Goal: Task Accomplishment & Management: Manage account settings

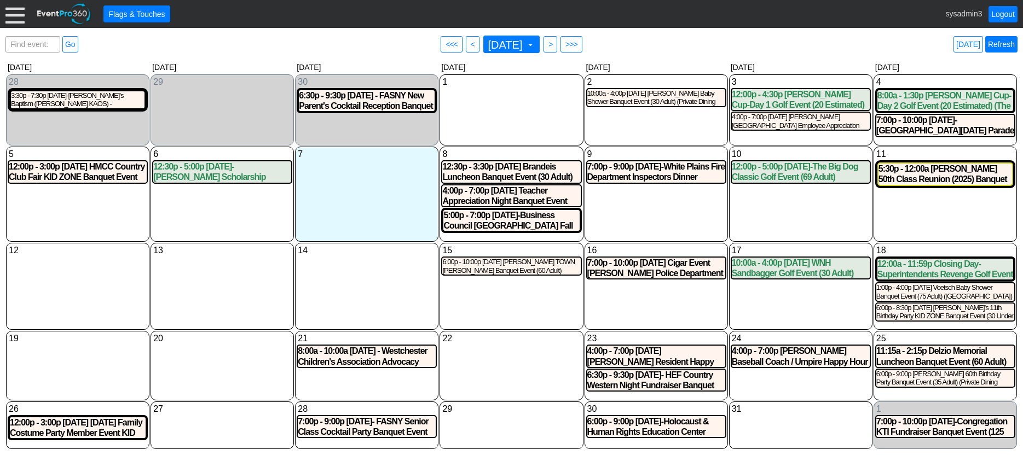
click at [996, 45] on link "Refresh" at bounding box center [1001, 44] width 32 height 16
click at [9, 16] on div at bounding box center [14, 13] width 19 height 19
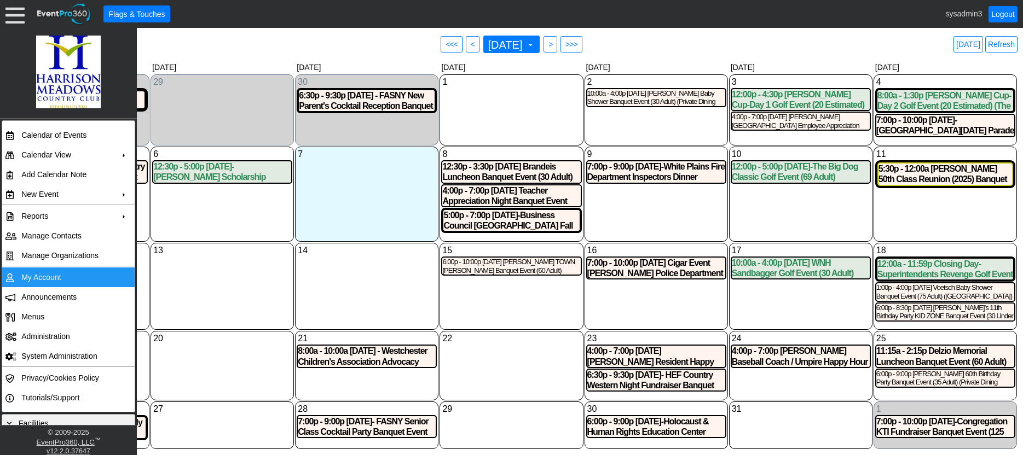
click at [36, 276] on td "My Account" at bounding box center [66, 278] width 98 height 20
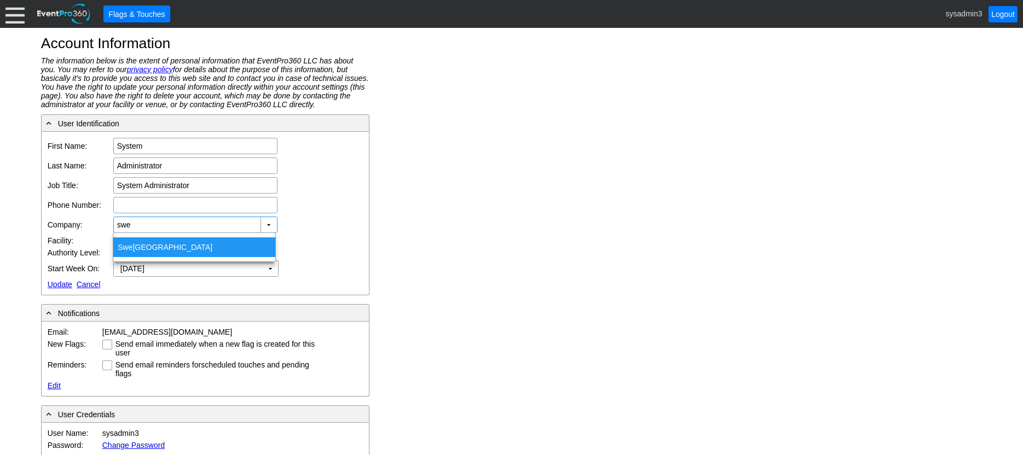
click at [149, 245] on div "Swe nson Park Golf Course" at bounding box center [194, 248] width 162 height 20
type input "Swenson Park Golf Course"
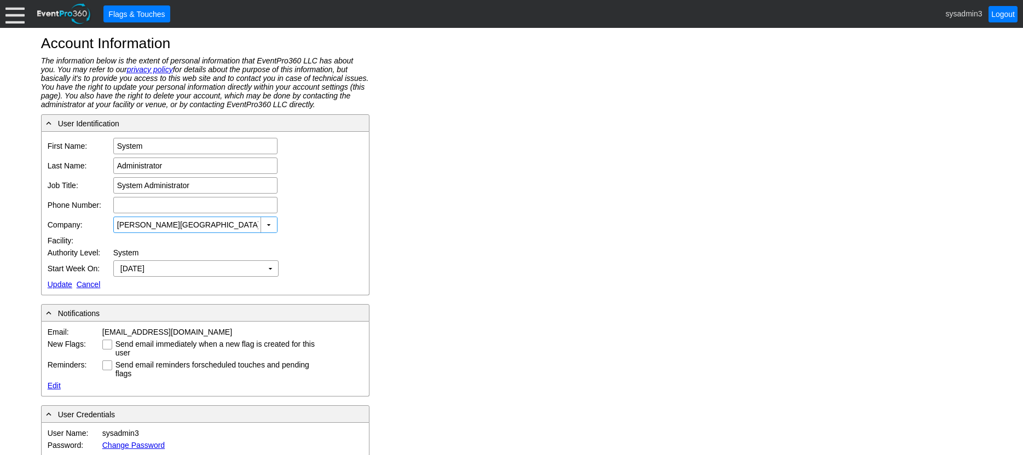
click at [53, 284] on link "Update" at bounding box center [60, 284] width 25 height 9
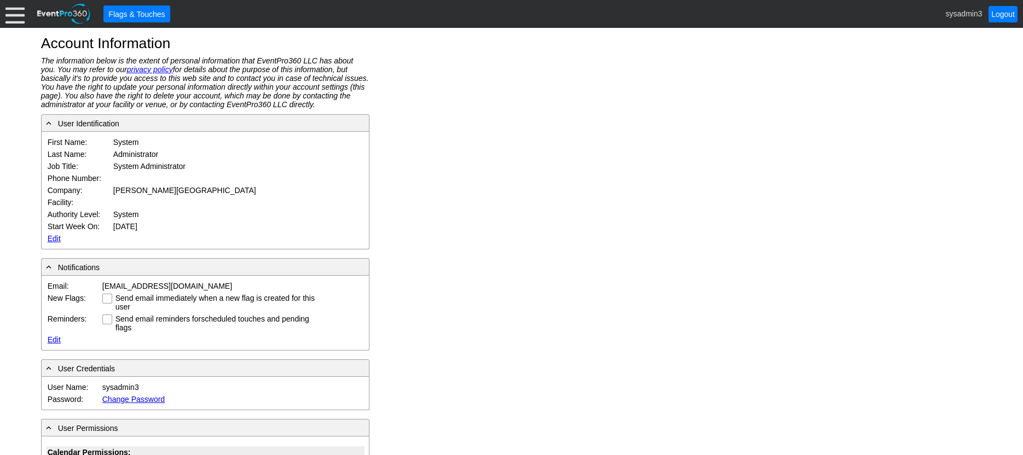
click at [18, 13] on div at bounding box center [14, 13] width 19 height 19
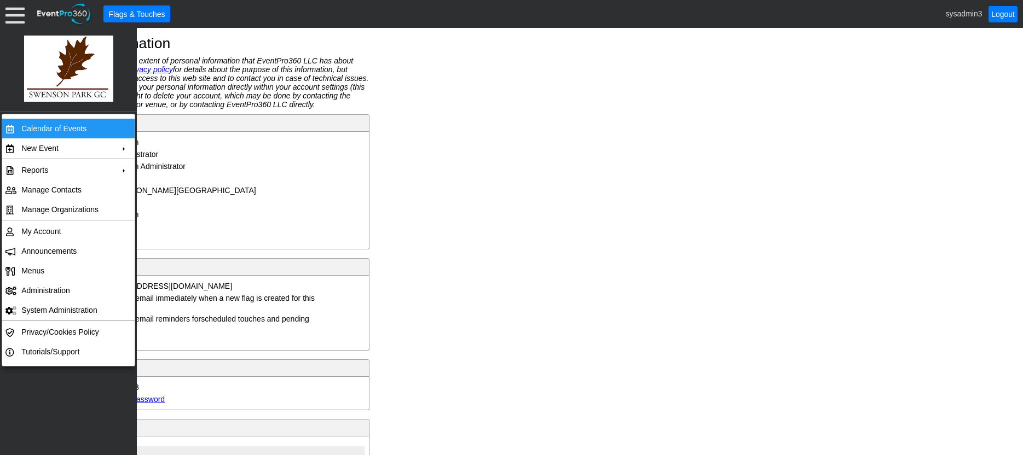
click at [58, 134] on td "Calendar of Events" at bounding box center [66, 129] width 98 height 20
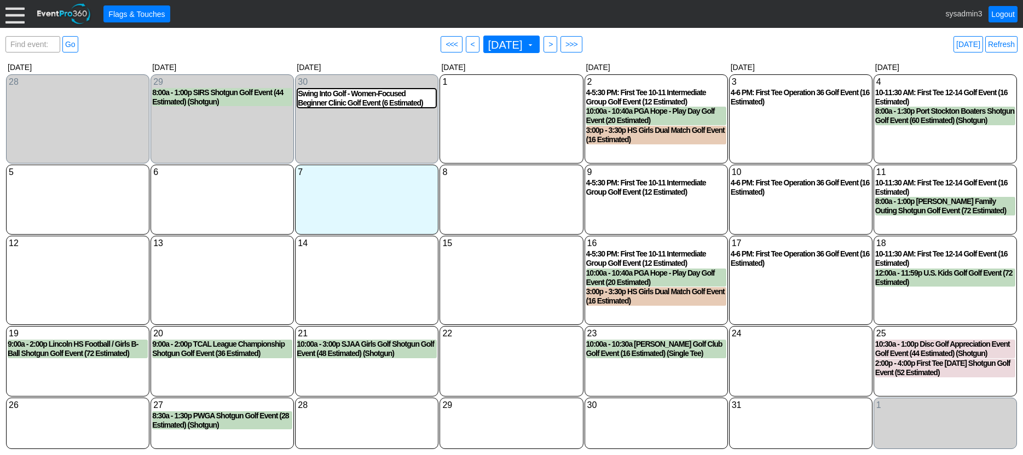
click at [818, 284] on div "17 Friday 4-6 PM: First Tee Operation 36 Golf Event (16 Estimated) 4-6 PM: Firs…" at bounding box center [800, 280] width 143 height 89
click at [469, 42] on span "<" at bounding box center [473, 44] width 8 height 11
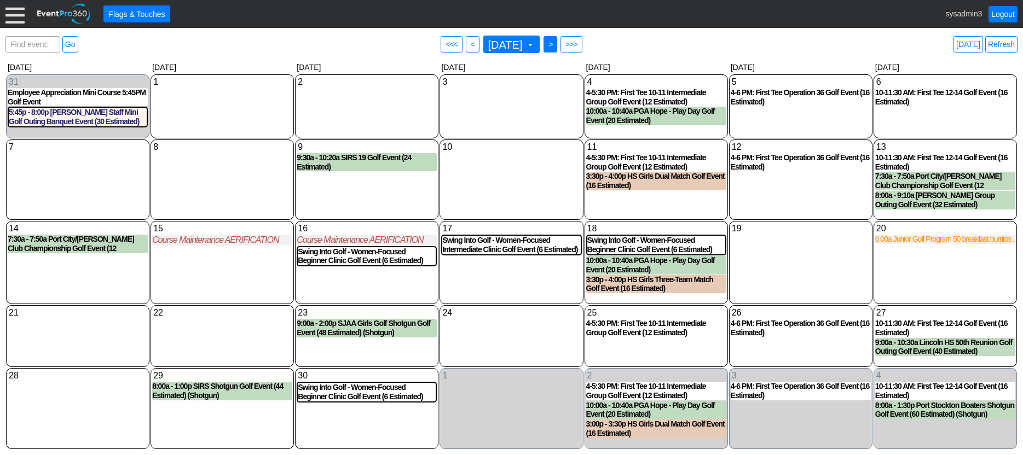
click at [554, 47] on span ">" at bounding box center [550, 44] width 8 height 11
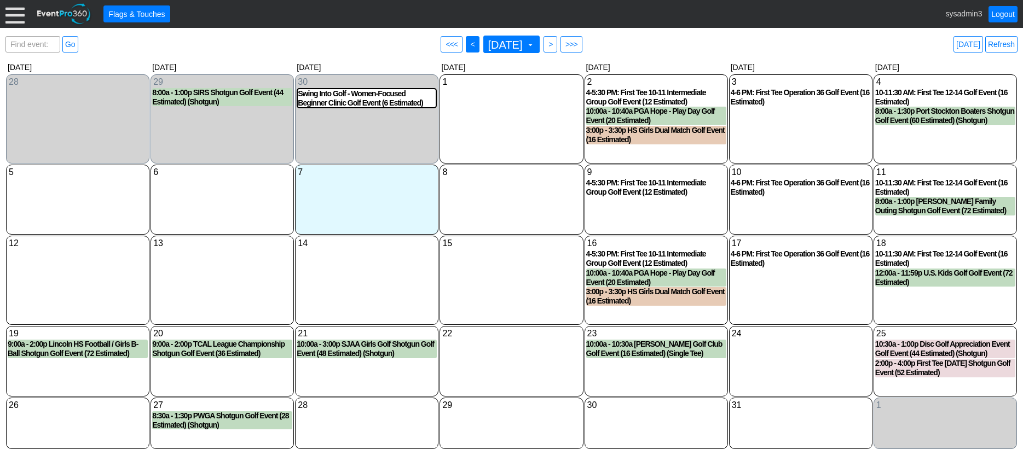
click at [469, 42] on span "<" at bounding box center [473, 44] width 8 height 11
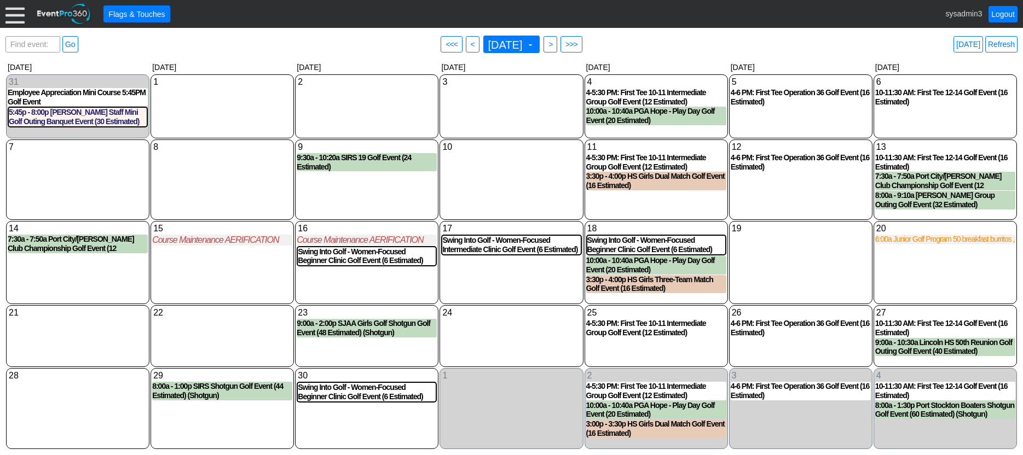
click at [457, 42] on div "● <<< ● <" at bounding box center [461, 44] width 42 height 20
click at [469, 42] on span "<" at bounding box center [473, 44] width 8 height 11
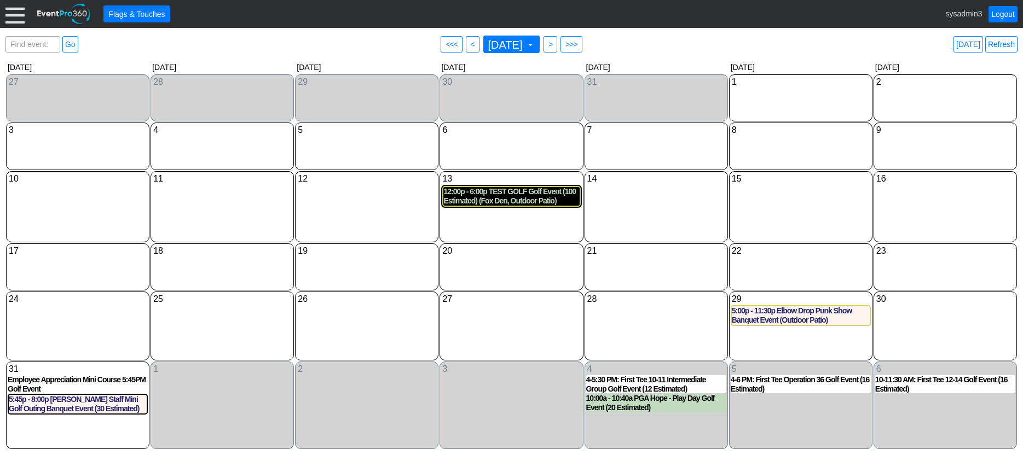
click at [505, 198] on div "12:00p - 6:00p TEST GOLF Golf Event (100 Estimated) (Fox Den, Outdoor Patio)" at bounding box center [511, 196] width 136 height 19
click at [996, 44] on link "Refresh" at bounding box center [1001, 44] width 32 height 16
click at [970, 45] on link "Today" at bounding box center [969, 44] width 30 height 16
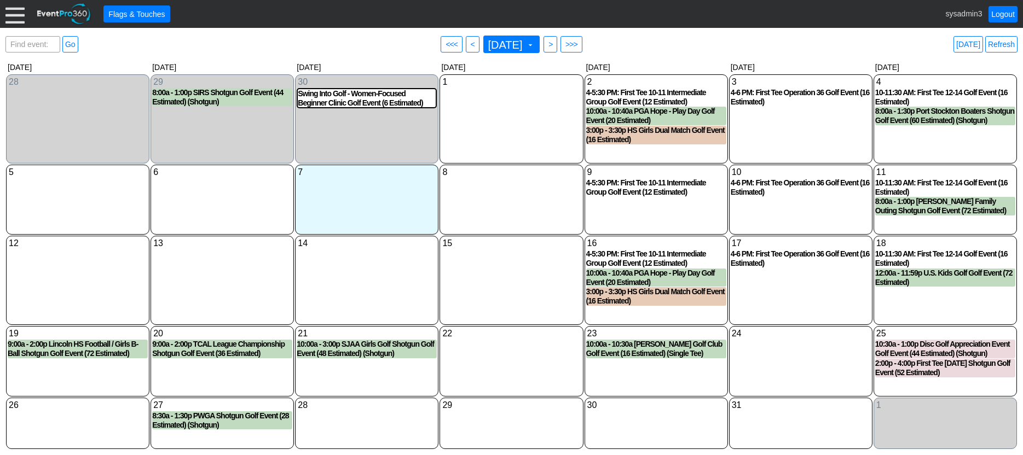
click at [489, 203] on div "8 Wednesday" at bounding box center [511, 200] width 143 height 70
click at [995, 44] on link "Refresh" at bounding box center [1001, 44] width 32 height 16
click at [662, 280] on div "10:00a - 10:40a PGA Hope - Play Day Golf Event (20 Estimated)" at bounding box center [656, 278] width 140 height 19
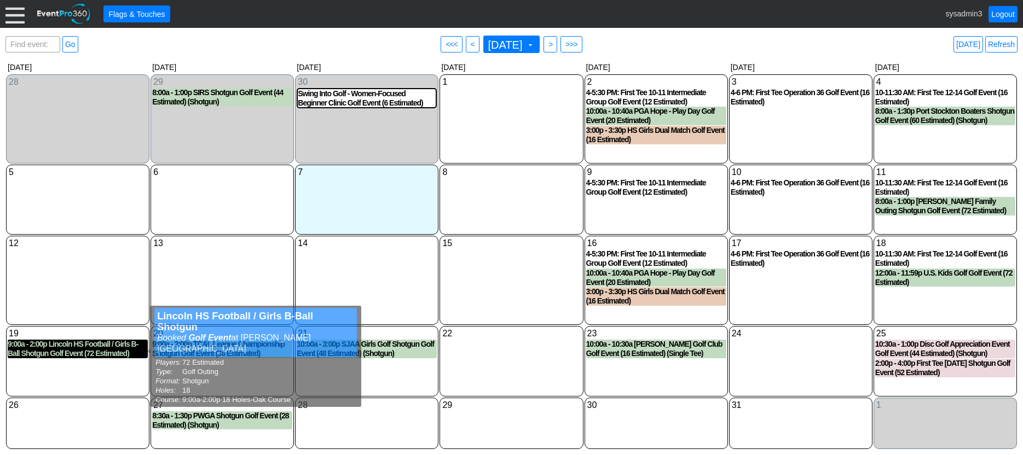
click at [85, 344] on div "9:00a - 2:00p Lincoln HS Football / Girls B-Ball Shotgun Golf Event (72 Estimat…" at bounding box center [78, 349] width 140 height 19
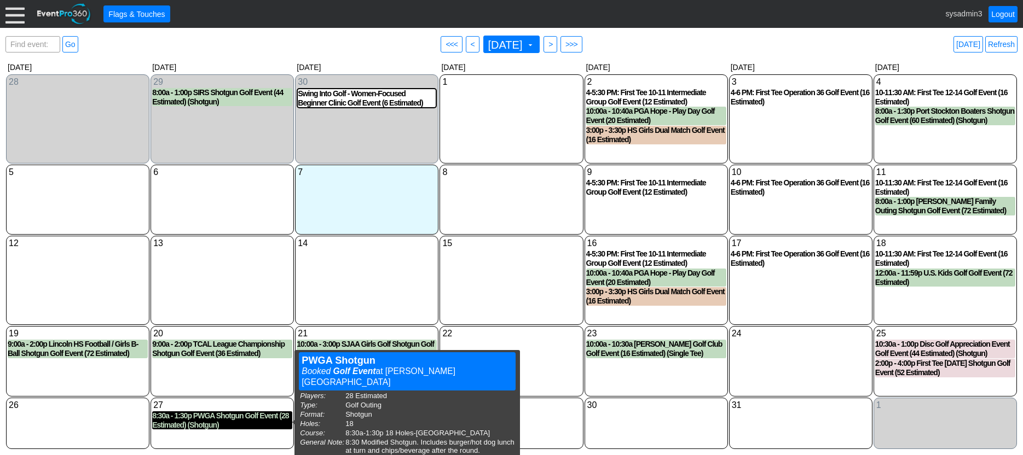
click at [233, 417] on div "8:30a - 1:30p PWGA Shotgun Golf Event (28 Estimated) (Shotgun)" at bounding box center [222, 421] width 140 height 19
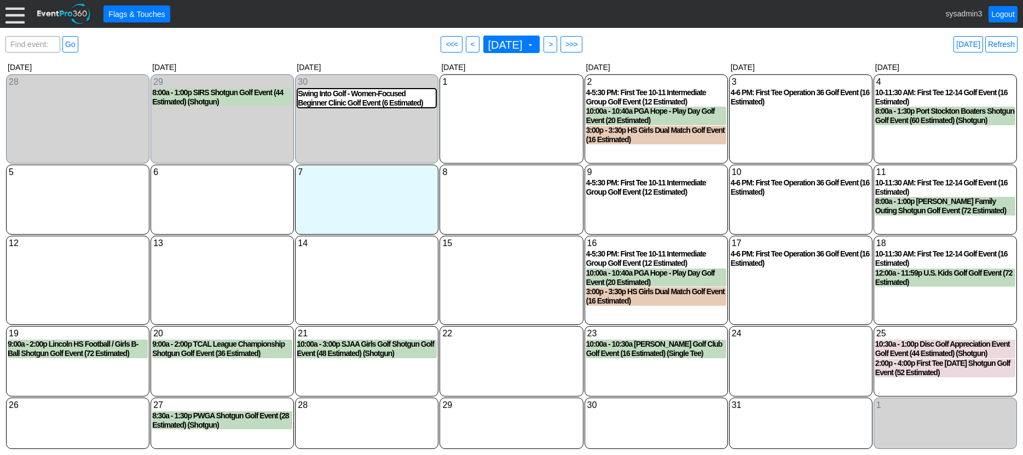
click at [21, 21] on div at bounding box center [14, 13] width 19 height 19
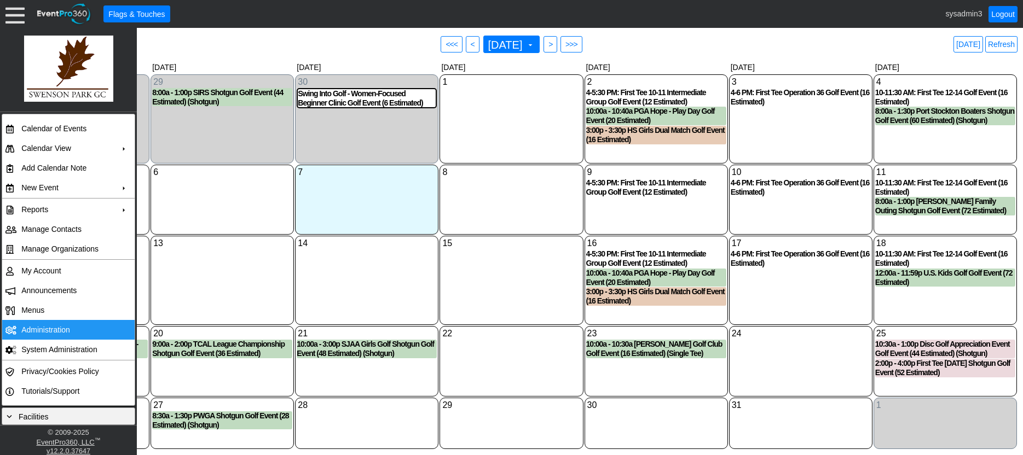
click at [33, 327] on td "Administration" at bounding box center [66, 330] width 98 height 20
click at [1002, 45] on link "Refresh" at bounding box center [1001, 44] width 32 height 16
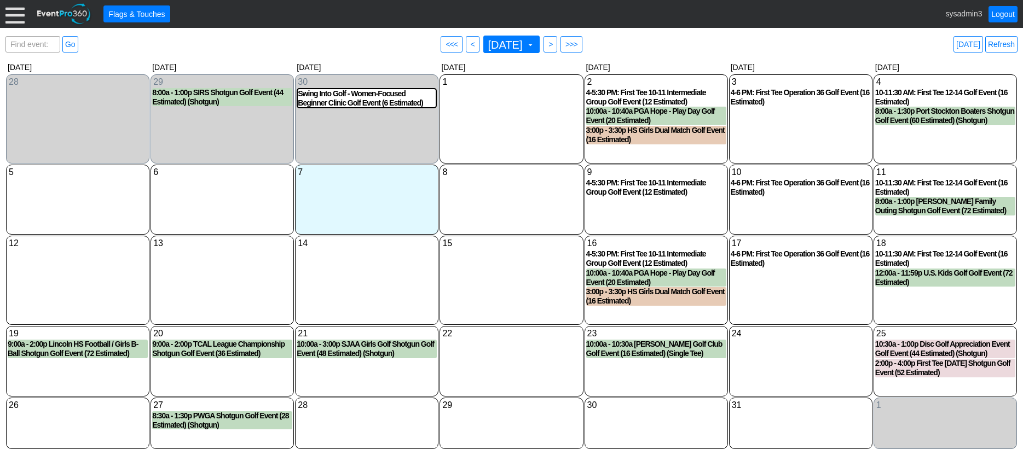
click at [476, 268] on div "15 Wednesday" at bounding box center [511, 280] width 143 height 89
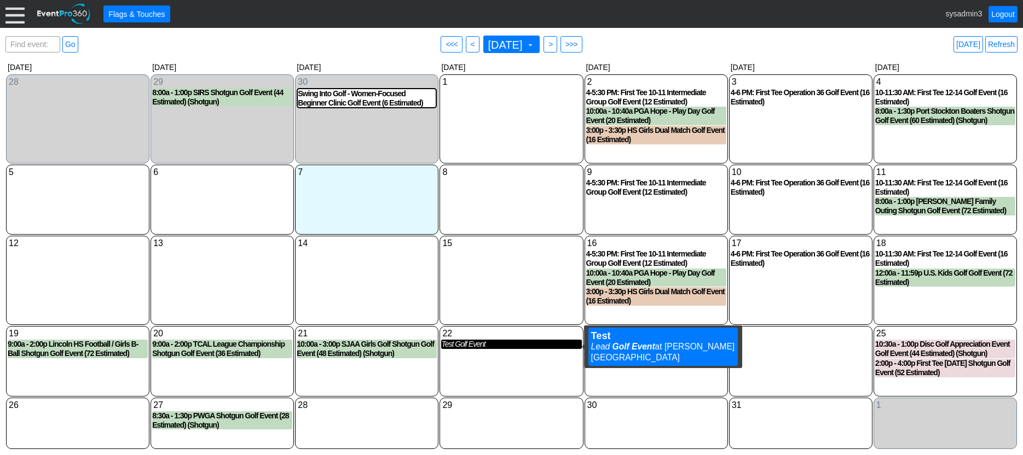
click at [473, 346] on div "Test Golf Event" at bounding box center [511, 344] width 140 height 9
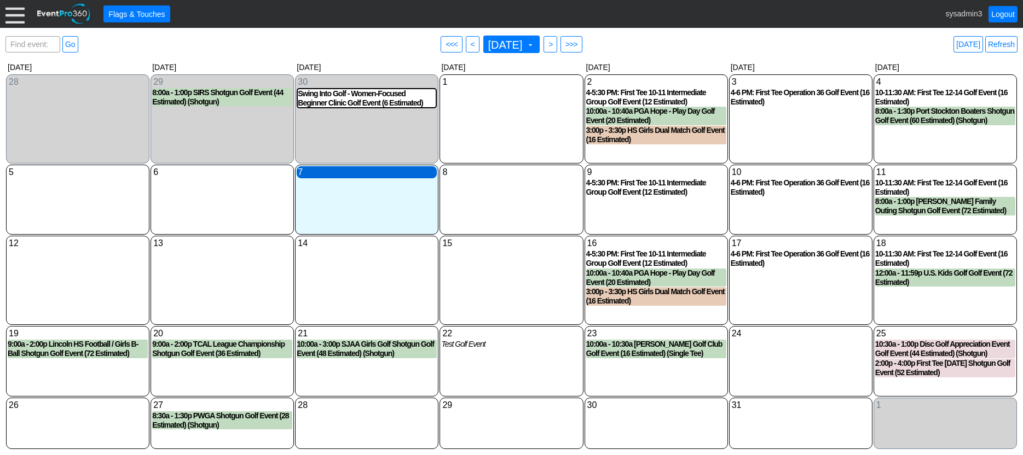
click at [367, 175] on div "7 Tuesday" at bounding box center [367, 172] width 140 height 12
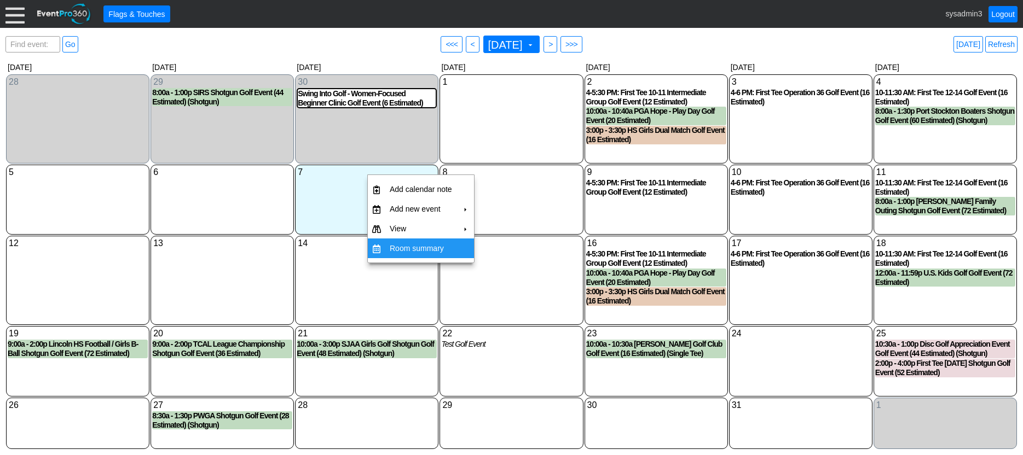
click at [492, 373] on div "22 Wednesday Test Golf Event Test Lead Golf Event at Swenson Park GC" at bounding box center [511, 361] width 143 height 70
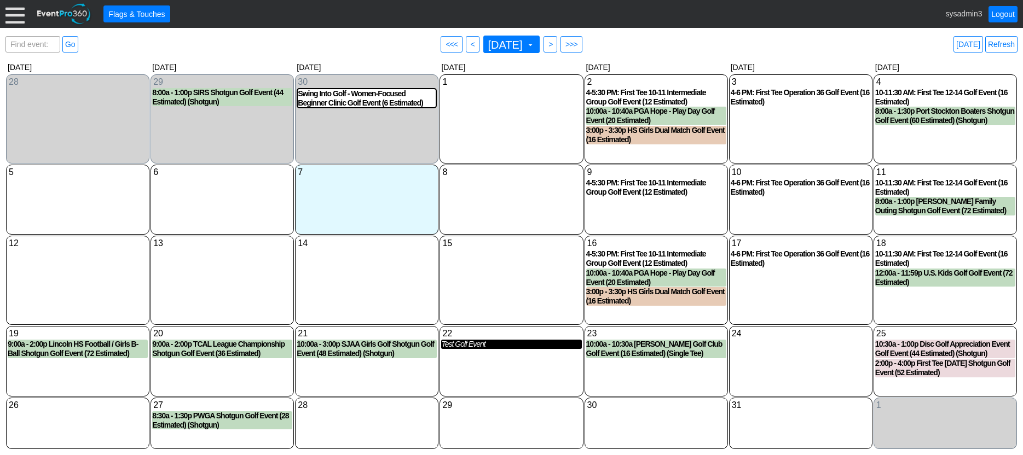
click at [468, 349] on div "Test Golf Event" at bounding box center [511, 344] width 140 height 9
click at [502, 190] on div "8 Wednesday" at bounding box center [511, 200] width 143 height 70
click at [18, 16] on div at bounding box center [14, 13] width 19 height 19
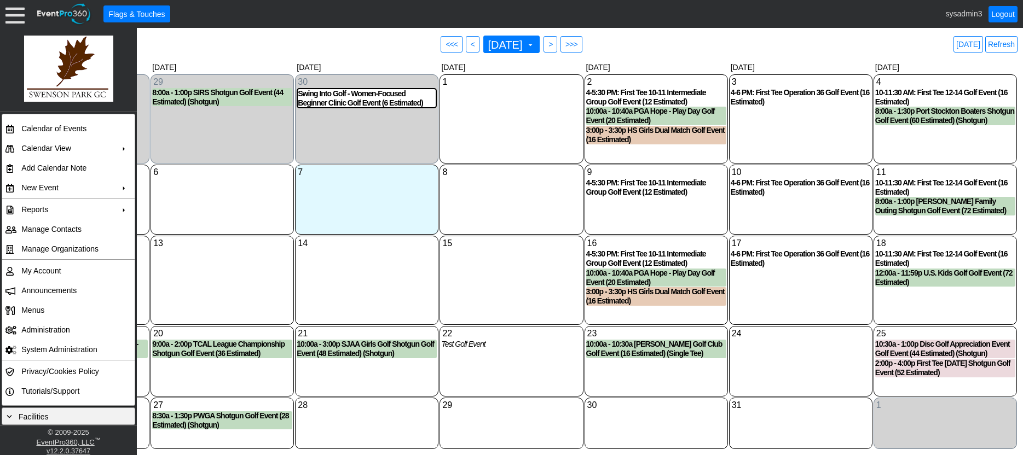
click at [222, 281] on div "13 Monday" at bounding box center [222, 280] width 143 height 89
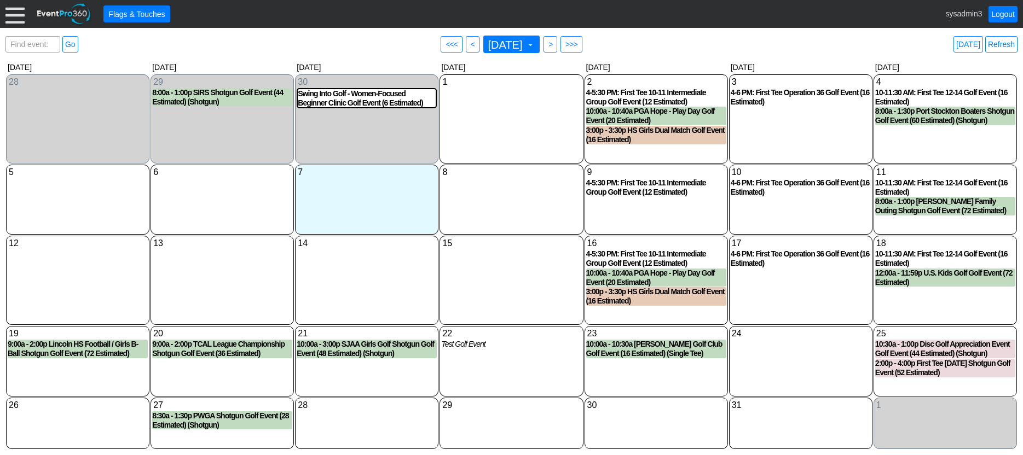
click at [17, 18] on div at bounding box center [14, 13] width 19 height 19
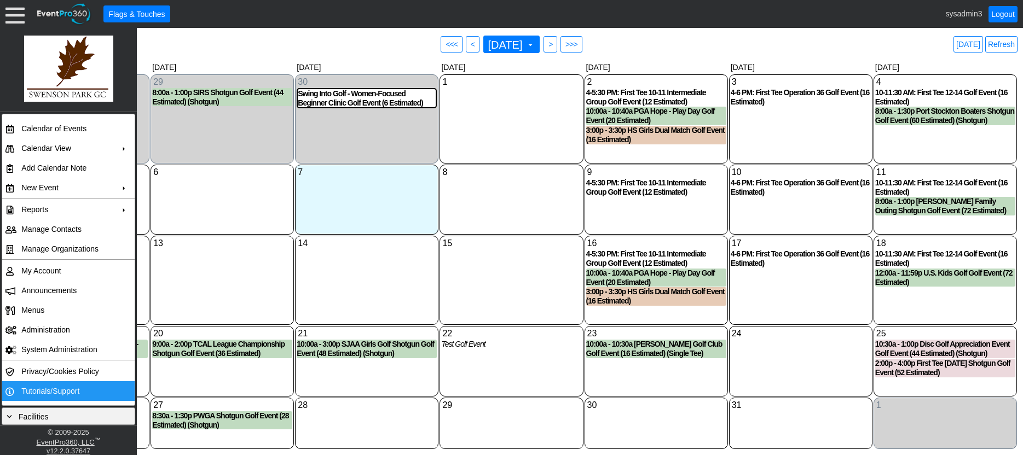
click at [42, 388] on td "Tutorials/Support" at bounding box center [66, 392] width 98 height 20
click at [197, 270] on div "13 Monday" at bounding box center [222, 280] width 143 height 89
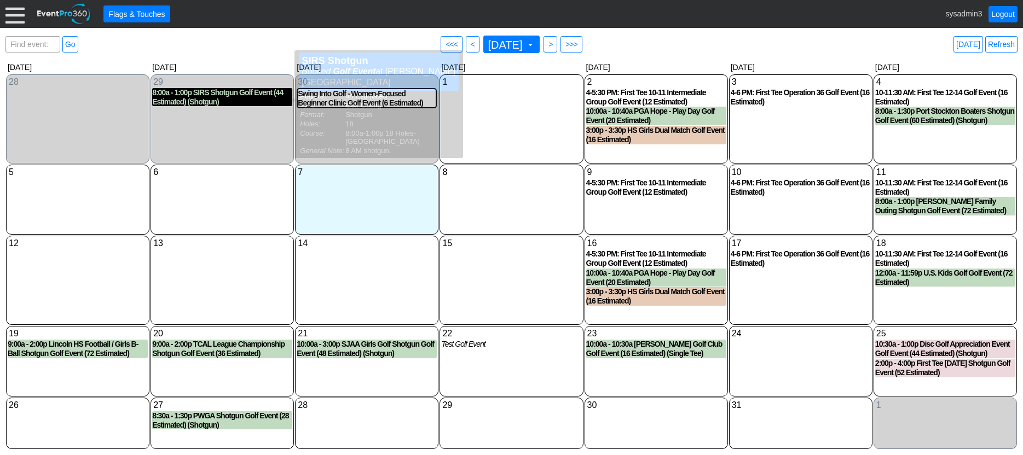
click at [208, 100] on div "8:00a - 1:00p SIRS Shotgun Golf Event (44 Estimated) (Shotgun)" at bounding box center [222, 97] width 140 height 19
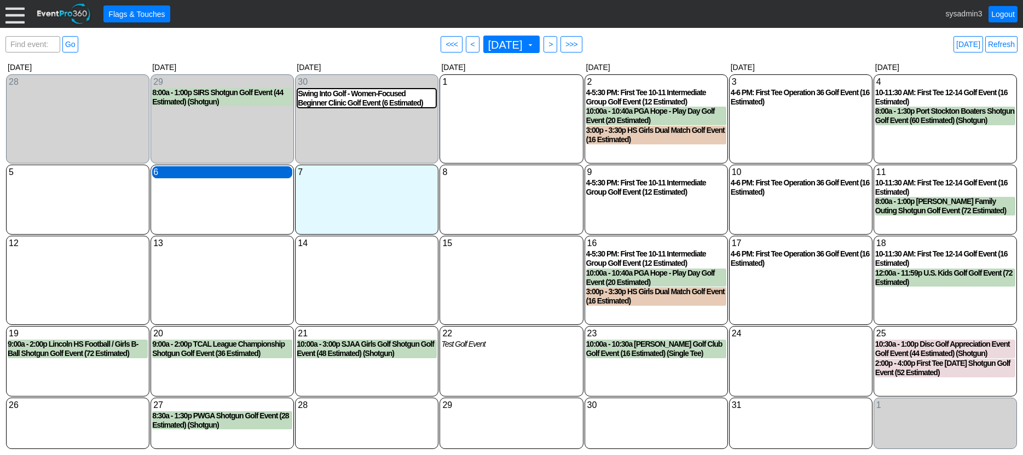
click at [205, 173] on div "6 Monday" at bounding box center [222, 172] width 140 height 12
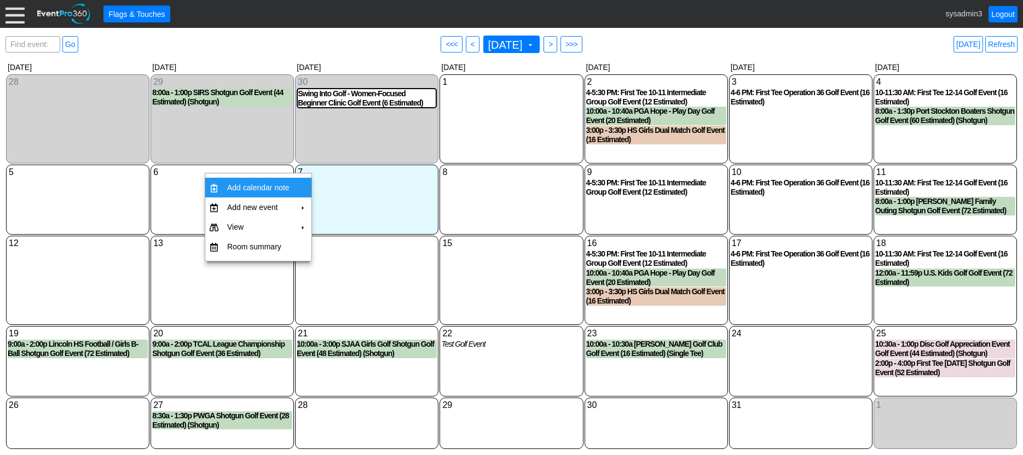
click at [183, 194] on div "6 Monday" at bounding box center [222, 200] width 143 height 70
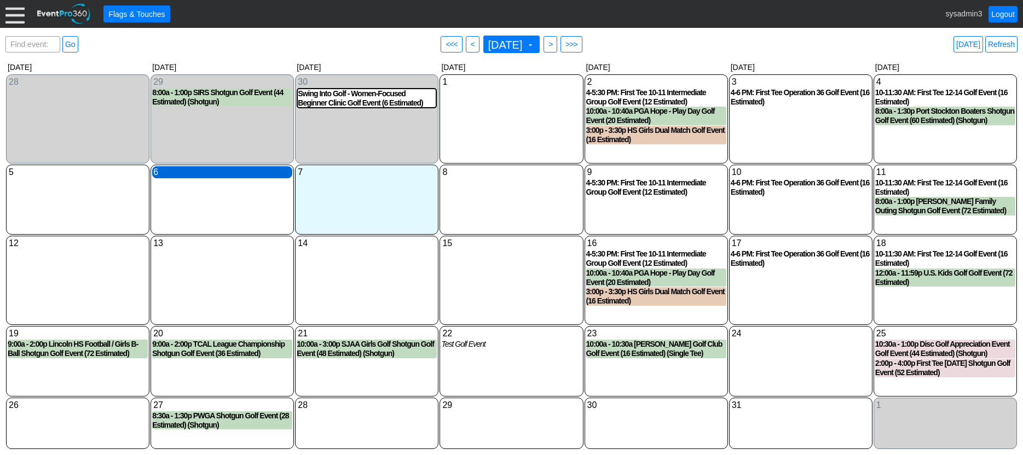
click at [228, 176] on div "6 Monday" at bounding box center [222, 172] width 140 height 12
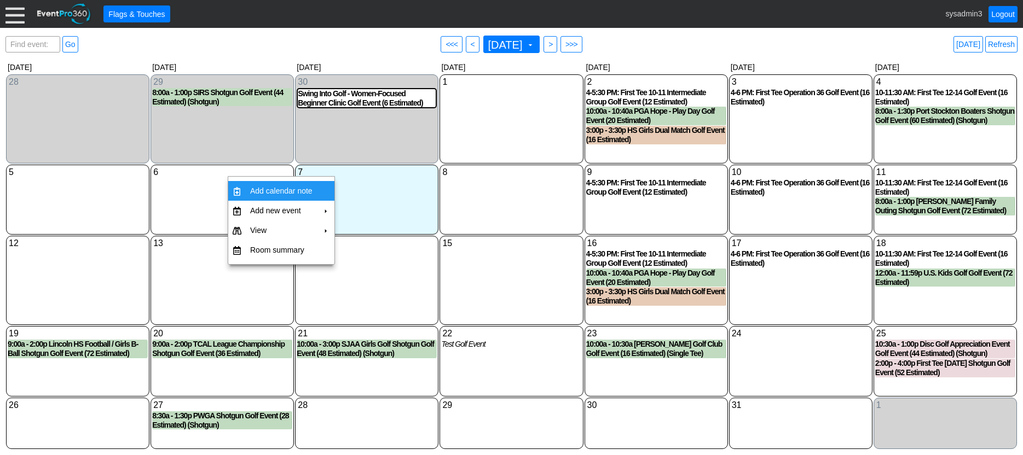
click at [281, 186] on td "Add calendar note" at bounding box center [281, 191] width 71 height 20
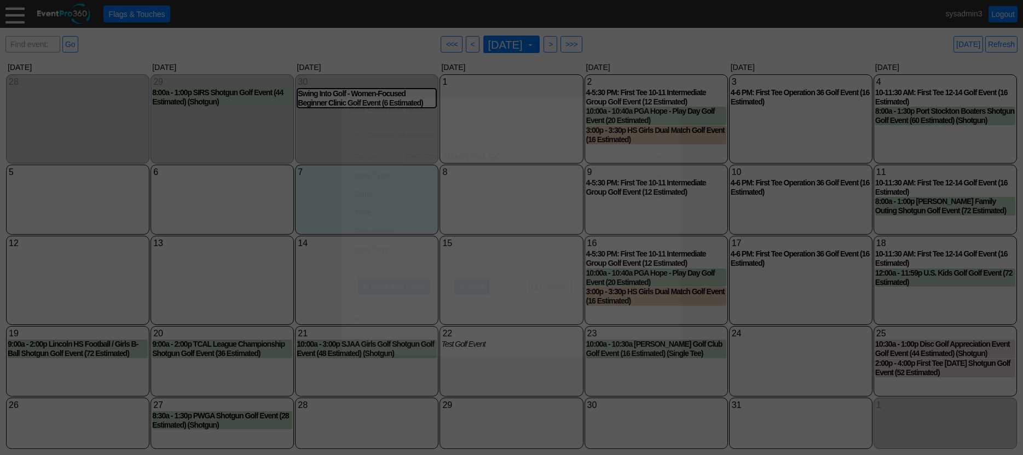
type input "10/6/2025"
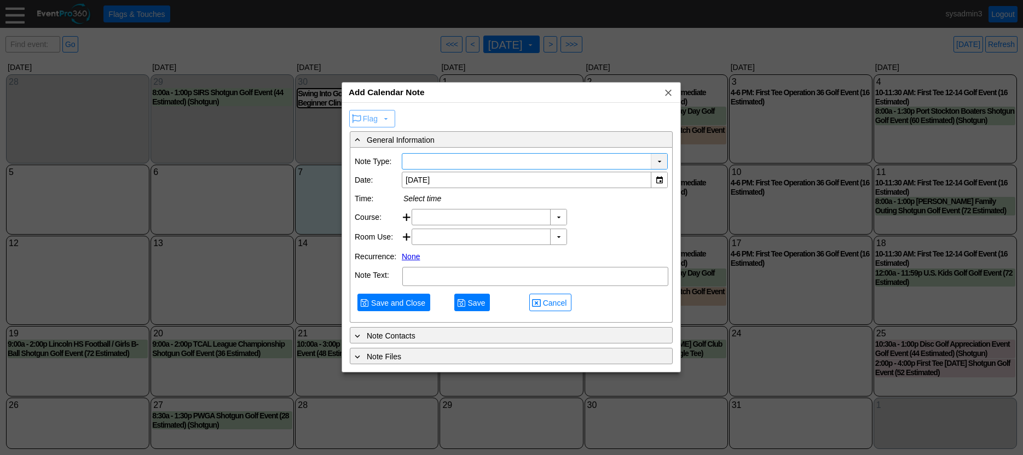
click at [656, 162] on div "▼" at bounding box center [659, 161] width 16 height 15
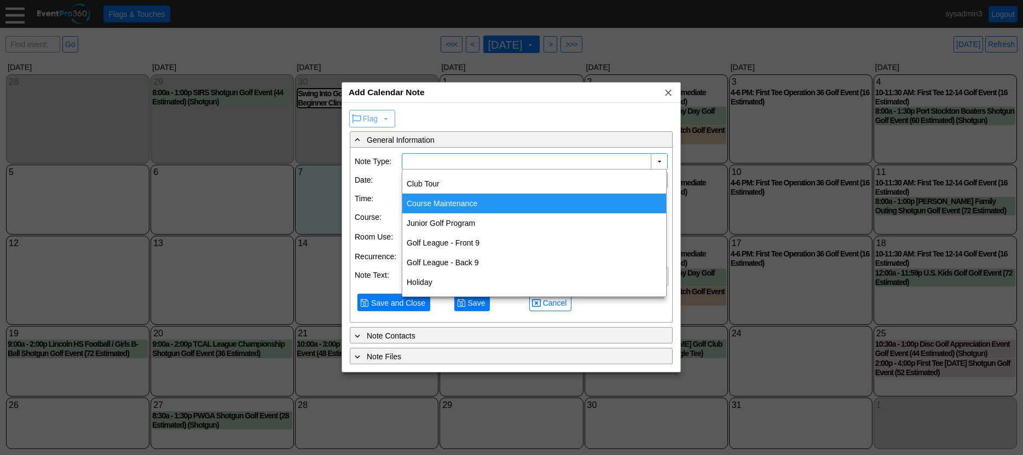
click at [429, 200] on div "Course Maintenance" at bounding box center [534, 204] width 264 height 20
type input "Course Maintenance"
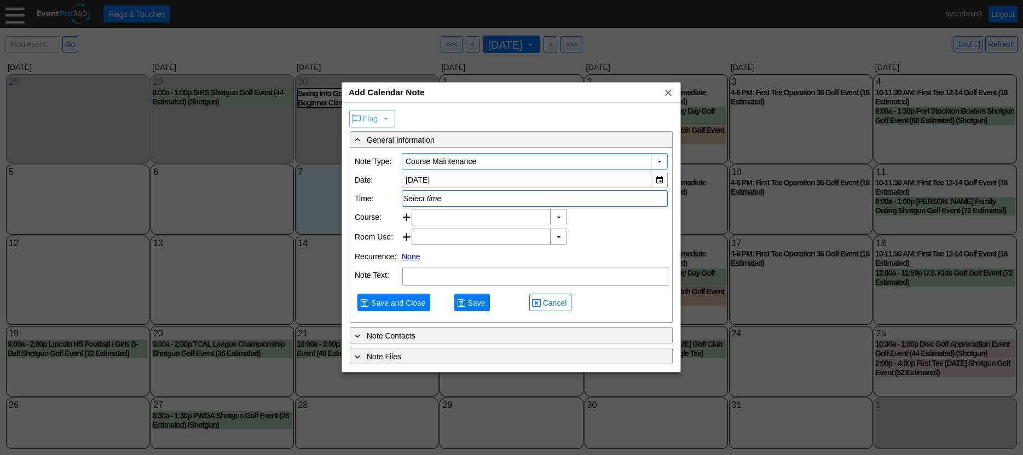
click at [436, 199] on div "Select time" at bounding box center [534, 198] width 263 height 9
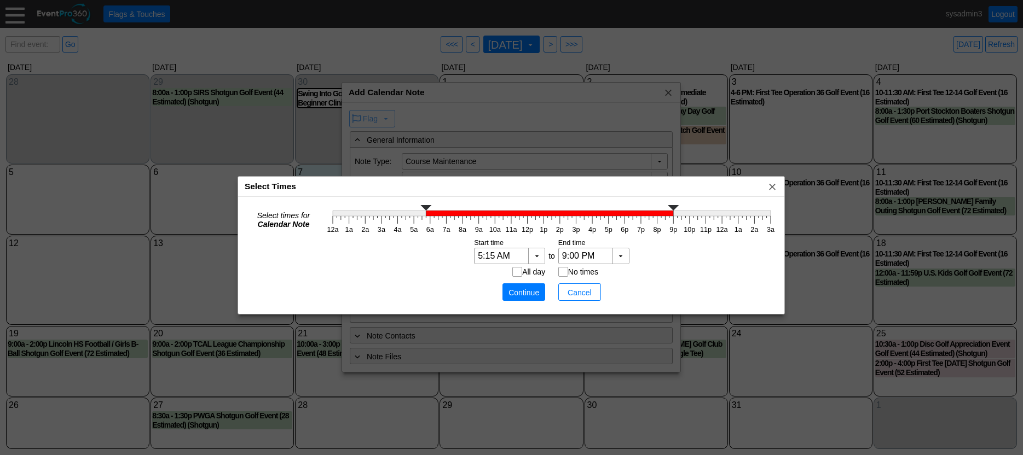
type input "5:00 AM"
click at [414, 217] on icon "12a 1a 2a 3a 4a 5a 6a 7a 8a 9a 10a 11a 12p 1p 2p 3p 4p 5p 6p 7p 8p 9p 10p 11p 1…" at bounding box center [552, 219] width 454 height 33
type input "10:00 AM"
click at [495, 224] on icon "12a 1a 2a 3a 4a 5a 6a 7a 8a 9a 10a 11a 12p 1p 2p 3p 4p 5p 6p 7p 8p 9p 10p 11p 1…" at bounding box center [552, 219] width 454 height 33
click at [519, 292] on span "Continue" at bounding box center [523, 292] width 33 height 11
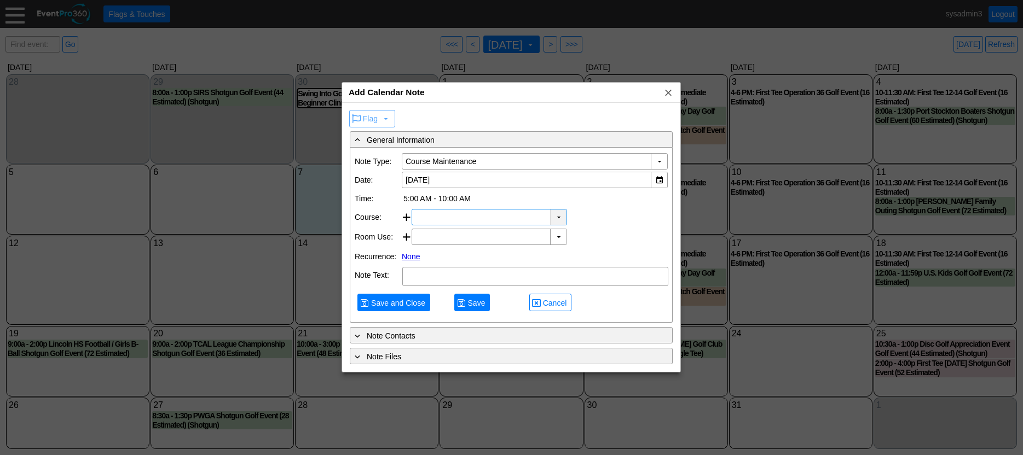
click at [557, 214] on div "▼" at bounding box center [558, 217] width 16 height 15
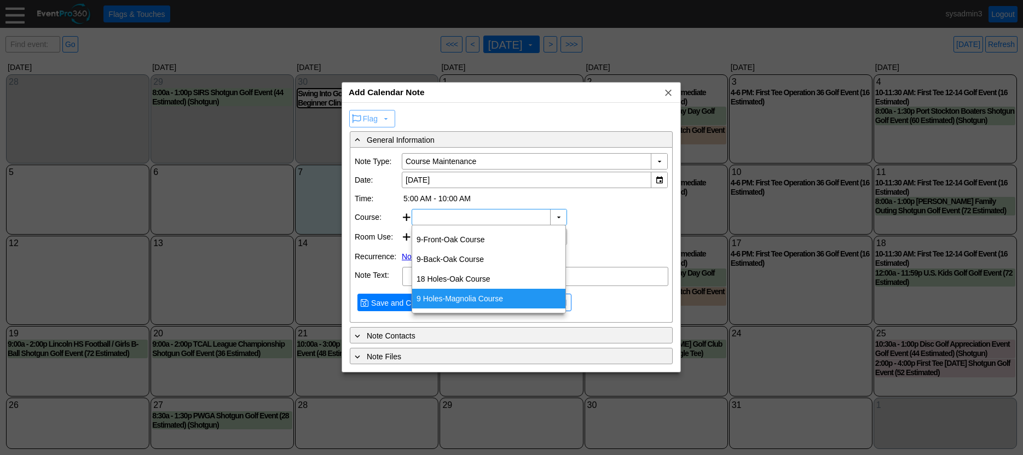
click at [460, 299] on div "9 Holes-Magnolia Course" at bounding box center [488, 299] width 153 height 20
type input "9 Holes-Magnolia Course"
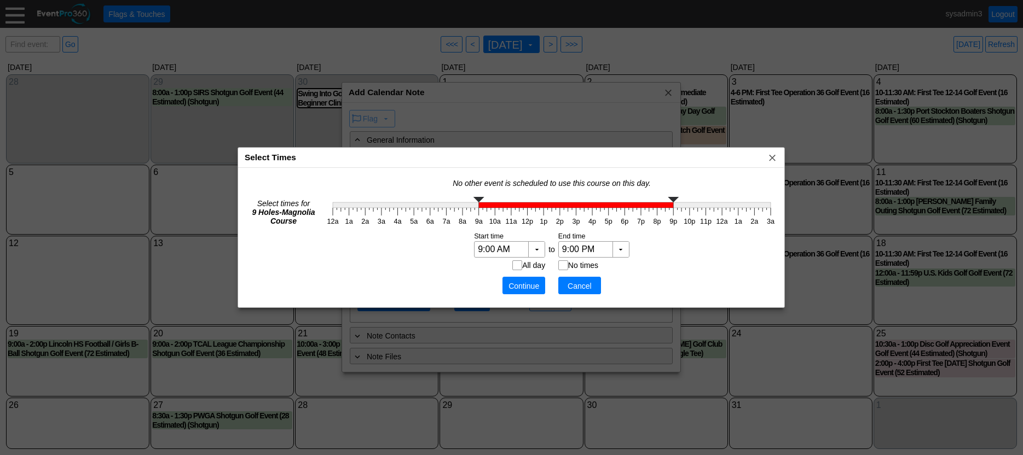
click at [574, 282] on span "Cancel" at bounding box center [579, 286] width 33 height 11
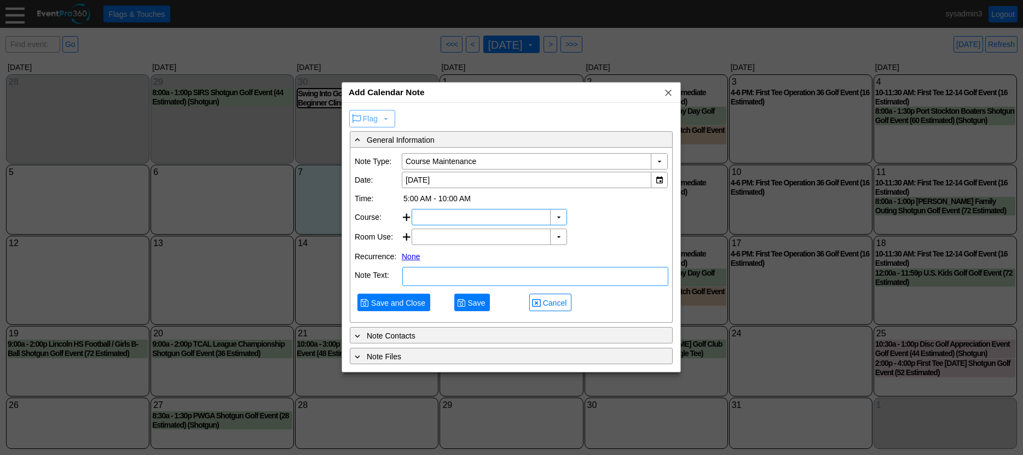
click at [426, 274] on textarea at bounding box center [535, 276] width 266 height 19
type textarea "broad leaf spray"
click at [403, 301] on span "Save and Close" at bounding box center [398, 303] width 59 height 11
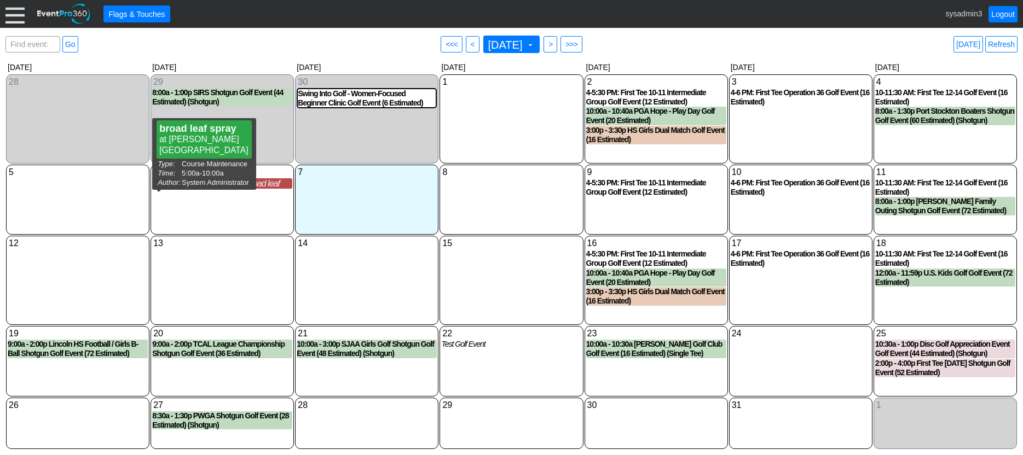
click at [222, 188] on div "5:00a Course Maintenance broad leaf spray" at bounding box center [222, 183] width 140 height 10
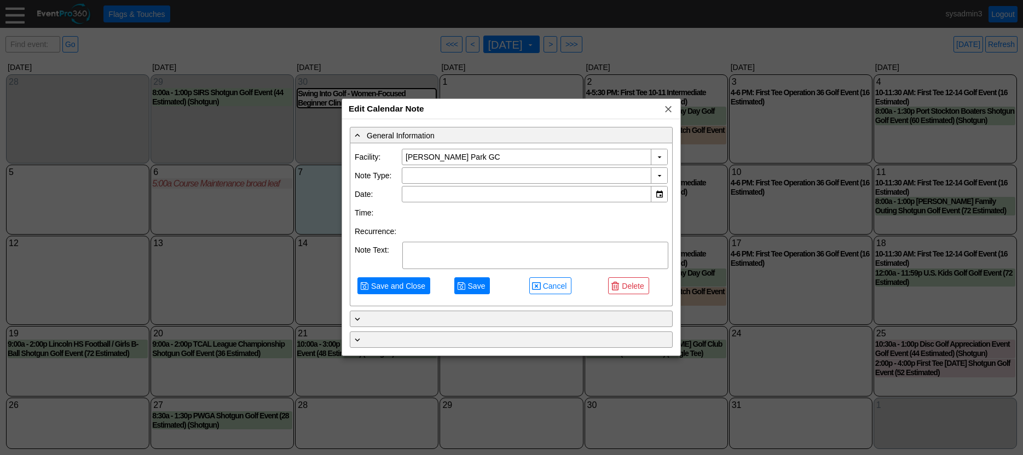
type input "10/6/2025"
type textarea "broad leaf spray"
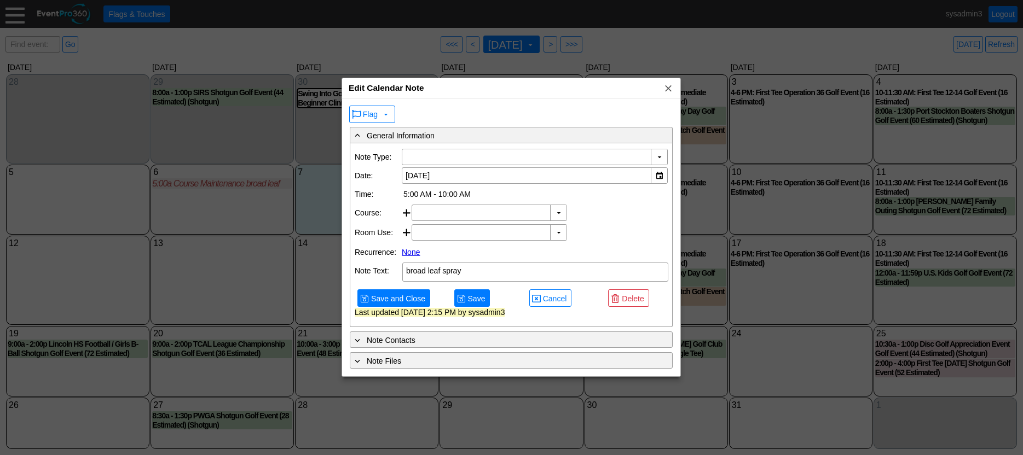
type input "Course Maintenance"
click at [409, 252] on link "None" at bounding box center [411, 252] width 18 height 9
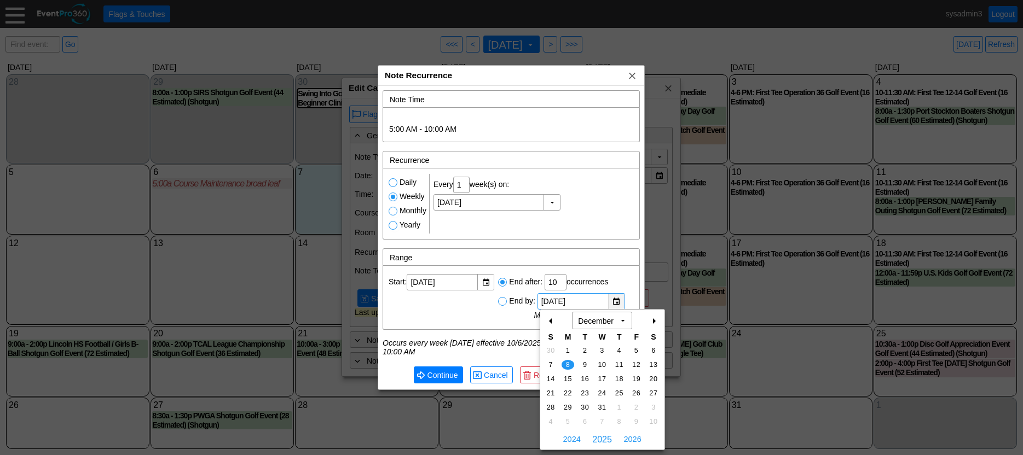
click at [617, 301] on div "▼" at bounding box center [616, 301] width 16 height 15
click at [547, 323] on div "-" at bounding box center [551, 321] width 18 height 19
click at [568, 379] on span "13" at bounding box center [568, 379] width 13 height 10
type input "Monday, 10/13/2025"
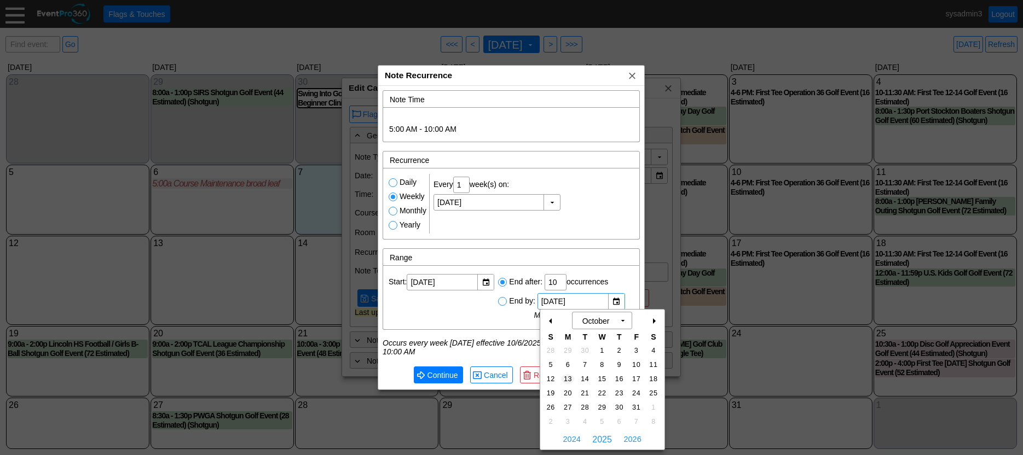
type input "2"
radio input "true"
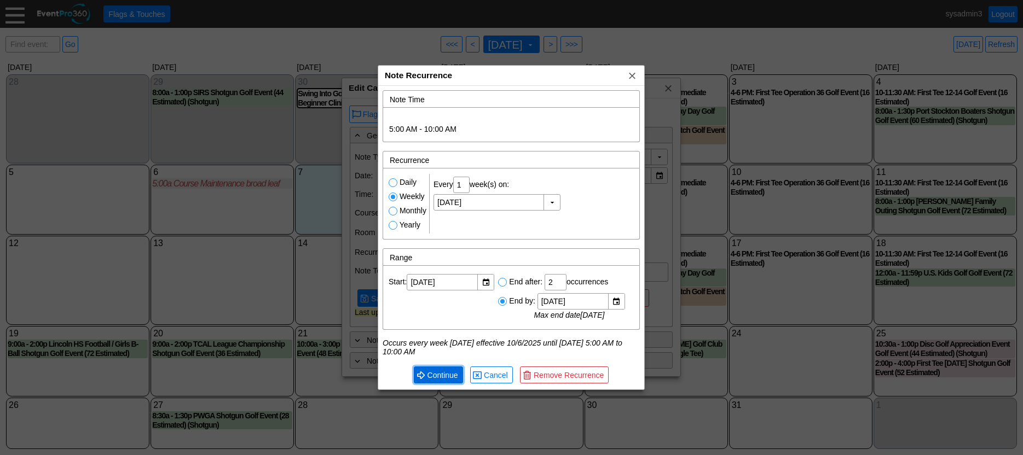
click at [442, 373] on span "Continue" at bounding box center [442, 375] width 35 height 11
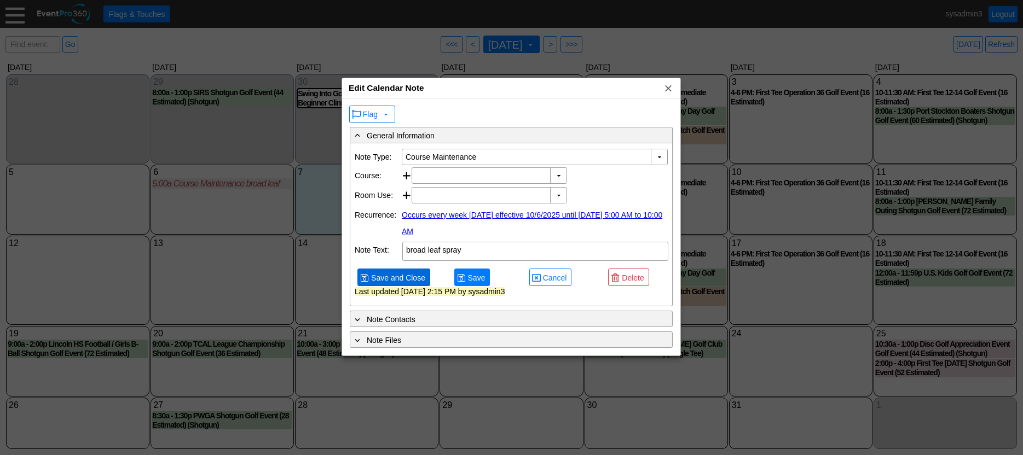
click at [409, 279] on span "Save and Close" at bounding box center [398, 278] width 59 height 11
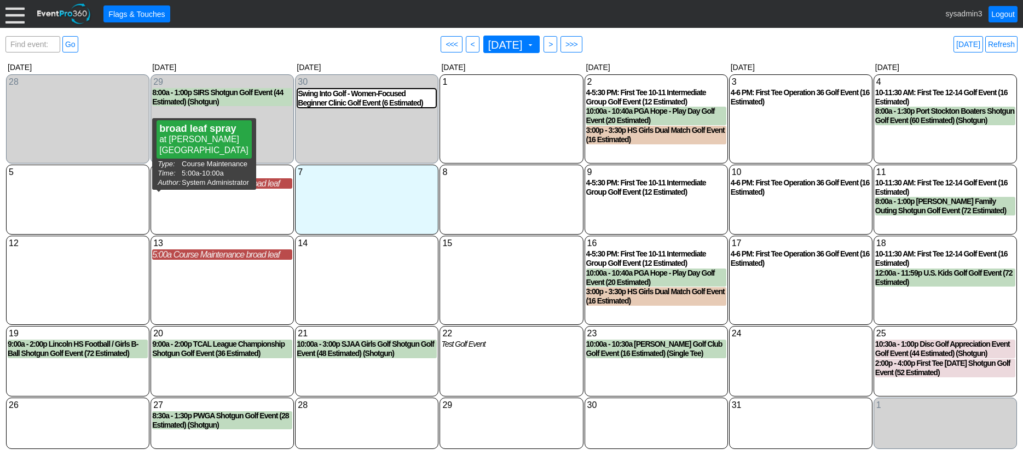
click at [245, 182] on div "5:00a Course Maintenance broad leaf spray" at bounding box center [222, 183] width 140 height 10
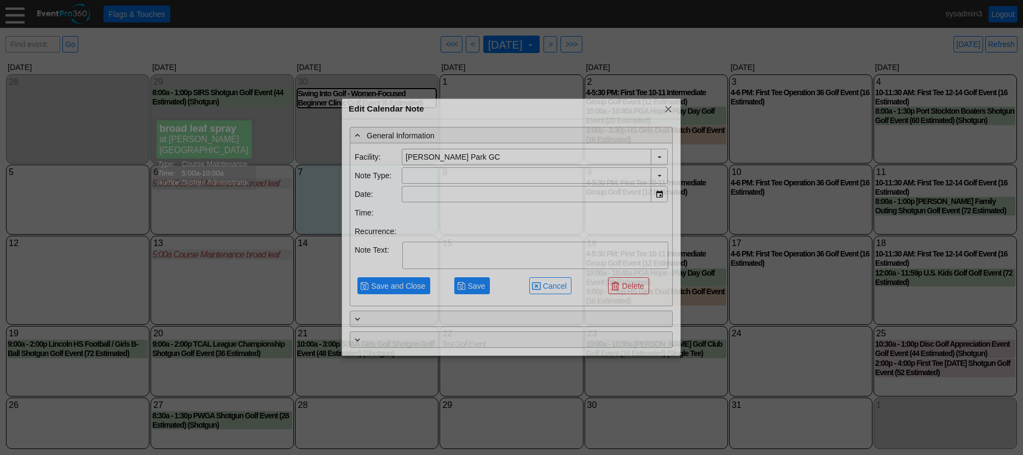
type input "10/6/2025"
type input "Course Maintenance"
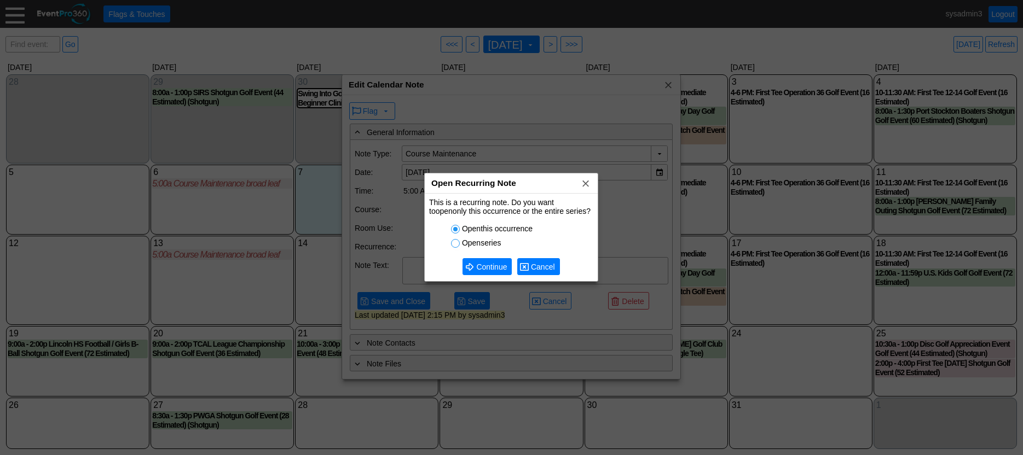
click at [542, 263] on span "Cancel" at bounding box center [543, 267] width 28 height 11
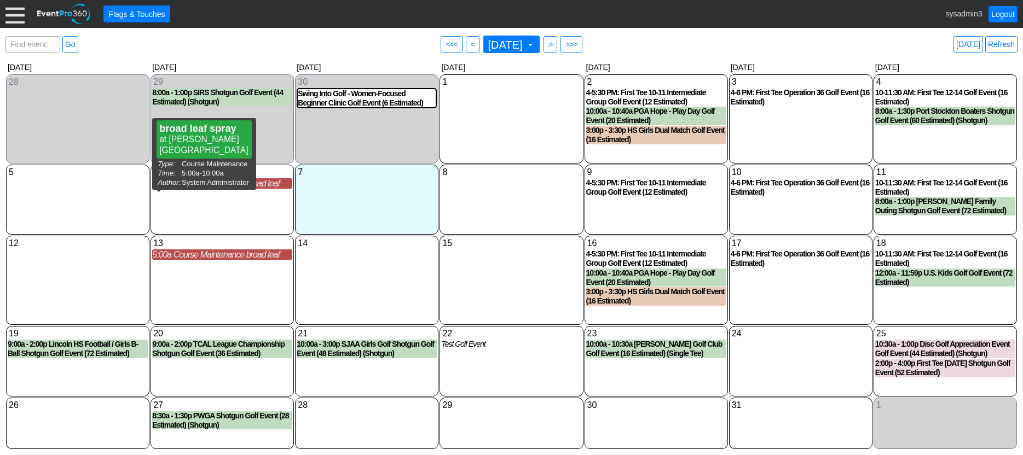
click at [267, 184] on div "5:00a Course Maintenance broad leaf spray" at bounding box center [222, 183] width 140 height 10
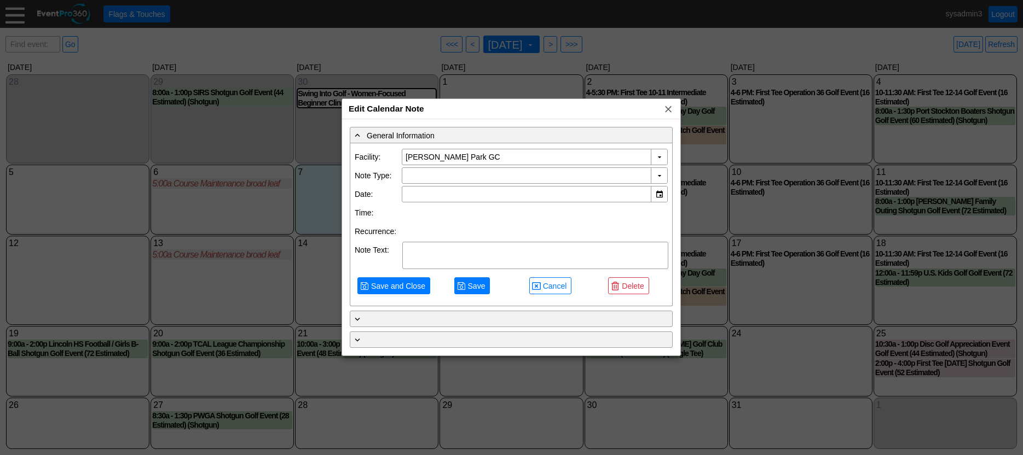
type input "10/6/2025"
type input "Course Maintenance"
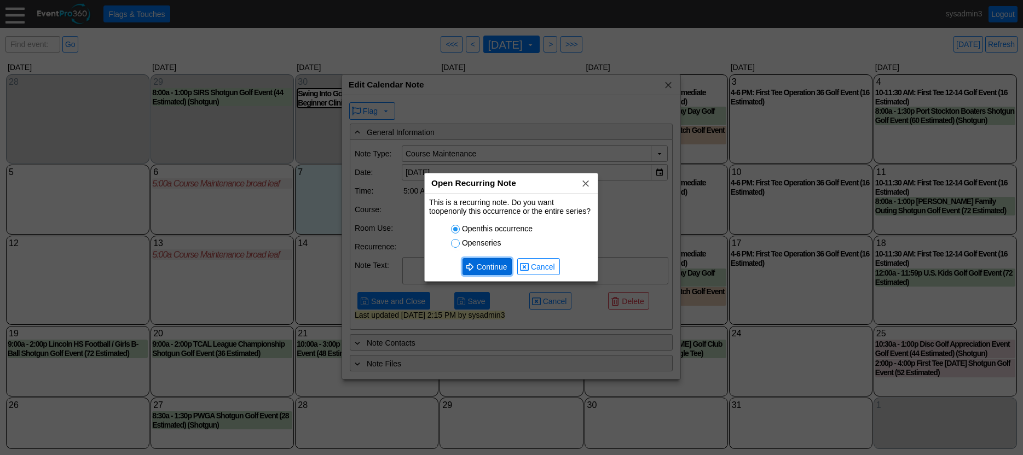
click at [487, 268] on span "Continue" at bounding box center [491, 267] width 35 height 11
type textarea "broad leaf spray"
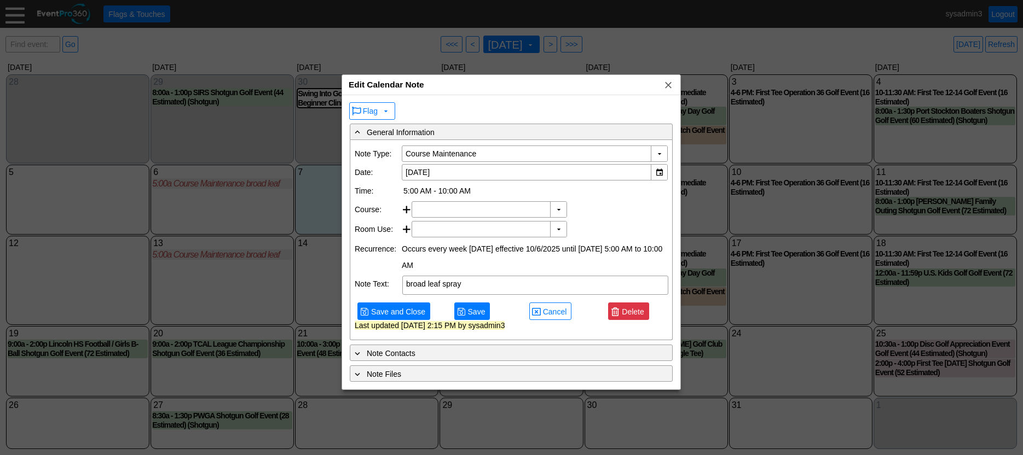
click at [625, 309] on span "Delete" at bounding box center [633, 312] width 26 height 11
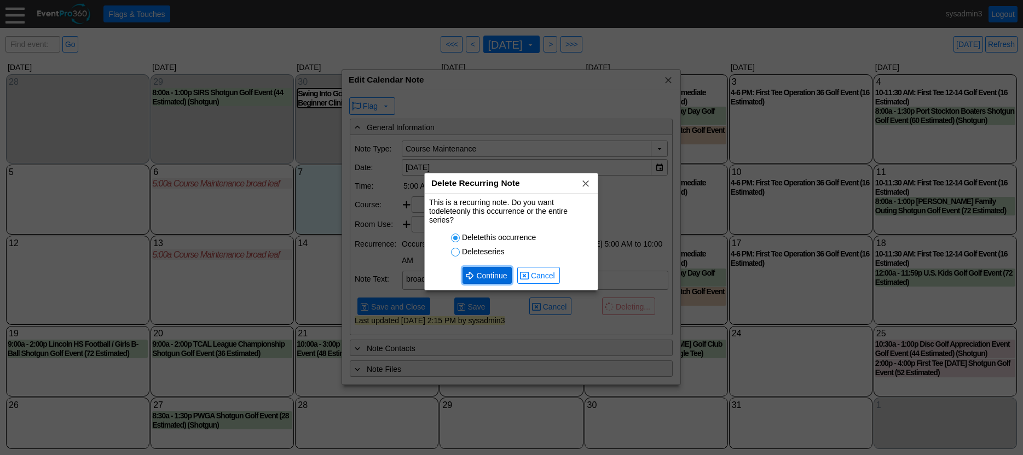
click at [492, 270] on span "Continue" at bounding box center [491, 275] width 35 height 11
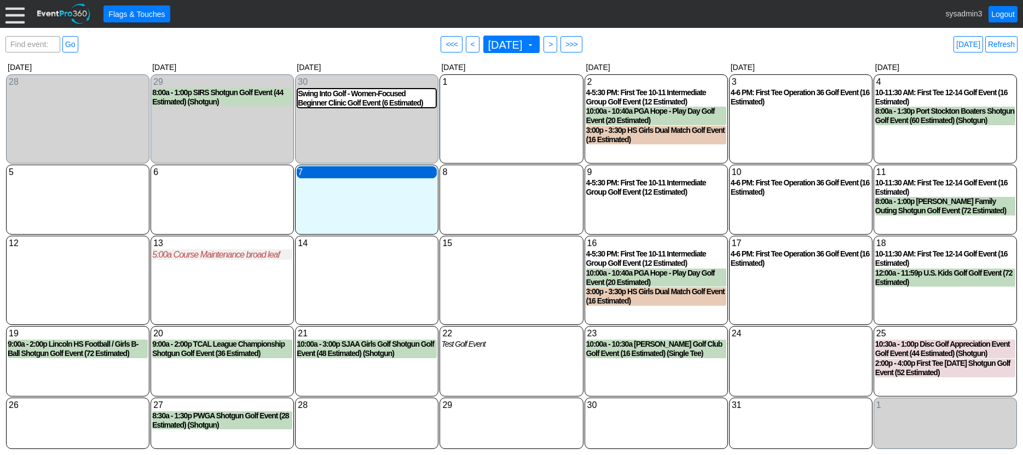
click at [353, 175] on div "7 Tuesday" at bounding box center [367, 172] width 140 height 12
click at [334, 174] on div "7 Tuesday" at bounding box center [367, 172] width 140 height 12
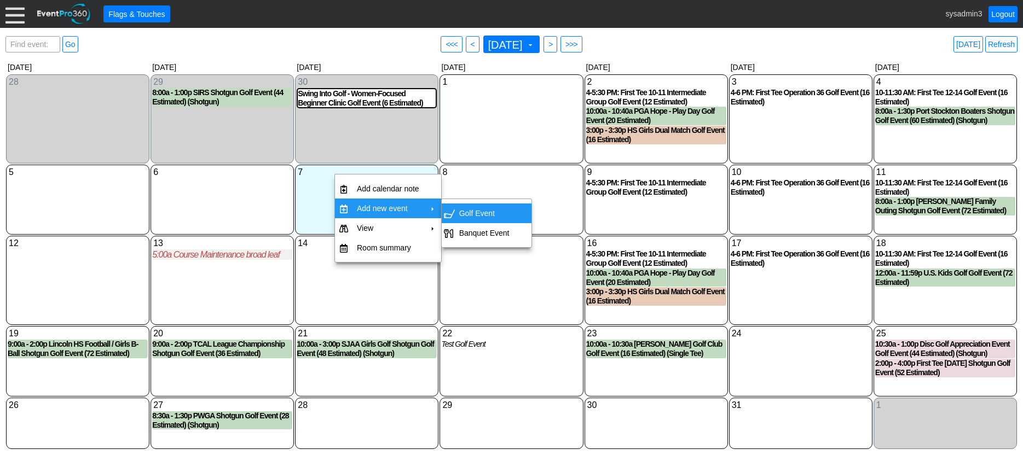
click at [476, 210] on td "Golf Event" at bounding box center [484, 214] width 59 height 20
type input "[DATE]"
type input "Lead"
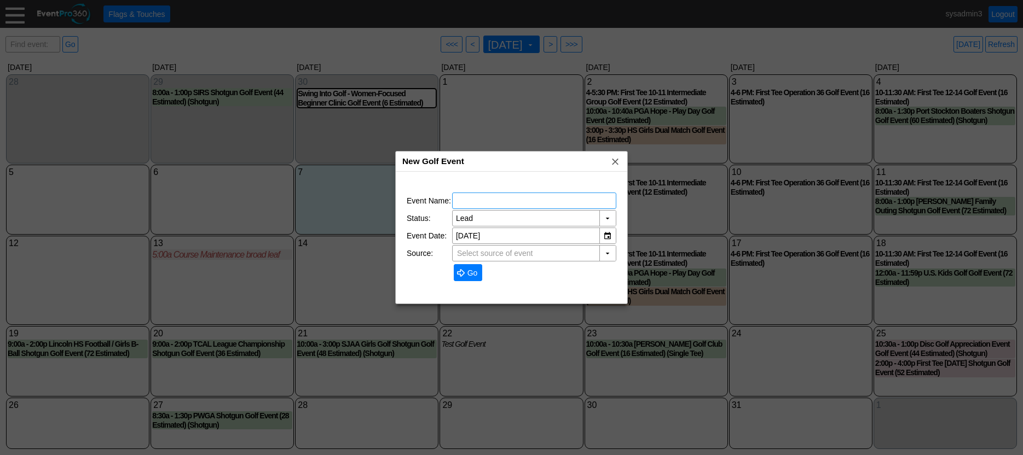
click at [475, 201] on input "text" at bounding box center [534, 200] width 157 height 15
type input "TEST EVENT"
click at [471, 272] on span "Go" at bounding box center [472, 273] width 15 height 11
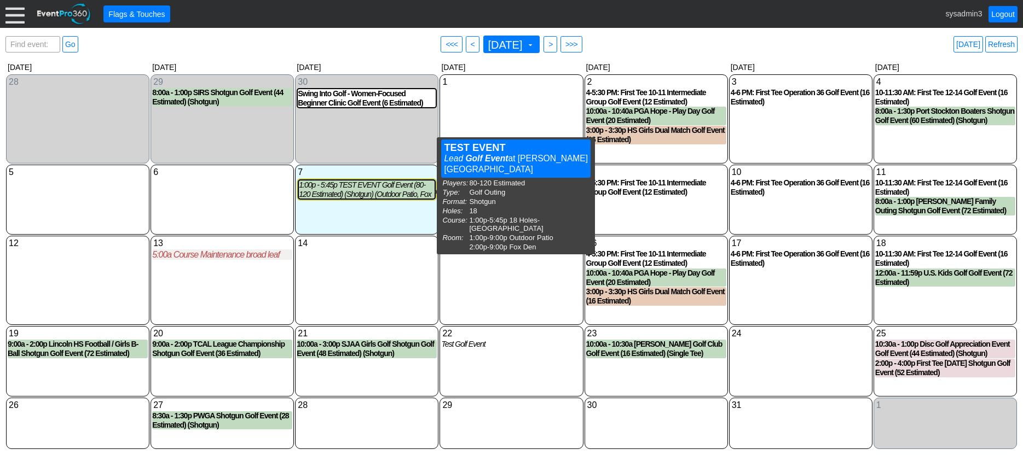
click at [390, 221] on div "7 Tuesday 1:00p - 5:45p TEST EVENT Golf Event (80-120 Estimated) (Shotgun) (Out…" at bounding box center [366, 200] width 143 height 70
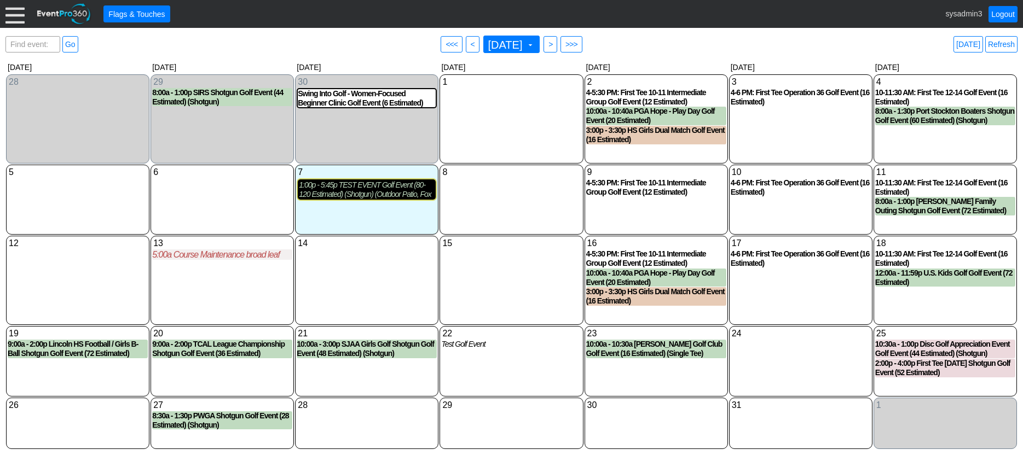
click at [362, 195] on div "1:00p - 5:45p TEST EVENT Golf Event (80-120 Estimated) (Shotgun) (Outdoor Patio…" at bounding box center [367, 190] width 136 height 19
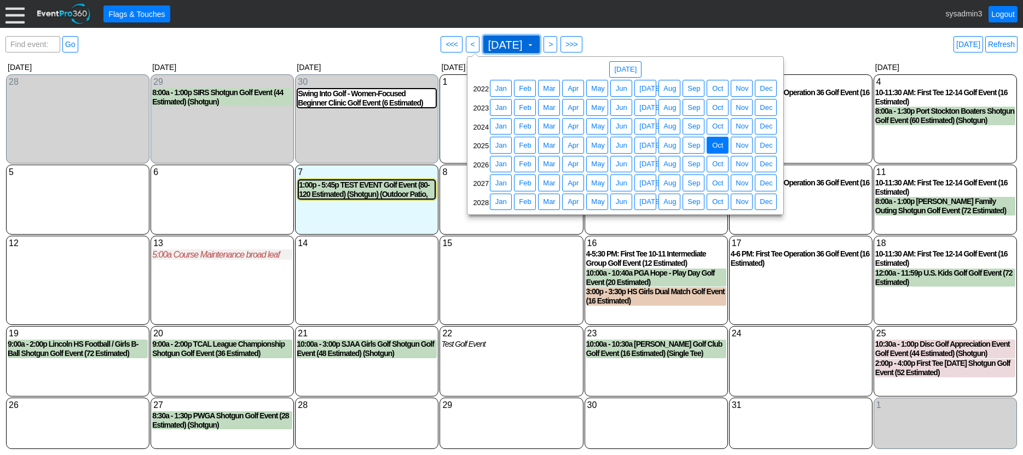
click at [518, 45] on span "October 2025" at bounding box center [505, 44] width 39 height 11
click at [594, 161] on span "May" at bounding box center [598, 164] width 18 height 11
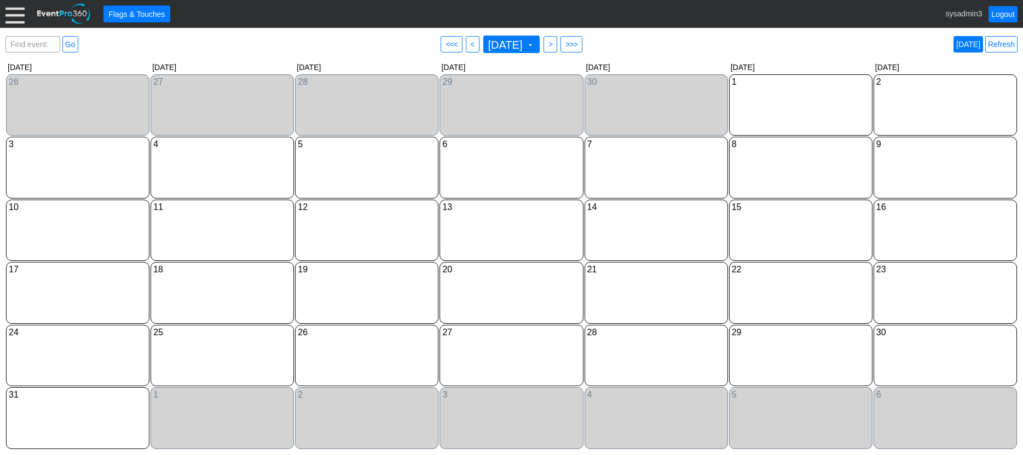
click at [970, 42] on link "Today" at bounding box center [969, 44] width 30 height 16
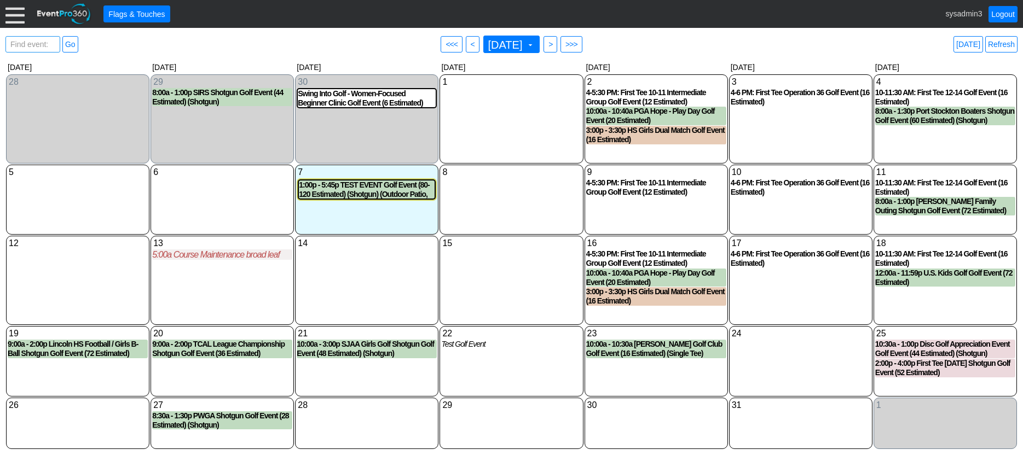
click at [27, 43] on span "Find event: enter title" at bounding box center [32, 50] width 49 height 26
type input "SIRS"
click at [71, 41] on link "Go" at bounding box center [70, 44] width 16 height 16
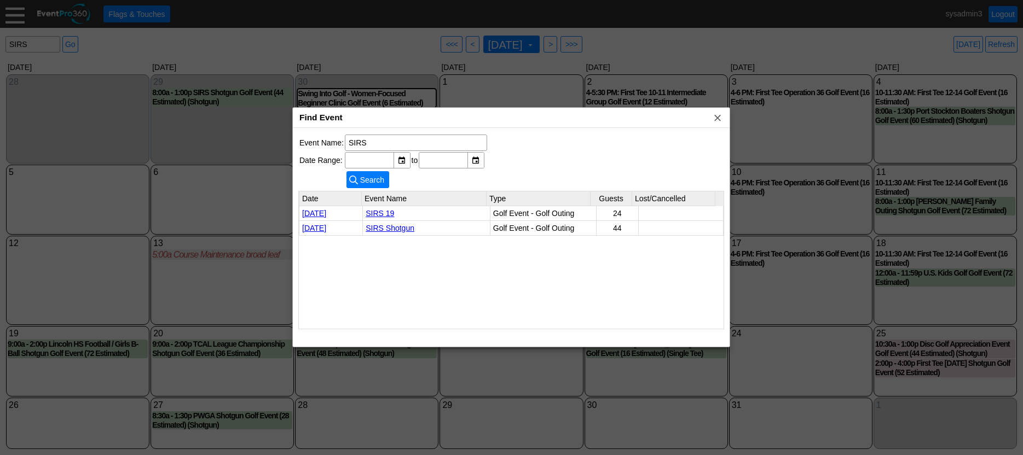
click at [390, 228] on link "SIRS Shotgun" at bounding box center [390, 228] width 49 height 9
click at [718, 119] on span "x" at bounding box center [717, 117] width 11 height 11
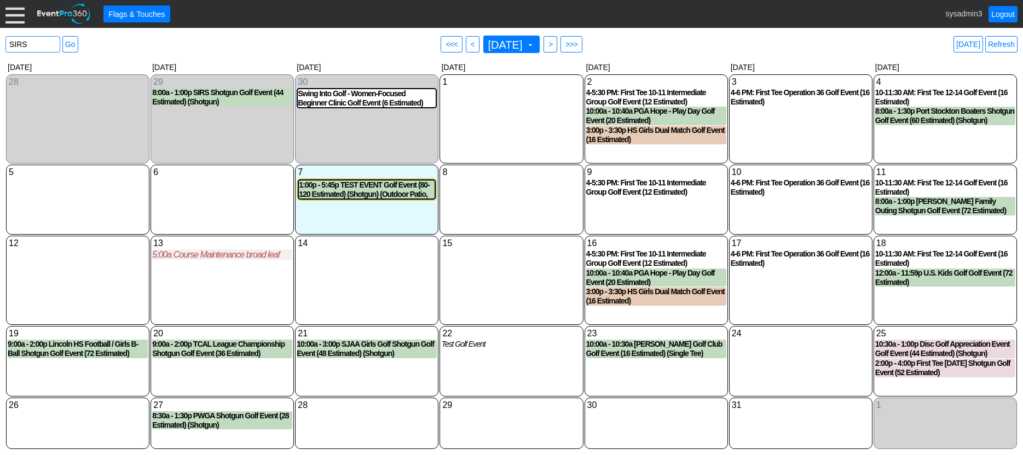
drag, startPoint x: 39, startPoint y: 45, endPoint x: -13, endPoint y: 42, distance: 52.1
click at [0, 42] on html "Calendar of Events + Calendar View + Add Calendar Note + New Event + Reports + …" at bounding box center [511, 227] width 1023 height 455
click at [88, 206] on div "5 Sunday" at bounding box center [77, 200] width 143 height 70
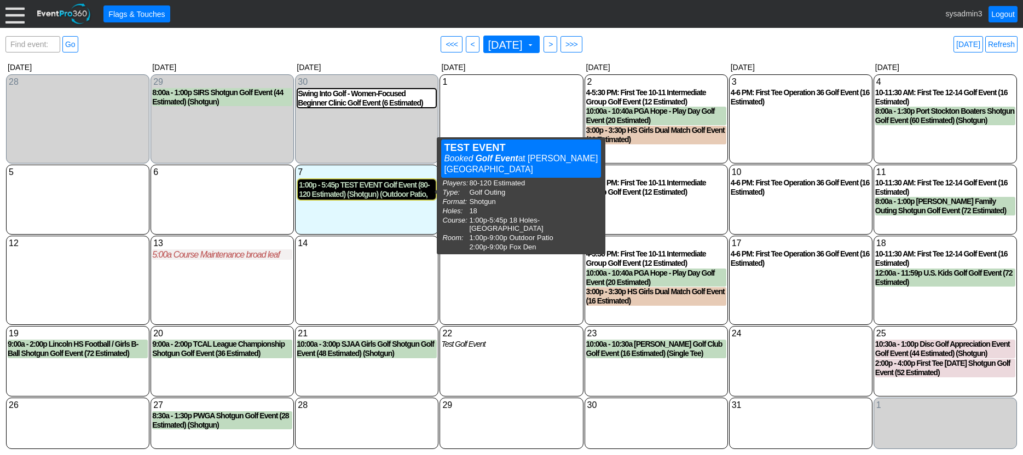
click at [366, 188] on div "1:00p - 5:45p TEST EVENT Golf Event (80-120 Estimated) (Shotgun) (Outdoor Patio…" at bounding box center [367, 190] width 136 height 19
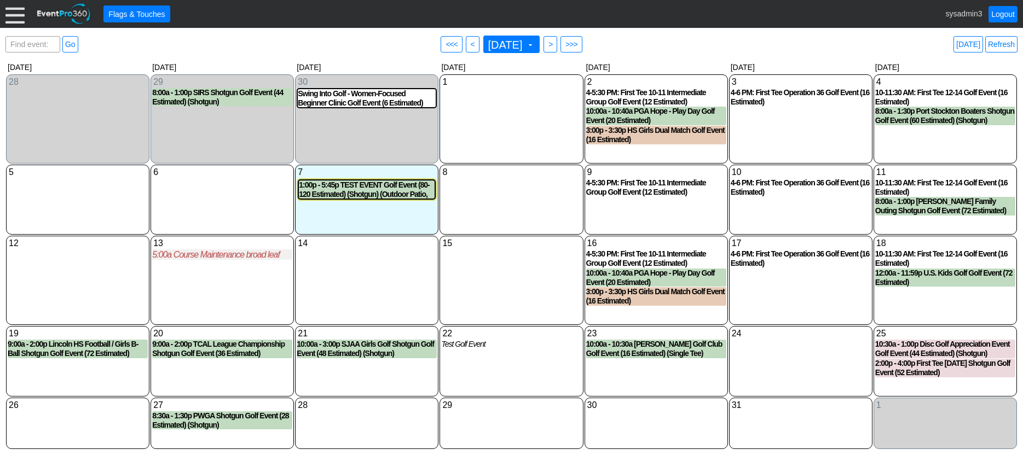
click at [519, 280] on div "15 Wednesday" at bounding box center [511, 280] width 143 height 89
click at [554, 44] on span ">" at bounding box center [550, 44] width 8 height 11
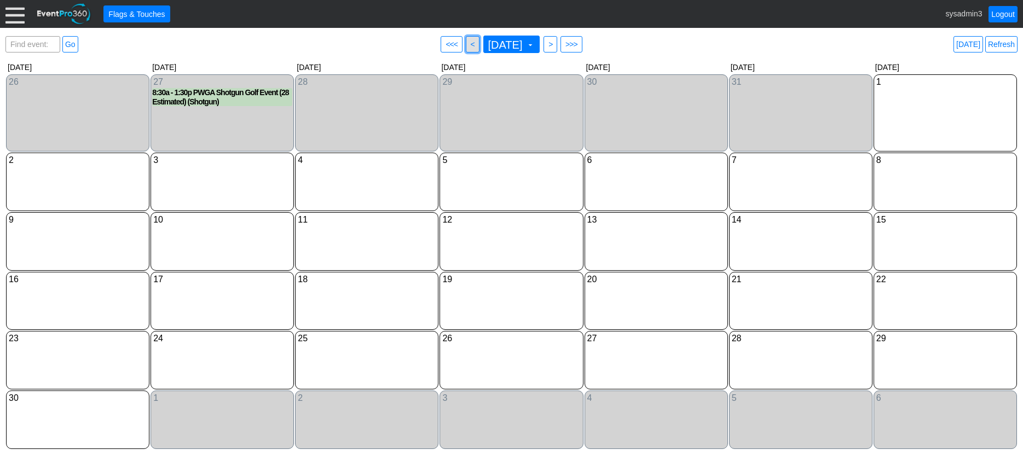
click at [469, 45] on span "<" at bounding box center [473, 44] width 8 height 11
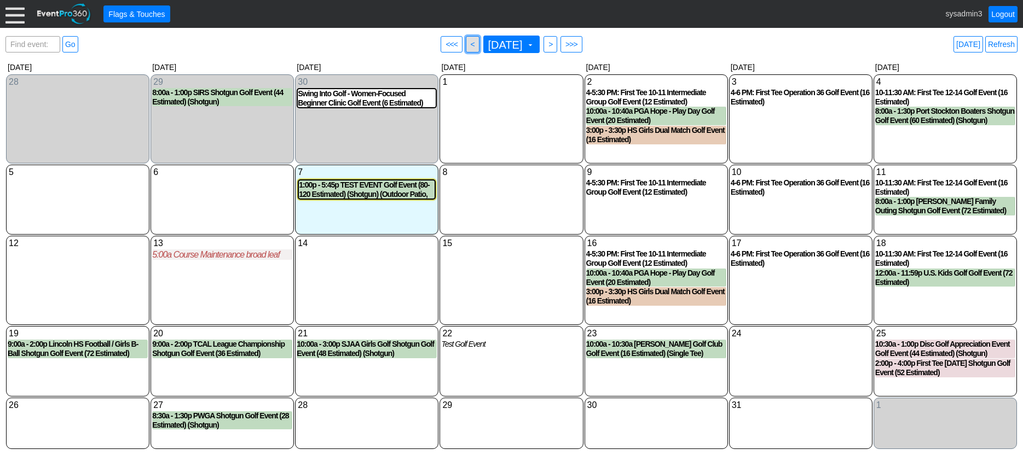
click at [469, 44] on span "<" at bounding box center [473, 44] width 8 height 11
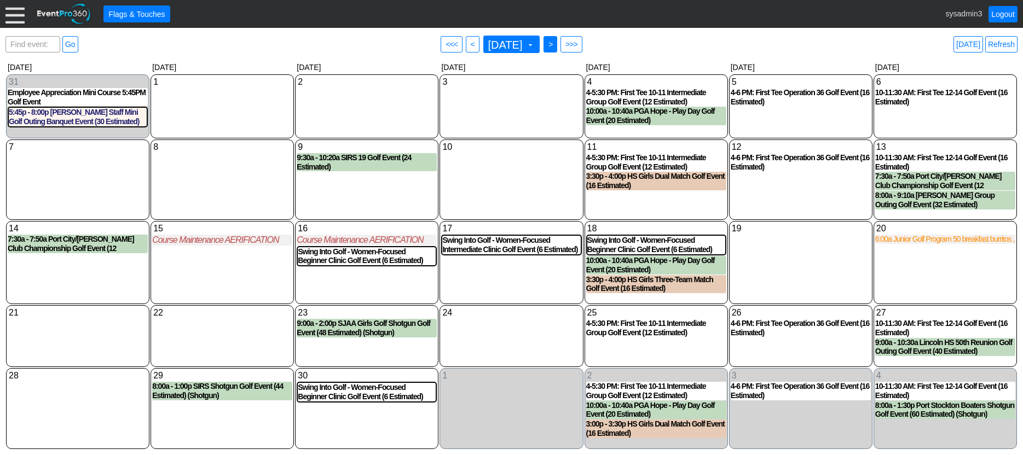
click at [554, 44] on span ">" at bounding box center [550, 44] width 8 height 11
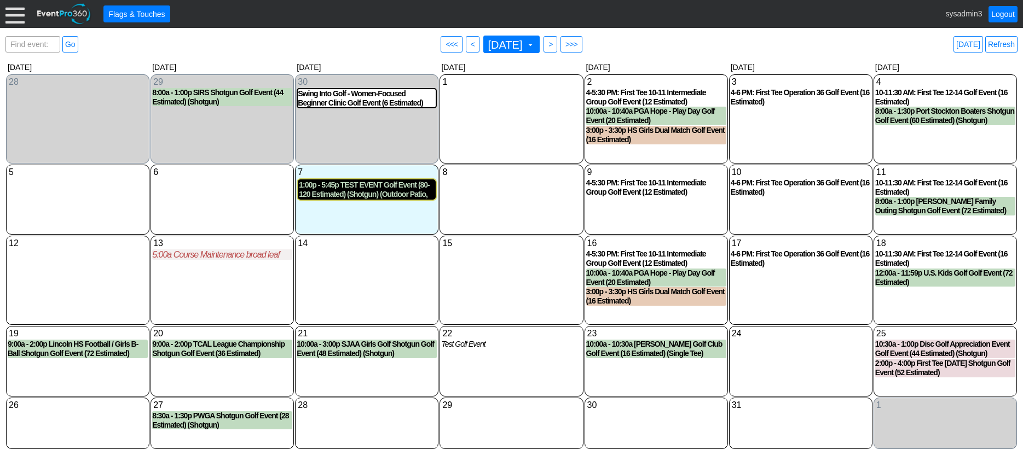
click at [384, 187] on div "1:00p - 5:45p TEST EVENT Golf Event (80-120 Estimated) (Shotgun) (Outdoor Patio…" at bounding box center [367, 190] width 136 height 19
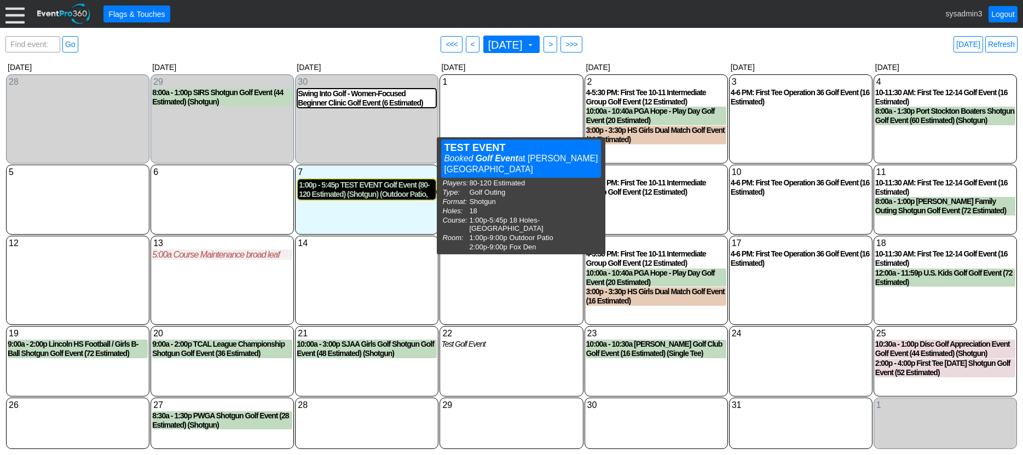
click at [372, 193] on div "1:00p - 5:45p TEST EVENT Golf Event (80-120 Estimated) (Shotgun) (Outdoor Patio…" at bounding box center [367, 190] width 136 height 19
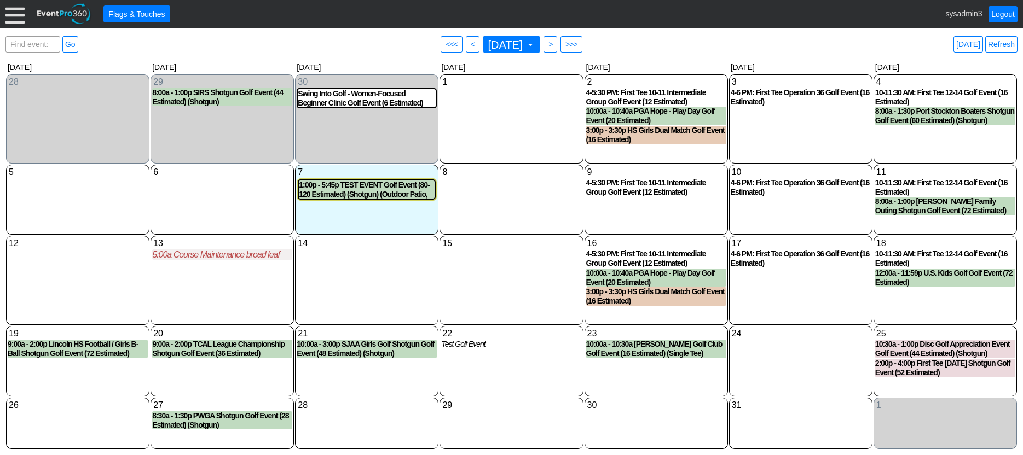
click at [20, 16] on div at bounding box center [14, 13] width 19 height 19
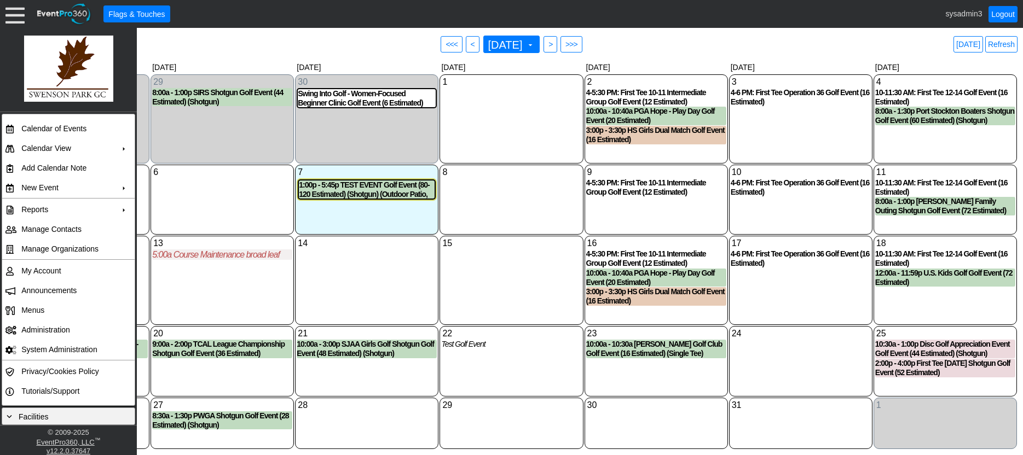
click at [369, 285] on div "14 Tuesday" at bounding box center [366, 280] width 143 height 89
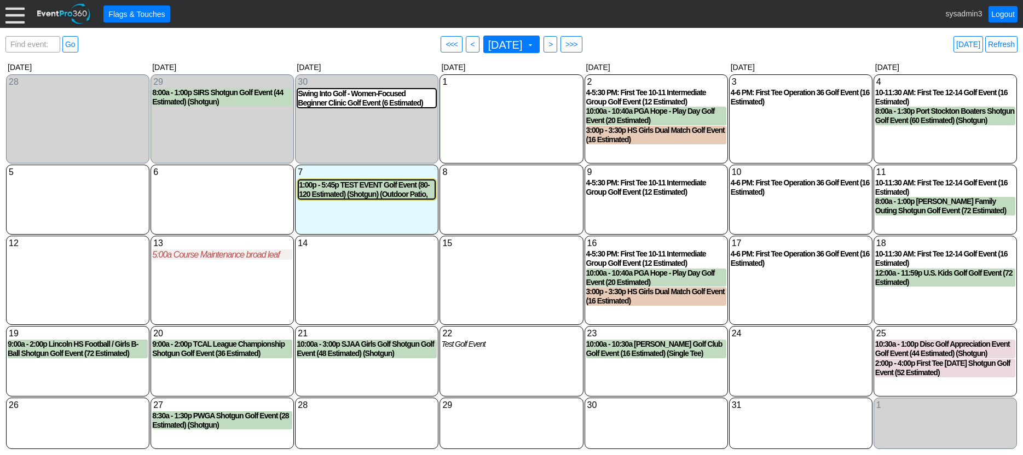
click at [18, 15] on div at bounding box center [14, 13] width 19 height 19
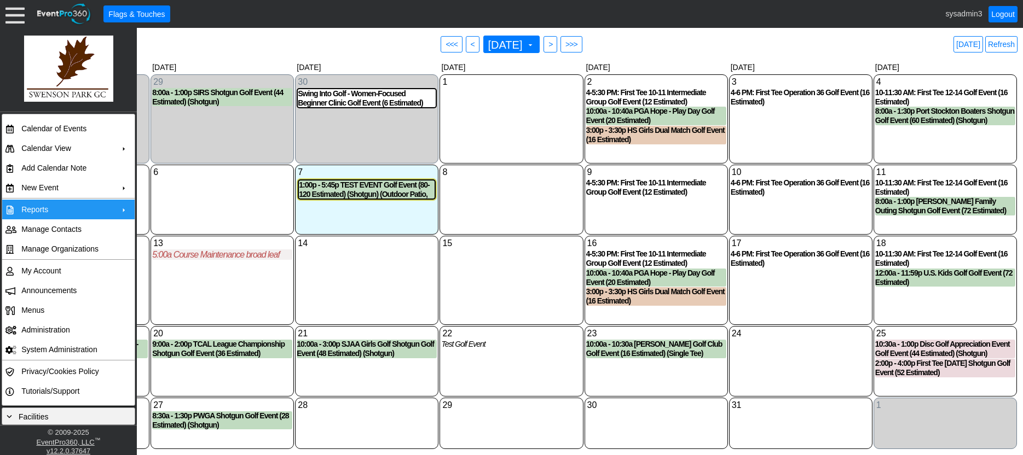
click at [66, 209] on td "Reports" at bounding box center [66, 210] width 98 height 20
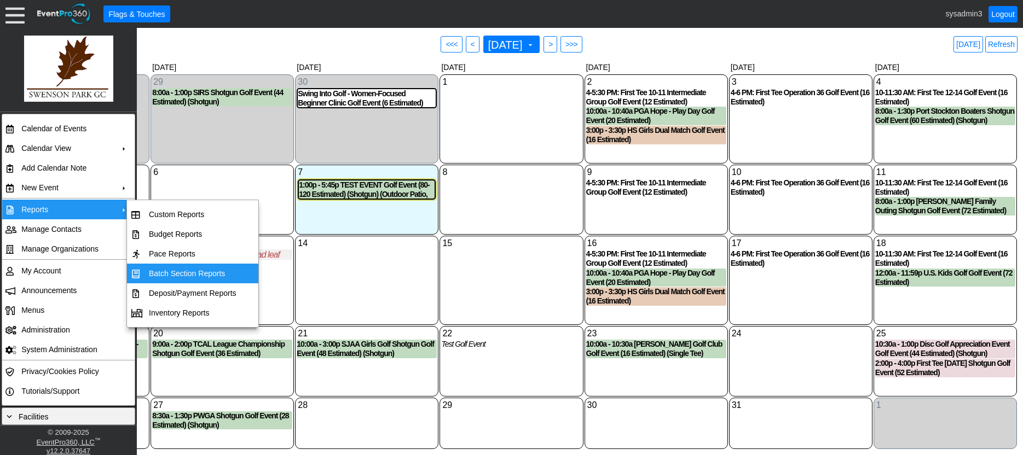
click at [194, 270] on td "Batch Section Reports" at bounding box center [193, 274] width 96 height 20
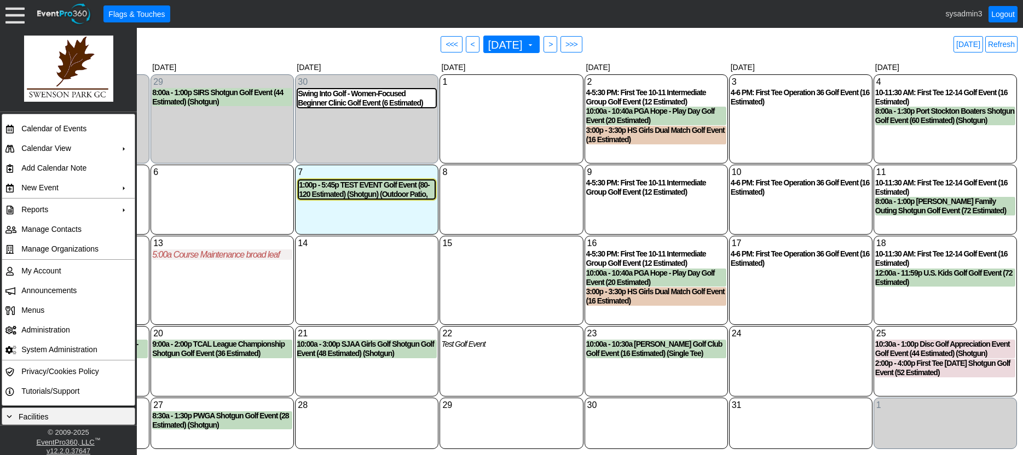
click at [527, 193] on div "8 Wednesday" at bounding box center [511, 200] width 143 height 70
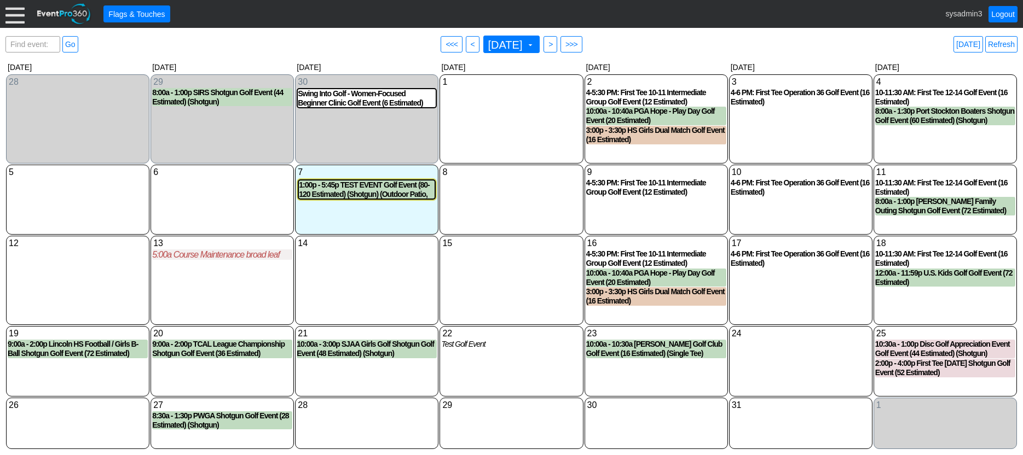
click at [16, 14] on div at bounding box center [14, 13] width 19 height 19
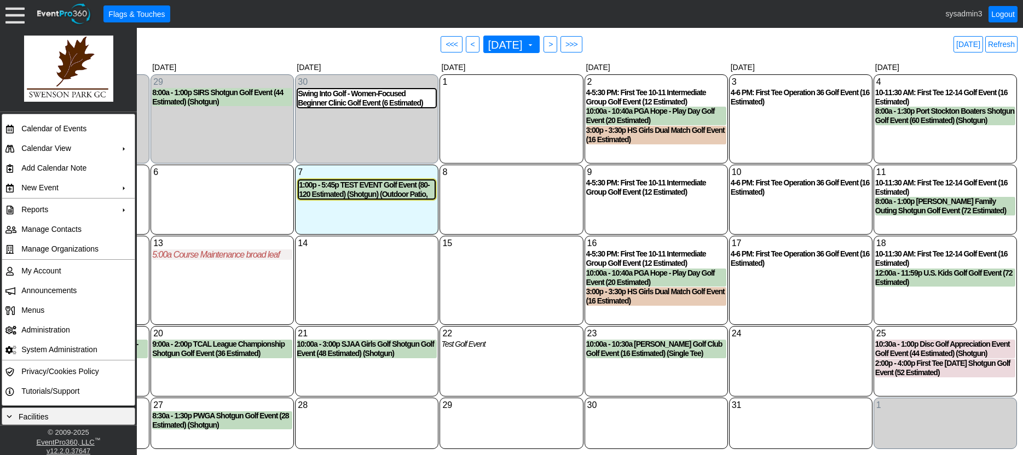
click at [220, 192] on div "6 Monday" at bounding box center [222, 200] width 143 height 70
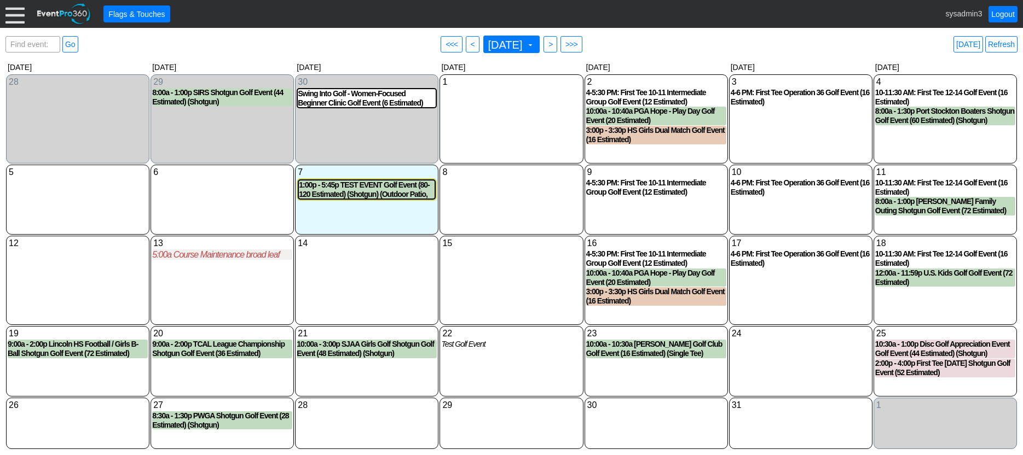
click at [11, 12] on div at bounding box center [14, 13] width 19 height 19
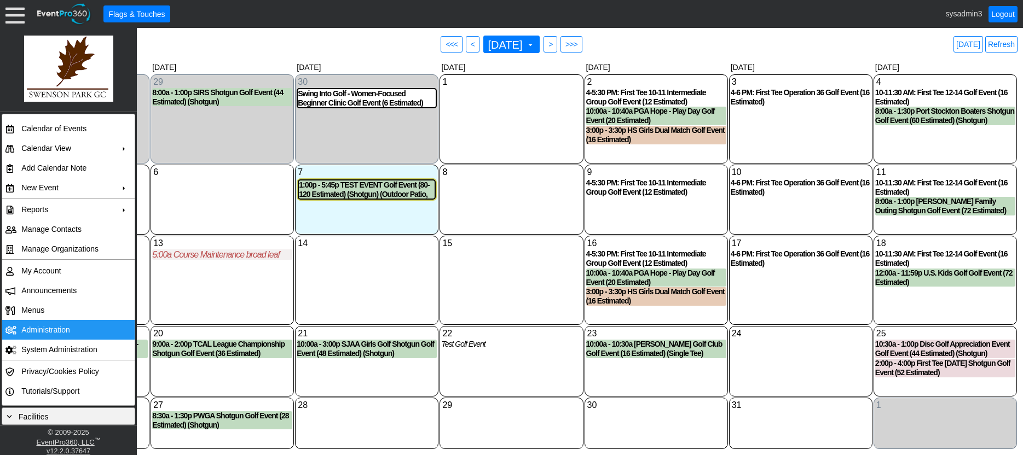
click at [43, 324] on td "Administration" at bounding box center [66, 330] width 98 height 20
click at [501, 204] on div "8 Wednesday" at bounding box center [511, 200] width 143 height 70
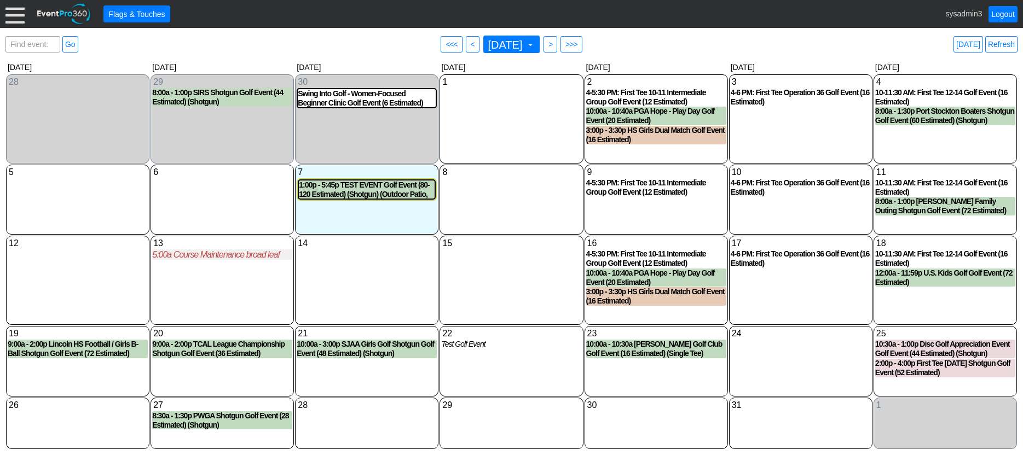
click at [494, 200] on div "8 Wednesday" at bounding box center [511, 200] width 143 height 70
click at [1008, 45] on link "Refresh" at bounding box center [1001, 44] width 32 height 16
click at [998, 44] on link "Refresh" at bounding box center [1001, 44] width 32 height 16
click at [1009, 11] on link "Logout" at bounding box center [1003, 14] width 29 height 16
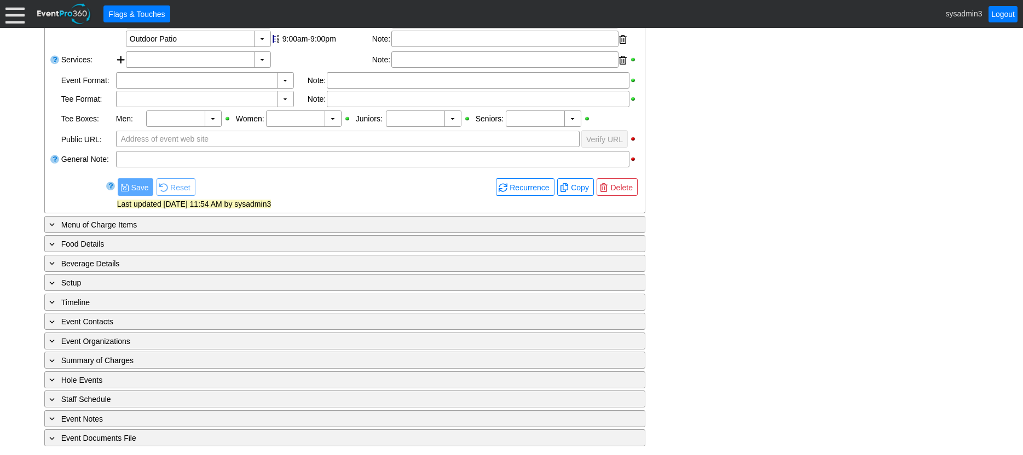
click at [226, 216] on div "+ Menu of Charge Items ▼ Facility: Search Remove all highlights Hide unselected…" at bounding box center [345, 225] width 602 height 18
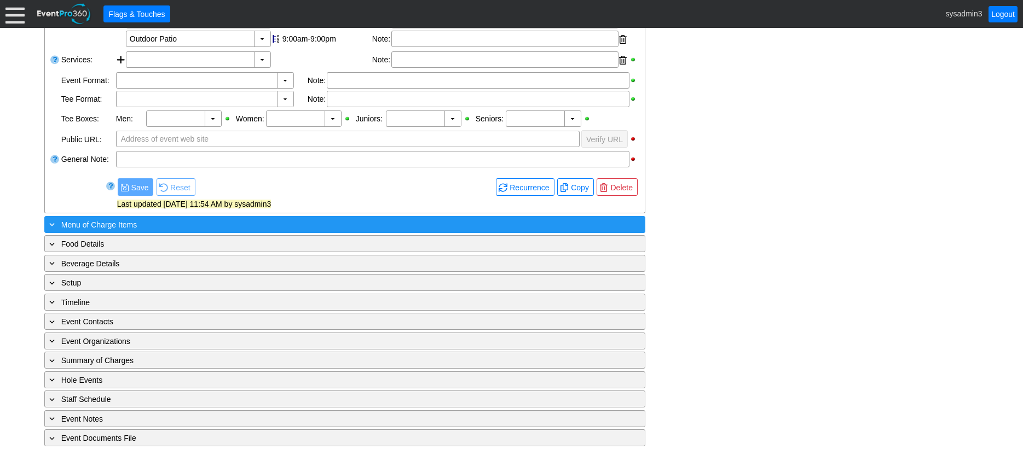
click at [218, 223] on div "+ Menu of Charge Items" at bounding box center [322, 224] width 551 height 13
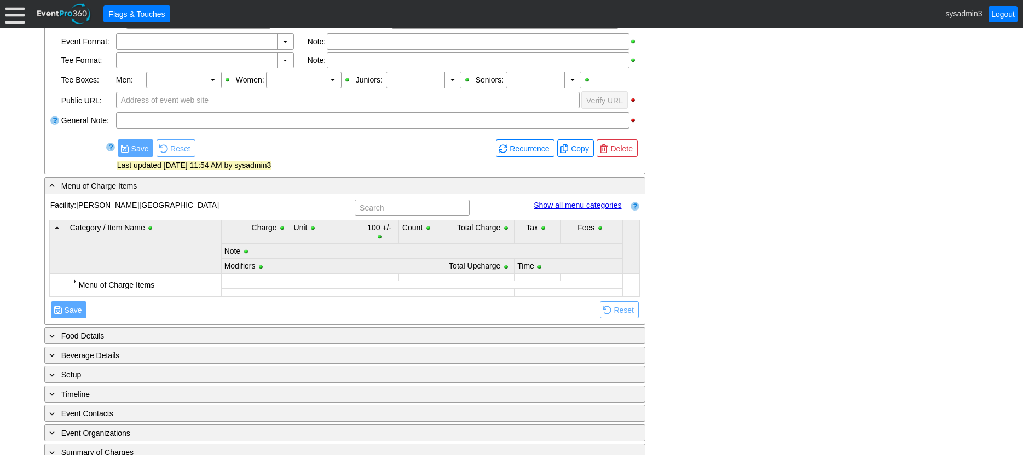
scroll to position [407, 0]
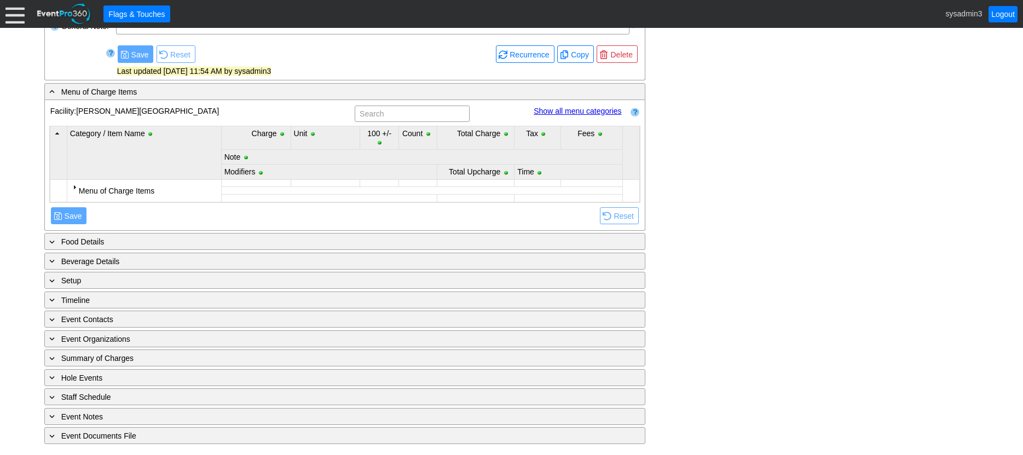
click at [73, 187] on div at bounding box center [74, 187] width 9 height 9
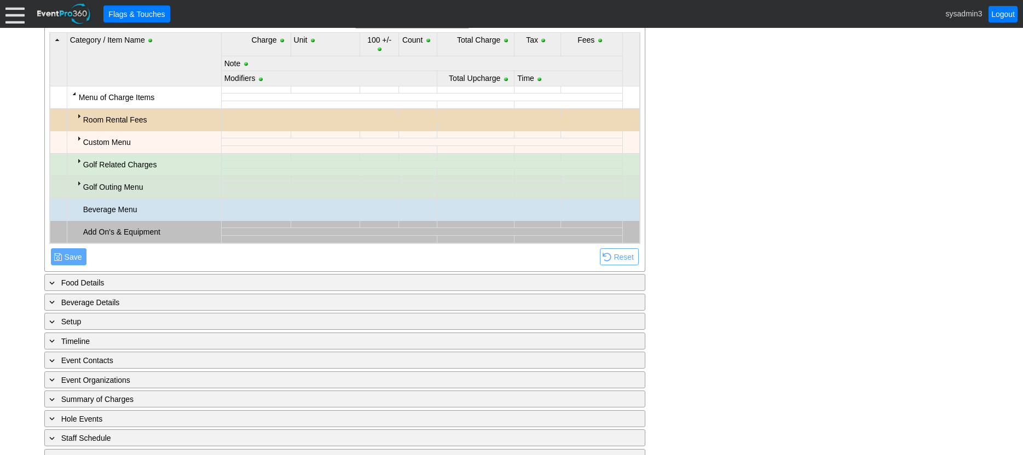
scroll to position [516, 0]
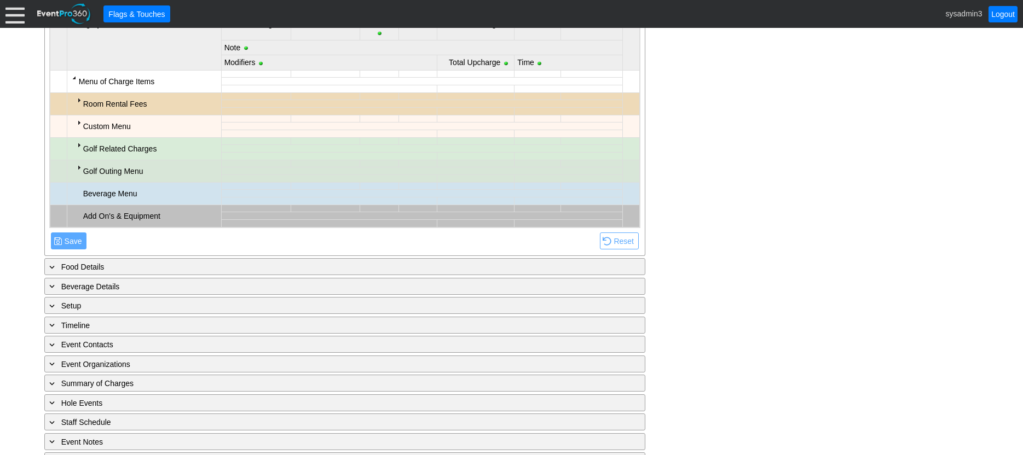
click at [78, 147] on div at bounding box center [78, 145] width 9 height 9
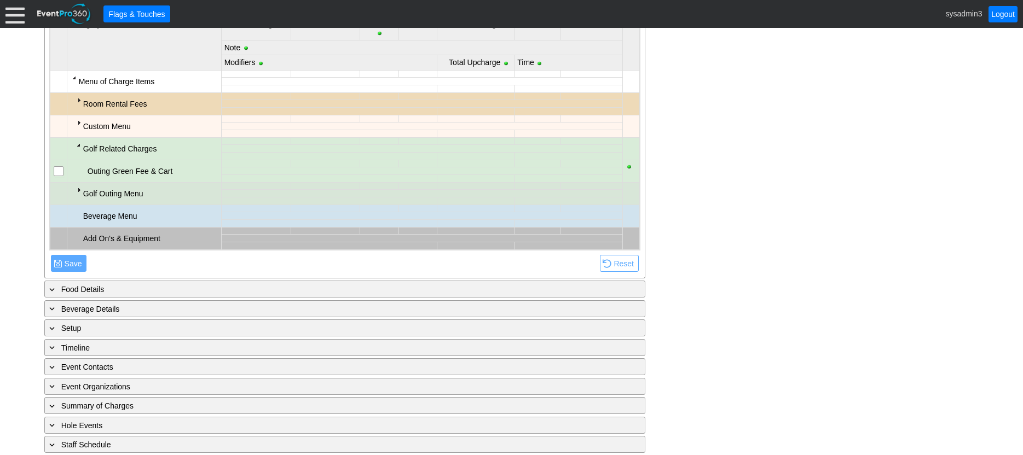
click at [78, 147] on div at bounding box center [78, 145] width 9 height 9
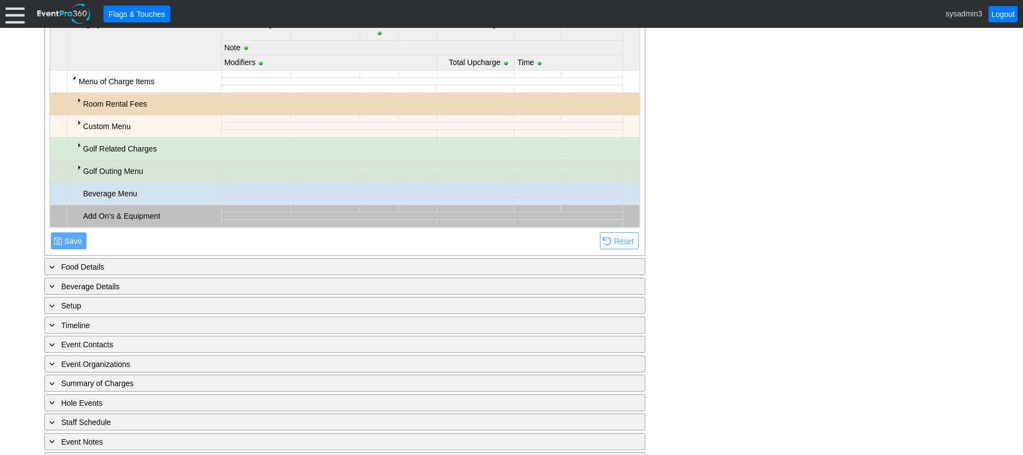
click at [73, 166] on td "Golf Outing Menu" at bounding box center [144, 171] width 154 height 22
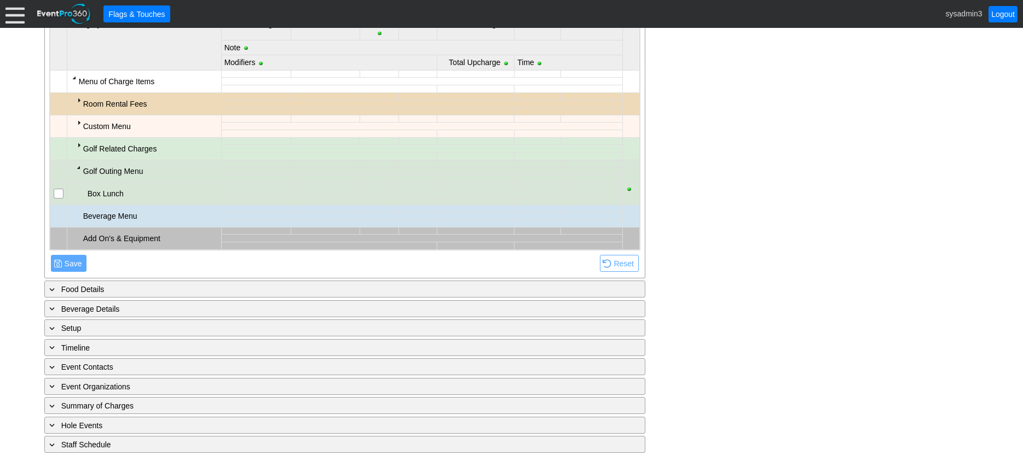
click at [73, 166] on td "Golf Outing Menu" at bounding box center [144, 171] width 154 height 22
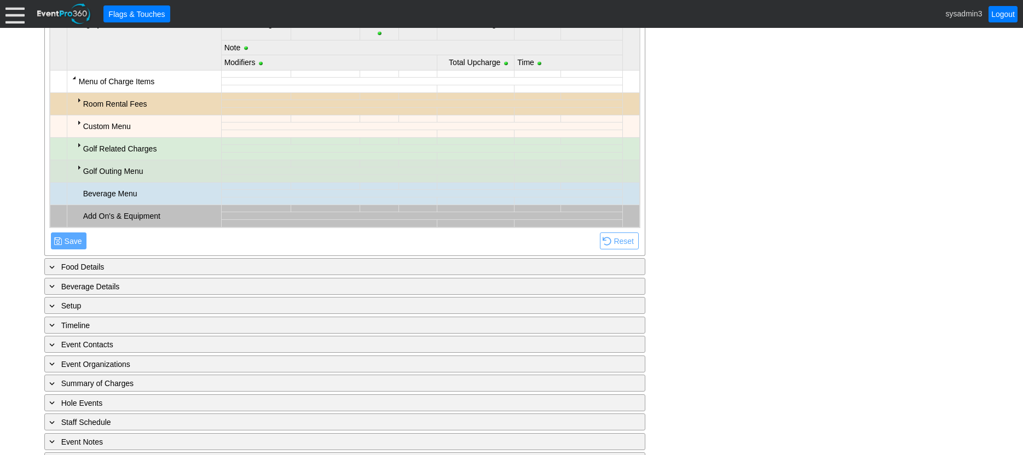
click at [76, 121] on div at bounding box center [78, 122] width 9 height 9
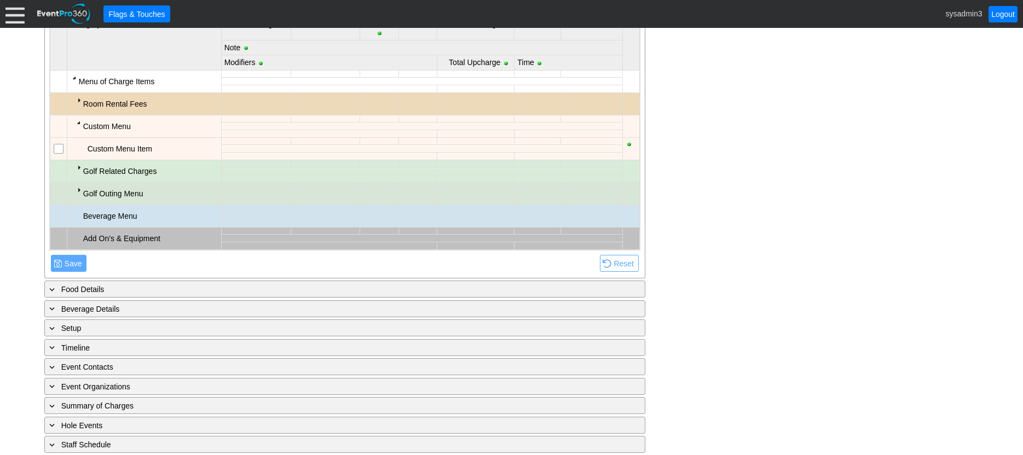
click at [76, 121] on div at bounding box center [78, 122] width 9 height 9
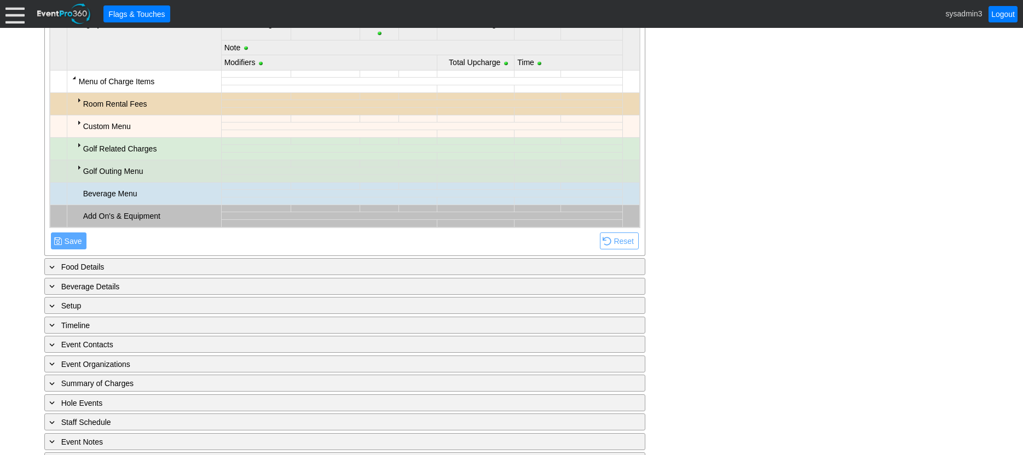
click at [77, 99] on div at bounding box center [78, 100] width 9 height 9
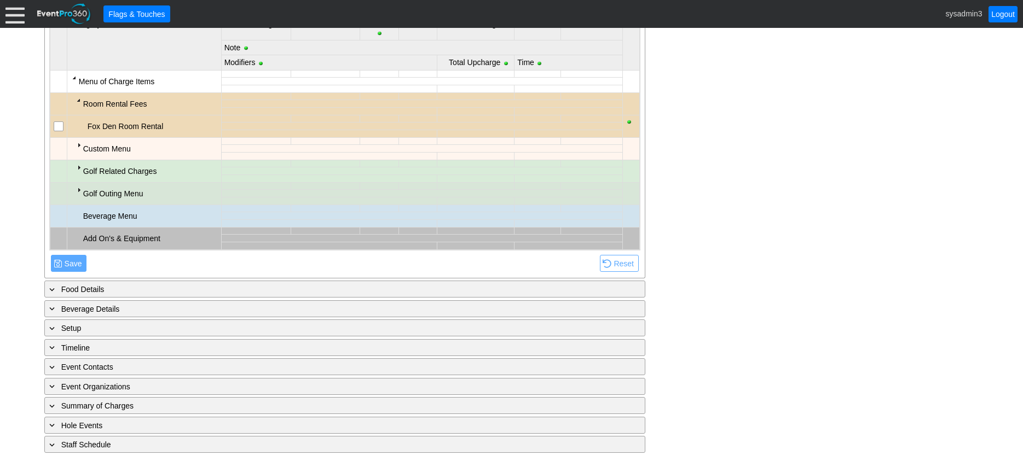
click at [77, 99] on div at bounding box center [78, 100] width 9 height 9
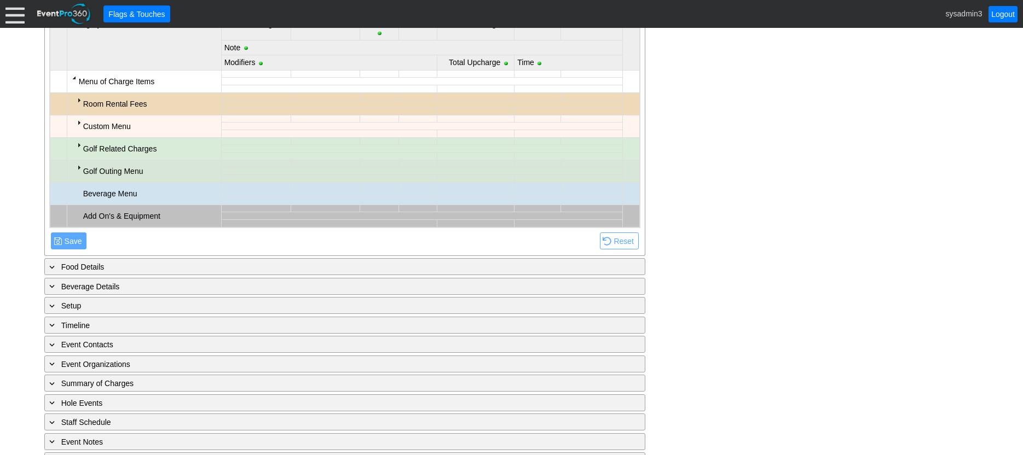
click at [16, 18] on div at bounding box center [14, 13] width 19 height 19
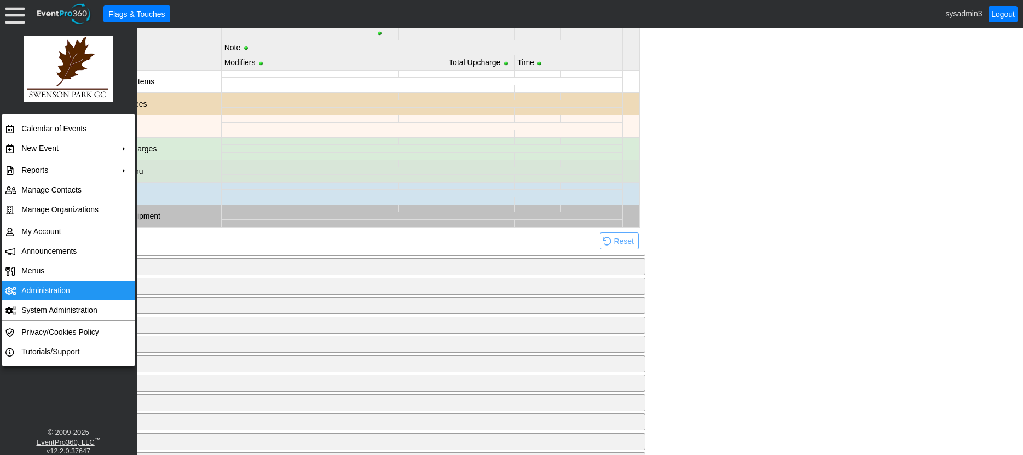
click at [48, 286] on td "Administration" at bounding box center [66, 291] width 98 height 20
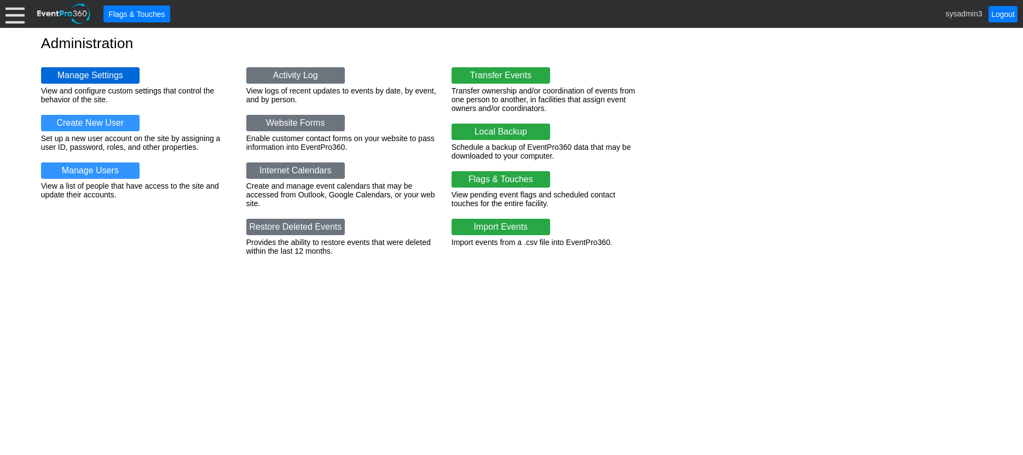
click at [97, 75] on link "Manage Settings" at bounding box center [90, 75] width 99 height 16
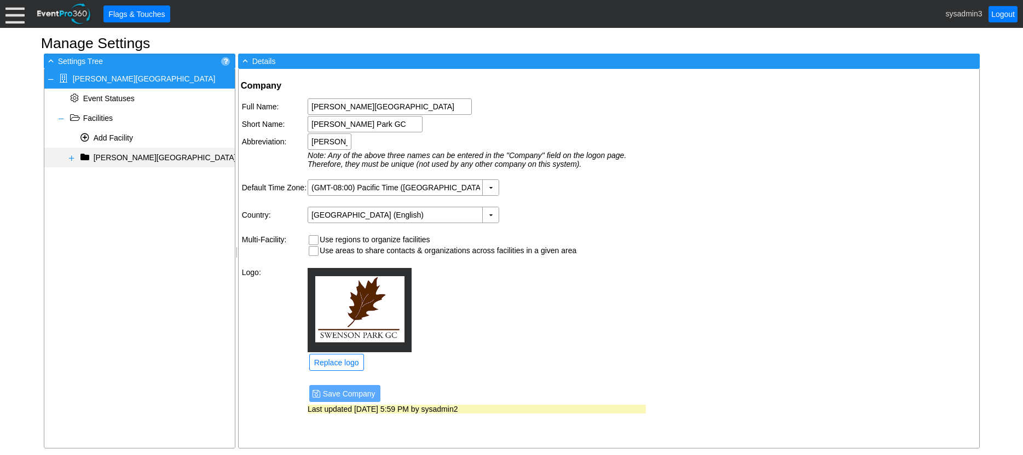
click at [73, 157] on span at bounding box center [71, 158] width 9 height 9
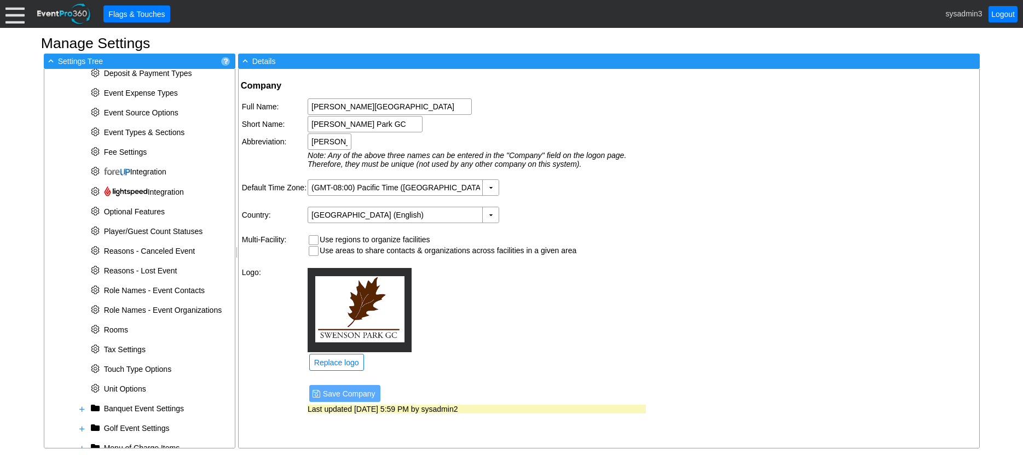
scroll to position [305, 0]
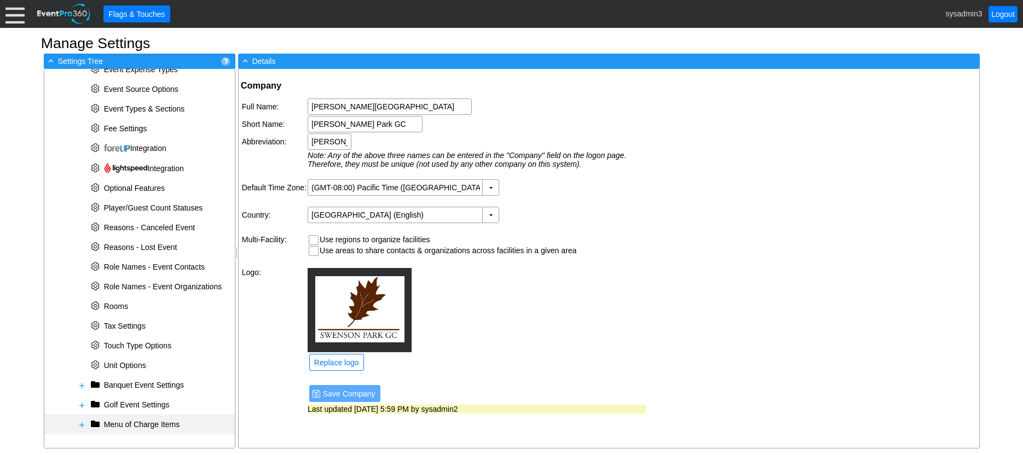
click at [82, 423] on span at bounding box center [82, 425] width 9 height 9
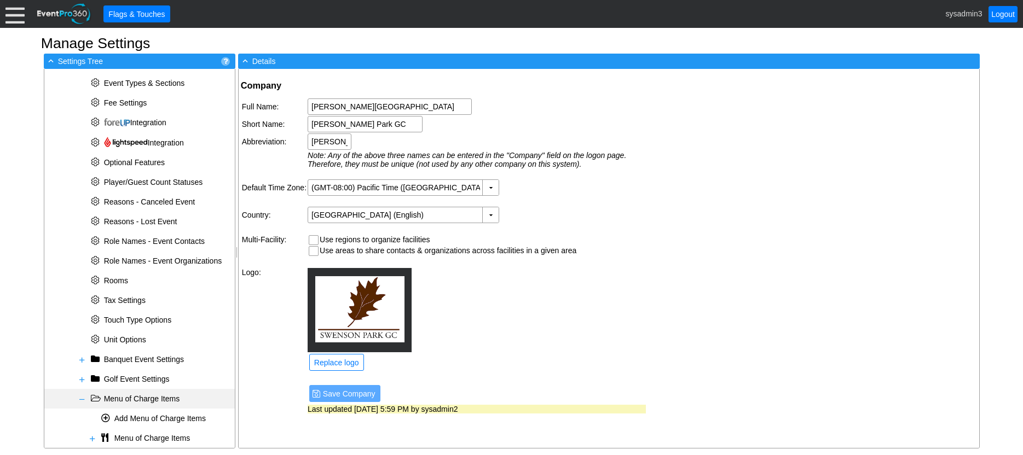
scroll to position [344, 0]
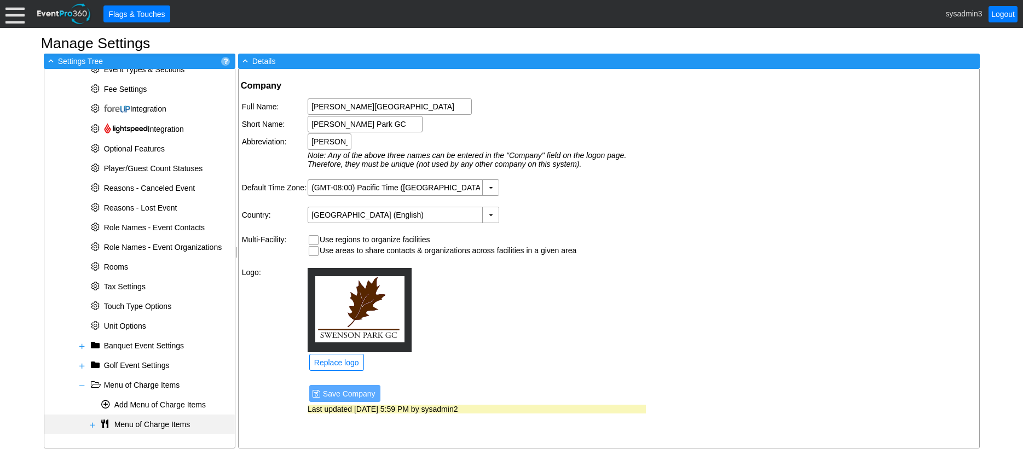
click at [91, 423] on span at bounding box center [92, 425] width 9 height 9
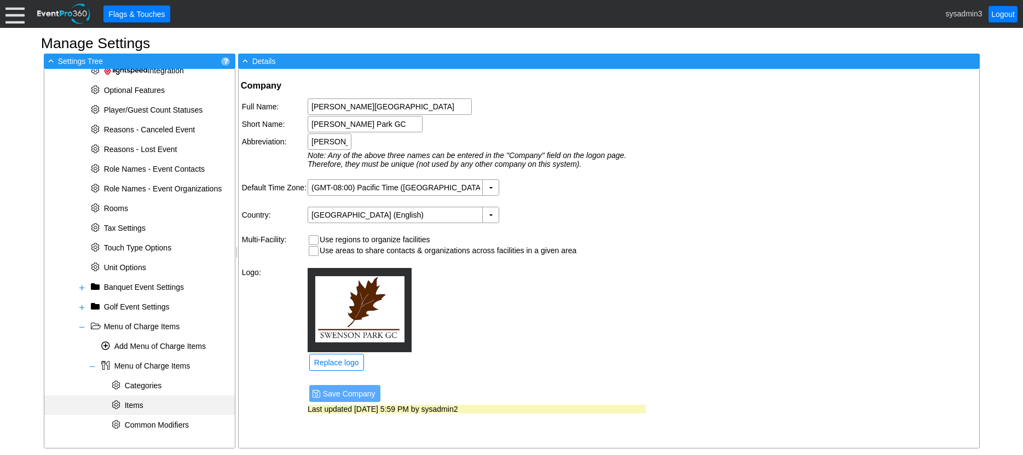
scroll to position [403, 0]
click at [145, 407] on span "Items" at bounding box center [127, 405] width 36 height 9
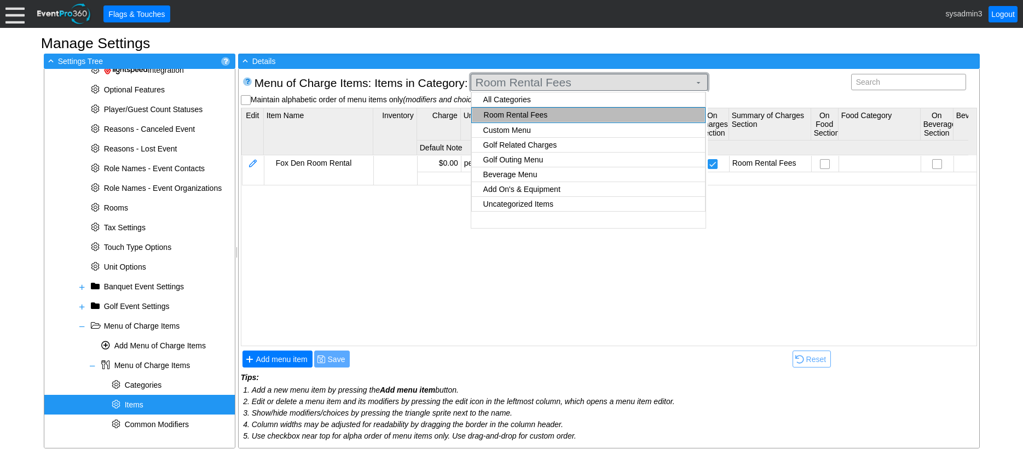
click at [580, 83] on span "Room Rental Fees" at bounding box center [582, 82] width 219 height 11
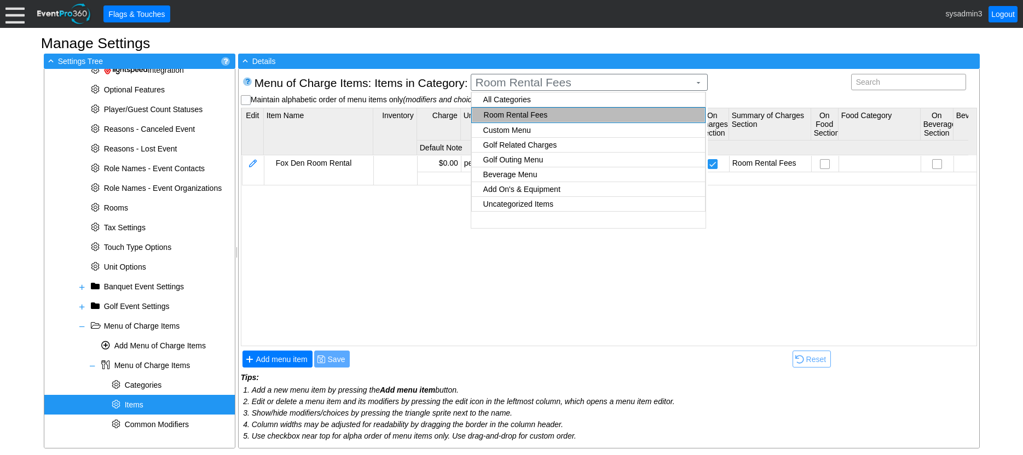
checkbox input "true"
click at [510, 177] on body "Calendar of Events + New Event + Reports + Manage Contacts + Manage Organizatio…" at bounding box center [511, 227] width 1023 height 455
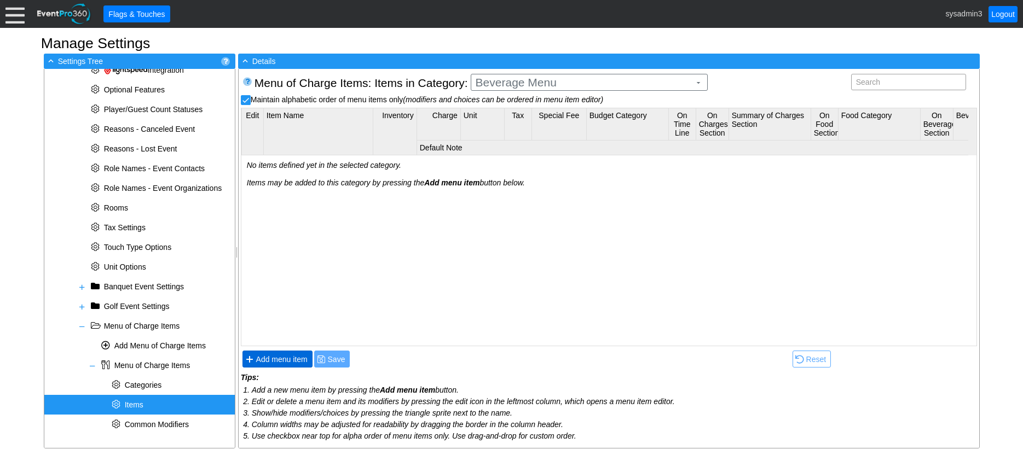
click at [290, 356] on span "Add menu item" at bounding box center [282, 359] width 56 height 11
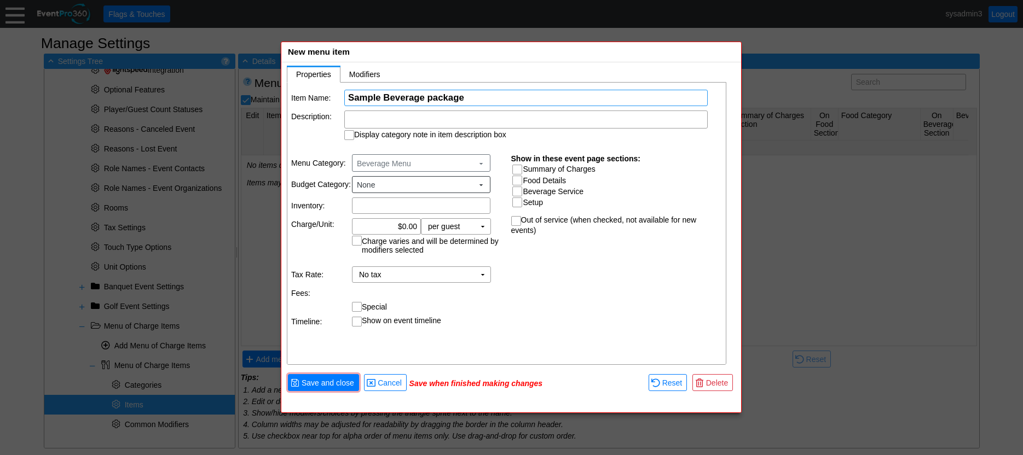
click at [435, 97] on input "Sample Beverage package" at bounding box center [526, 97] width 356 height 15
type input "Sample Beverage Package"
click at [405, 224] on input "0.00" at bounding box center [386, 226] width 61 height 15
type input "$10.00"
drag, startPoint x: 527, startPoint y: 296, endPoint x: 519, endPoint y: 229, distance: 67.2
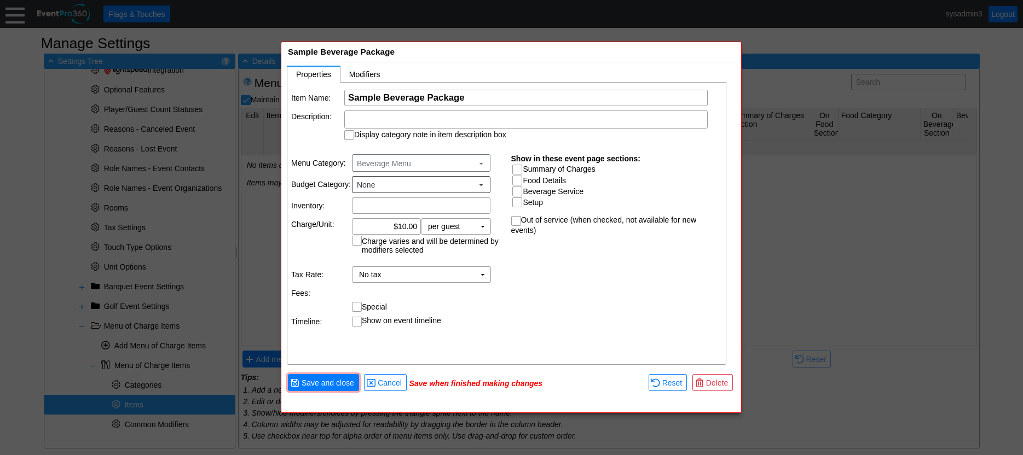
click at [527, 293] on div "Item Name: Χ Sample Beverage Package Name of the menu item Description: Display…" at bounding box center [507, 224] width 440 height 283
click at [519, 171] on input "Summary of Charges" at bounding box center [518, 170] width 11 height 11
checkbox input "true"
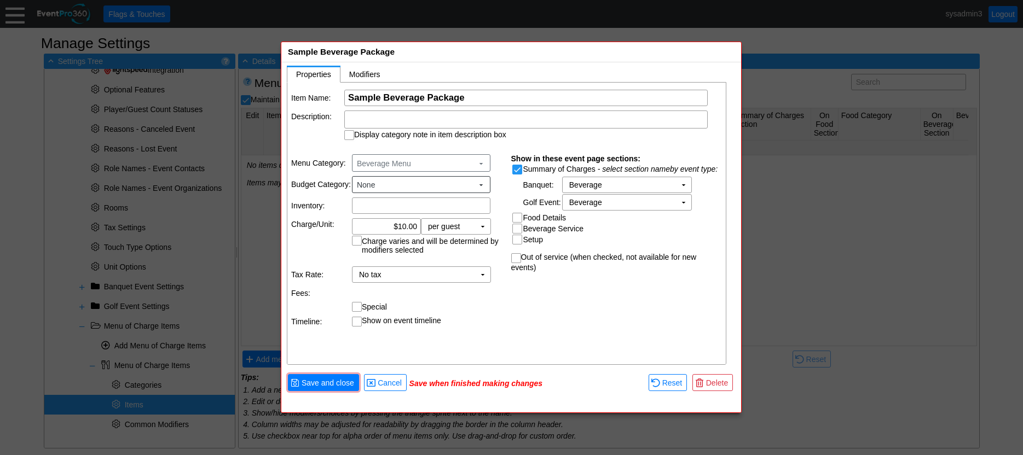
click at [516, 233] on input "Beverage Service" at bounding box center [518, 229] width 11 height 11
checkbox input "true"
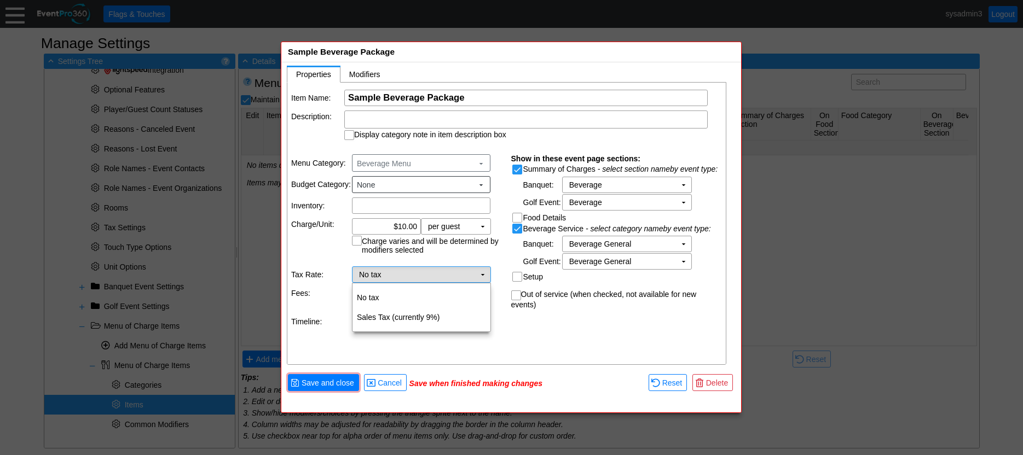
click at [478, 277] on td "▼" at bounding box center [482, 274] width 15 height 15
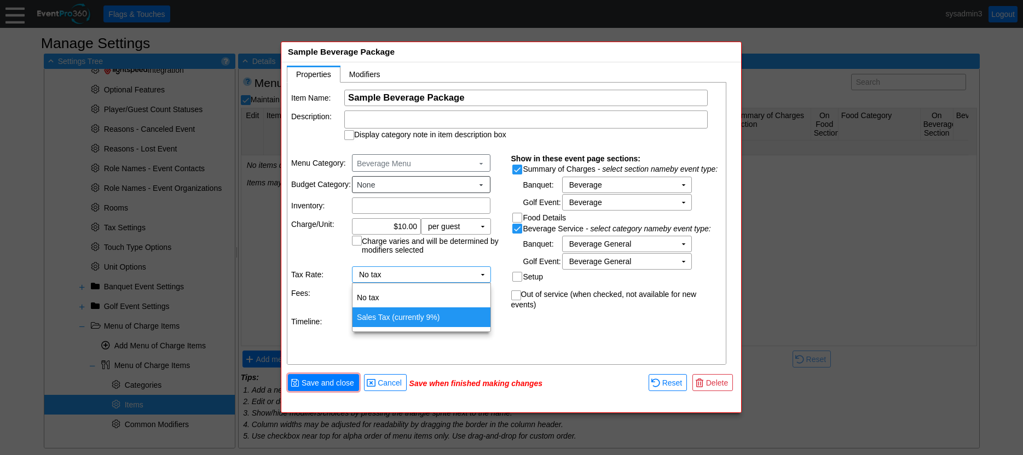
click at [416, 316] on td "Sales Tax (currently 9%)" at bounding box center [422, 318] width 138 height 20
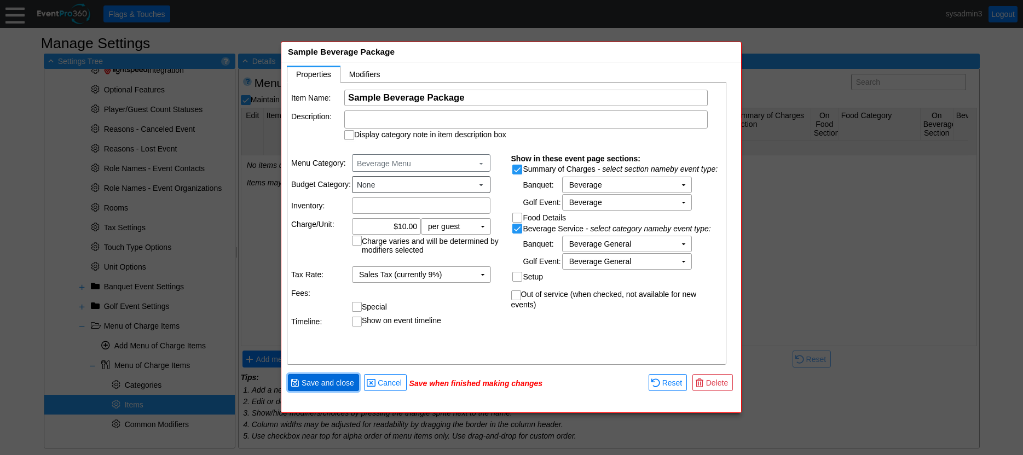
click at [317, 382] on span "Save and close" at bounding box center [327, 383] width 57 height 11
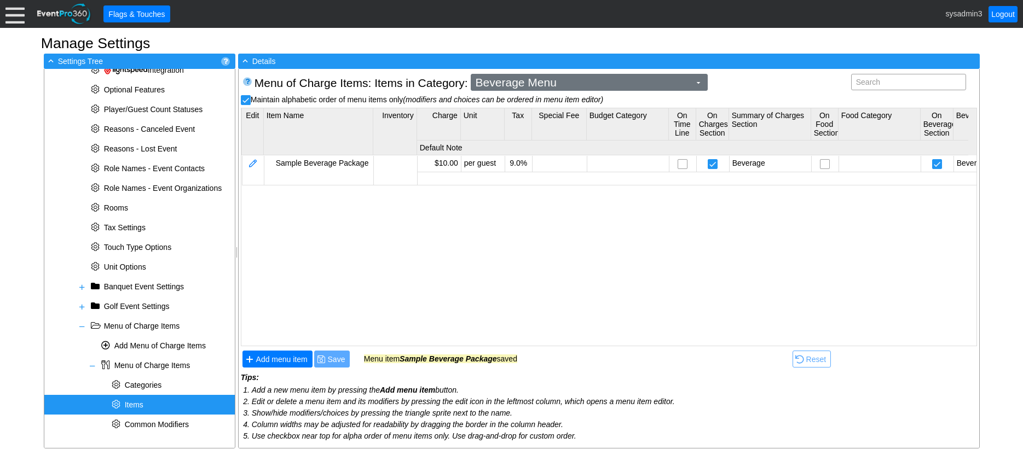
click at [597, 84] on span "Beverage Menu" at bounding box center [582, 82] width 219 height 11
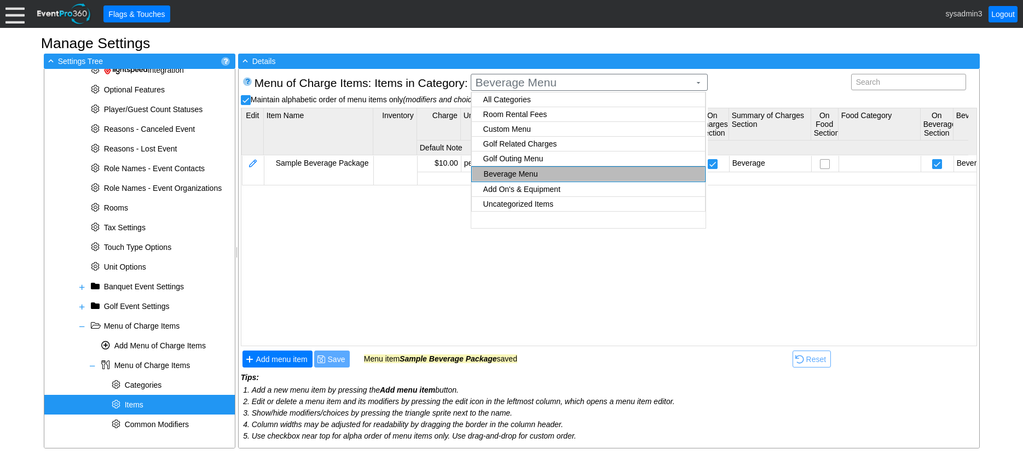
click at [532, 158] on body "Calendar of Events + New Event + Reports + Manage Contacts + Manage Organizatio…" at bounding box center [511, 227] width 1023 height 455
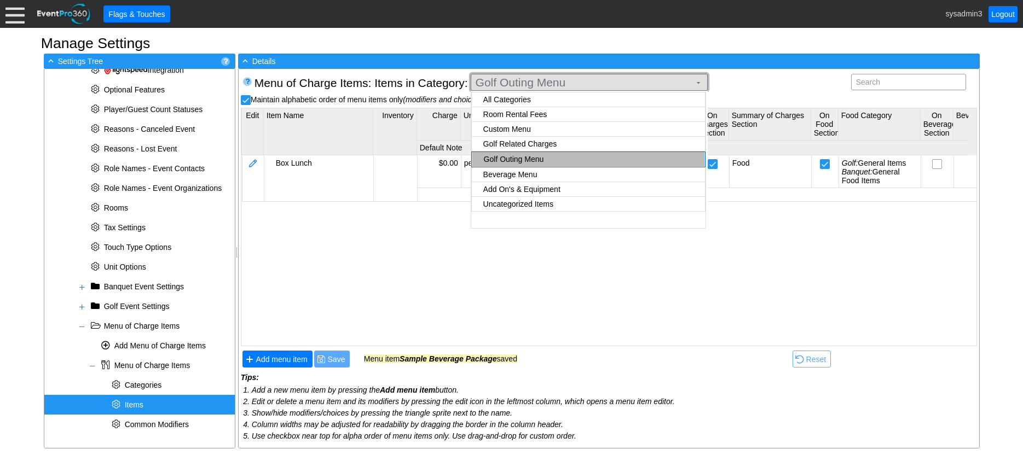
click at [567, 84] on span "Golf Outing Menu" at bounding box center [582, 82] width 219 height 11
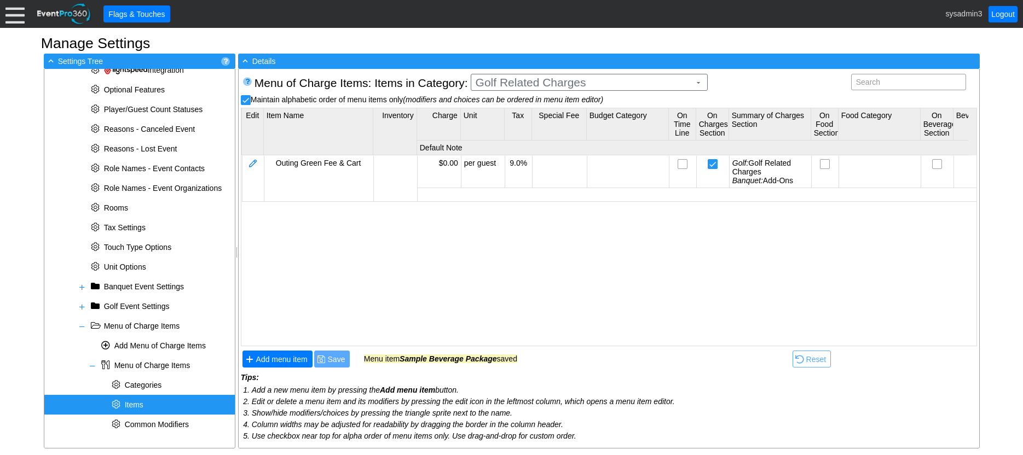
click at [522, 142] on body "Calendar of Events + New Event + Reports + Manage Contacts + Manage Organizatio…" at bounding box center [511, 227] width 1023 height 455
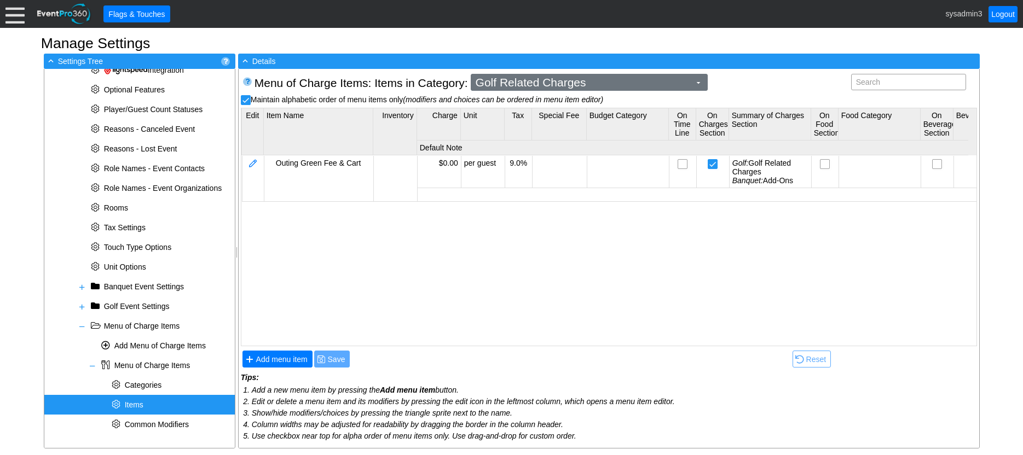
click at [565, 87] on span "Golf Related Charges" at bounding box center [582, 82] width 219 height 11
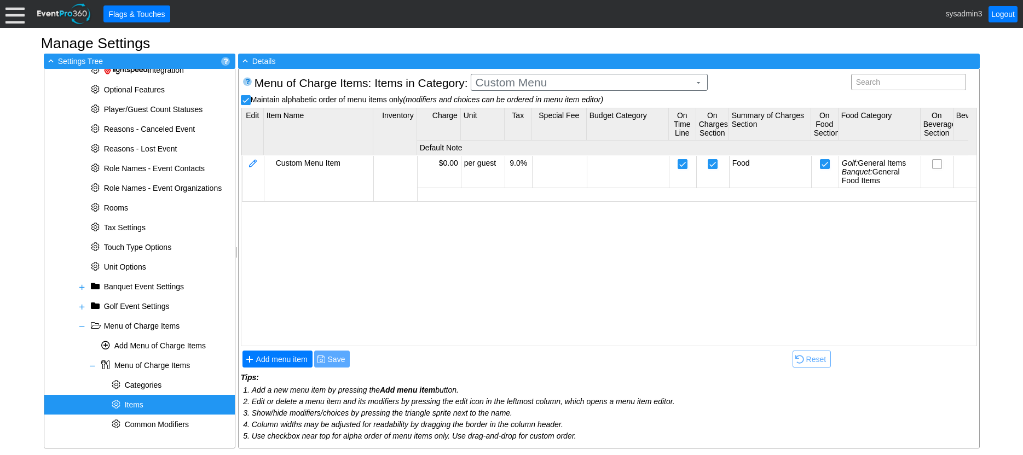
click at [519, 128] on body "Calendar of Events + New Event + Reports + Manage Contacts + Manage Organizatio…" at bounding box center [511, 227] width 1023 height 455
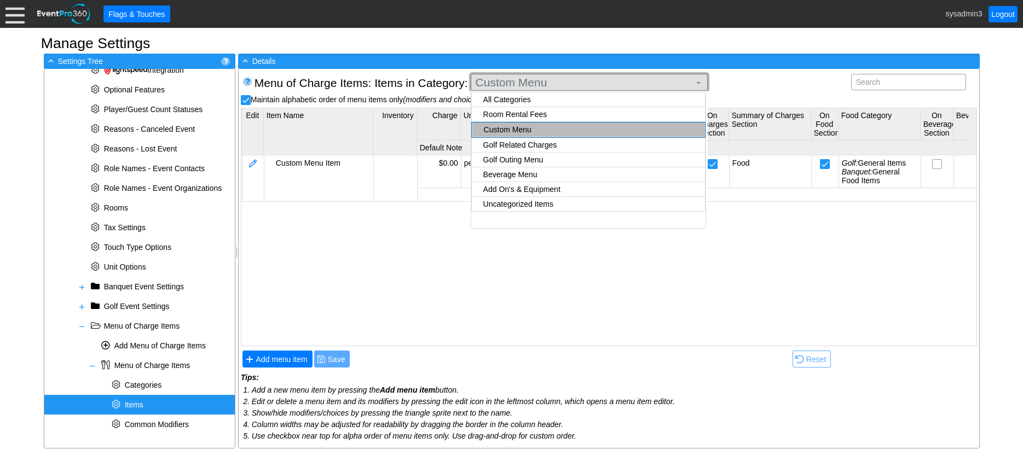
click at [563, 83] on span "Custom Menu" at bounding box center [582, 82] width 219 height 11
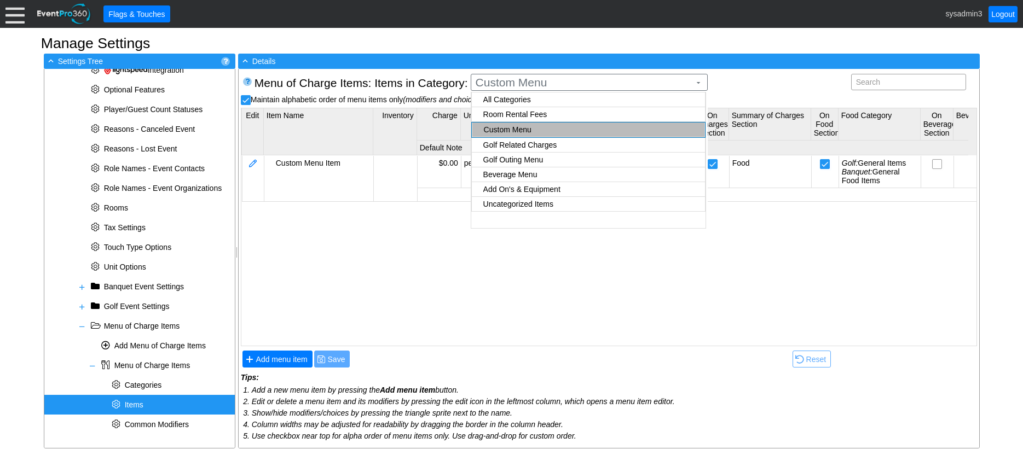
checkbox input "true"
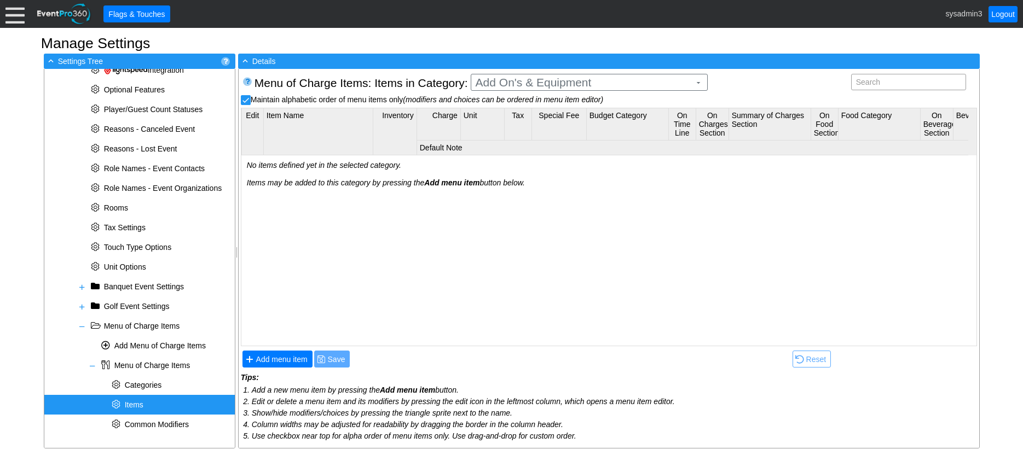
click at [506, 188] on body "Calendar of Events + New Event + Reports + Manage Contacts + Manage Organizatio…" at bounding box center [511, 227] width 1023 height 455
click at [292, 361] on span "Add menu item" at bounding box center [282, 359] width 56 height 11
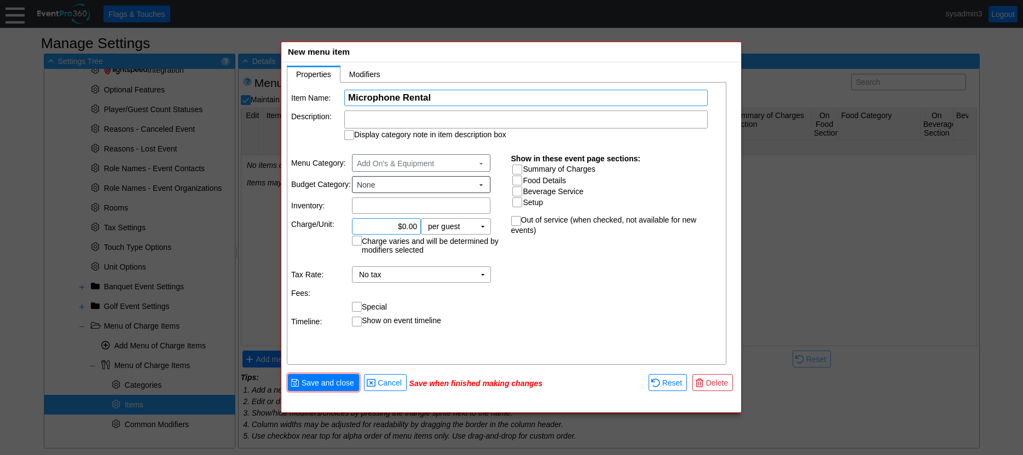
type input "Microphone Rental"
click at [406, 227] on input "0.00" at bounding box center [386, 226] width 61 height 15
click at [463, 226] on td "per guest Χ" at bounding box center [448, 226] width 54 height 15
type input "$25.00"
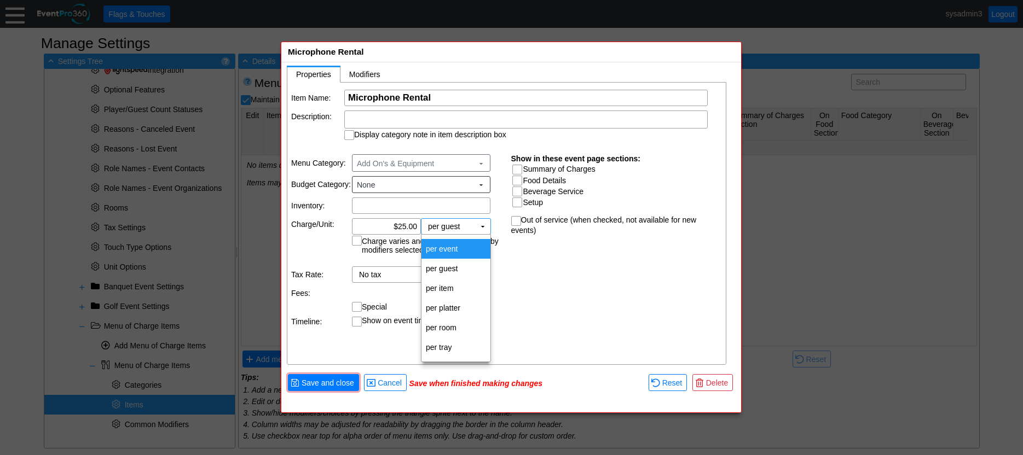
click at [456, 246] on td "per event" at bounding box center [455, 249] width 69 height 20
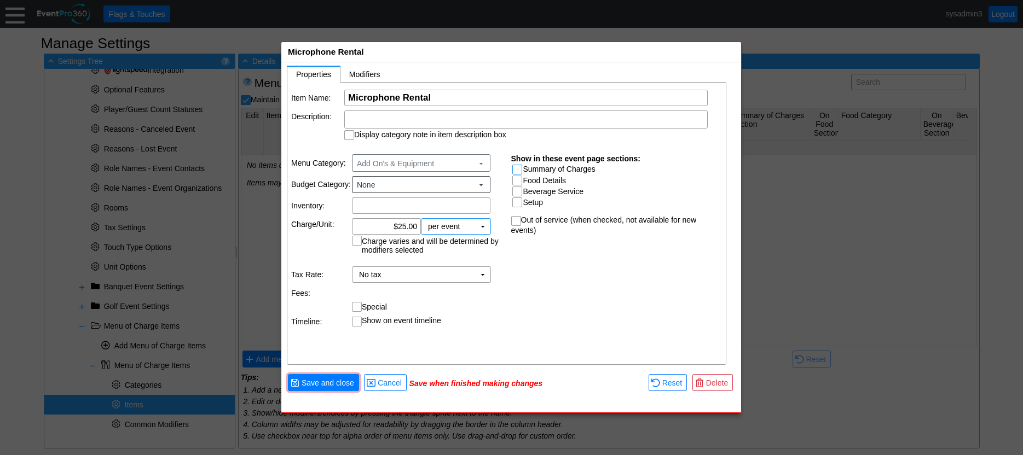
click at [516, 167] on input "Summary of Charges" at bounding box center [518, 170] width 11 height 11
checkbox input "true"
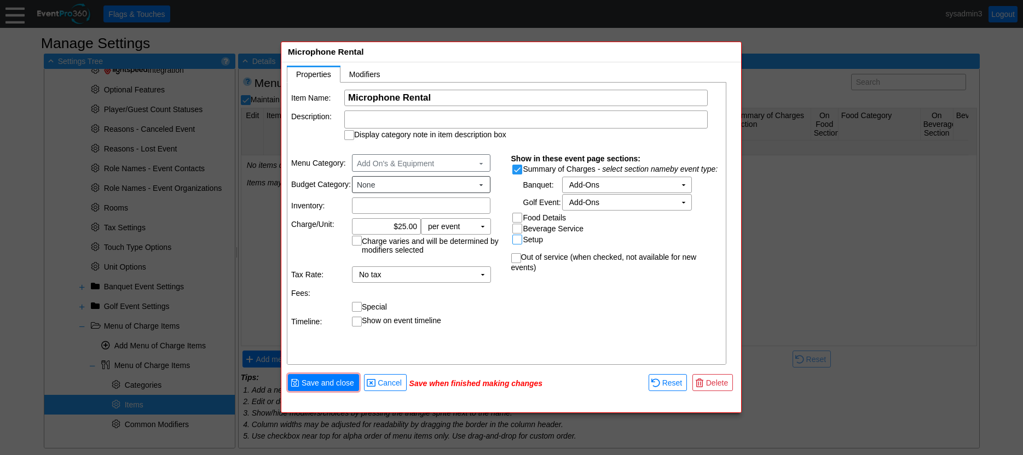
click at [516, 239] on input "Setup" at bounding box center [518, 240] width 11 height 11
checkbox input "true"
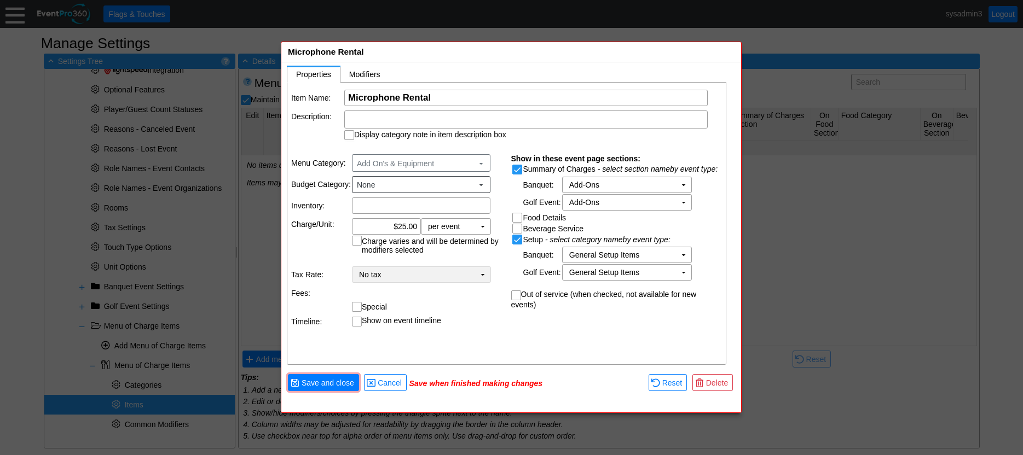
click at [477, 273] on td "▼" at bounding box center [482, 274] width 15 height 15
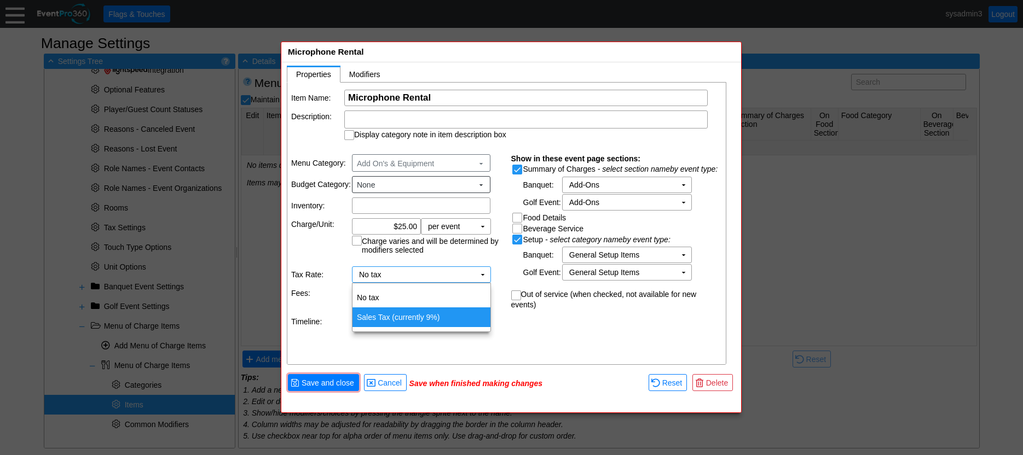
click at [409, 321] on td "Sales Tax (currently 9%)" at bounding box center [422, 318] width 138 height 20
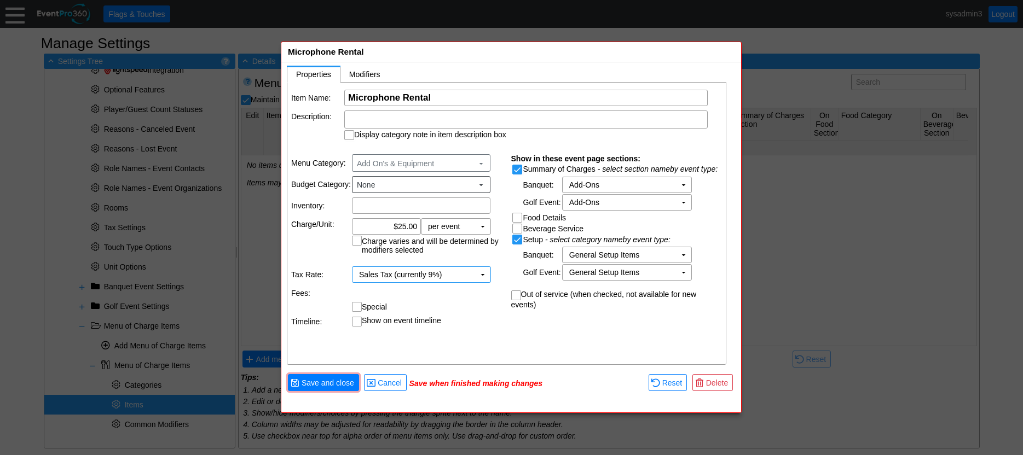
click at [435, 327] on table "Menu Category: Add On's & Equipment ▼ Budget Category: None ▼ Inventory: Χ Char…" at bounding box center [397, 240] width 220 height 186
click at [337, 380] on span "Save and close" at bounding box center [327, 383] width 57 height 11
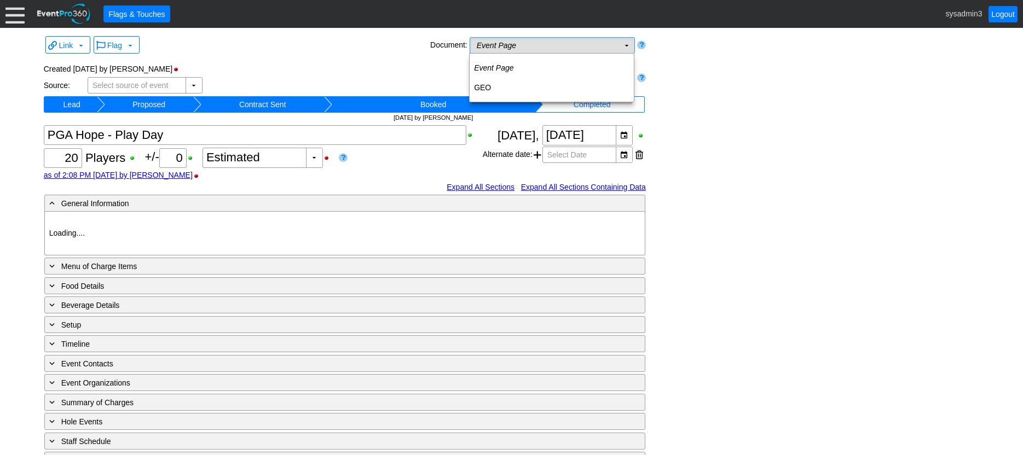
click at [604, 48] on td "Event Page Χ" at bounding box center [544, 45] width 149 height 15
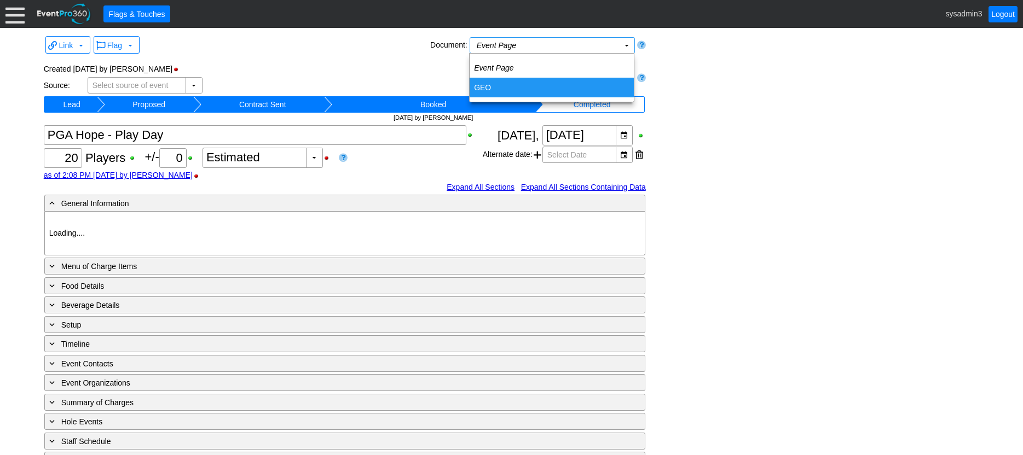
type input "[PERSON_NAME] Park GC"
type input "Golf Outing"
click at [364, 57] on div "Created 8/21/2025 by henry-childs Source: ▼ Χ Select source of event Owner: ▼ Χ…" at bounding box center [345, 90] width 602 height 67
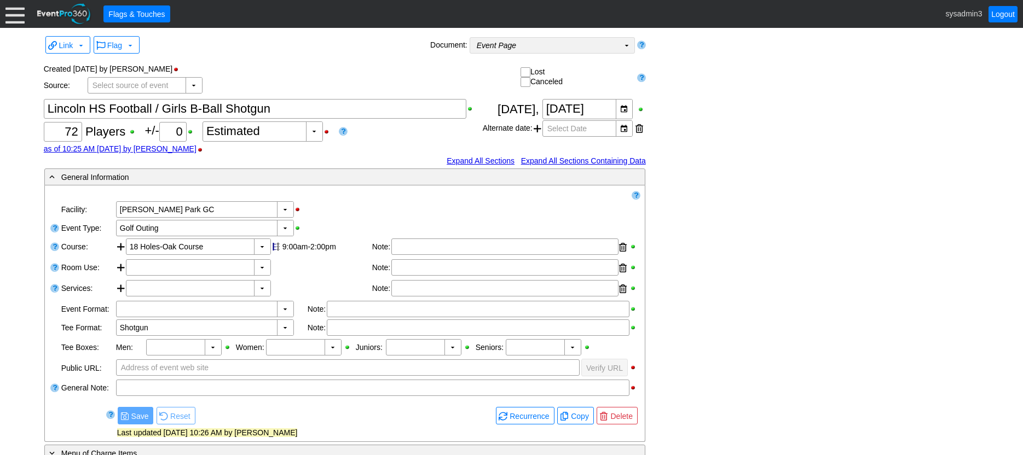
click at [554, 47] on td "Event Page Χ" at bounding box center [544, 45] width 149 height 15
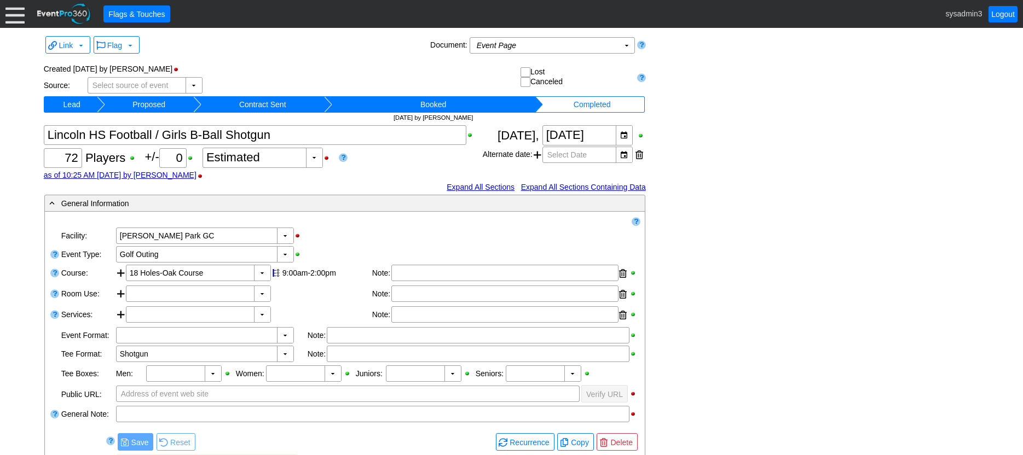
click at [411, 51] on div "Flag ▼" at bounding box center [260, 45] width 336 height 21
click at [521, 45] on td "Event Page Χ" at bounding box center [544, 45] width 149 height 15
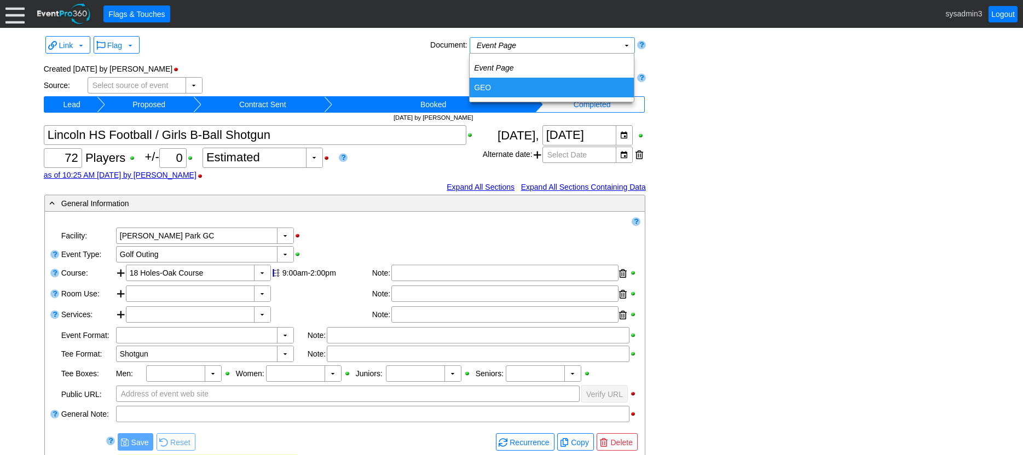
click at [486, 90] on td "GEO" at bounding box center [552, 88] width 164 height 20
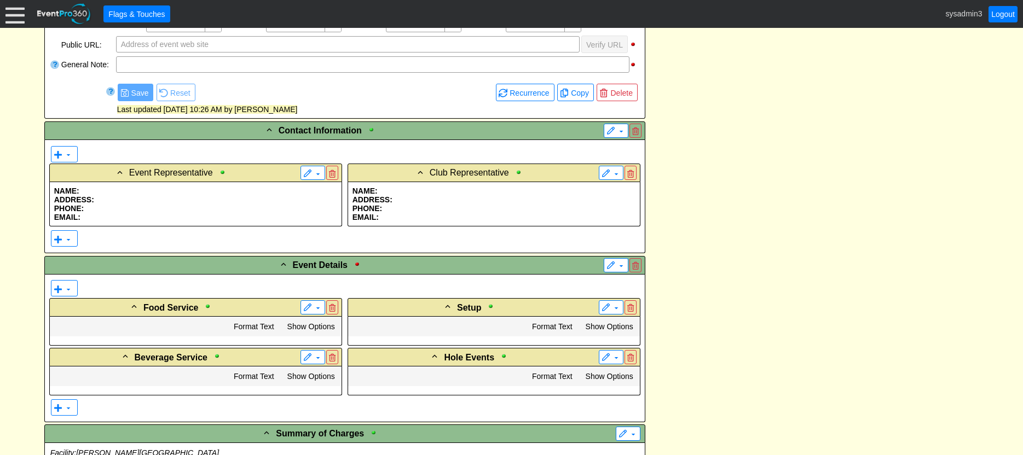
scroll to position [438, 0]
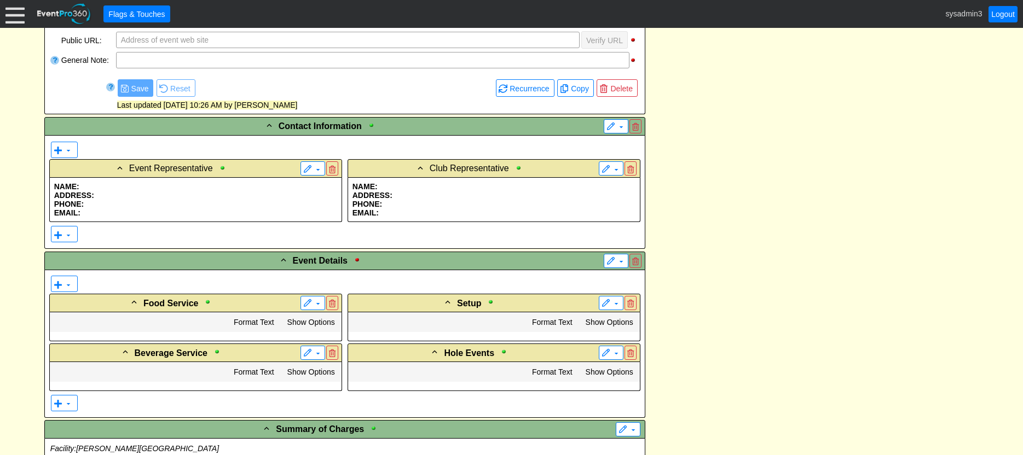
click at [166, 199] on p "ADDRESS:" at bounding box center [195, 195] width 283 height 9
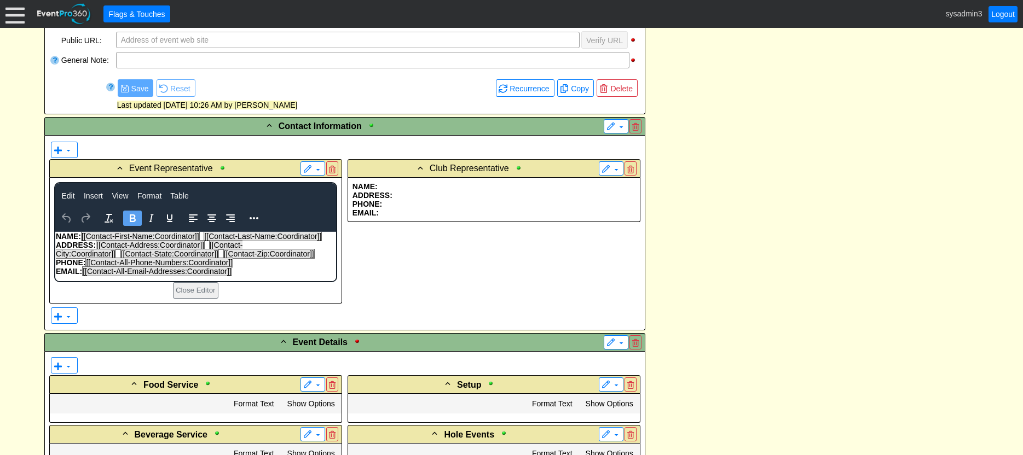
scroll to position [0, 0]
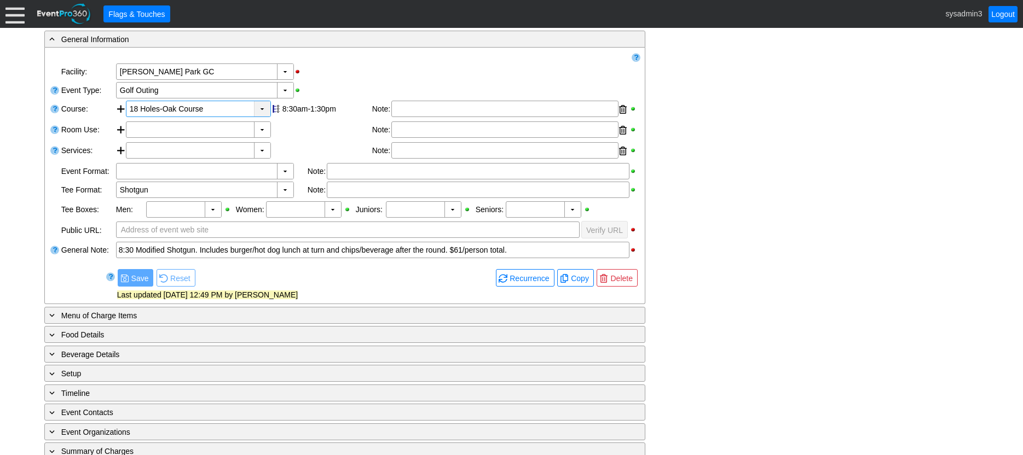
click at [265, 109] on div "▼" at bounding box center [262, 108] width 16 height 15
click at [347, 70] on div "▼ Χ [PERSON_NAME][GEOGRAPHIC_DATA]" at bounding box center [377, 71] width 525 height 19
click at [262, 130] on div "▼" at bounding box center [262, 129] width 16 height 15
click at [333, 74] on div "▼ Χ [PERSON_NAME][GEOGRAPHIC_DATA]" at bounding box center [377, 71] width 525 height 19
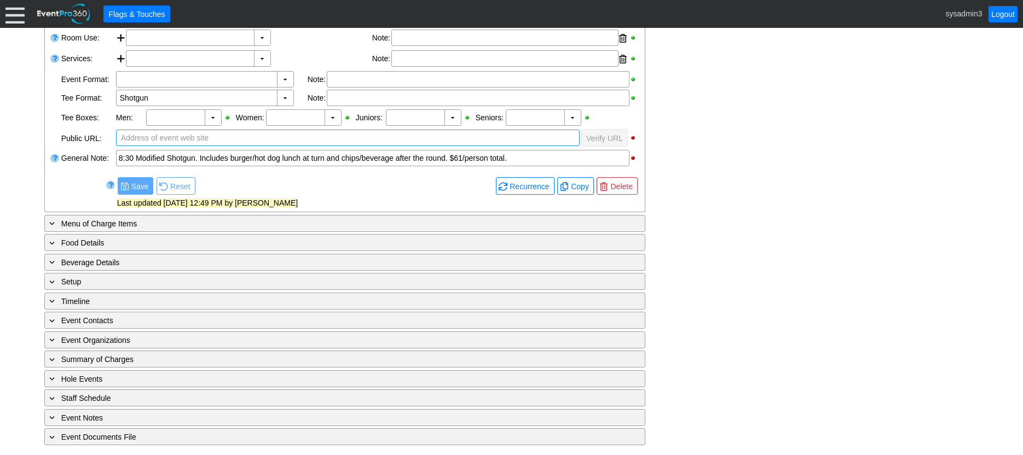
scroll to position [257, 0]
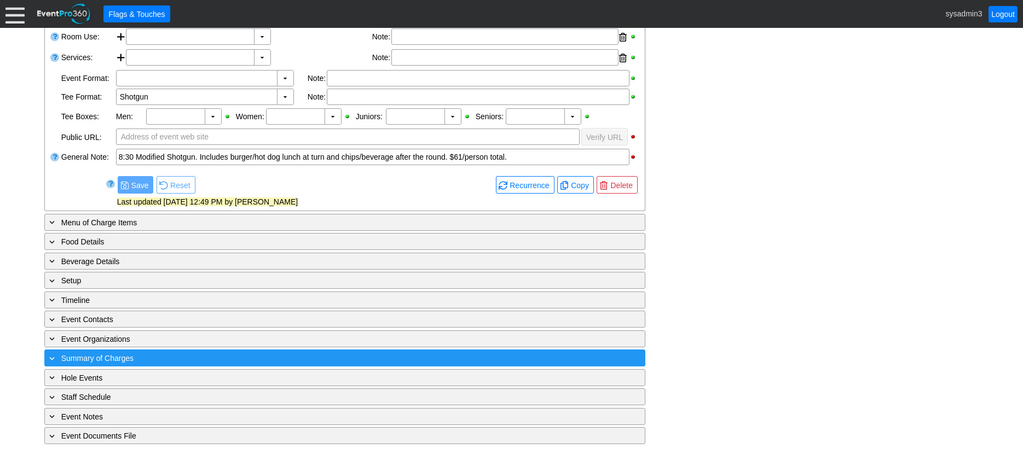
click at [218, 362] on div "+ Summary of Charges" at bounding box center [322, 358] width 551 height 13
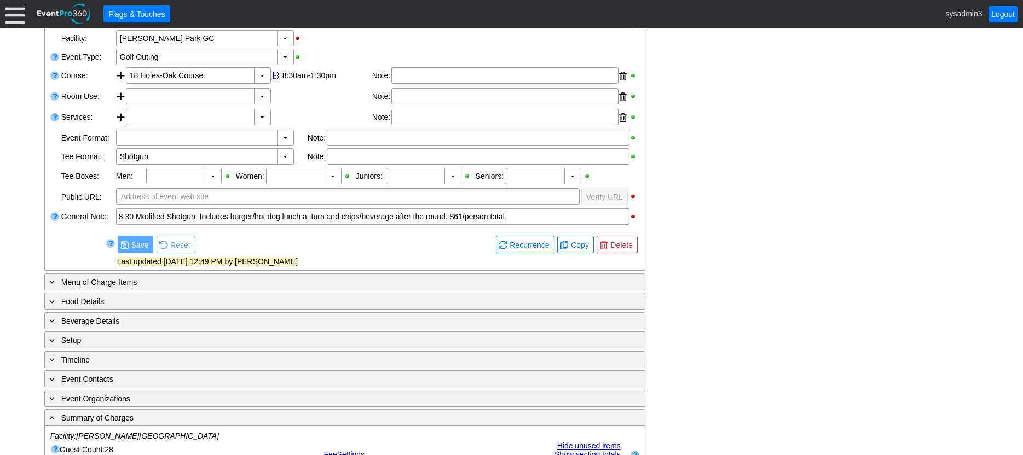
scroll to position [219, 0]
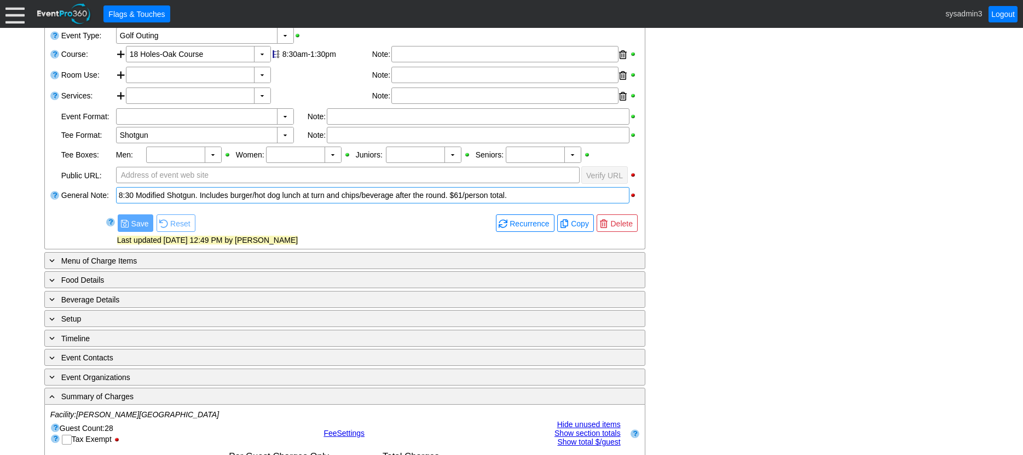
drag, startPoint x: 394, startPoint y: 196, endPoint x: 352, endPoint y: 196, distance: 42.1
click at [352, 196] on div "8:30 Modified Shotgun. Includes burger/hot dog lunch at turn and chips/beverage…" at bounding box center [373, 195] width 508 height 11
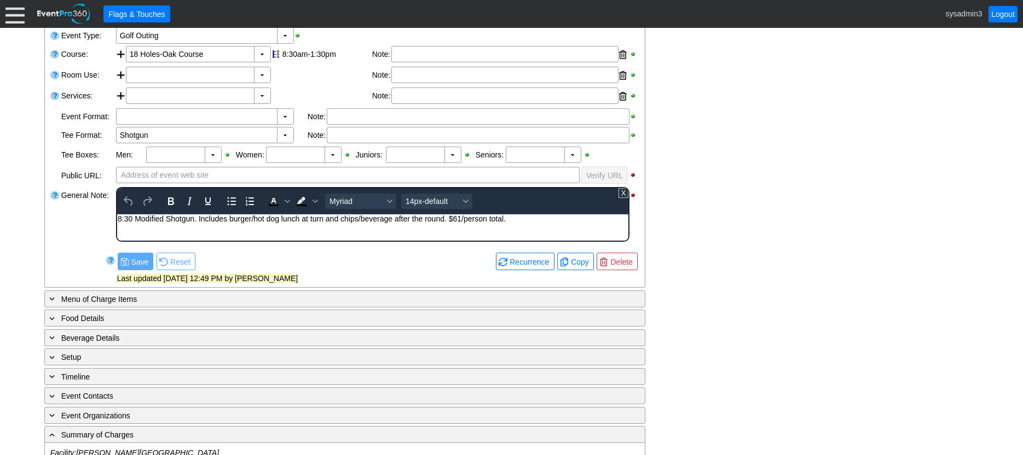
scroll to position [0, 0]
drag, startPoint x: 391, startPoint y: 217, endPoint x: 360, endPoint y: 221, distance: 30.8
click at [360, 221] on div "8:30 Modified Shotgun. Includes burger/hot dog lunch at turn and chips/beverage…" at bounding box center [372, 219] width 510 height 9
click at [291, 222] on div "8:30 Modified Shotgun. Includes burger/hot dog lunch at turn and chips/beverage…" at bounding box center [372, 219] width 510 height 9
drag, startPoint x: 392, startPoint y: 219, endPoint x: 198, endPoint y: 221, distance: 194.3
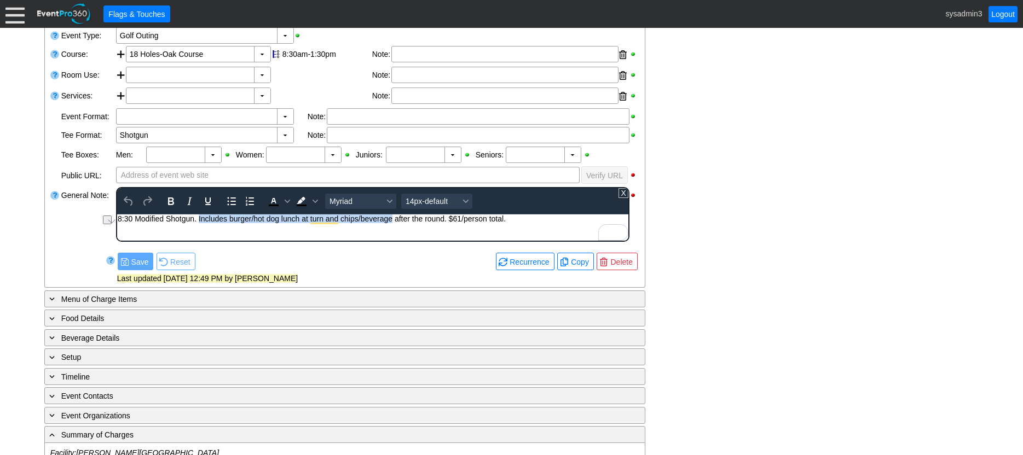
click at [198, 221] on div "8:30 Modified Shotgun. Includes burger/hot dog lunch at turn and chips/beverage…" at bounding box center [372, 219] width 510 height 9
copy div "Includes burger/hot dog lunch at turn and chips/beverage"
click at [704, 129] on div "- General Information ▼ Loading.... Remove all highlights Facility: ▼ Χ Swenson…" at bounding box center [511, 400] width 941 height 851
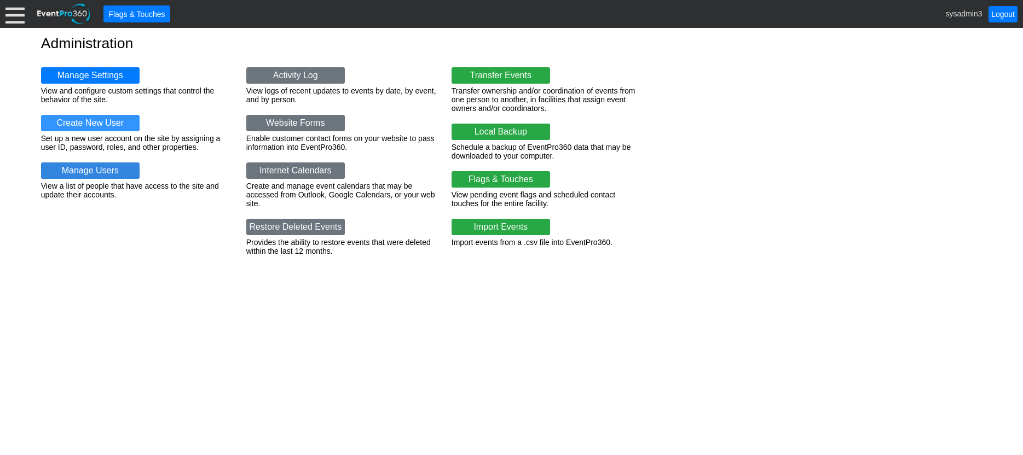
click at [91, 170] on link "Manage Users" at bounding box center [90, 171] width 99 height 16
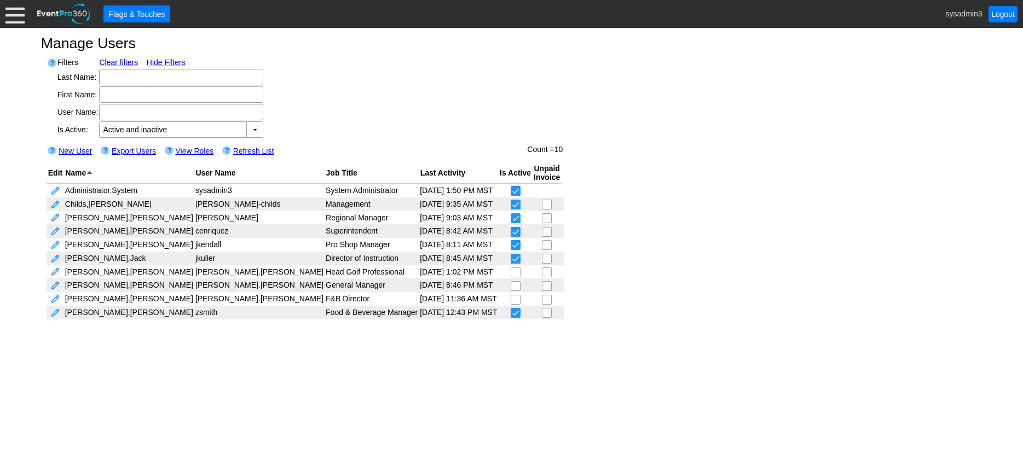
click at [20, 19] on div at bounding box center [14, 13] width 19 height 19
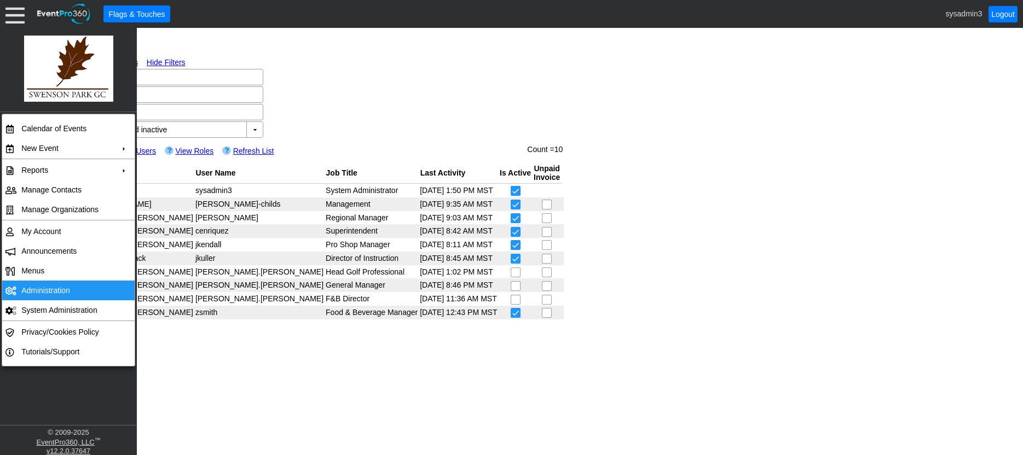
click at [54, 290] on td "Administration" at bounding box center [66, 291] width 98 height 20
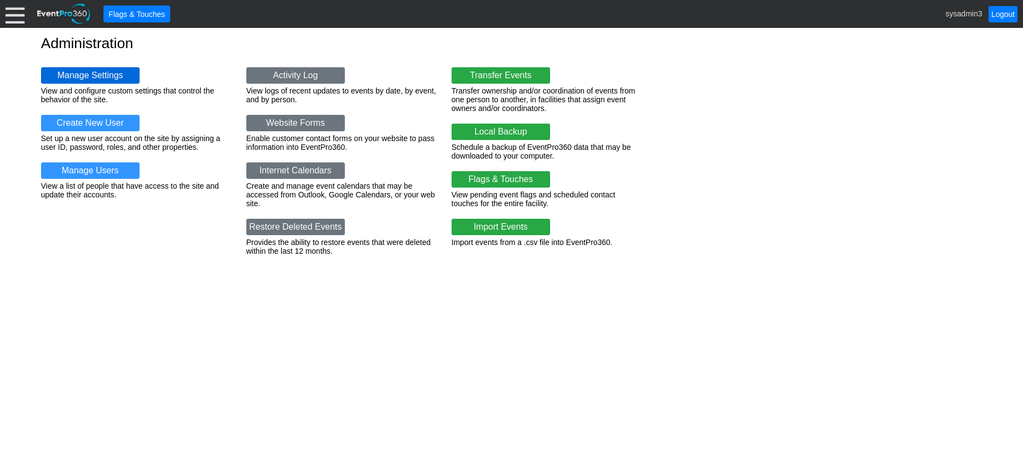
click at [84, 72] on link "Manage Settings" at bounding box center [90, 75] width 99 height 16
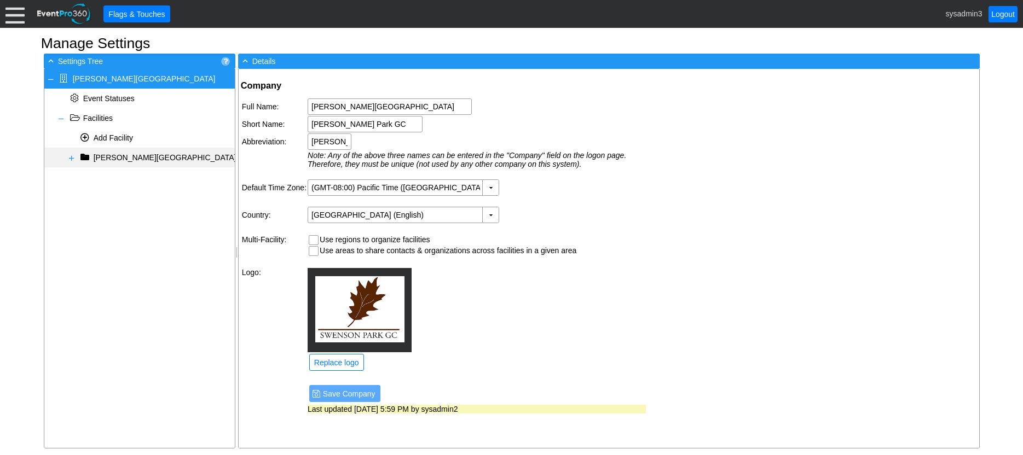
click at [73, 159] on span at bounding box center [71, 158] width 9 height 9
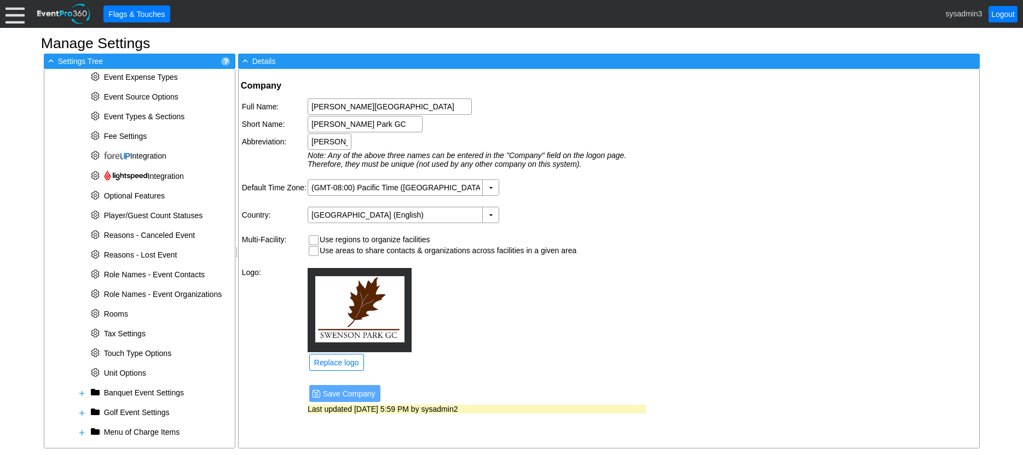
scroll to position [305, 0]
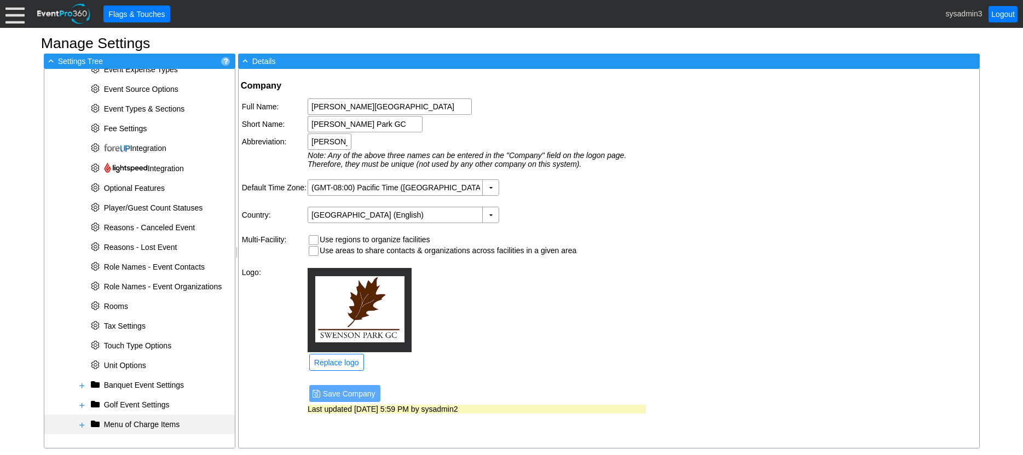
click at [82, 425] on span at bounding box center [82, 425] width 9 height 9
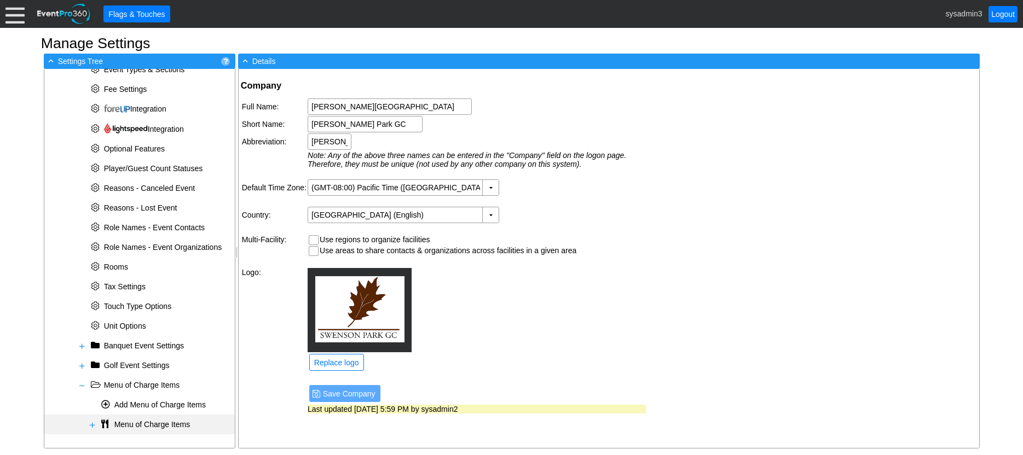
click at [94, 425] on span at bounding box center [92, 425] width 9 height 9
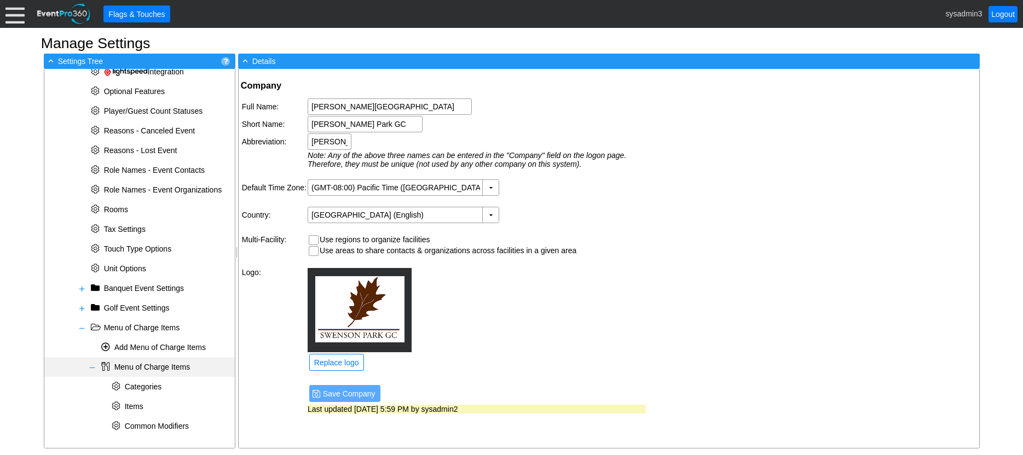
scroll to position [403, 0]
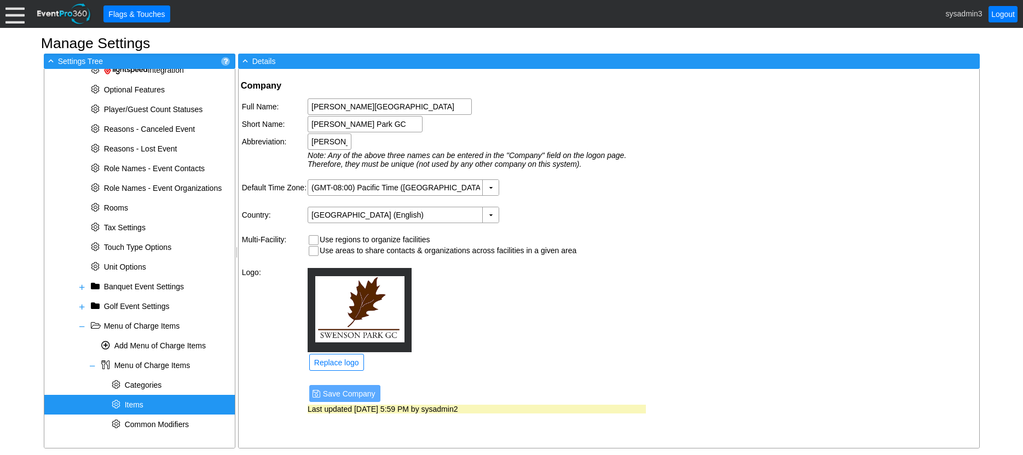
click at [142, 403] on span "Items" at bounding box center [134, 405] width 19 height 9
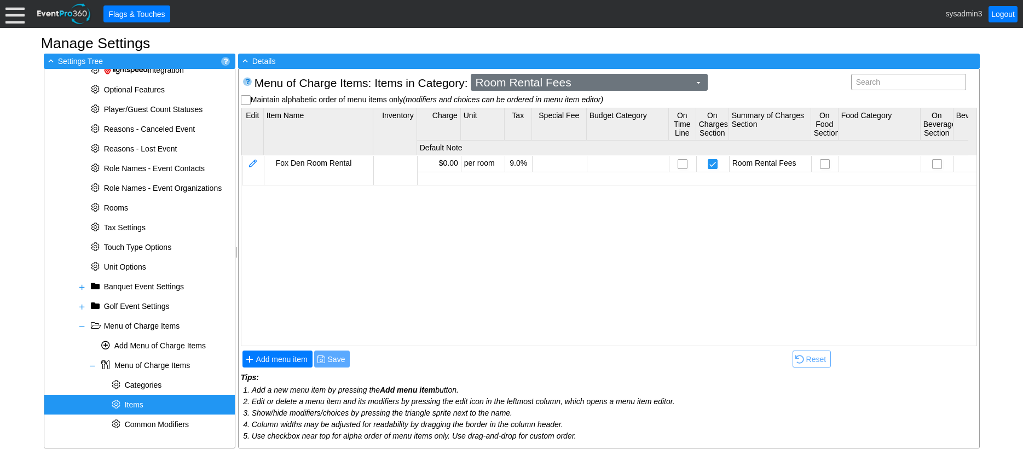
click at [586, 85] on span "Room Rental Fees" at bounding box center [582, 82] width 219 height 11
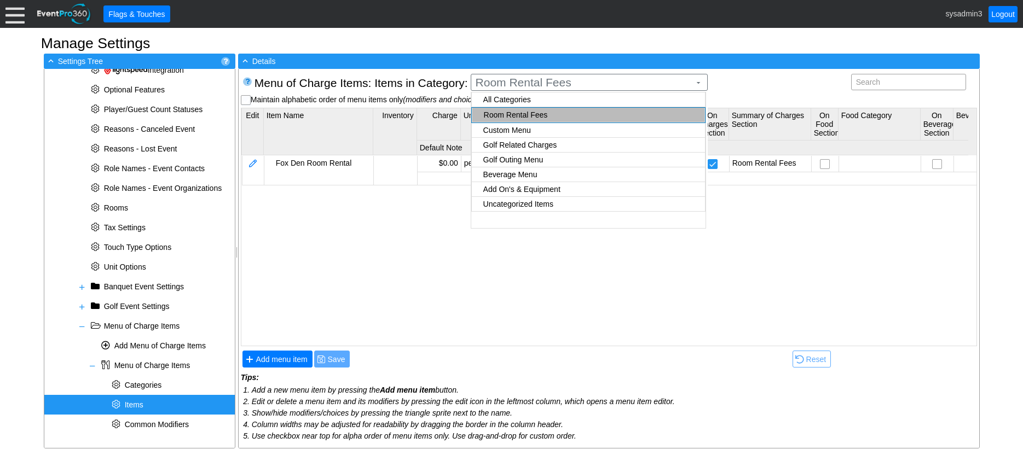
checkbox input "true"
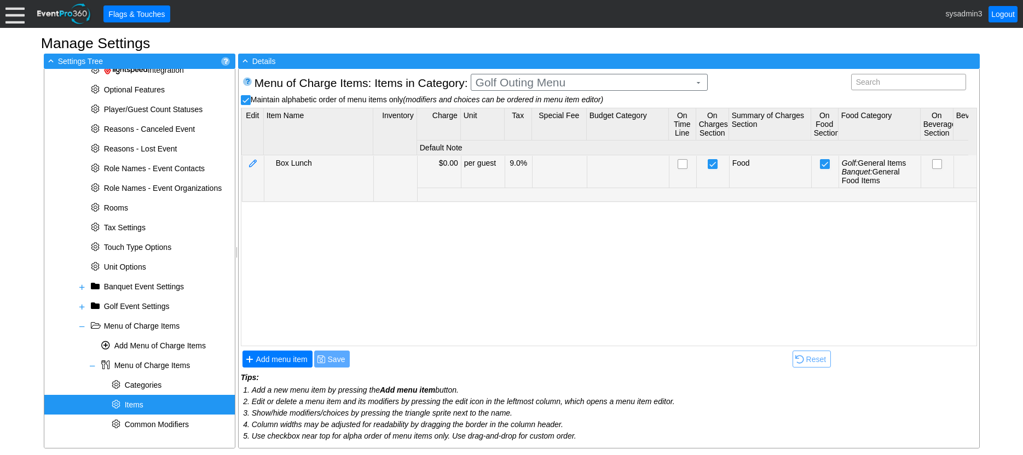
click at [525, 159] on body "Calendar of Events + New Event + Reports + Manage Contacts + Manage Organizatio…" at bounding box center [511, 227] width 1023 height 455
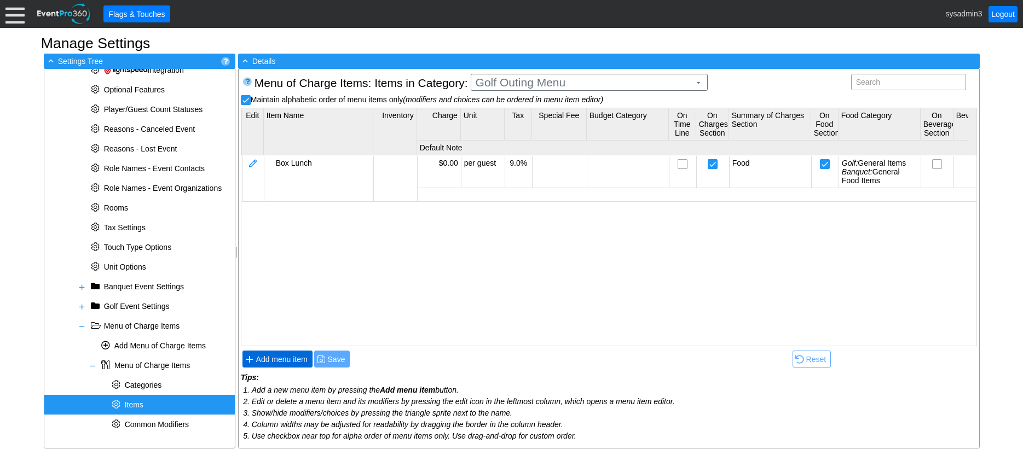
click at [291, 359] on span "Add menu item" at bounding box center [282, 359] width 56 height 11
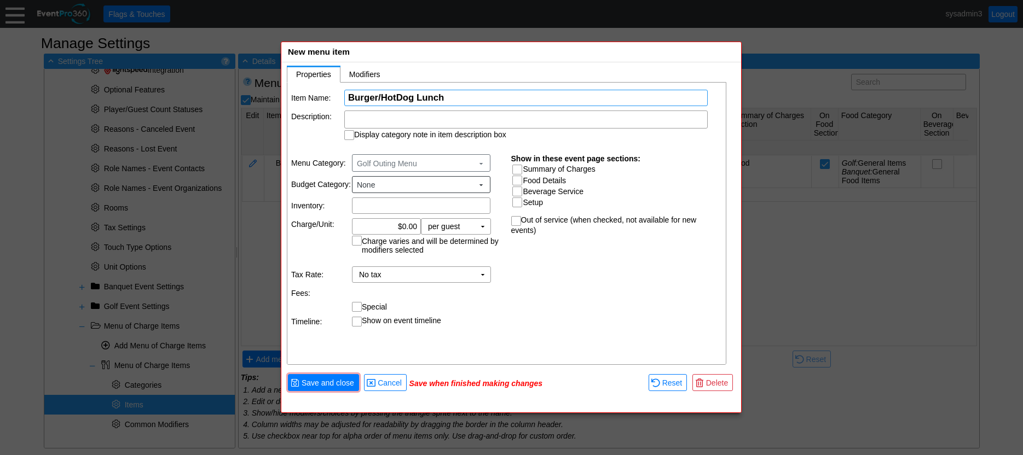
click at [395, 96] on input "Burger/HotDog Lunch" at bounding box center [526, 97] width 356 height 15
click at [380, 99] on input "Burger/Hot Dog Lunch" at bounding box center [526, 97] width 356 height 15
click at [377, 95] on input "Burger/ Hot Dog Lunch" at bounding box center [526, 97] width 356 height 15
click at [459, 93] on input "Burger / Hot Dog Lunch" at bounding box center [526, 97] width 356 height 15
type input "Burger / Hot Dog Lunch"
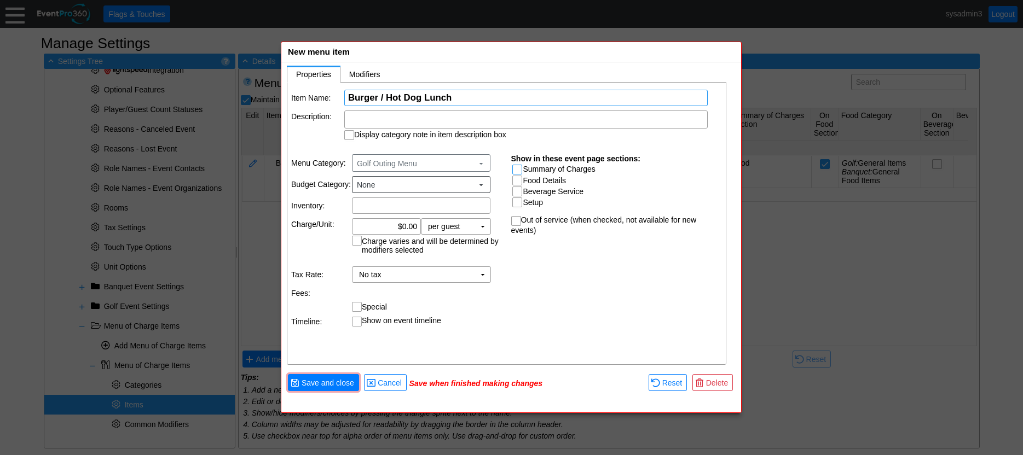
click at [518, 173] on input "Summary of Charges" at bounding box center [518, 170] width 11 height 11
checkbox input "true"
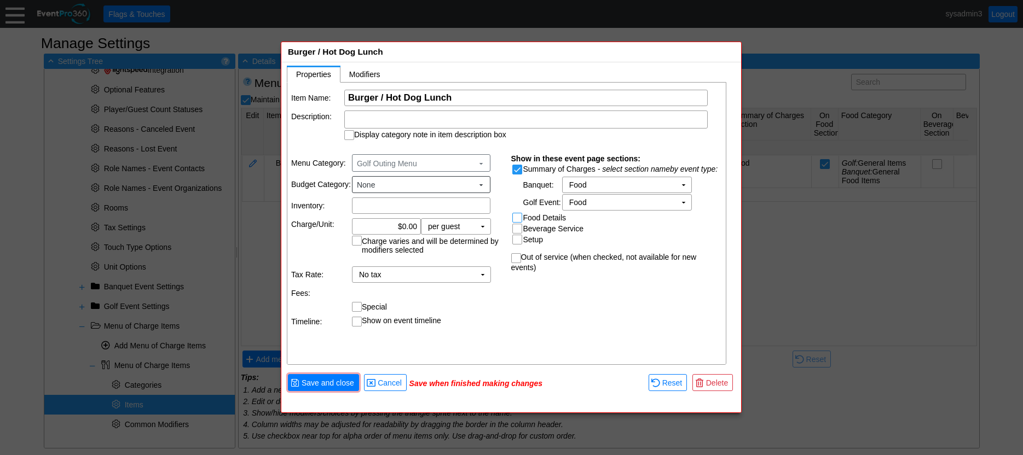
click at [518, 217] on input "Food Details" at bounding box center [518, 218] width 11 height 11
checkbox input "true"
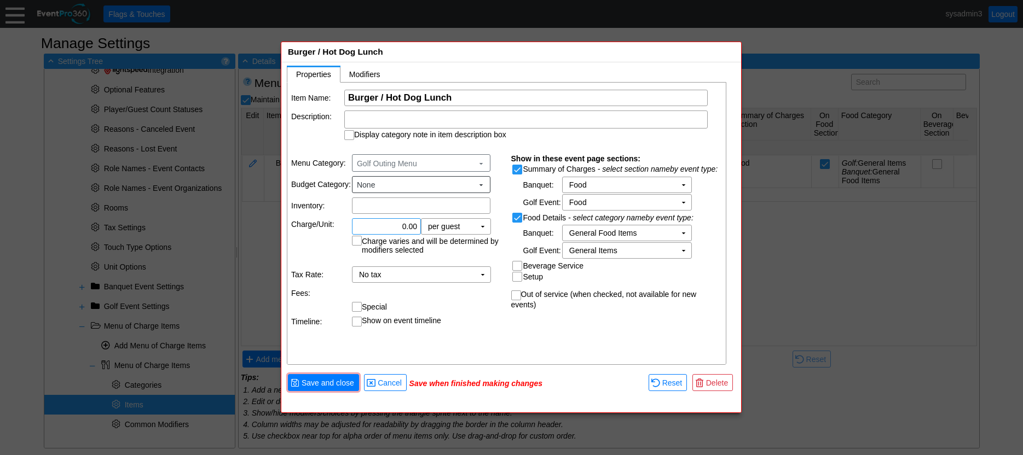
click at [406, 224] on input "0.00" at bounding box center [386, 226] width 61 height 15
type input "$9.00"
click at [448, 118] on div at bounding box center [525, 120] width 363 height 18
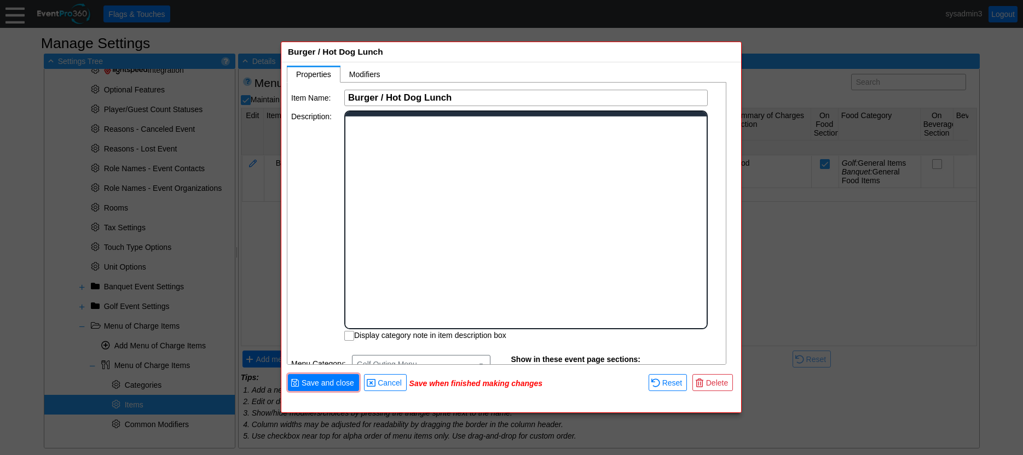
scroll to position [0, 0]
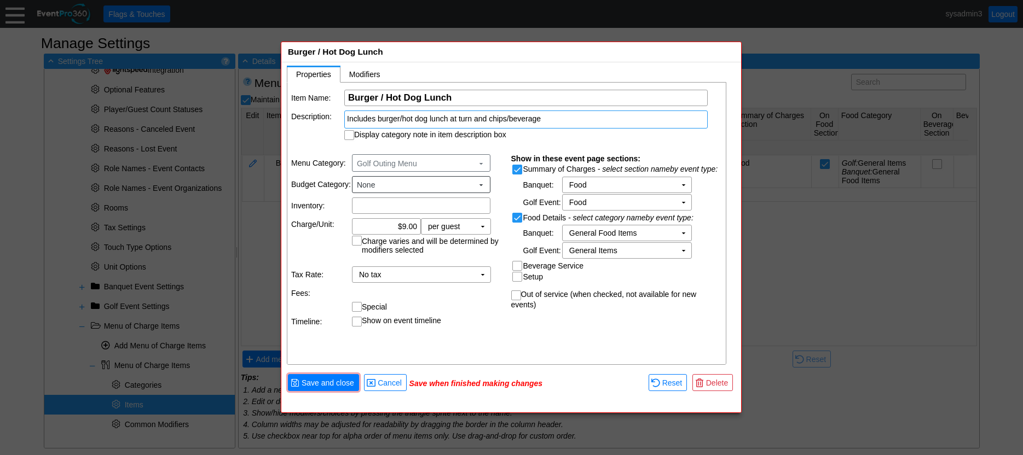
click at [329, 145] on table "Item Name: Χ Burger / Hot Dog Lunch Name of the menu item Description: Includes…" at bounding box center [507, 115] width 440 height 65
click at [350, 133] on input "Display category note in item description box" at bounding box center [350, 136] width 11 height 11
checkbox input "true"
click at [405, 223] on input "9.00" at bounding box center [386, 226] width 61 height 15
click at [481, 274] on td "▼" at bounding box center [482, 274] width 15 height 15
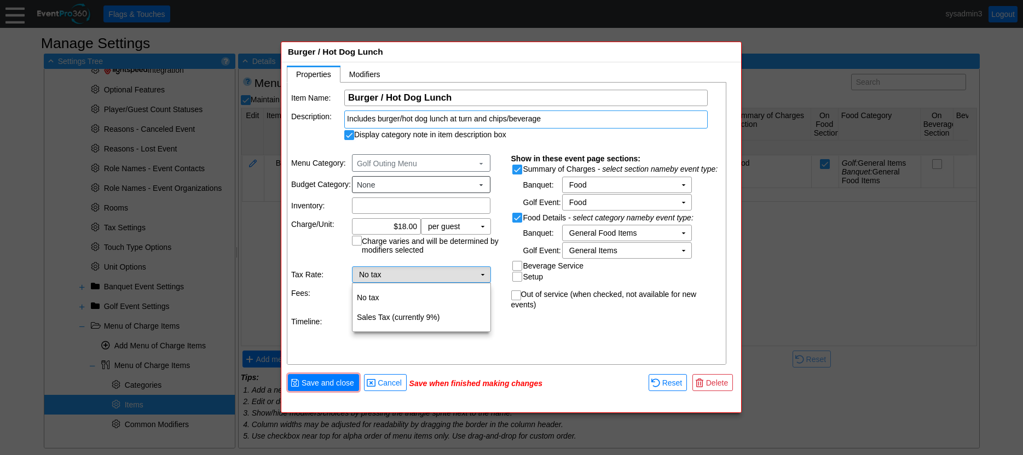
type input "$18.00"
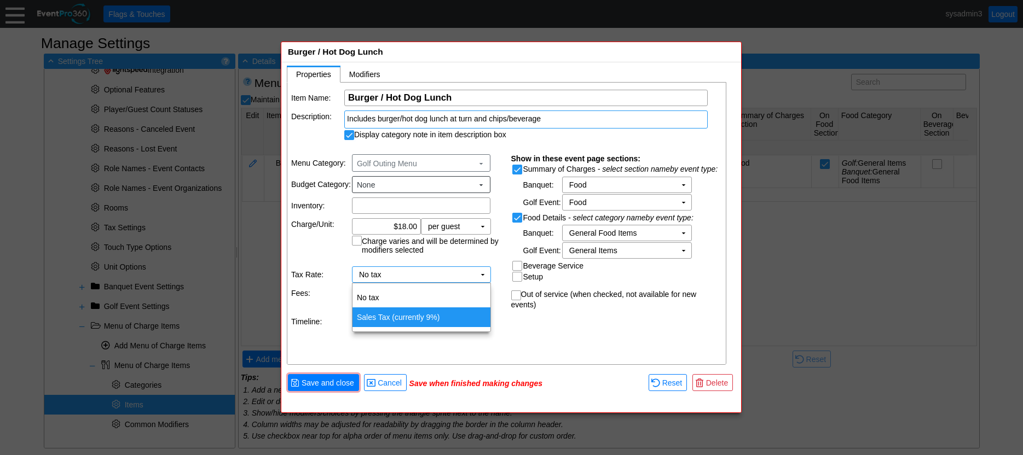
click at [411, 314] on td "Sales Tax (currently 9%)" at bounding box center [422, 318] width 138 height 20
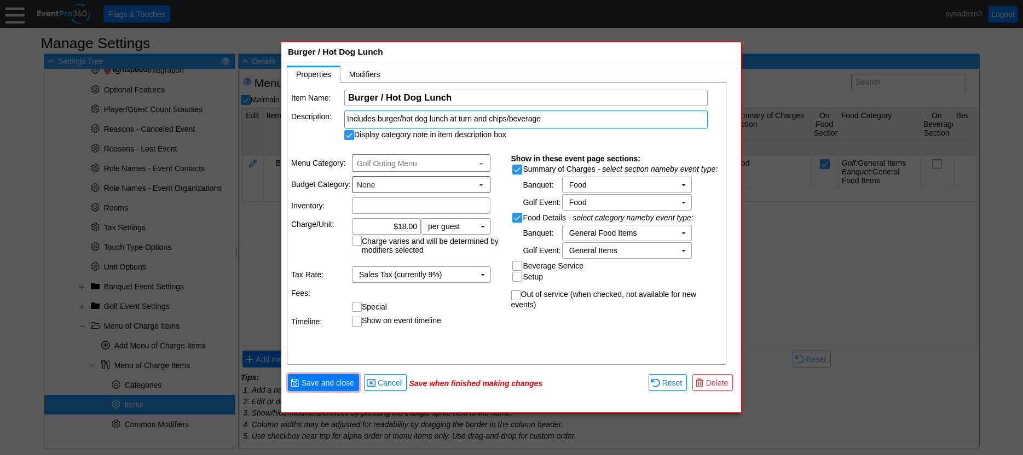
click at [460, 338] on div "Item Name: Χ Burger / Hot Dog Lunch Name of the menu item Description: Includes…" at bounding box center [507, 224] width 440 height 283
click at [336, 382] on span "Save and close" at bounding box center [327, 383] width 57 height 11
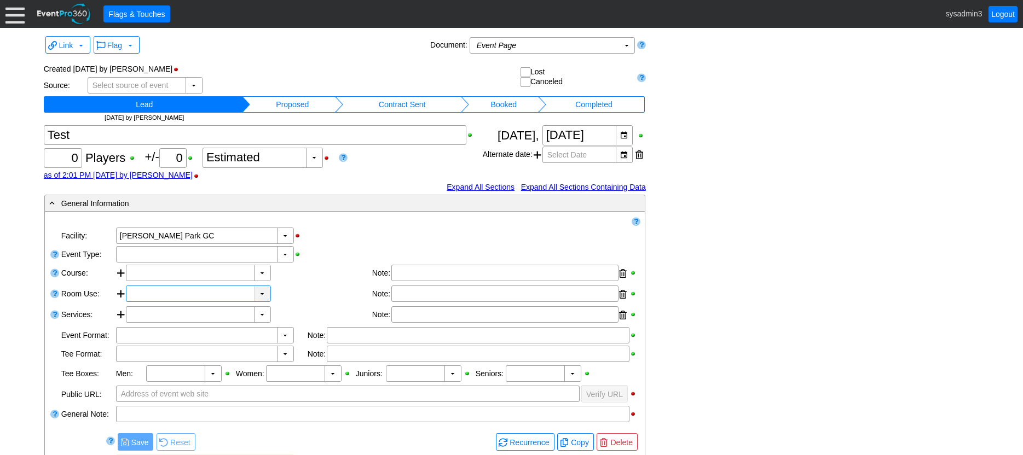
click at [263, 290] on div "▼" at bounding box center [262, 293] width 16 height 15
click at [345, 228] on div "▼ Χ Swenson Park GC" at bounding box center [377, 236] width 525 height 19
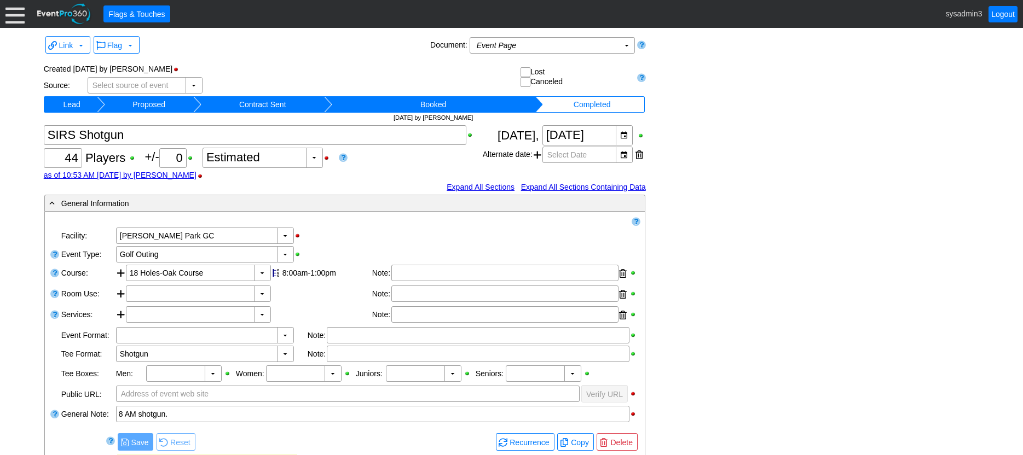
click at [347, 157] on link at bounding box center [343, 157] width 9 height 10
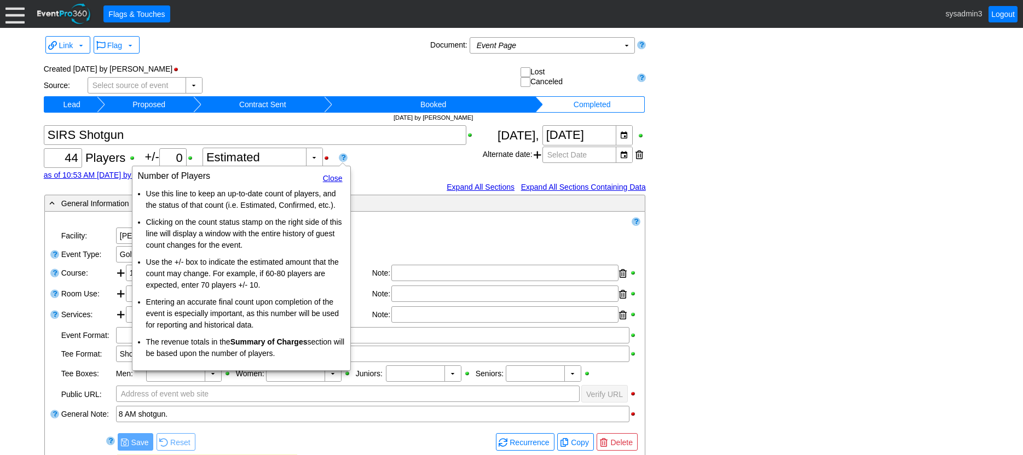
click at [405, 164] on div "Χ 44 Players +/- Χ 0 ▼ Χ Estimated as of 10:53 AM on Thursday, 8/21/2025 by hen…" at bounding box center [263, 152] width 439 height 55
click at [329, 180] on link "Close" at bounding box center [333, 178] width 20 height 9
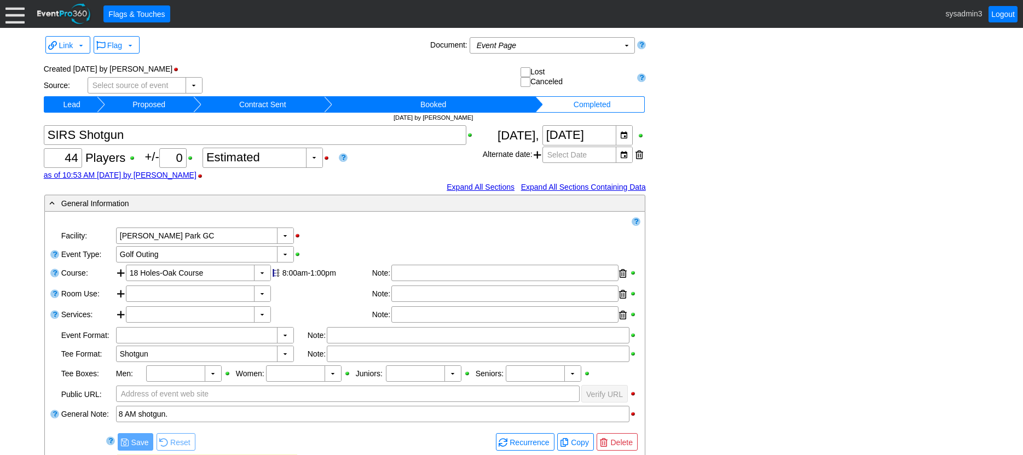
click at [642, 76] on link at bounding box center [641, 77] width 9 height 10
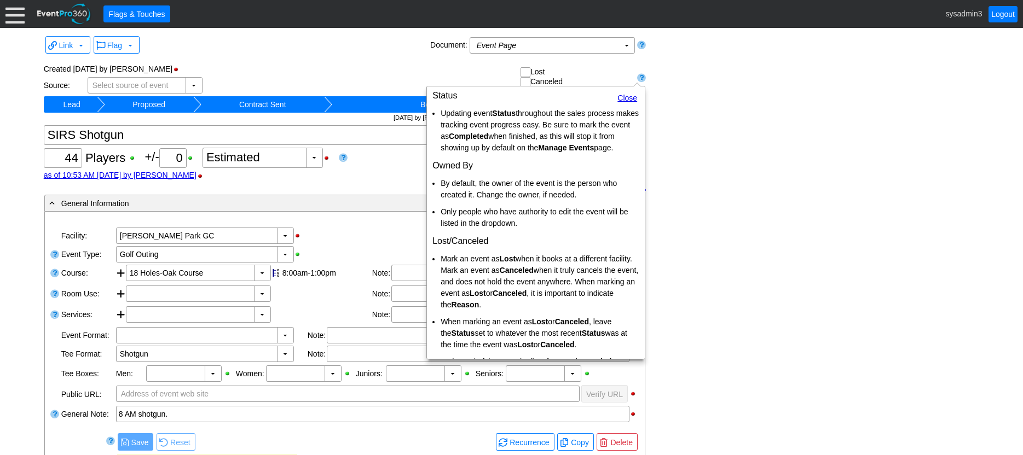
click at [620, 96] on link "Close" at bounding box center [627, 98] width 20 height 9
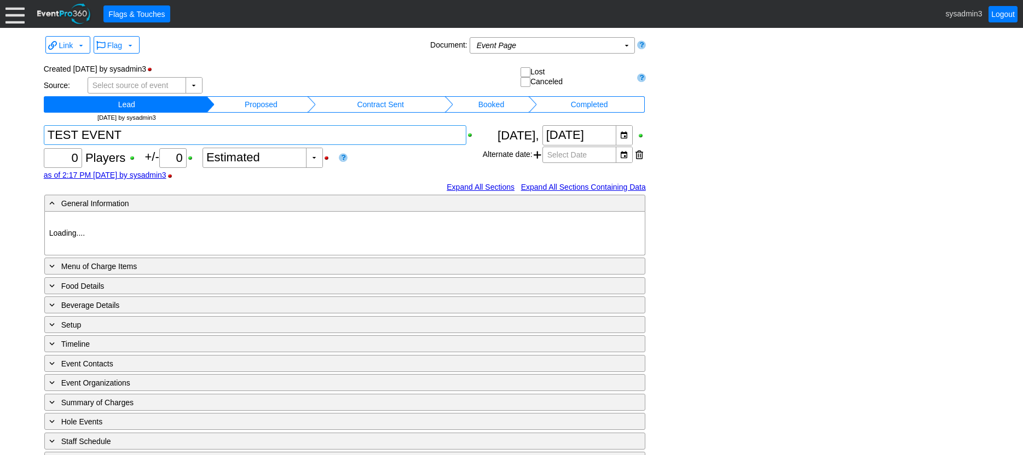
type input "[PERSON_NAME] Park GC"
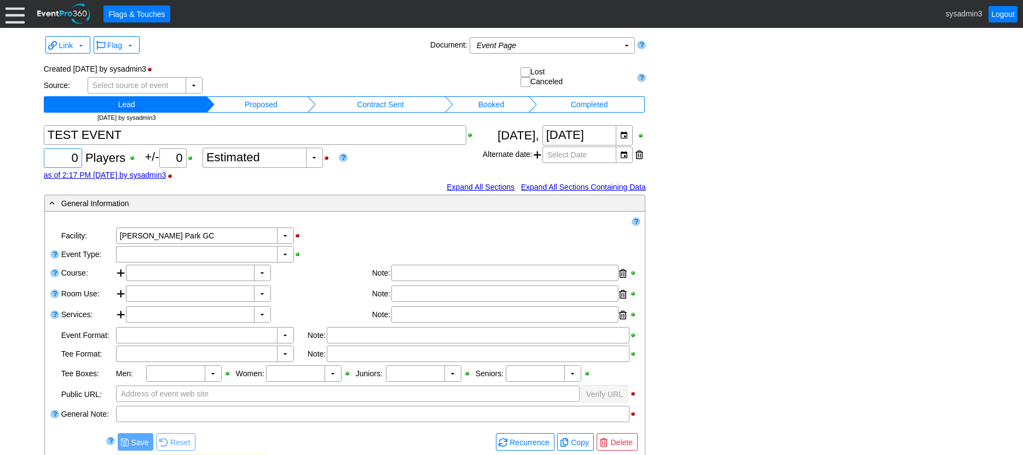
click at [76, 160] on input "0" at bounding box center [63, 158] width 31 height 19
type input "100"
click at [282, 179] on div "as of 2:17 PM [DATE] by sysadmin3" at bounding box center [263, 175] width 439 height 9
click at [183, 158] on input "0" at bounding box center [173, 158] width 20 height 19
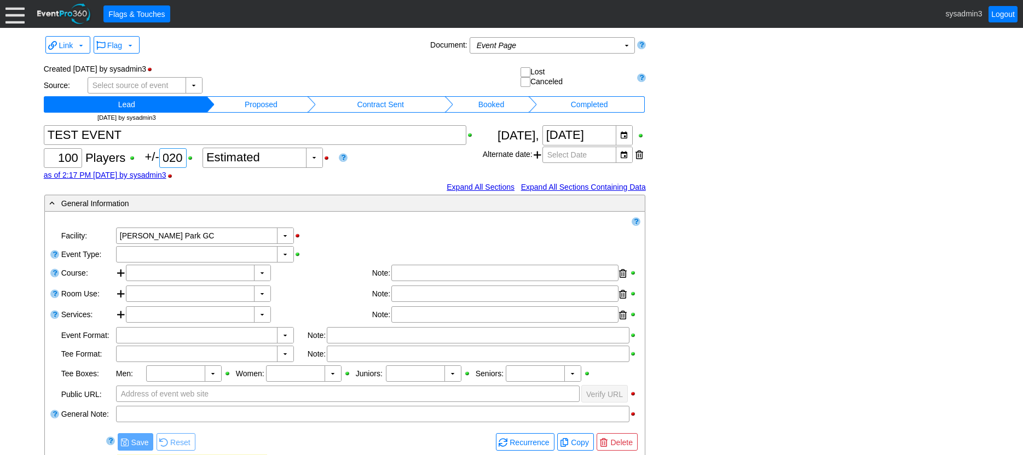
type input "20"
click at [359, 181] on div "Expand All Sections Expand All Sections Containing Data" at bounding box center [345, 186] width 602 height 11
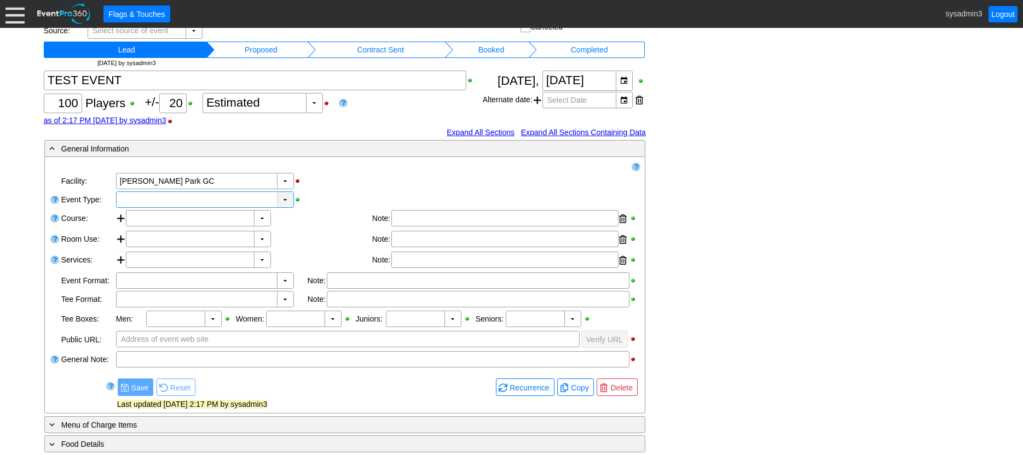
click at [281, 199] on div "▼" at bounding box center [285, 199] width 16 height 15
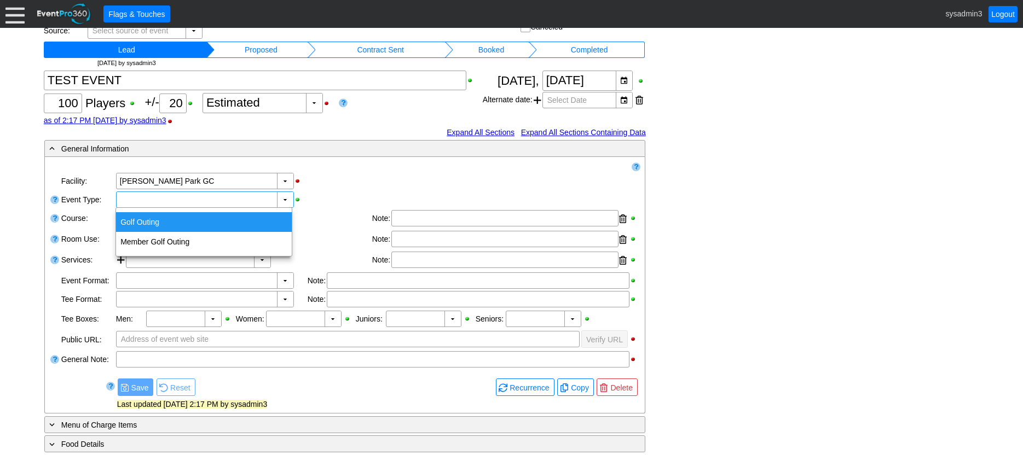
click at [146, 216] on div "Golf Outing" at bounding box center [204, 222] width 176 height 20
type input "Golf Outing"
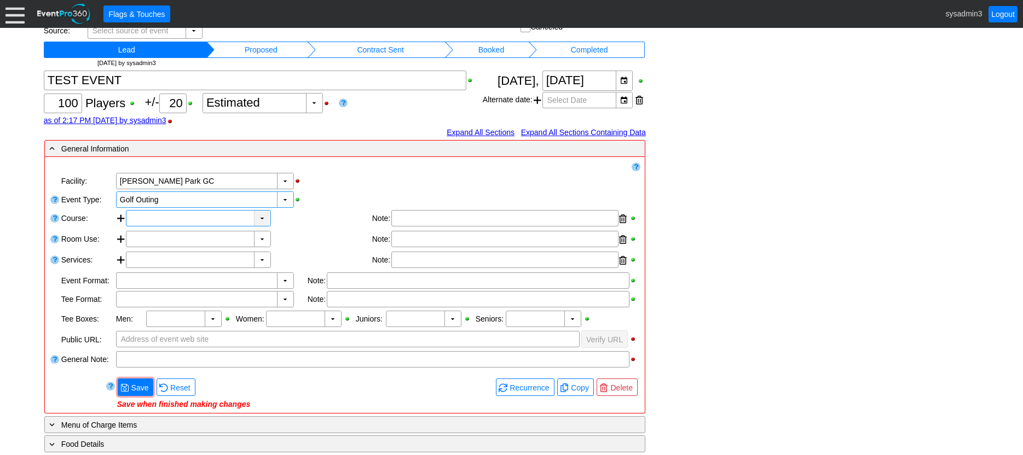
click at [264, 218] on div "▼" at bounding box center [262, 218] width 16 height 15
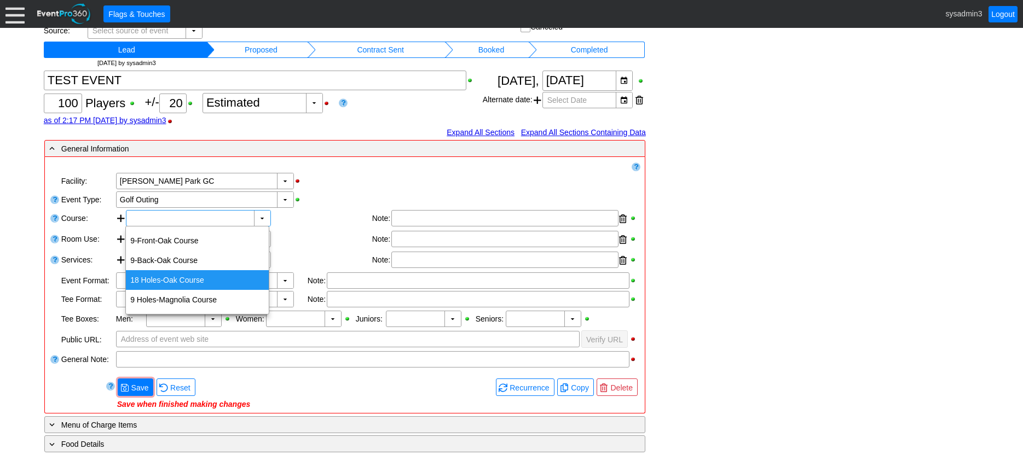
click at [156, 278] on div "18 Holes-Oak Course" at bounding box center [197, 280] width 143 height 20
type input "18 Holes-Oak Course"
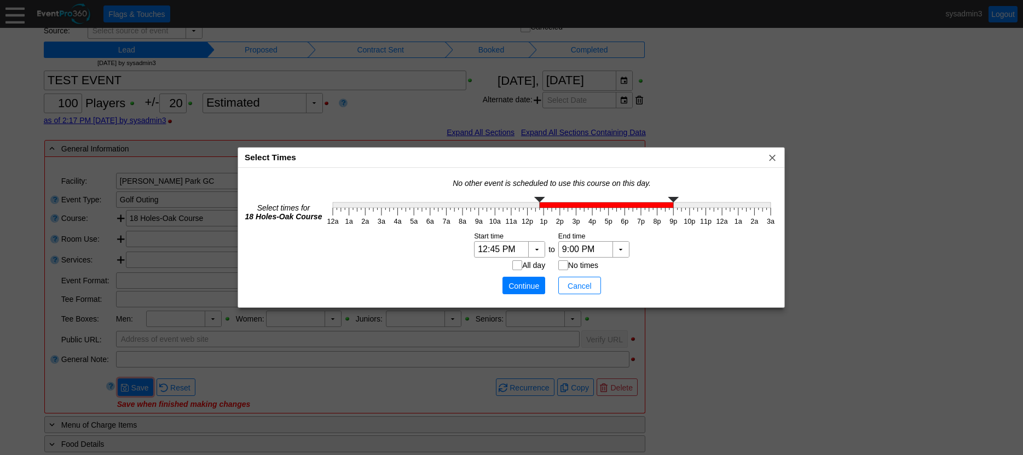
type input "1:00 PM"
click at [542, 206] on g at bounding box center [552, 202] width 438 height 11
type input "5:45 PM"
click at [620, 207] on g at bounding box center [552, 202] width 438 height 11
click at [520, 288] on span "Continue" at bounding box center [523, 286] width 33 height 11
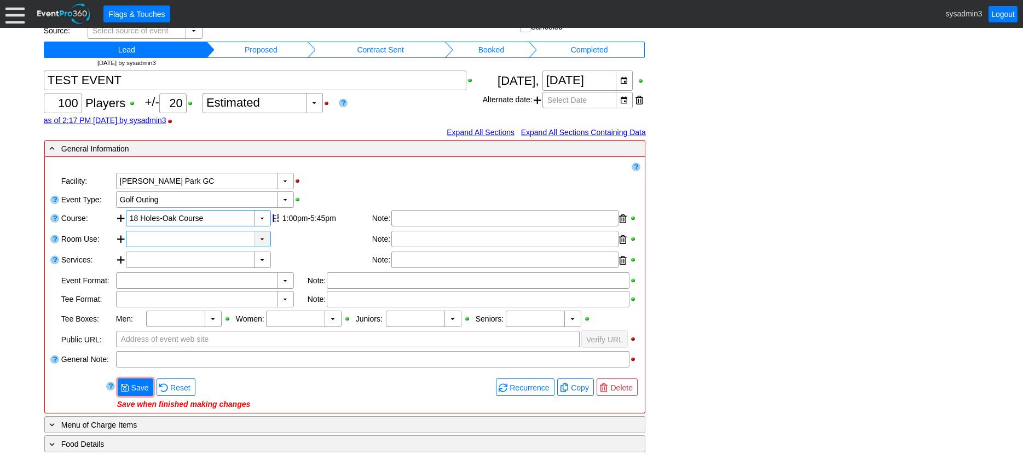
click at [262, 236] on div "▼" at bounding box center [262, 239] width 16 height 15
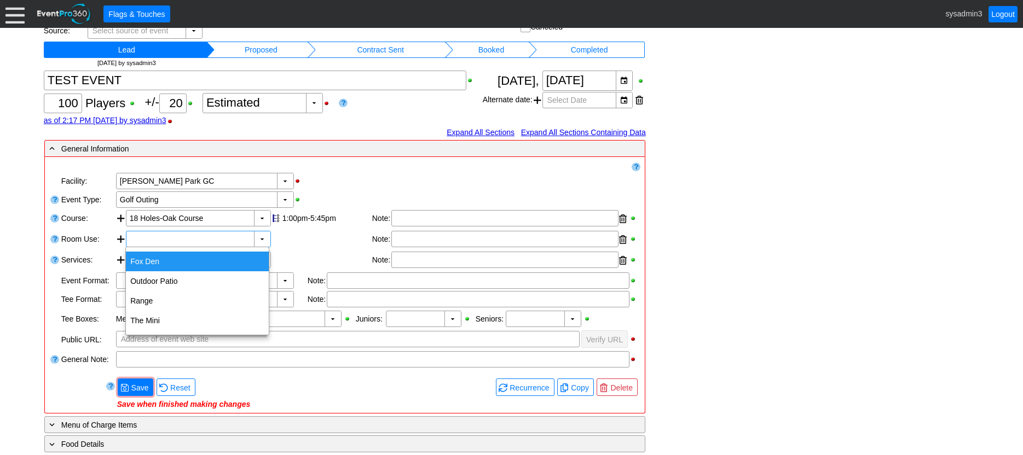
click at [170, 262] on div "Fox Den" at bounding box center [197, 262] width 143 height 20
type input "Fox Den"
type input "0:00"
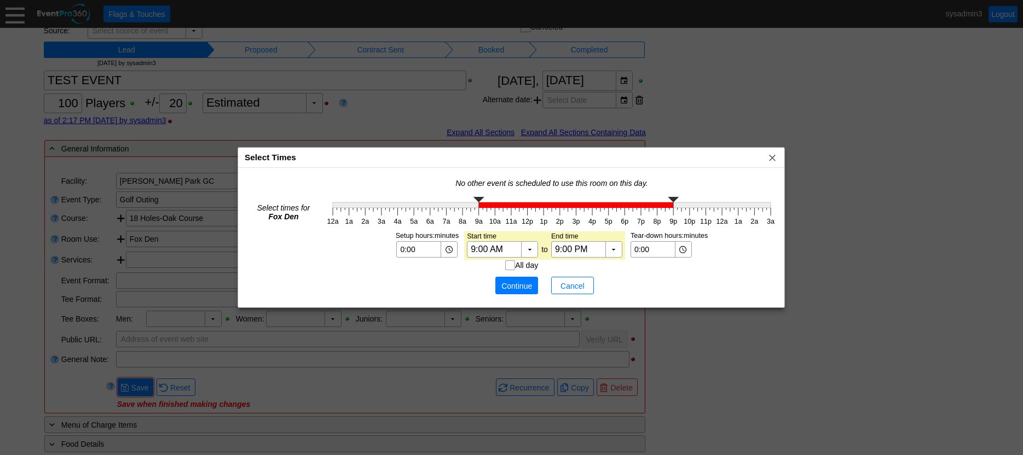
click at [477, 200] on g "12a 1a 2a 3a 4a 5a 6a 7a 8a 9a 10a 11a 12p 1p 2p 3p 4p 5p 6p 7p 8p 9p 10p 11p 1…" at bounding box center [552, 211] width 454 height 34
type input "2:00 PM"
click at [560, 204] on g at bounding box center [552, 202] width 438 height 11
click at [522, 282] on span "Continue" at bounding box center [516, 286] width 33 height 11
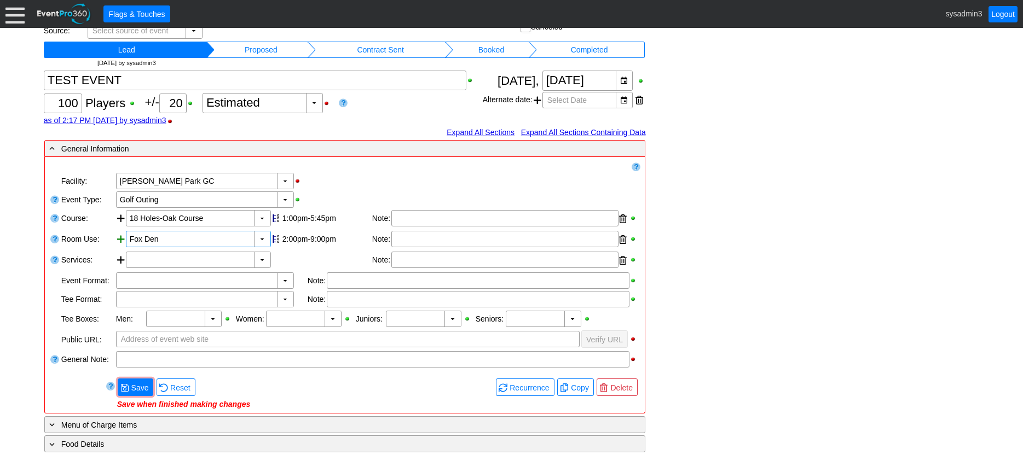
click at [120, 239] on div at bounding box center [121, 240] width 10 height 19
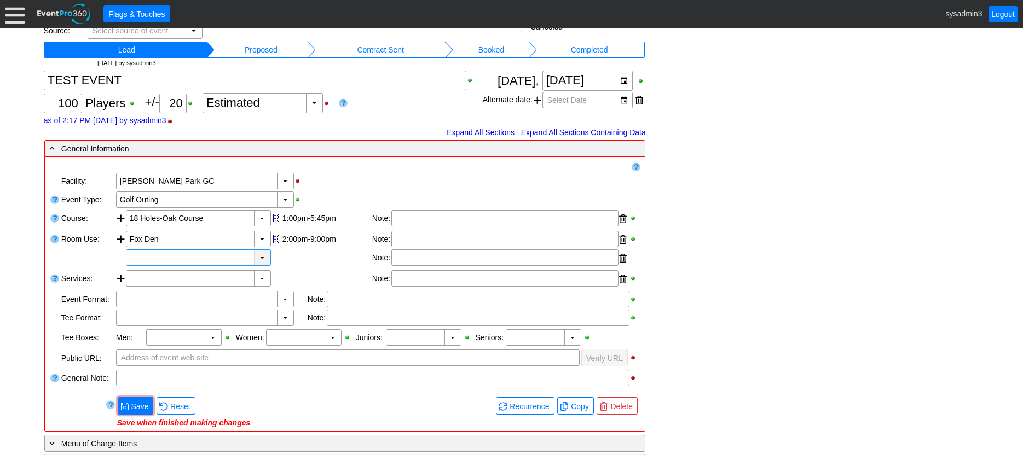
click at [264, 256] on div "▼" at bounding box center [262, 257] width 16 height 15
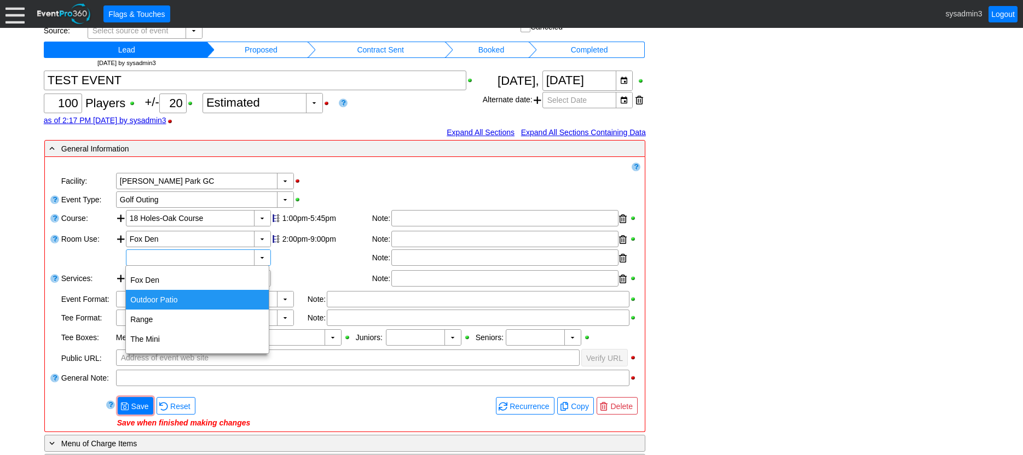
click at [167, 295] on div "Outdoor Patio" at bounding box center [197, 300] width 143 height 20
type input "Outdoor Patio"
type input "0:00"
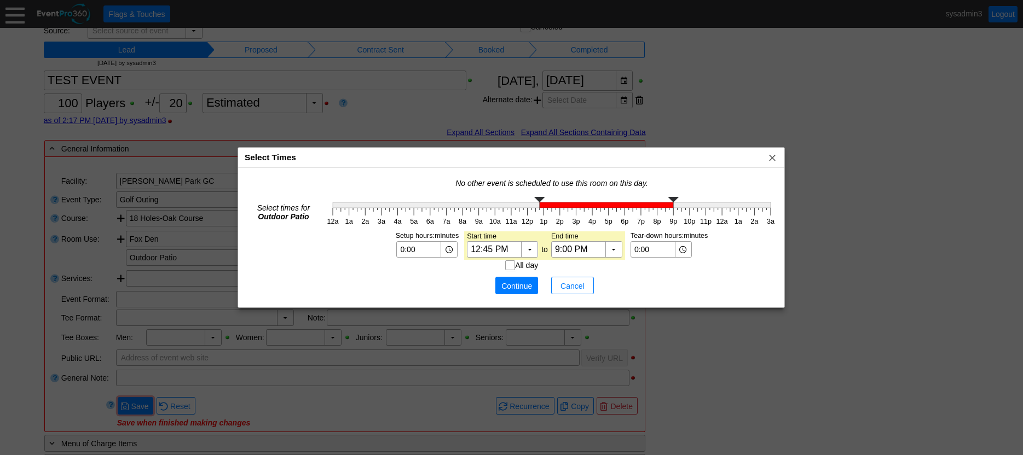
type input "1:00 PM"
click at [544, 208] on g "12a 1a 2a 3a 4a 5a 6a 7a 8a 9a 10a 11a 12p 1p 2p 3p 4p 5p 6p 7p 8p 9p 10p 11p 1…" at bounding box center [551, 211] width 448 height 28
click at [528, 282] on span "Continue" at bounding box center [516, 286] width 33 height 11
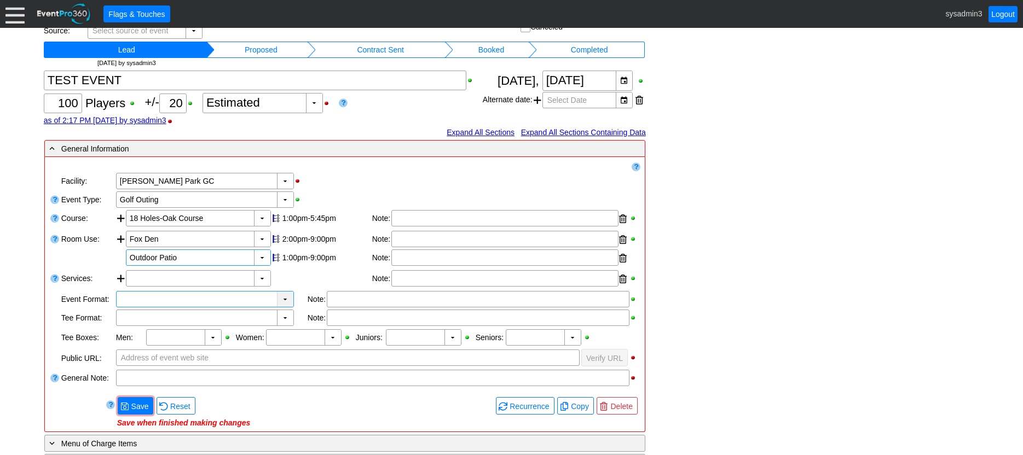
click at [284, 296] on div "▼" at bounding box center [285, 299] width 16 height 15
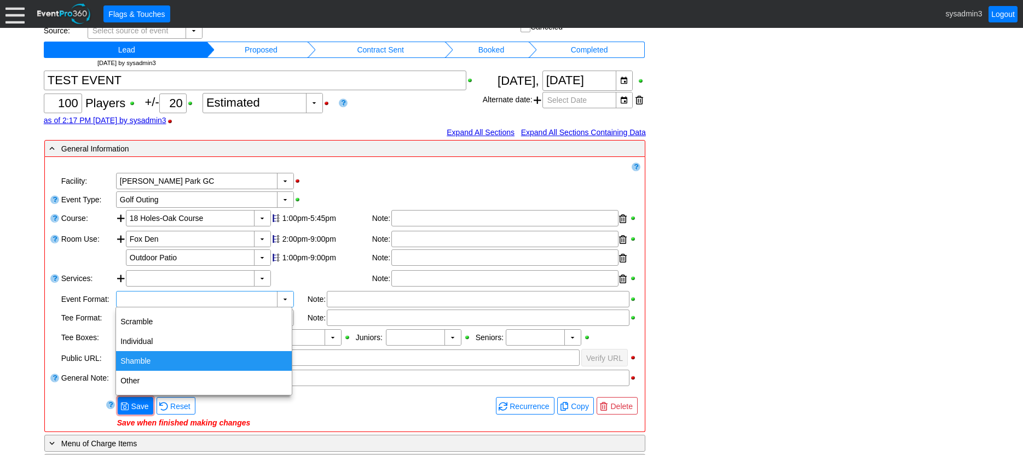
click at [153, 357] on div "Shamble" at bounding box center [204, 361] width 176 height 20
type input "Shamble"
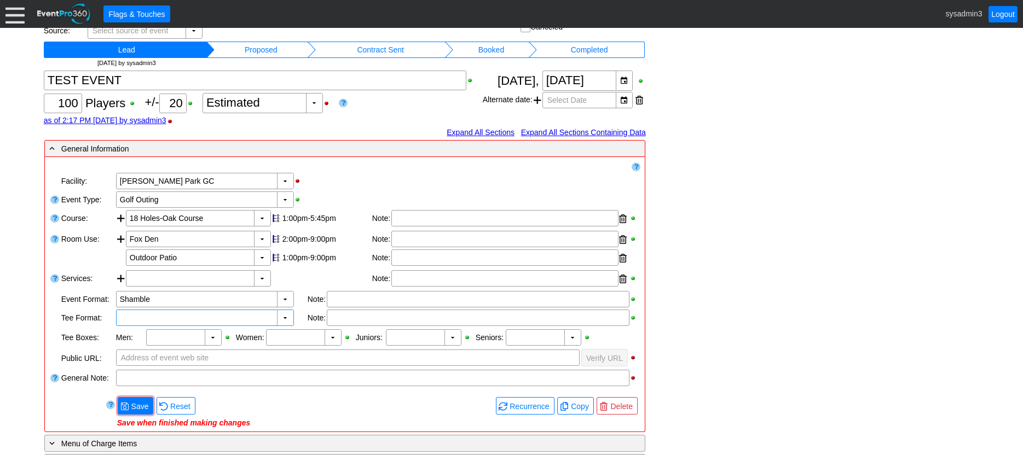
click at [255, 314] on input "text" at bounding box center [197, 317] width 155 height 15
click at [286, 319] on div "▼" at bounding box center [285, 317] width 16 height 15
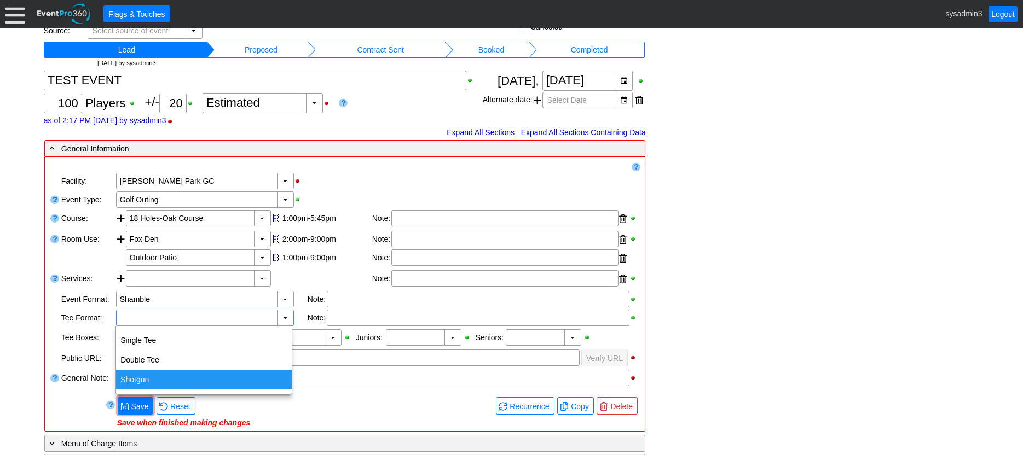
click at [154, 379] on div "Shotgun" at bounding box center [204, 380] width 176 height 20
type input "Shotgun"
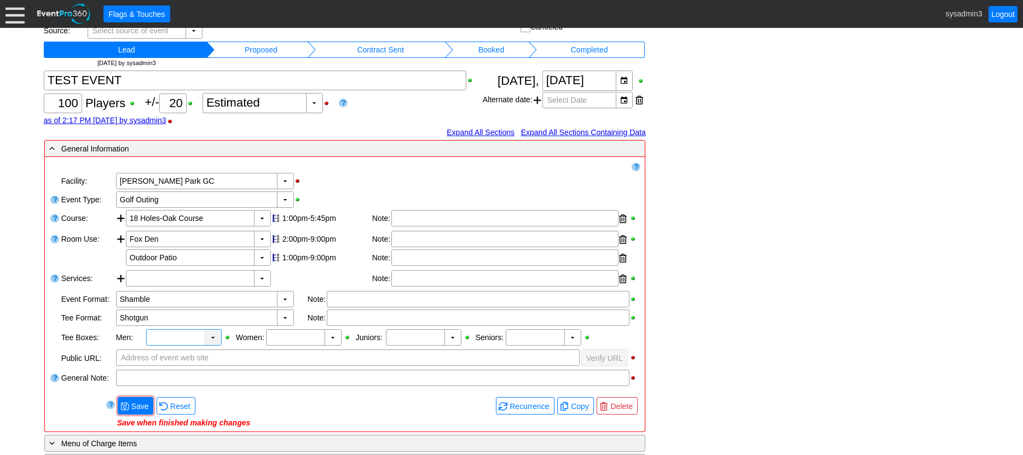
click at [209, 336] on div "▼" at bounding box center [213, 337] width 16 height 15
click at [361, 196] on div "▼ Χ Golf Outing" at bounding box center [377, 199] width 525 height 19
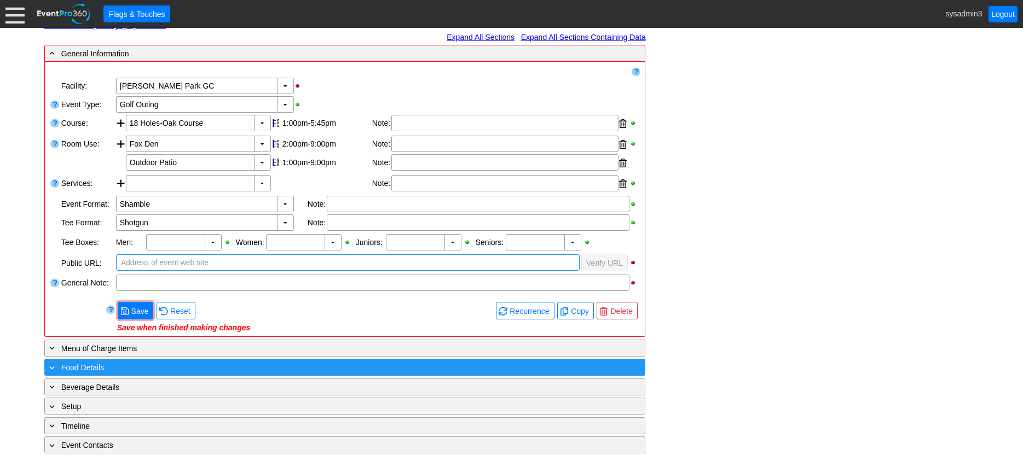
scroll to position [164, 0]
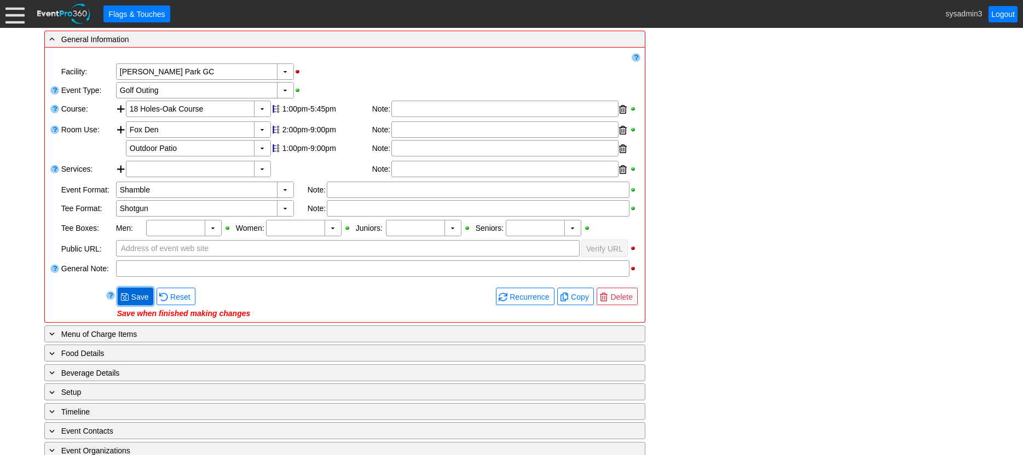
click at [141, 288] on span "● Save" at bounding box center [136, 296] width 36 height 17
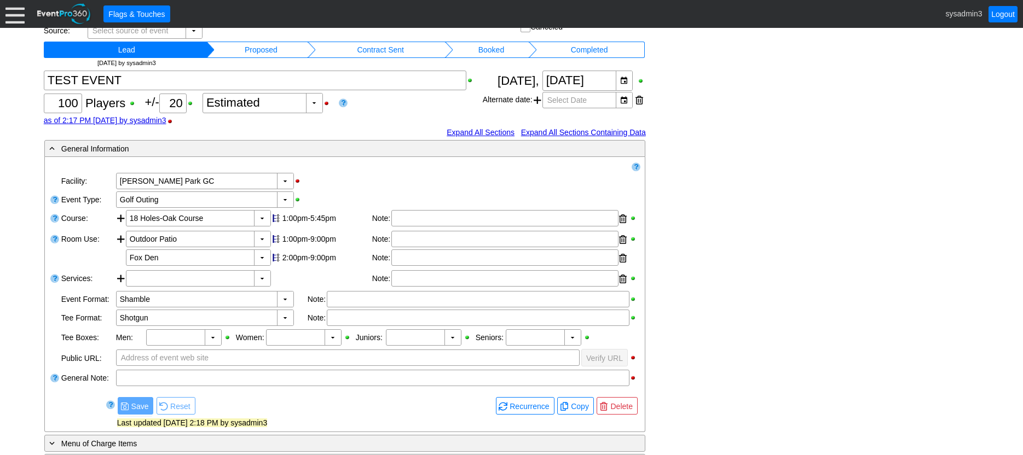
scroll to position [0, 0]
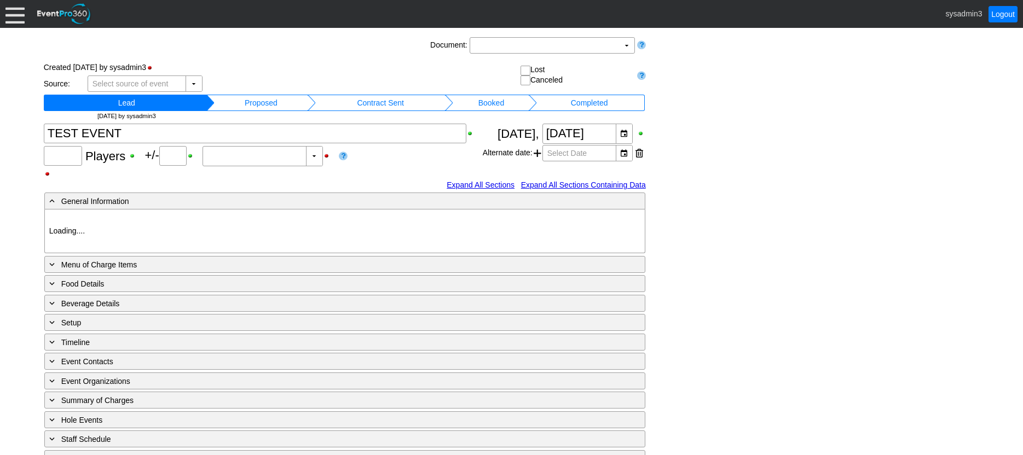
type input "[PERSON_NAME] Park GC"
type input "Golf Outing"
type input "Shamble"
type input "Shotgun"
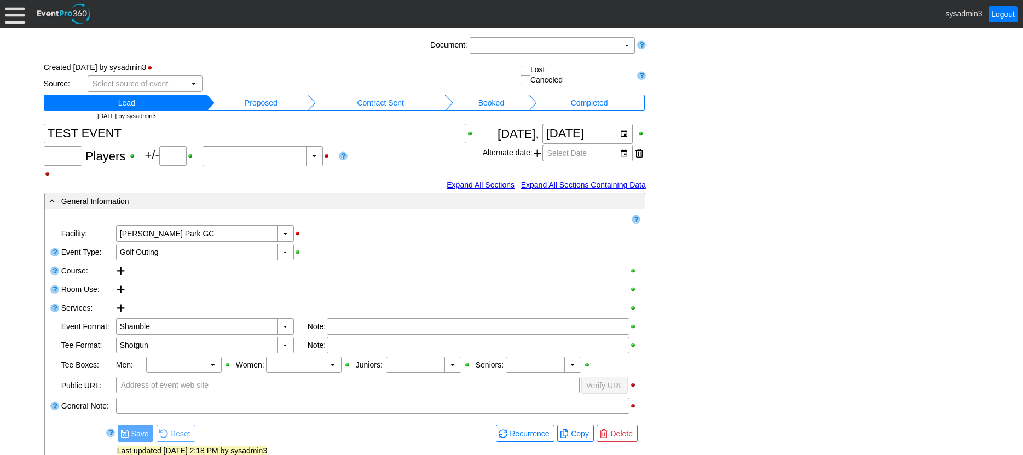
type input "100"
type input "20"
type input "Estimated"
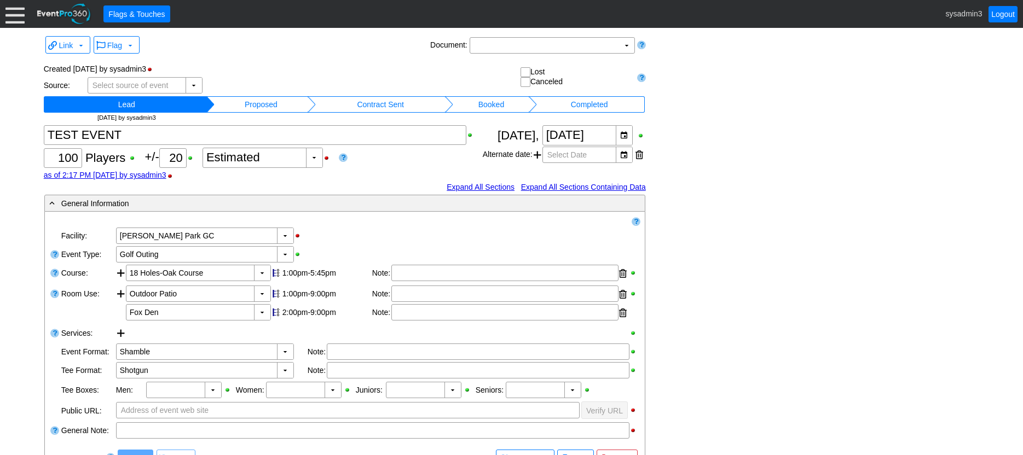
click at [275, 105] on td "Proposed" at bounding box center [261, 104] width 93 height 16
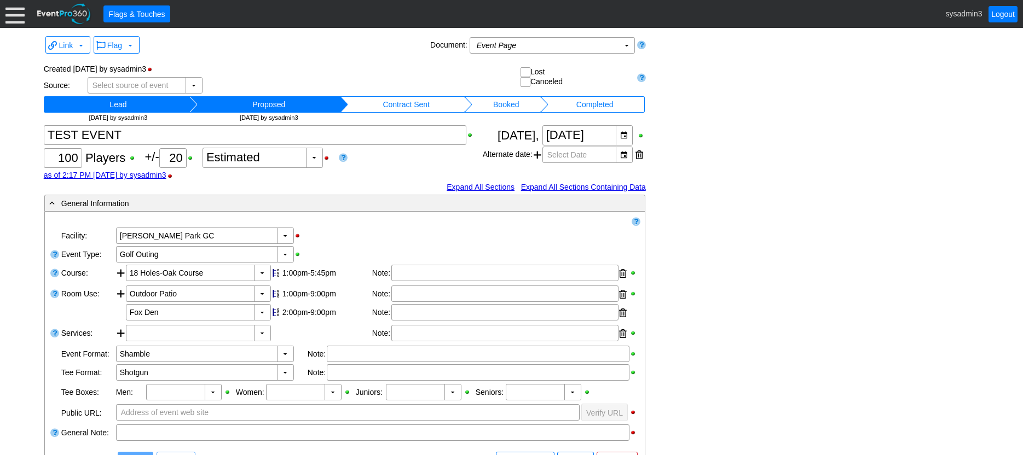
click at [406, 106] on td "Contract Sent" at bounding box center [406, 104] width 116 height 16
click at [528, 108] on td "Booked" at bounding box center [511, 104] width 65 height 16
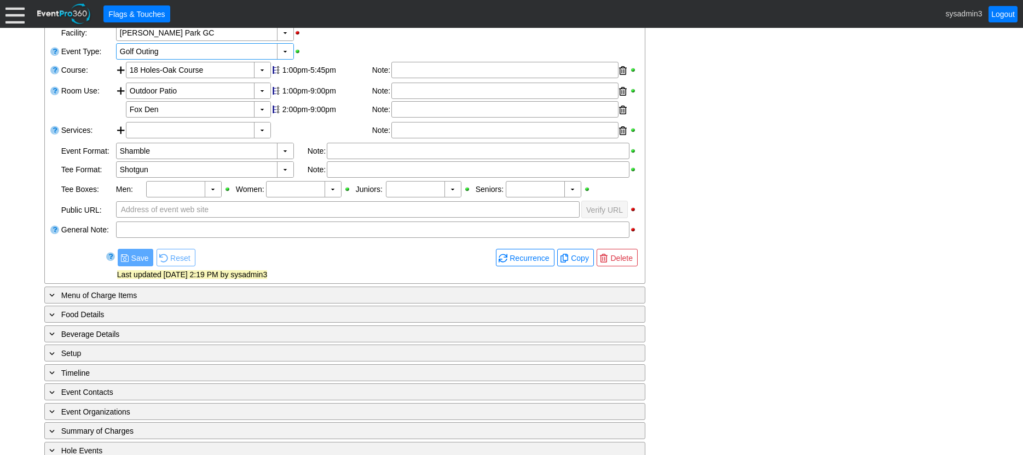
scroll to position [274, 0]
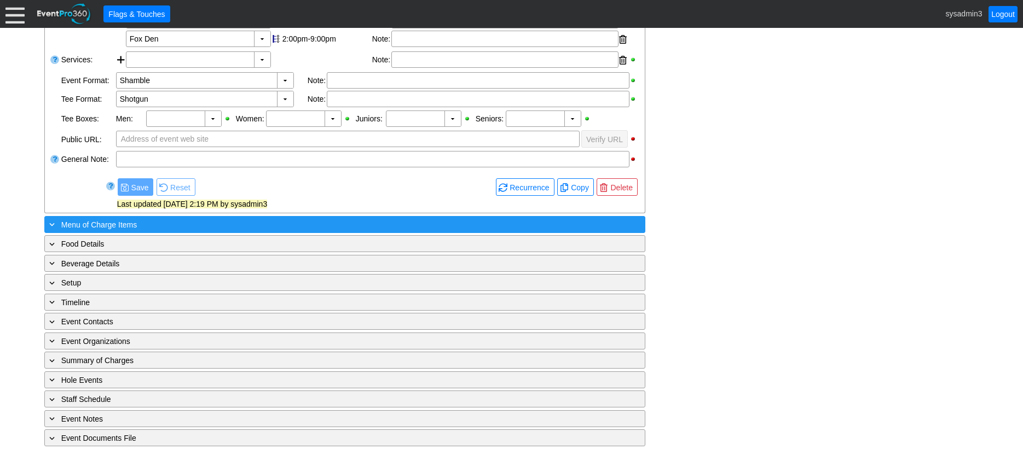
click at [178, 222] on div "+ Menu of Charge Items" at bounding box center [322, 224] width 551 height 13
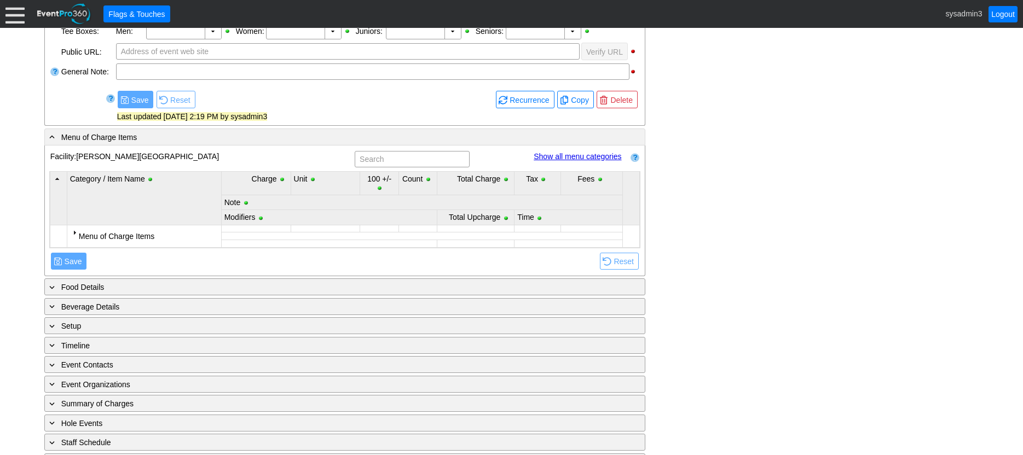
scroll to position [383, 0]
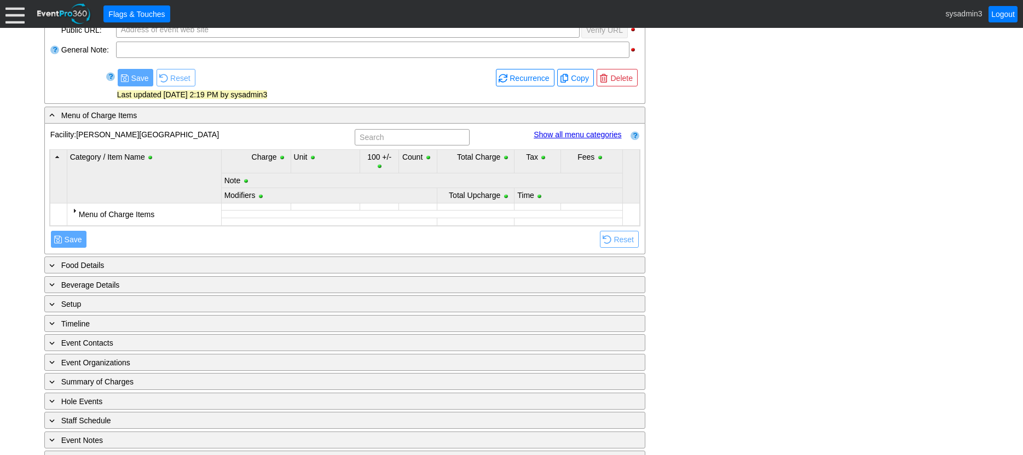
click at [73, 209] on div at bounding box center [74, 210] width 9 height 9
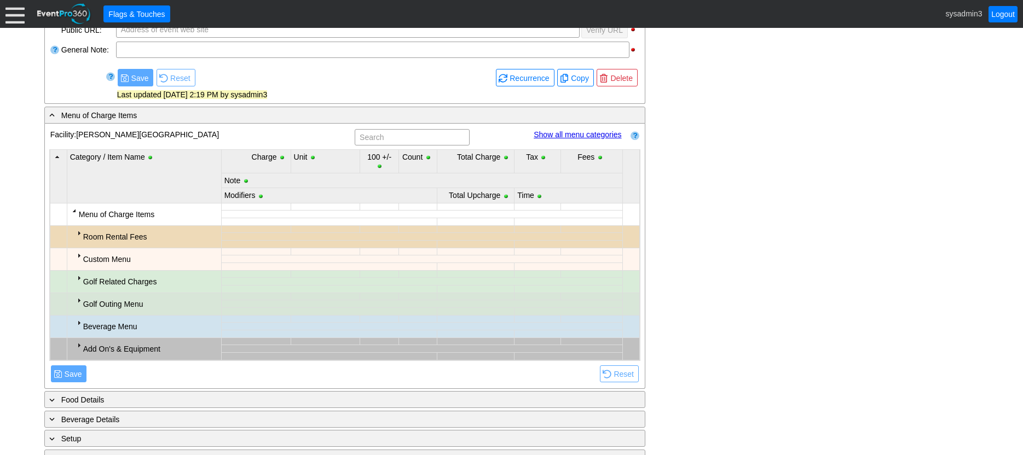
click at [73, 211] on div at bounding box center [74, 210] width 9 height 9
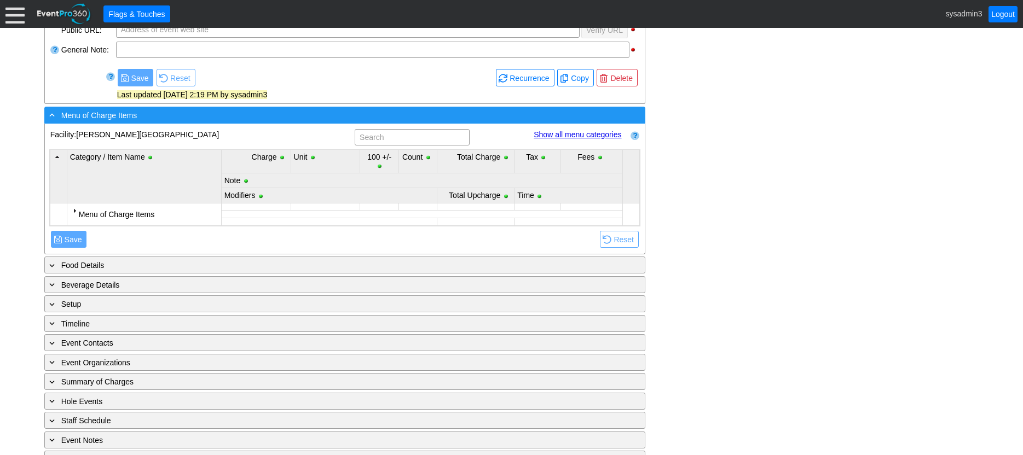
click at [55, 114] on span at bounding box center [52, 115] width 10 height 10
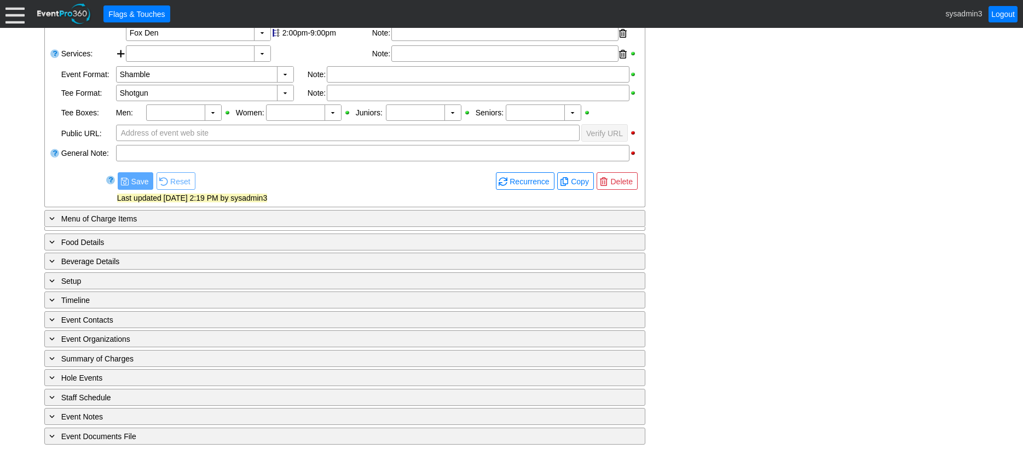
scroll to position [276, 0]
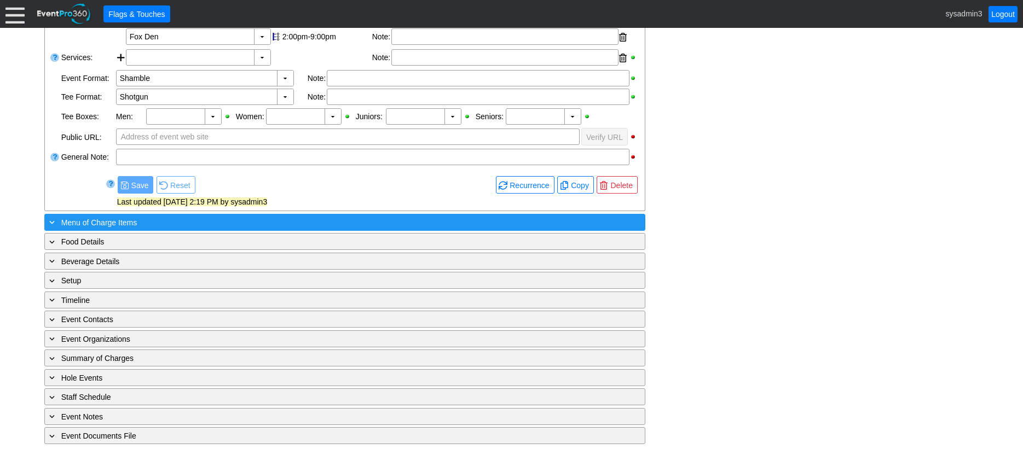
click at [53, 222] on span at bounding box center [52, 222] width 10 height 10
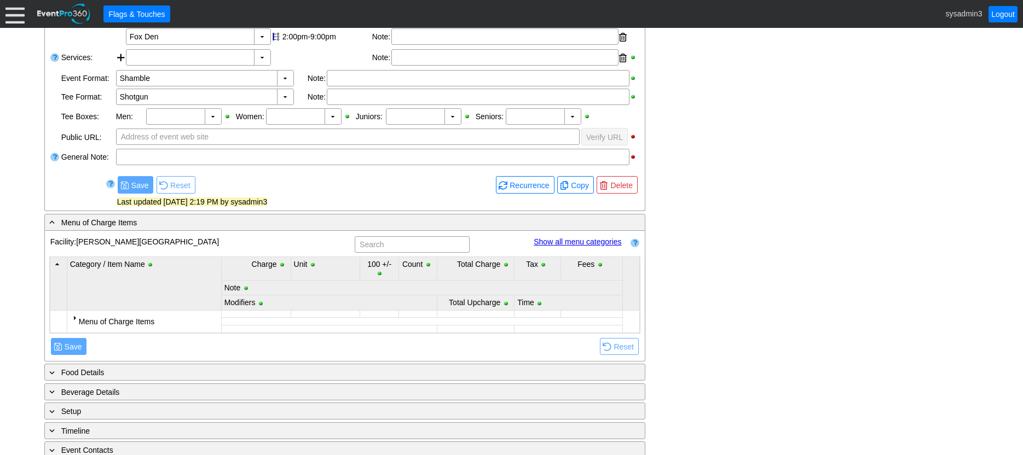
click at [73, 317] on div at bounding box center [74, 318] width 9 height 9
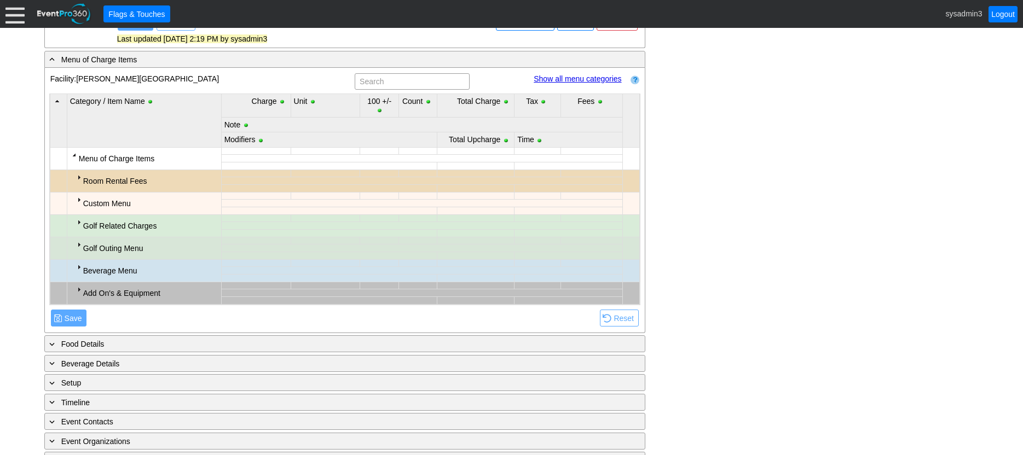
scroll to position [440, 0]
click at [77, 175] on div at bounding box center [78, 176] width 9 height 9
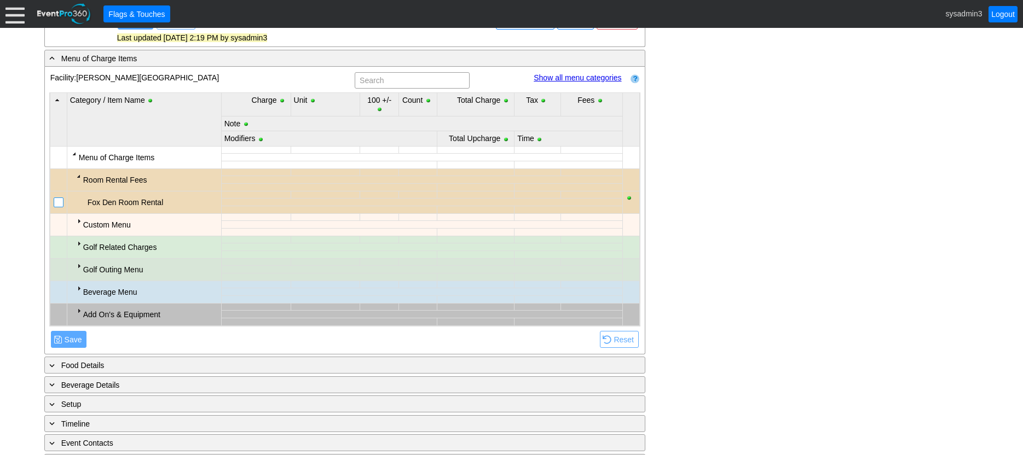
click at [56, 202] on input "checkbox" at bounding box center [59, 203] width 11 height 11
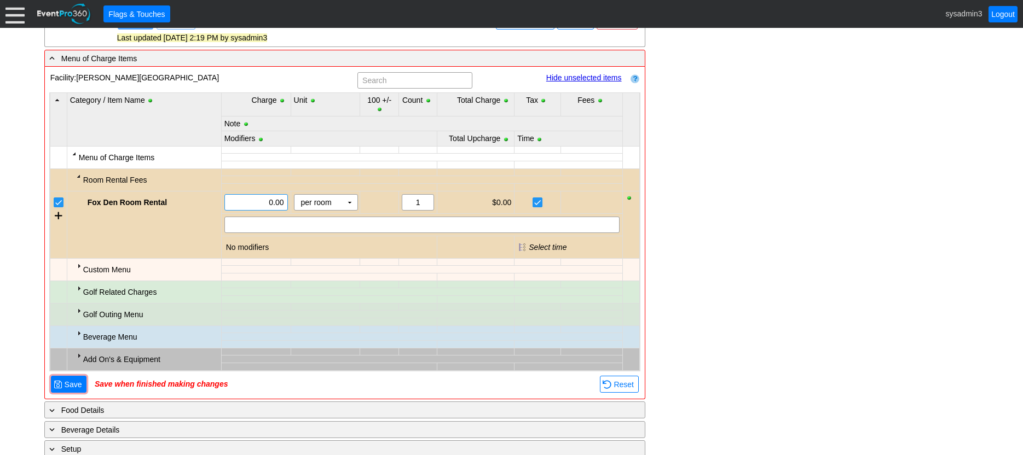
click at [271, 201] on input "0.00" at bounding box center [256, 202] width 56 height 15
type input "500.00"
click at [751, 186] on div "- General Information ▼ Loading.... Remove all highlights Facility: ▼ Χ [PERSON…" at bounding box center [511, 184] width 941 height 860
click at [78, 265] on div at bounding box center [78, 266] width 9 height 9
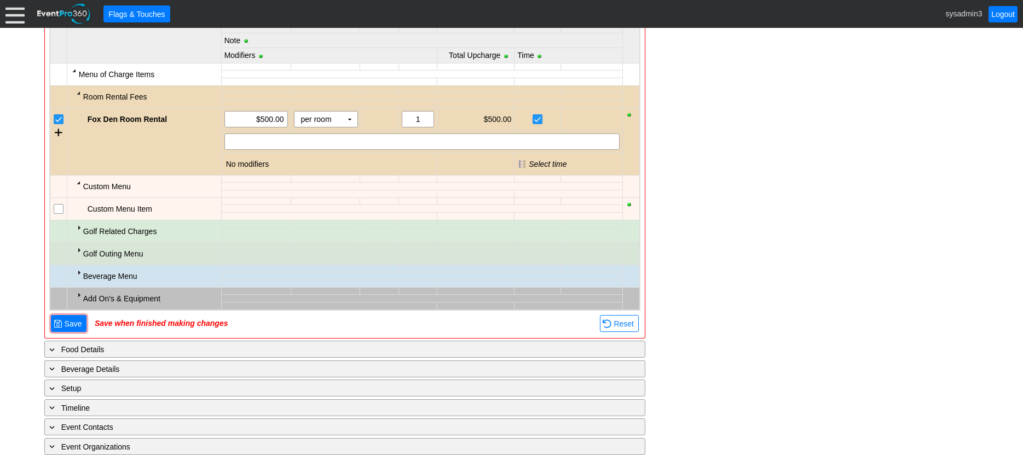
scroll to position [550, 0]
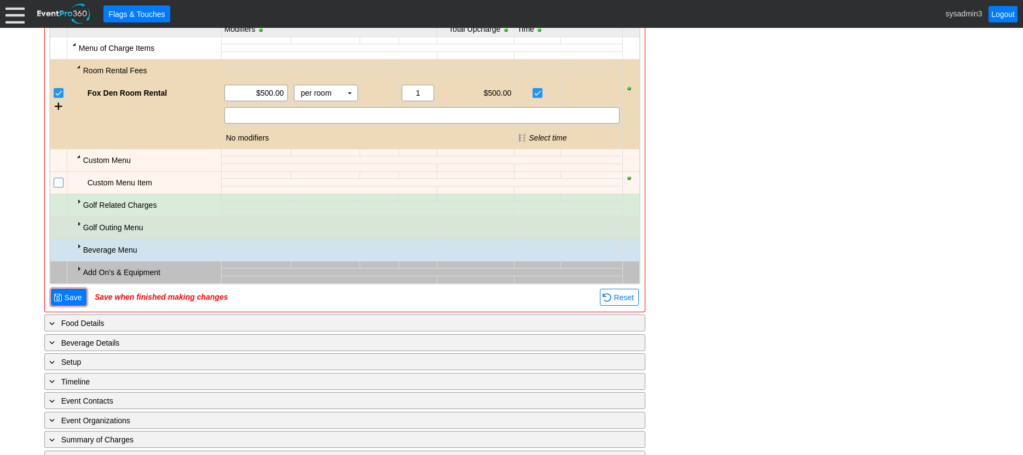
click at [61, 181] on input "checkbox" at bounding box center [59, 183] width 11 height 11
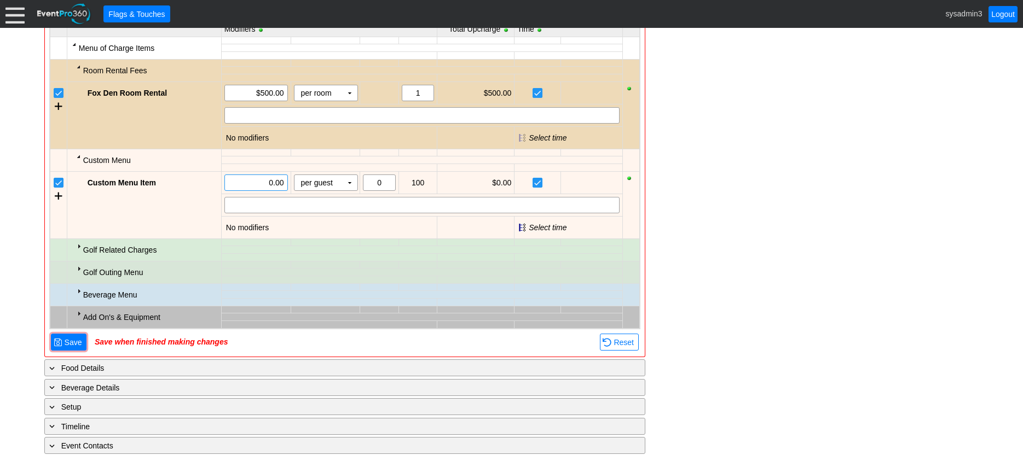
click at [271, 180] on input "0.00" at bounding box center [256, 182] width 56 height 15
type input "85.00"
click at [290, 206] on div at bounding box center [421, 205] width 395 height 16
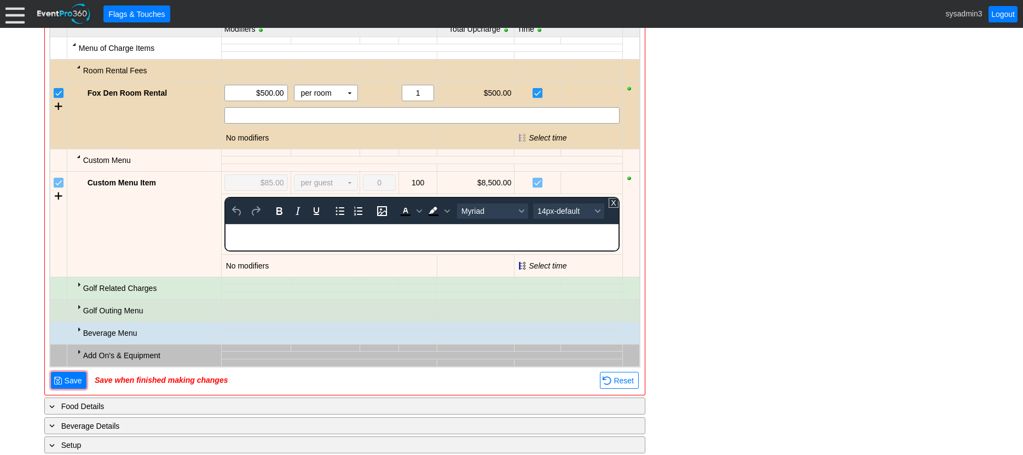
scroll to position [0, 0]
click at [272, 231] on div "To enrich screen reader interactions, please activate Accessibility in Grammarl…" at bounding box center [422, 228] width 392 height 9
click at [299, 227] on div "Shrimp Platter" at bounding box center [422, 228] width 392 height 9
click at [719, 217] on div "- General Information ▼ Loading.... Remove all highlights Facility: ▼ Χ [PERSON…" at bounding box center [511, 128] width 941 height 966
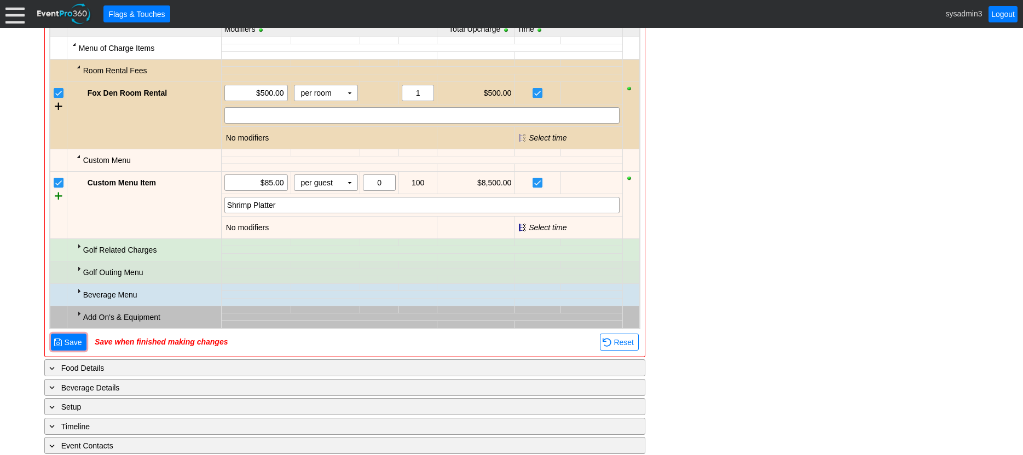
click at [60, 197] on div at bounding box center [59, 196] width 8 height 16
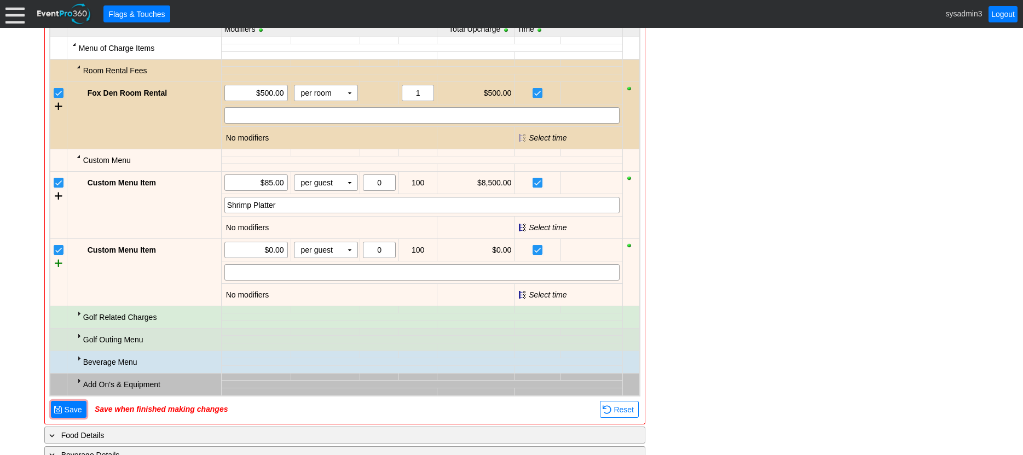
click at [61, 261] on div at bounding box center [59, 263] width 8 height 16
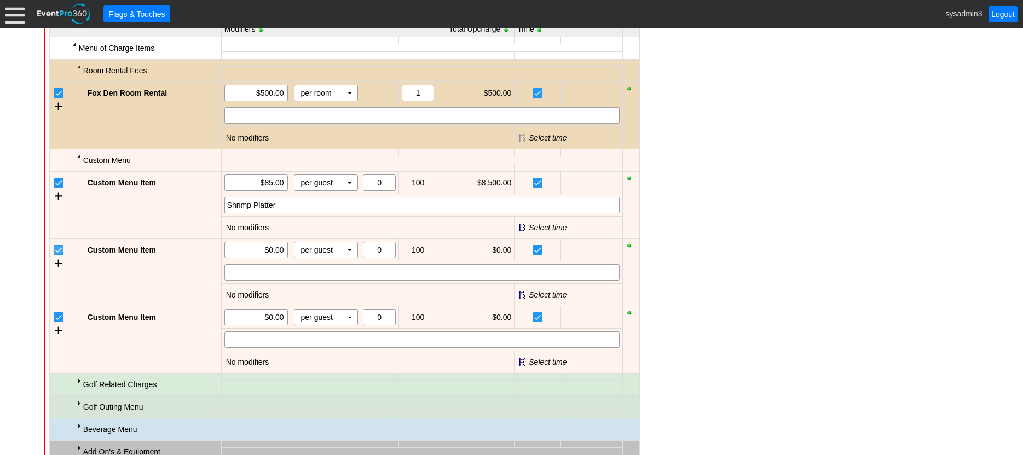
click at [59, 250] on input "checkbox" at bounding box center [59, 251] width 11 height 11
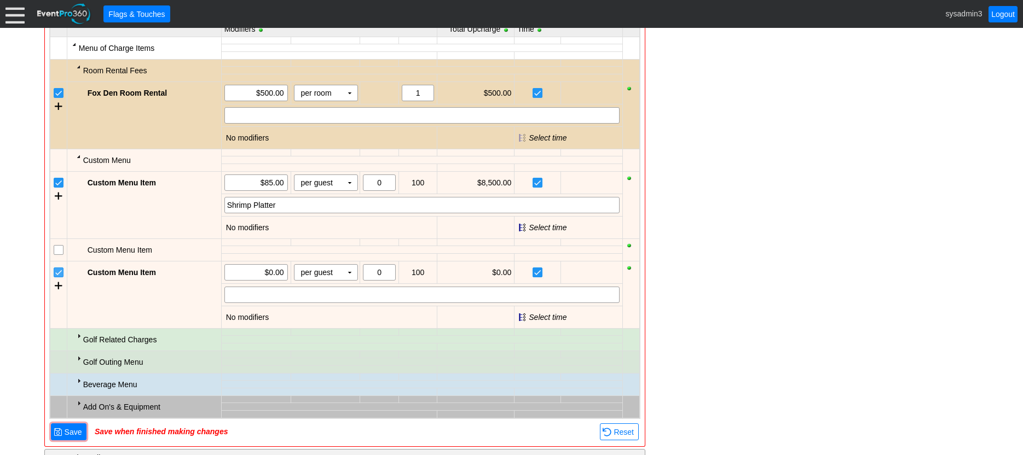
click at [60, 276] on input "checkbox" at bounding box center [59, 273] width 11 height 11
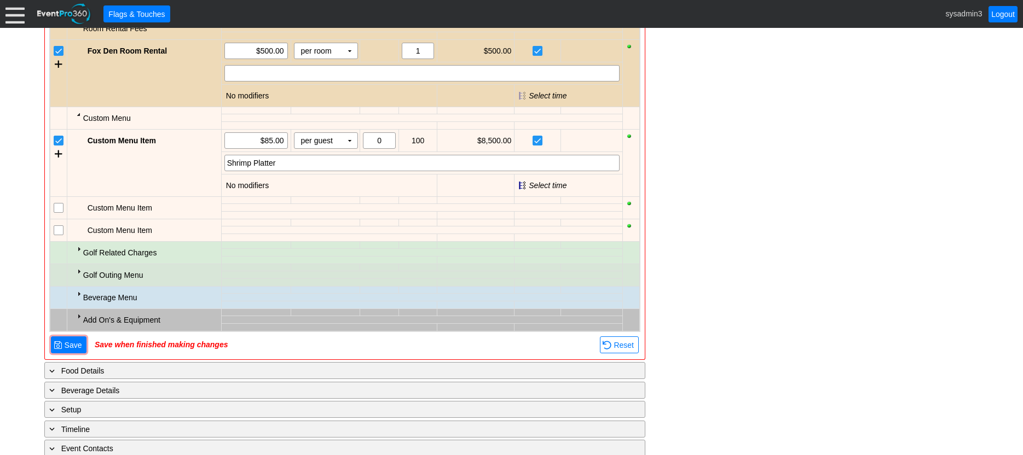
scroll to position [604, 0]
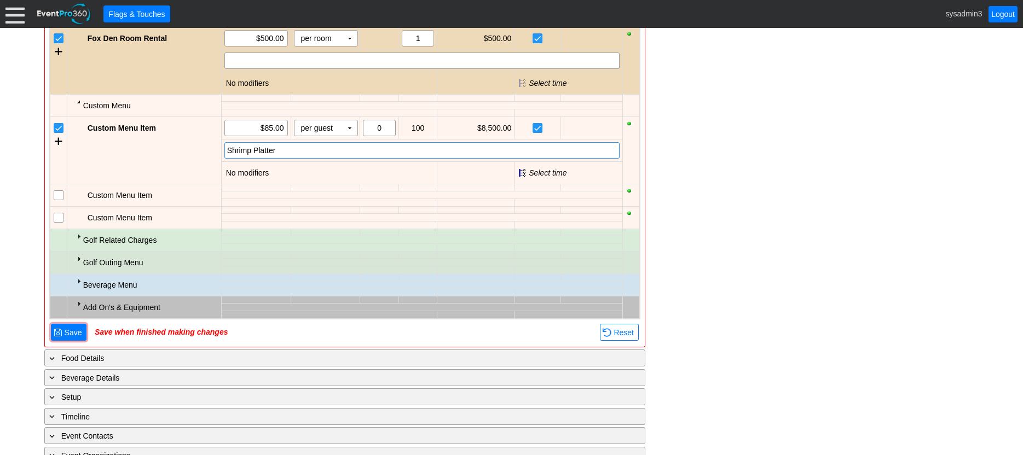
click at [307, 155] on div "Shrimp Platter" at bounding box center [422, 150] width 390 height 11
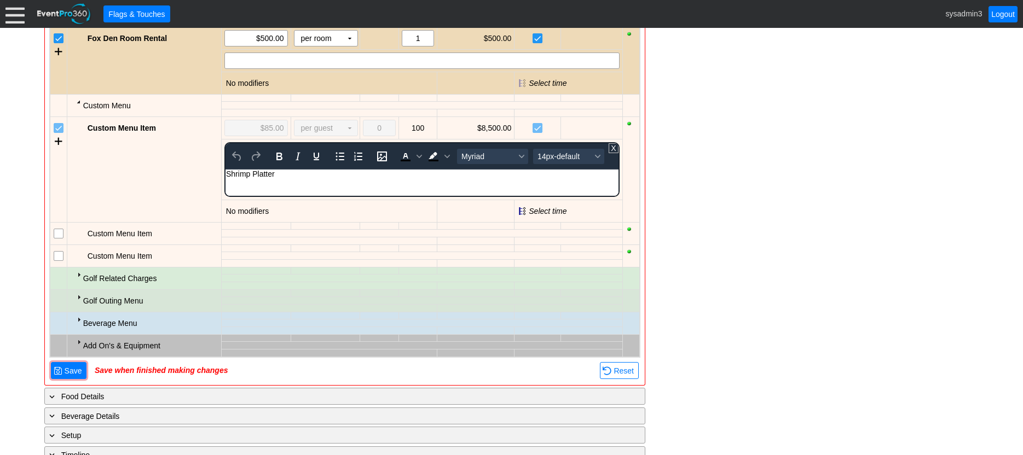
scroll to position [0, 0]
click at [304, 176] on div "Shrimp Platter" at bounding box center [422, 173] width 392 height 9
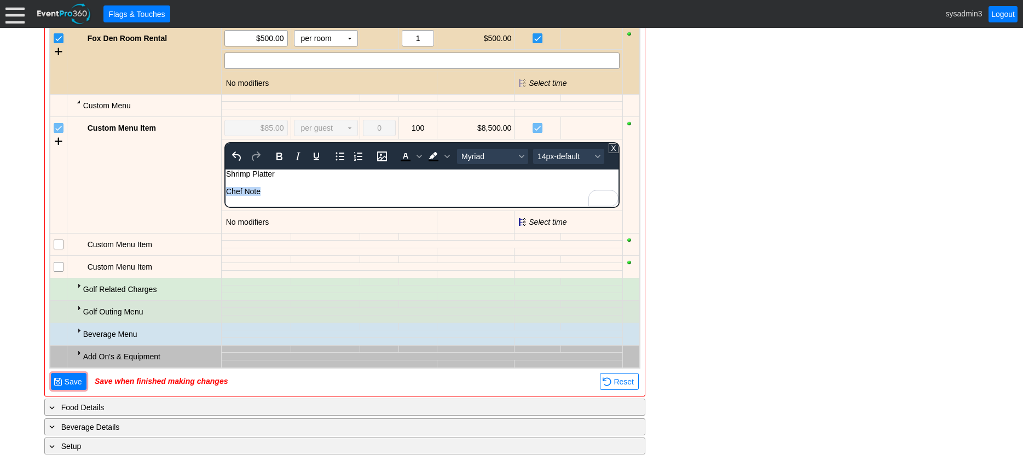
drag, startPoint x: 269, startPoint y: 189, endPoint x: 200, endPoint y: 193, distance: 69.7
click at [225, 193] on html "Shrimp Platter Chef Note" at bounding box center [421, 185] width 393 height 32
click at [281, 158] on icon "Bold" at bounding box center [279, 157] width 6 height 8
click at [484, 156] on span "Myriad" at bounding box center [488, 156] width 54 height 9
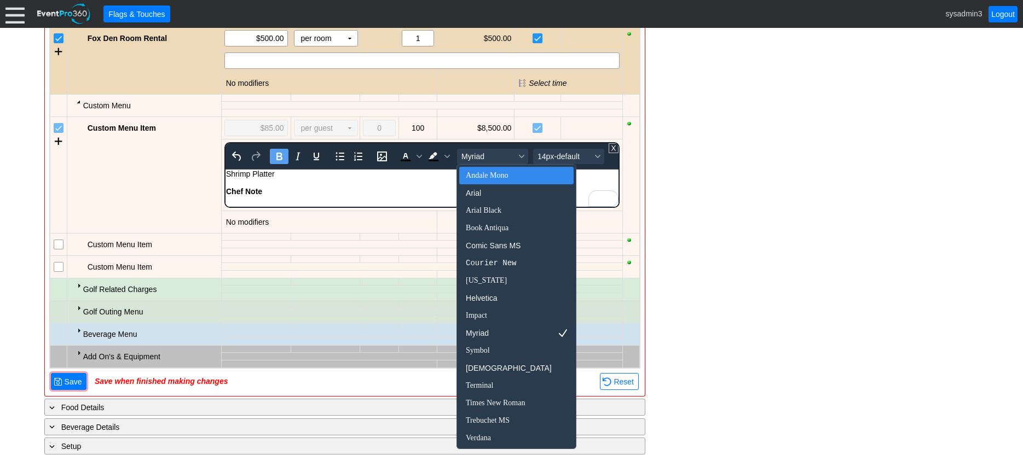
drag, startPoint x: 410, startPoint y: 184, endPoint x: 420, endPoint y: 181, distance: 10.9
click at [411, 183] on div "To enrich screen reader interactions, please activate Accessibility in Grammarl…" at bounding box center [422, 182] width 392 height 9
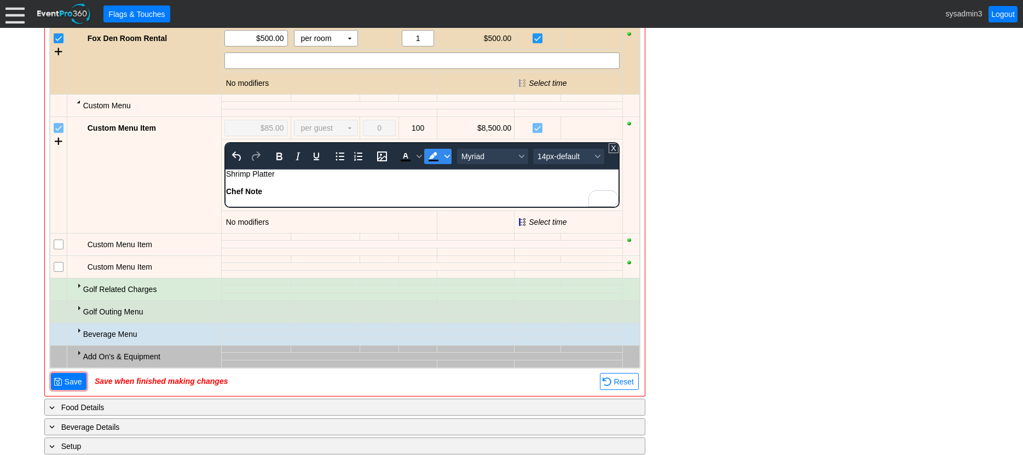
click at [448, 159] on span "Background color Black" at bounding box center [447, 156] width 9 height 15
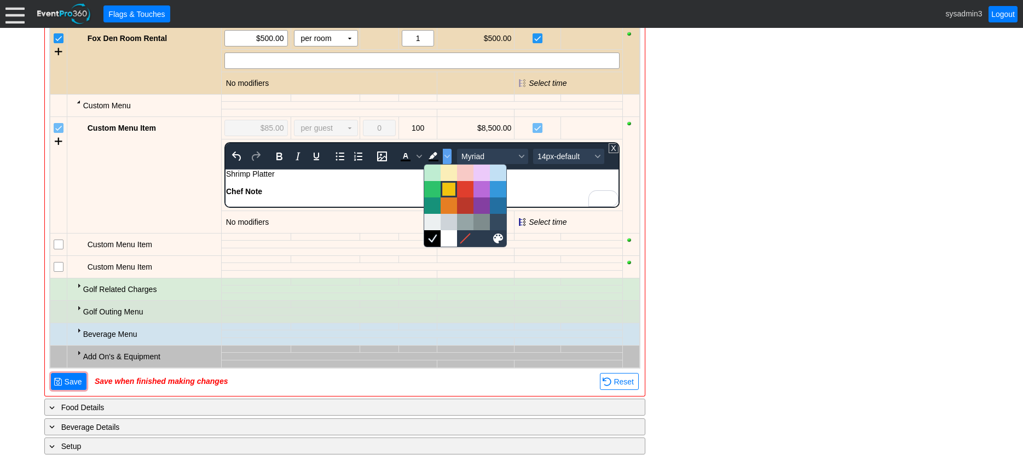
click at [444, 192] on div at bounding box center [448, 189] width 13 height 13
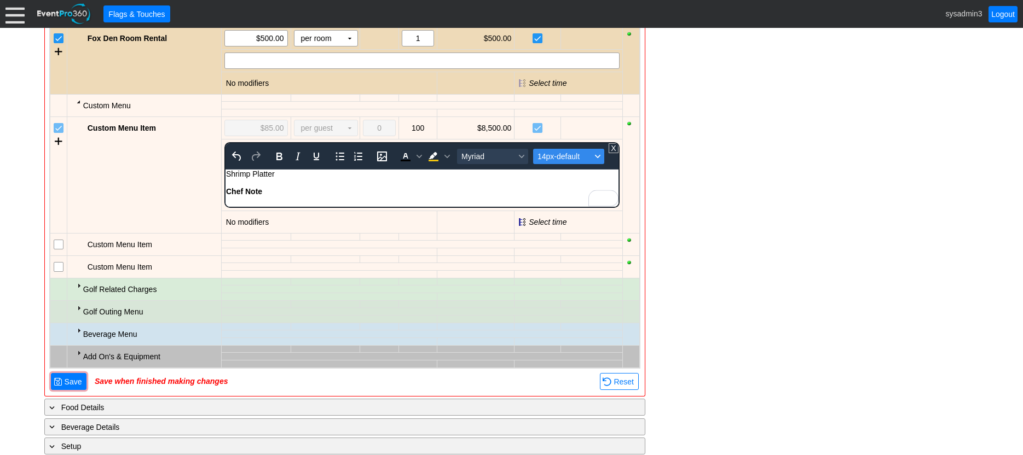
click at [559, 164] on button "14px-default" at bounding box center [568, 156] width 71 height 15
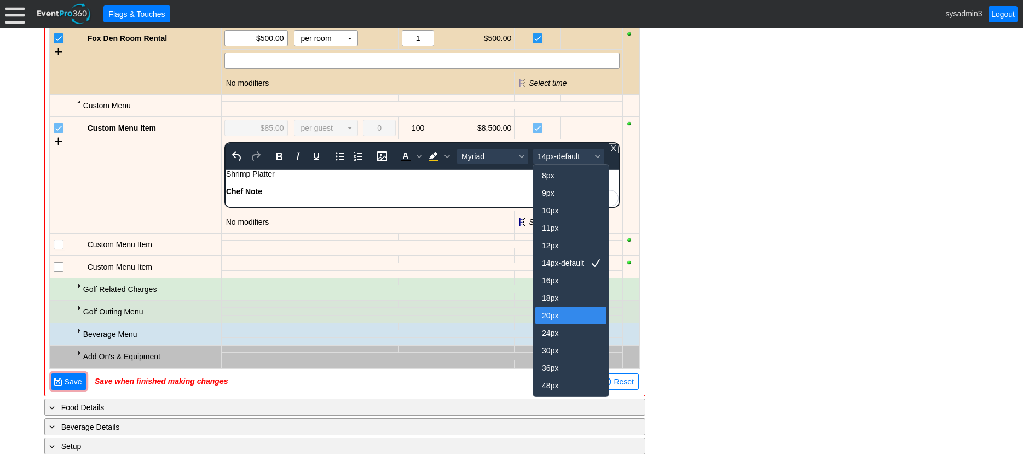
click at [553, 316] on div "20px" at bounding box center [563, 315] width 43 height 13
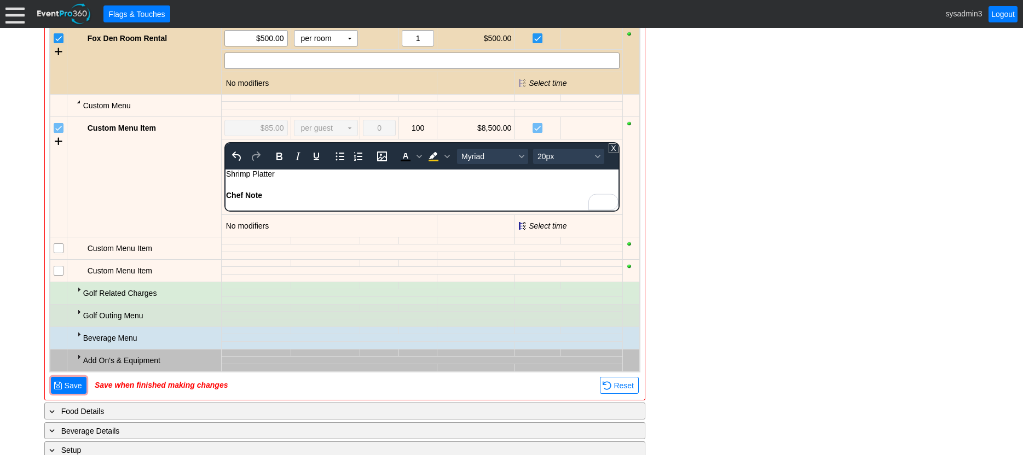
click at [400, 187] on div "﻿" at bounding box center [422, 184] width 392 height 13
drag, startPoint x: 300, startPoint y: 190, endPoint x: 211, endPoint y: 192, distance: 89.2
click at [225, 192] on html "Shrimp Platter ﻿ Chef Note" at bounding box center [421, 187] width 393 height 36
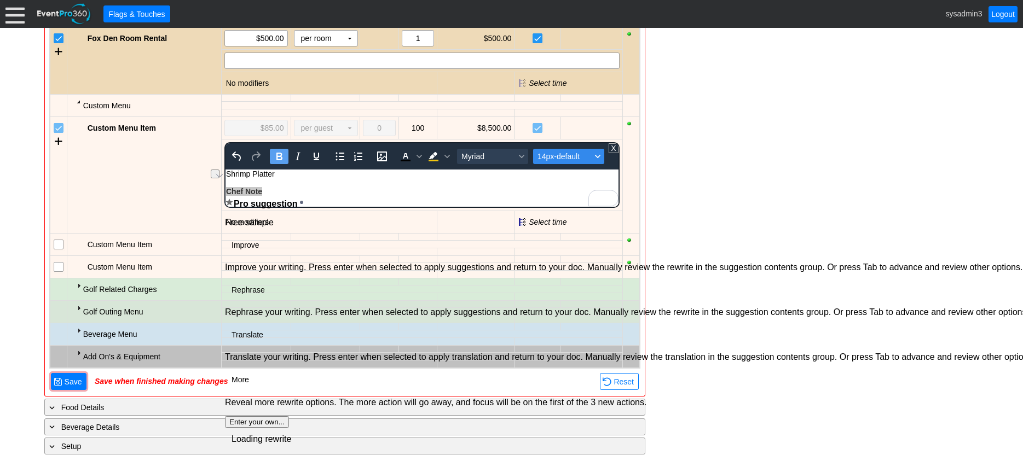
click at [547, 158] on span "14px-default" at bounding box center [565, 156] width 54 height 9
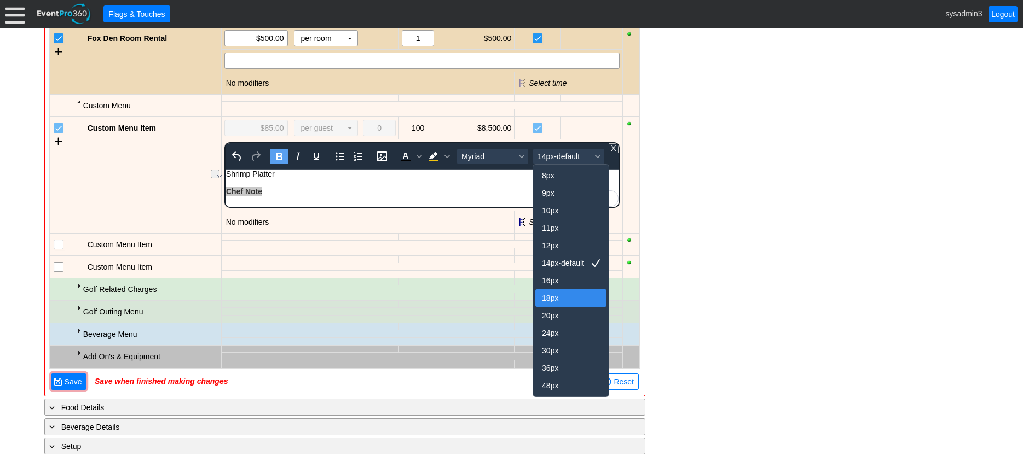
click at [554, 299] on div "18px" at bounding box center [563, 298] width 43 height 13
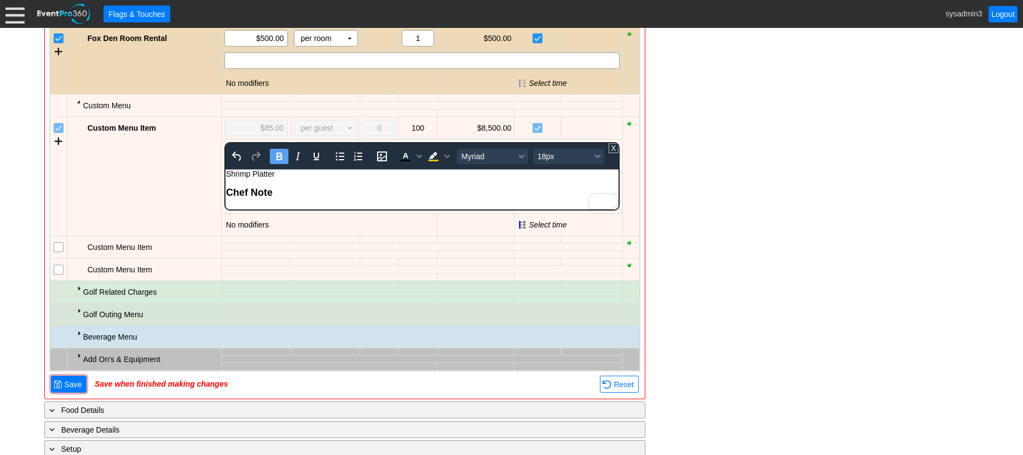
click at [781, 192] on div "- General Information ▼ Loading.... Remove all highlights Facility: ▼ Χ [PERSON…" at bounding box center [511, 102] width 941 height 1024
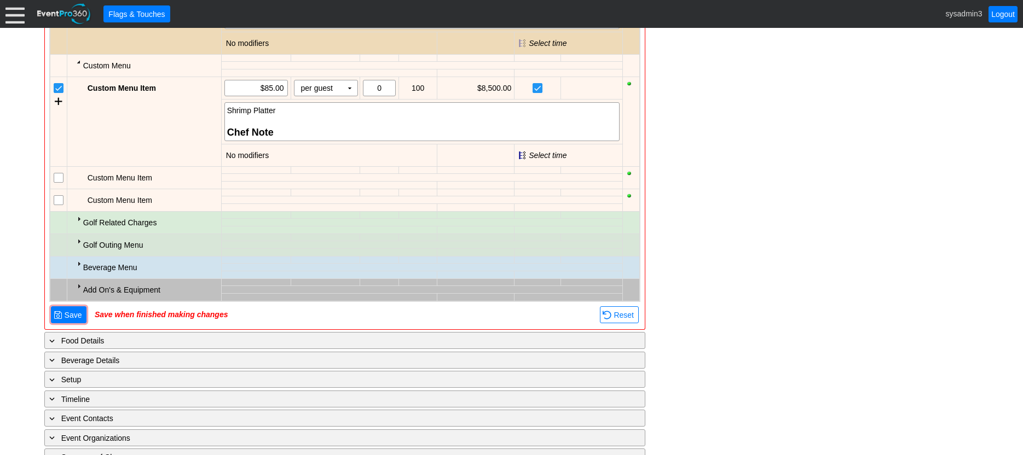
scroll to position [659, 0]
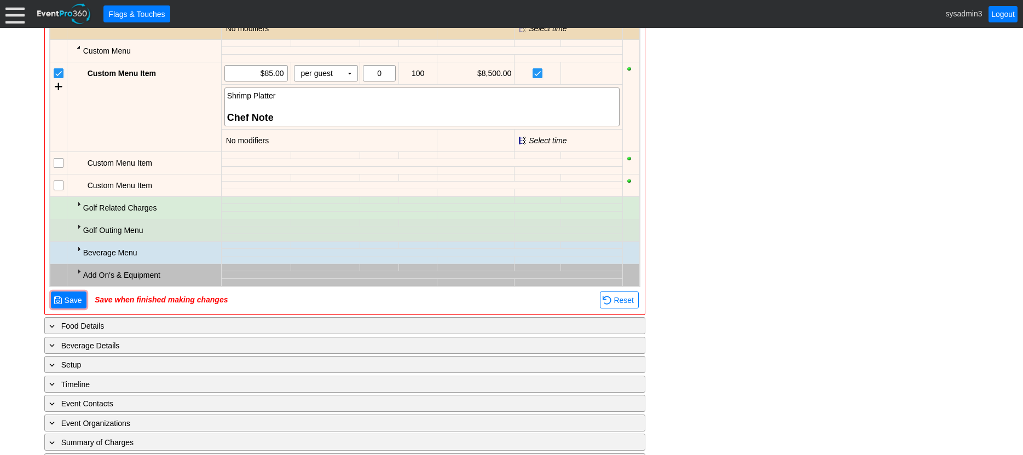
click at [80, 203] on div at bounding box center [78, 204] width 9 height 9
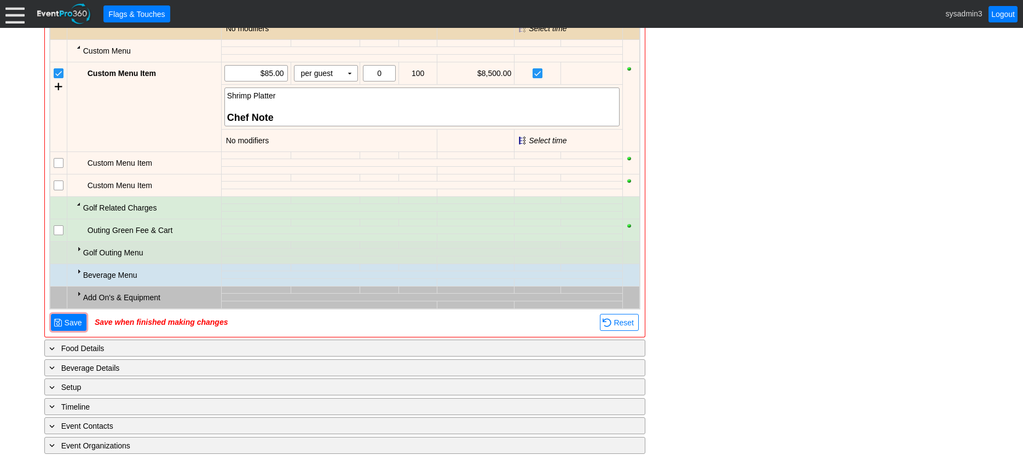
scroll to position [714, 0]
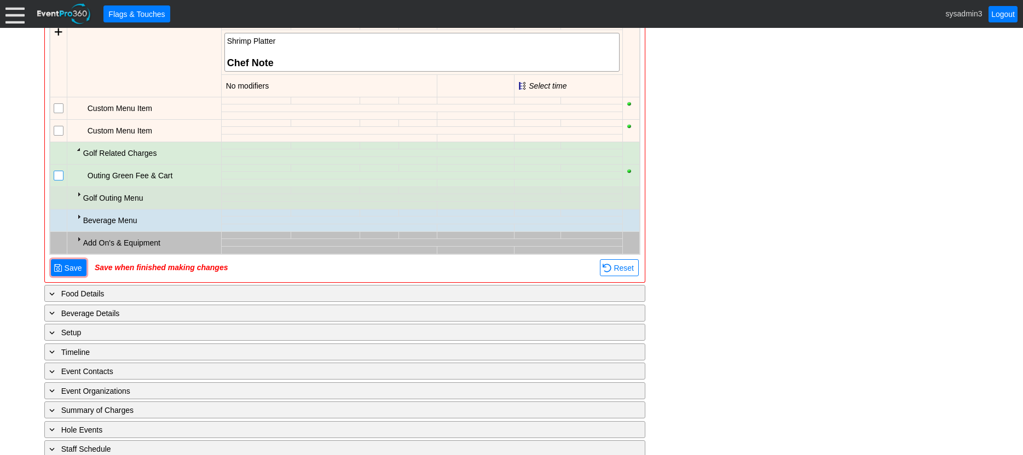
click at [56, 179] on input "checkbox" at bounding box center [59, 176] width 11 height 11
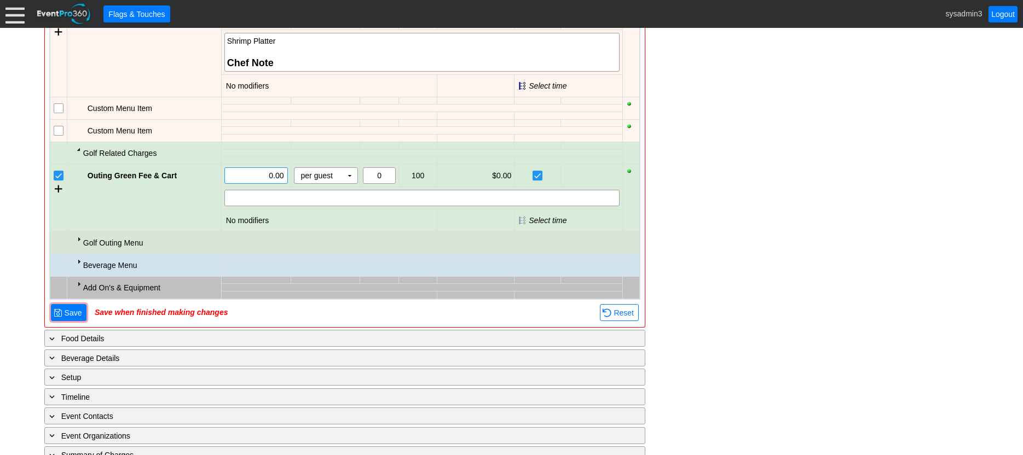
click at [272, 171] on input "0.00" at bounding box center [256, 175] width 56 height 15
type input "53.00"
click at [735, 157] on div "- General Information ▼ Loading.... Remove all highlights Facility: ▼ Χ [PERSON…" at bounding box center [511, 12] width 941 height 1062
click at [78, 237] on div at bounding box center [78, 239] width 9 height 9
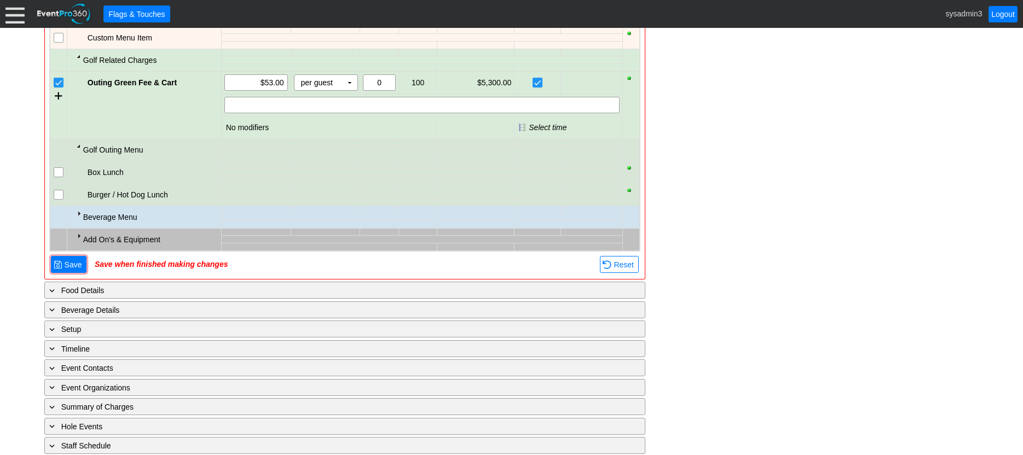
scroll to position [856, 0]
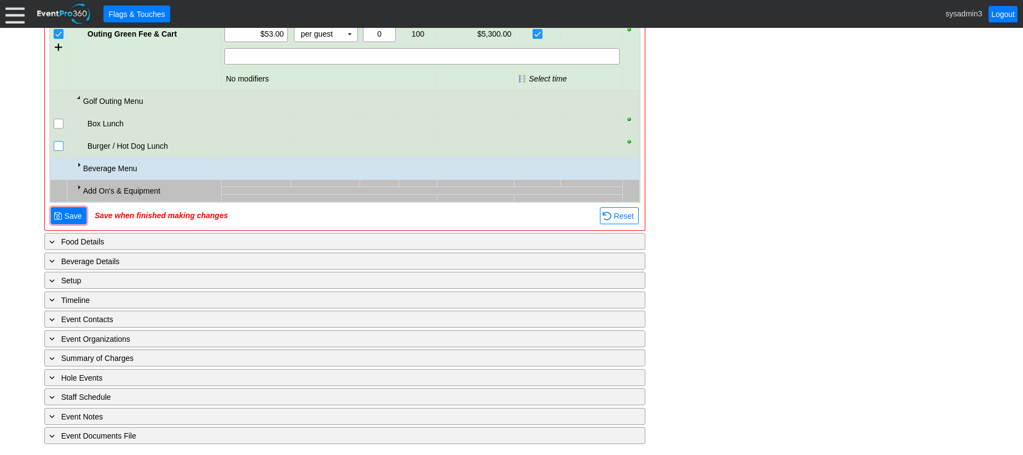
click at [57, 148] on input "checkbox" at bounding box center [59, 147] width 11 height 11
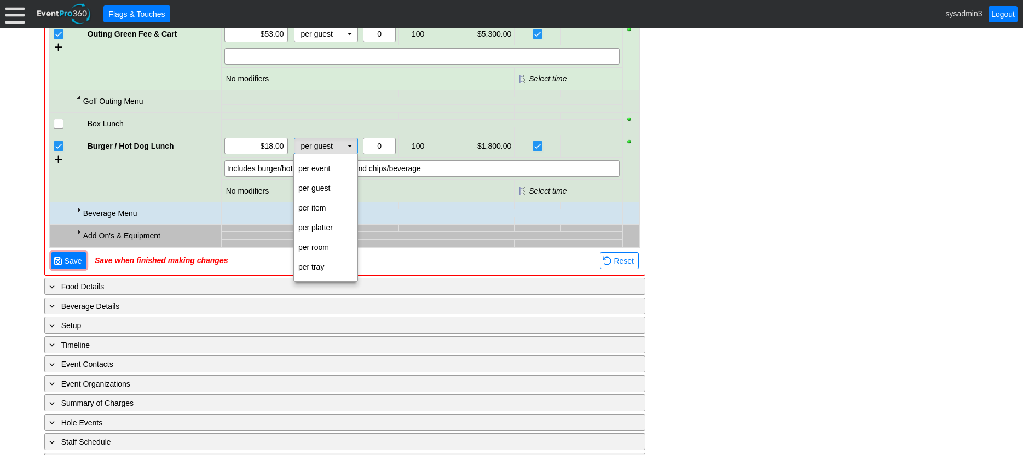
click at [350, 145] on td "▼" at bounding box center [349, 145] width 15 height 15
click at [322, 205] on td "per item" at bounding box center [325, 208] width 63 height 20
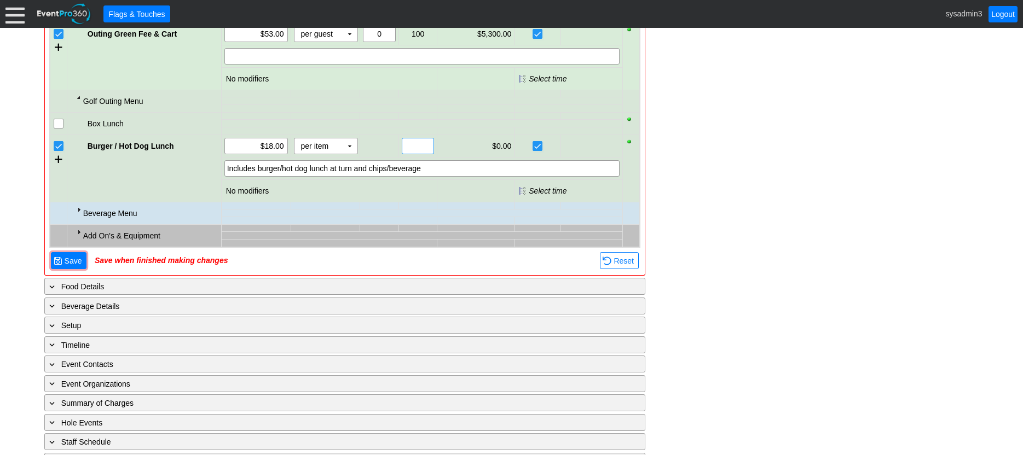
click at [413, 143] on input "text" at bounding box center [418, 145] width 25 height 15
type input "110"
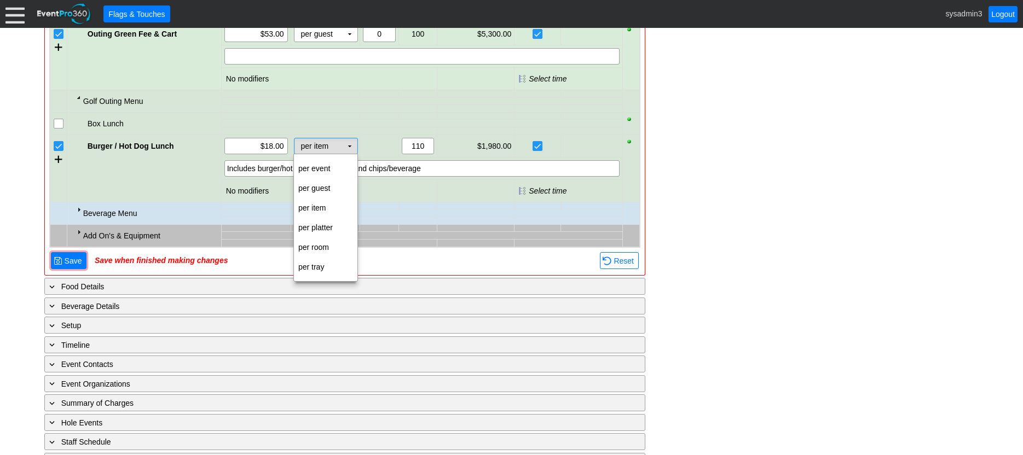
click at [348, 146] on td "▼" at bounding box center [349, 145] width 15 height 15
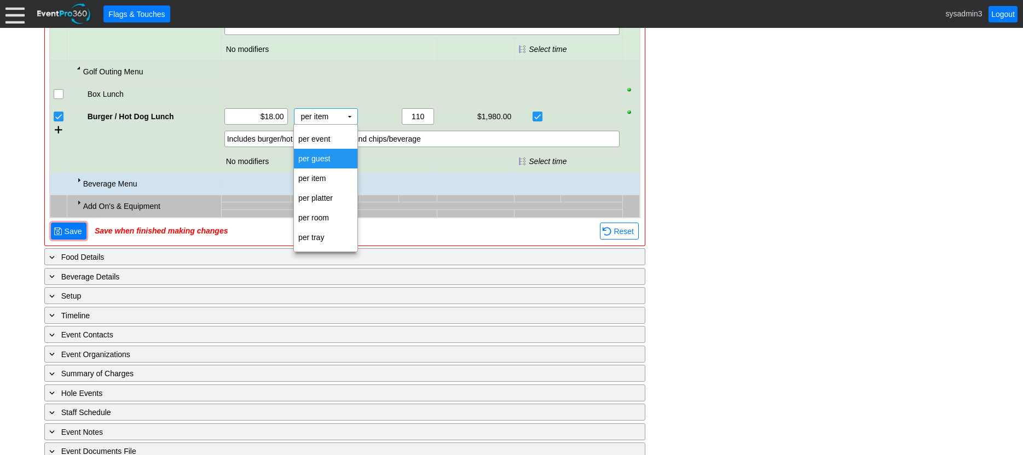
scroll to position [900, 0]
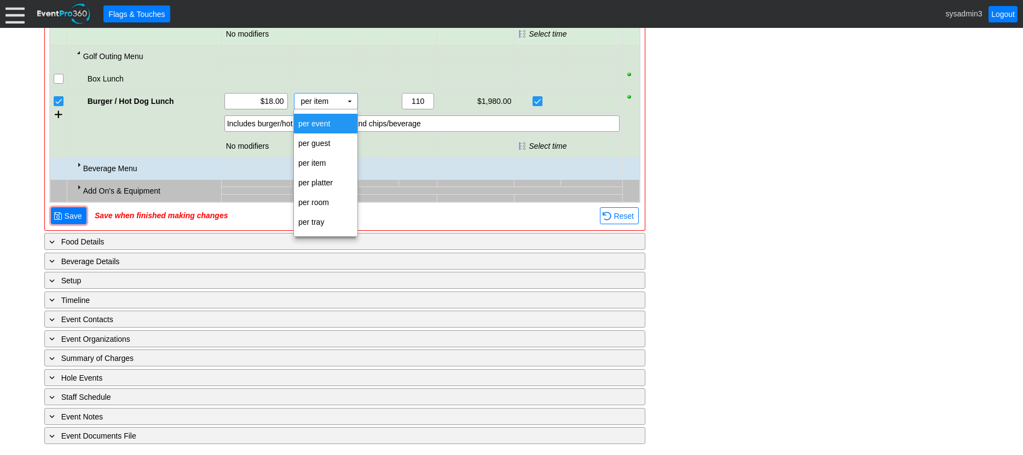
click at [458, 74] on td at bounding box center [475, 71] width 77 height 7
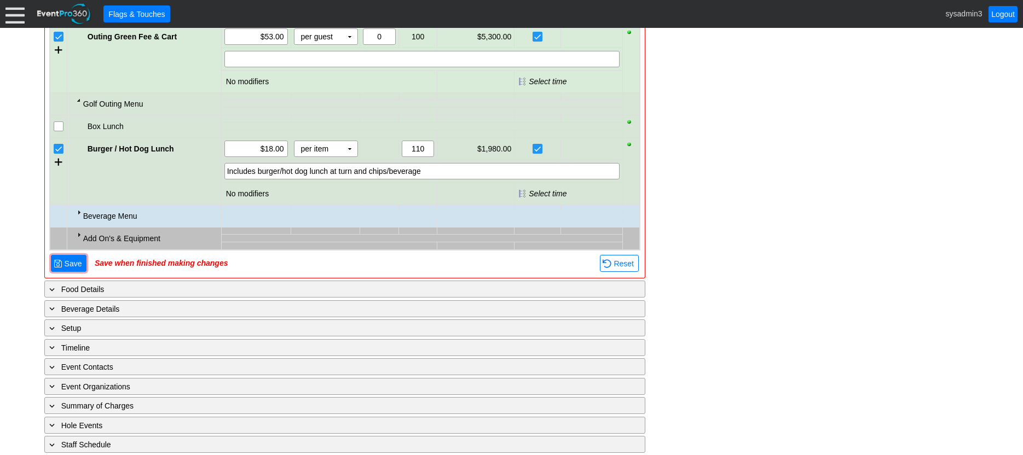
scroll to position [791, 0]
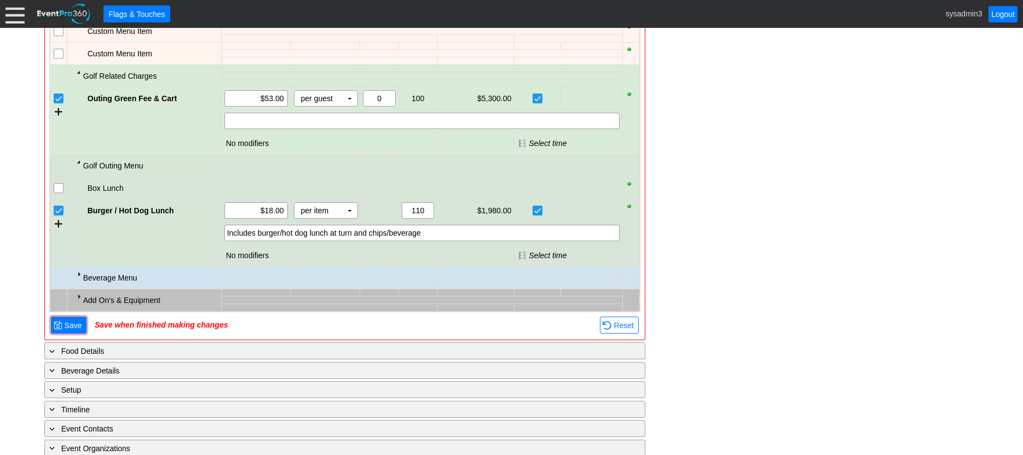
click at [76, 273] on div at bounding box center [78, 274] width 9 height 9
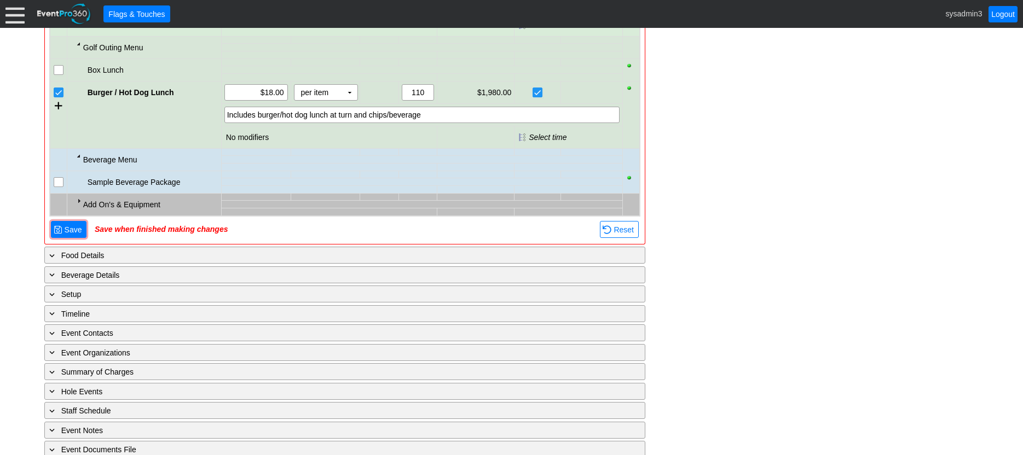
scroll to position [923, 0]
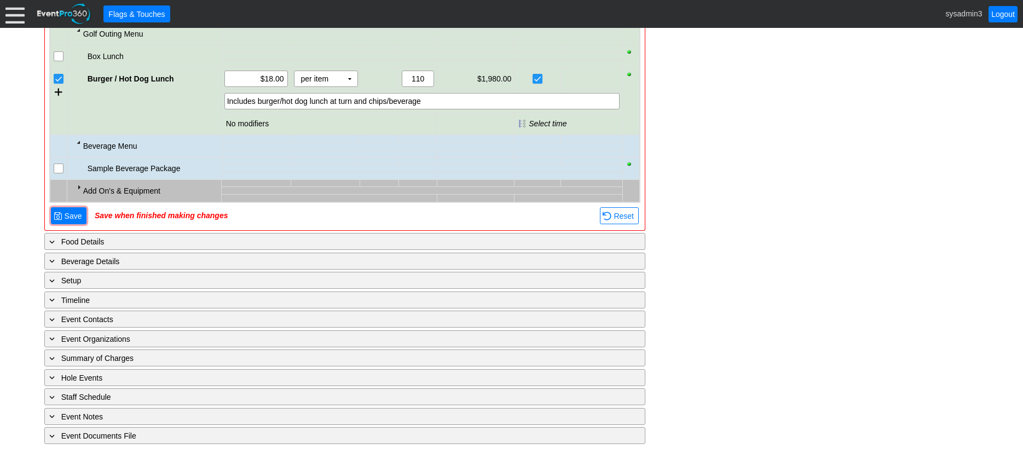
click at [56, 164] on div at bounding box center [59, 169] width 10 height 10
click at [60, 169] on input "checkbox" at bounding box center [59, 169] width 11 height 11
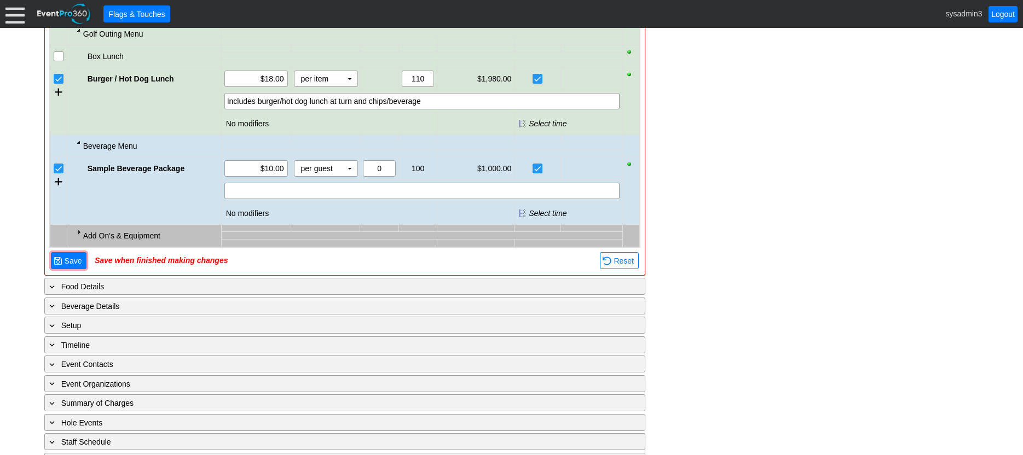
click at [77, 227] on td "Add On's & Equipment" at bounding box center [144, 236] width 154 height 22
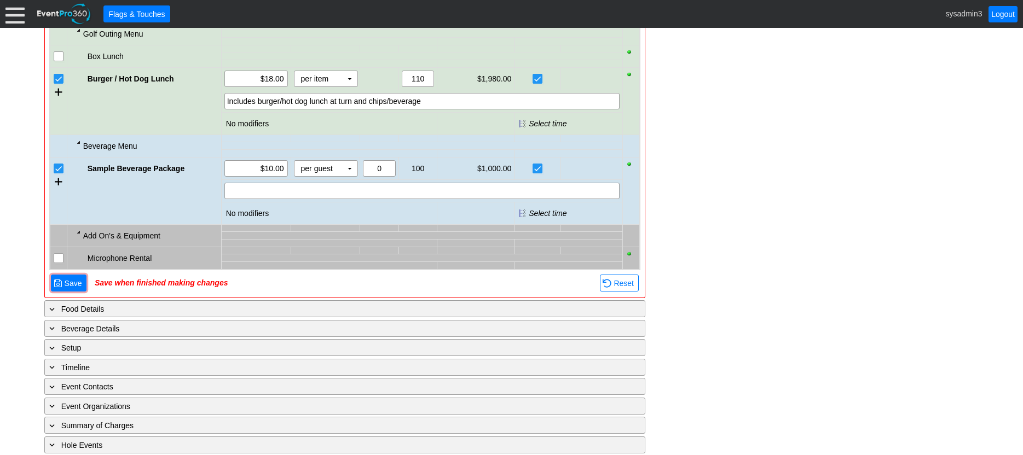
click at [61, 262] on input "checkbox" at bounding box center [59, 259] width 11 height 11
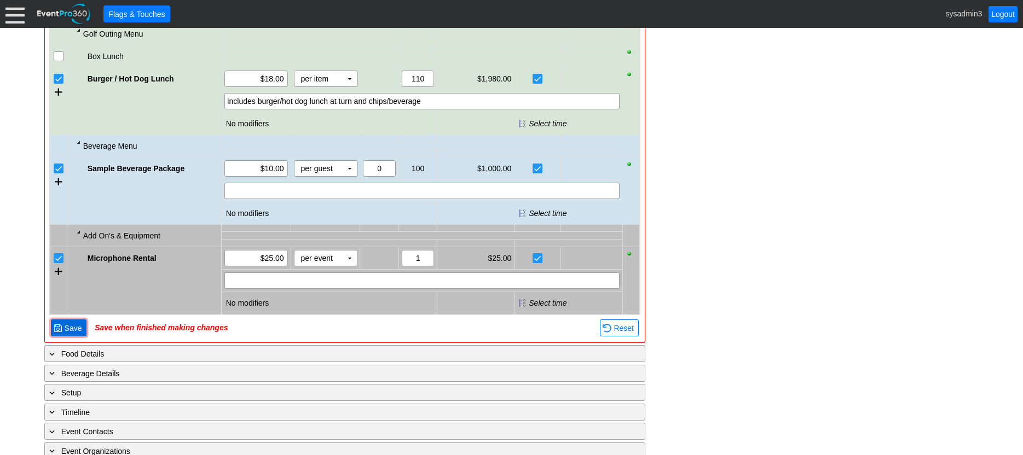
click at [70, 328] on span "Save" at bounding box center [73, 328] width 22 height 11
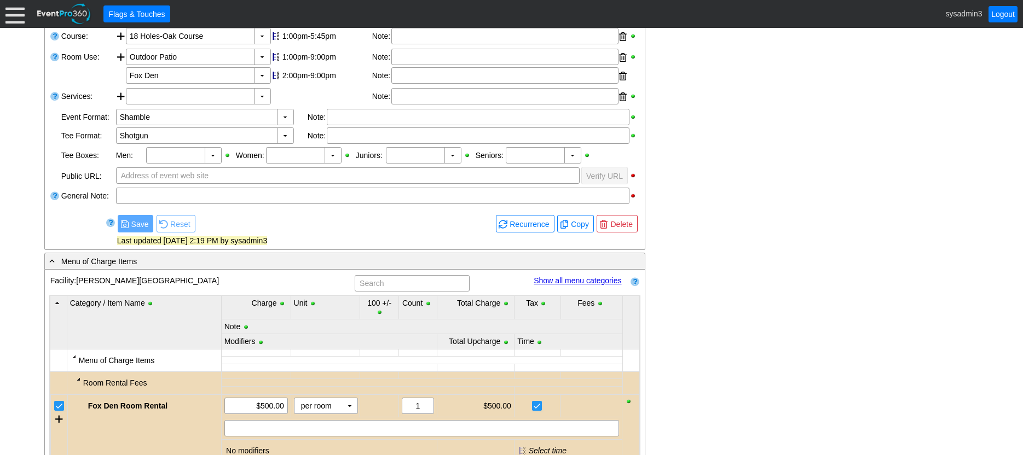
scroll to position [233, 0]
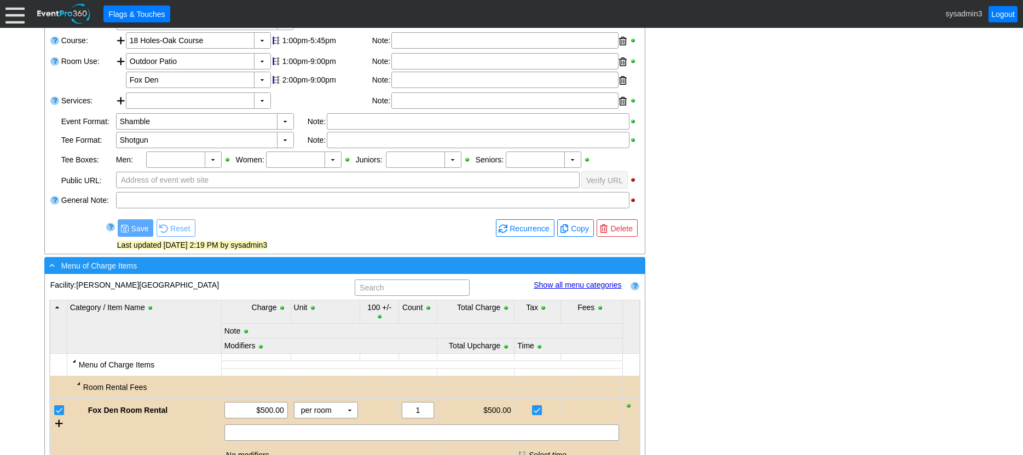
click at [254, 265] on div "- Menu of Charge Items" at bounding box center [322, 265] width 551 height 13
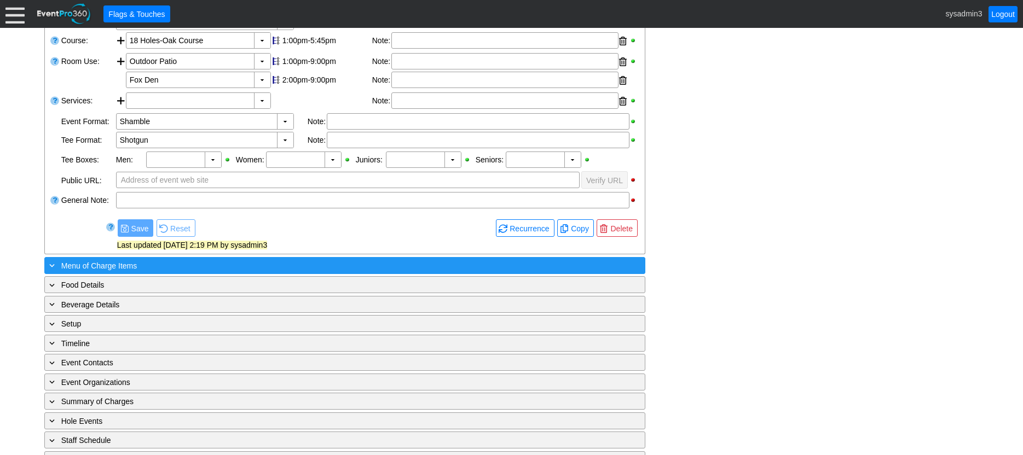
click at [192, 261] on div "+ Menu of Charge Items" at bounding box center [322, 265] width 551 height 13
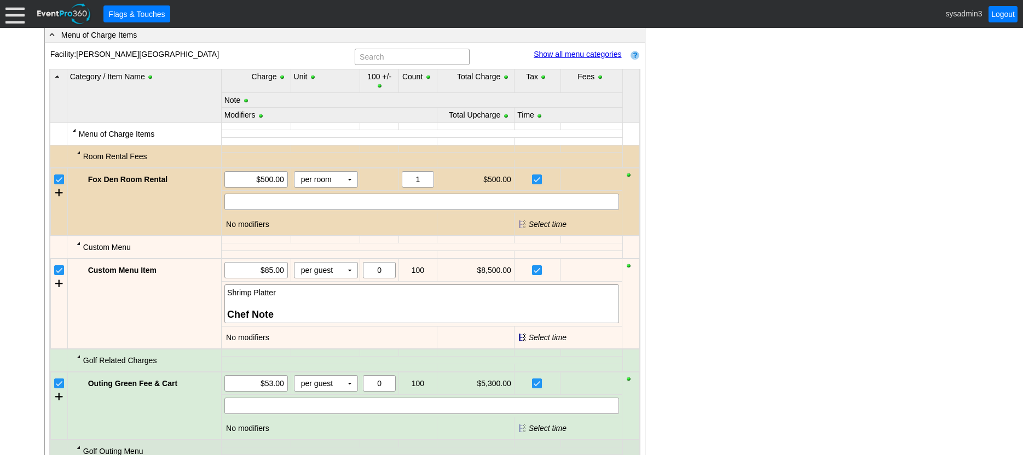
scroll to position [452, 0]
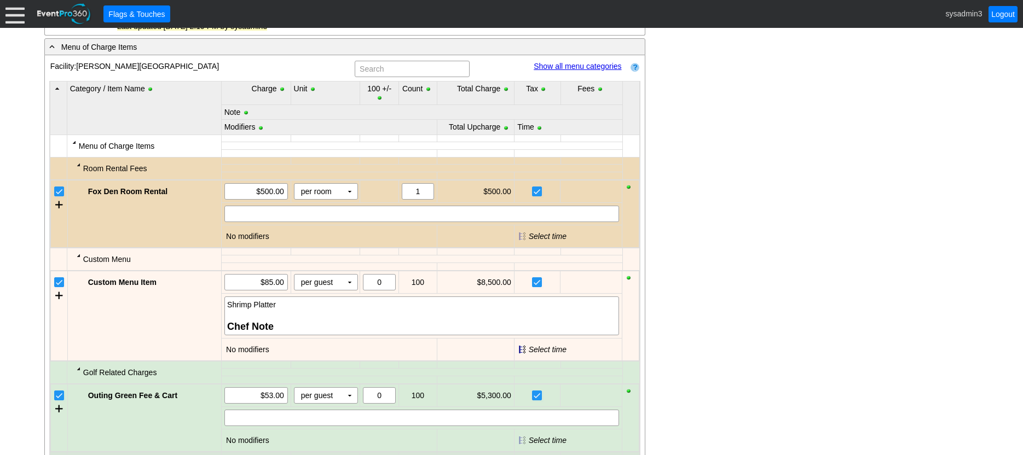
click at [570, 63] on link "Show all menu categories" at bounding box center [578, 66] width 88 height 9
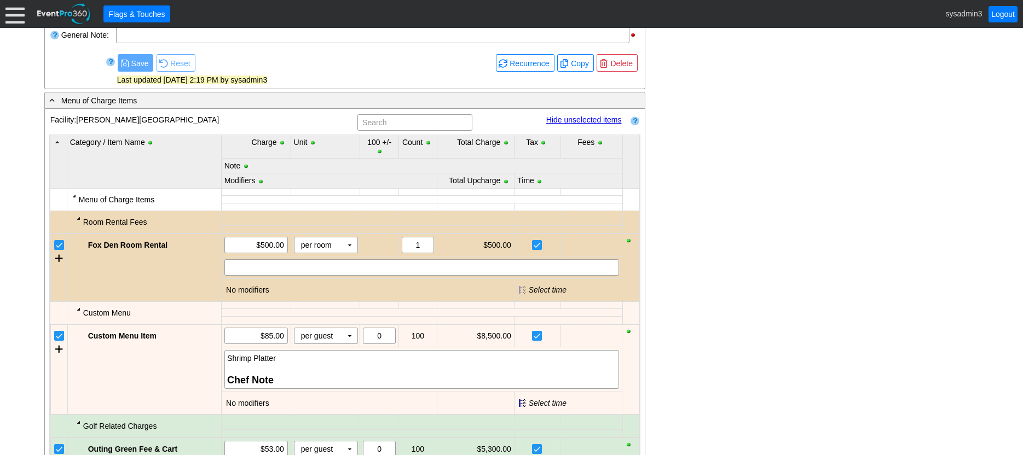
scroll to position [397, 0]
click at [576, 120] on link "Hide unselected items" at bounding box center [584, 121] width 76 height 9
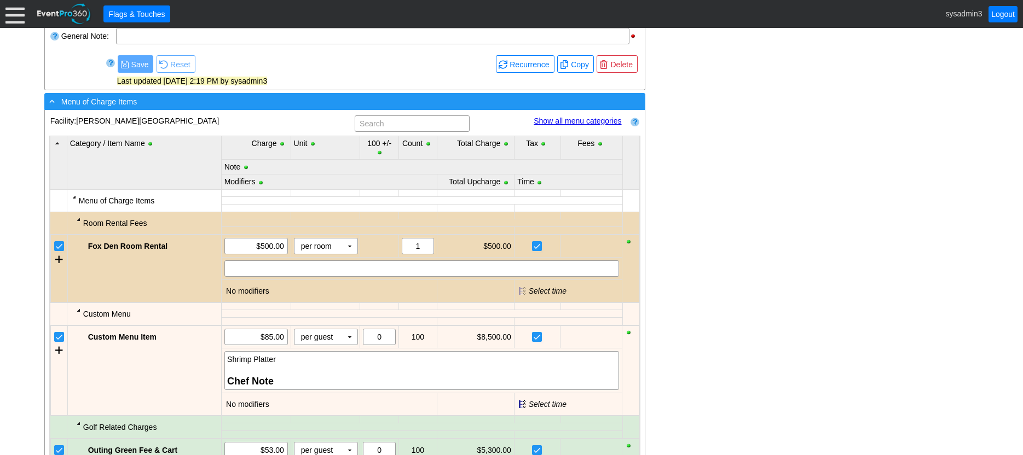
click at [206, 103] on div "- Menu of Charge Items" at bounding box center [322, 101] width 551 height 13
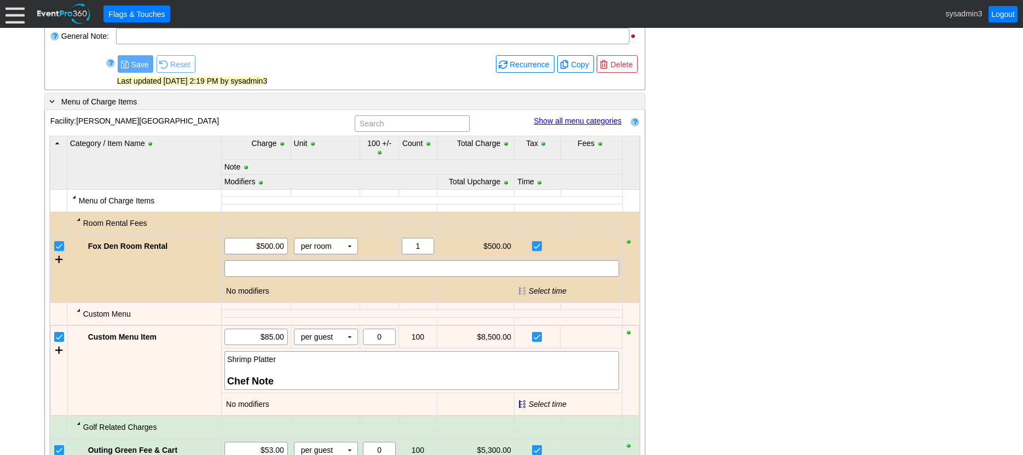
scroll to position [276, 0]
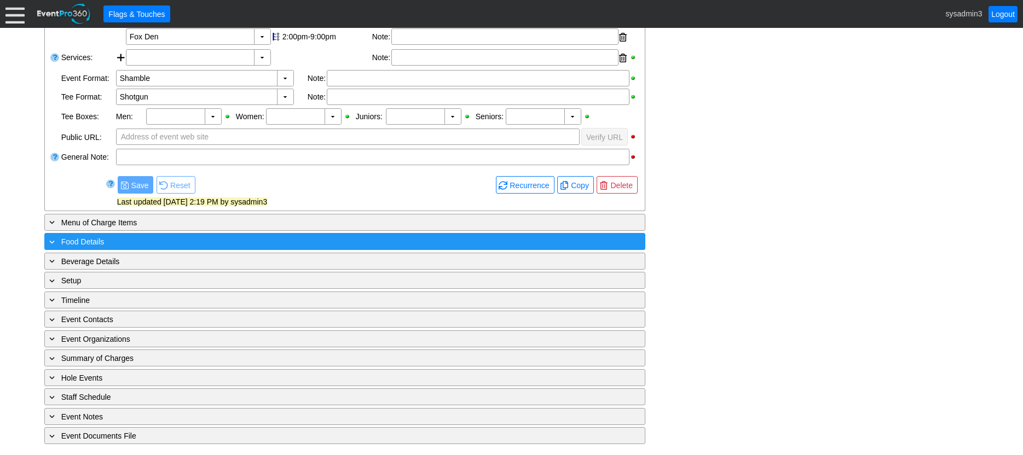
click at [175, 241] on div "+ Food Details" at bounding box center [322, 241] width 551 height 13
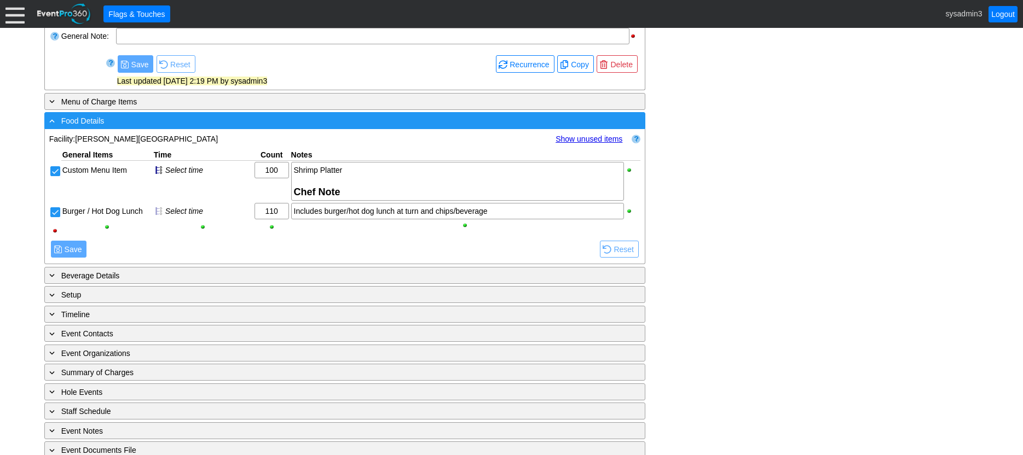
click at [186, 123] on div "- Food Details" at bounding box center [322, 120] width 551 height 13
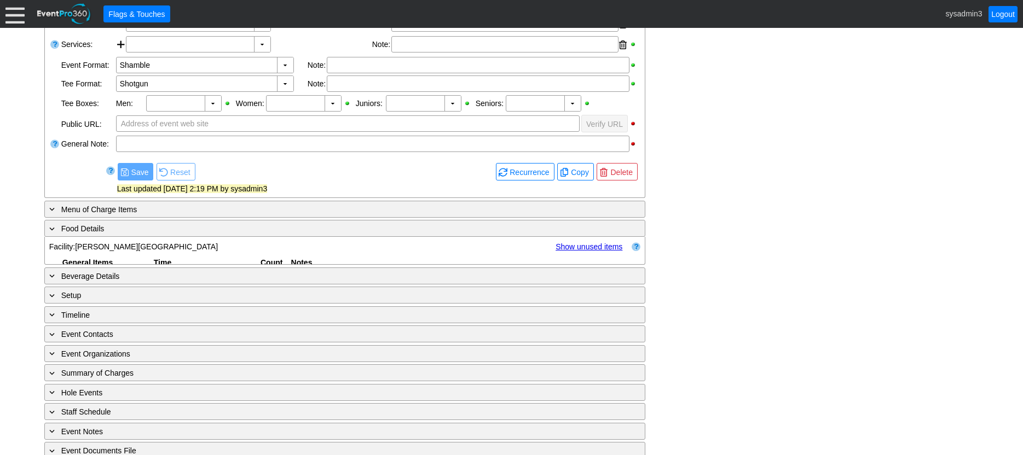
scroll to position [276, 0]
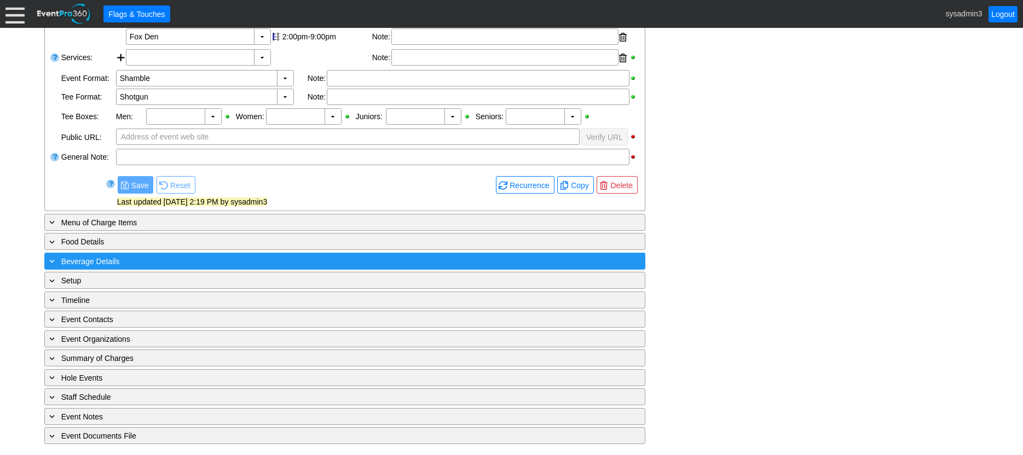
click at [165, 262] on div "+ Beverage Details" at bounding box center [322, 261] width 551 height 13
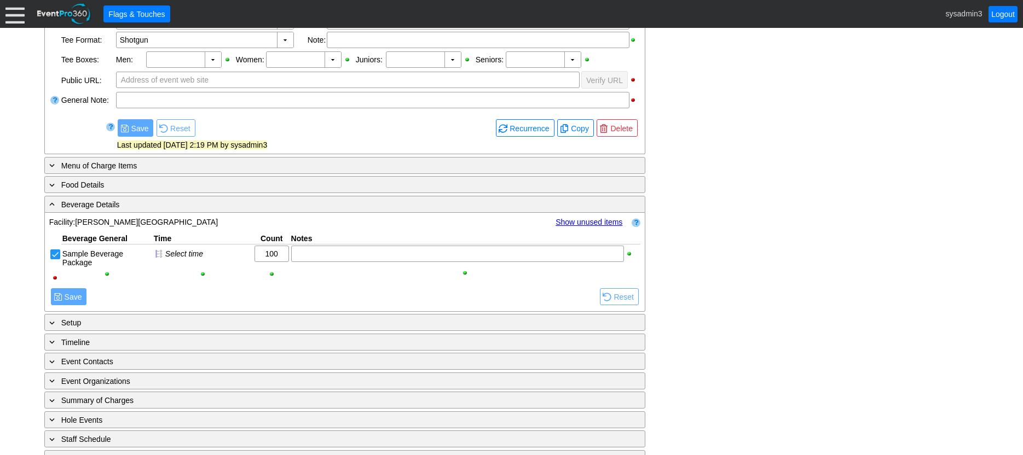
scroll to position [375, 0]
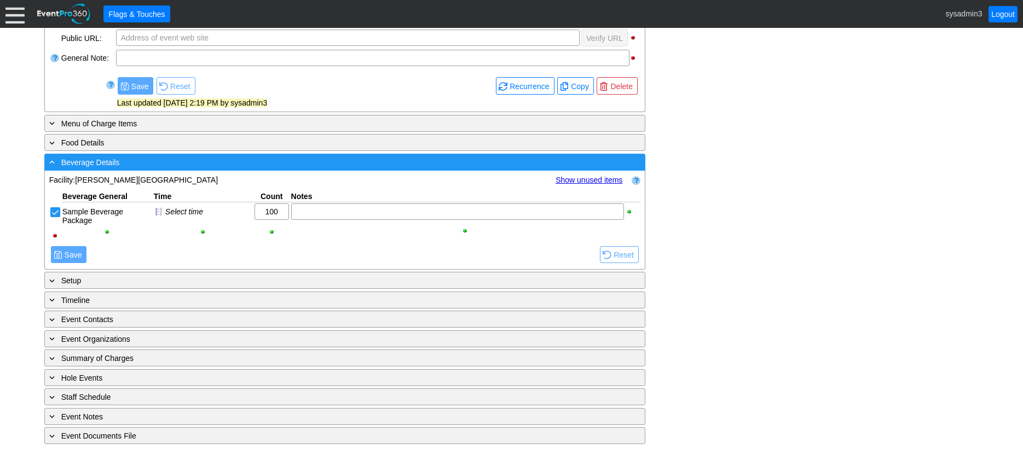
click at [177, 160] on div "- Beverage Details" at bounding box center [322, 162] width 551 height 13
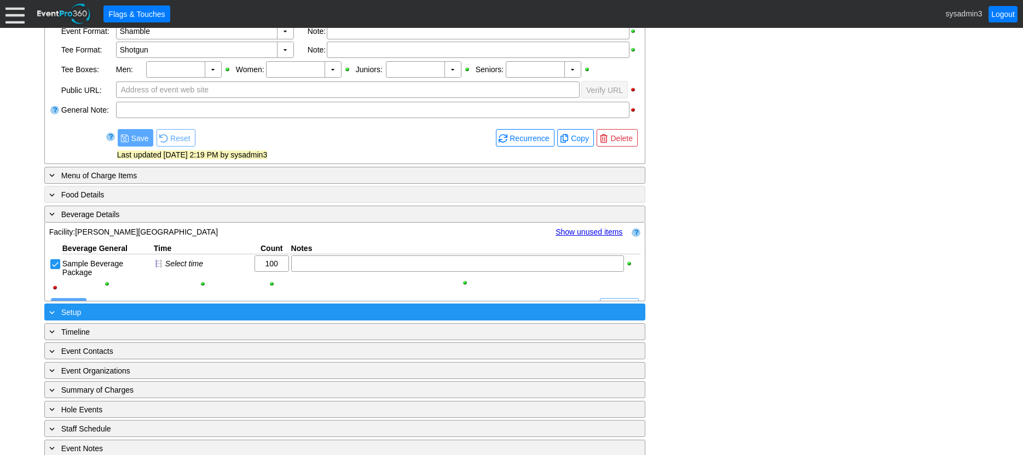
scroll to position [276, 0]
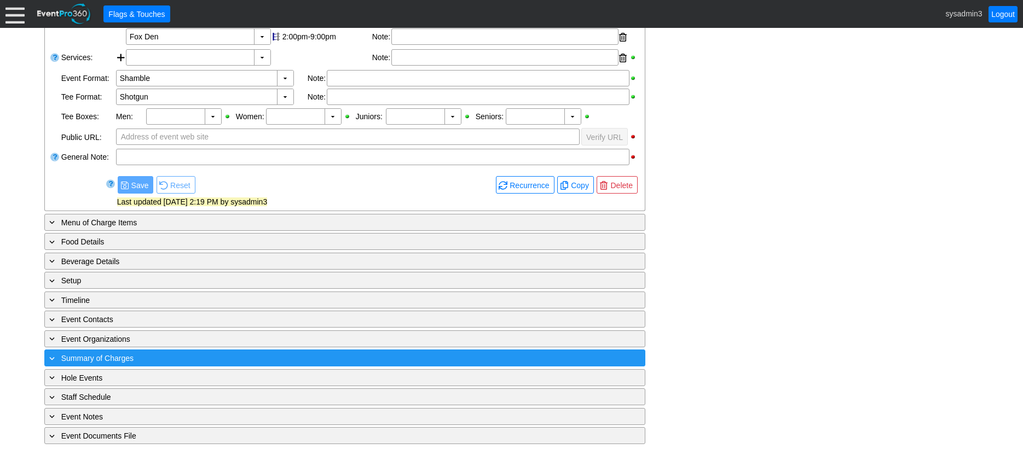
click at [208, 355] on div "+ Summary of Charges" at bounding box center [322, 358] width 551 height 13
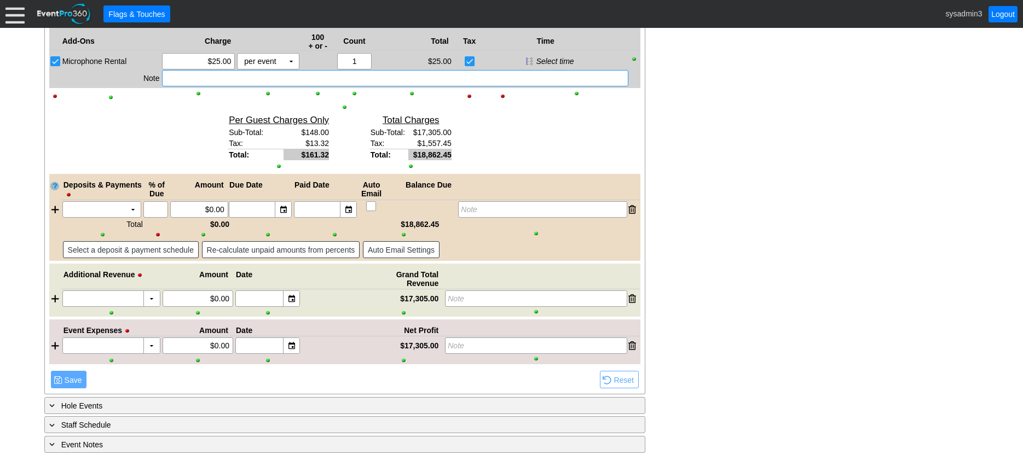
scroll to position [969, 0]
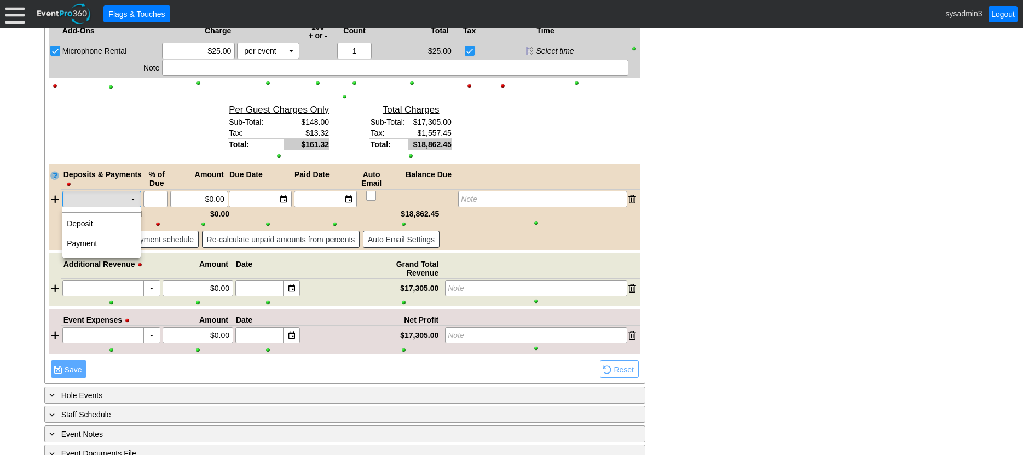
click at [134, 198] on td "▼" at bounding box center [132, 199] width 15 height 15
click at [95, 223] on td "Deposit" at bounding box center [101, 224] width 78 height 20
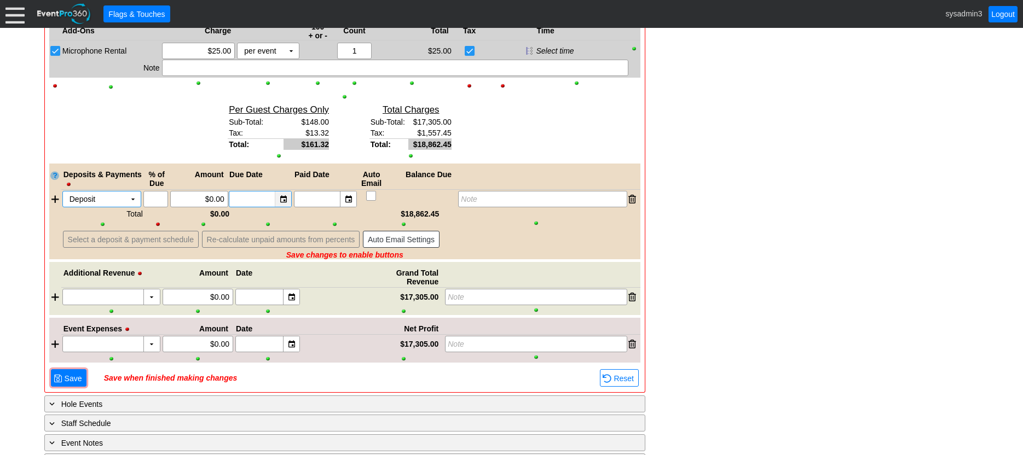
click at [283, 197] on div "▼" at bounding box center [283, 199] width 16 height 15
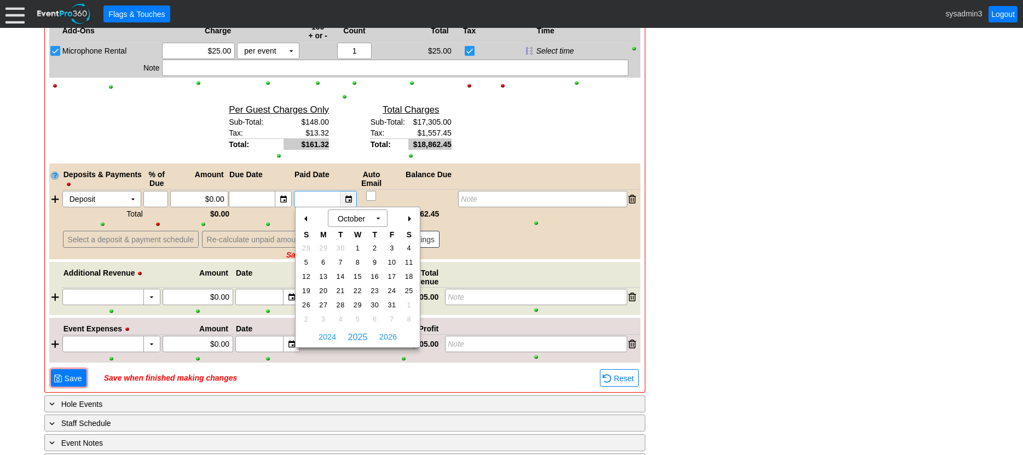
click at [348, 201] on div "▼" at bounding box center [348, 199] width 16 height 15
drag, startPoint x: 356, startPoint y: 248, endPoint x: 356, endPoint y: 241, distance: 7.1
click at [356, 247] on span "1" at bounding box center [357, 249] width 13 height 10
type input "[DATE]"
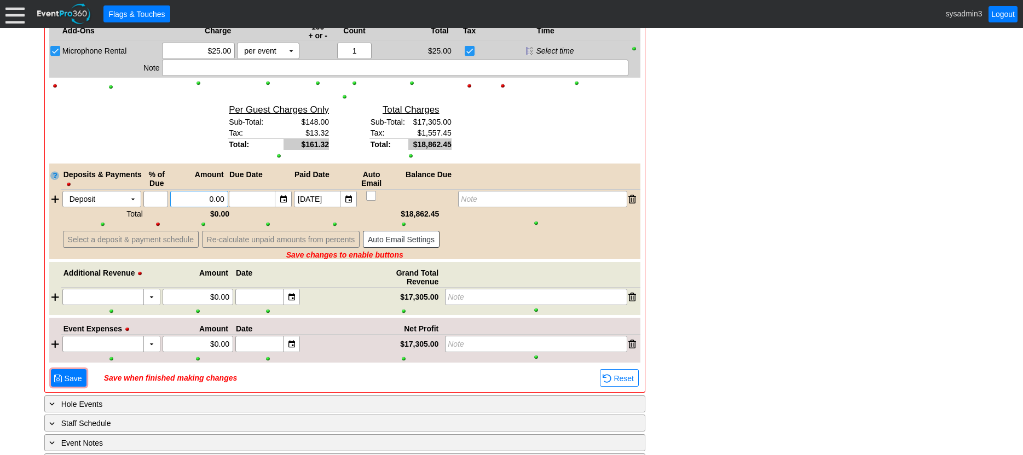
click at [213, 196] on input "0.00" at bounding box center [199, 199] width 50 height 15
type input "$2,000.00"
click at [56, 200] on div at bounding box center [55, 199] width 12 height 16
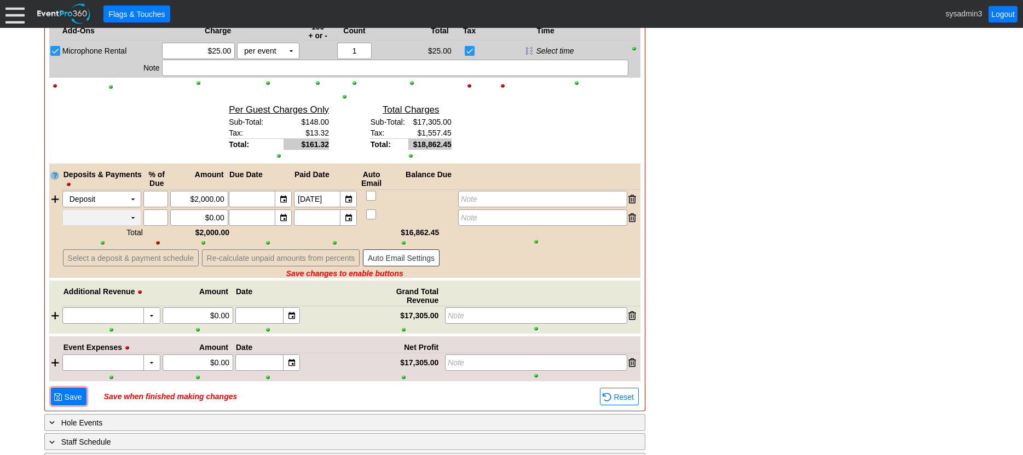
click at [134, 215] on td "▼" at bounding box center [132, 217] width 15 height 15
click at [89, 262] on td "Payment" at bounding box center [101, 262] width 78 height 20
click at [57, 200] on div at bounding box center [55, 199] width 12 height 16
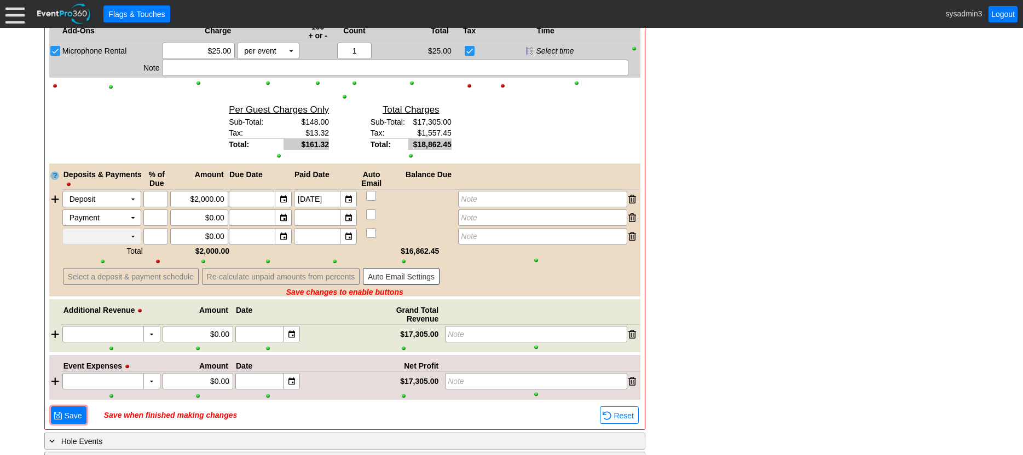
click at [139, 235] on td "▼" at bounding box center [132, 236] width 15 height 15
click at [92, 275] on td "Payment" at bounding box center [101, 281] width 78 height 20
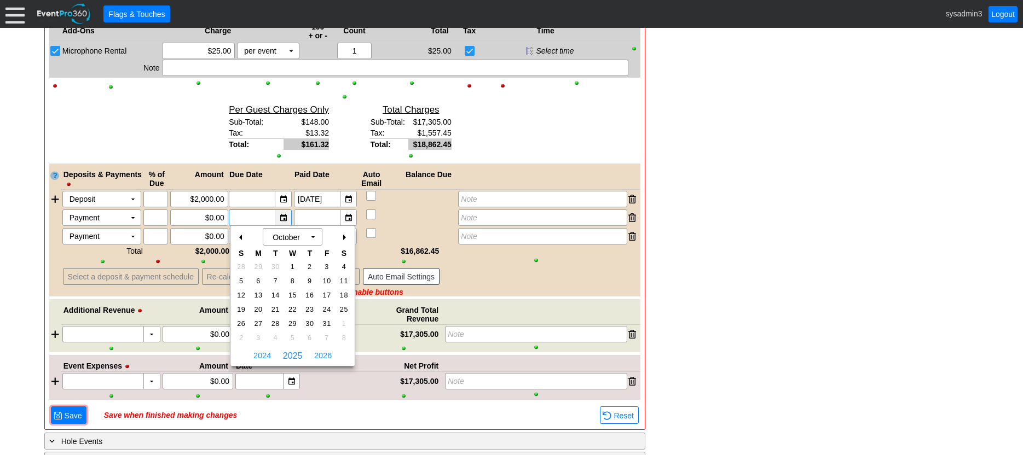
click at [284, 219] on div "▼" at bounding box center [283, 217] width 16 height 15
click at [274, 310] on span "21" at bounding box center [275, 310] width 13 height 10
type input "[DATE]"
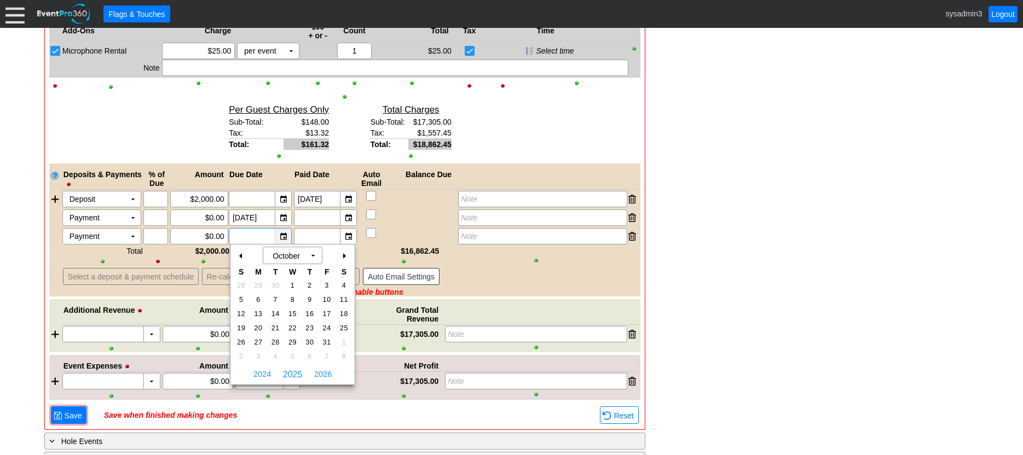
click at [280, 238] on div "▼" at bounding box center [283, 236] width 16 height 15
click at [339, 256] on div "+" at bounding box center [344, 256] width 18 height 19
click at [276, 297] on span "4" at bounding box center [275, 300] width 13 height 10
type input "[DATE]"
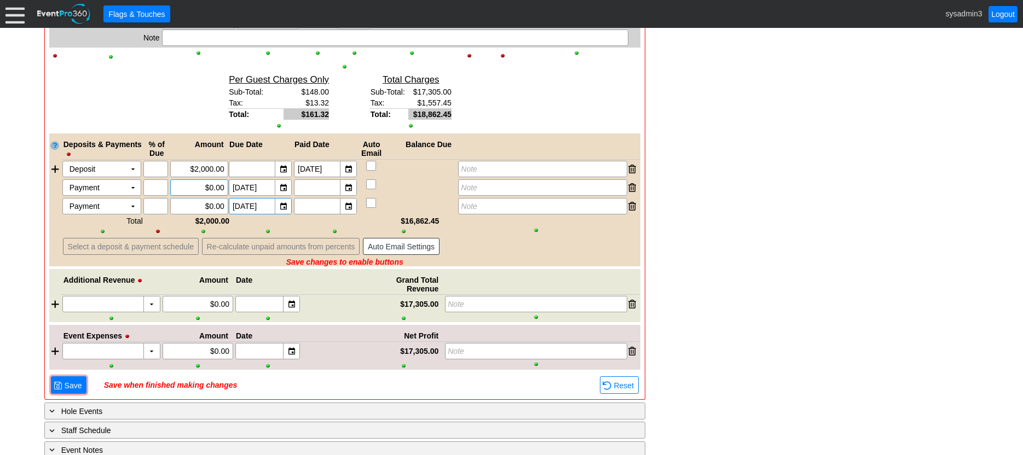
scroll to position [1033, 0]
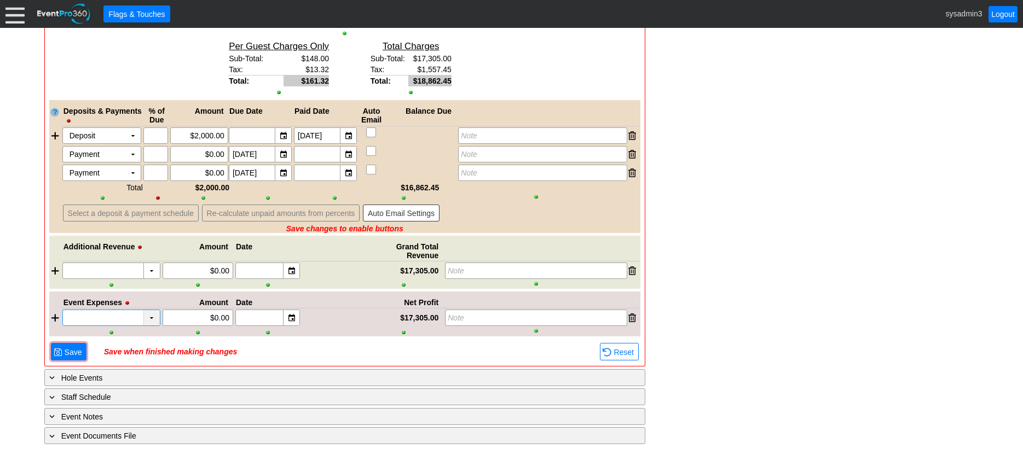
click at [149, 317] on div "▼" at bounding box center [151, 317] width 16 height 15
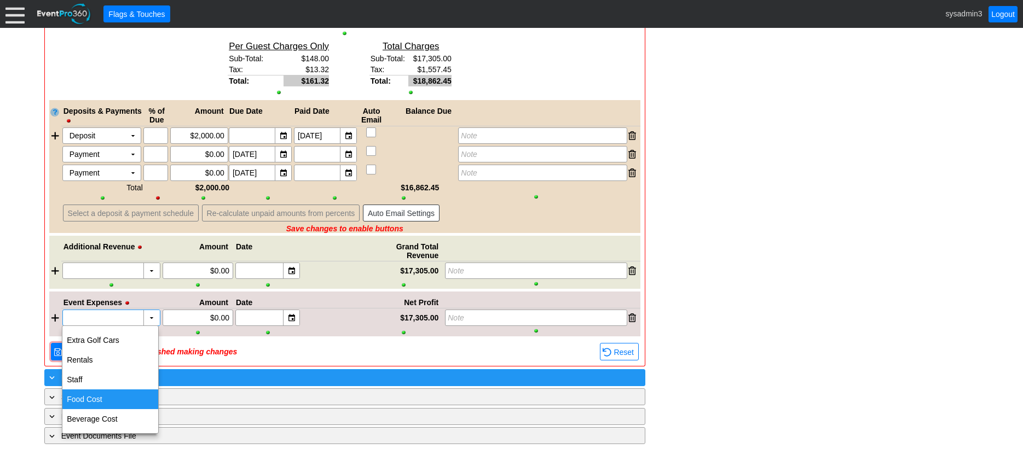
drag, startPoint x: 89, startPoint y: 396, endPoint x: 100, endPoint y: 380, distance: 19.3
click at [89, 396] on div "Food Cost" at bounding box center [110, 400] width 96 height 20
type input "Food Cost"
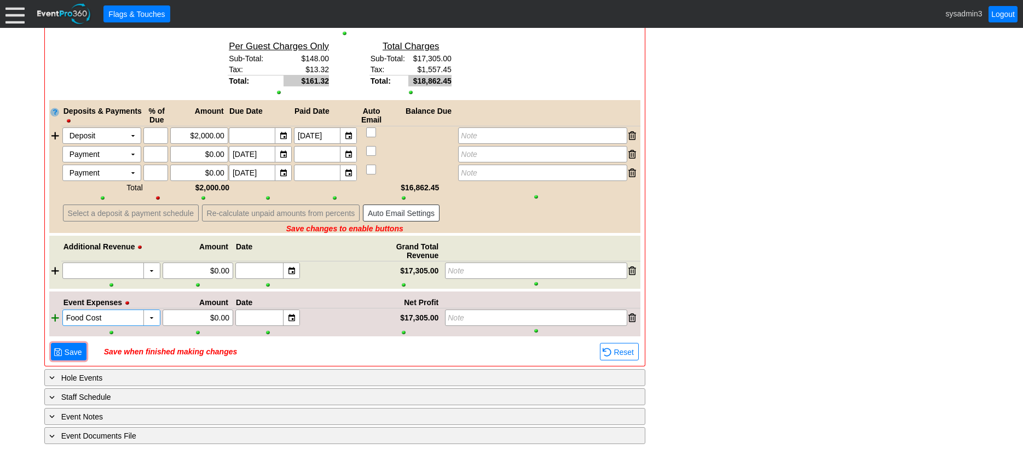
click at [54, 320] on div at bounding box center [55, 318] width 12 height 16
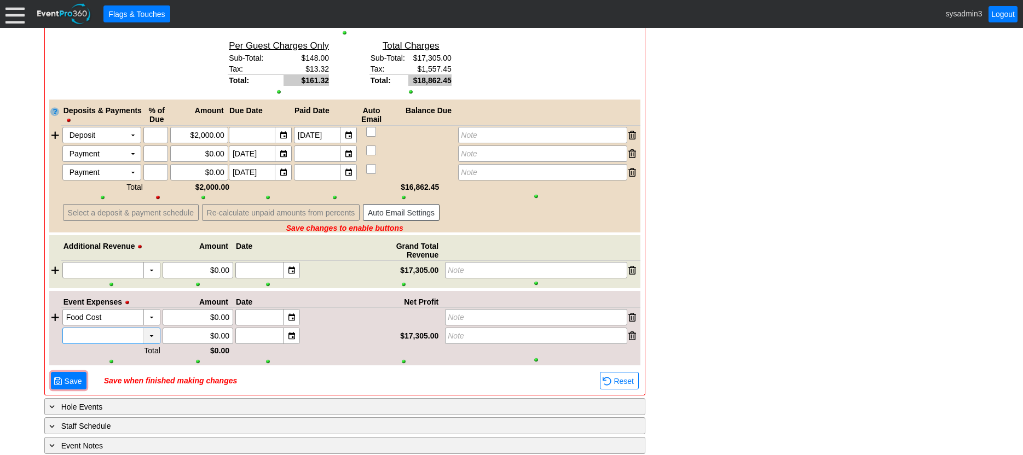
click at [156, 339] on div "▼" at bounding box center [151, 335] width 16 height 15
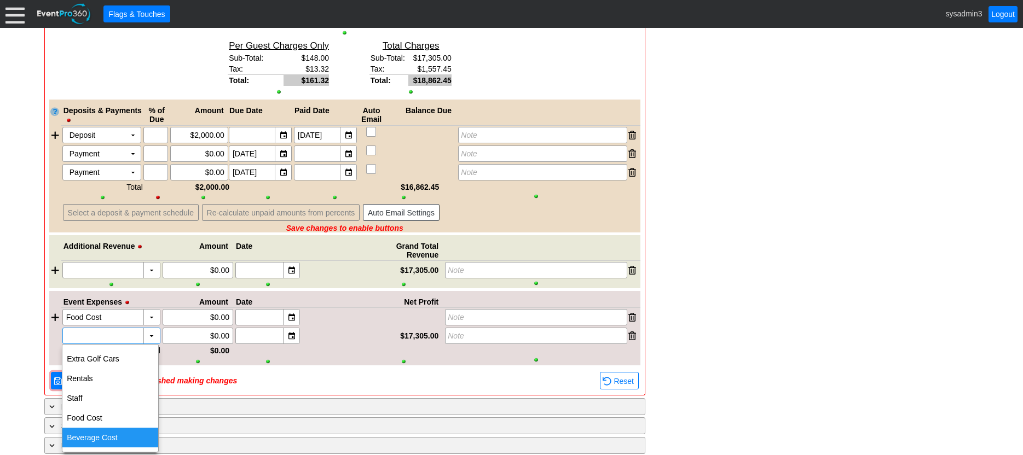
click at [109, 438] on div "Beverage Cost" at bounding box center [110, 438] width 96 height 20
type input "Beverage Cost"
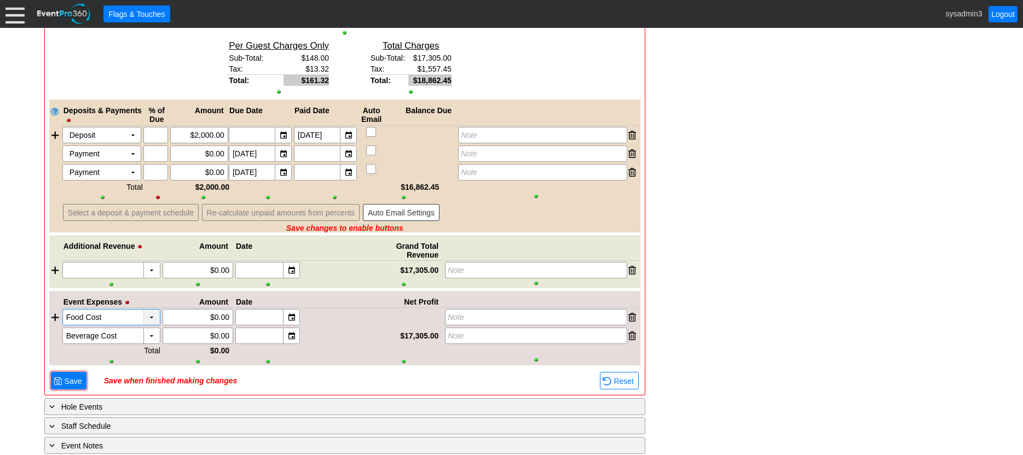
click at [153, 315] on div "▼" at bounding box center [151, 317] width 16 height 15
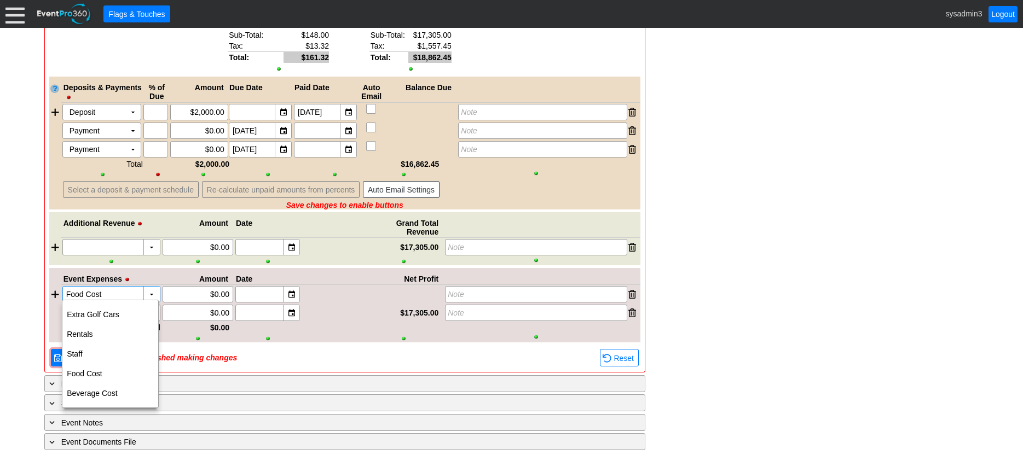
scroll to position [1063, 0]
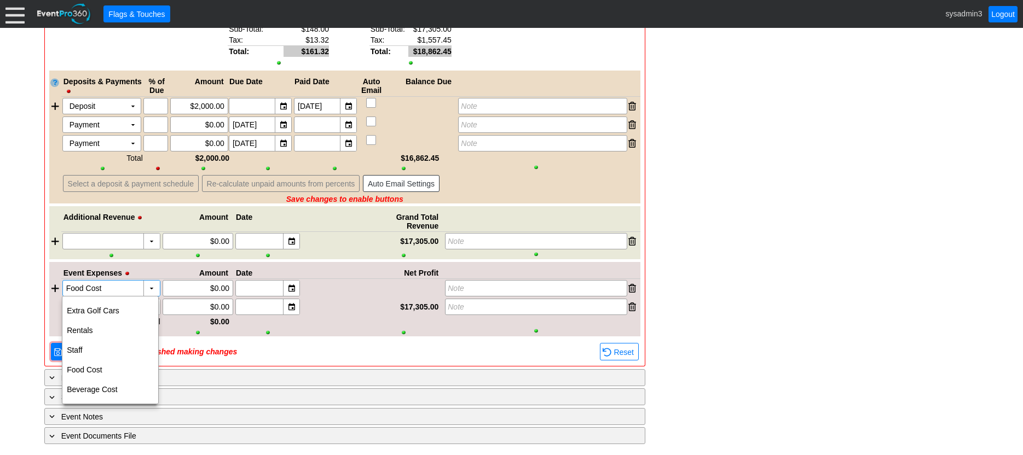
click at [304, 358] on div "● Save Save when finished making changes ● Reset" at bounding box center [344, 352] width 591 height 20
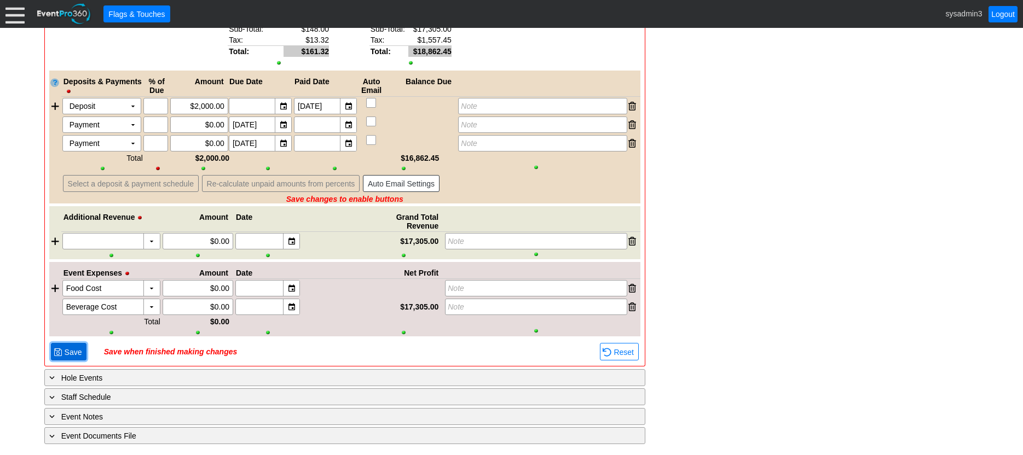
click at [75, 352] on span "Save" at bounding box center [73, 352] width 22 height 11
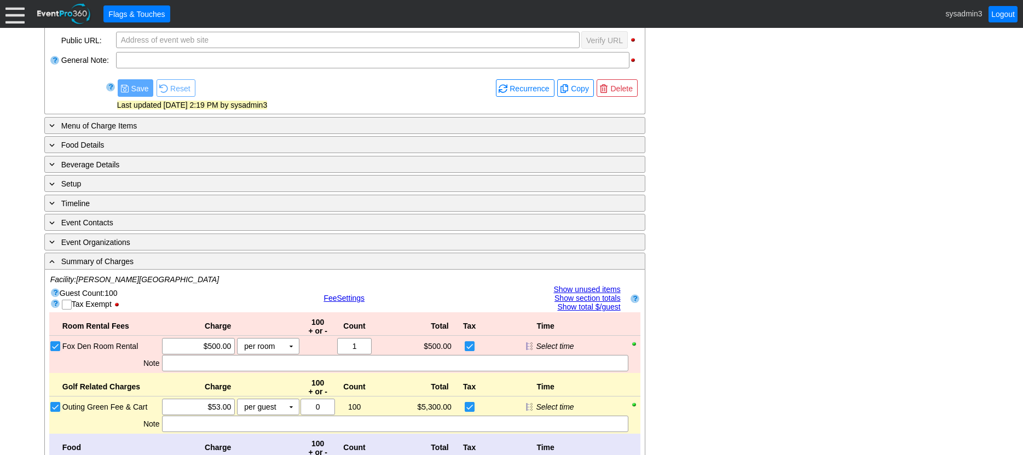
scroll to position [343, 0]
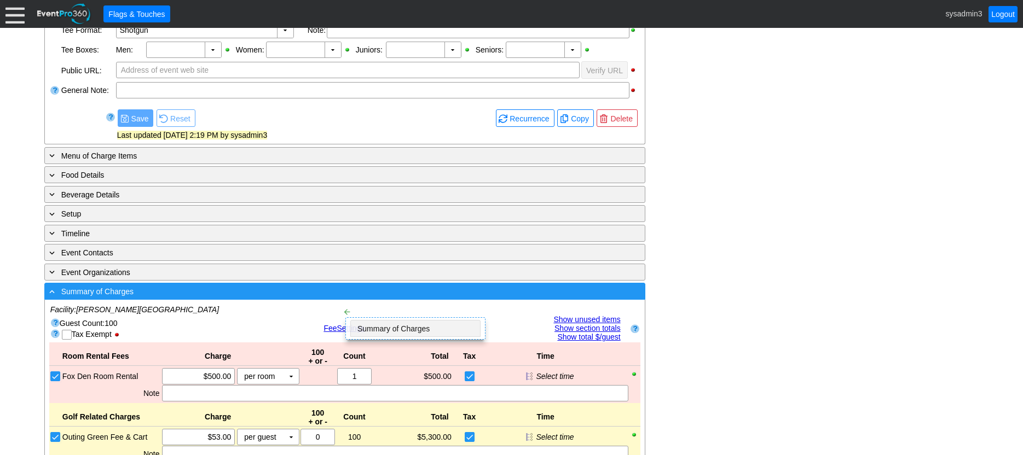
click at [333, 298] on div "- Summary of Charges ▼" at bounding box center [344, 291] width 601 height 17
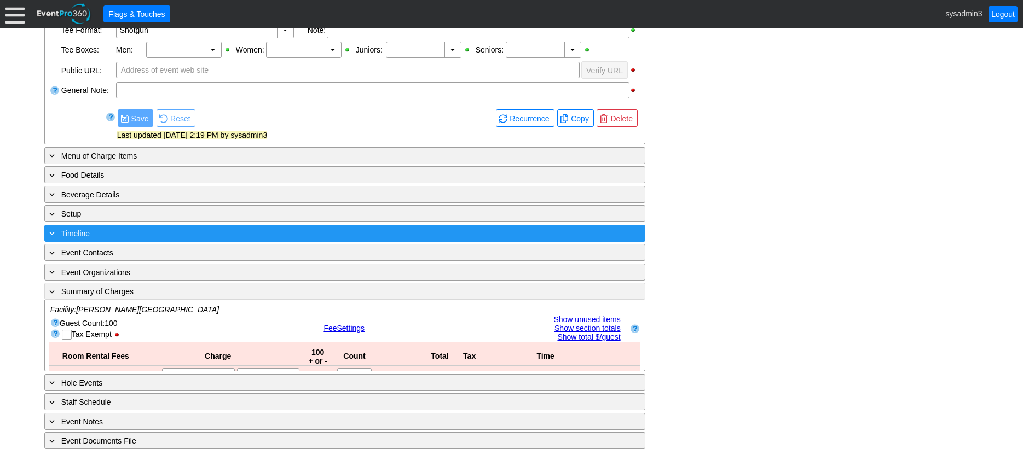
scroll to position [276, 0]
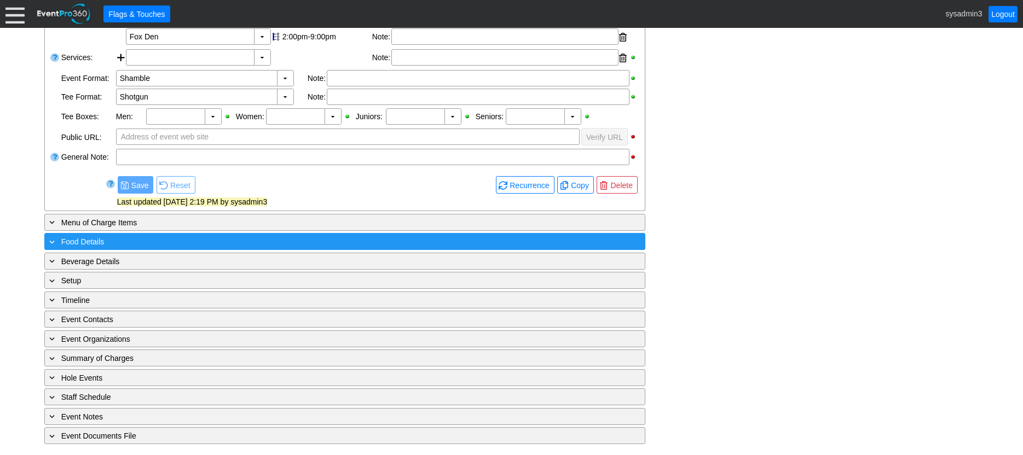
click at [186, 243] on div "+ Food Details" at bounding box center [322, 241] width 551 height 13
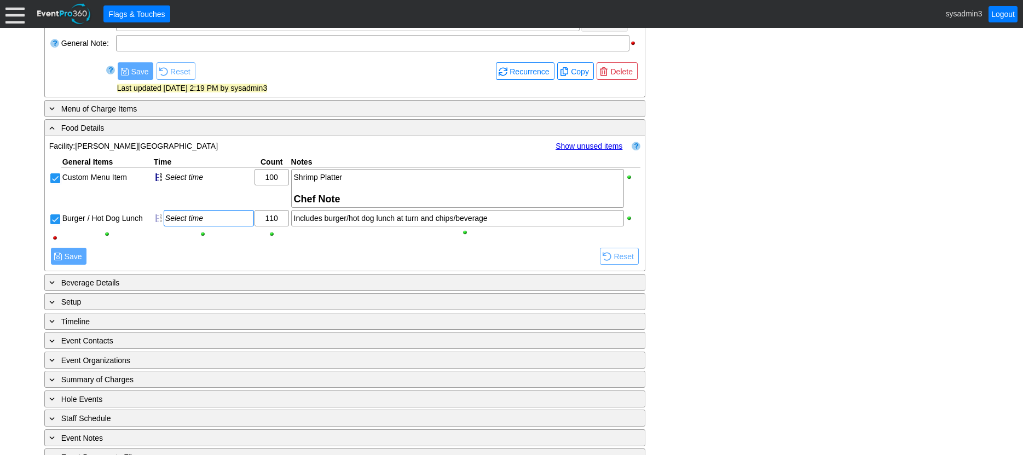
scroll to position [411, 0]
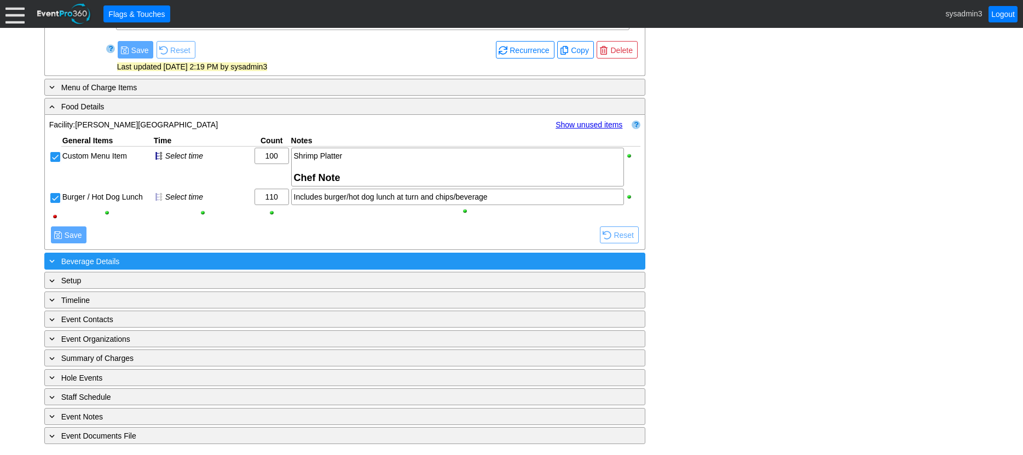
click at [285, 262] on div "+ Beverage Details" at bounding box center [322, 261] width 551 height 13
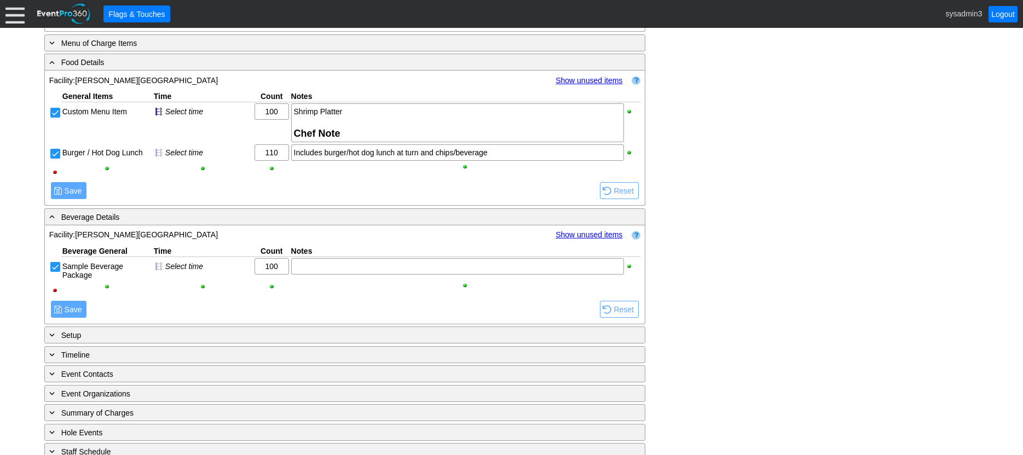
scroll to position [510, 0]
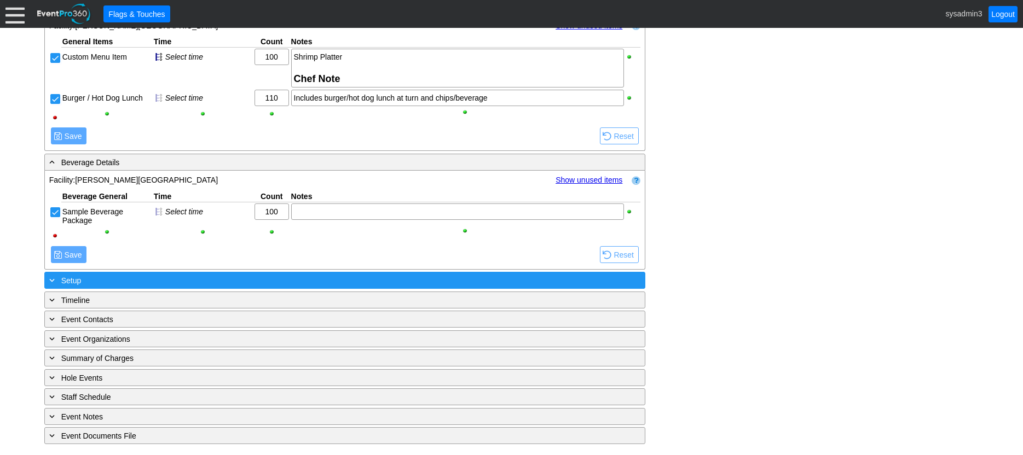
click at [263, 280] on div "+ Setup" at bounding box center [322, 280] width 551 height 13
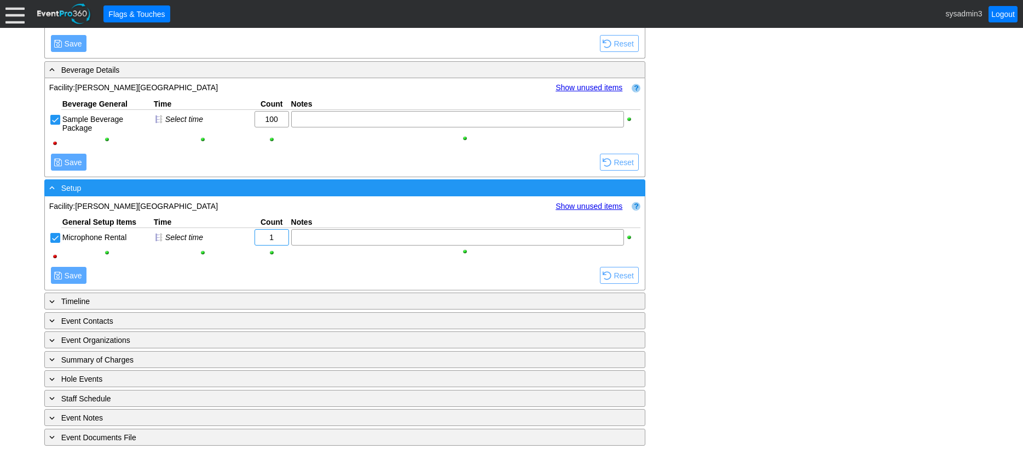
scroll to position [604, 0]
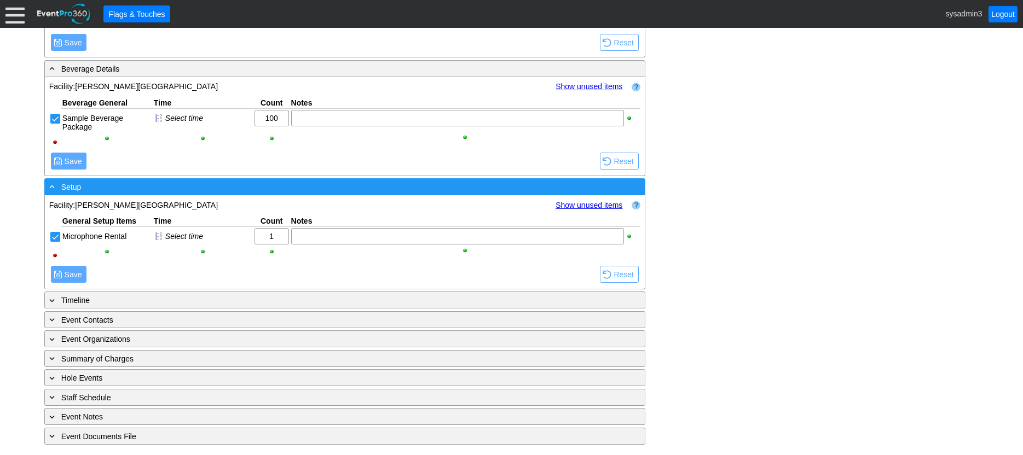
click at [270, 185] on div "- Setup" at bounding box center [322, 187] width 551 height 13
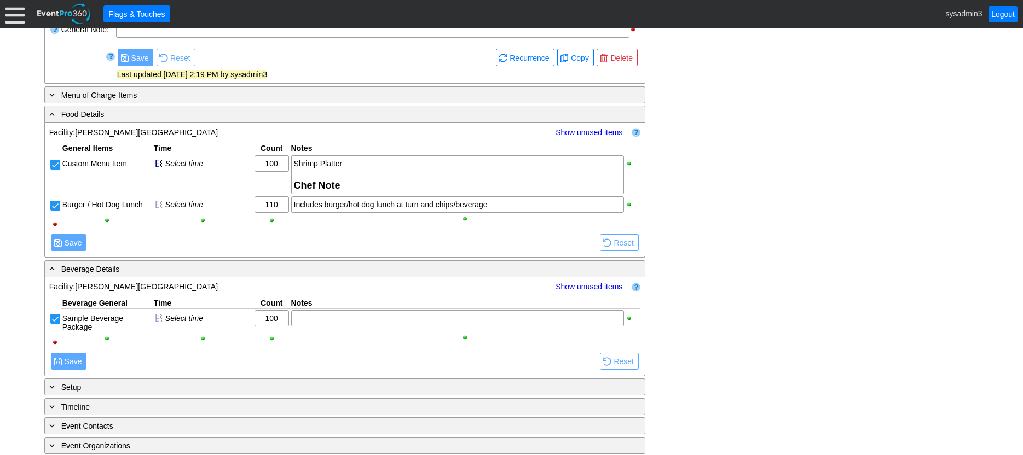
scroll to position [401, 0]
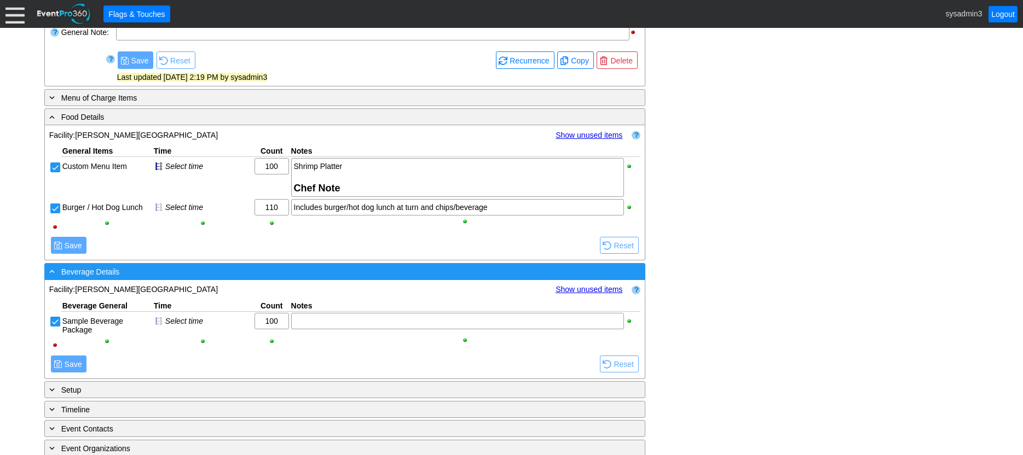
click at [289, 272] on div "- Beverage Details" at bounding box center [322, 271] width 551 height 13
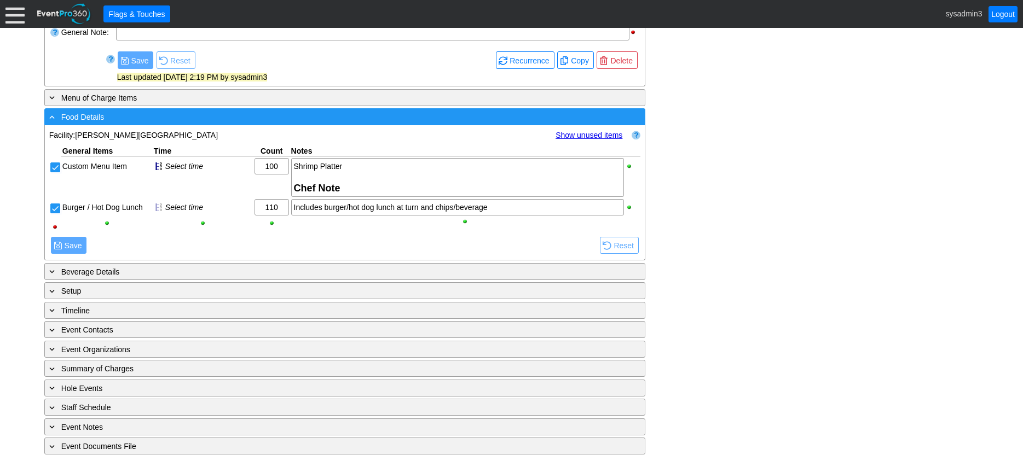
click at [327, 119] on div "- Food Details" at bounding box center [322, 117] width 551 height 13
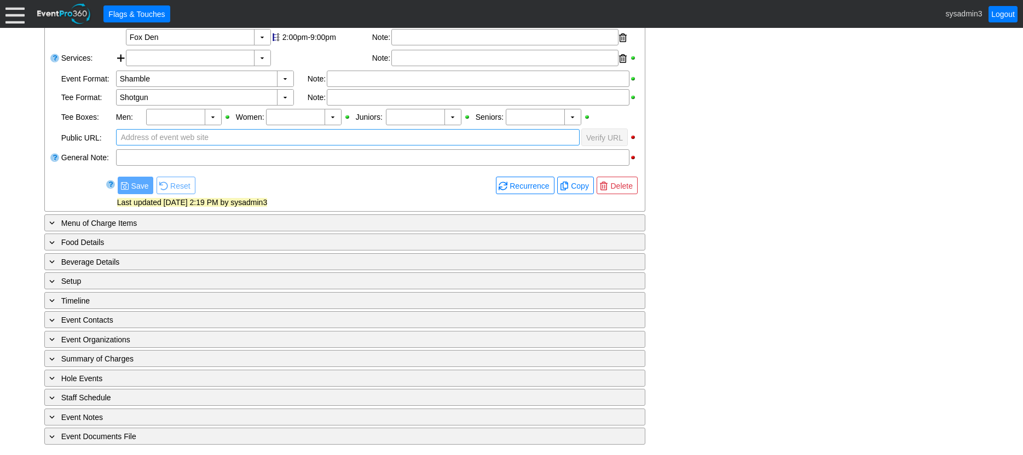
scroll to position [276, 0]
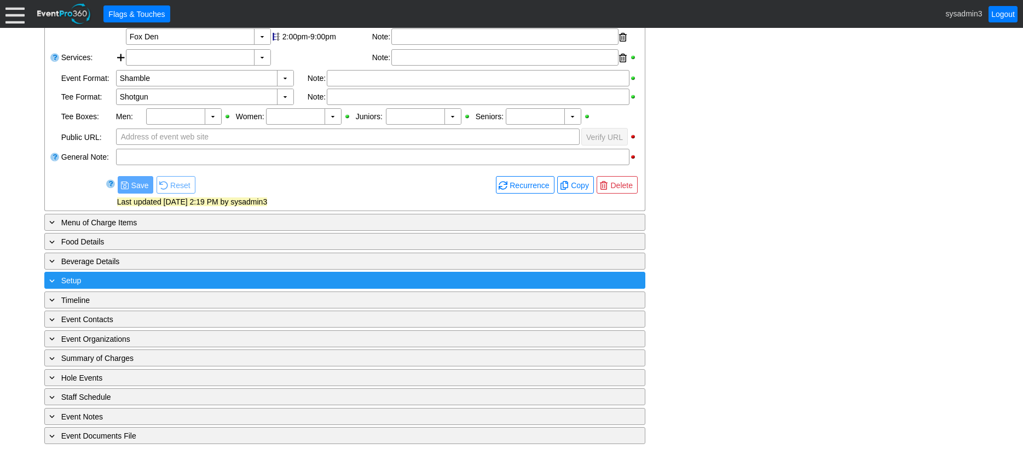
click at [154, 278] on div "+ Setup" at bounding box center [322, 280] width 551 height 13
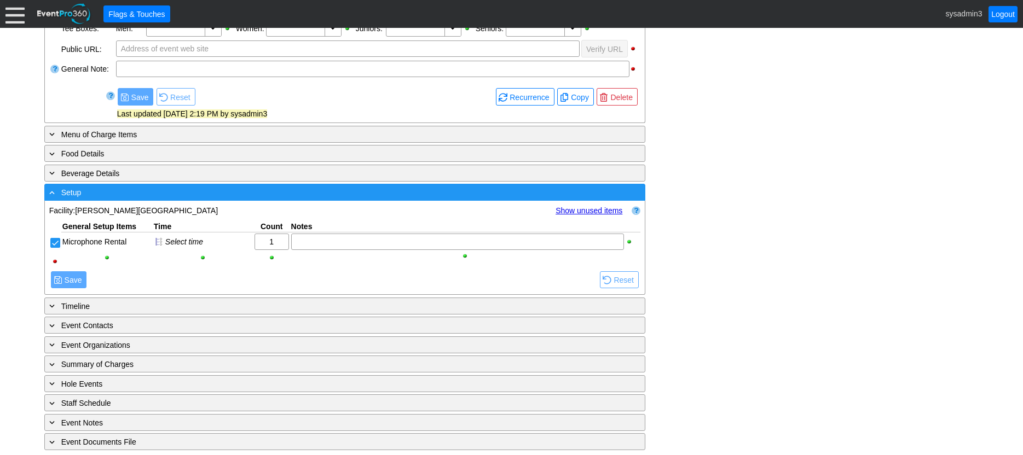
scroll to position [370, 0]
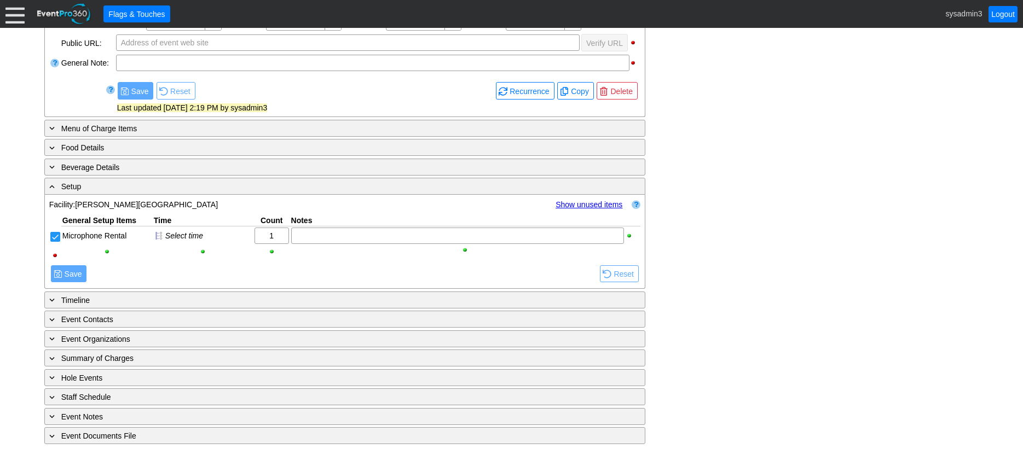
click at [571, 204] on link "Show unused items" at bounding box center [589, 204] width 67 height 9
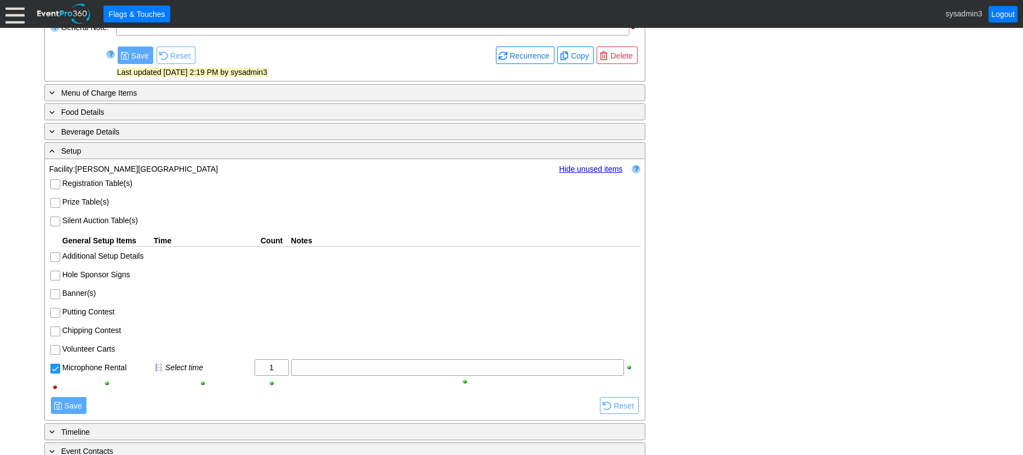
scroll to position [425, 0]
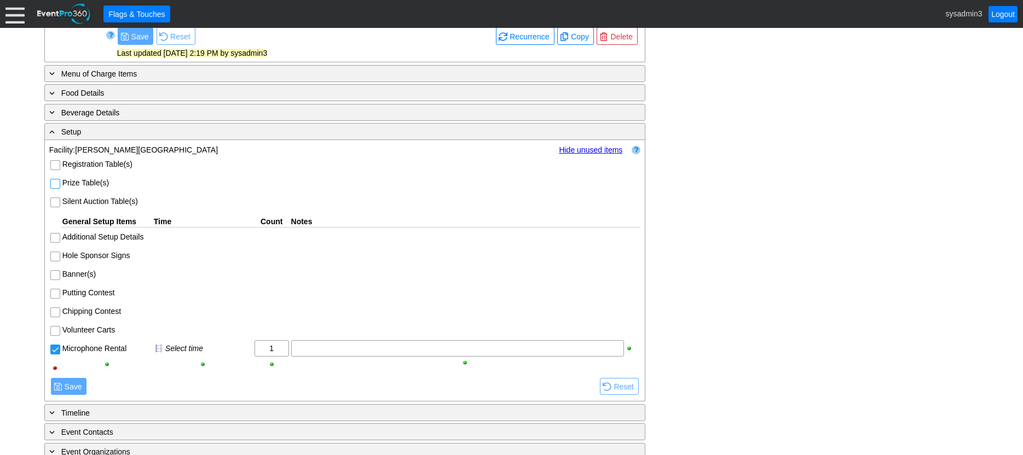
click at [54, 182] on input "Prize Table(s)" at bounding box center [56, 185] width 11 height 11
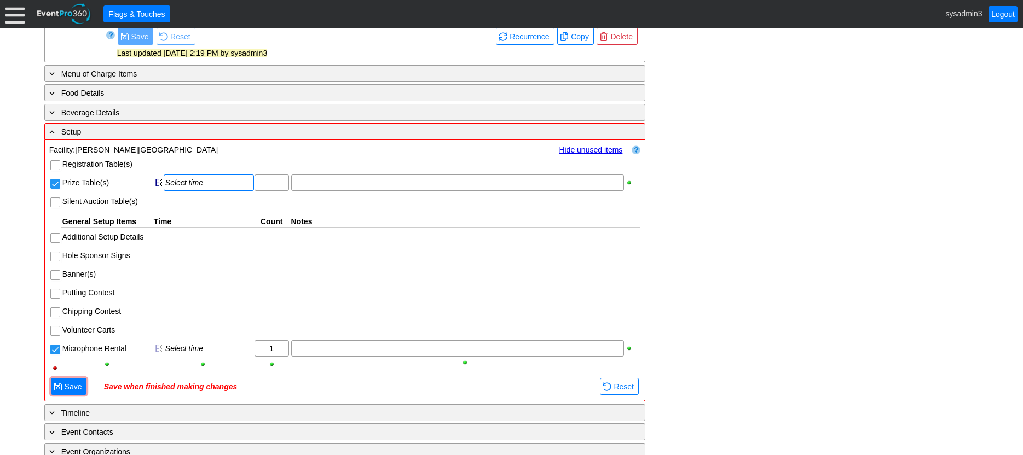
click at [175, 182] on div "Select time" at bounding box center [208, 182] width 87 height 9
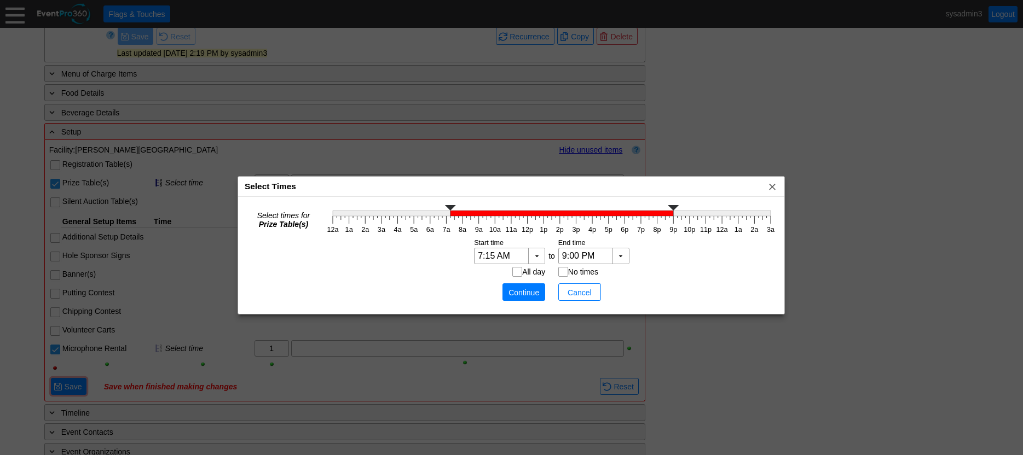
type input "7:00 AM"
click at [447, 216] on g at bounding box center [552, 210] width 438 height 11
type input "7:30 AM"
click at [455, 223] on icon "12a 1a 2a 3a 4a 5a 6a 7a 8a 9a 10a 11a 12p 1p 2p 3p 4p 5p 6p 7p 8p 9p 10p 11p 1…" at bounding box center [552, 219] width 454 height 33
click at [517, 292] on span "Continue" at bounding box center [523, 292] width 33 height 11
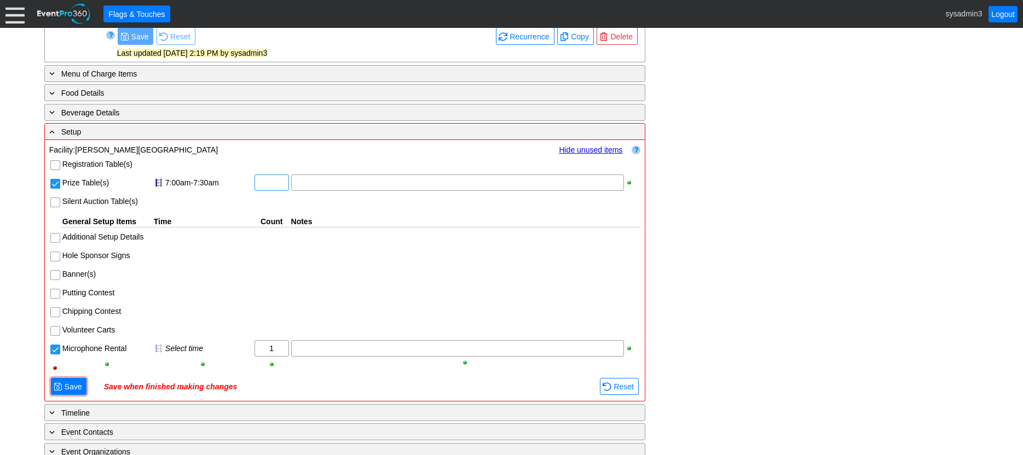
click at [275, 184] on input "text" at bounding box center [271, 182] width 27 height 15
type input "3"
click at [321, 186] on div at bounding box center [457, 183] width 333 height 16
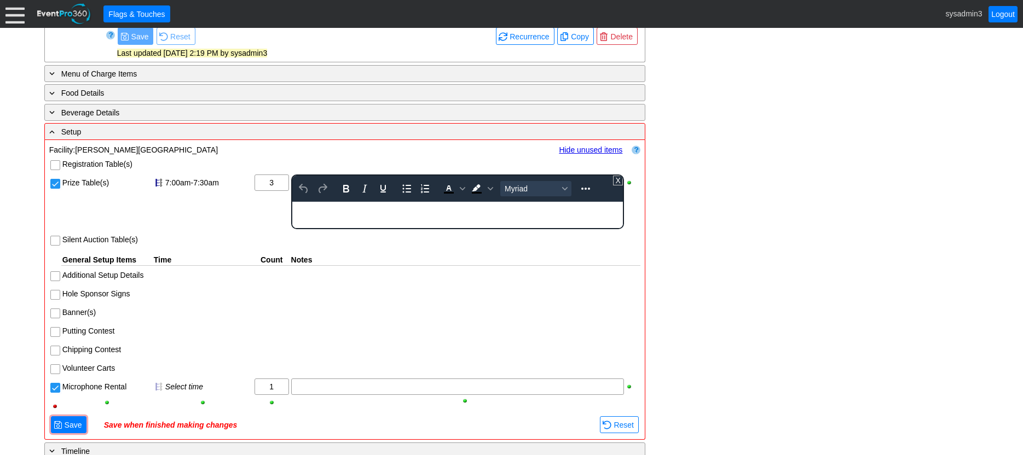
scroll to position [0, 0]
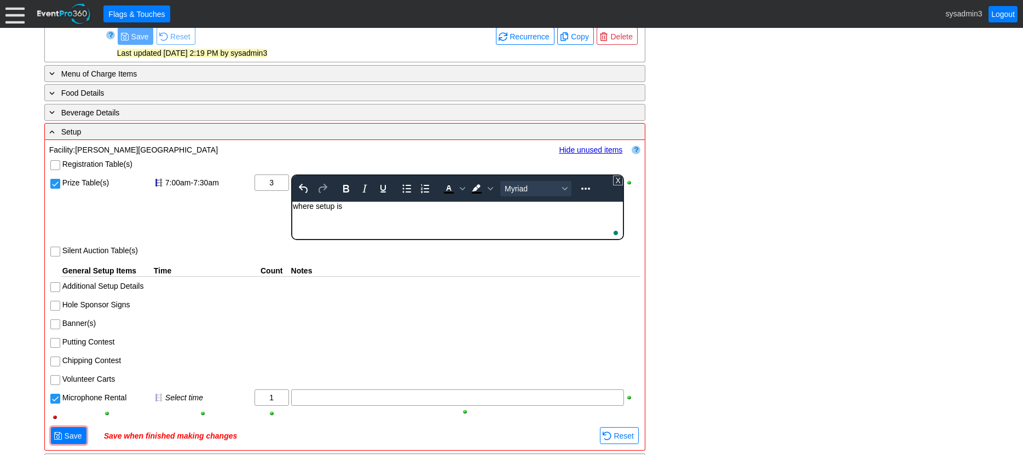
click at [733, 154] on div "- General Information ▼ Loading.... Remove all highlights Facility: ▼ Χ [PERSON…" at bounding box center [511, 189] width 941 height 838
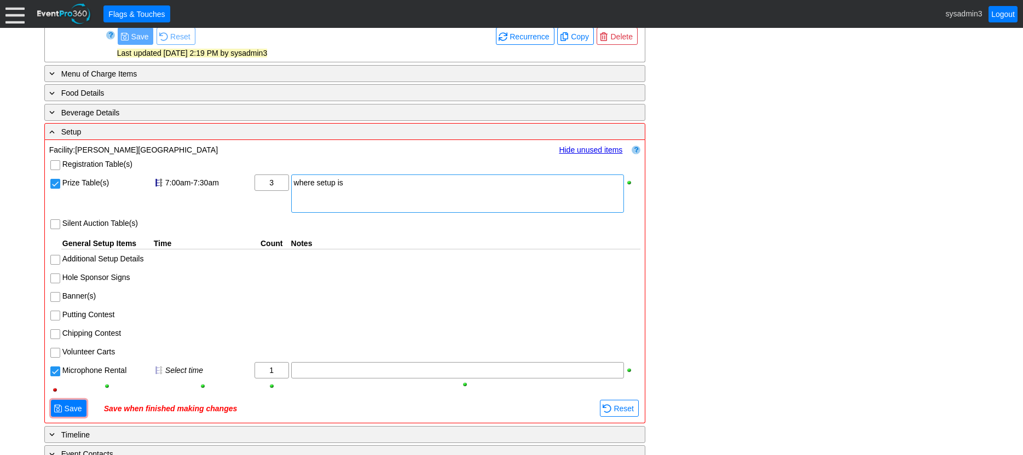
scroll to position [479, 0]
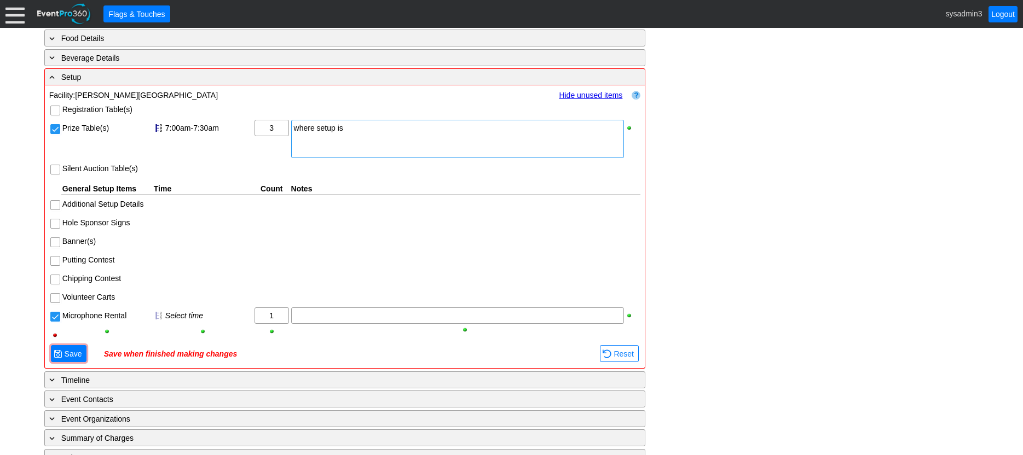
click at [62, 170] on label "Silent Auction Table(s)" at bounding box center [100, 168] width 76 height 9
click at [62, 170] on input "Silent Auction Table(s)" at bounding box center [56, 170] width 11 height 11
click at [268, 170] on input "text" at bounding box center [271, 168] width 27 height 15
type input "3"
click at [182, 166] on div "Select time" at bounding box center [208, 168] width 87 height 9
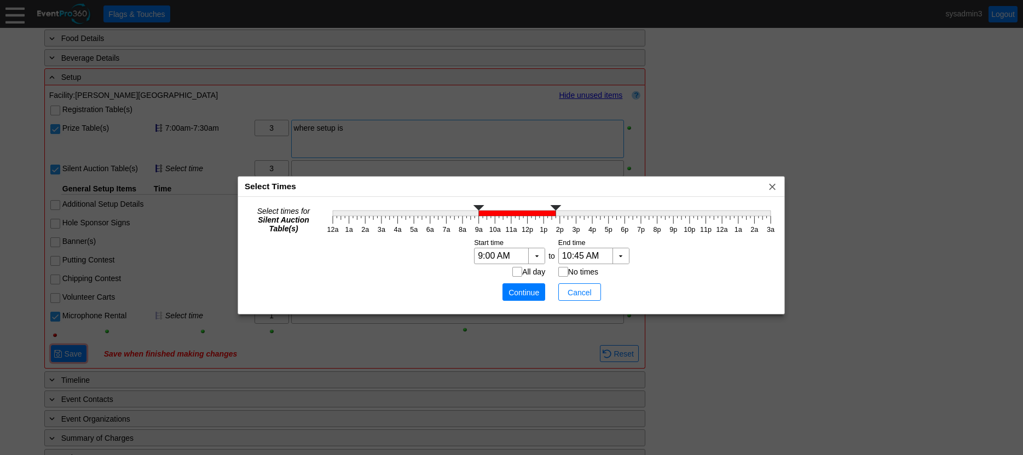
type input "10:30 AM"
click at [502, 215] on g at bounding box center [552, 210] width 438 height 11
click at [530, 291] on span "Continue" at bounding box center [523, 292] width 33 height 11
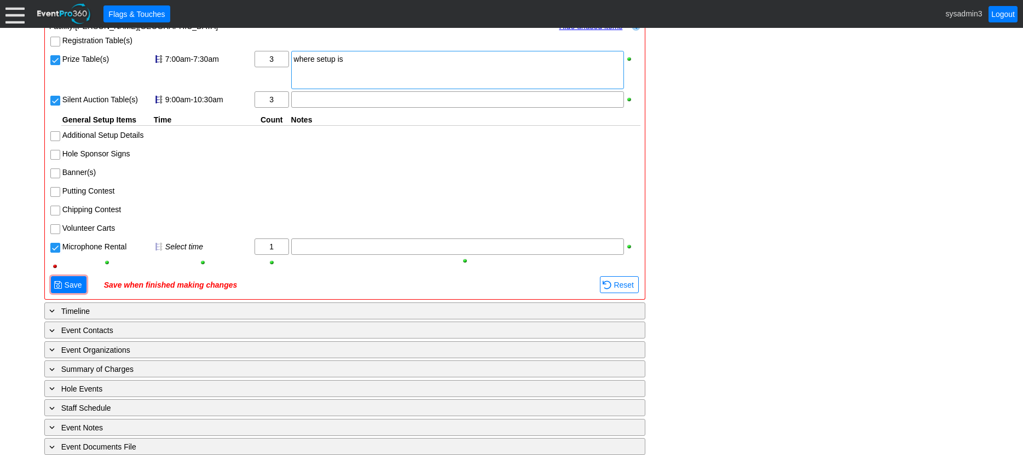
scroll to position [559, 0]
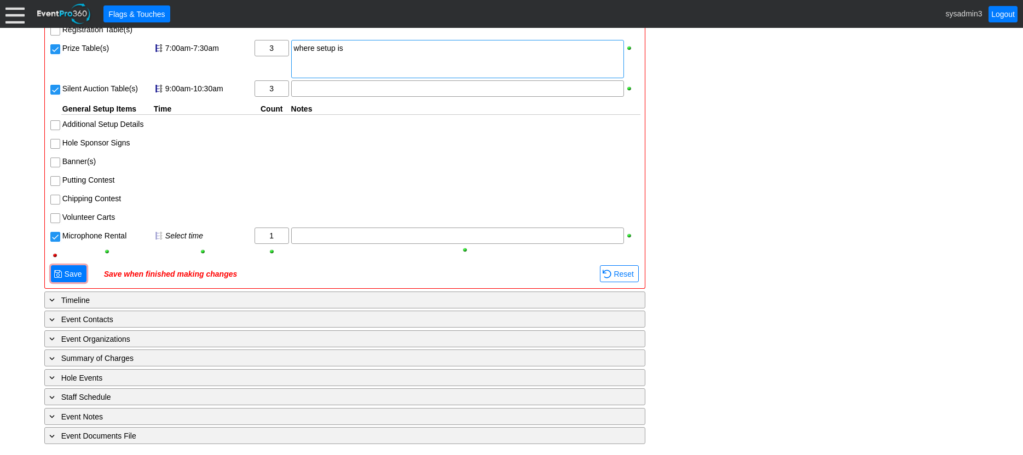
click at [52, 180] on input "Putting Contest" at bounding box center [56, 182] width 11 height 11
click at [196, 178] on div "Select time" at bounding box center [208, 180] width 87 height 9
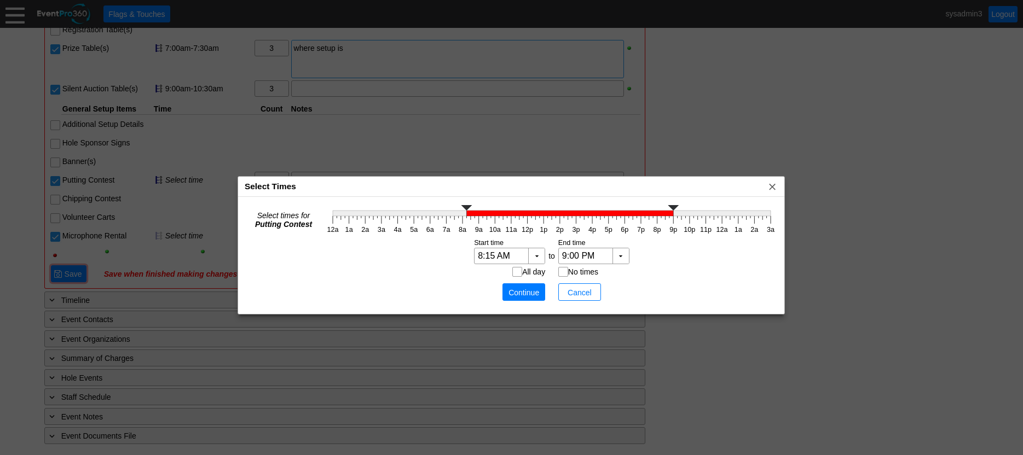
type input "8:00 AM"
click at [464, 216] on g at bounding box center [552, 210] width 438 height 11
type input "9:00 AM"
click at [477, 222] on icon "12a 1a 2a 3a 4a 5a 6a 7a 8a 9a 10a 11a 12p 1p 2p 3p 4p 5p 6p 7p 8p 9p 10p 11p 1…" at bounding box center [552, 219] width 454 height 33
click at [522, 291] on span "Continue" at bounding box center [523, 292] width 33 height 11
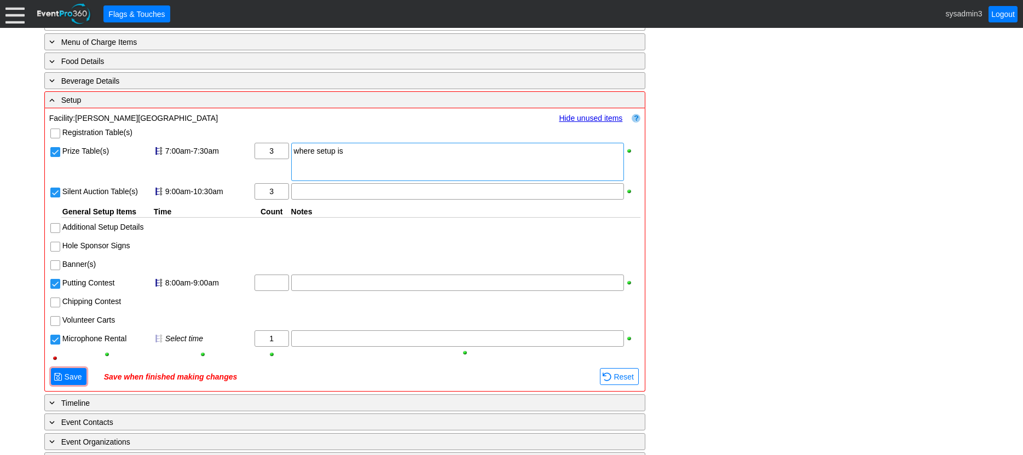
scroll to position [450, 0]
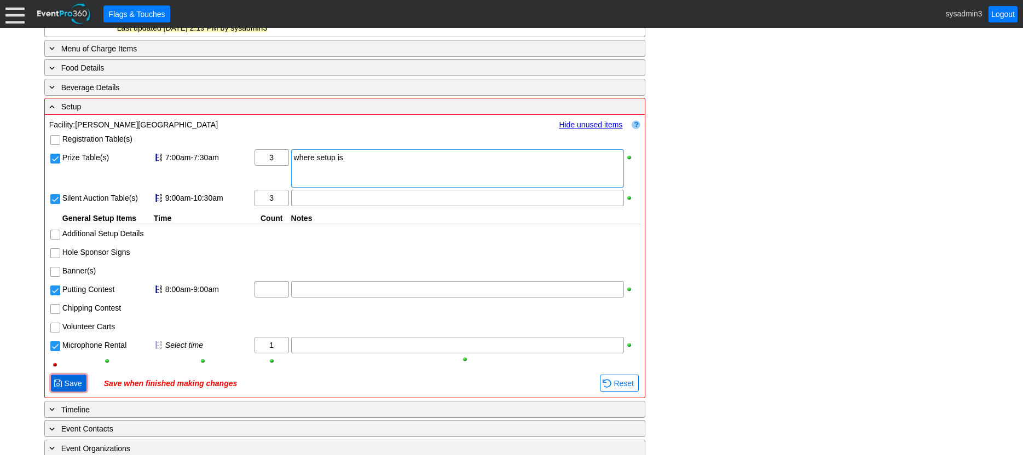
click at [70, 383] on span "Save" at bounding box center [73, 383] width 22 height 11
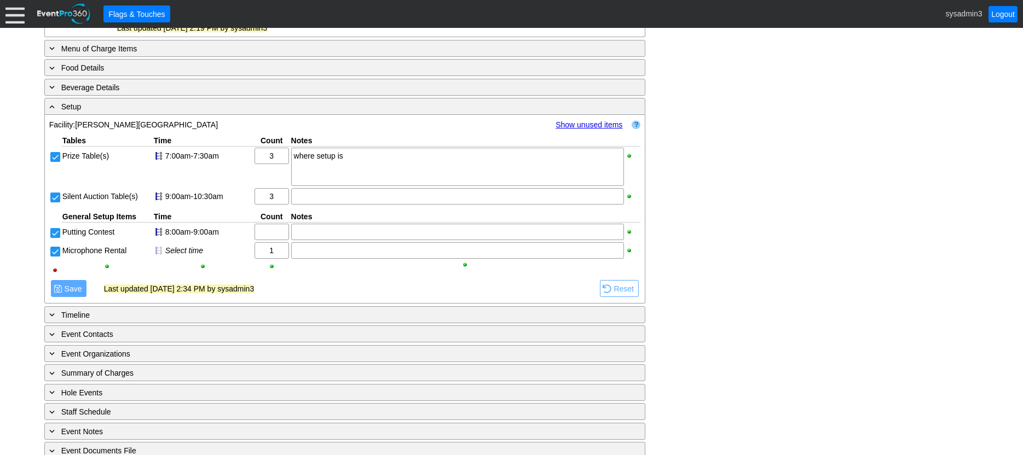
click at [577, 120] on link "Show unused items" at bounding box center [589, 124] width 67 height 9
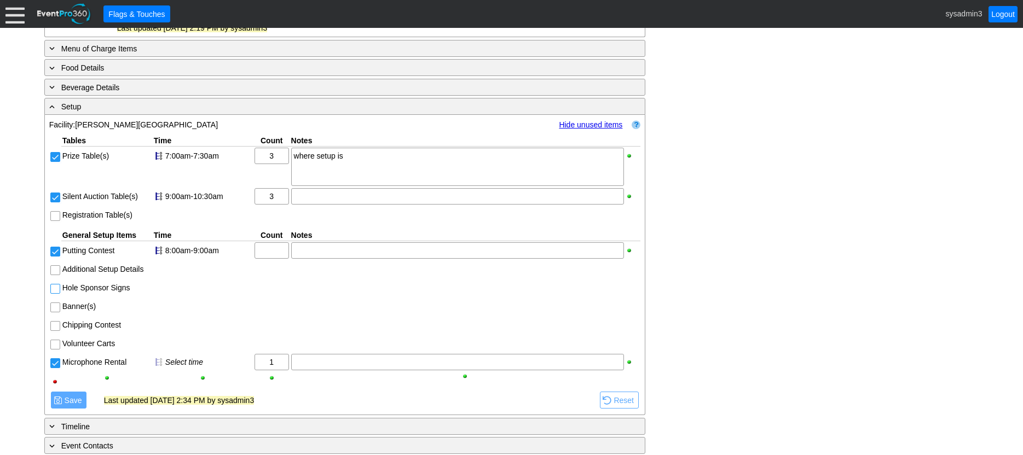
click at [51, 291] on input "Hole Sponsor Signs" at bounding box center [56, 290] width 11 height 11
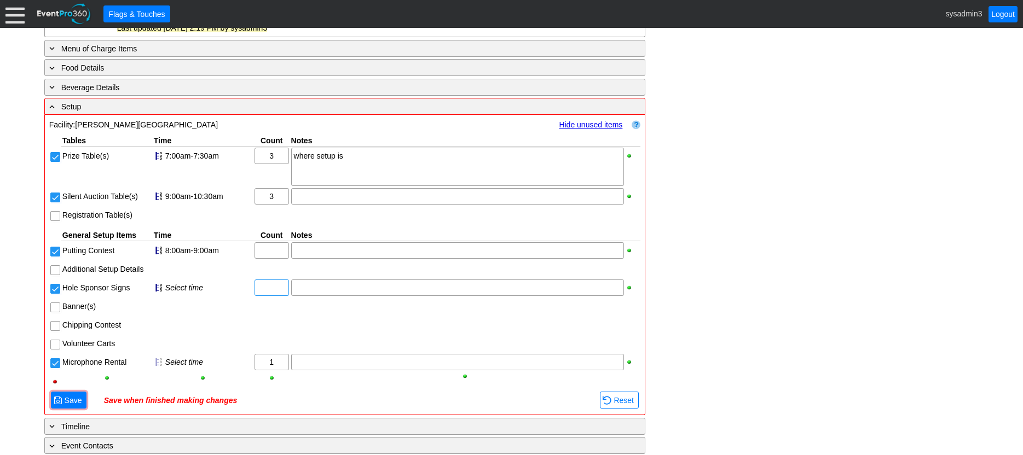
click at [272, 292] on input "text" at bounding box center [271, 287] width 27 height 15
type input "18"
click at [189, 287] on div "Select time" at bounding box center [208, 288] width 87 height 9
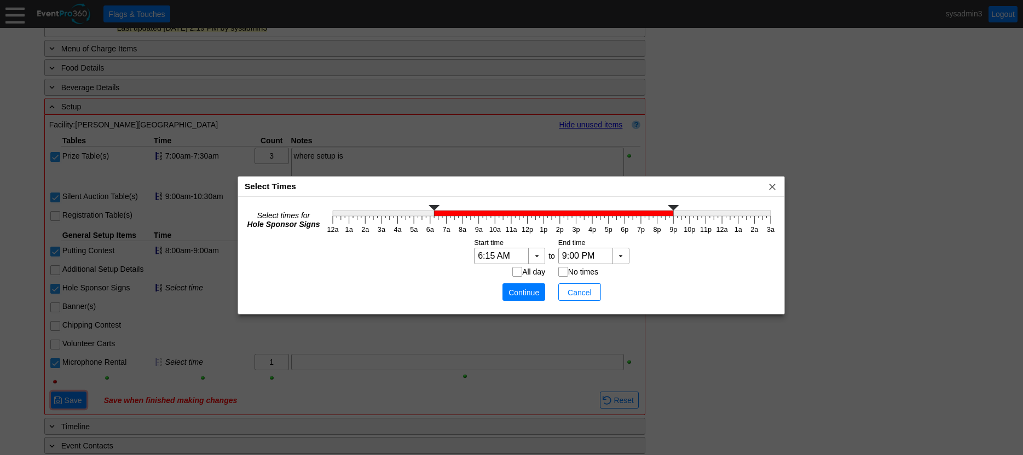
type input "6:00 AM"
click at [431, 218] on icon "12a 1a 2a 3a 4a 5a 6a 7a 8a 9a 10a 11a 12p 1p 2p 3p 4p 5p 6p 7p 8p 9p 10p 11p 1…" at bounding box center [552, 219] width 454 height 33
type input "6:45 AM"
click at [442, 219] on icon "12a 1a 2a 3a 4a 5a 6a 7a 8a 9a 10a 11a 12p 1p 2p 3p 4p 5p 6p 7p 8p 9p 10p 11p 1…" at bounding box center [552, 219] width 454 height 33
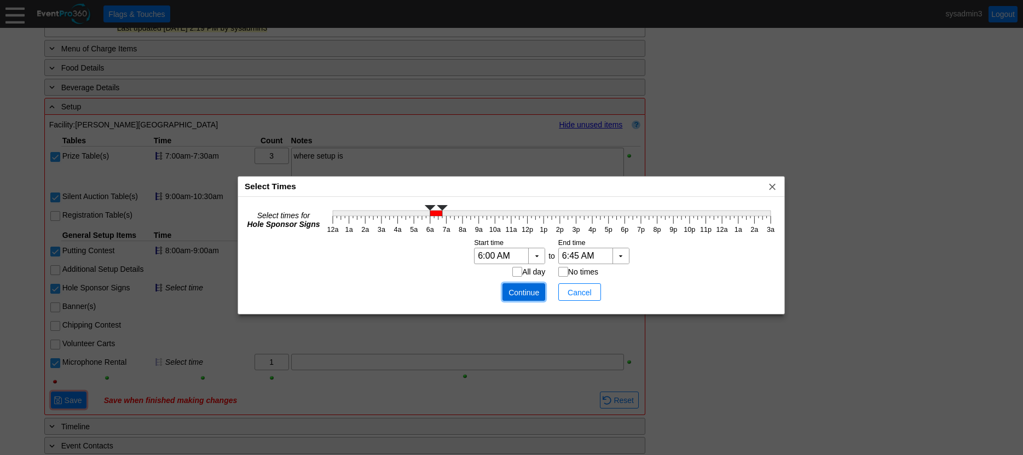
click at [519, 290] on span "Continue" at bounding box center [523, 292] width 33 height 11
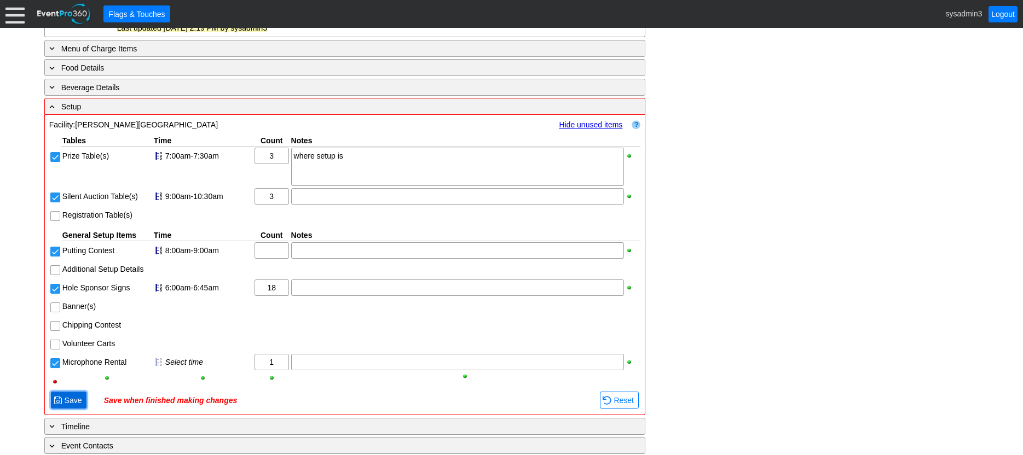
click at [73, 401] on span "Save" at bounding box center [73, 400] width 22 height 11
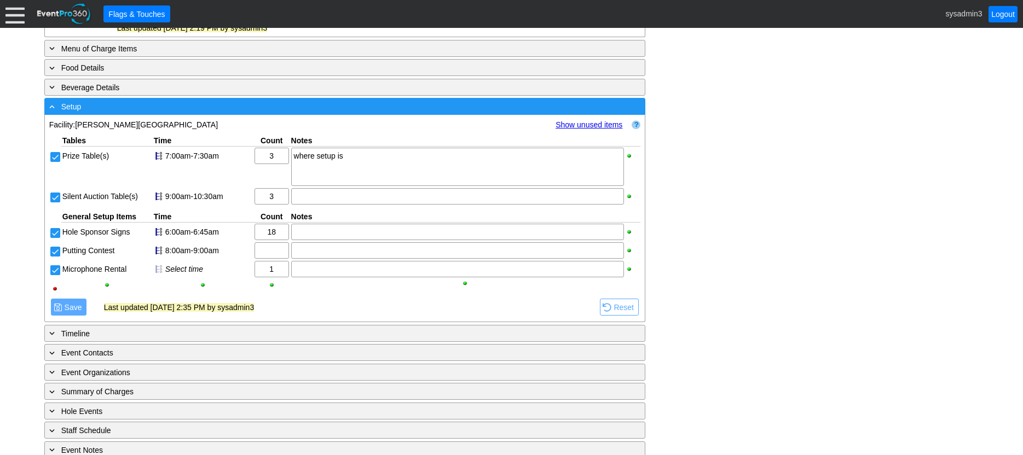
click at [163, 108] on div "- Setup" at bounding box center [322, 106] width 551 height 13
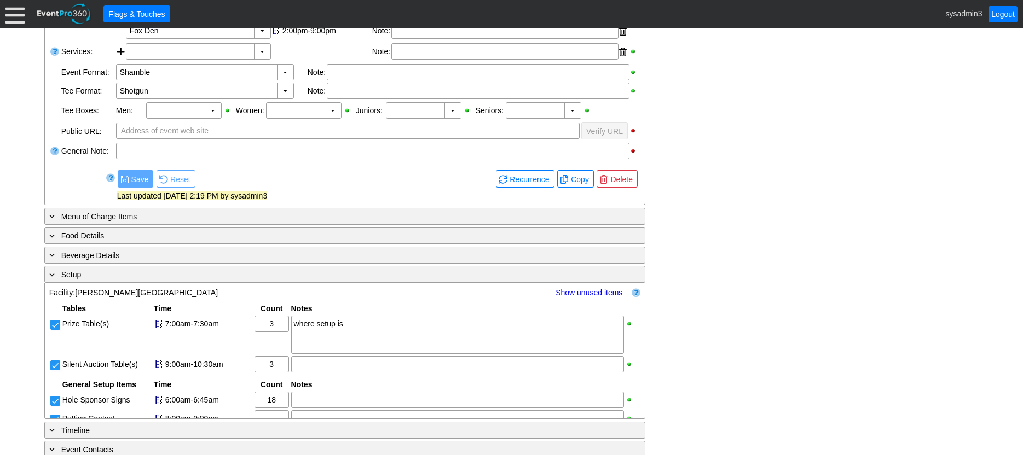
scroll to position [276, 0]
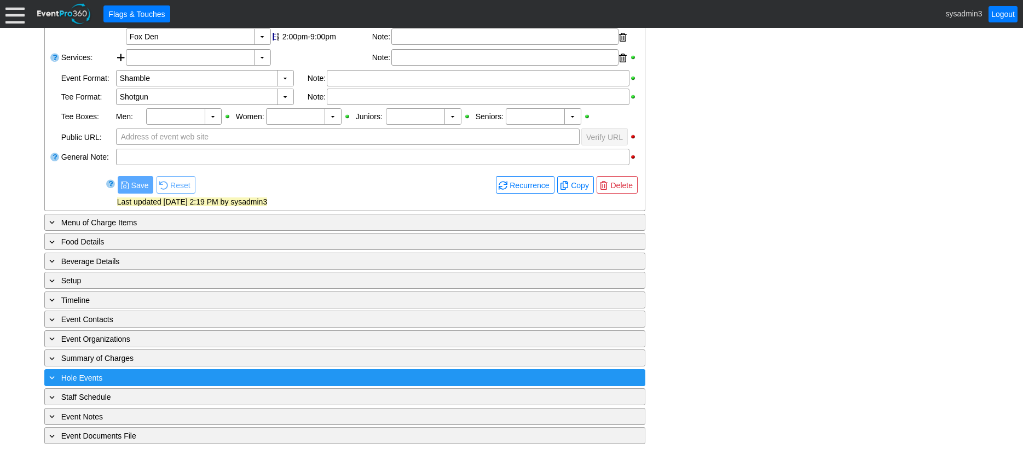
click at [170, 374] on div "+ Hole Events" at bounding box center [322, 378] width 551 height 13
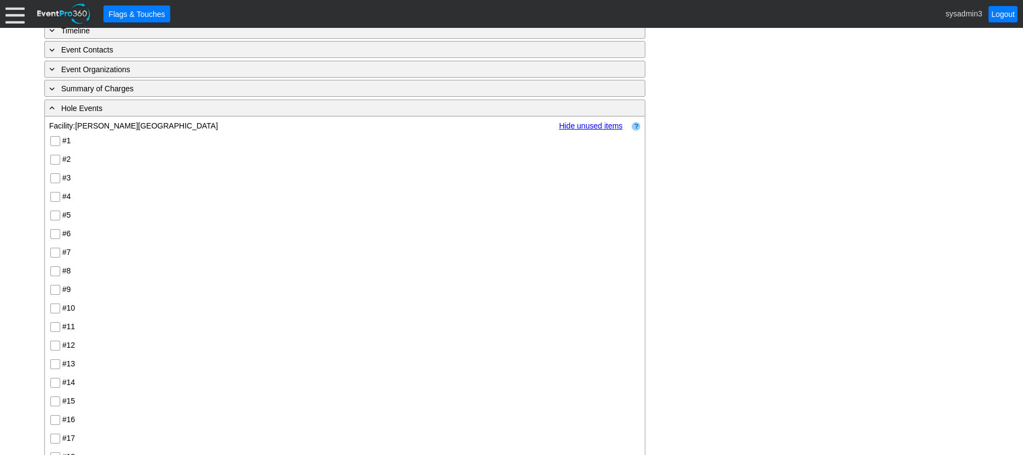
scroll to position [495, 0]
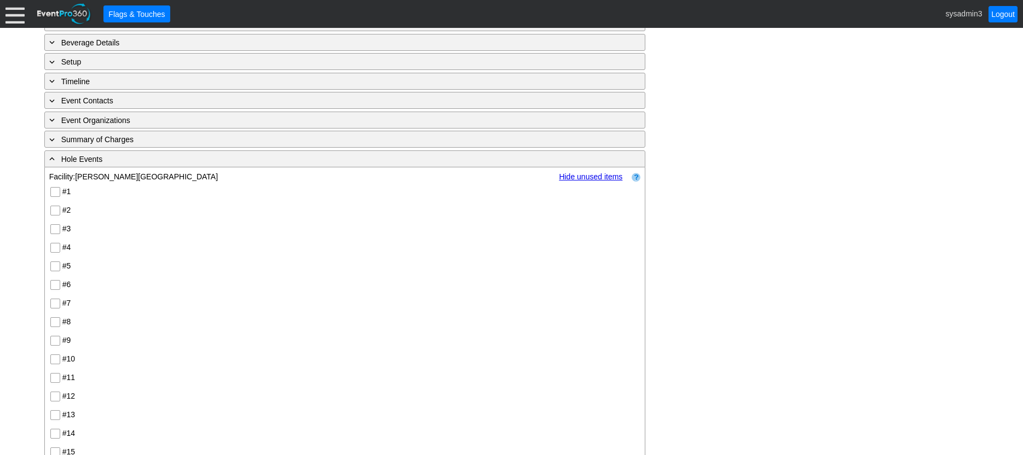
click at [52, 214] on input "#2" at bounding box center [56, 211] width 11 height 11
click at [59, 247] on input "#4" at bounding box center [56, 249] width 11 height 11
click at [56, 286] on input "#6" at bounding box center [56, 286] width 11 height 11
click at [51, 322] on input "#8" at bounding box center [56, 323] width 11 height 11
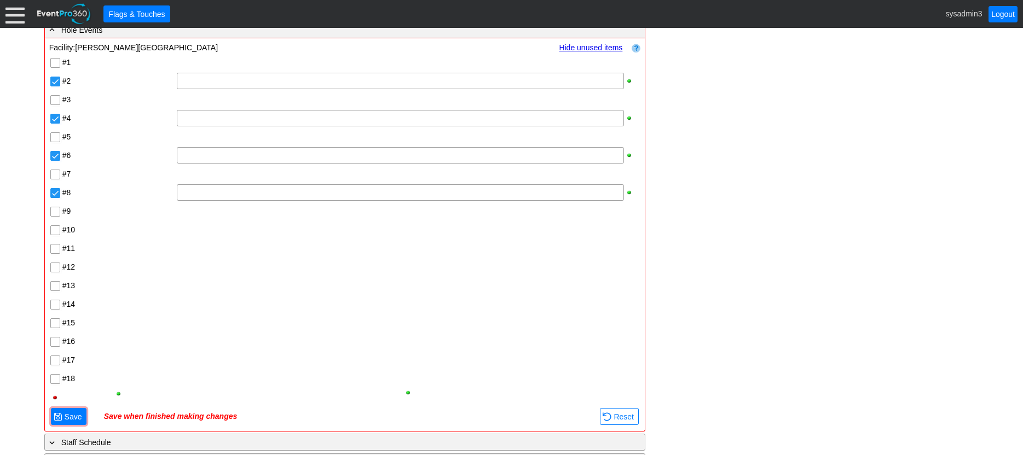
scroll to position [669, 0]
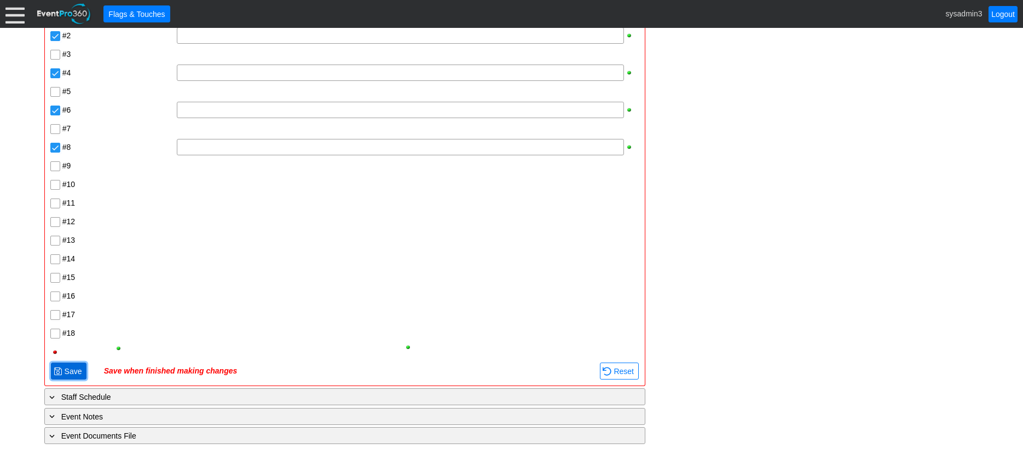
click at [81, 367] on span "Save" at bounding box center [73, 371] width 22 height 11
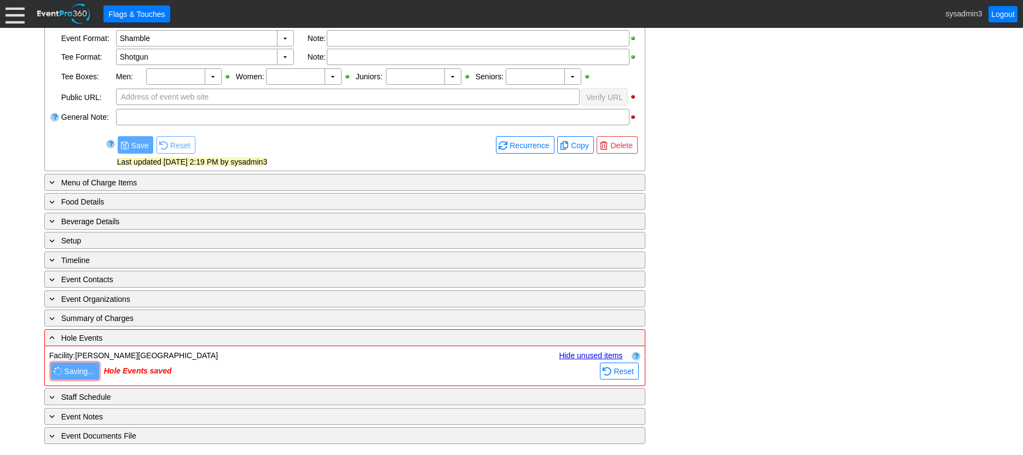
scroll to position [409, 0]
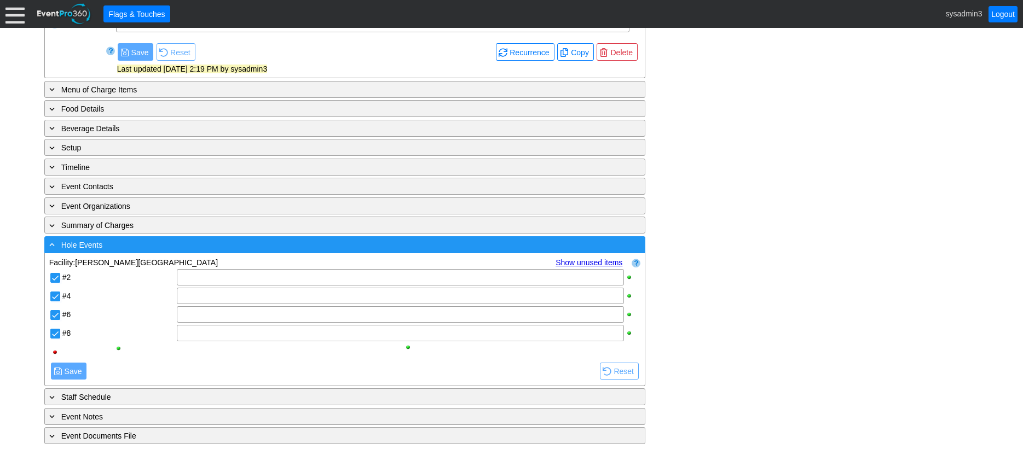
click at [180, 250] on div "- Hole Events" at bounding box center [322, 245] width 551 height 13
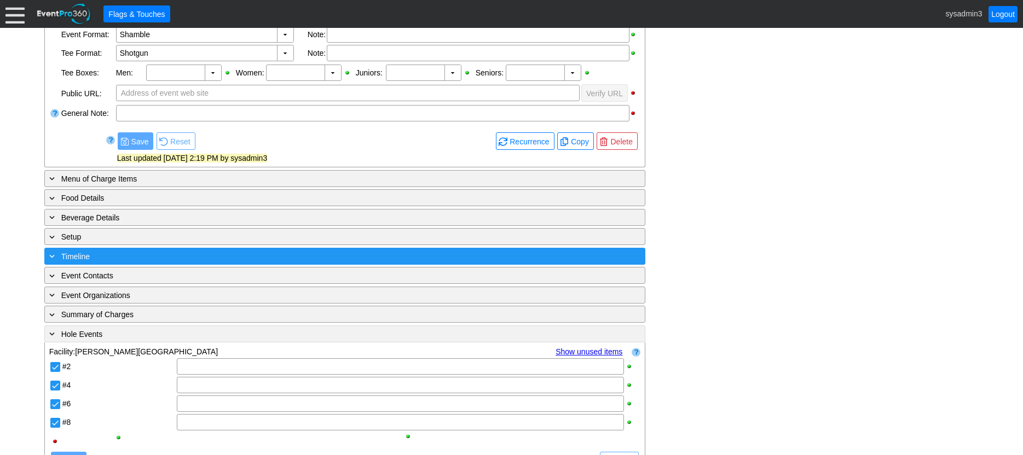
scroll to position [276, 0]
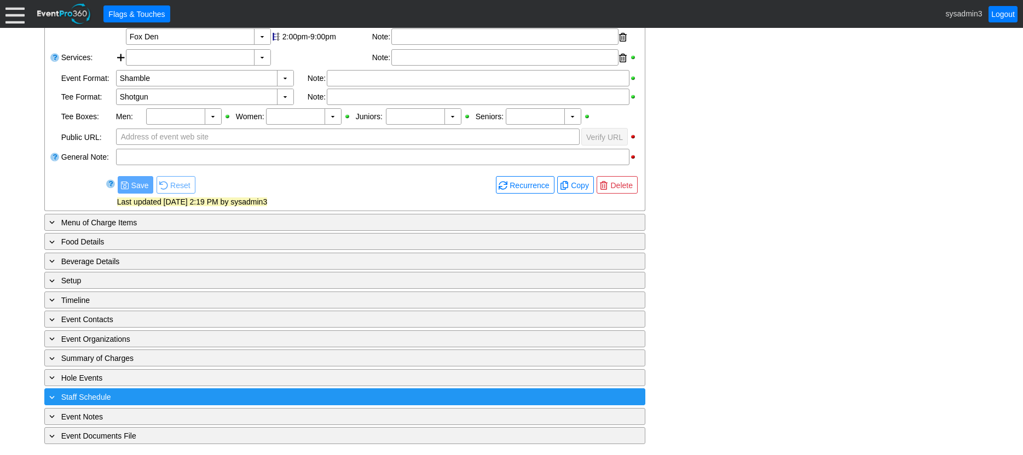
click at [159, 397] on div "+ Staff Schedule" at bounding box center [322, 397] width 551 height 13
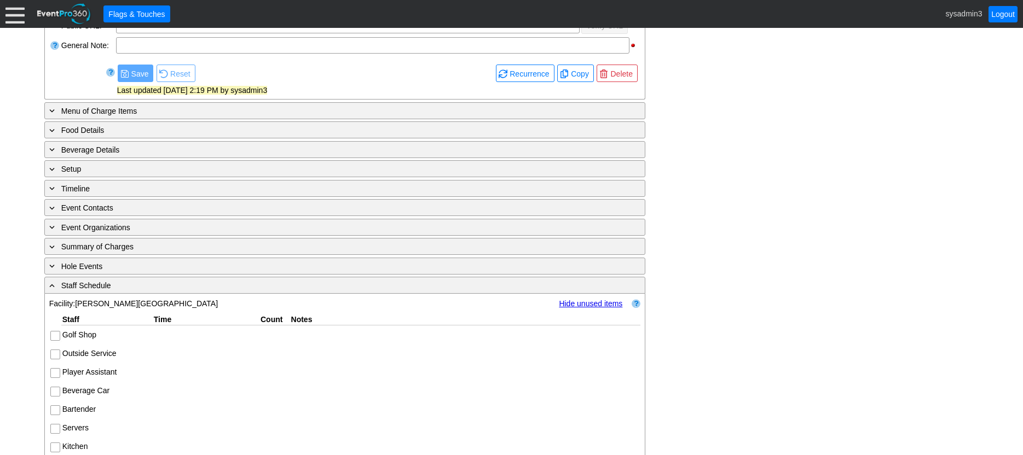
scroll to position [482, 0]
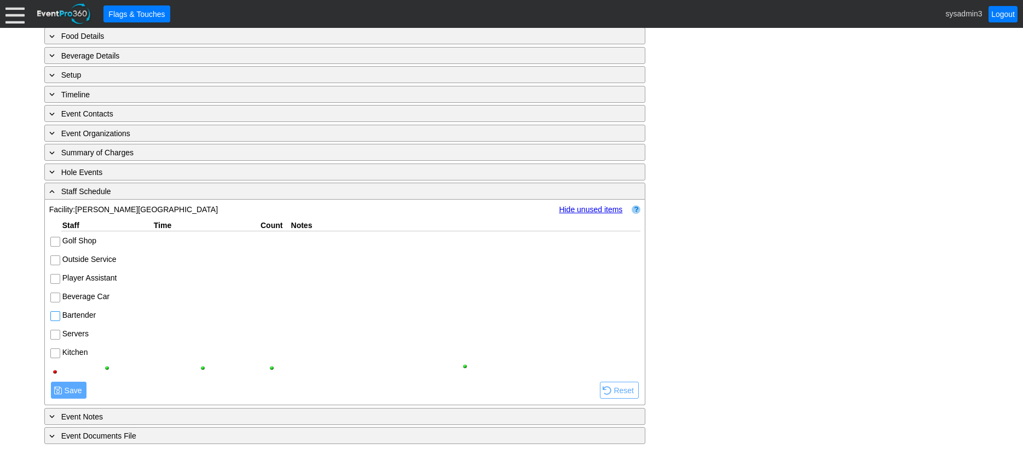
click at [57, 316] on input "Bartender" at bounding box center [56, 317] width 11 height 11
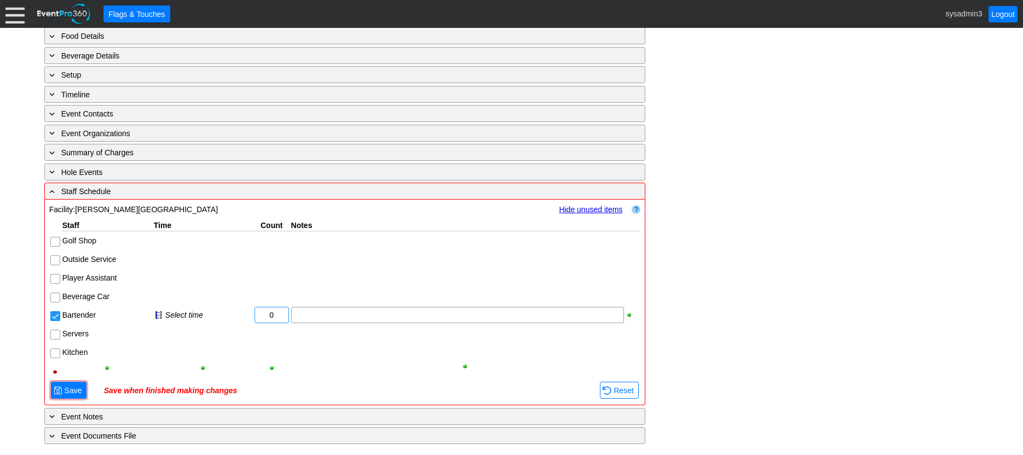
click at [279, 314] on input "0" at bounding box center [271, 315] width 27 height 15
type input "2"
click at [54, 294] on input "Beverage Car" at bounding box center [56, 298] width 11 height 11
click at [274, 293] on input "0" at bounding box center [271, 296] width 27 height 15
type input "2"
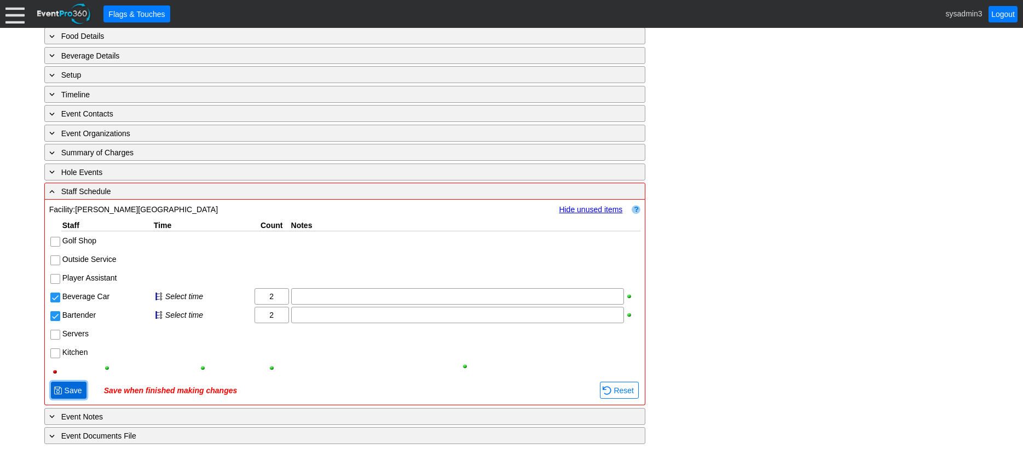
click at [72, 390] on span "Save" at bounding box center [73, 390] width 22 height 11
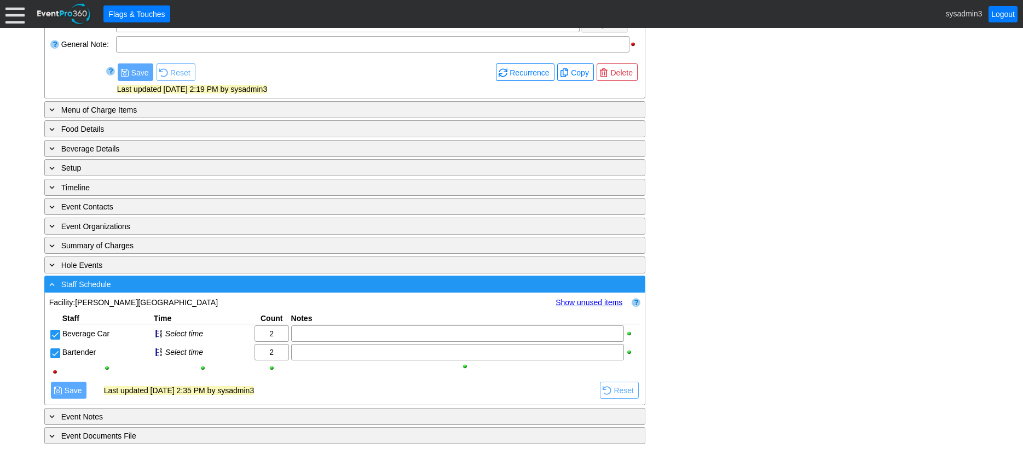
click at [158, 281] on div "- Staff Schedule" at bounding box center [322, 284] width 551 height 13
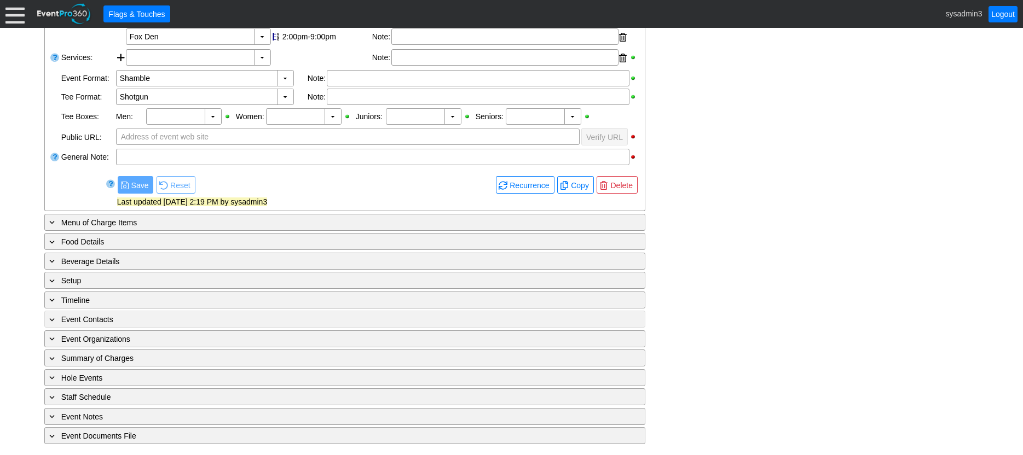
scroll to position [276, 0]
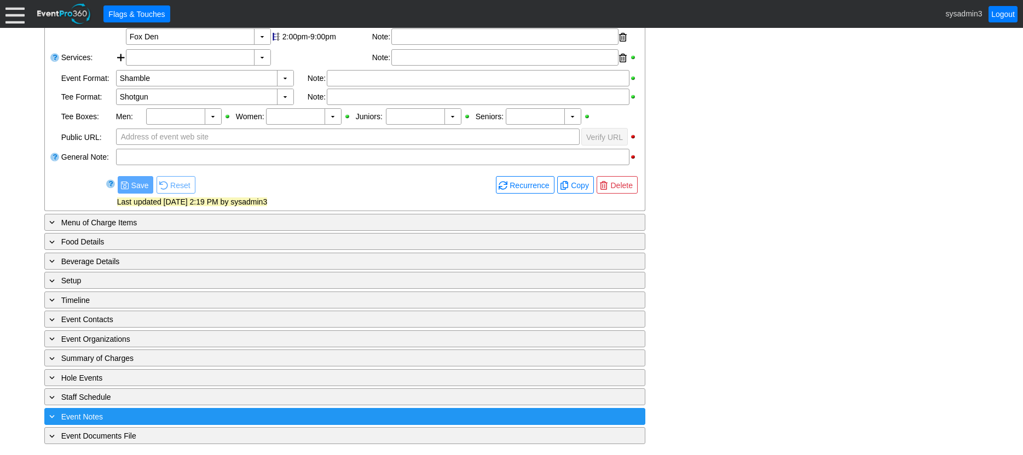
click at [176, 416] on div "+ Event Notes" at bounding box center [322, 417] width 551 height 13
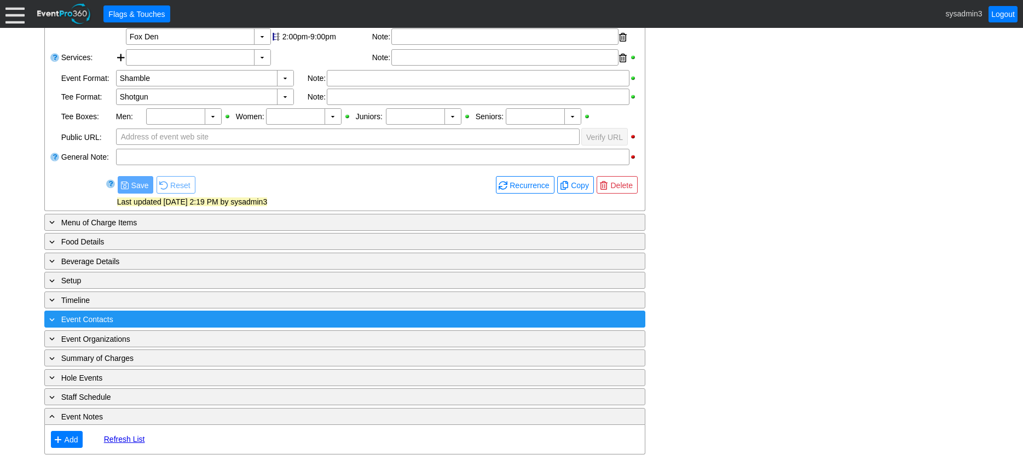
scroll to position [305, 0]
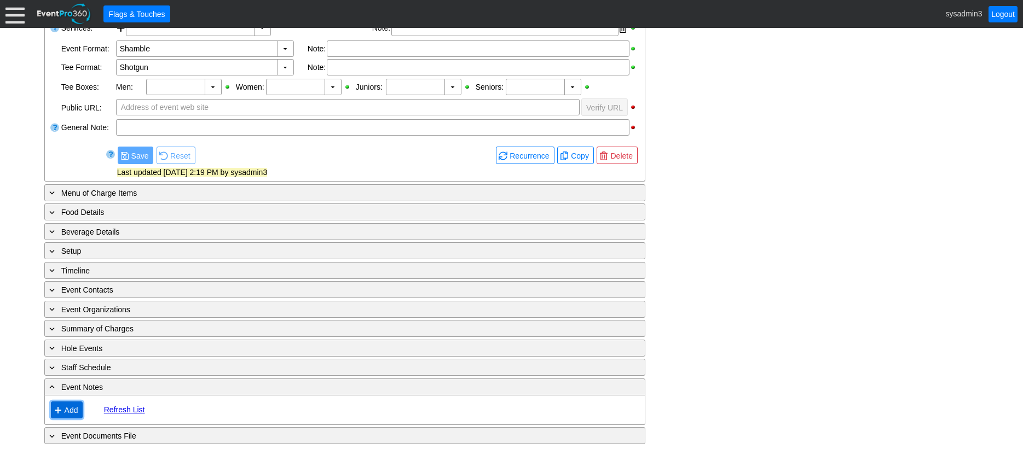
click at [72, 410] on span "Add" at bounding box center [71, 410] width 18 height 11
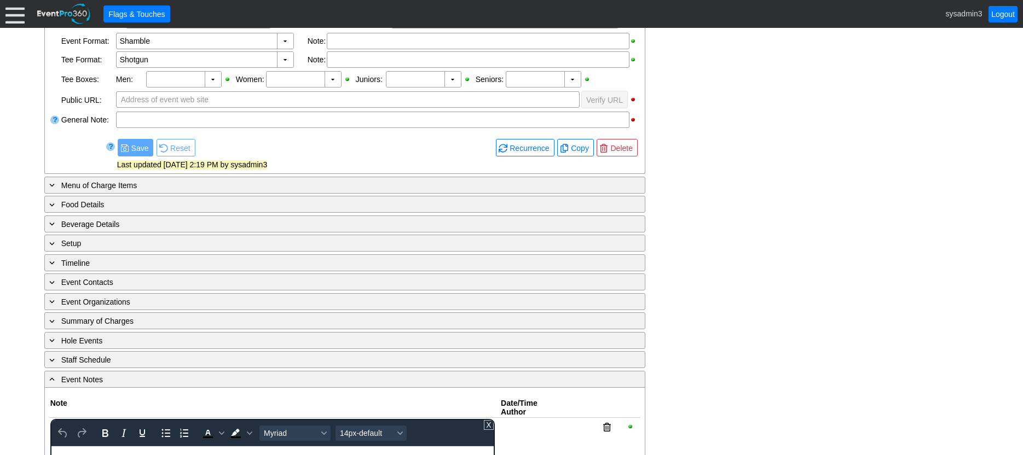
scroll to position [400, 0]
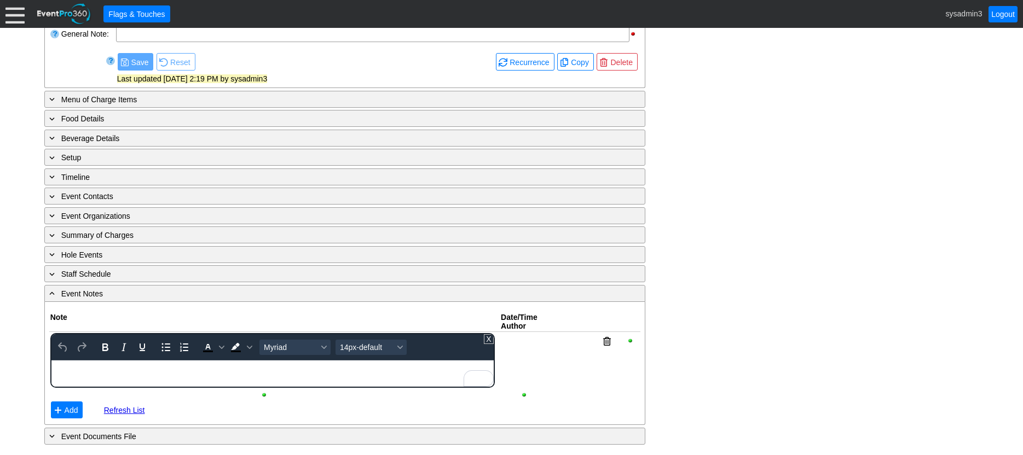
click at [146, 369] on body "To enrich screen reader interactions, please activate Accessibility in Grammarl…" at bounding box center [272, 367] width 442 height 14
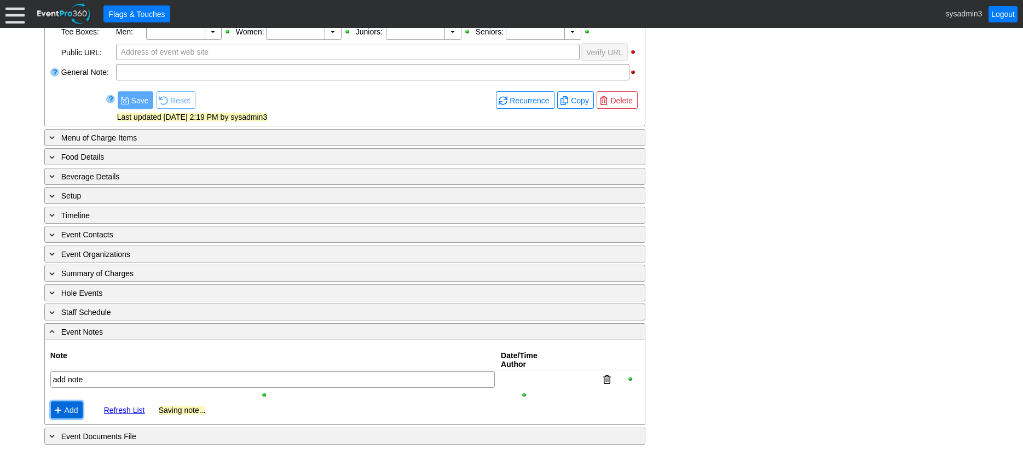
click at [64, 411] on span "Add" at bounding box center [71, 410] width 18 height 11
click at [74, 408] on span "Add" at bounding box center [71, 410] width 18 height 11
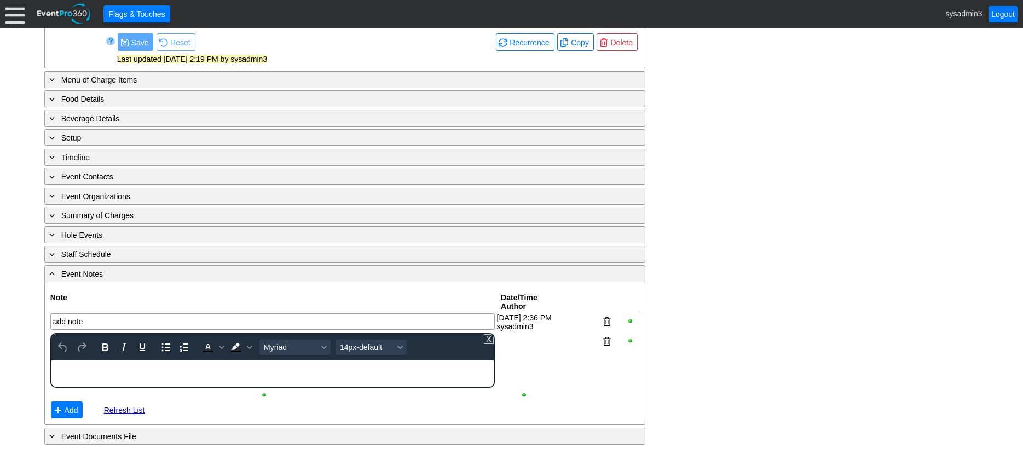
scroll to position [419, 0]
click at [776, 247] on div "- General Information ▼ Loading.... Remove all highlights Facility: ▼ Χ [PERSON…" at bounding box center [511, 111] width 941 height 670
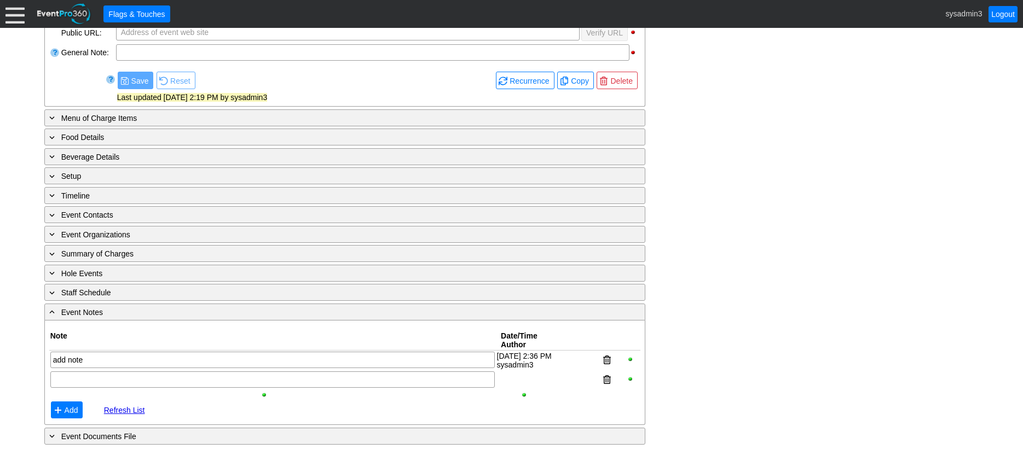
scroll to position [381, 0]
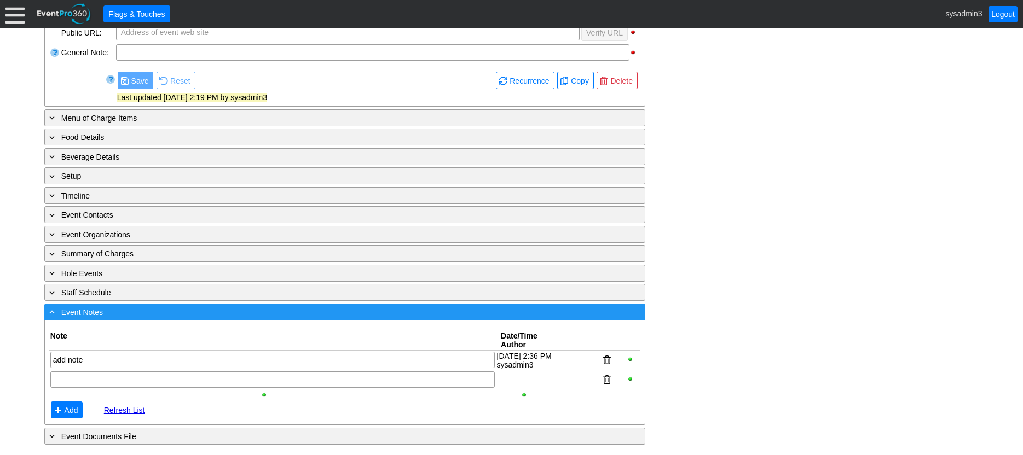
click at [125, 310] on div "- Event Notes" at bounding box center [322, 312] width 551 height 13
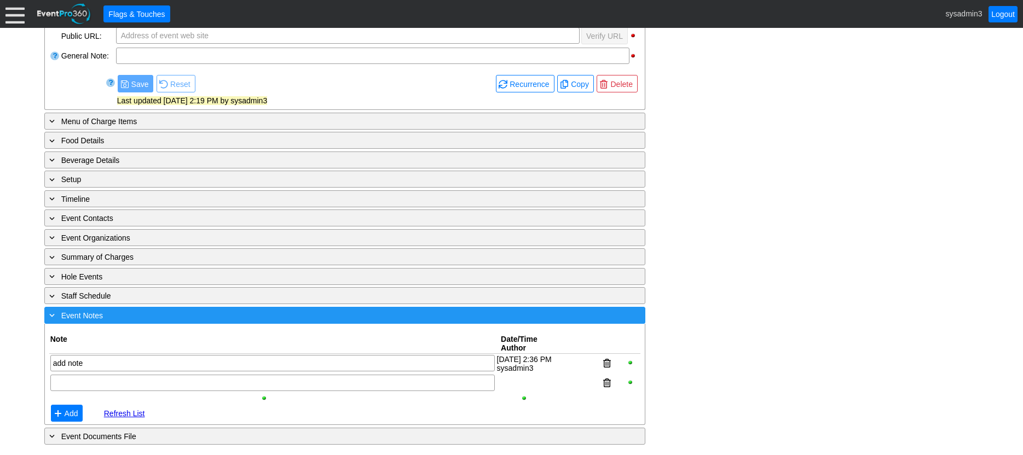
scroll to position [276, 0]
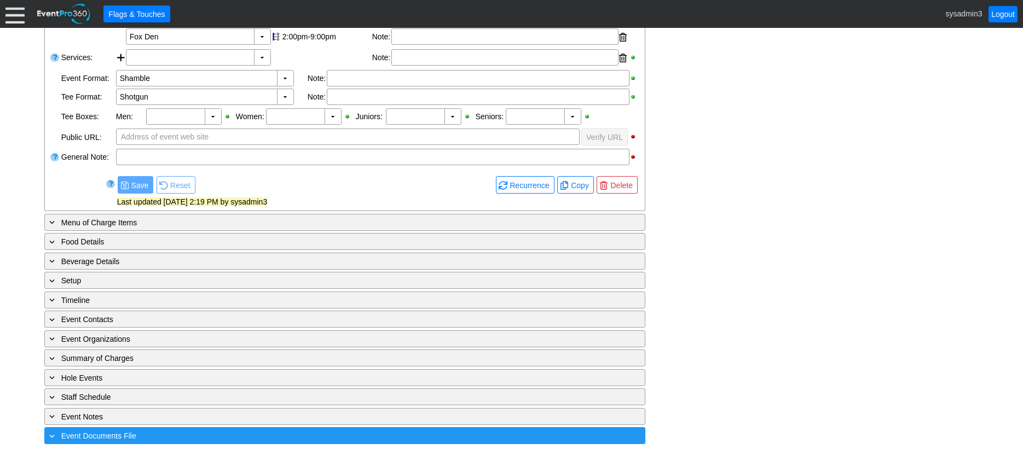
click at [163, 436] on div "+ Event Documents File" at bounding box center [322, 436] width 551 height 13
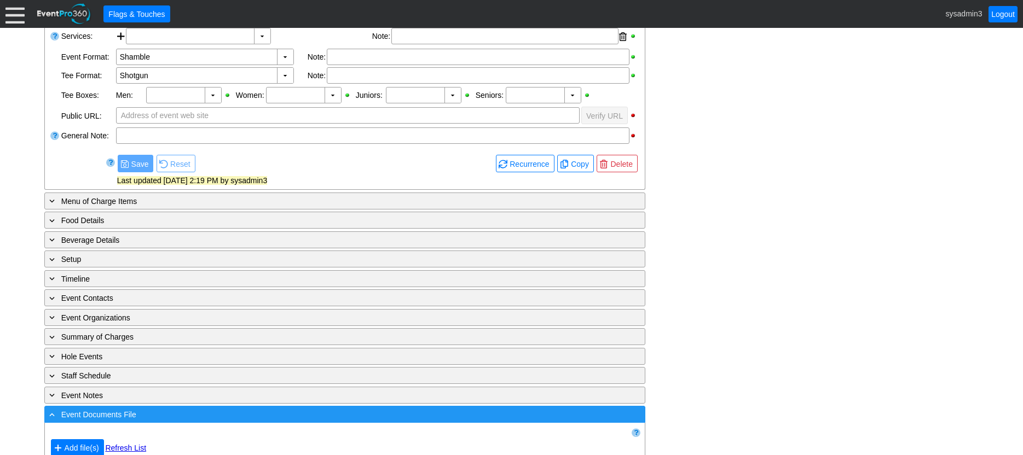
scroll to position [316, 0]
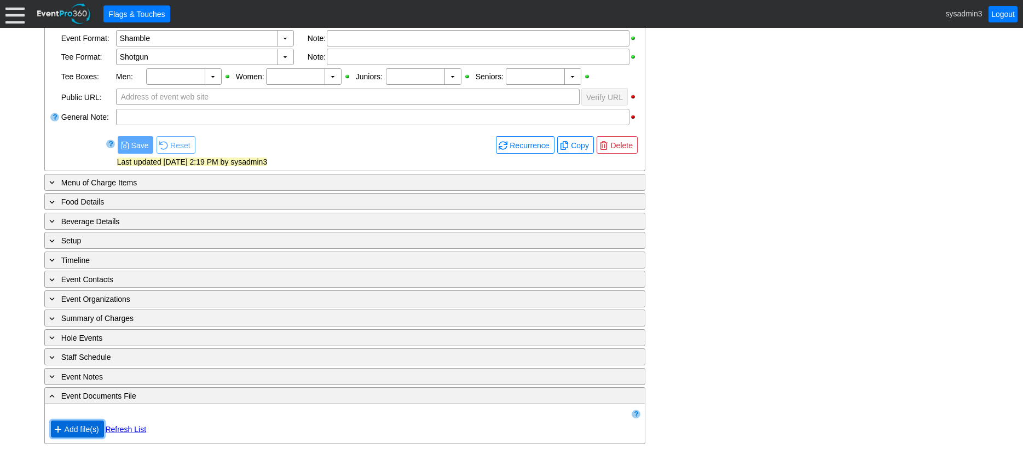
click at [78, 427] on span "Add file(s)" at bounding box center [81, 429] width 39 height 11
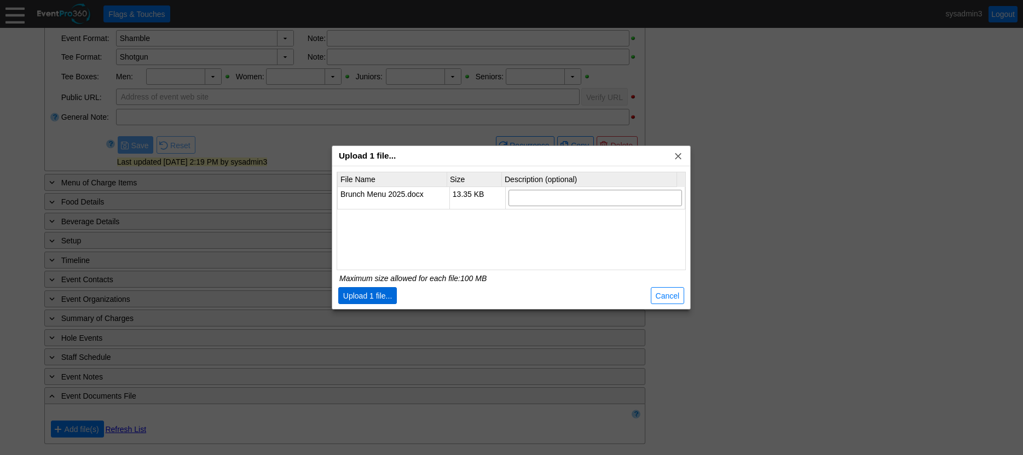
click at [375, 291] on span "Upload 1 file..." at bounding box center [368, 296] width 54 height 11
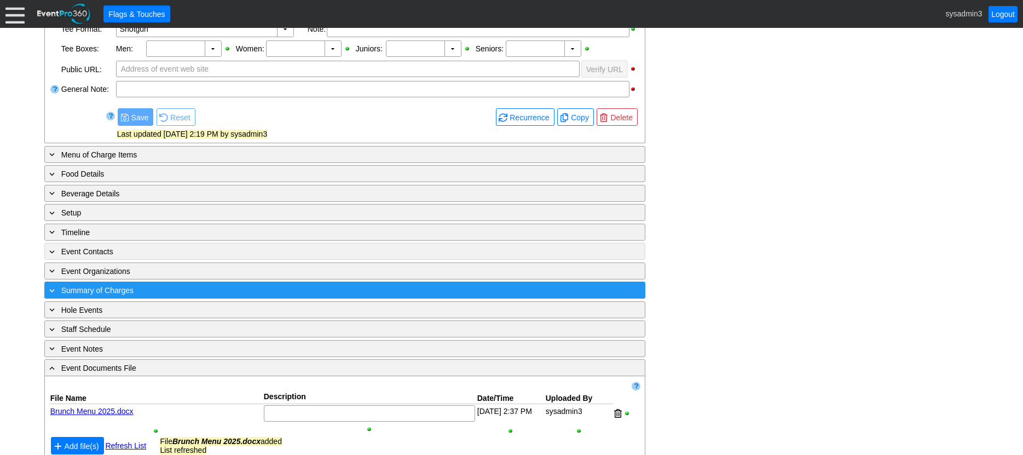
scroll to position [361, 0]
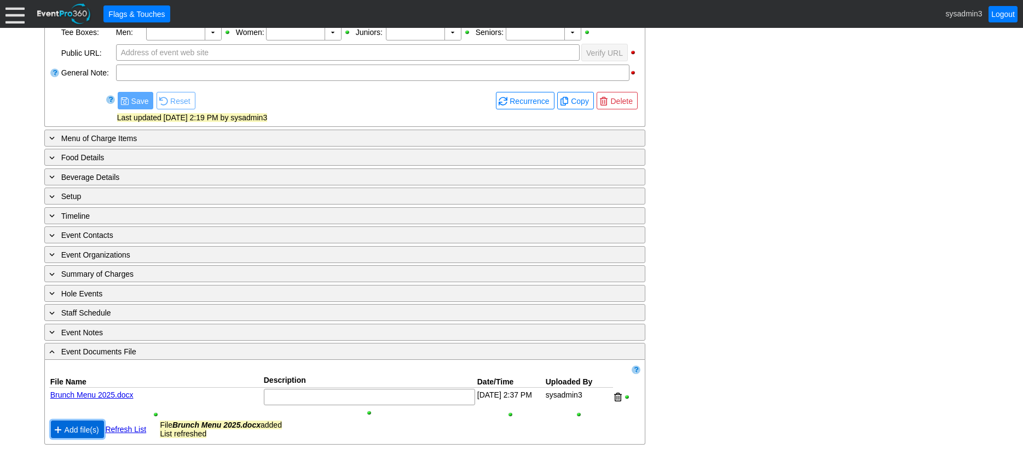
click at [82, 431] on span "Add file(s)" at bounding box center [81, 430] width 39 height 11
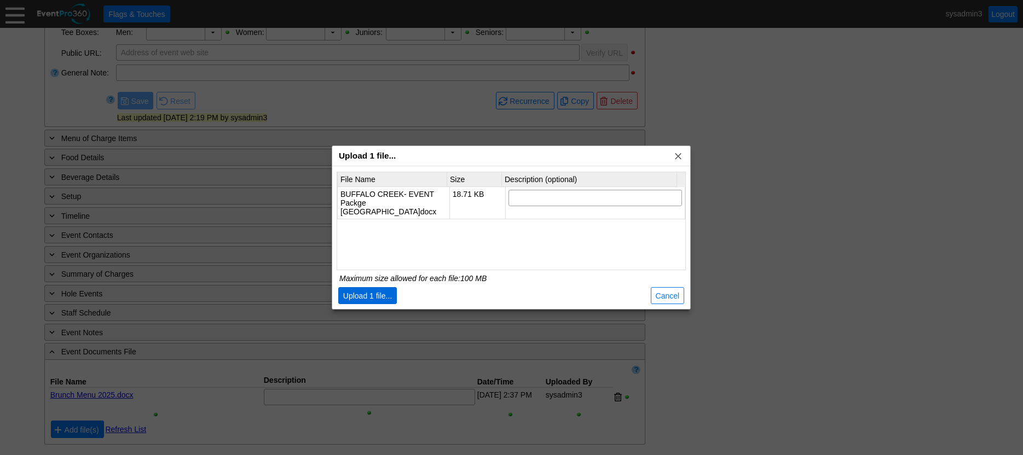
click at [380, 301] on span "Upload 1 file..." at bounding box center [368, 296] width 54 height 11
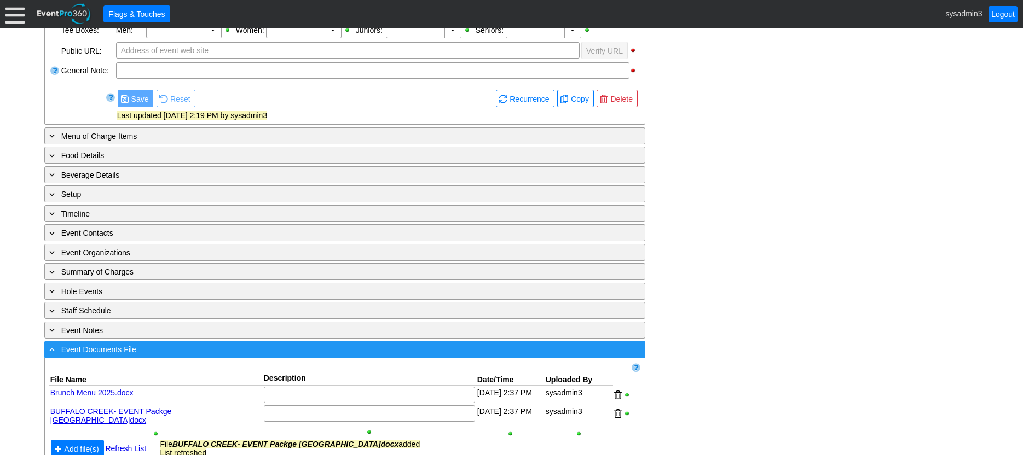
scroll to position [0, 0]
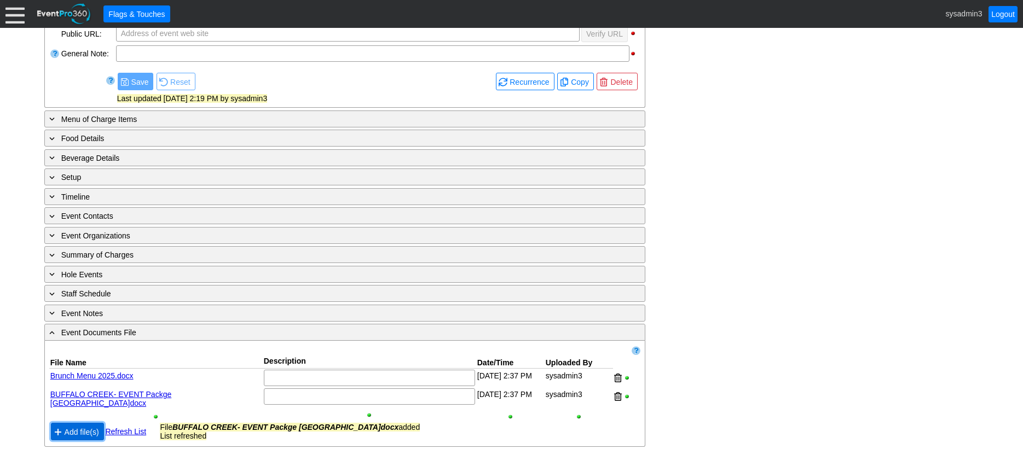
click at [85, 431] on span "Add file(s)" at bounding box center [81, 432] width 39 height 11
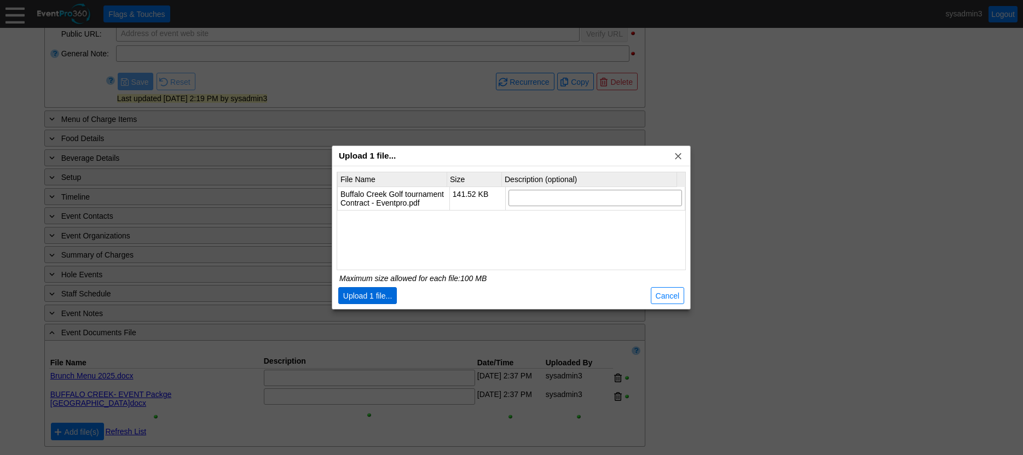
click at [384, 298] on span "Upload 1 file..." at bounding box center [368, 296] width 54 height 11
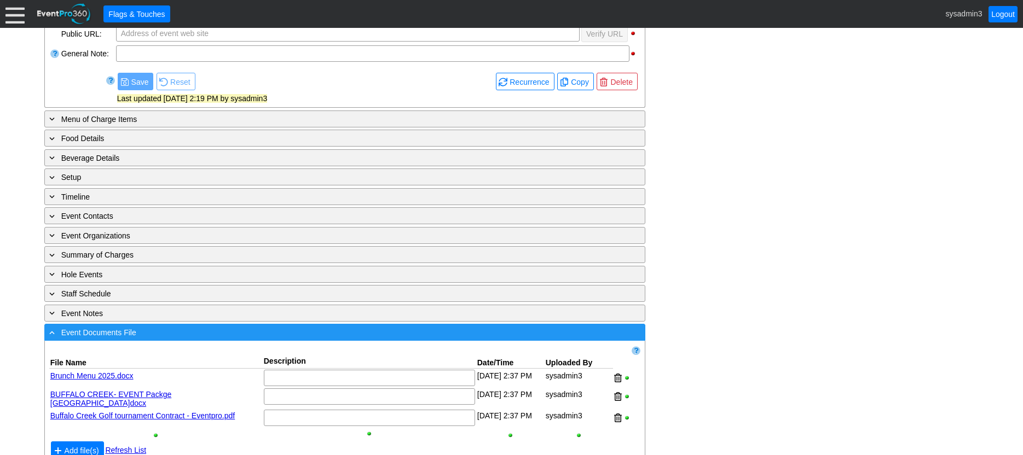
click at [176, 334] on div "- Event Documents File" at bounding box center [322, 332] width 551 height 13
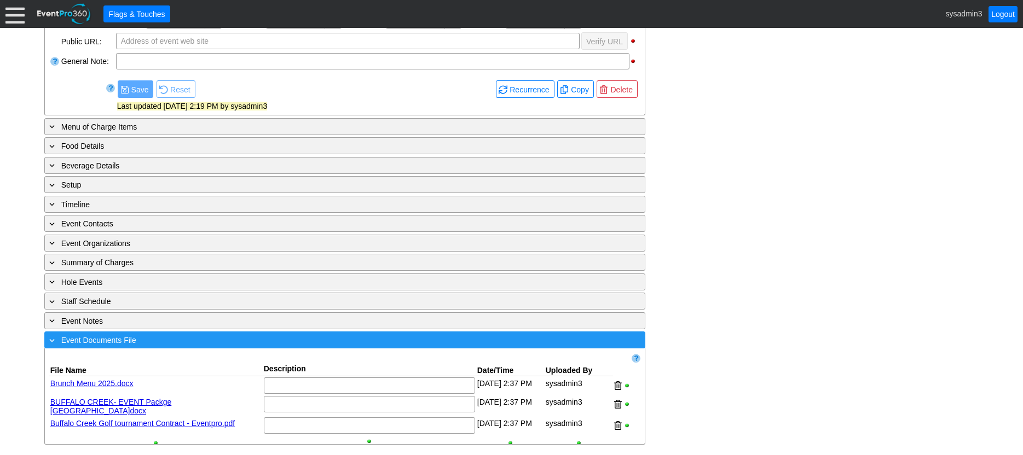
scroll to position [287, 0]
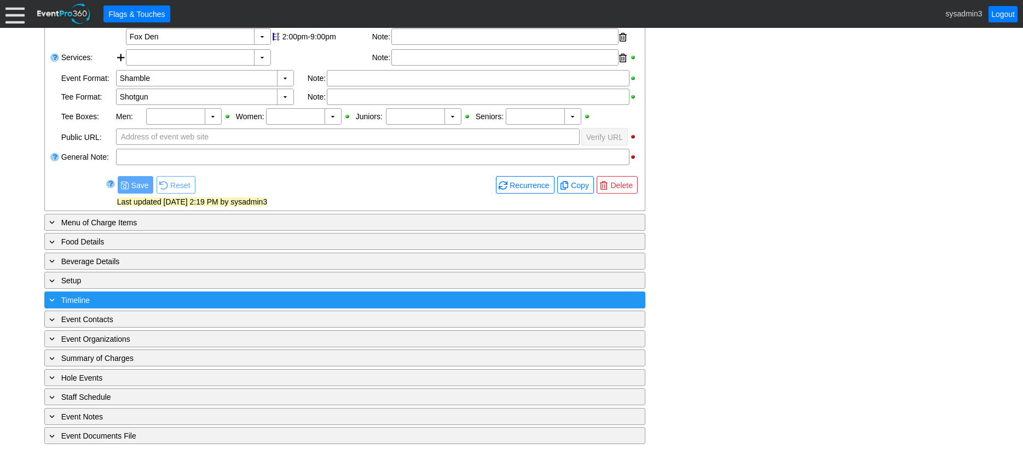
click at [131, 297] on div "+ Timeline" at bounding box center [322, 300] width 551 height 13
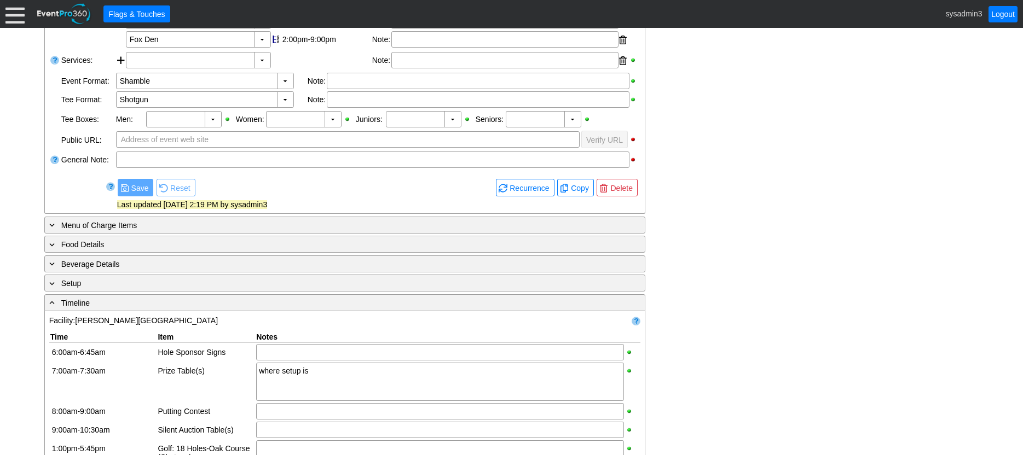
scroll to position [250, 0]
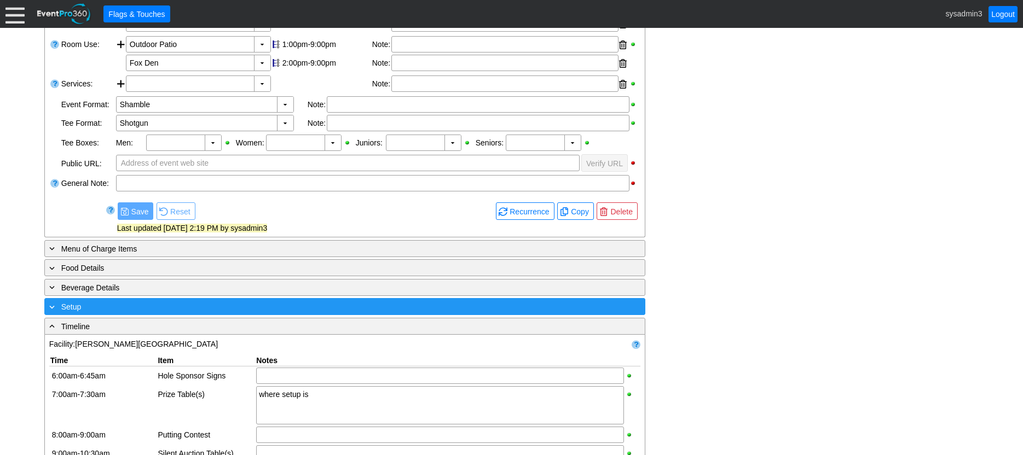
click at [180, 308] on div "+ Setup" at bounding box center [322, 307] width 551 height 13
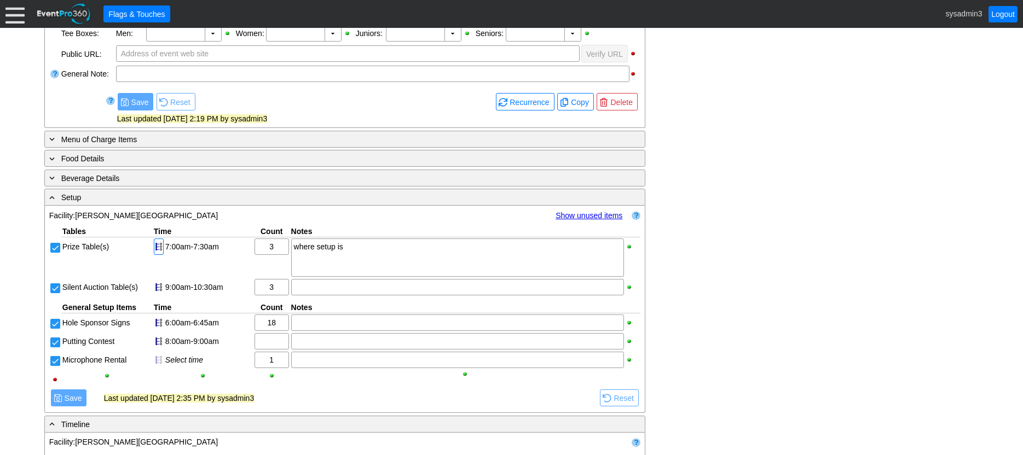
click at [159, 249] on div at bounding box center [159, 247] width 10 height 16
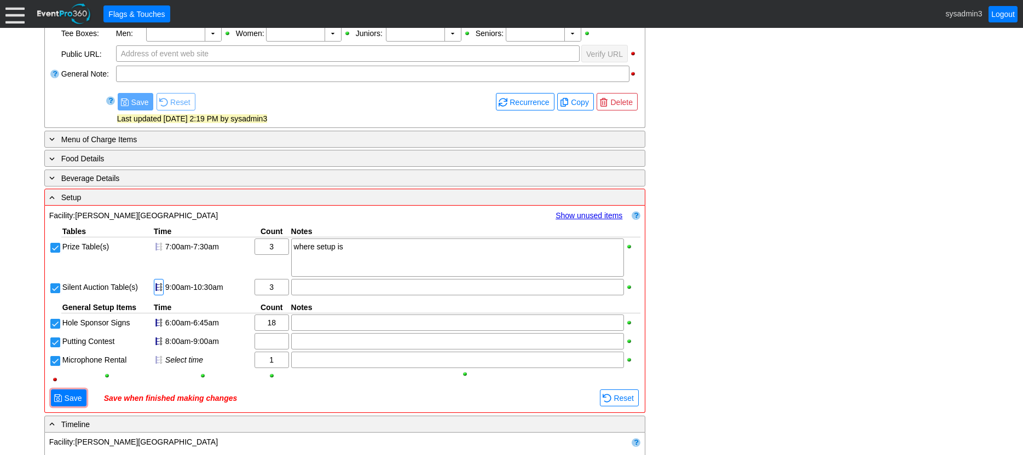
click at [159, 283] on div at bounding box center [159, 287] width 10 height 16
click at [161, 319] on div at bounding box center [159, 323] width 10 height 16
drag, startPoint x: 155, startPoint y: 340, endPoint x: 398, endPoint y: 411, distance: 253.1
click at [158, 342] on div at bounding box center [159, 341] width 10 height 16
click at [159, 243] on div at bounding box center [159, 247] width 10 height 16
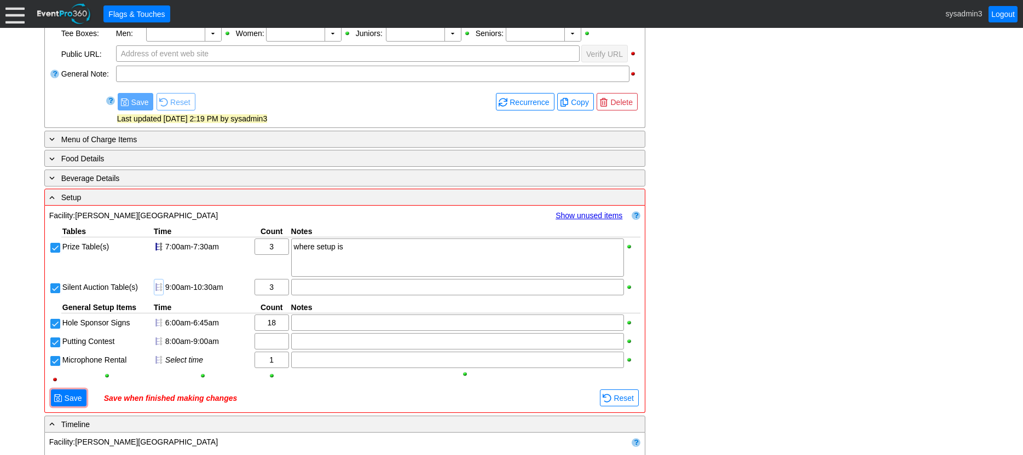
click at [157, 288] on div at bounding box center [159, 287] width 10 height 16
click at [157, 320] on div at bounding box center [159, 323] width 10 height 16
click at [158, 337] on div at bounding box center [159, 341] width 10 height 16
click at [60, 402] on span at bounding box center [58, 398] width 9 height 9
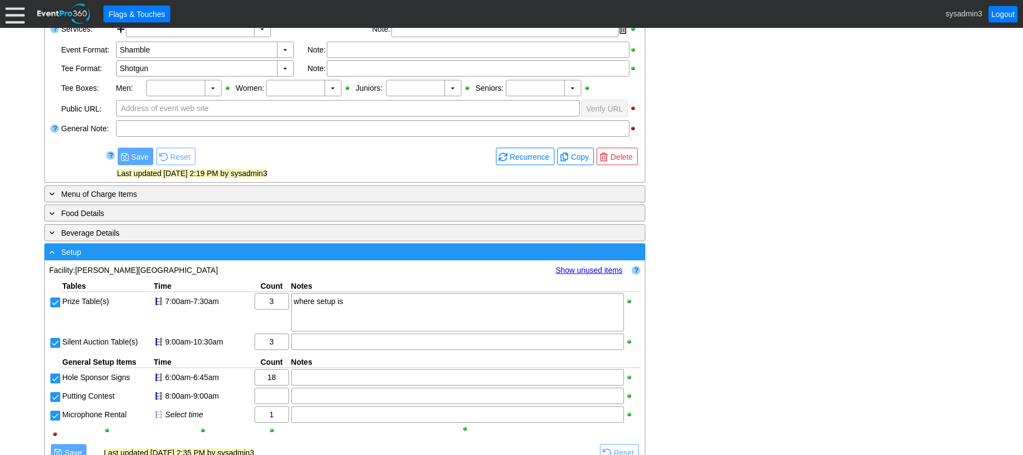
click at [208, 253] on div "- Setup" at bounding box center [322, 252] width 551 height 13
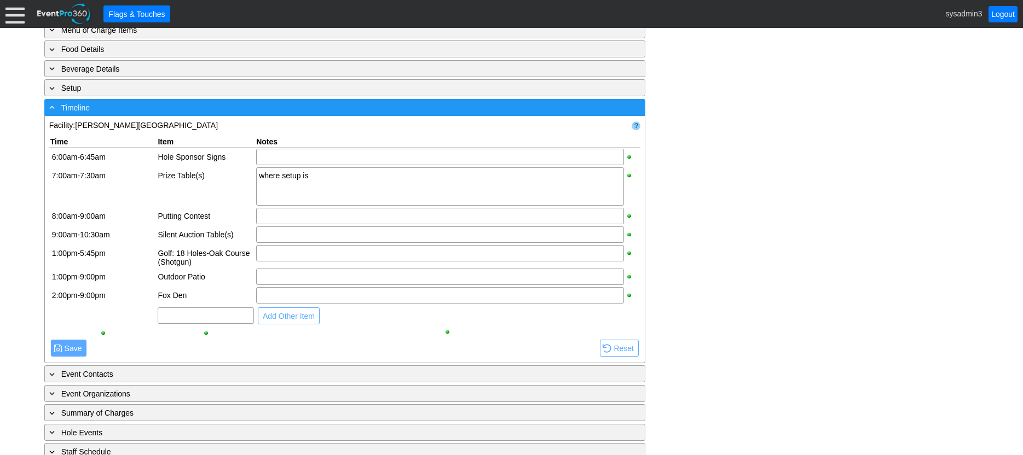
click at [284, 112] on div "- Timeline" at bounding box center [322, 107] width 551 height 13
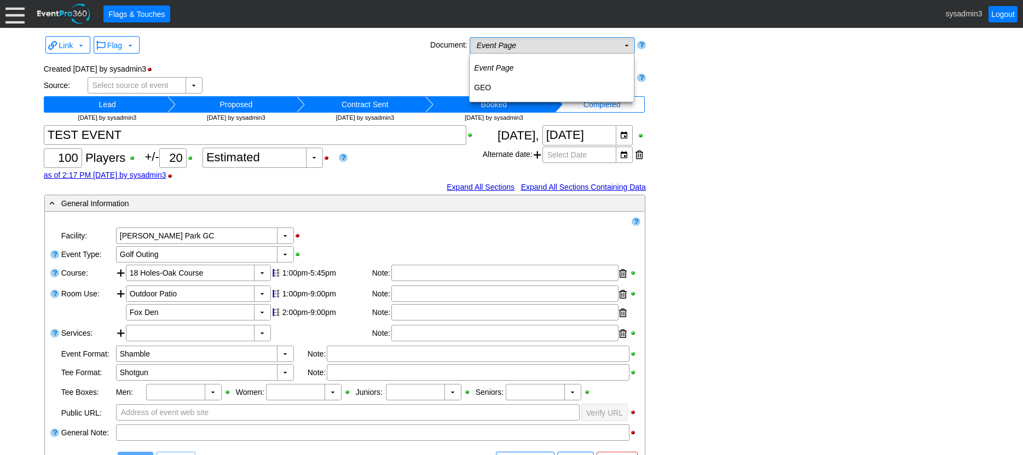
click at [523, 41] on td "Event Page Χ" at bounding box center [544, 45] width 149 height 15
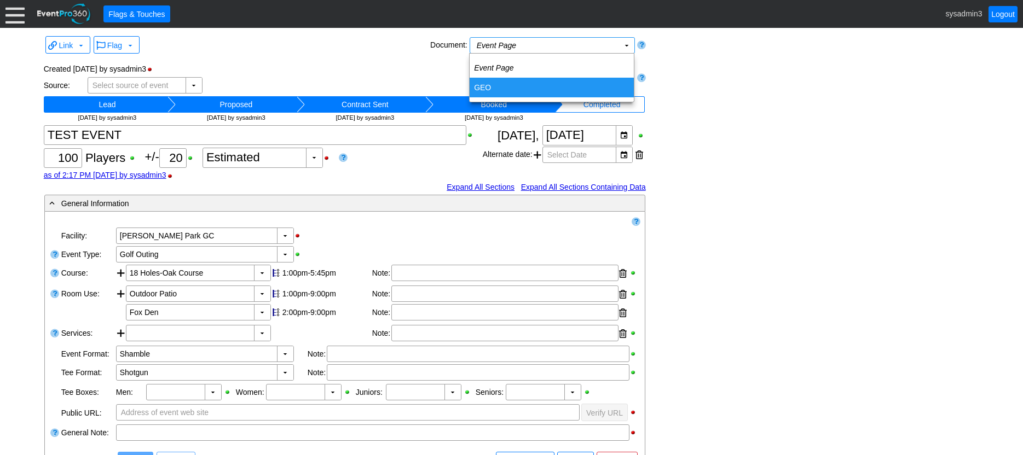
click at [499, 85] on td "GEO" at bounding box center [552, 88] width 164 height 20
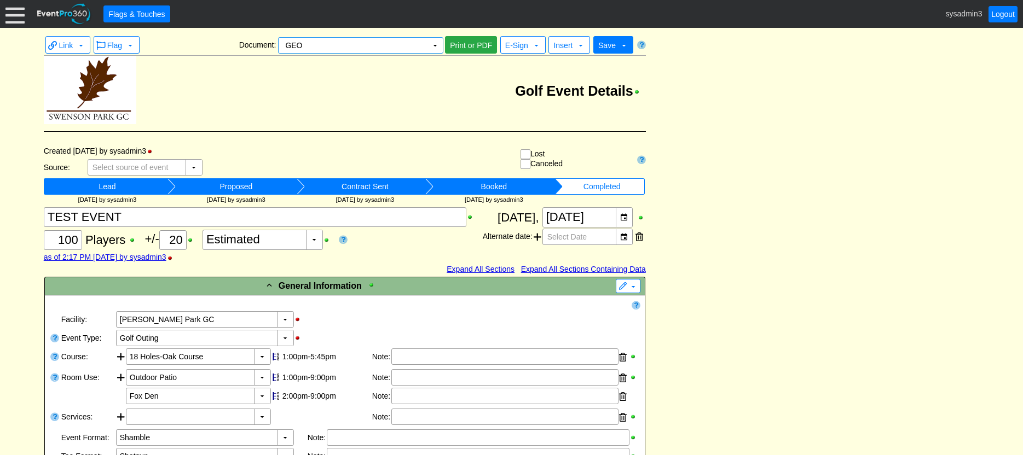
scroll to position [47, 0]
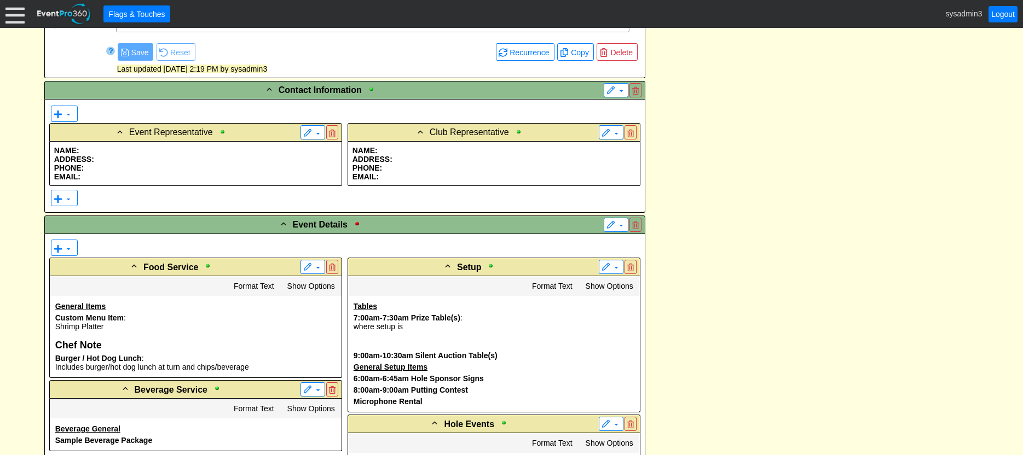
click at [137, 159] on p "ADDRESS:" at bounding box center [195, 159] width 283 height 9
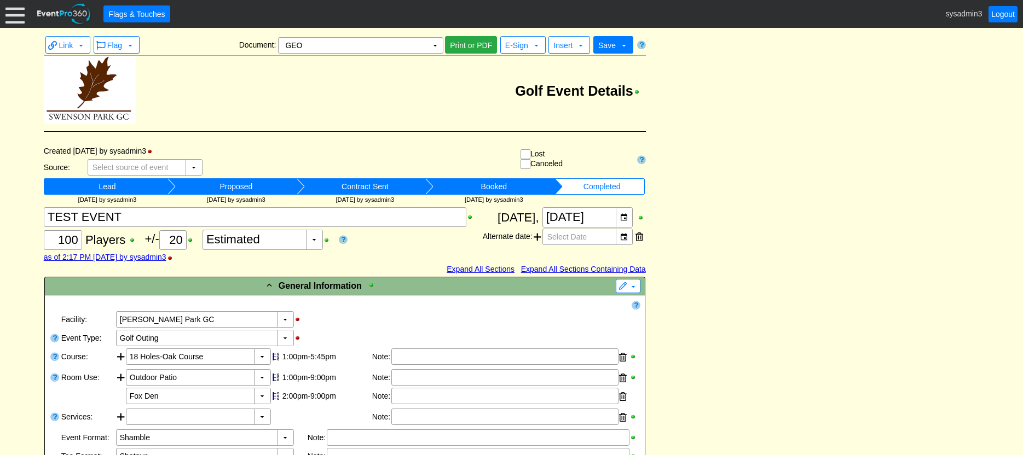
drag, startPoint x: 440, startPoint y: 87, endPoint x: 395, endPoint y: 56, distance: 53.9
click at [372, 69] on td "Golf Event Details" at bounding box center [391, 91] width 510 height 70
click at [417, 44] on td "GEO Χ" at bounding box center [353, 45] width 149 height 15
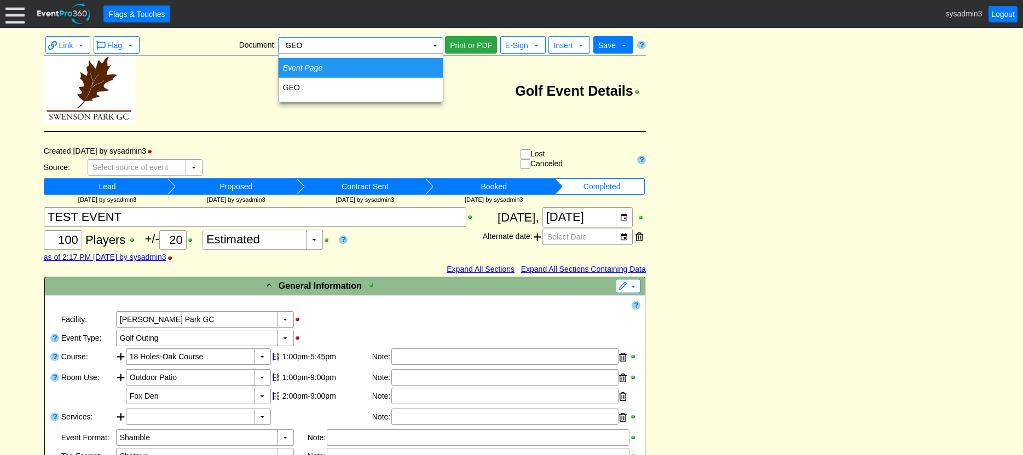
click at [346, 67] on td "Event Page" at bounding box center [361, 68] width 164 height 20
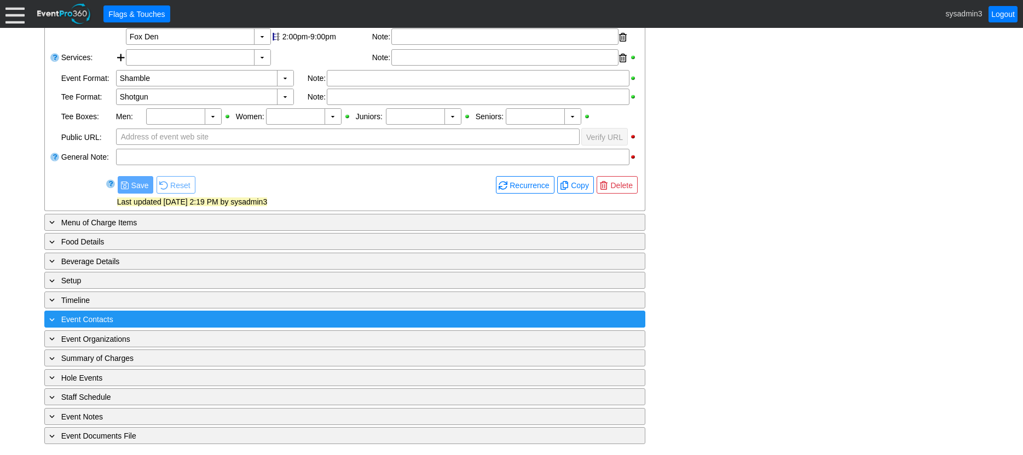
click at [154, 316] on div "+ Event Contacts" at bounding box center [322, 319] width 551 height 13
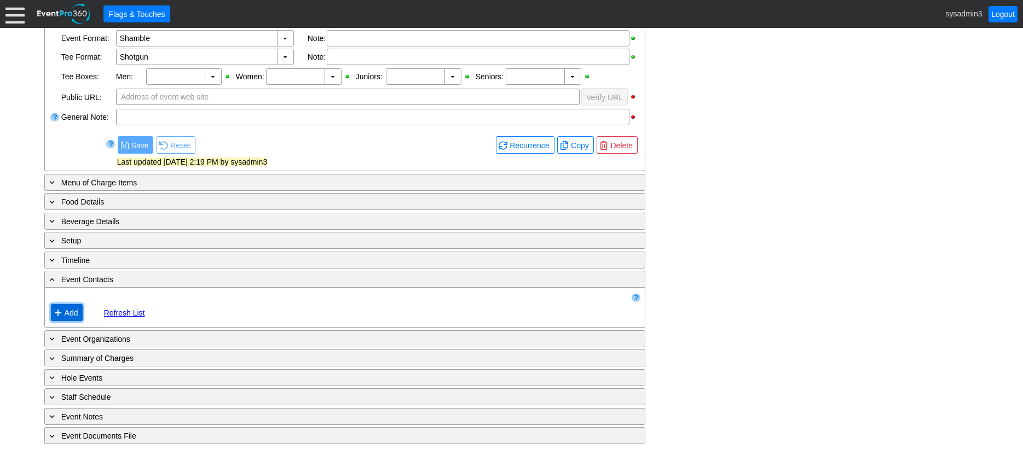
click at [74, 311] on span "Add" at bounding box center [71, 313] width 18 height 11
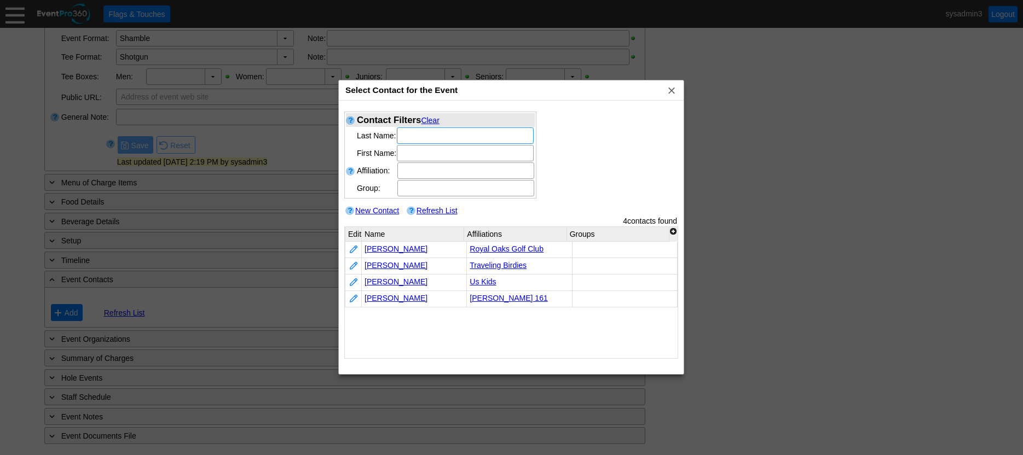
click at [380, 209] on link "New Contact" at bounding box center [377, 210] width 44 height 9
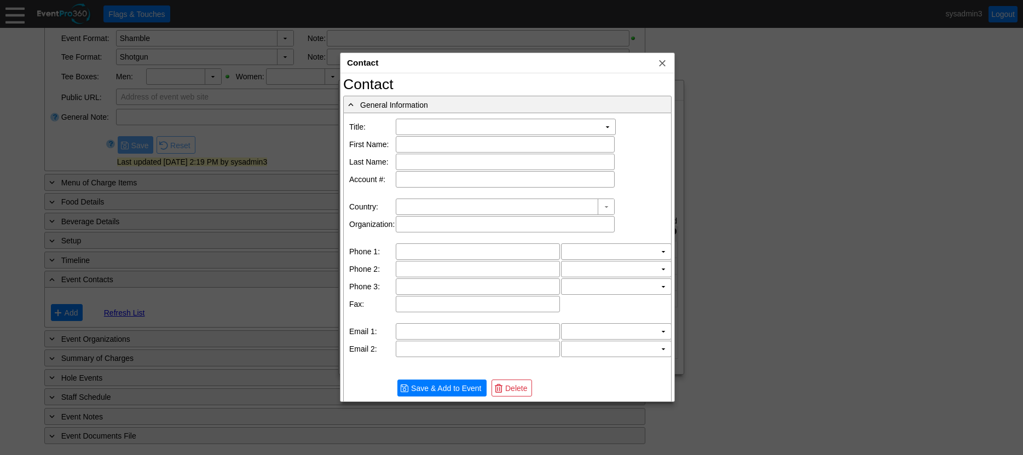
type input "United States"
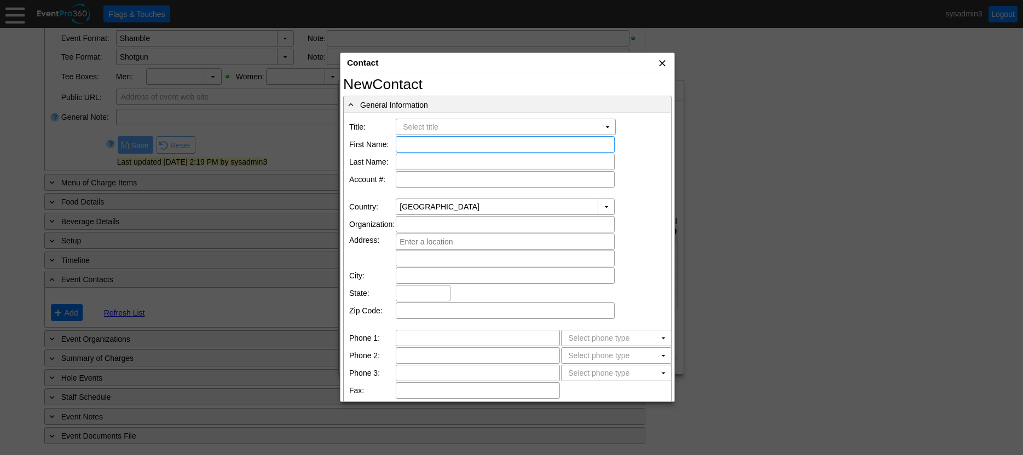
click at [668, 62] on span "x" at bounding box center [662, 62] width 11 height 11
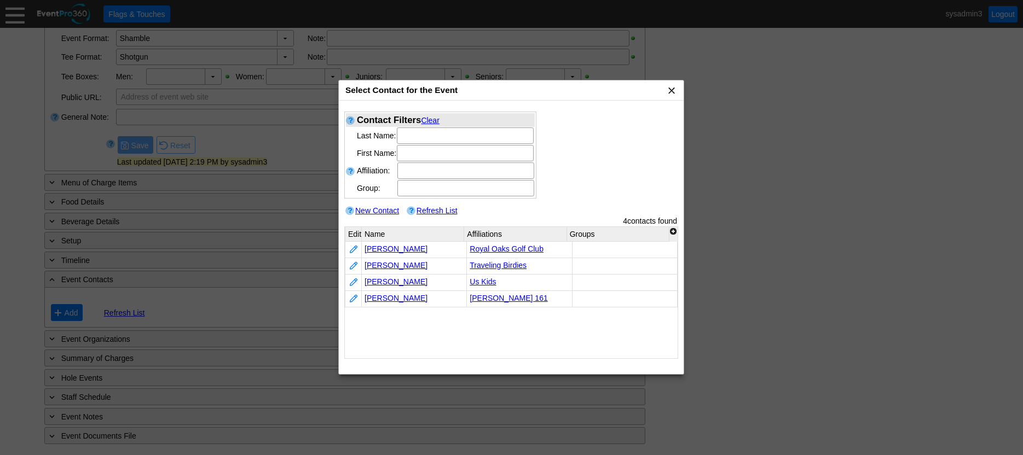
click at [668, 91] on span "x" at bounding box center [671, 90] width 11 height 11
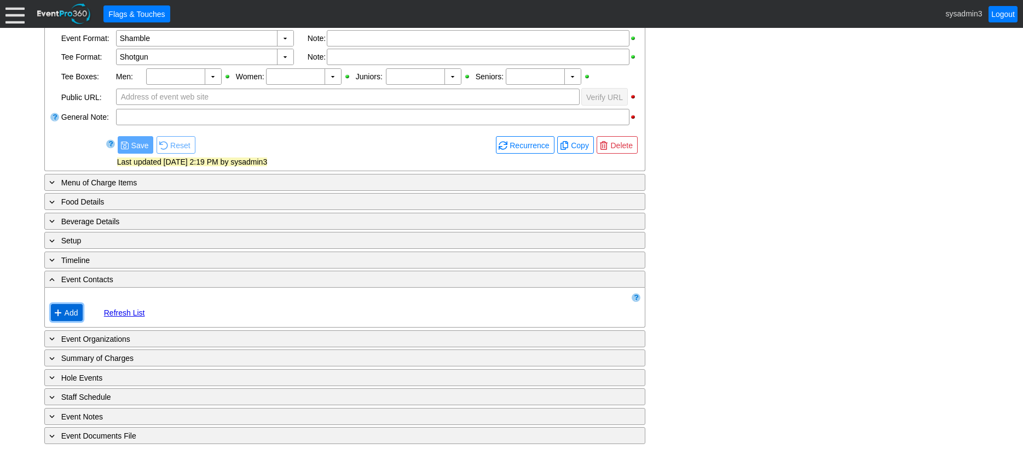
click at [68, 309] on span "Add" at bounding box center [71, 313] width 18 height 11
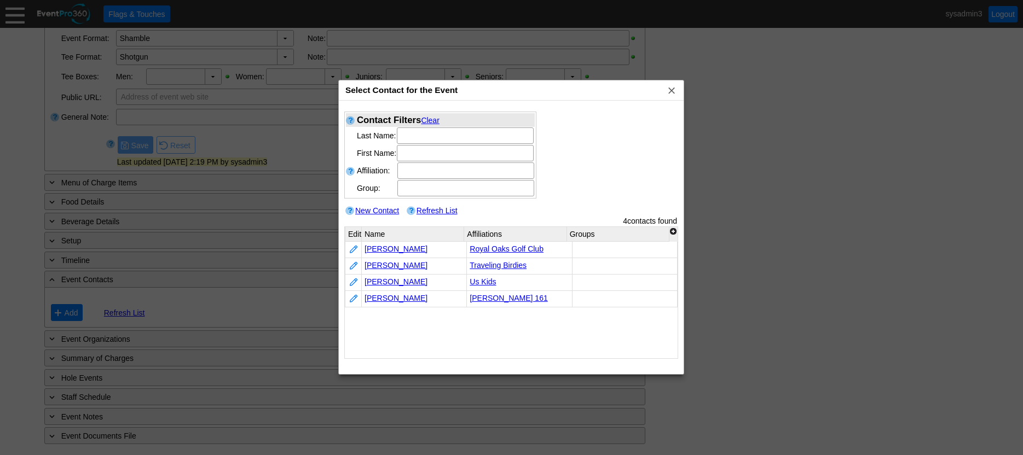
click at [381, 207] on link "New Contact" at bounding box center [377, 210] width 44 height 9
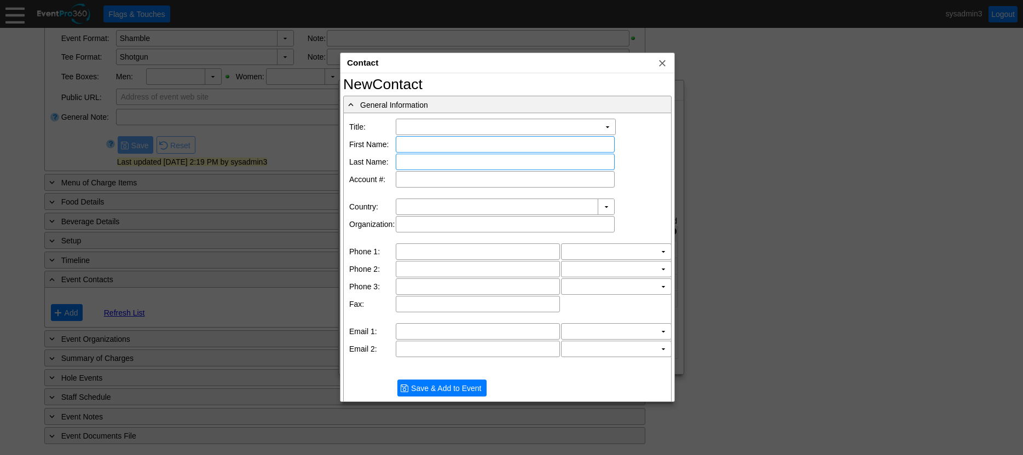
type input "United States"
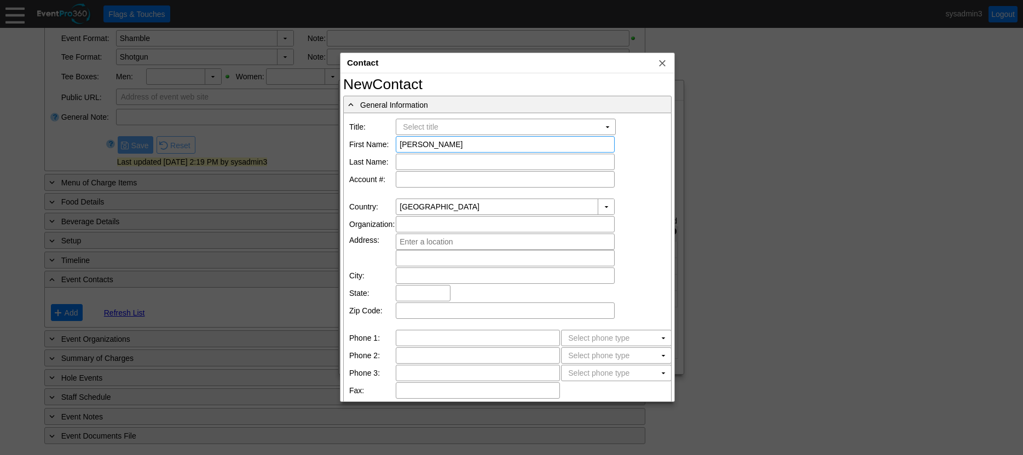
type input "William"
click at [431, 158] on input "text" at bounding box center [505, 161] width 211 height 15
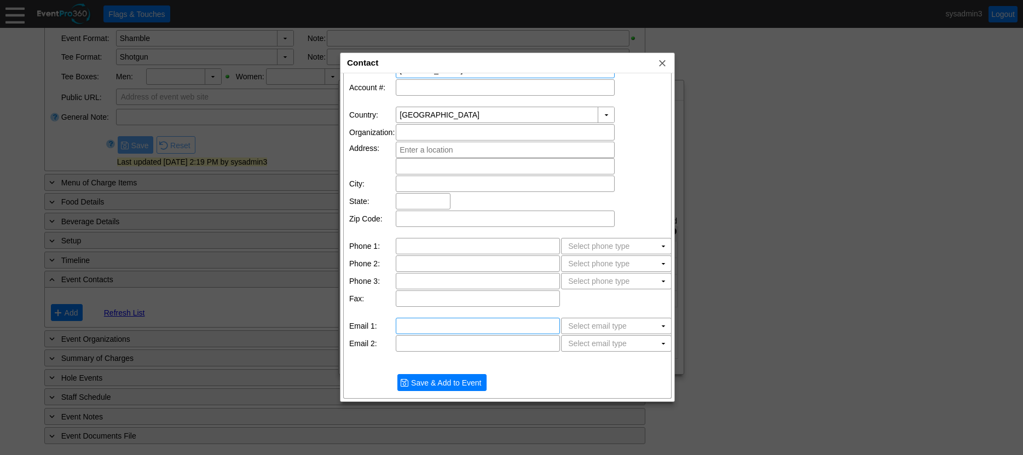
type input "Reller"
click at [416, 330] on input "text" at bounding box center [478, 326] width 157 height 15
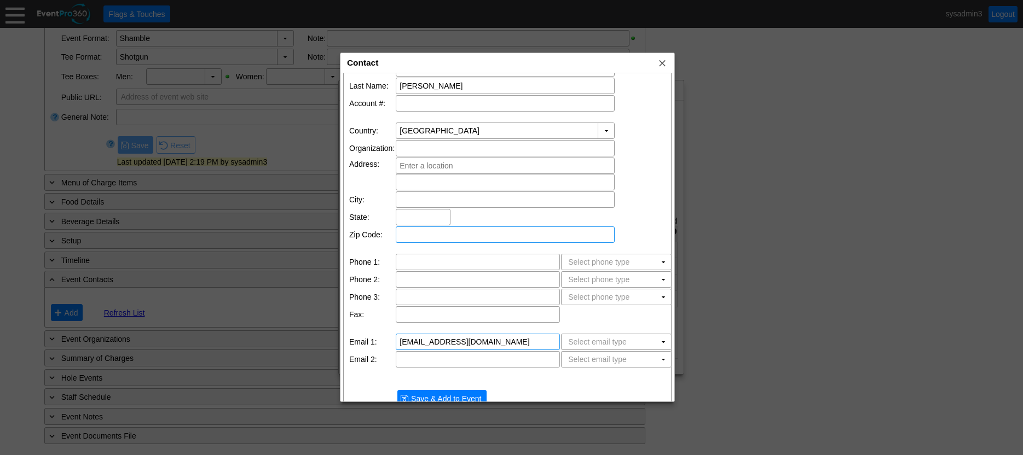
scroll to position [92, 0]
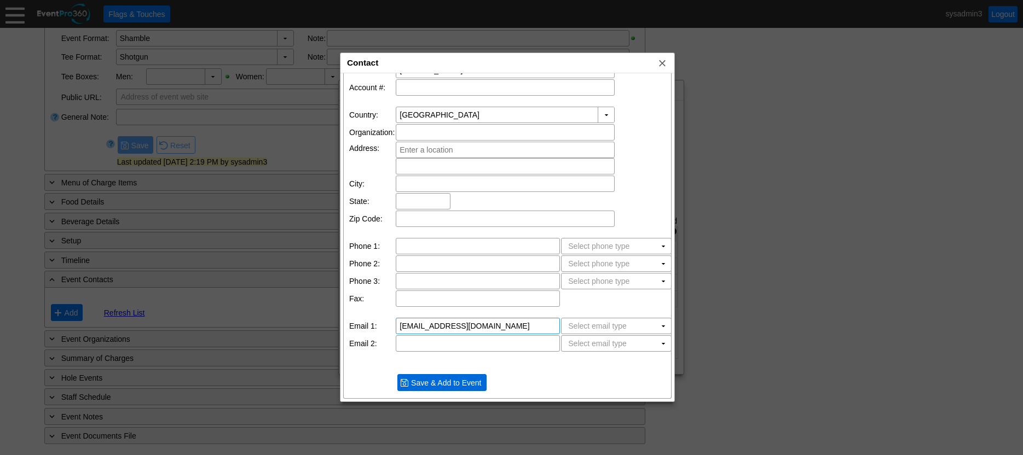
type input "bill@eventpro360.com"
click at [424, 386] on span "Save & Add to Event" at bounding box center [446, 383] width 74 height 11
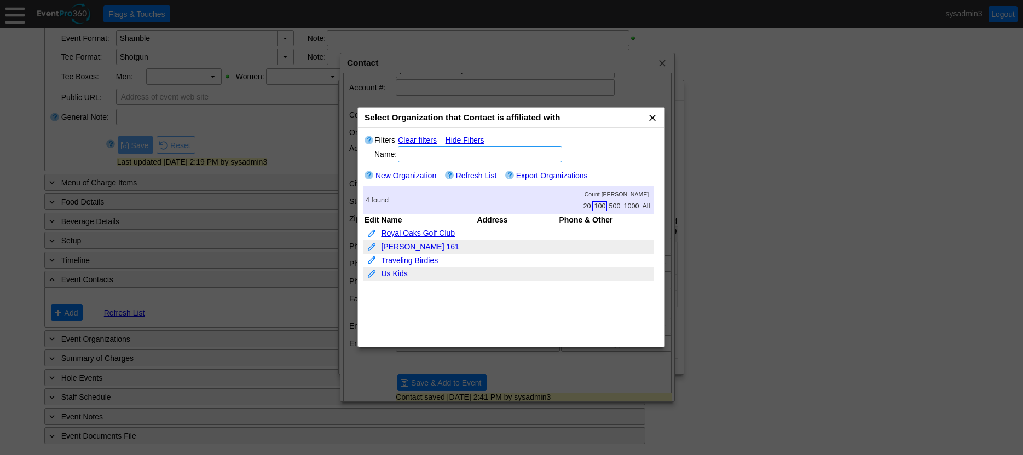
click at [648, 118] on span "x" at bounding box center [652, 117] width 11 height 11
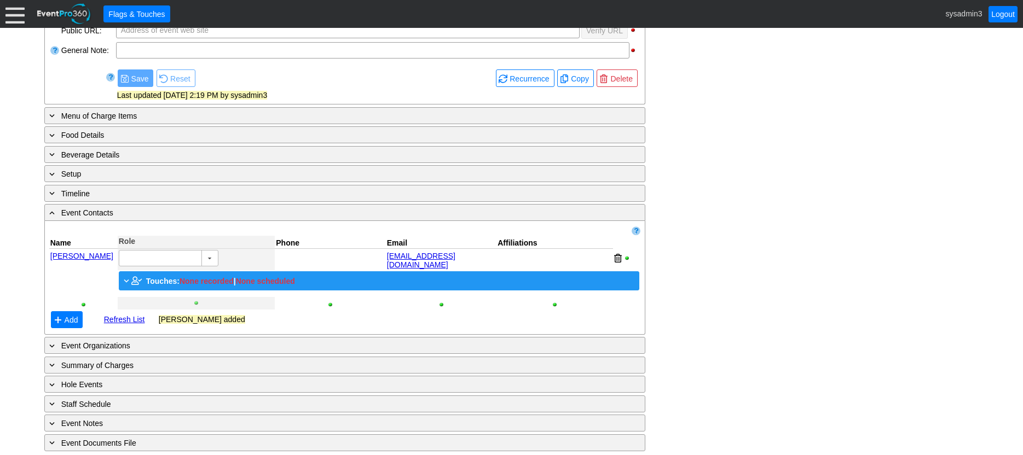
scroll to position [387, 0]
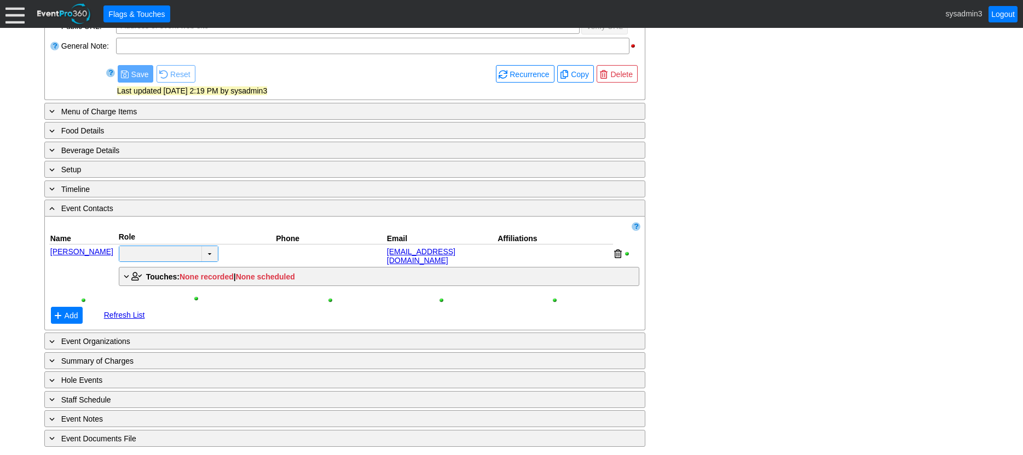
click at [212, 251] on td "▼" at bounding box center [209, 253] width 16 height 15
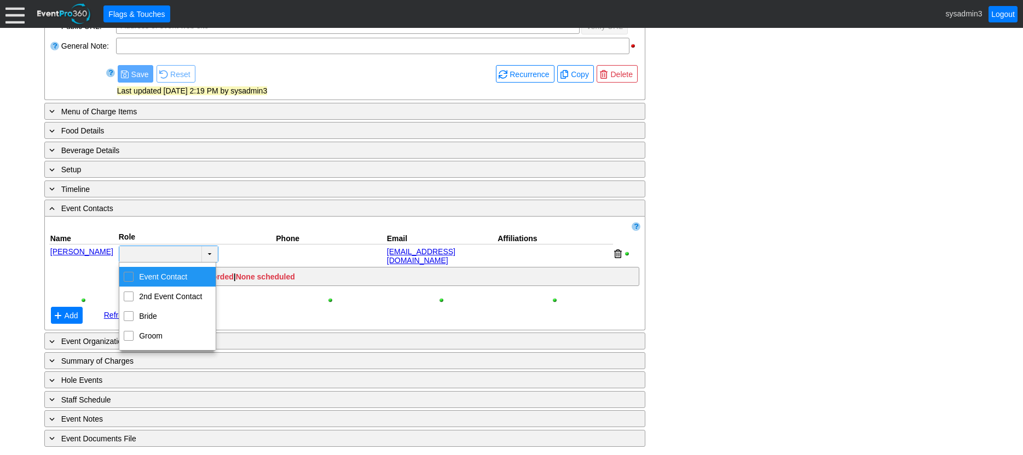
click at [131, 278] on input "Event Contact" at bounding box center [128, 276] width 7 height 7
checkbox input "true"
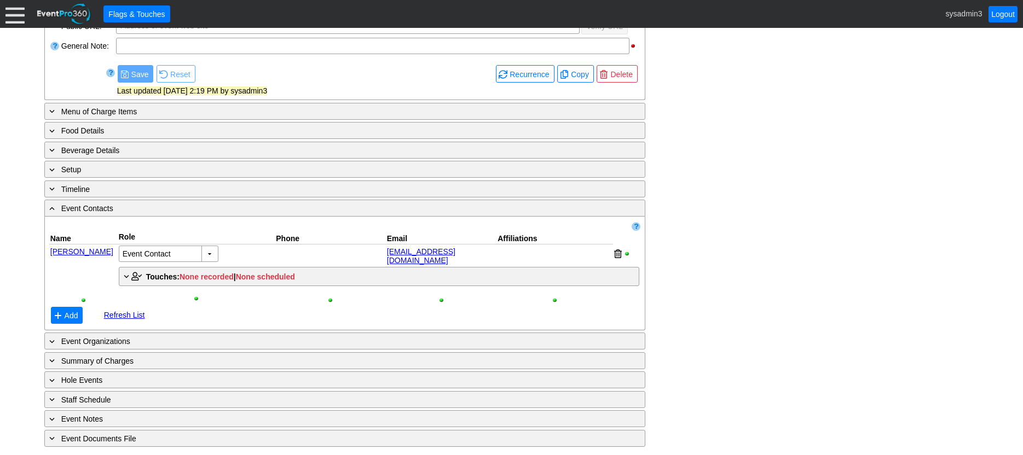
click at [714, 216] on div "- General Information ▼ Loading.... Remove all highlights Facility: ▼ Χ Swenson…" at bounding box center [511, 127] width 941 height 640
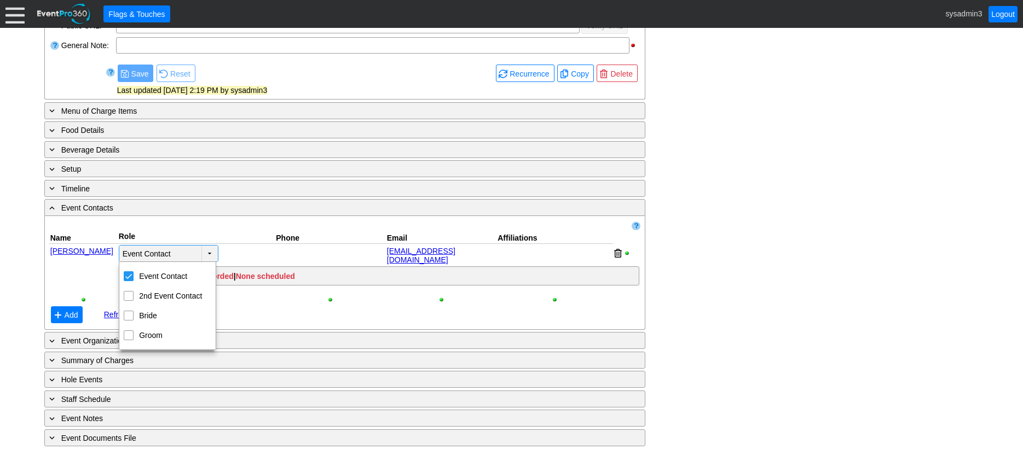
click at [207, 252] on td "▼" at bounding box center [209, 254] width 16 height 16
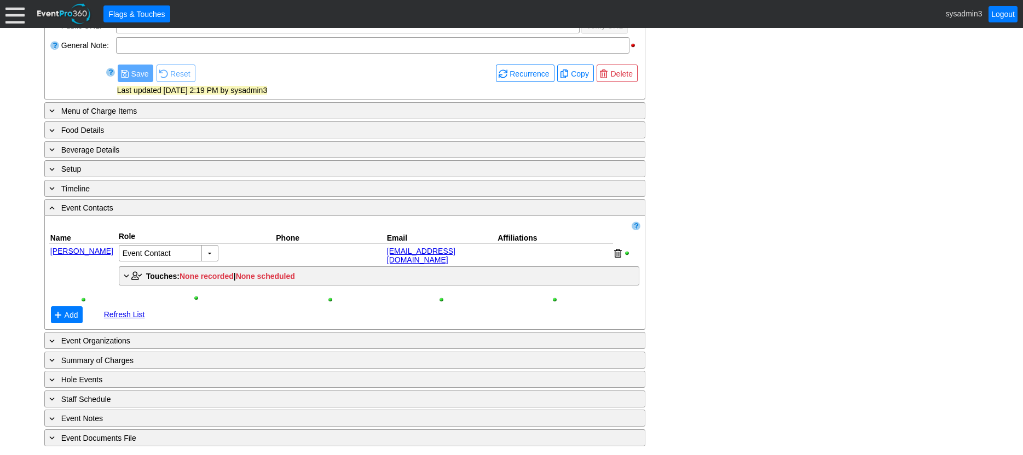
scroll to position [387, 0]
click at [685, 236] on div "- General Information ▼ Loading.... Remove all highlights Facility: ▼ Χ Swenson…" at bounding box center [511, 127] width 941 height 640
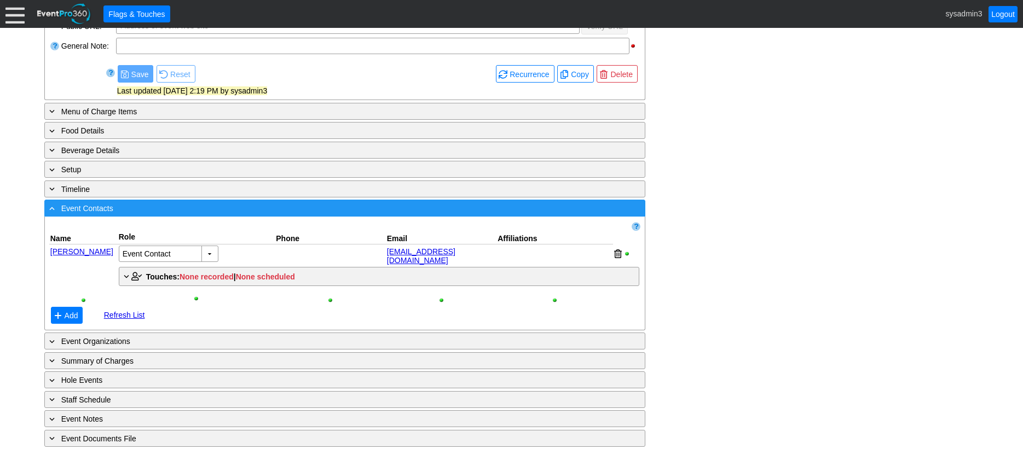
click at [360, 212] on div "- Event Contacts" at bounding box center [322, 208] width 551 height 13
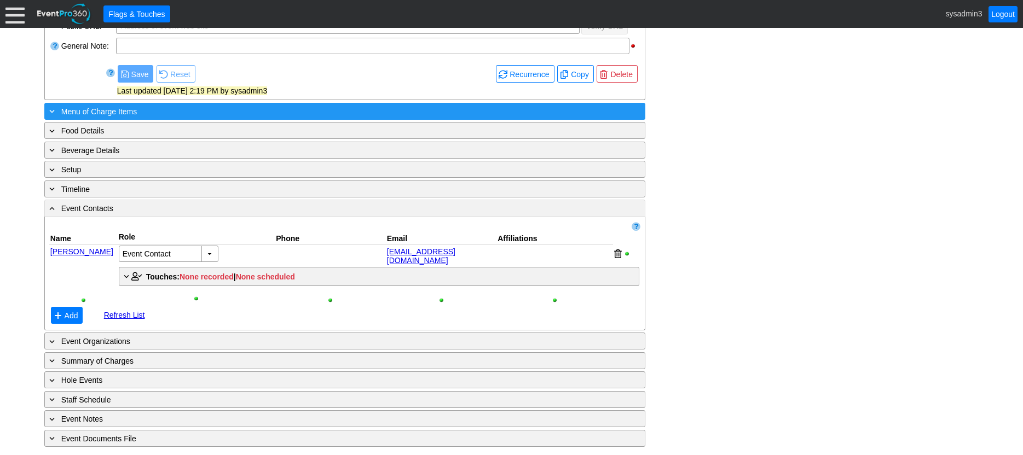
scroll to position [314, 0]
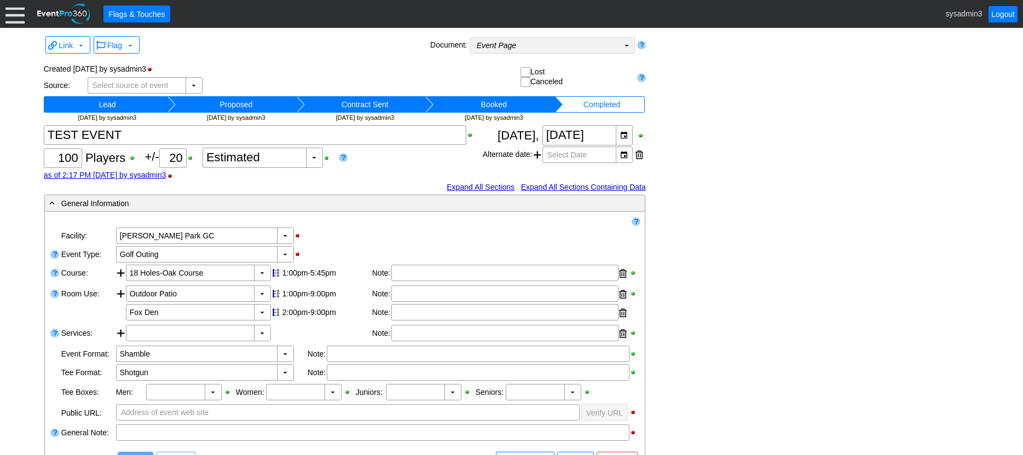
click at [557, 46] on td "Event Page Χ" at bounding box center [544, 45] width 149 height 15
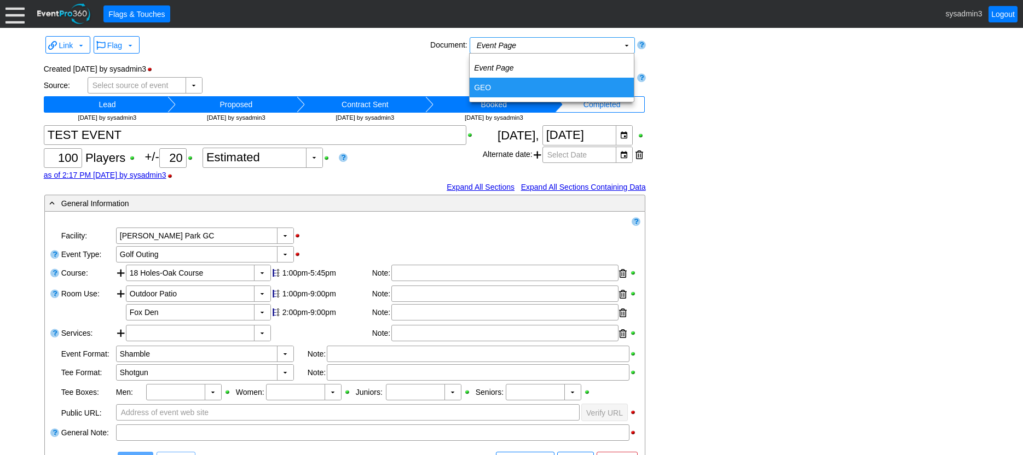
click at [494, 88] on td "GEO" at bounding box center [552, 88] width 164 height 20
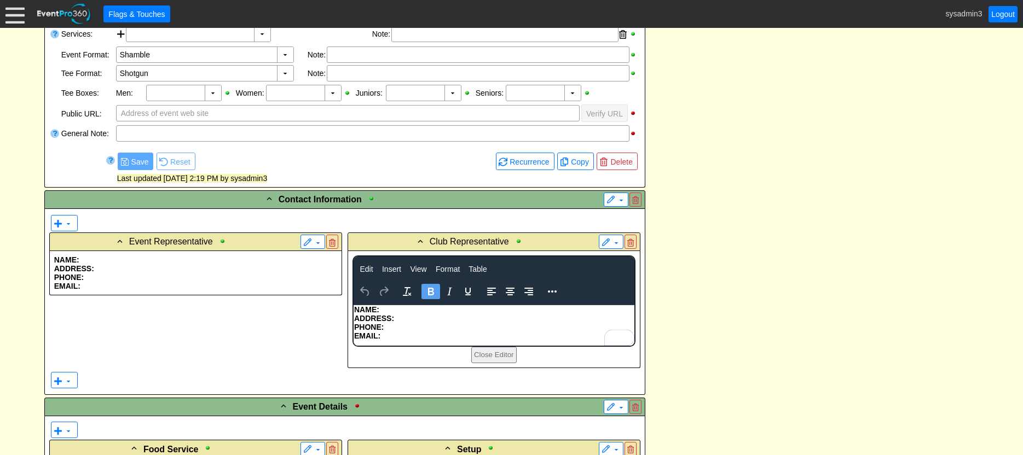
scroll to position [383, 0]
click at [415, 317] on p "ADDRESS:" at bounding box center [494, 318] width 280 height 9
click at [386, 307] on p "NAME:" at bounding box center [494, 309] width 280 height 9
drag, startPoint x: 813, startPoint y: 302, endPoint x: 806, endPoint y: 301, distance: 7.3
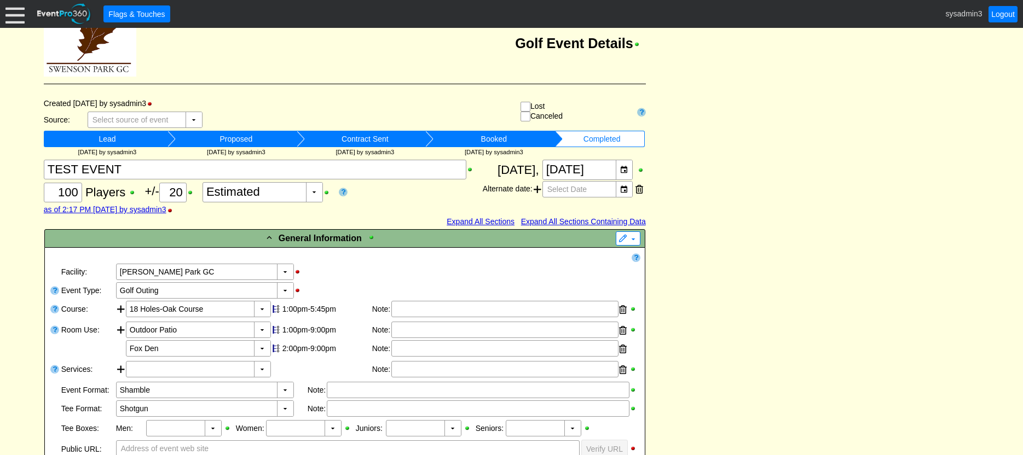
scroll to position [0, 0]
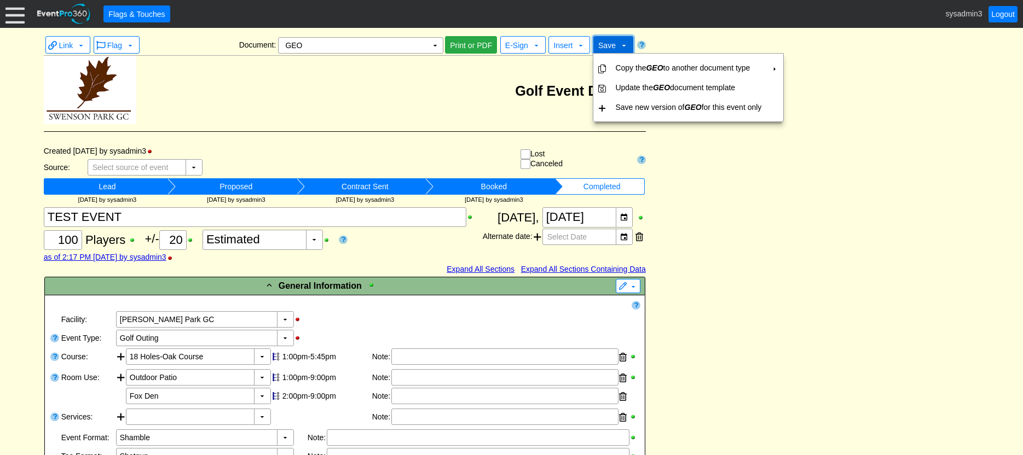
click at [603, 45] on span "Save" at bounding box center [607, 45] width 18 height 9
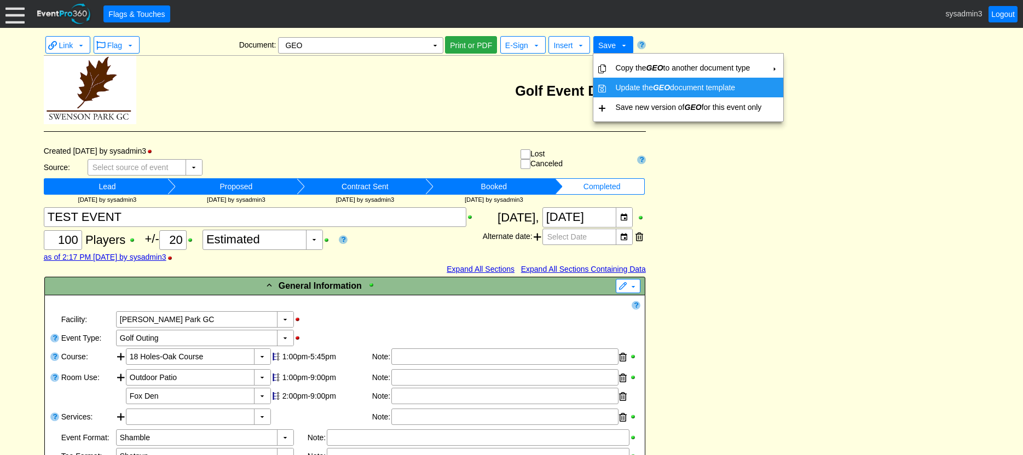
click at [704, 84] on td "Update the GEO document template" at bounding box center [688, 88] width 155 height 20
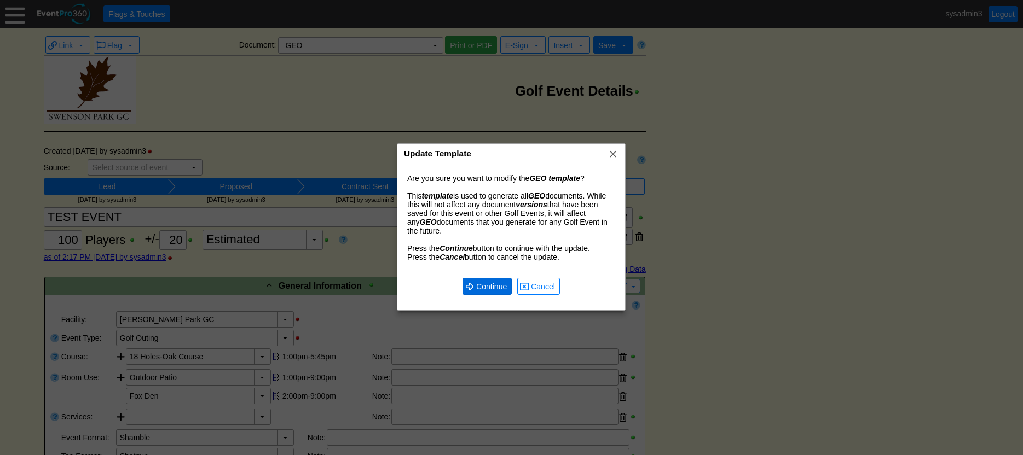
click at [486, 286] on span "Continue" at bounding box center [491, 286] width 35 height 11
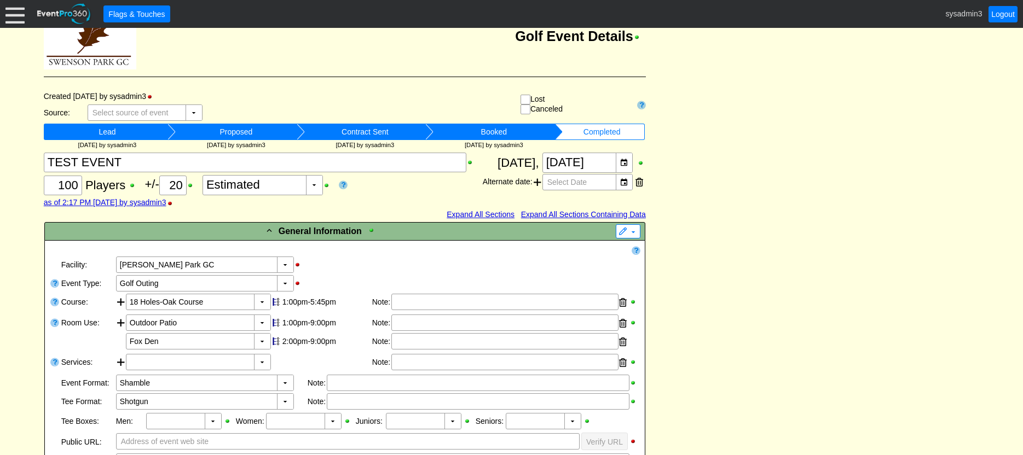
scroll to position [55, 0]
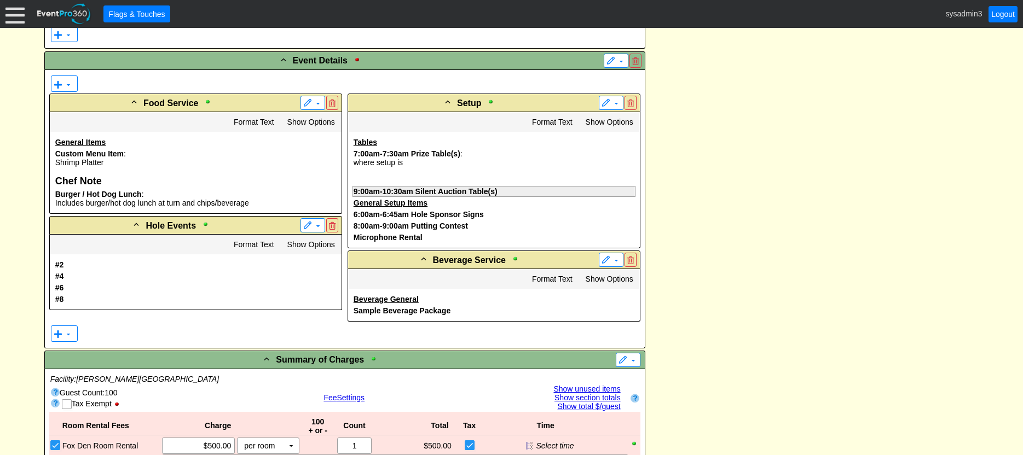
click at [436, 189] on b "Silent Auction Table(s)" at bounding box center [456, 191] width 82 height 9
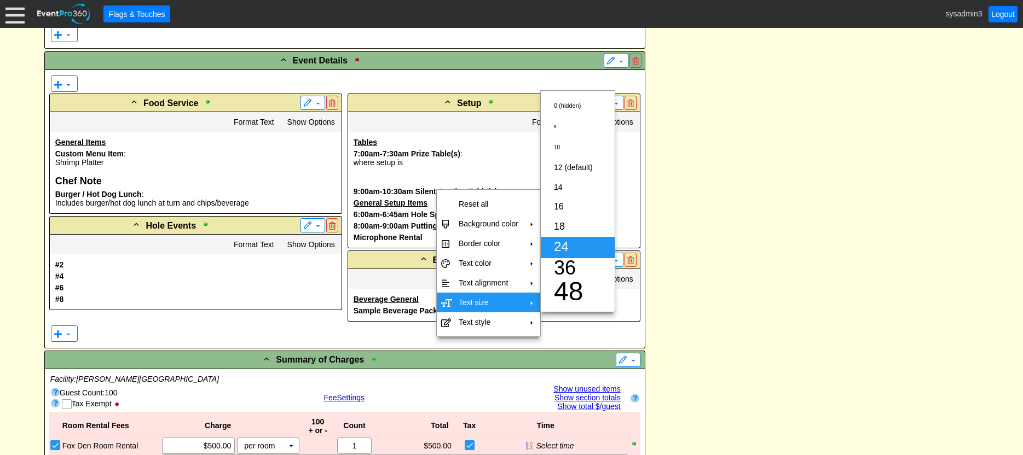
click at [561, 244] on span "24" at bounding box center [561, 246] width 15 height 15
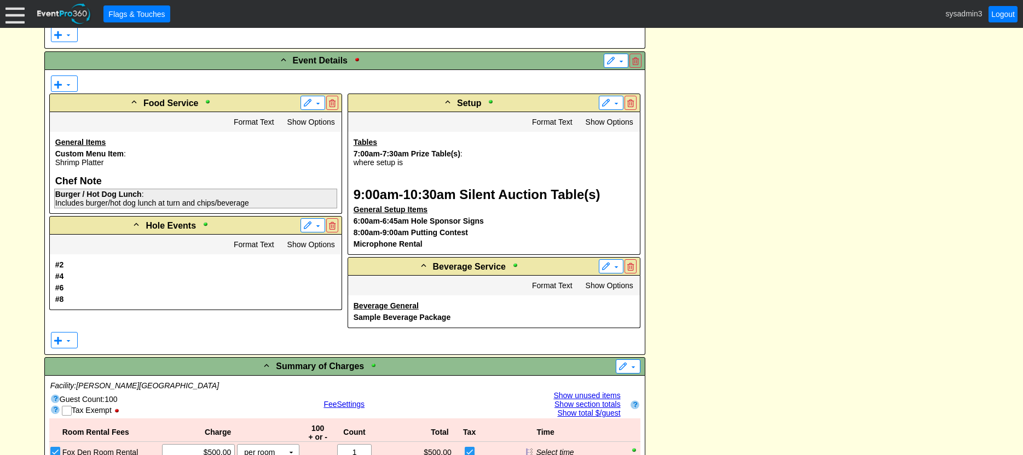
click at [119, 194] on b "Burger / Hot Dog Lunch" at bounding box center [98, 194] width 86 height 9
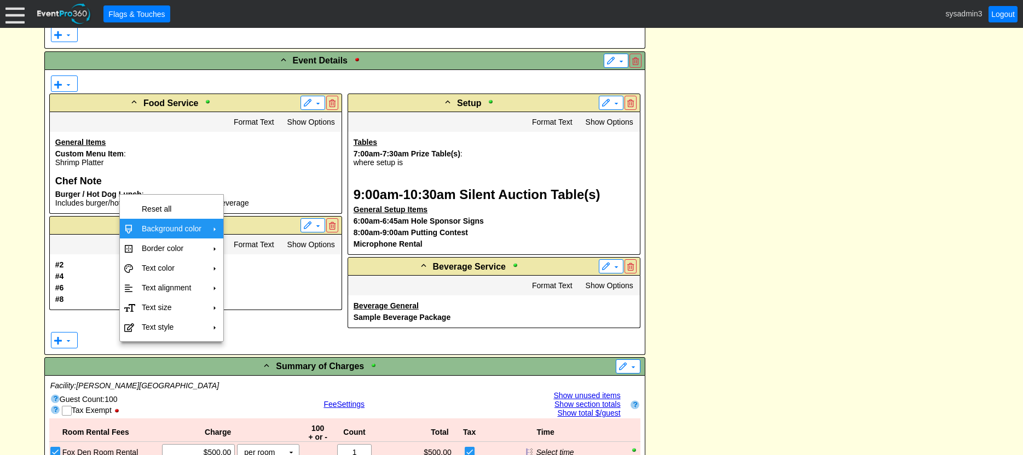
click at [170, 228] on td "Background color" at bounding box center [171, 229] width 68 height 20
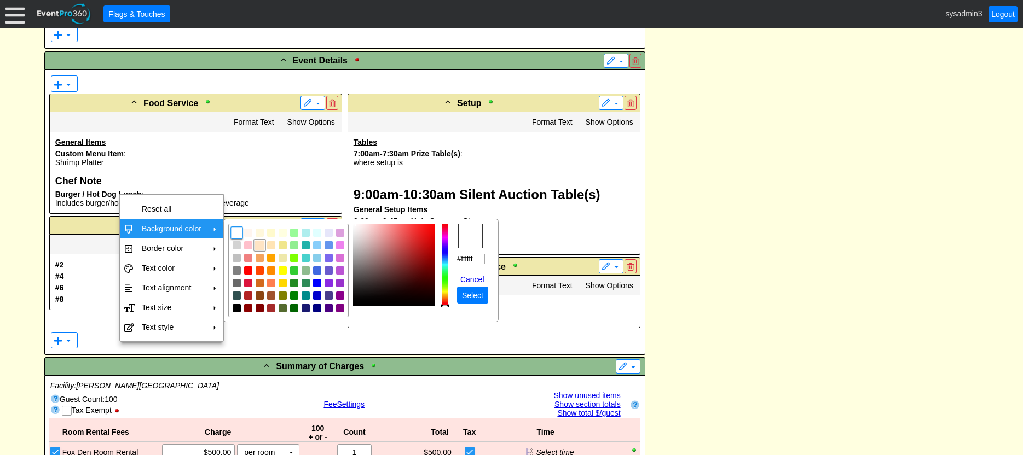
click at [259, 247] on img "focusNode" at bounding box center [260, 246] width 10 height 10
type input "#ffe4c4"
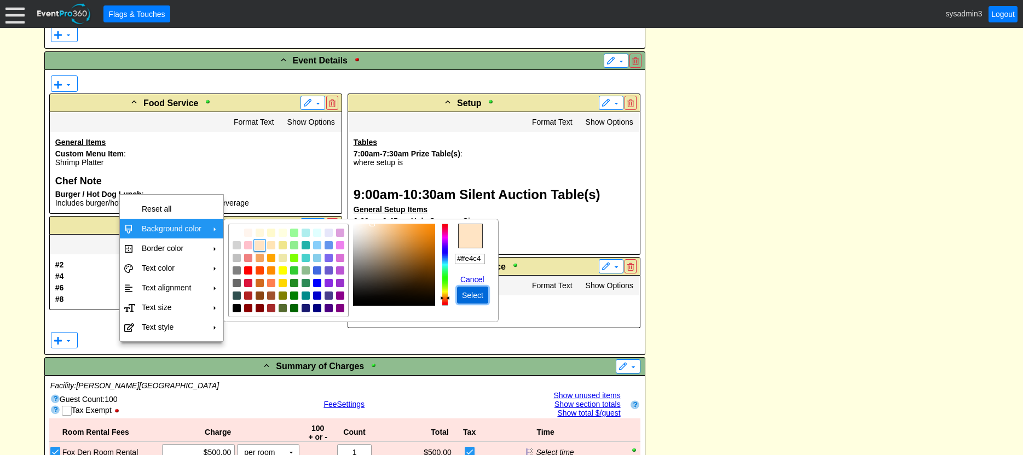
click at [477, 296] on span "Select" at bounding box center [473, 295] width 26 height 11
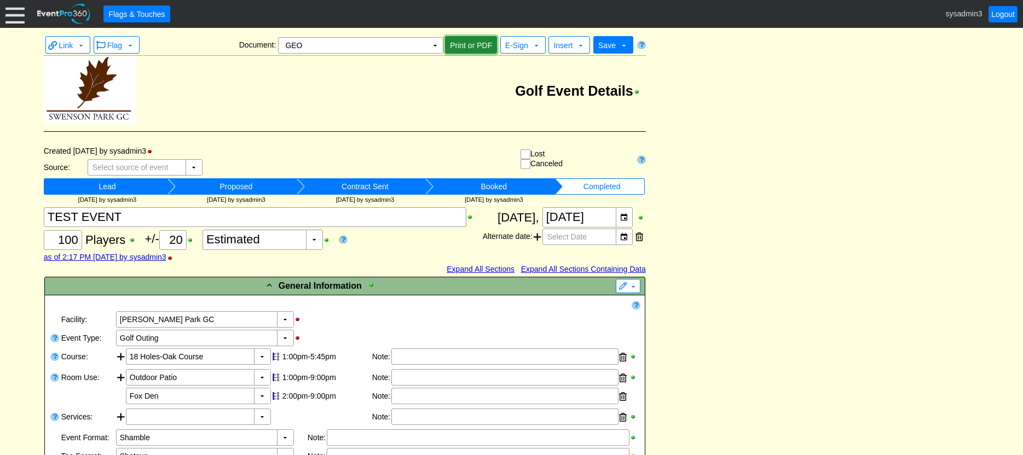
click at [475, 45] on span "Print or PDF" at bounding box center [471, 45] width 47 height 11
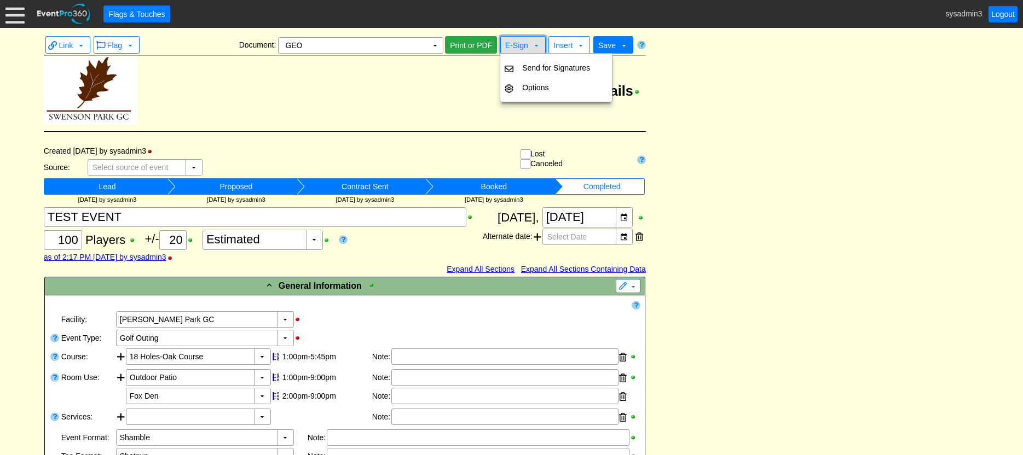
click at [525, 45] on span "E-Sign" at bounding box center [516, 45] width 23 height 9
click at [391, 84] on td "Golf Event Details" at bounding box center [391, 91] width 510 height 70
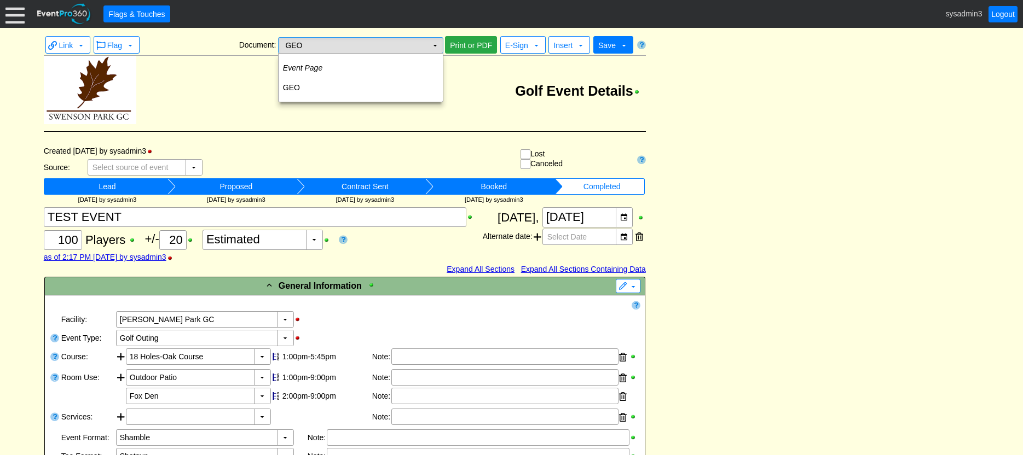
click at [402, 47] on td "GEO Χ" at bounding box center [353, 45] width 149 height 15
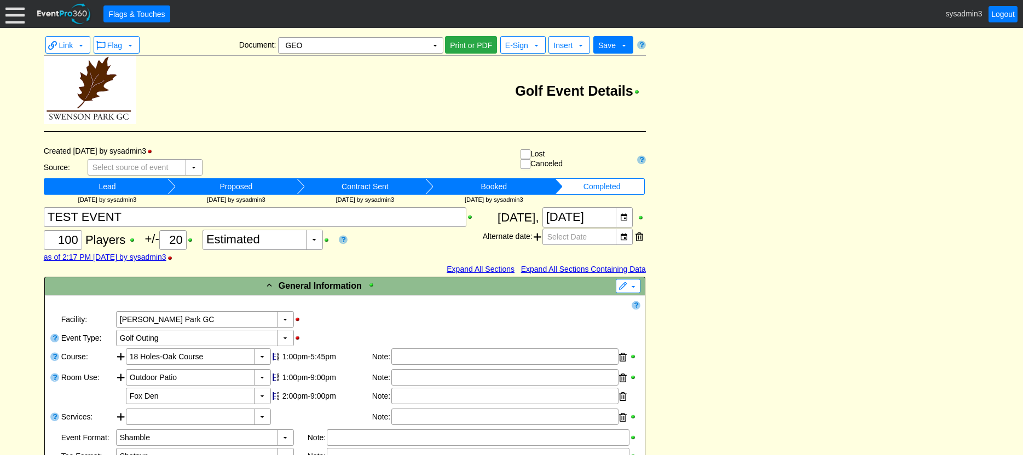
click at [247, 99] on td "Golf Event Details" at bounding box center [391, 91] width 510 height 70
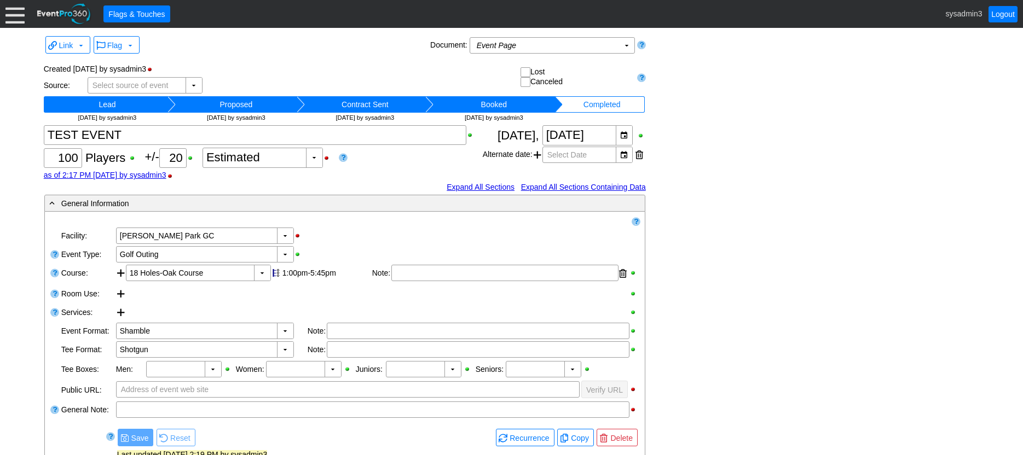
scroll to position [253, 0]
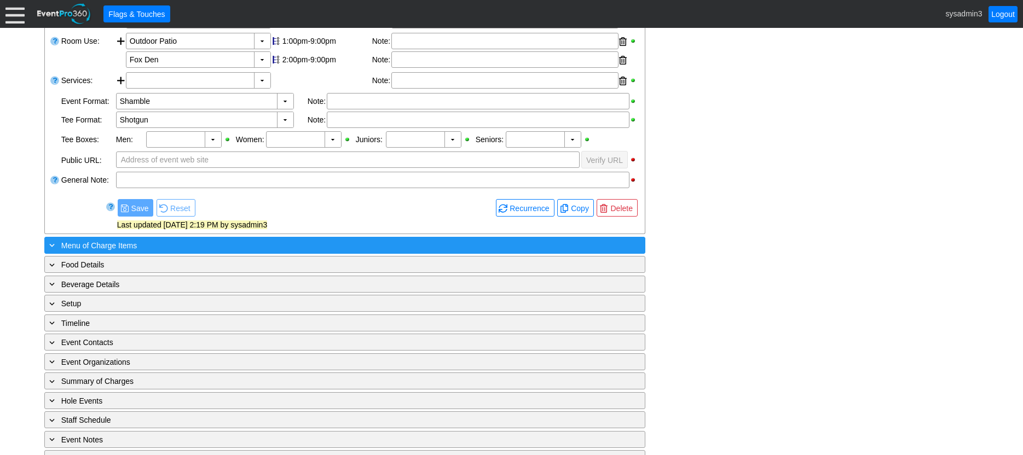
click at [194, 241] on div "+ Menu of Charge Items" at bounding box center [322, 245] width 551 height 13
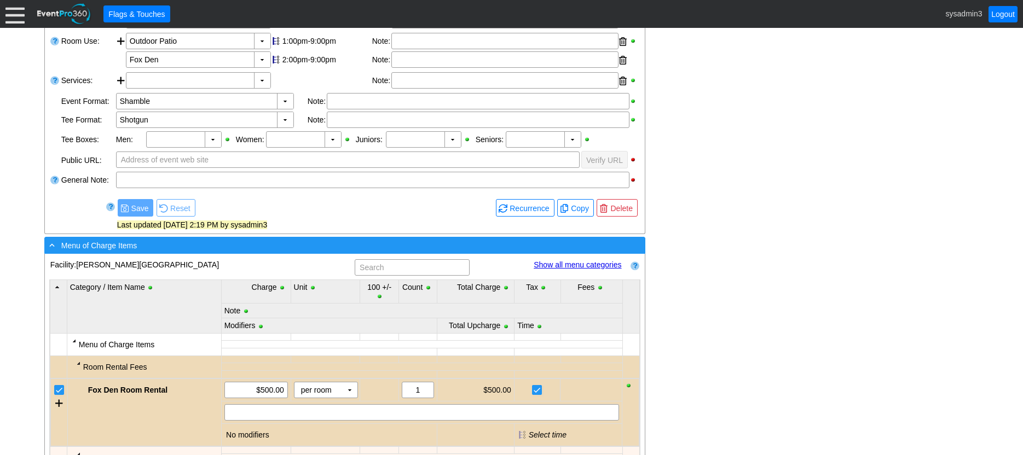
click at [255, 246] on div "- Menu of Charge Items" at bounding box center [322, 245] width 551 height 13
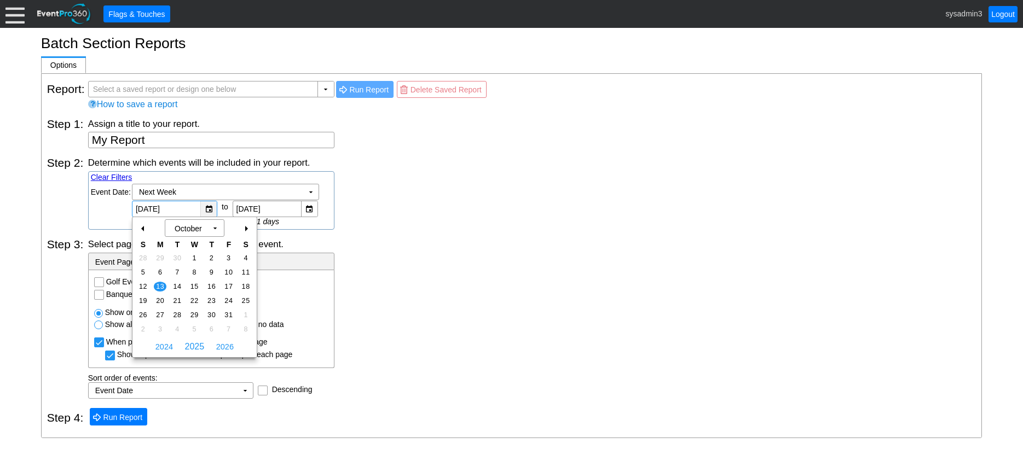
click at [207, 208] on div "▼" at bounding box center [208, 208] width 16 height 15
click at [464, 230] on div "Step 3: Select page section(s) to display for each event. - Event Page Sections…" at bounding box center [511, 314] width 929 height 169
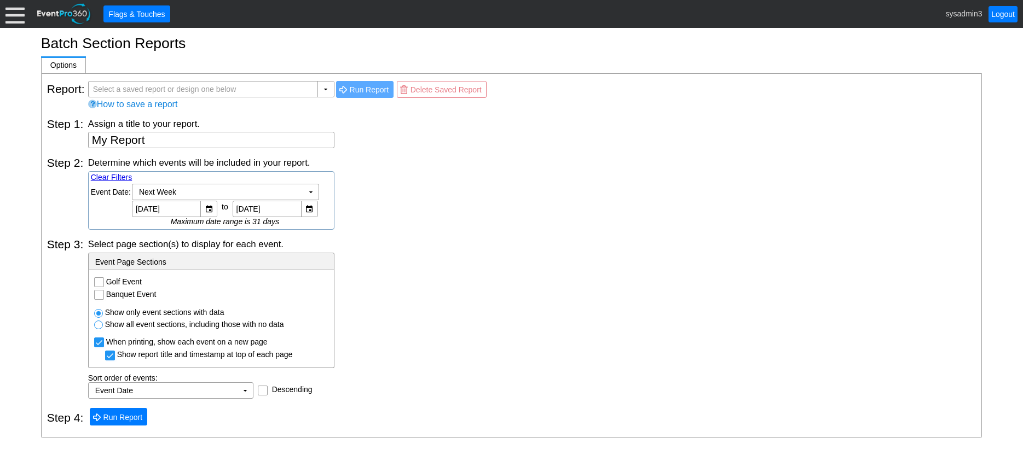
click at [99, 281] on input "Golf Event" at bounding box center [100, 283] width 11 height 11
checkbox input "true"
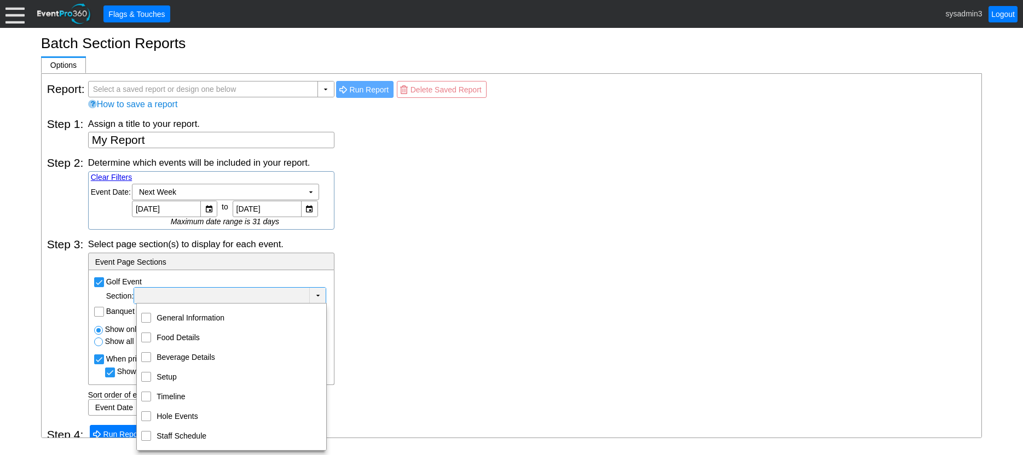
click at [316, 296] on td "▼" at bounding box center [317, 296] width 16 height 16
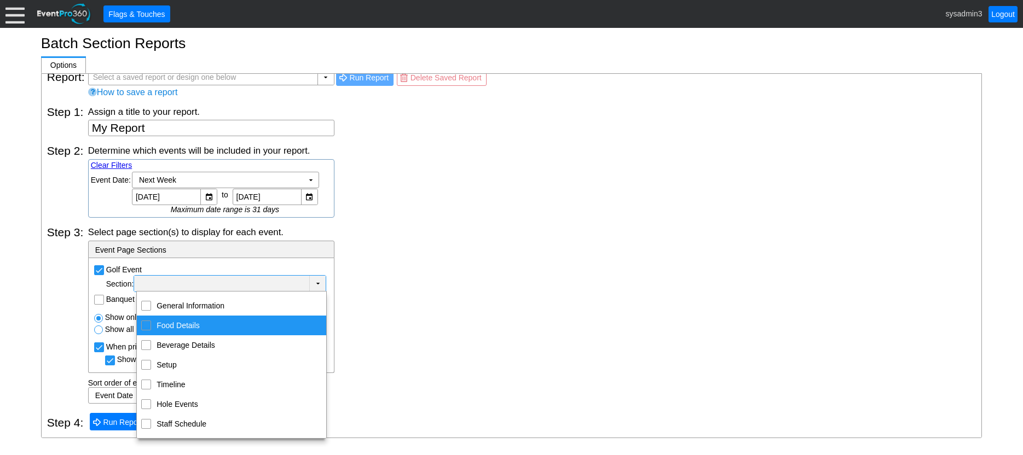
click at [147, 326] on input "Food Details" at bounding box center [146, 324] width 7 height 7
checkbox input "true"
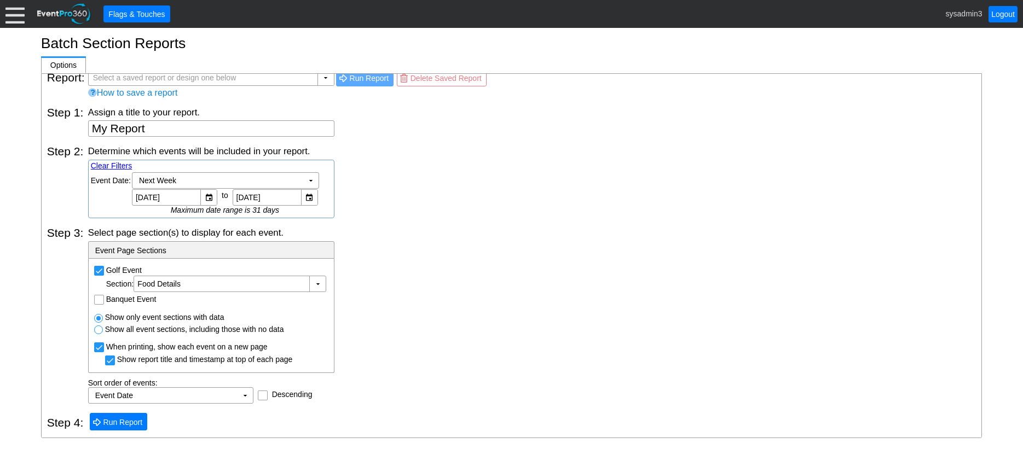
click at [386, 299] on div "Select page section(s) to display for each event. - Event Page Sections Golf Ev…" at bounding box center [532, 315] width 888 height 177
click at [99, 301] on input "Banquet Event" at bounding box center [100, 301] width 11 height 11
checkbox input "true"
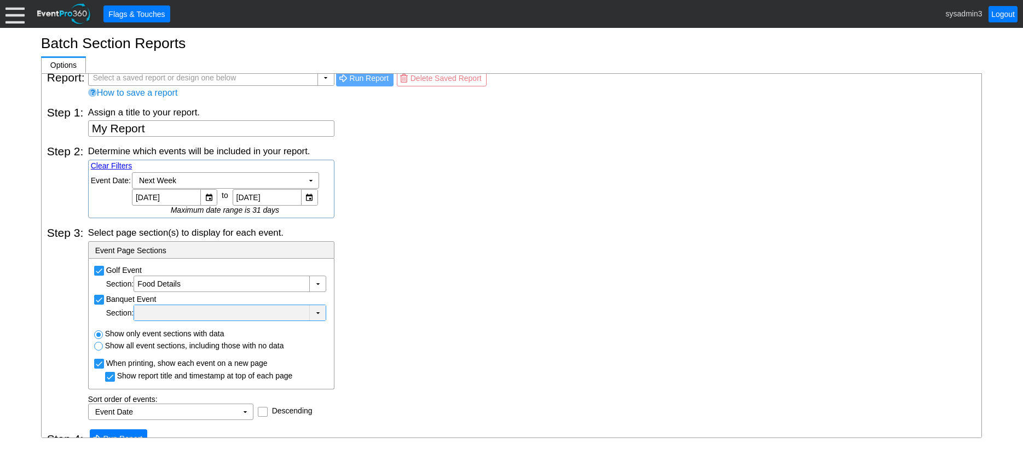
click at [284, 319] on div at bounding box center [221, 313] width 171 height 11
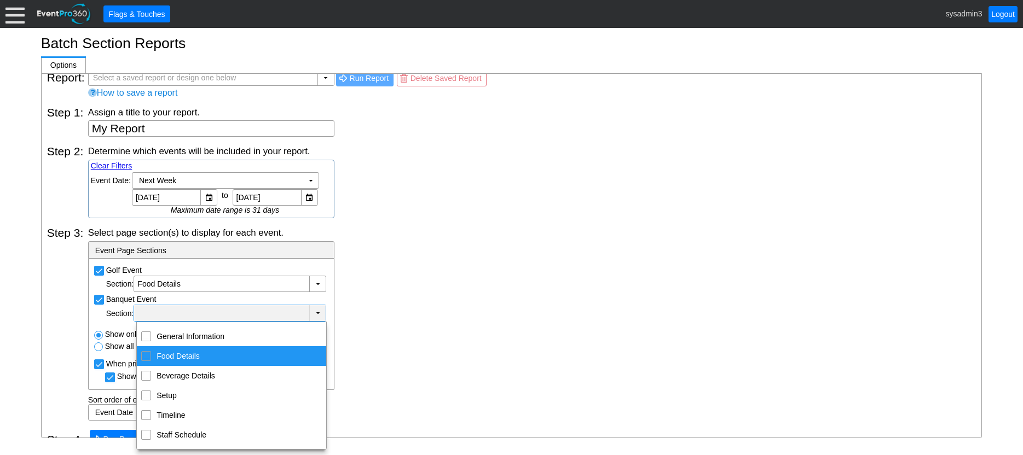
click at [153, 361] on td "Food Details" at bounding box center [146, 356] width 19 height 20
checkbox input "true"
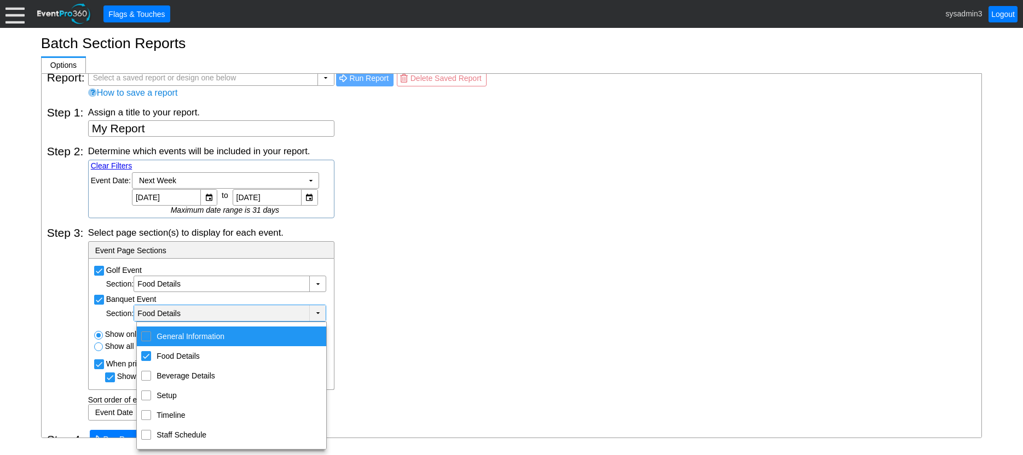
click at [383, 306] on div "Select page section(s) to display for each event. - Event Page Sections Golf Ev…" at bounding box center [532, 324] width 888 height 194
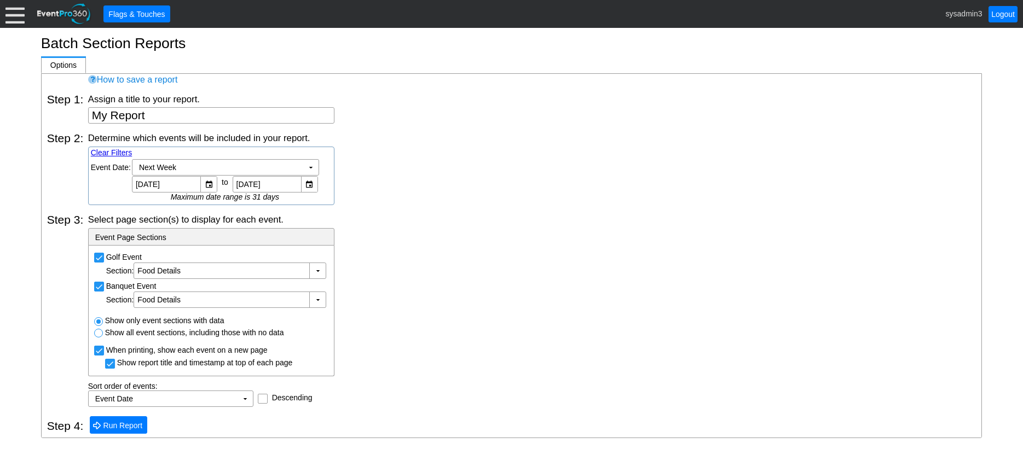
scroll to position [28, 0]
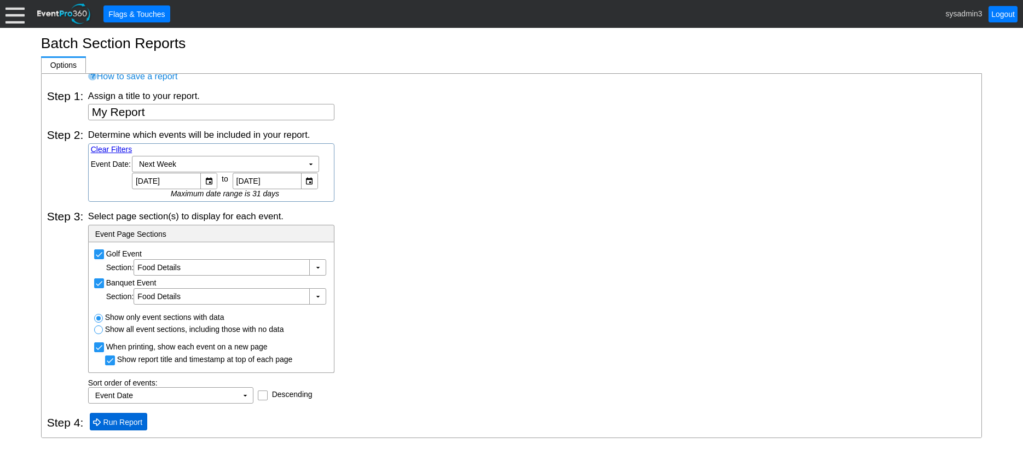
click at [126, 421] on span "Run Report" at bounding box center [123, 422] width 44 height 11
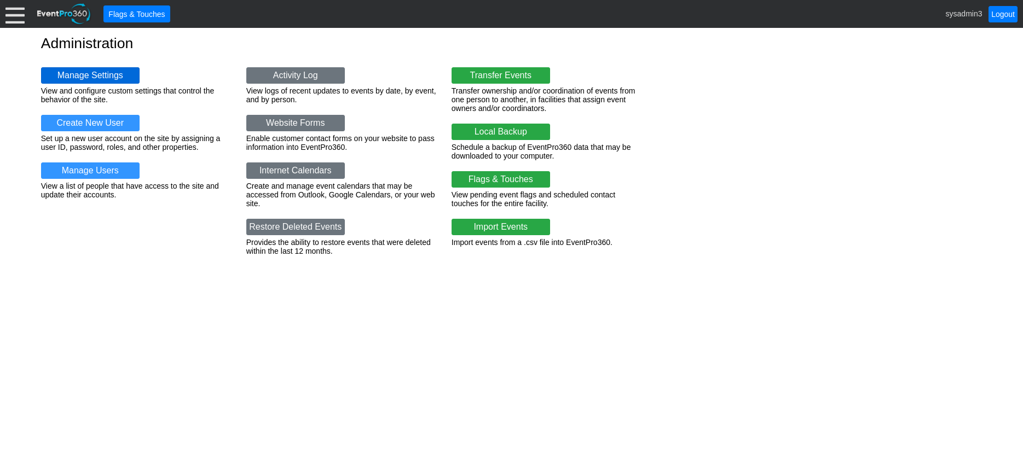
click at [92, 72] on link "Manage Settings" at bounding box center [90, 75] width 99 height 16
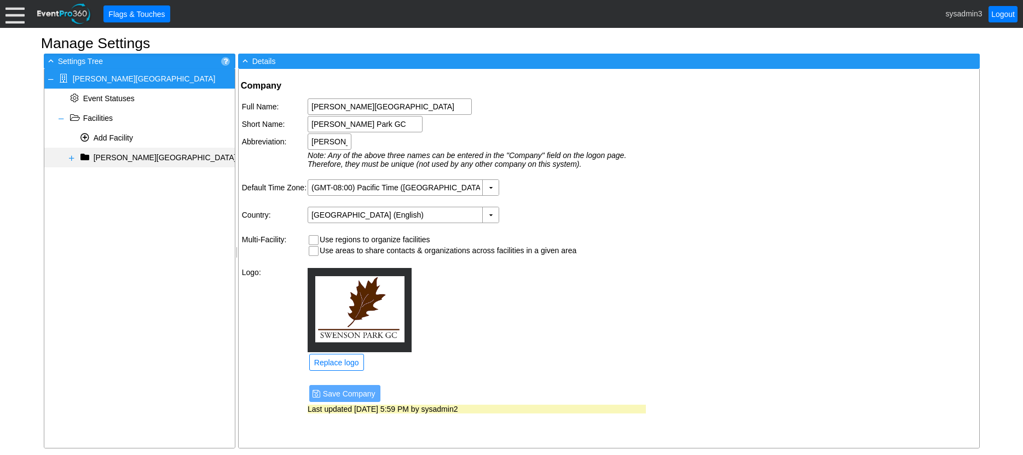
click at [69, 157] on span at bounding box center [71, 158] width 9 height 9
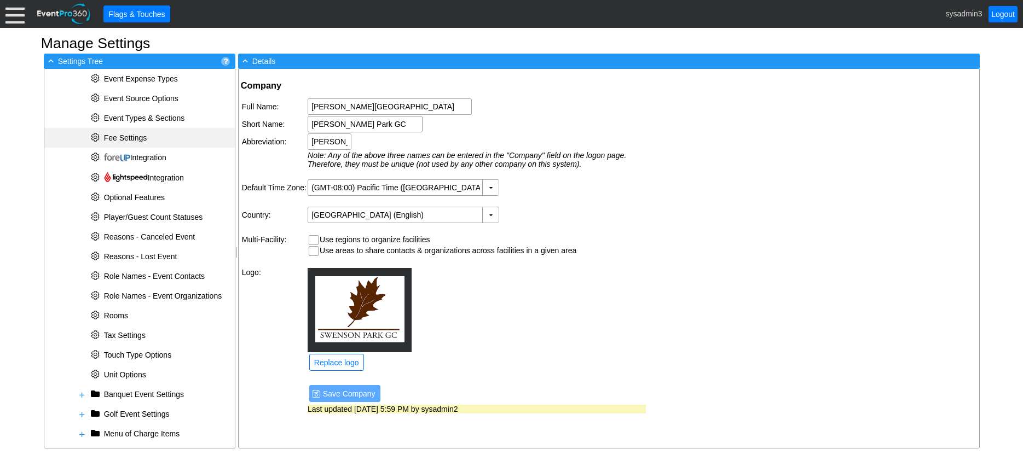
scroll to position [305, 0]
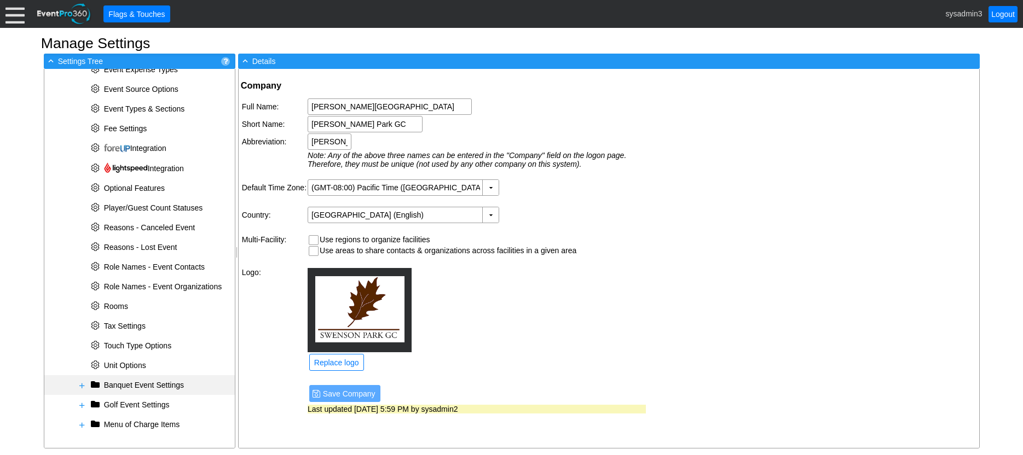
click at [79, 386] on span at bounding box center [82, 386] width 9 height 9
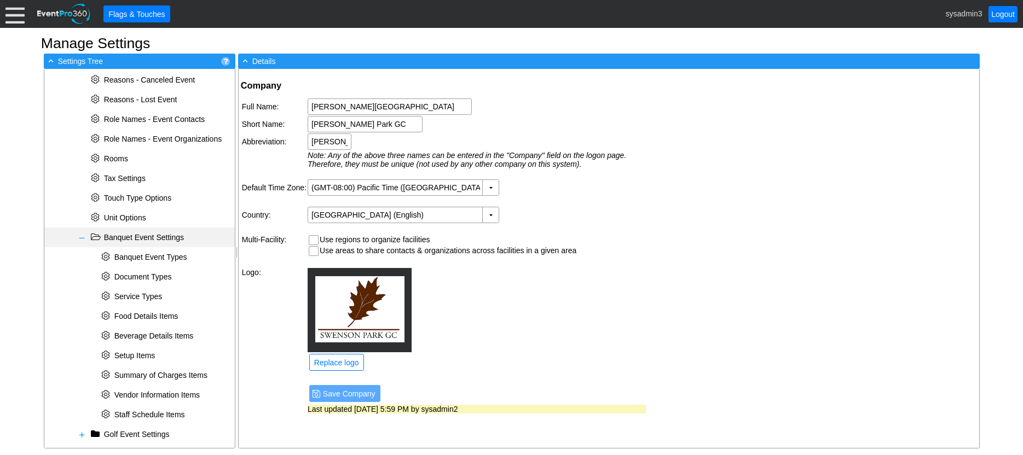
scroll to position [482, 0]
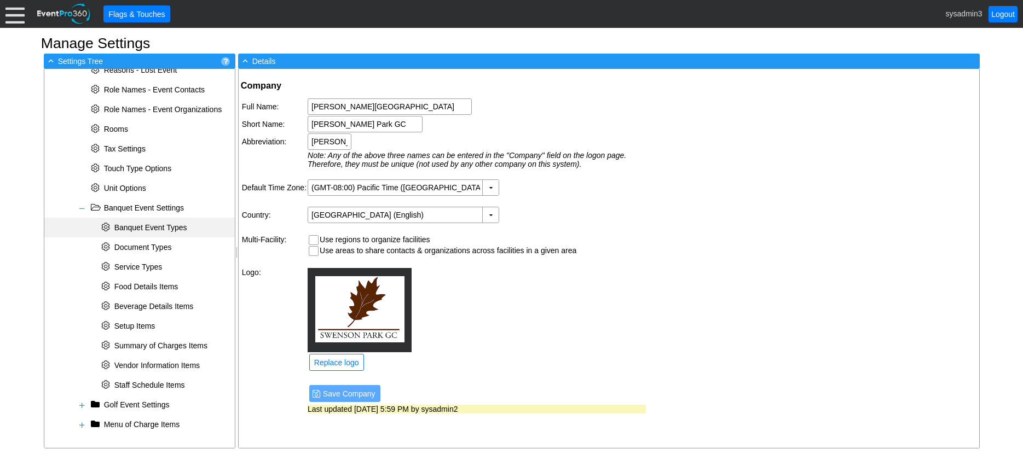
click at [145, 226] on span "Banquet Event Types" at bounding box center [150, 227] width 73 height 9
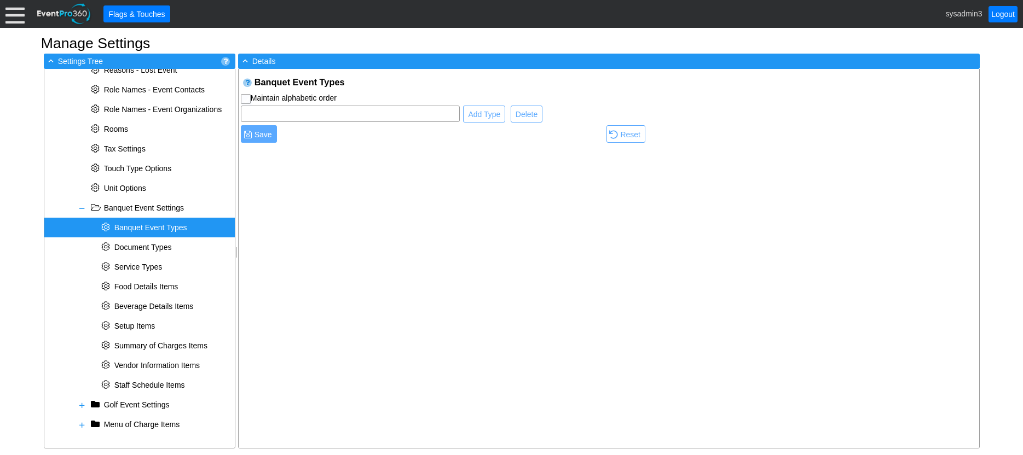
checkbox input "true"
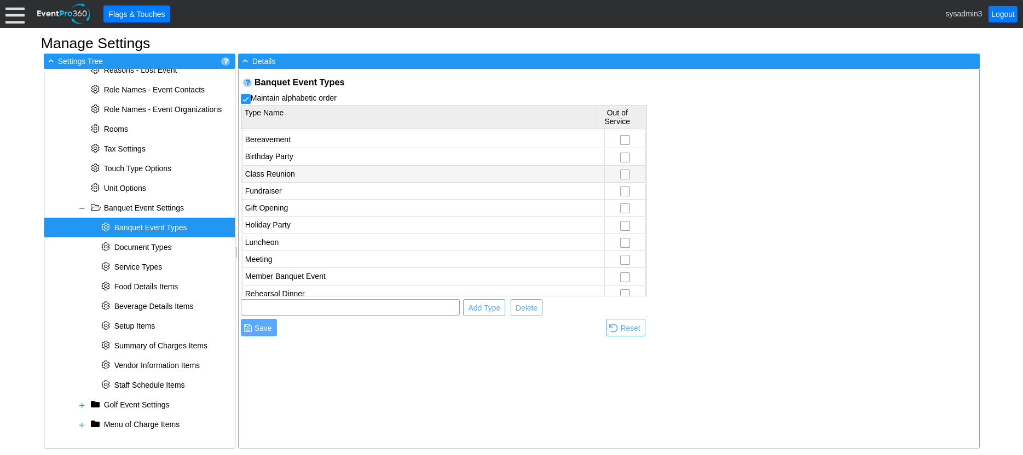
scroll to position [56, 0]
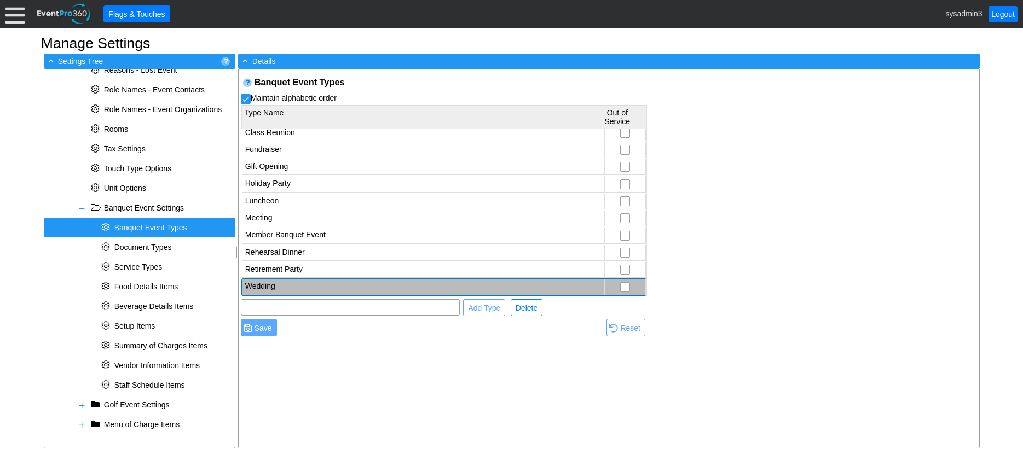
click at [274, 287] on td "Wedding" at bounding box center [423, 287] width 362 height 16
click at [309, 348] on div "Banquet Event Types Maintain alphabetic order Type Name Out of Service Annivers…" at bounding box center [609, 258] width 741 height 379
click at [282, 308] on input "text" at bounding box center [350, 307] width 211 height 15
type input "new one"
click at [490, 308] on span "Add Type" at bounding box center [484, 308] width 37 height 11
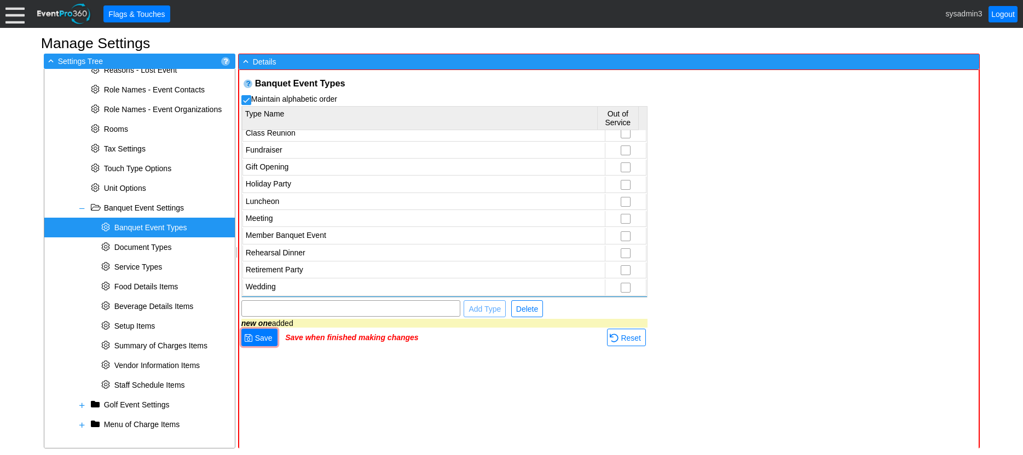
scroll to position [73, 0]
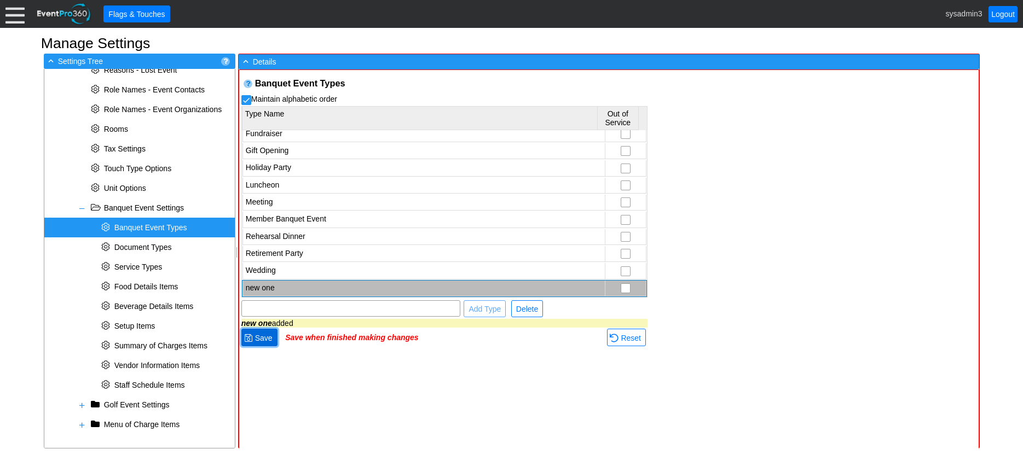
click at [267, 337] on span "Save" at bounding box center [264, 338] width 22 height 11
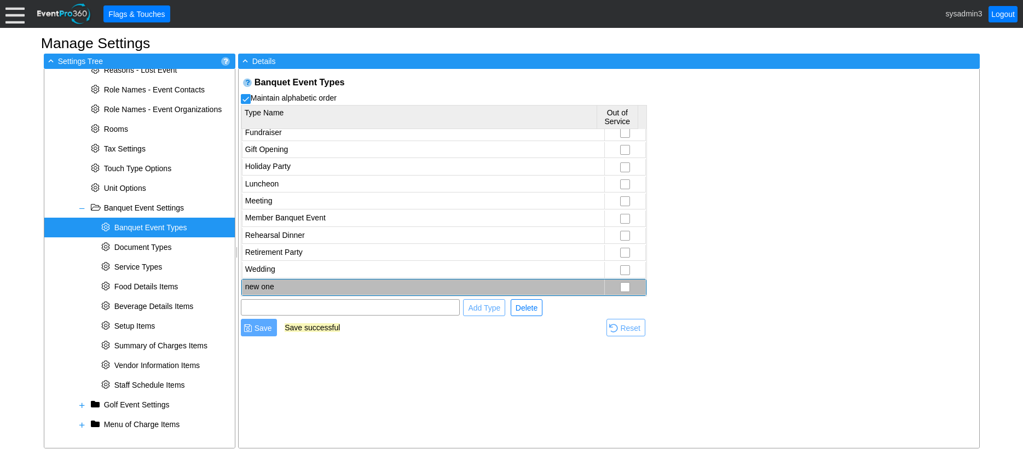
click at [271, 286] on td "new one" at bounding box center [423, 288] width 362 height 16
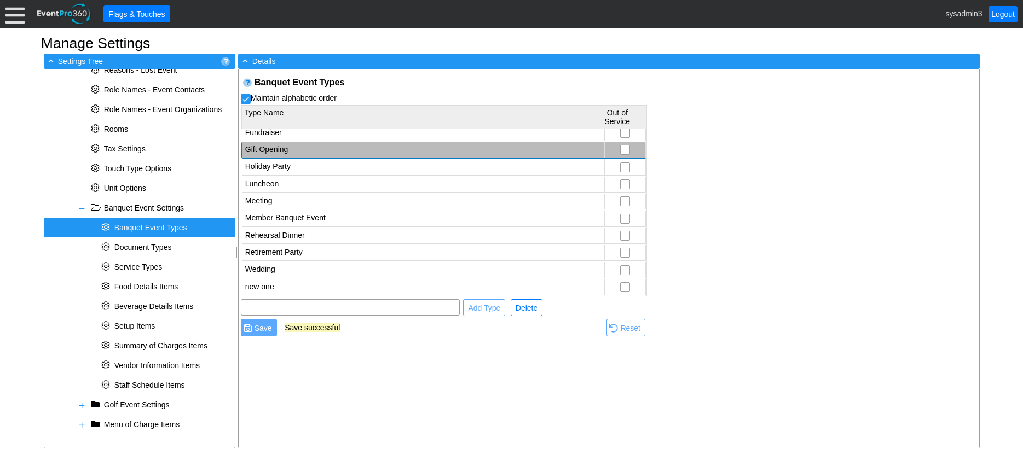
click at [301, 146] on td "Gift Opening" at bounding box center [423, 150] width 362 height 16
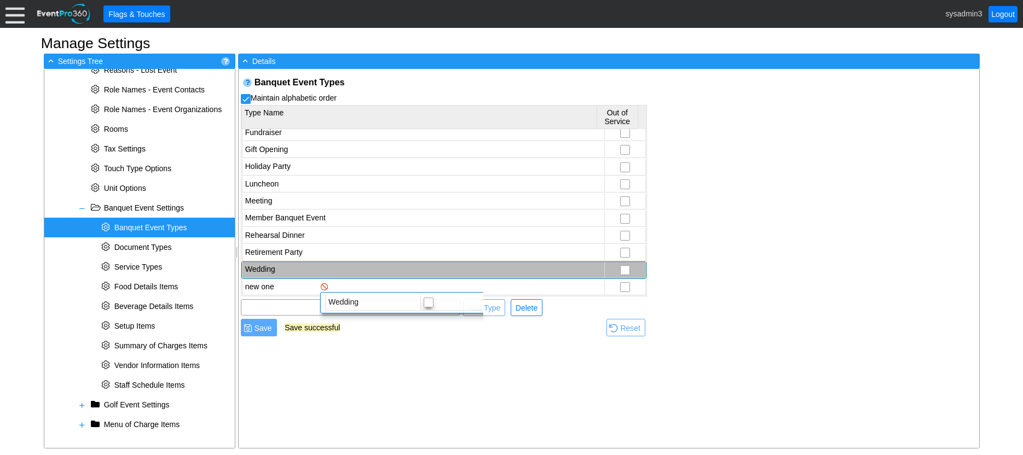
click at [310, 273] on td "Wedding" at bounding box center [423, 270] width 362 height 16
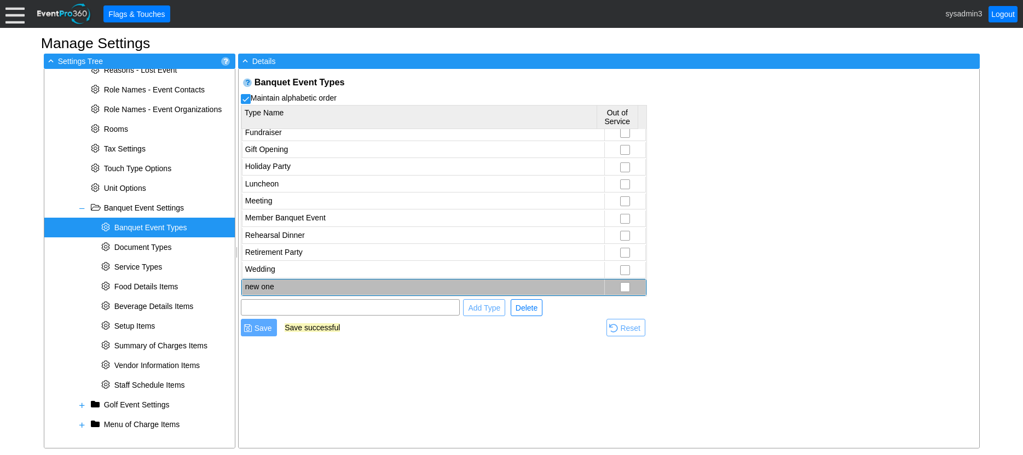
click at [284, 284] on td "new one" at bounding box center [423, 288] width 362 height 16
click at [528, 303] on span "Delete" at bounding box center [526, 308] width 26 height 11
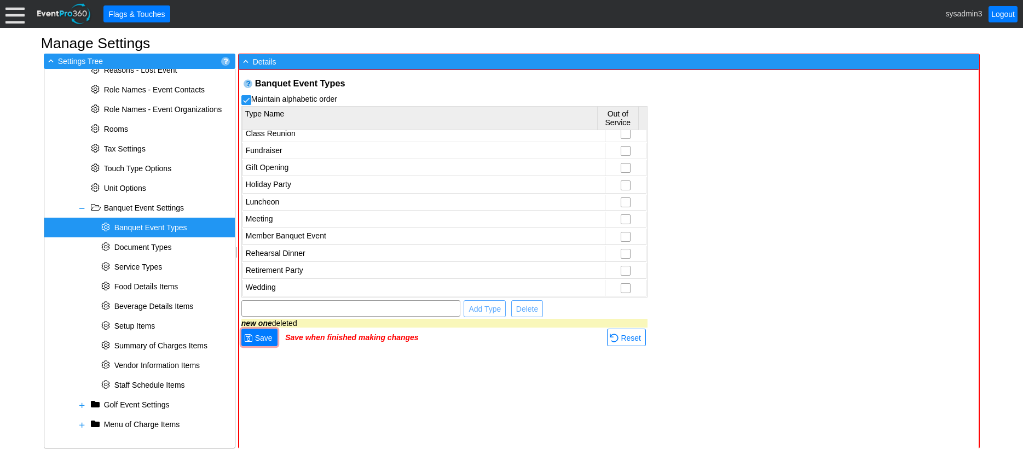
scroll to position [56, 0]
click at [268, 347] on td "● Save" at bounding box center [263, 338] width 44 height 20
click at [270, 336] on span "Save" at bounding box center [264, 338] width 22 height 11
checkbox input "true"
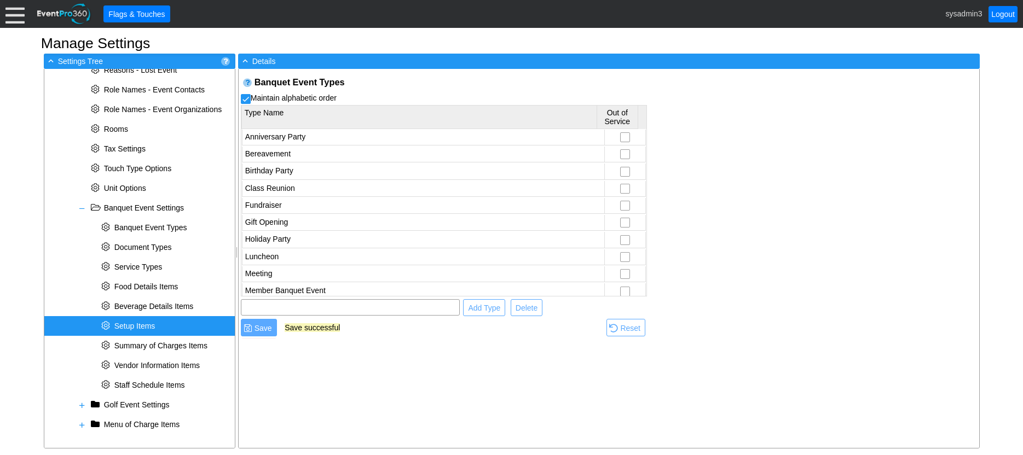
click at [133, 323] on span "Setup Items" at bounding box center [134, 326] width 41 height 9
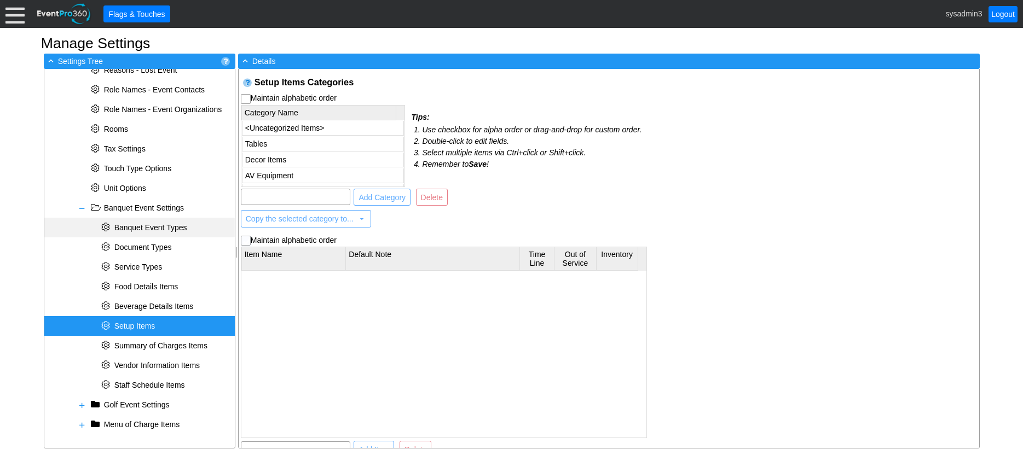
checkbox input "true"
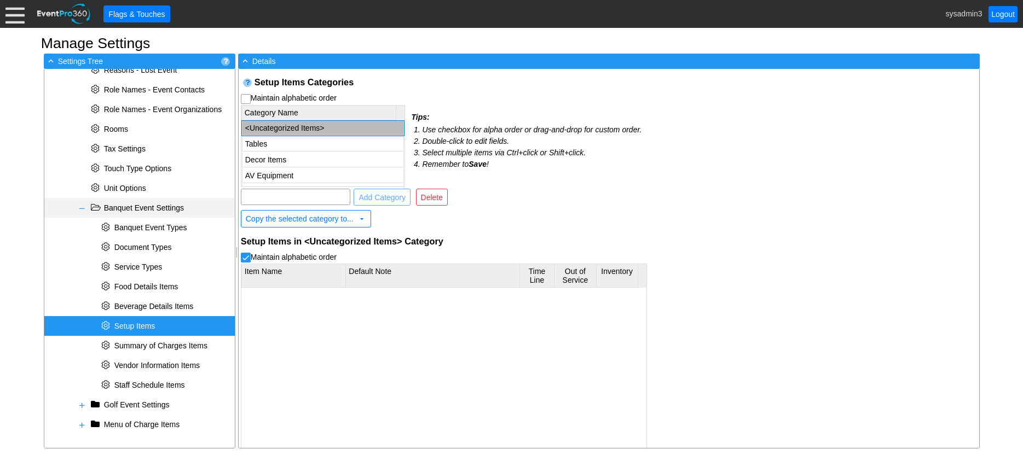
click at [79, 209] on span at bounding box center [82, 208] width 9 height 9
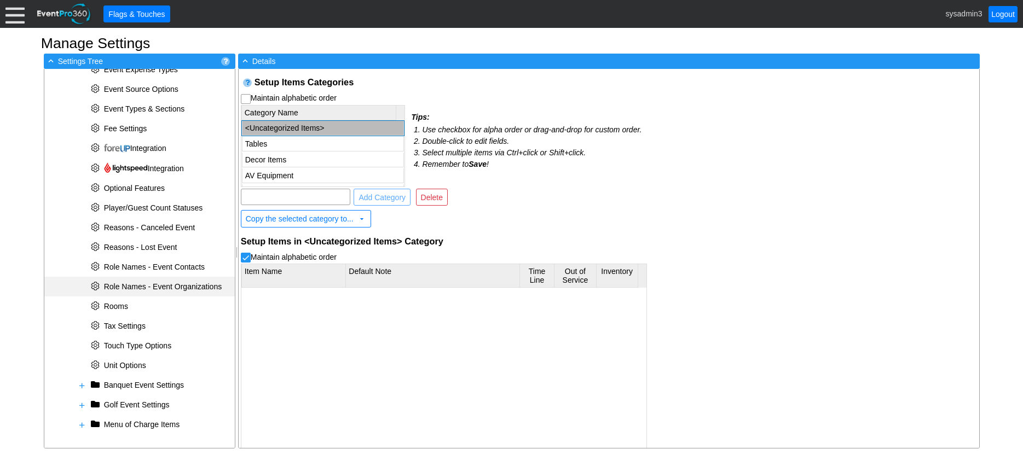
scroll to position [305, 0]
click at [82, 405] on span at bounding box center [82, 405] width 9 height 9
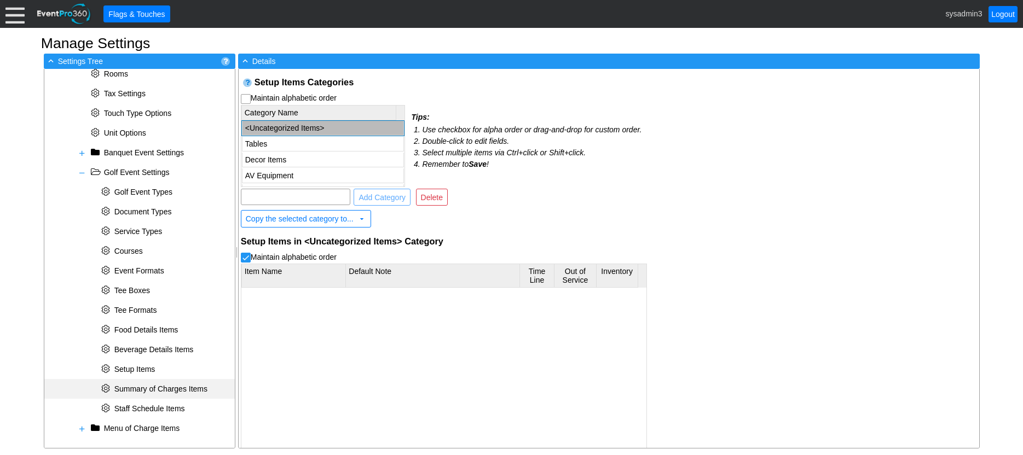
scroll to position [541, 0]
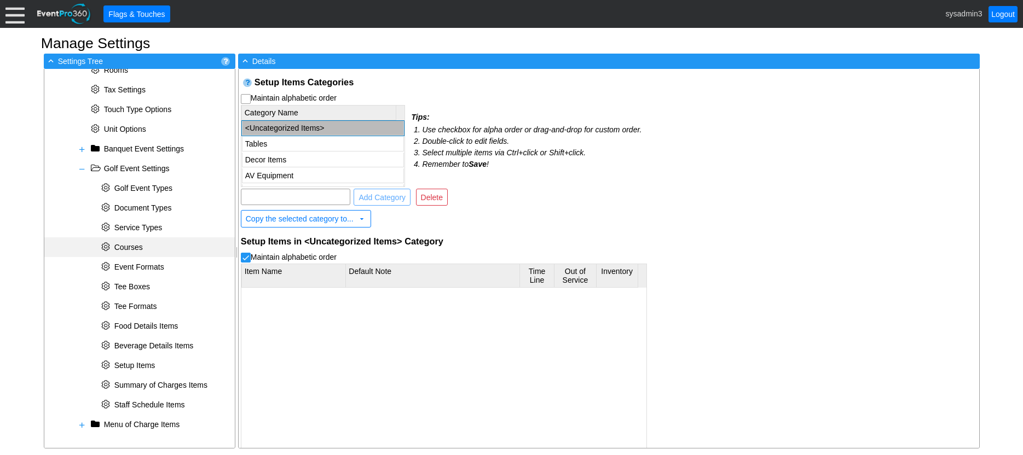
click at [134, 241] on div "* Courses" at bounding box center [139, 248] width 190 height 20
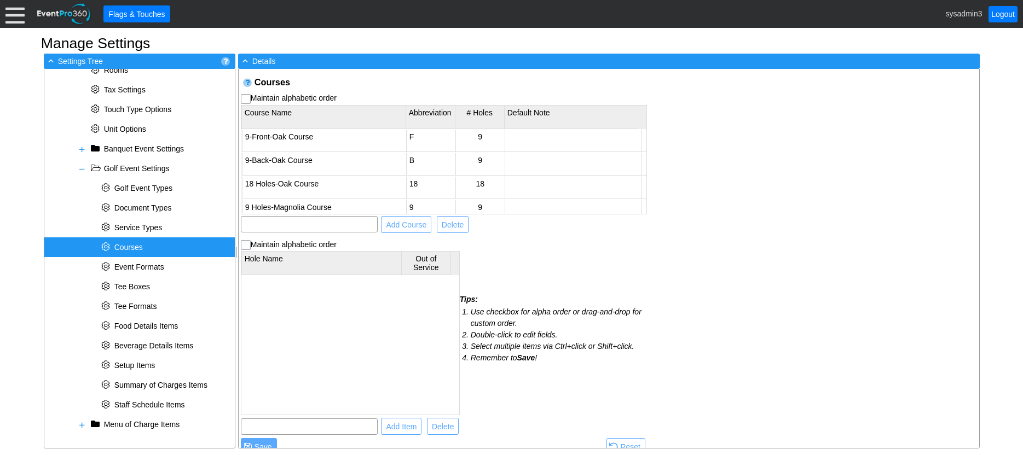
checkbox input "true"
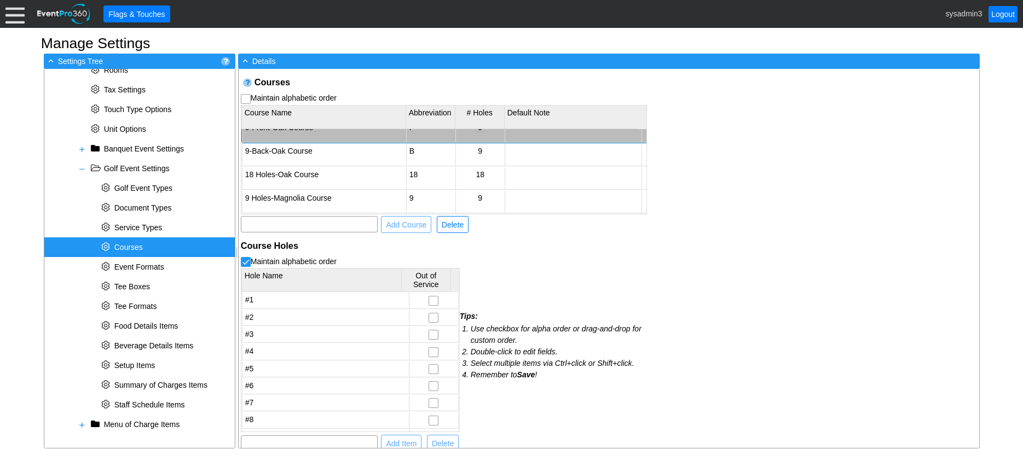
scroll to position [18, 0]
click at [145, 188] on span "Golf Event Types" at bounding box center [143, 188] width 58 height 9
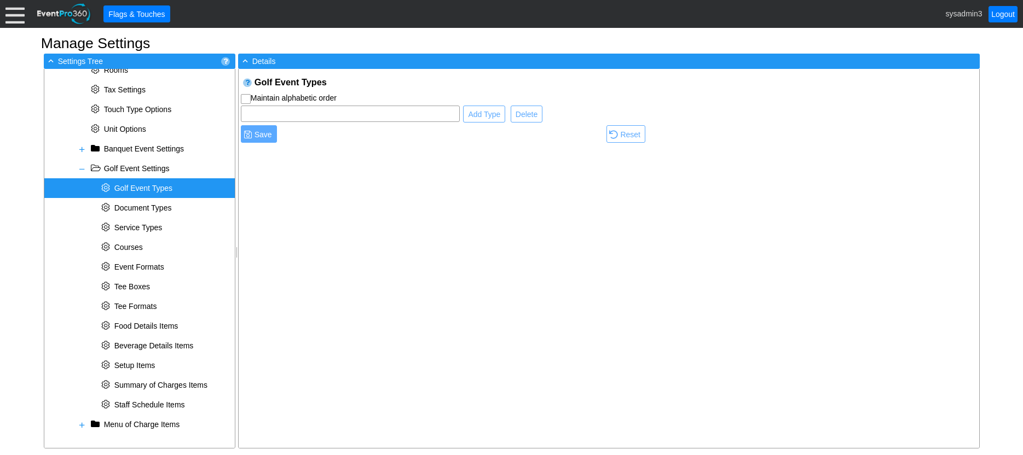
checkbox input "true"
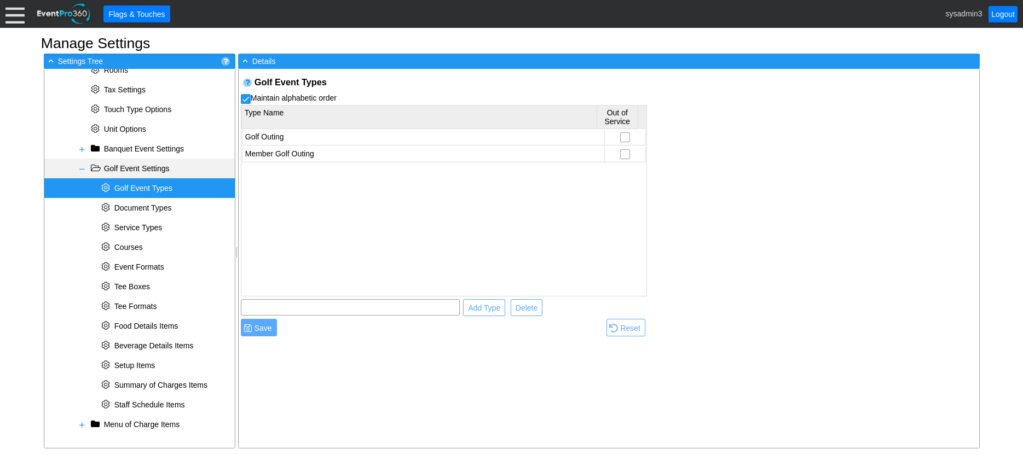
click at [80, 167] on span at bounding box center [82, 169] width 9 height 9
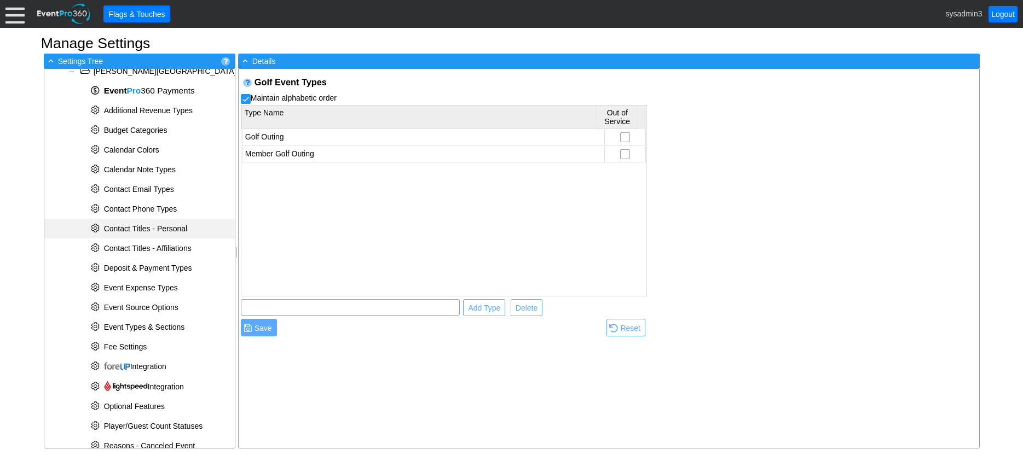
scroll to position [0, 0]
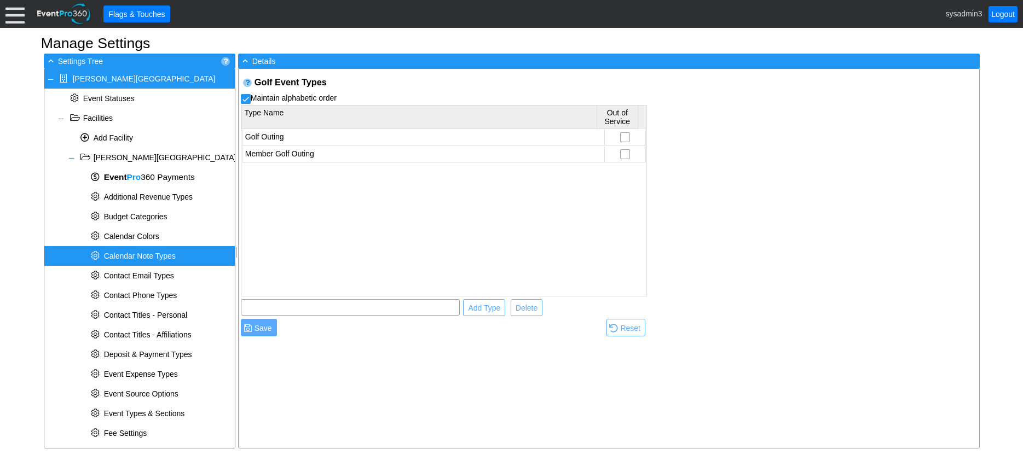
click at [153, 255] on span "Calendar Note Types" at bounding box center [140, 256] width 72 height 9
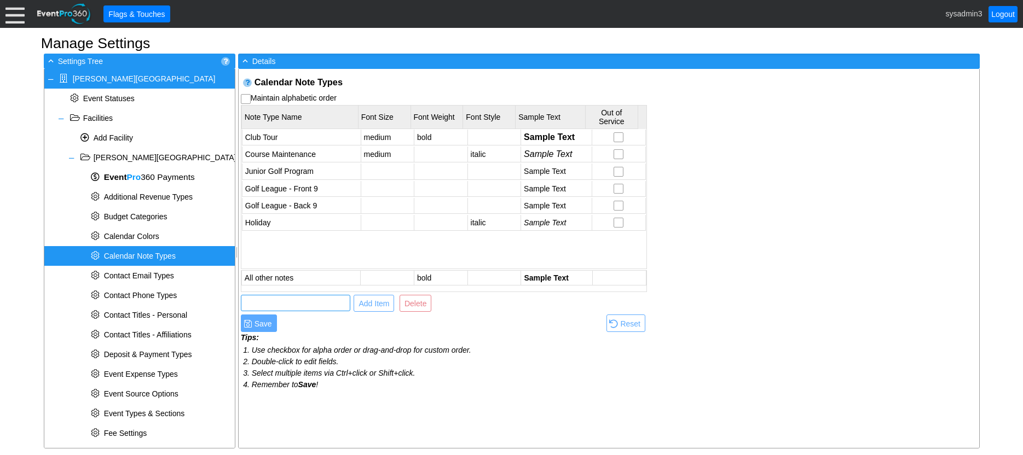
click at [280, 303] on input "text" at bounding box center [296, 303] width 102 height 15
type input "Yoga Class"
click at [375, 304] on span "Add Item" at bounding box center [373, 303] width 35 height 11
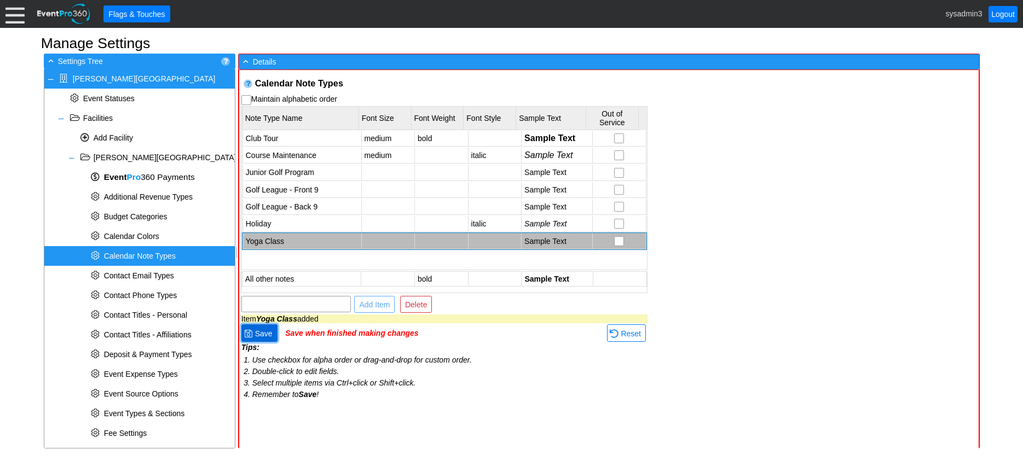
click at [268, 327] on span "● Save" at bounding box center [259, 333] width 36 height 17
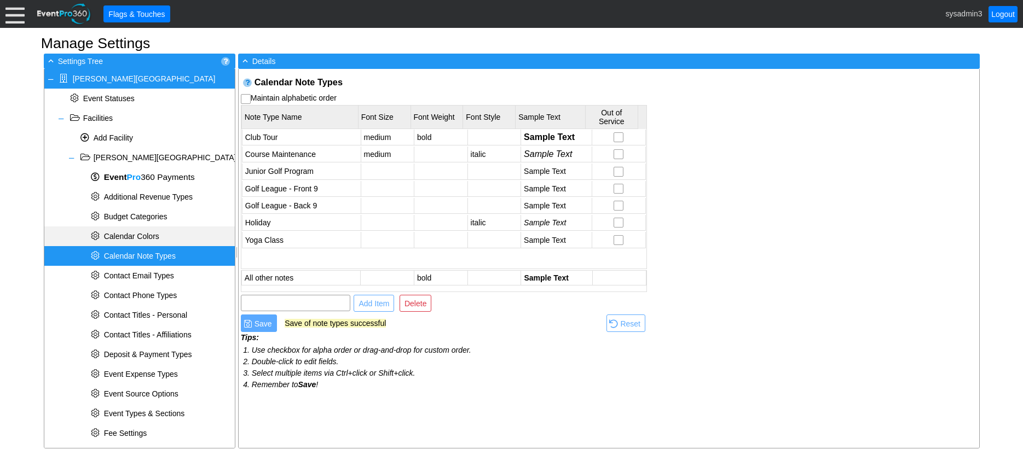
click at [132, 234] on span "Calendar Colors" at bounding box center [131, 236] width 55 height 9
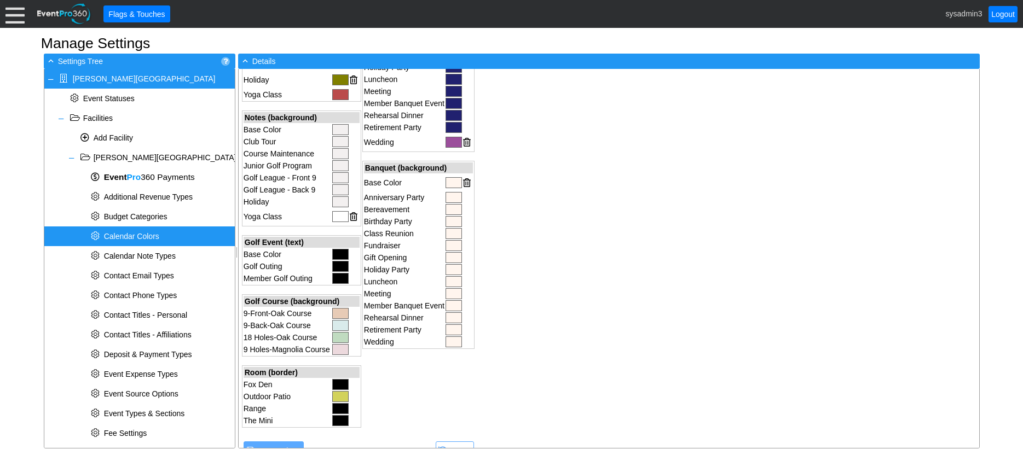
scroll to position [219, 0]
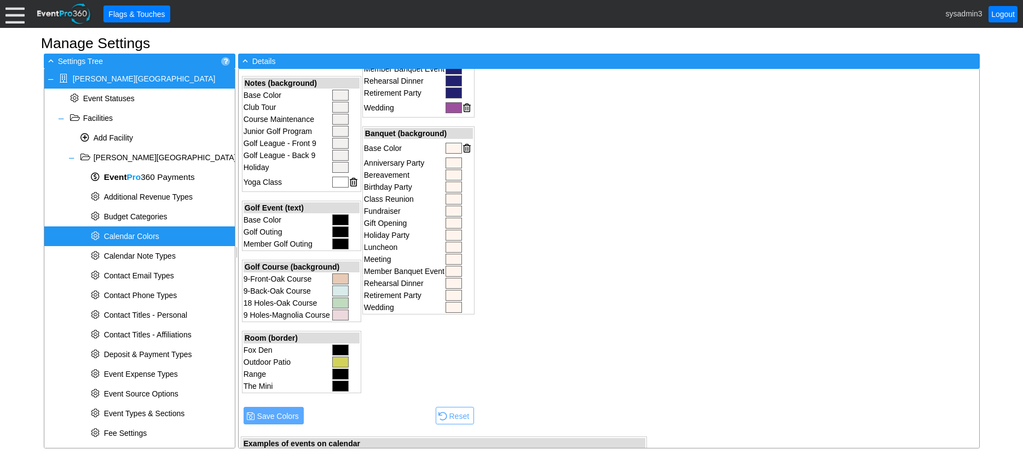
click at [452, 175] on div at bounding box center [454, 175] width 16 height 11
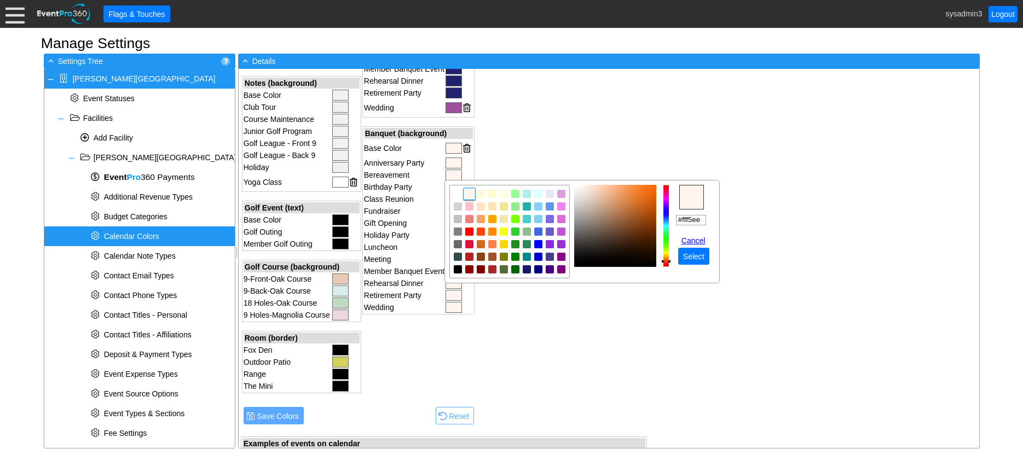
click at [695, 239] on link "Cancel" at bounding box center [695, 240] width 28 height 9
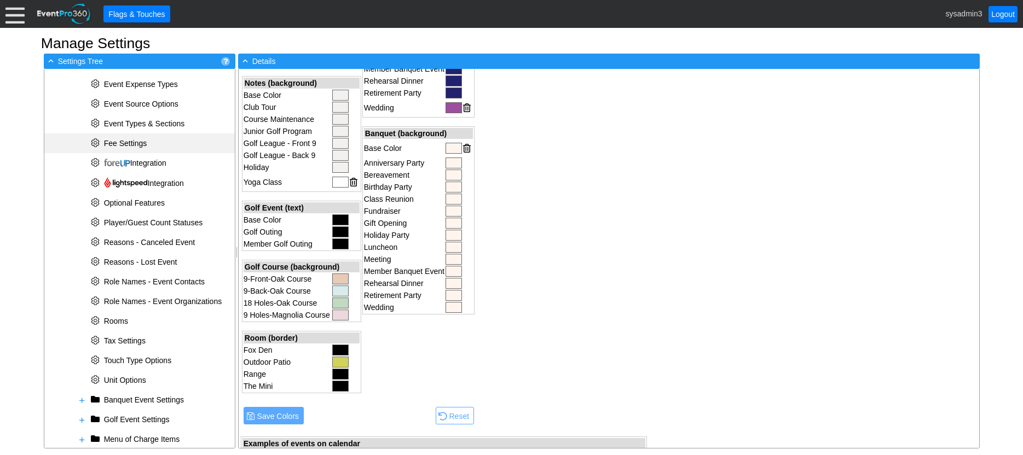
scroll to position [305, 0]
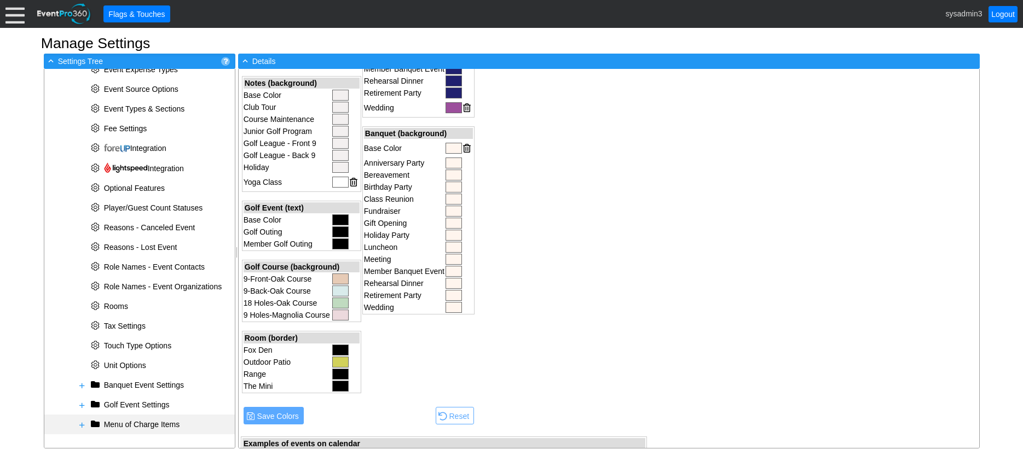
click at [84, 427] on span at bounding box center [82, 425] width 9 height 9
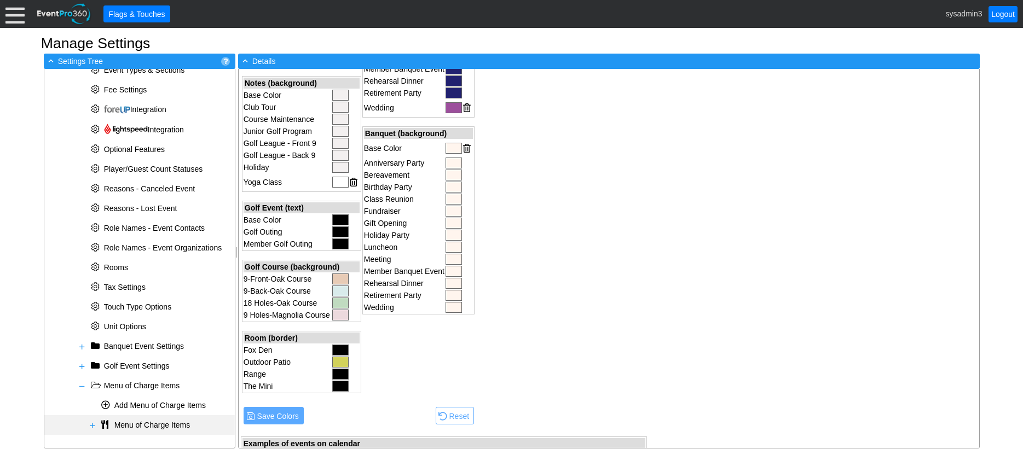
scroll to position [344, 0]
click at [92, 425] on span at bounding box center [92, 425] width 9 height 9
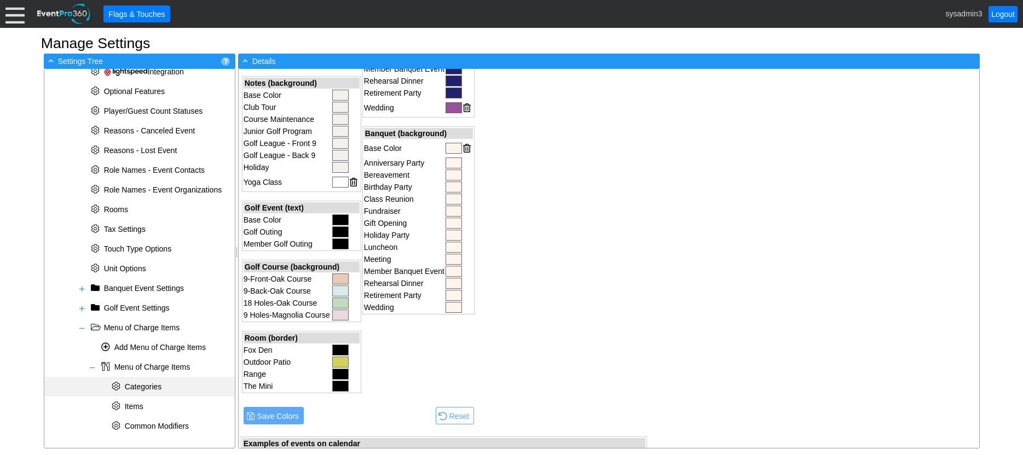
scroll to position [403, 0]
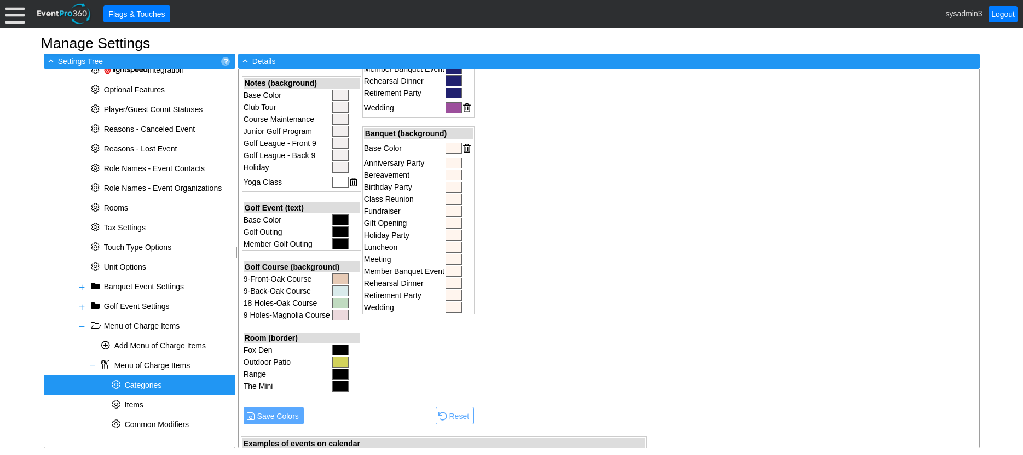
click at [147, 388] on span "Categories" at bounding box center [143, 385] width 37 height 9
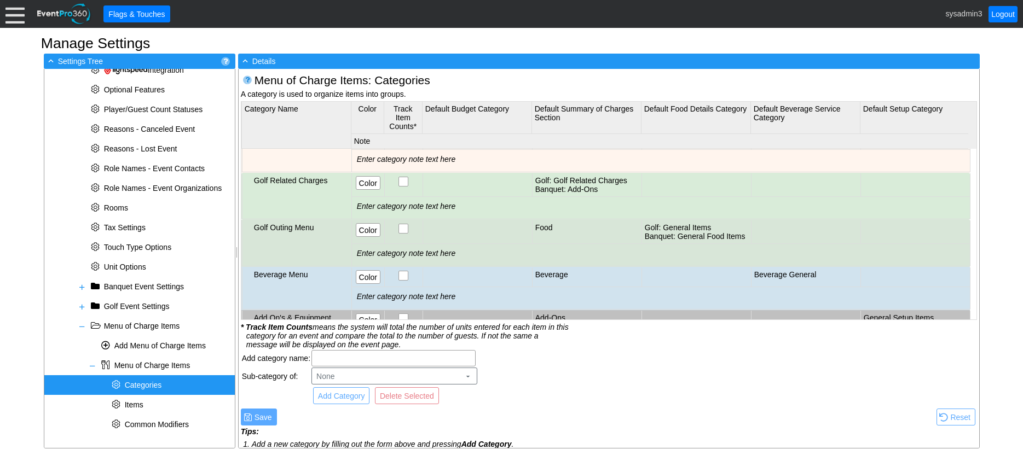
scroll to position [0, 0]
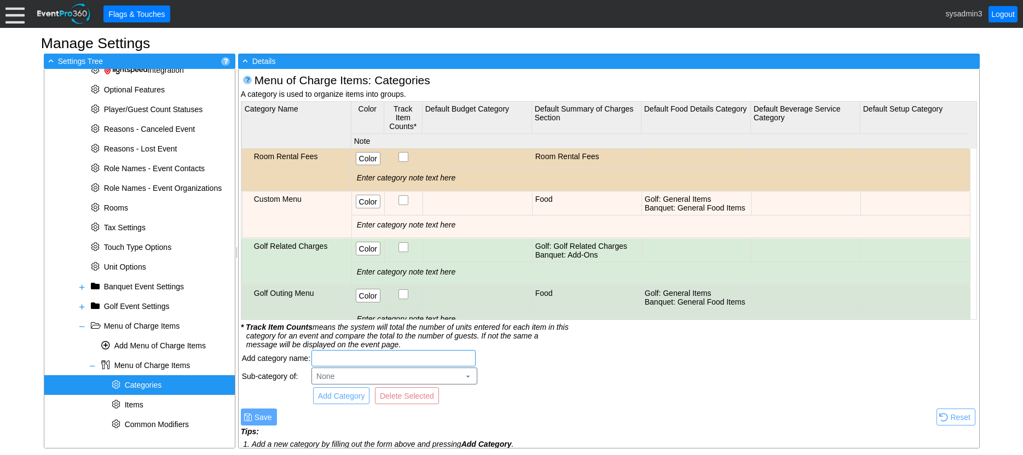
click at [361, 359] on input "text" at bounding box center [393, 358] width 157 height 15
type input "Breakfast Menu"
click at [338, 400] on span "Add Category" at bounding box center [341, 396] width 51 height 11
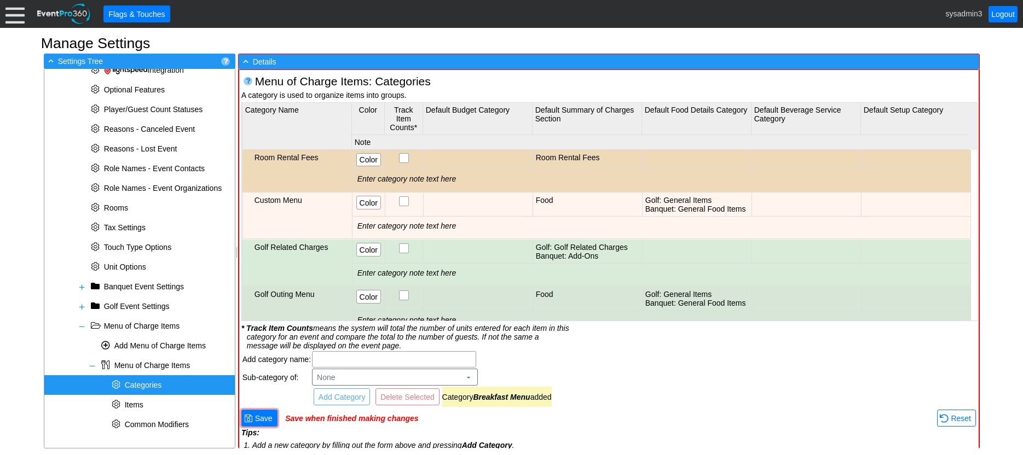
scroll to position [1, 0]
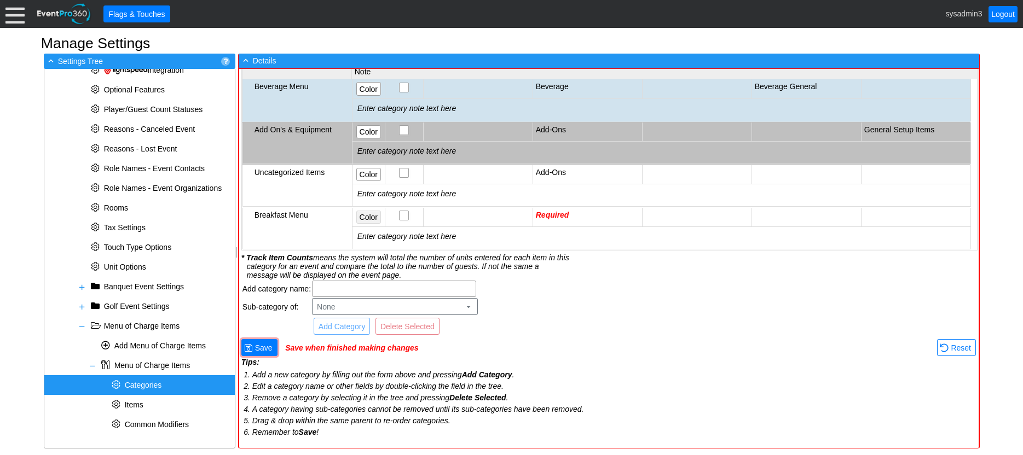
click at [368, 212] on span "Color" at bounding box center [368, 217] width 22 height 11
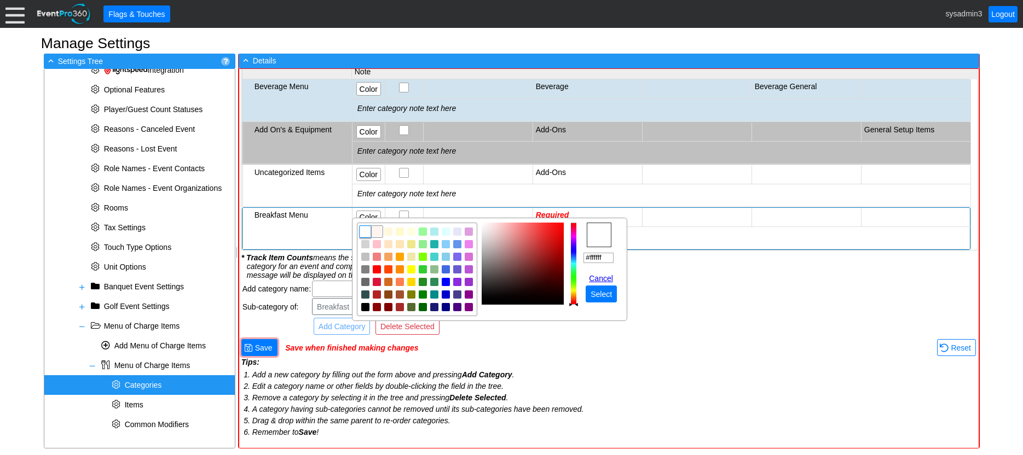
click at [377, 230] on img "focusNode" at bounding box center [377, 232] width 10 height 10
type input "#fff5ee"
click at [602, 294] on span "Select" at bounding box center [601, 294] width 26 height 11
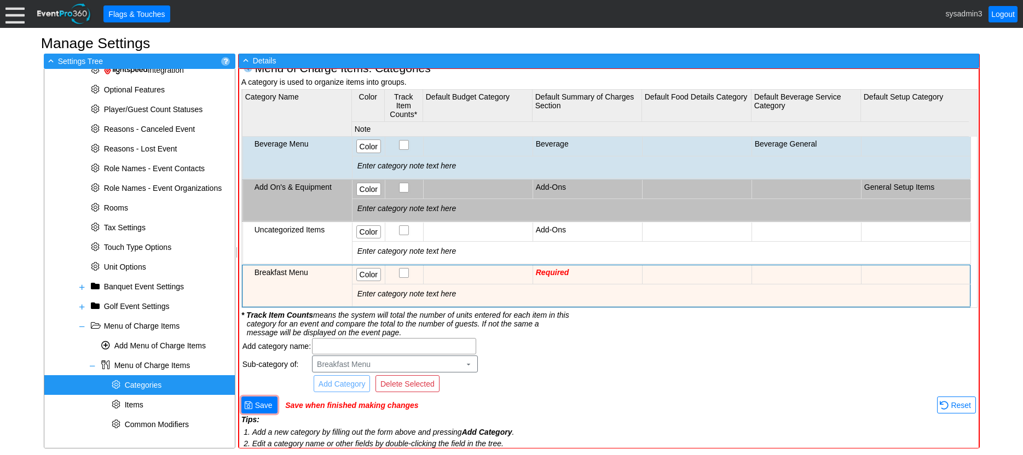
scroll to position [0, 0]
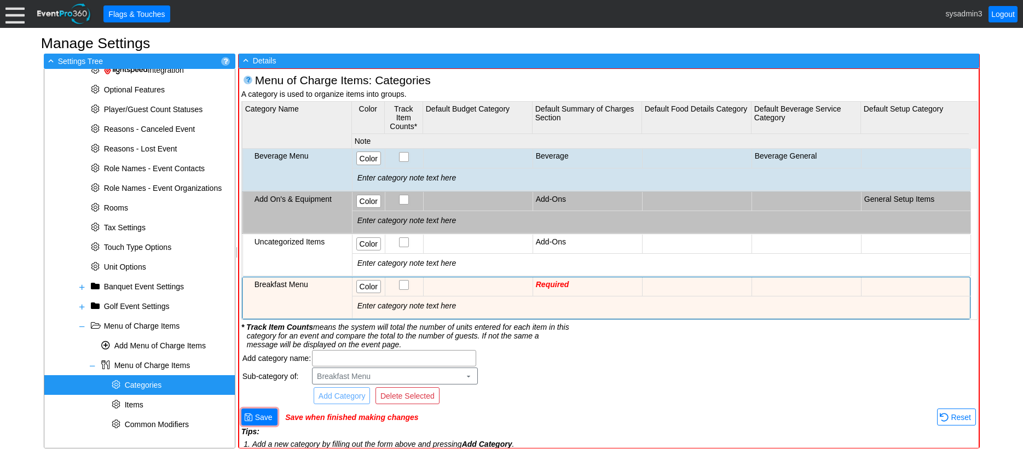
click at [592, 278] on td "Required" at bounding box center [587, 287] width 109 height 19
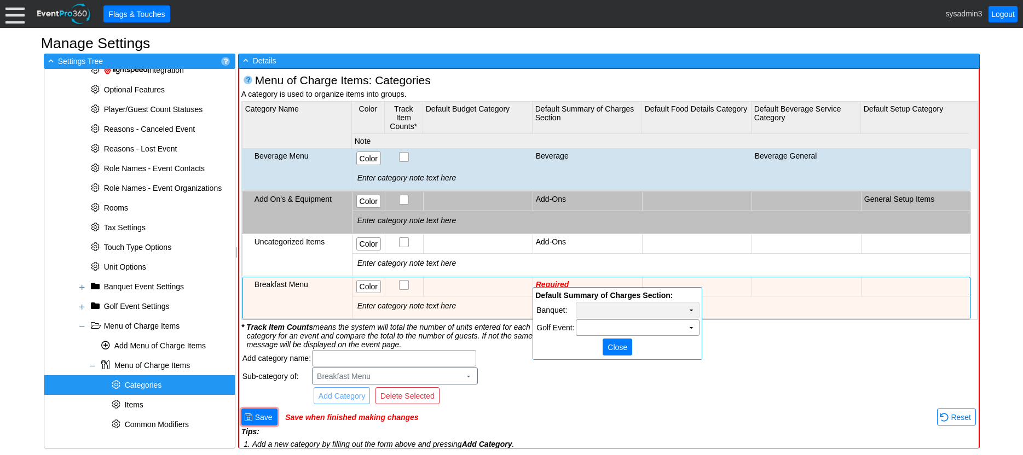
click at [693, 310] on td "▼" at bounding box center [691, 310] width 15 height 15
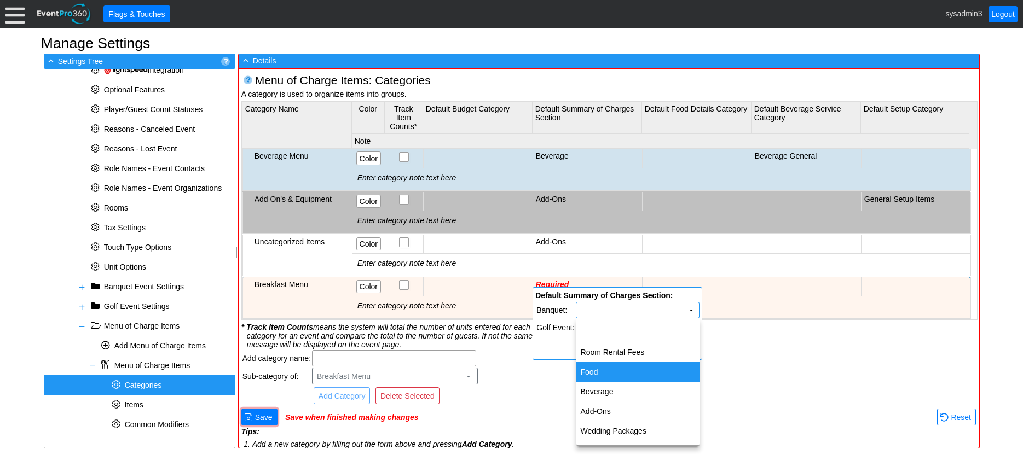
click at [593, 368] on td "Food" at bounding box center [637, 372] width 123 height 20
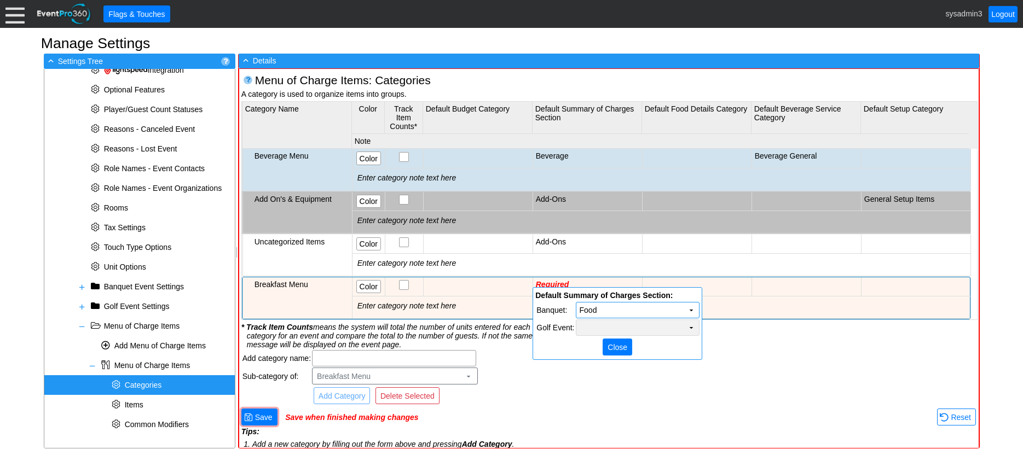
click at [656, 327] on td "Χ" at bounding box center [637, 327] width 123 height 15
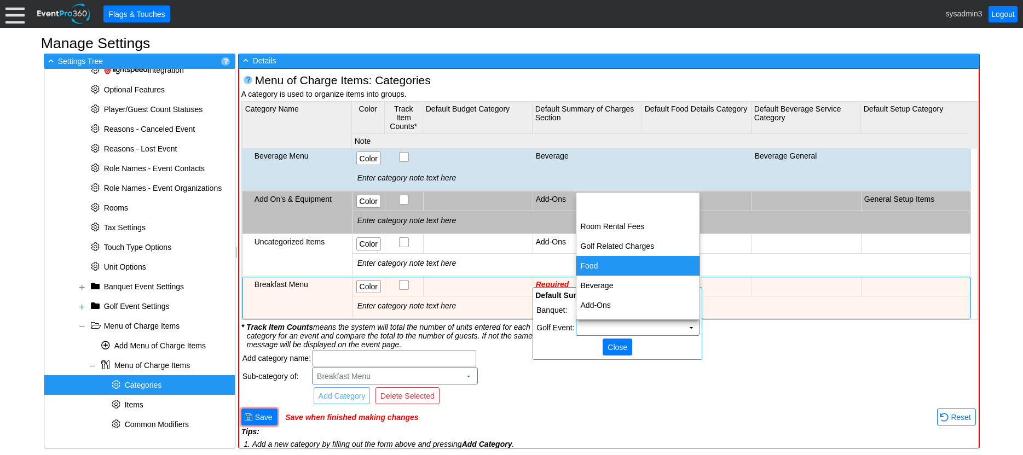
click at [600, 268] on td "Food" at bounding box center [637, 266] width 123 height 20
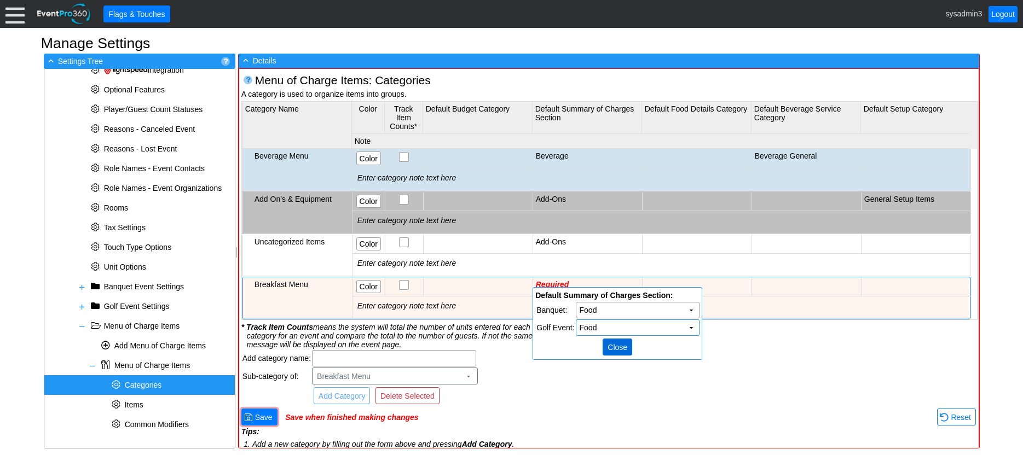
click at [619, 346] on span "Close" at bounding box center [617, 347] width 24 height 11
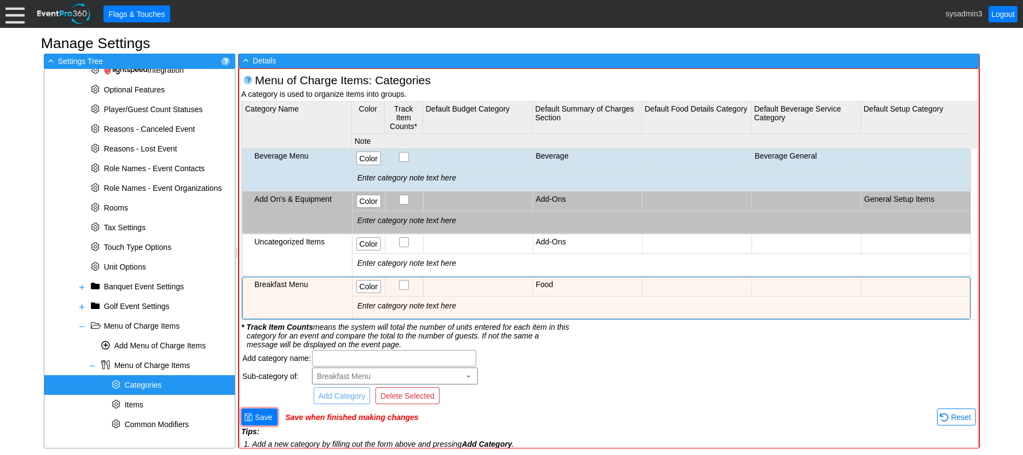
click at [698, 278] on td at bounding box center [696, 287] width 109 height 19
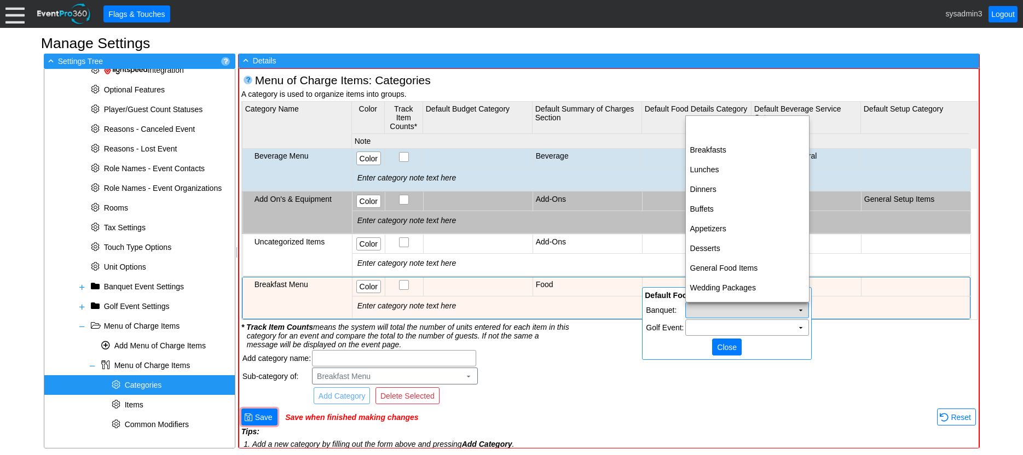
click at [743, 309] on td "Χ" at bounding box center [747, 310] width 123 height 15
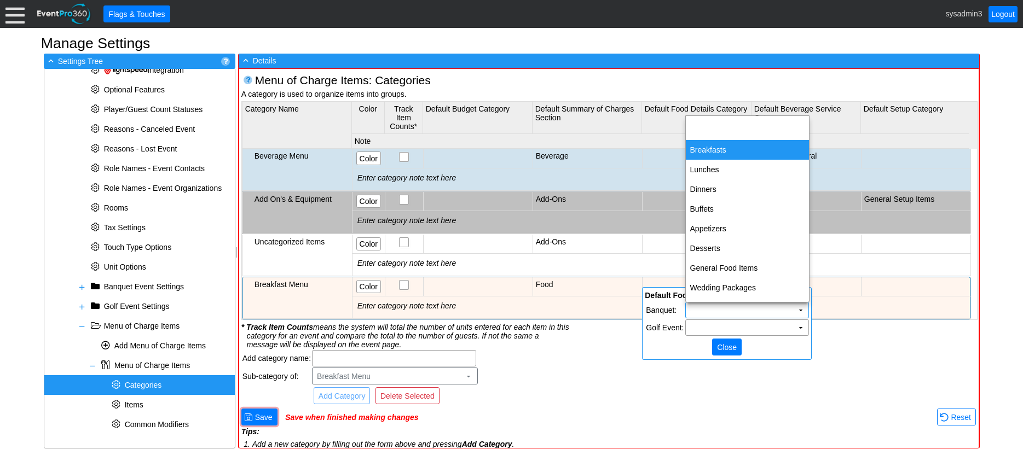
click at [711, 153] on td "Breakfasts" at bounding box center [747, 150] width 123 height 20
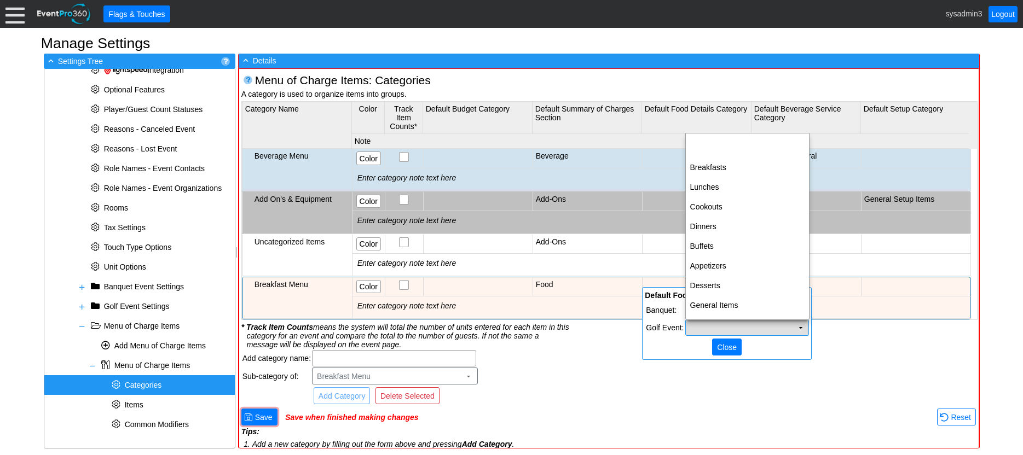
click at [742, 328] on td "Χ" at bounding box center [747, 327] width 123 height 15
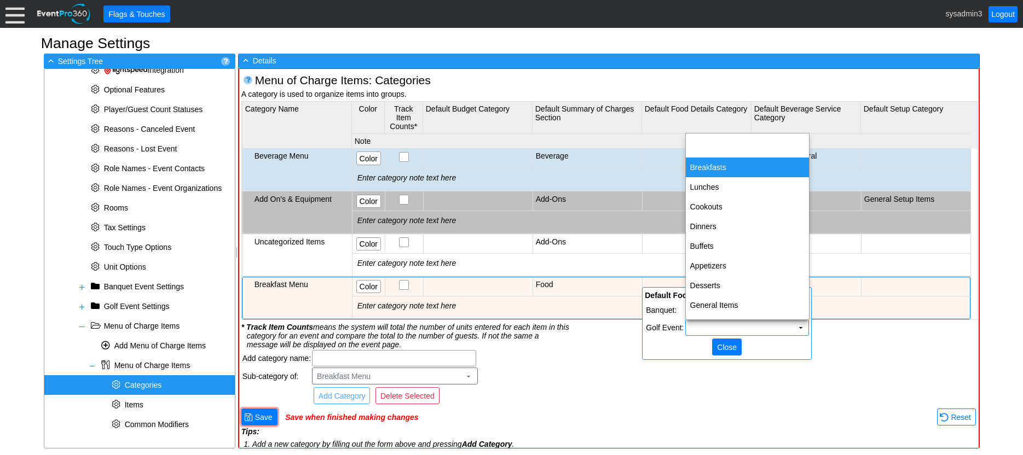
click at [724, 167] on td "Breakfasts" at bounding box center [747, 168] width 123 height 20
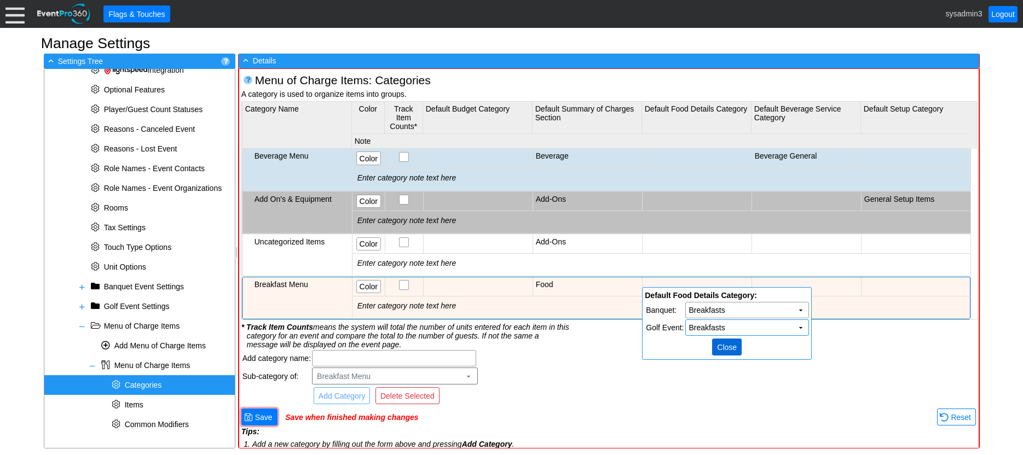
click at [726, 349] on span "Close" at bounding box center [727, 347] width 24 height 11
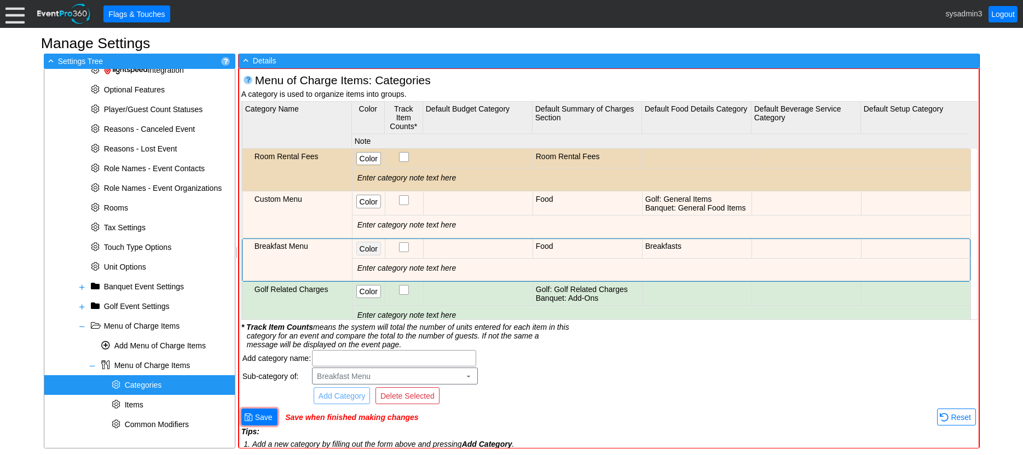
click at [367, 246] on span "Color" at bounding box center [368, 249] width 22 height 11
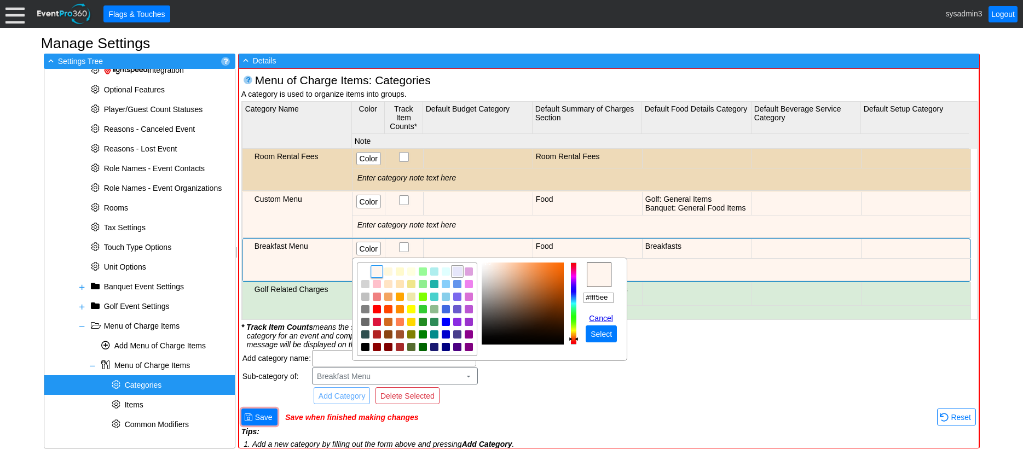
click at [459, 272] on img "focusNode" at bounding box center [458, 272] width 10 height 10
type input "#e6e6fa"
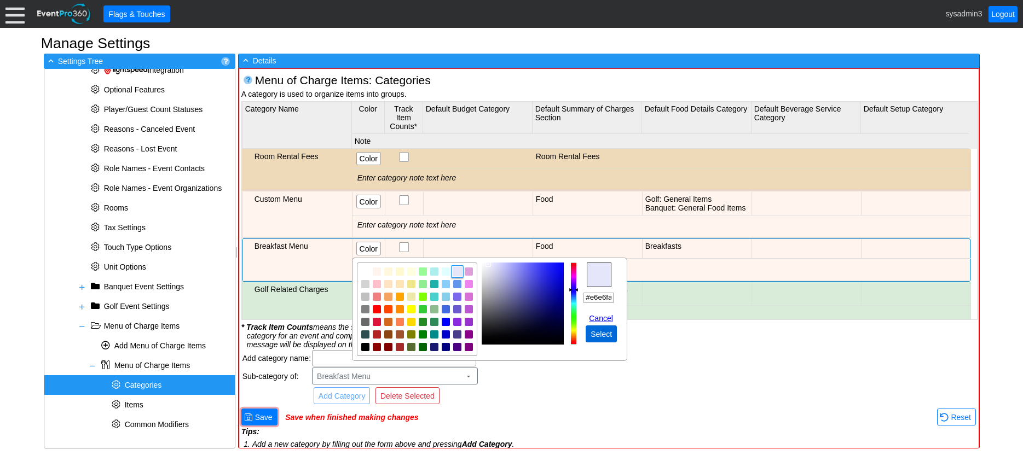
click at [605, 330] on span "Select" at bounding box center [601, 334] width 26 height 11
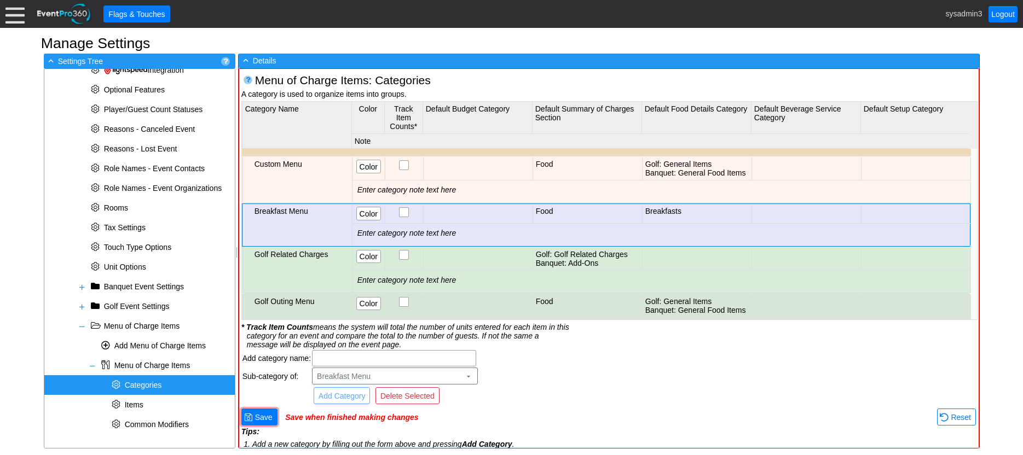
scroll to position [55, 0]
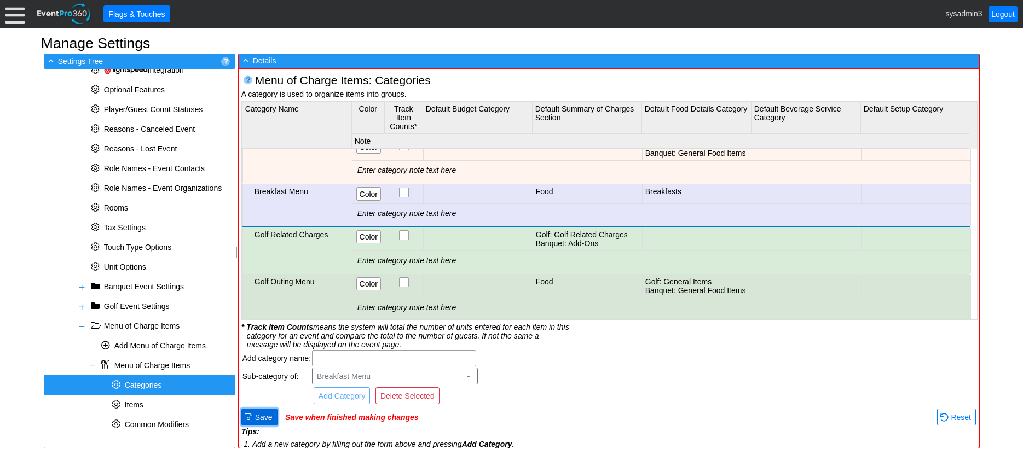
click at [270, 417] on span "Save" at bounding box center [264, 417] width 22 height 11
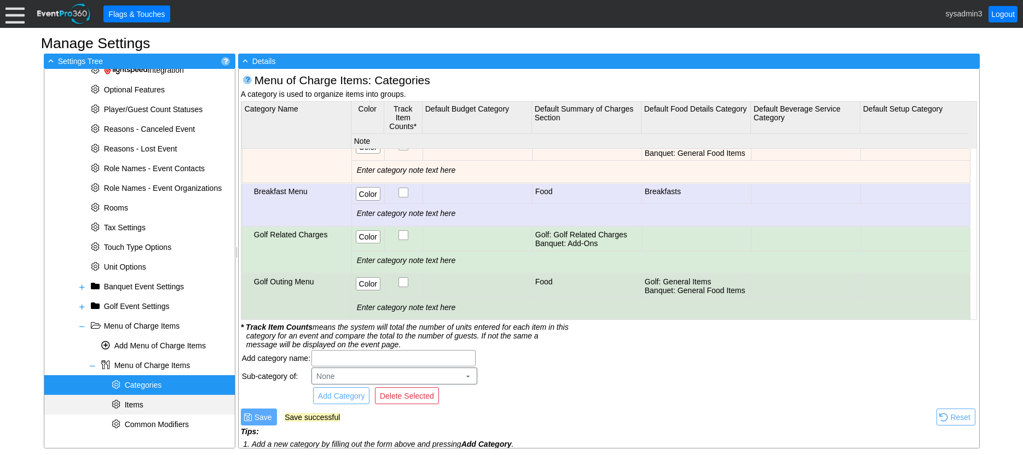
click at [147, 405] on div "* Items" at bounding box center [139, 405] width 190 height 20
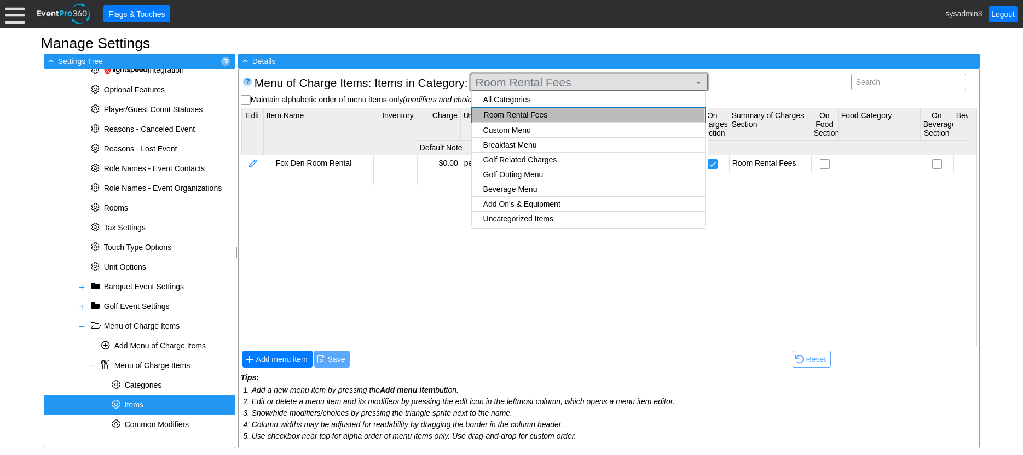
click at [587, 78] on span "Room Rental Fees" at bounding box center [582, 82] width 219 height 11
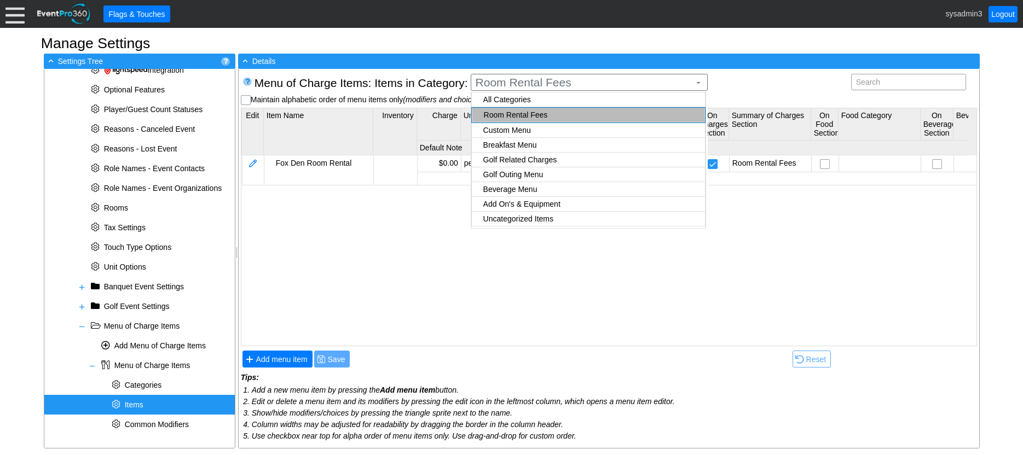
checkbox input "true"
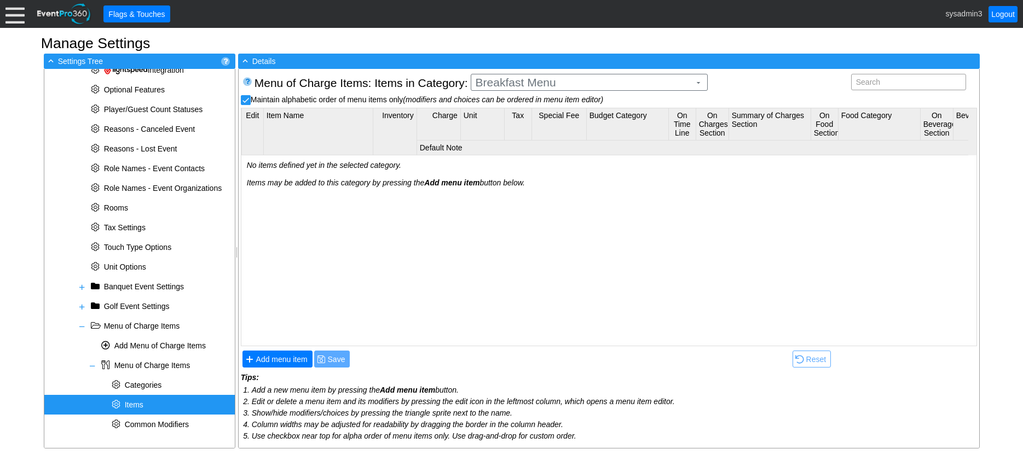
click at [511, 142] on body "Calendar of Events + New Event + Reports + Manage Contacts + Manage Organizatio…" at bounding box center [511, 227] width 1023 height 455
click at [290, 363] on span "Add menu item" at bounding box center [282, 359] width 56 height 11
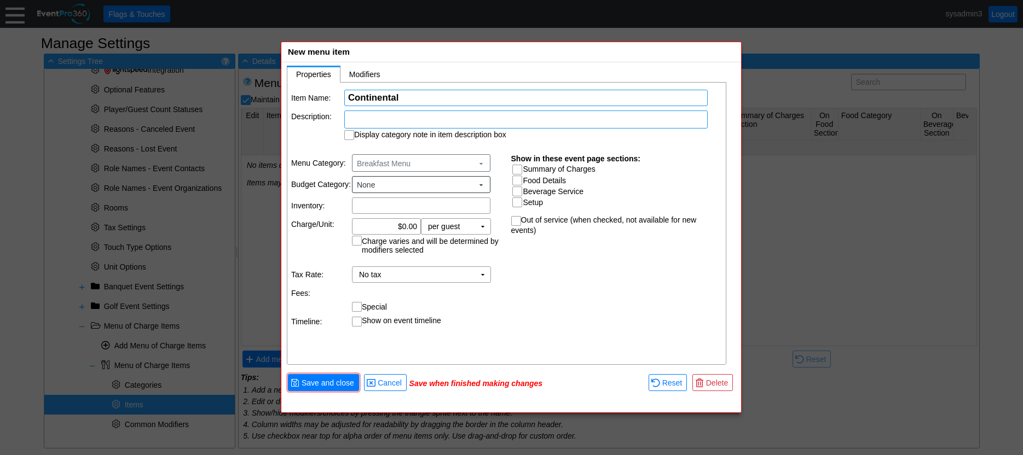
type input "Continental"
click at [383, 119] on div at bounding box center [525, 120] width 363 height 18
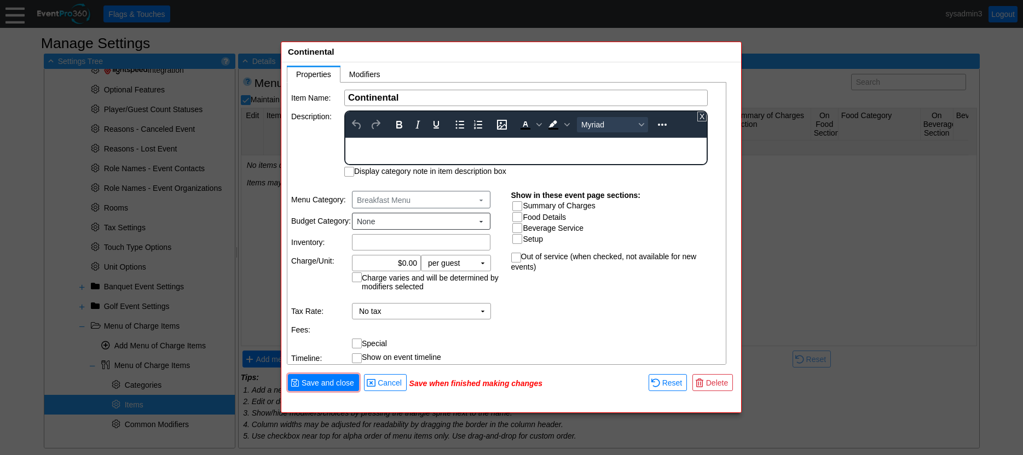
scroll to position [0, 0]
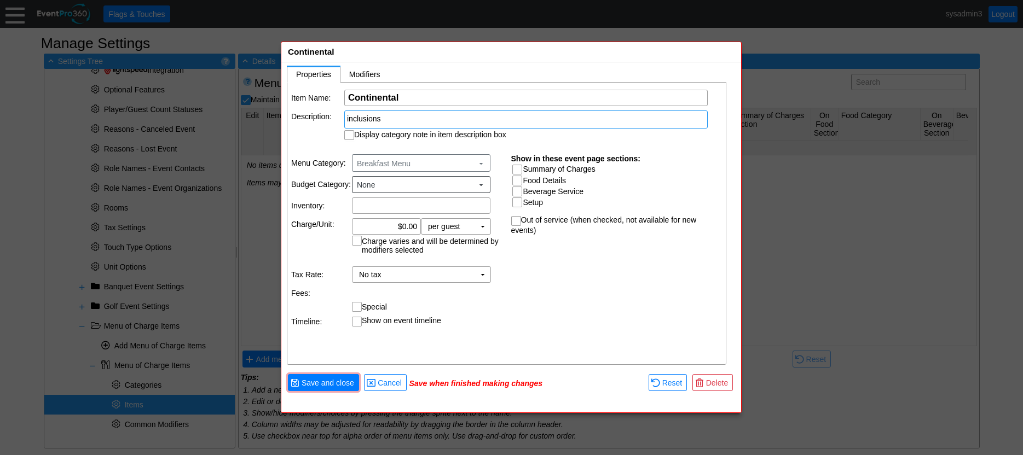
click at [319, 138] on td "Description:" at bounding box center [317, 126] width 52 height 30
click at [350, 136] on input "Display category note in item description box" at bounding box center [350, 136] width 11 height 11
checkbox input "true"
click at [406, 228] on input "0.00" at bounding box center [386, 226] width 61 height 15
type input "$12.00"
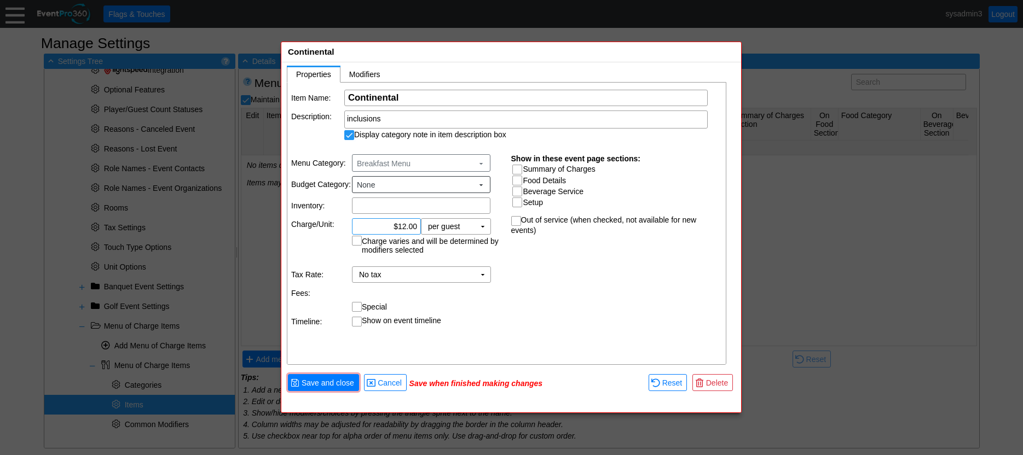
click at [535, 276] on div "Item Name: Χ Continental Name of the menu item Description: inclusions Display …" at bounding box center [507, 224] width 440 height 283
click at [456, 233] on td "per guest Χ" at bounding box center [448, 226] width 54 height 15
click at [563, 281] on div "Item Name: Χ Continental Name of the menu item Description: inclusions Display …" at bounding box center [507, 224] width 440 height 283
click at [463, 274] on td "No tax Χ" at bounding box center [414, 274] width 123 height 15
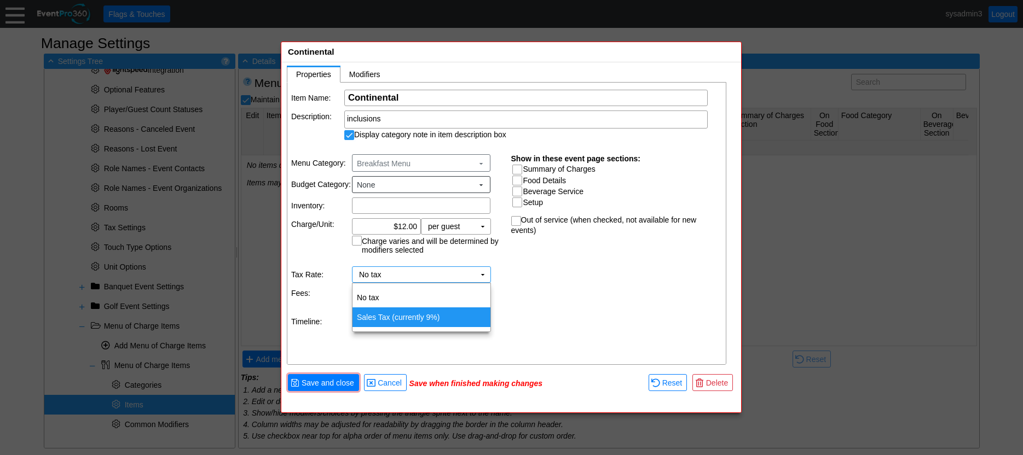
click at [382, 320] on td "Sales Tax (currently 9%)" at bounding box center [422, 318] width 138 height 20
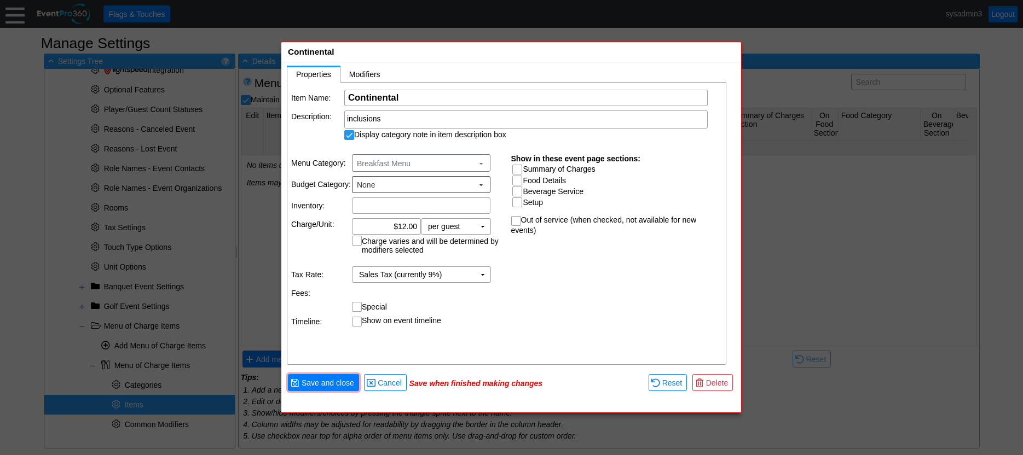
click at [517, 168] on input "Summary of Charges" at bounding box center [518, 170] width 11 height 11
checkbox input "true"
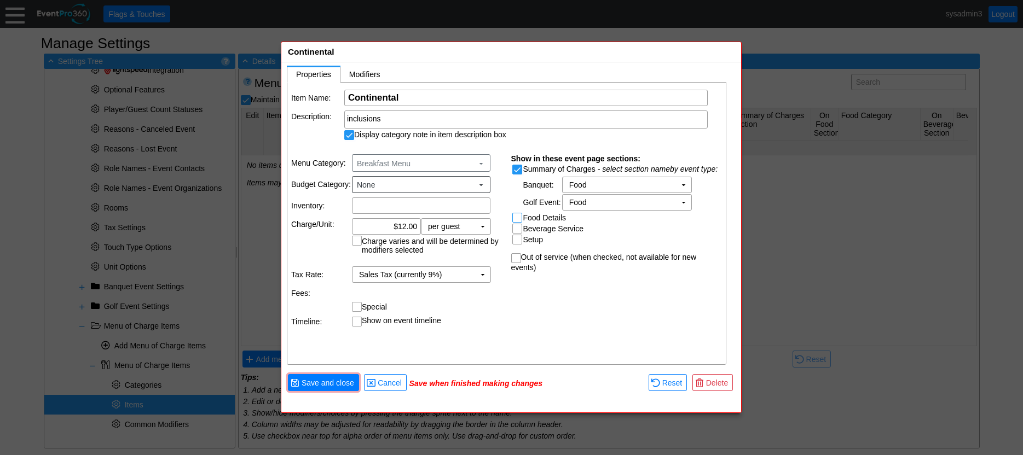
click at [517, 218] on input "Food Details" at bounding box center [518, 218] width 11 height 11
checkbox input "true"
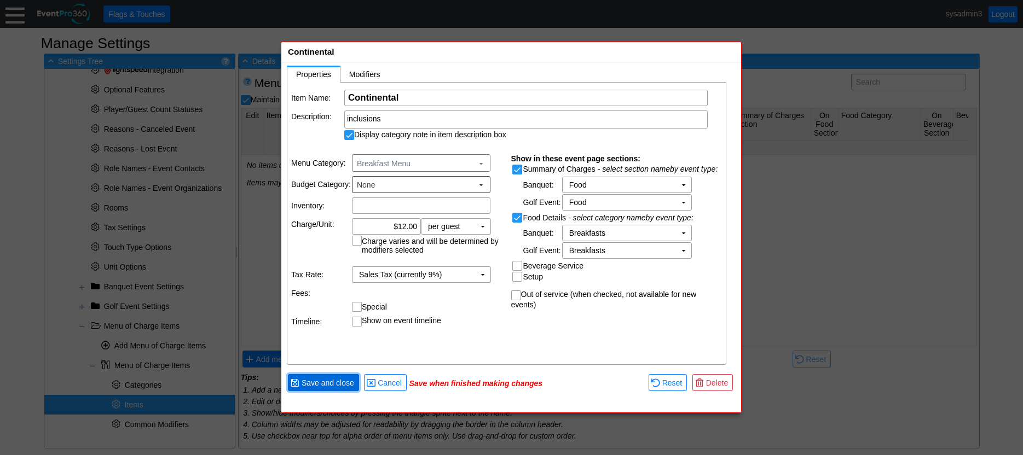
click at [326, 385] on span "Save and close" at bounding box center [327, 383] width 57 height 11
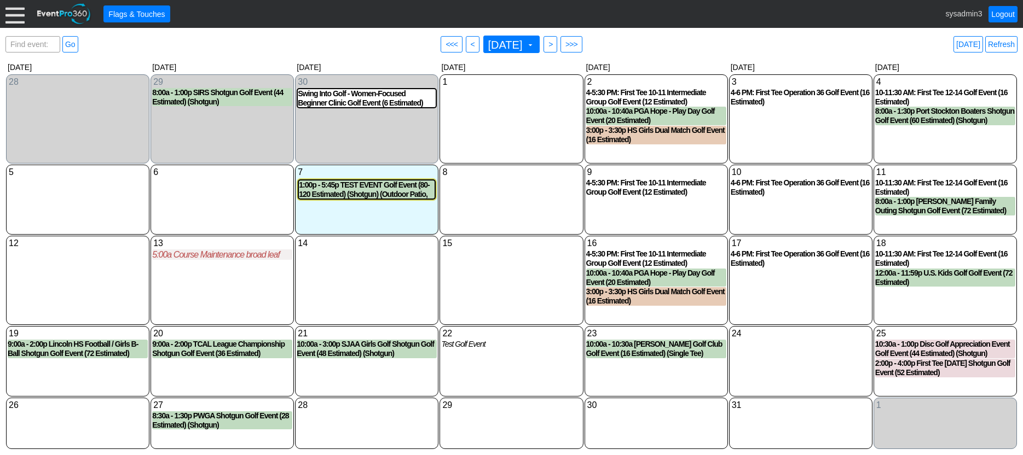
click at [5, 13] on div at bounding box center [14, 13] width 19 height 19
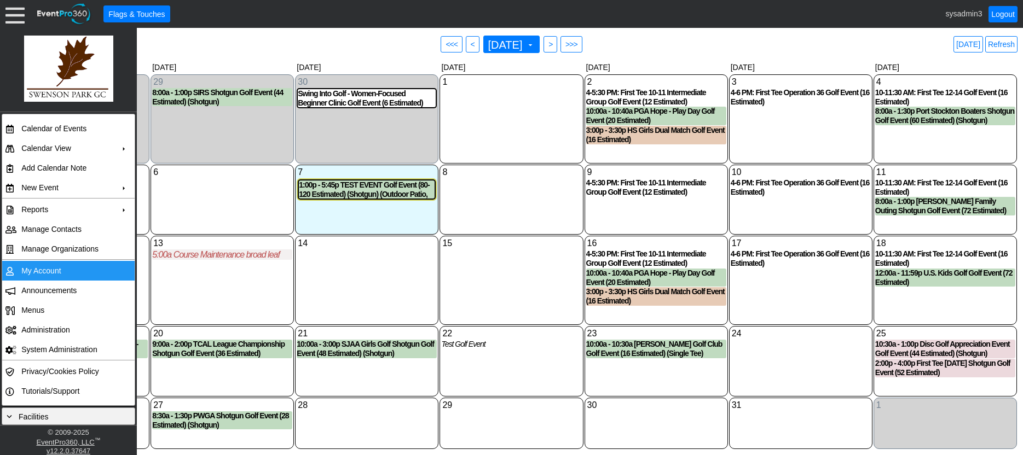
click at [37, 270] on td "My Account" at bounding box center [66, 271] width 98 height 20
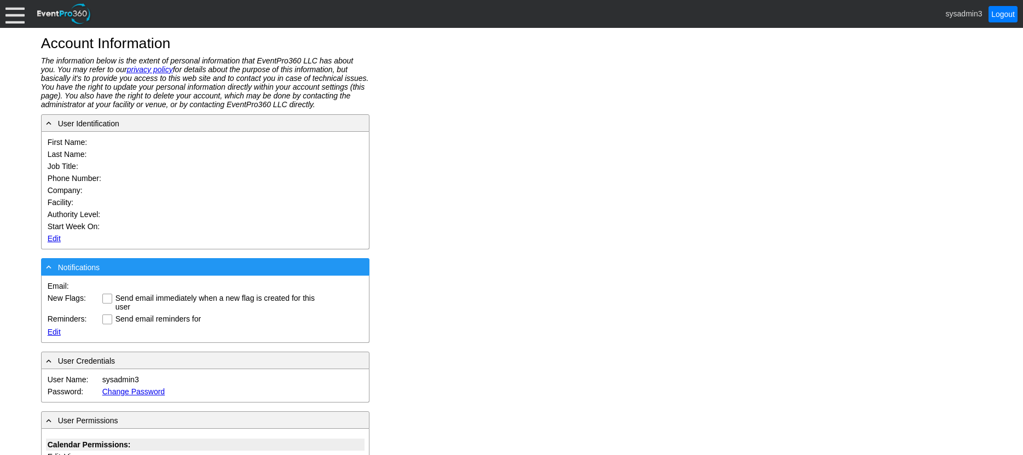
type input "System"
type input "Administrator"
type input "System Administrator"
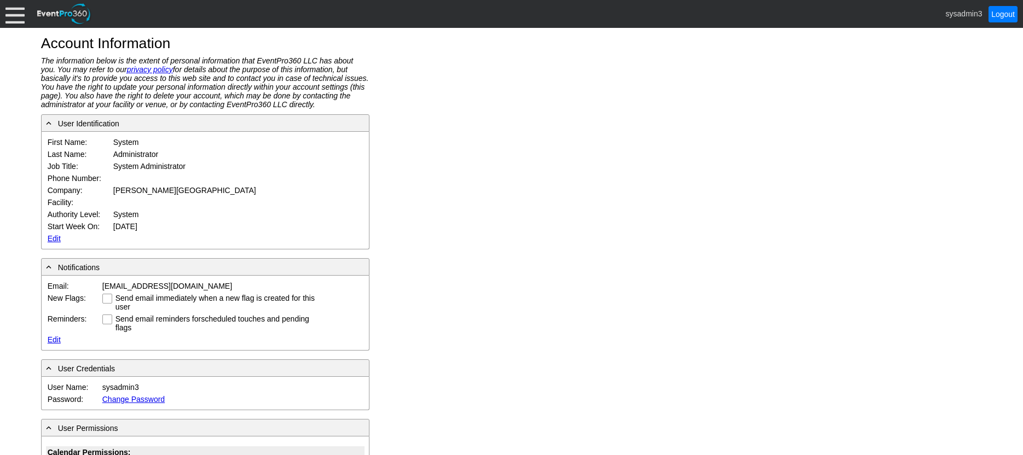
click at [54, 237] on link "Edit" at bounding box center [54, 238] width 13 height 9
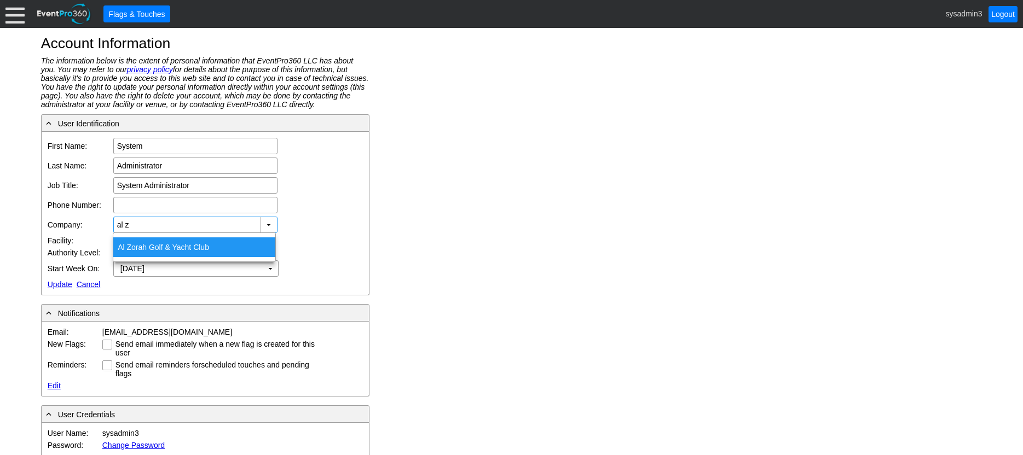
click at [161, 247] on div "Al Z orah Golf & Yacht Club" at bounding box center [194, 248] width 162 height 20
type input "Al Zorah Golf & Yacht Club"
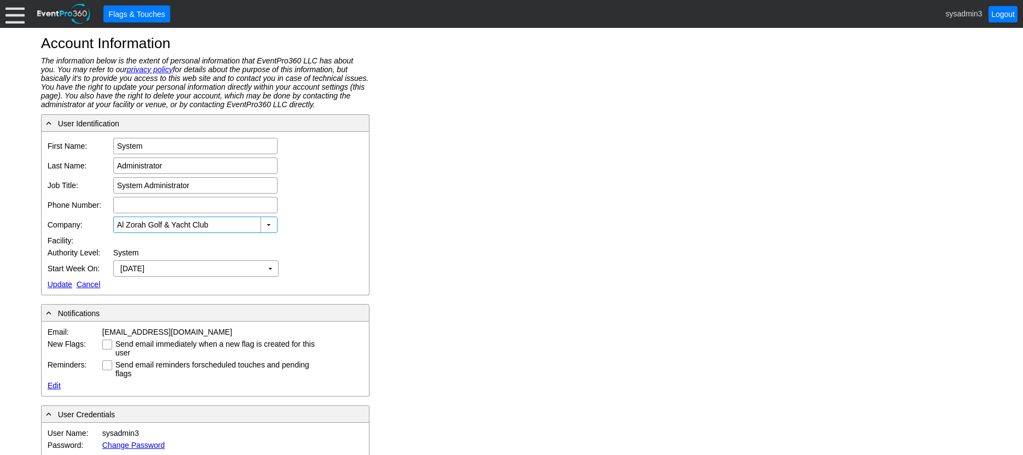
click at [55, 281] on link "Update" at bounding box center [60, 284] width 25 height 9
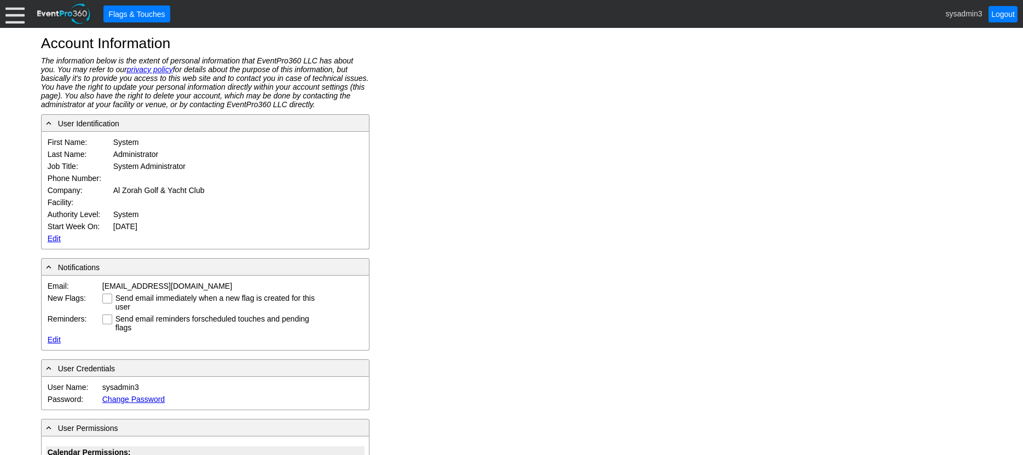
click at [18, 8] on div at bounding box center [14, 13] width 19 height 19
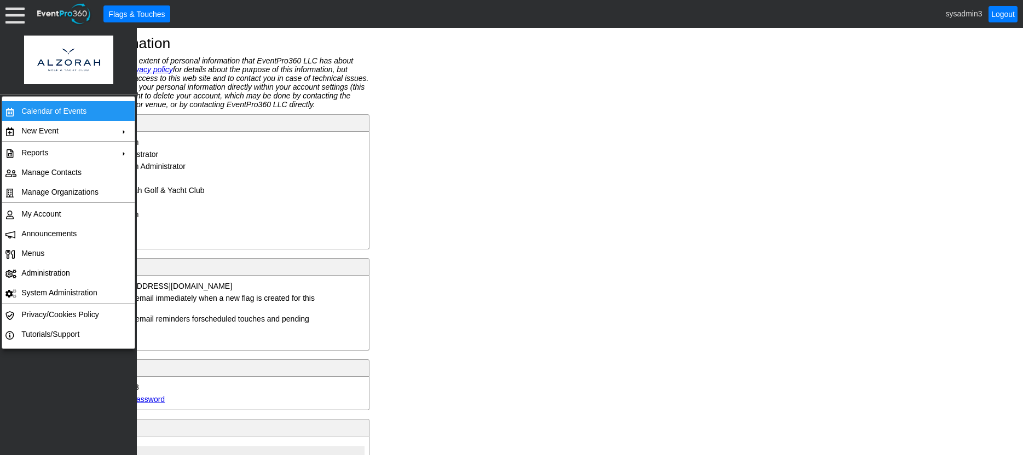
click at [33, 111] on td "Calendar of Events" at bounding box center [66, 111] width 98 height 20
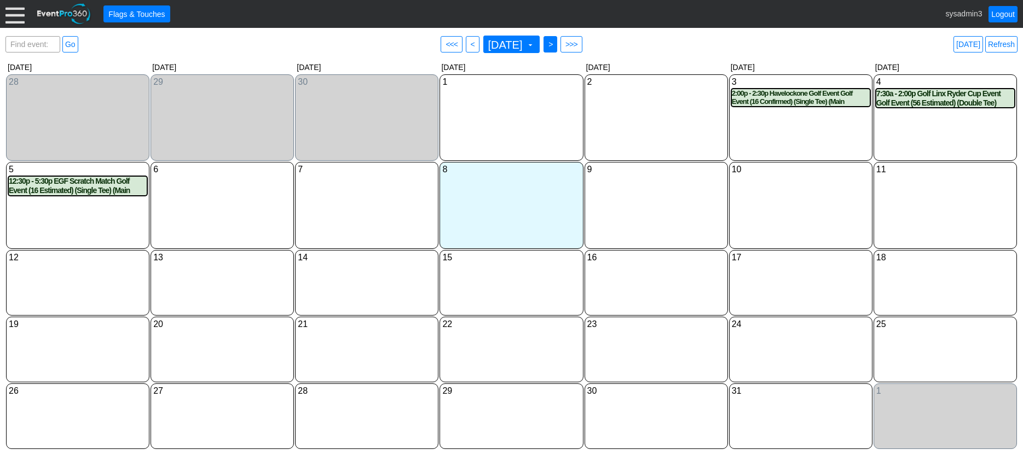
click at [554, 46] on span ">" at bounding box center [550, 44] width 8 height 11
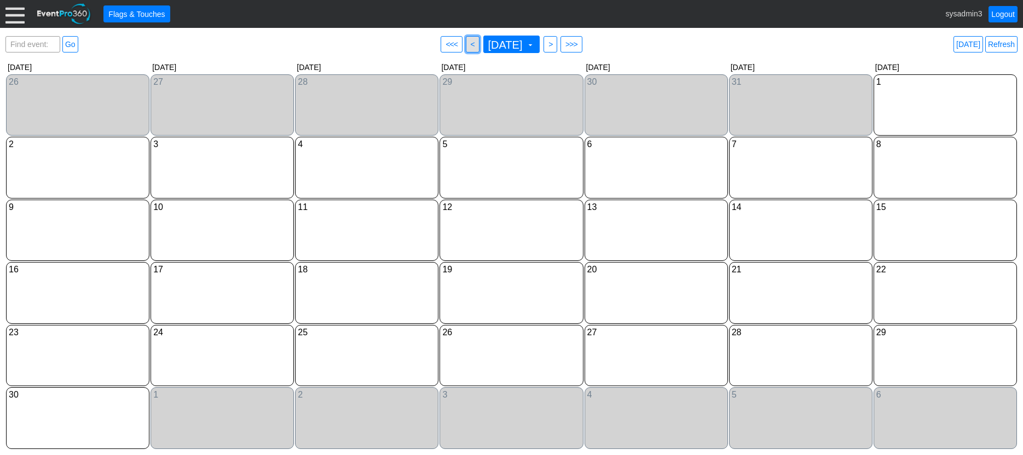
click at [469, 44] on span "<" at bounding box center [473, 44] width 8 height 11
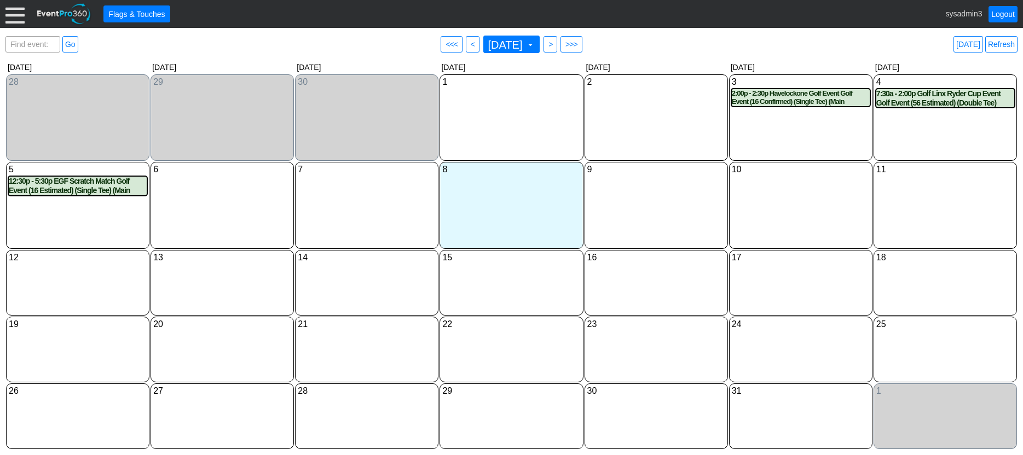
click at [639, 189] on div "9 [DATE]" at bounding box center [656, 205] width 143 height 87
click at [16, 15] on div at bounding box center [14, 13] width 19 height 19
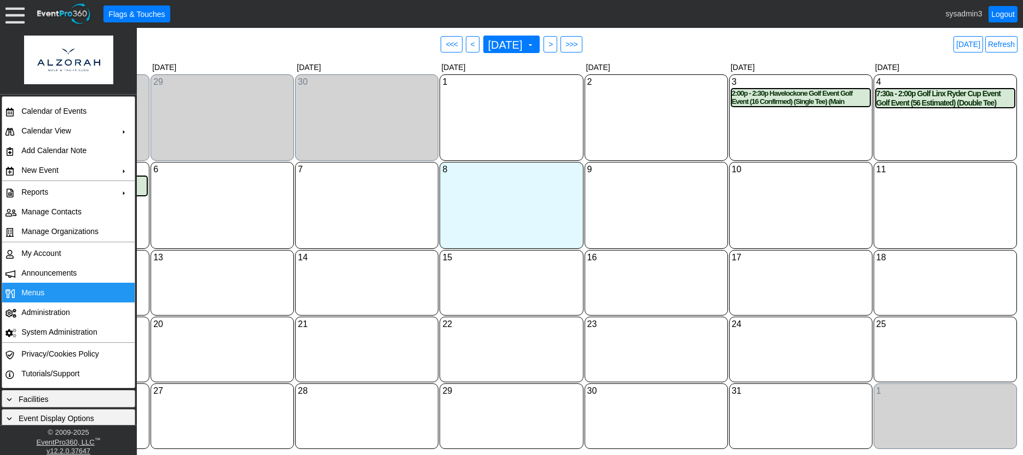
click at [45, 296] on td "Menus" at bounding box center [66, 293] width 98 height 20
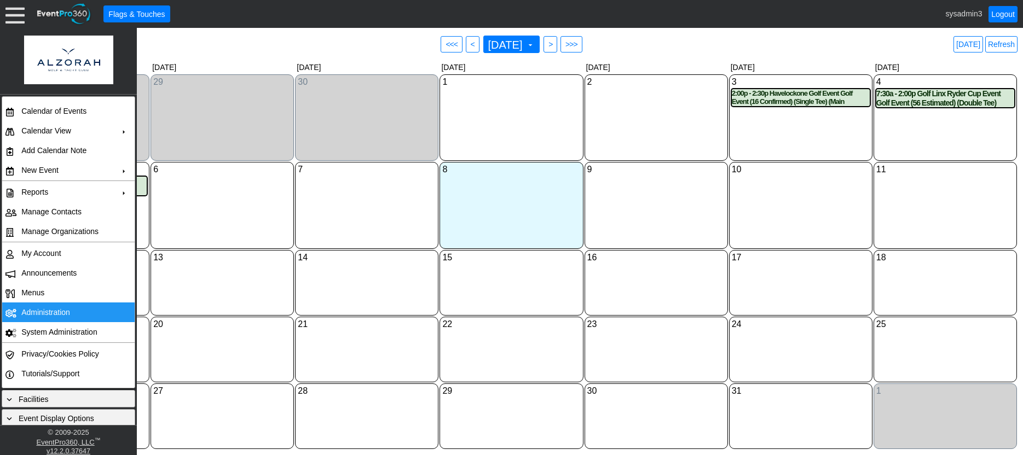
click at [50, 315] on td "Administration" at bounding box center [66, 313] width 98 height 20
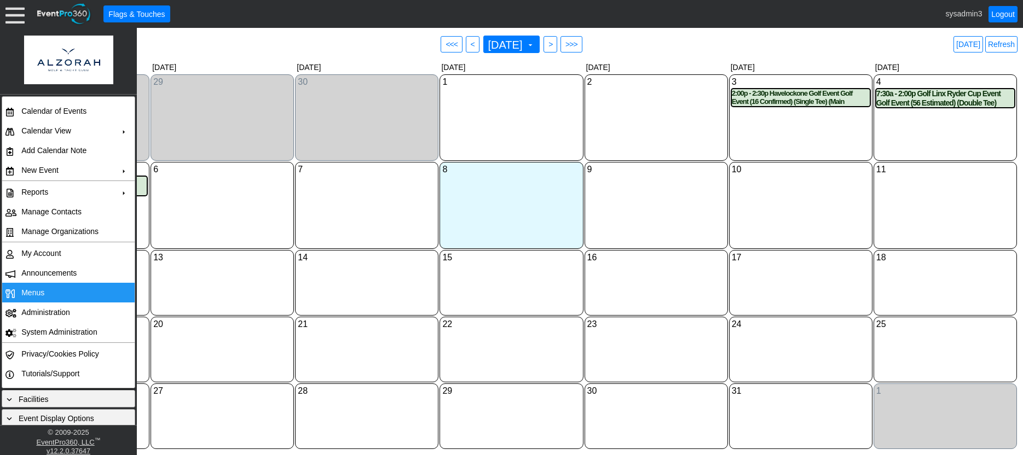
click at [40, 290] on span "Menus" at bounding box center [32, 292] width 23 height 9
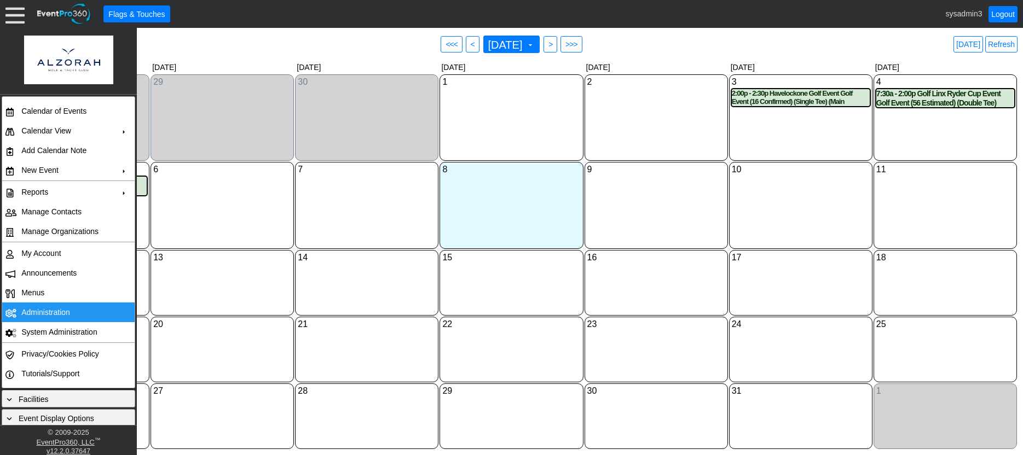
click at [53, 310] on td "Administration" at bounding box center [66, 313] width 98 height 20
click at [1004, 44] on link "Refresh" at bounding box center [1001, 44] width 32 height 16
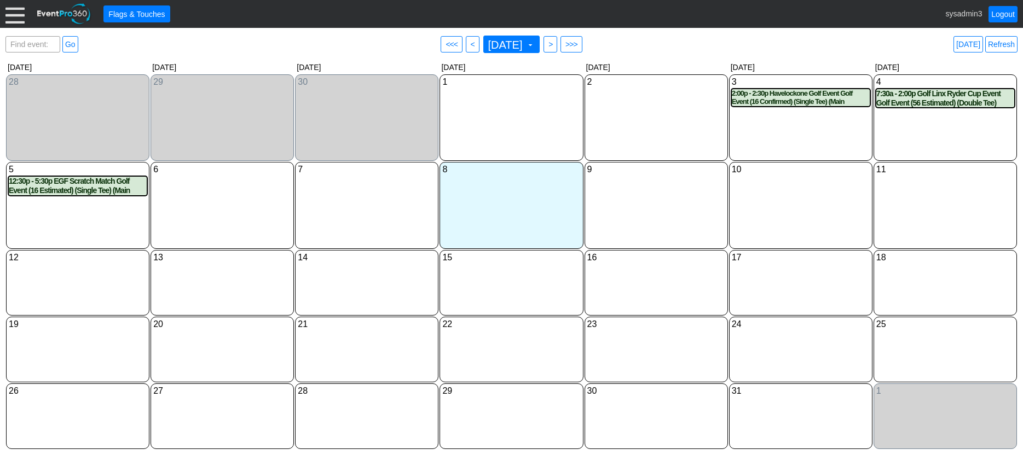
click at [11, 12] on div at bounding box center [14, 13] width 19 height 19
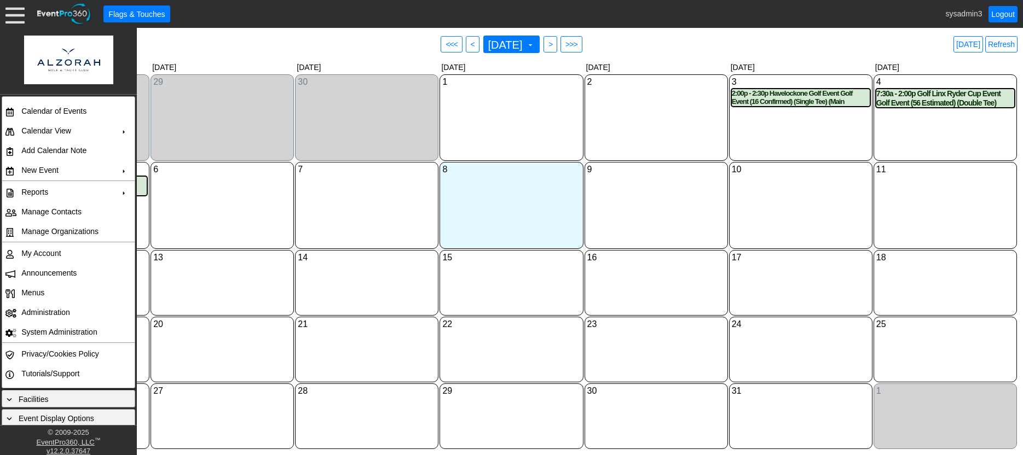
click at [246, 291] on div "13 [DATE]" at bounding box center [222, 283] width 143 height 66
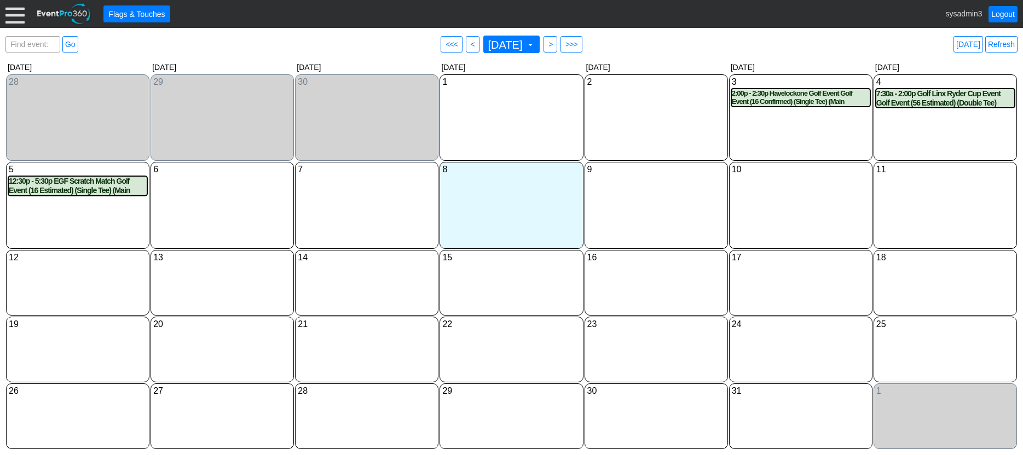
click at [15, 9] on div at bounding box center [14, 13] width 19 height 19
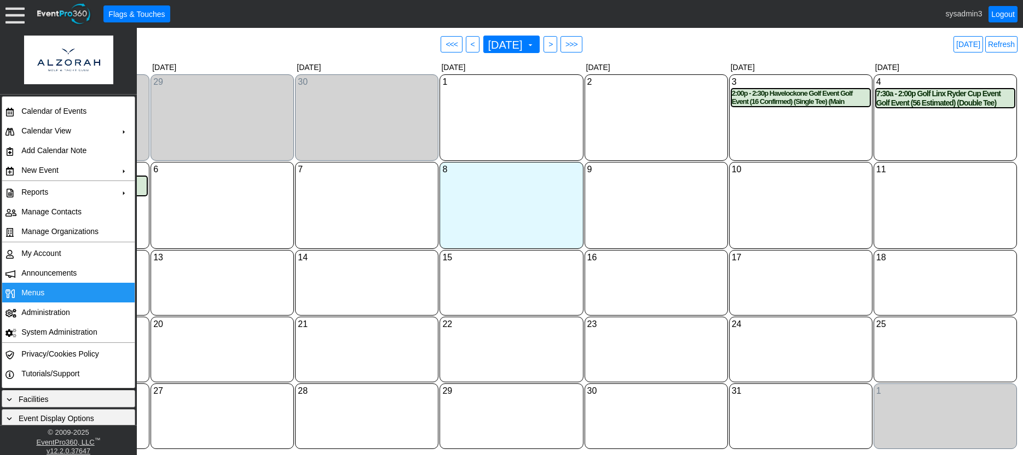
click at [30, 292] on span "Menus" at bounding box center [32, 292] width 23 height 9
click at [469, 46] on span "<" at bounding box center [473, 44] width 8 height 11
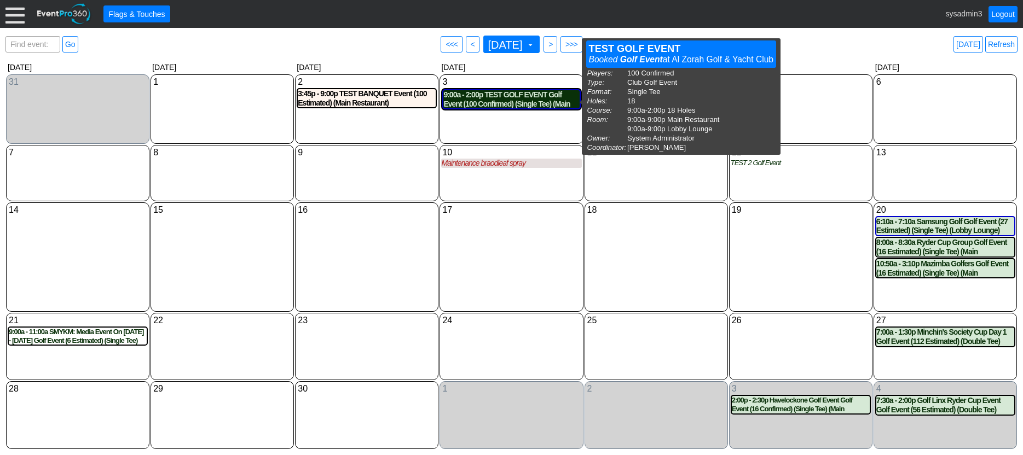
click at [505, 102] on div "9:00a - 2:00p TEST GOLF EVENT Golf Event (100 Confirmed) (Single Tee) (Main Res…" at bounding box center [511, 99] width 136 height 19
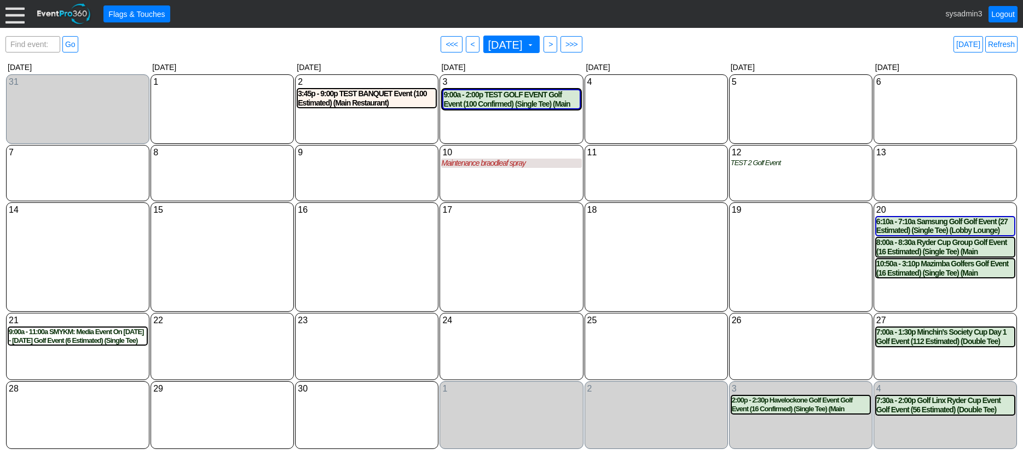
click at [19, 15] on div at bounding box center [14, 13] width 19 height 19
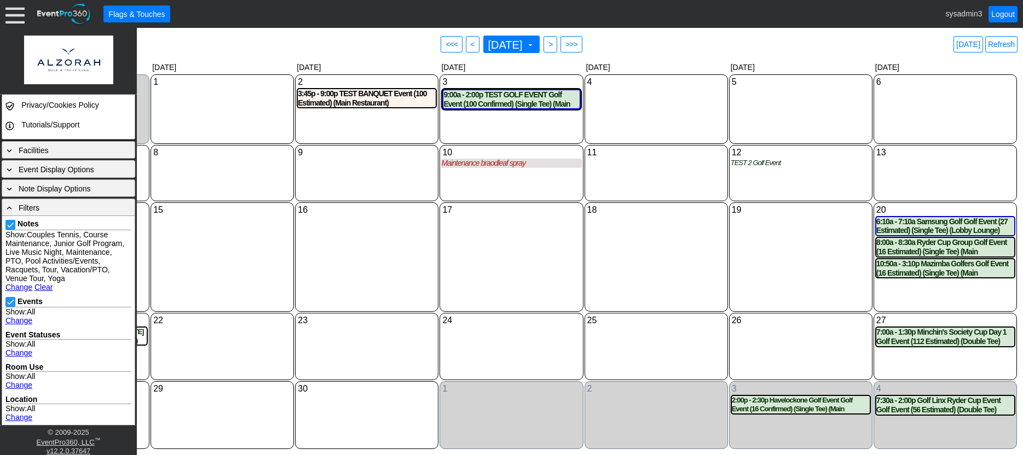
scroll to position [274, 0]
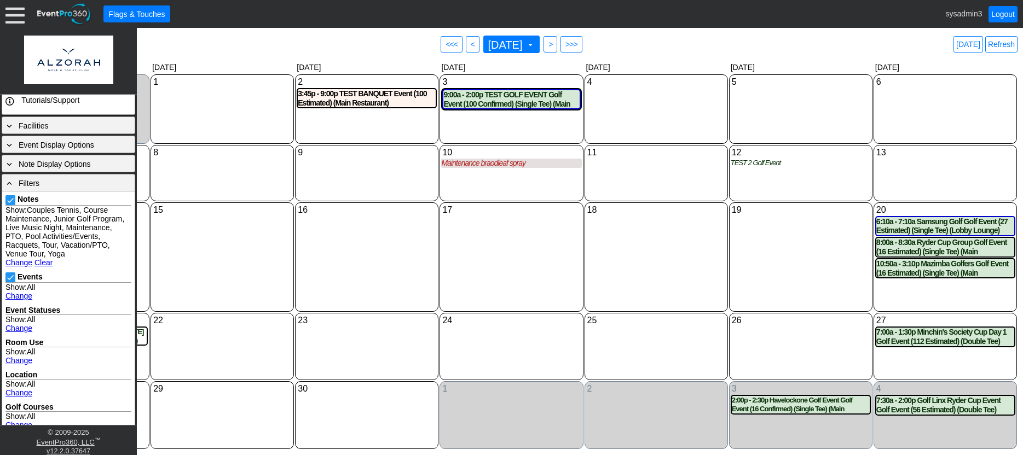
click at [42, 264] on link "Clear" at bounding box center [43, 262] width 18 height 9
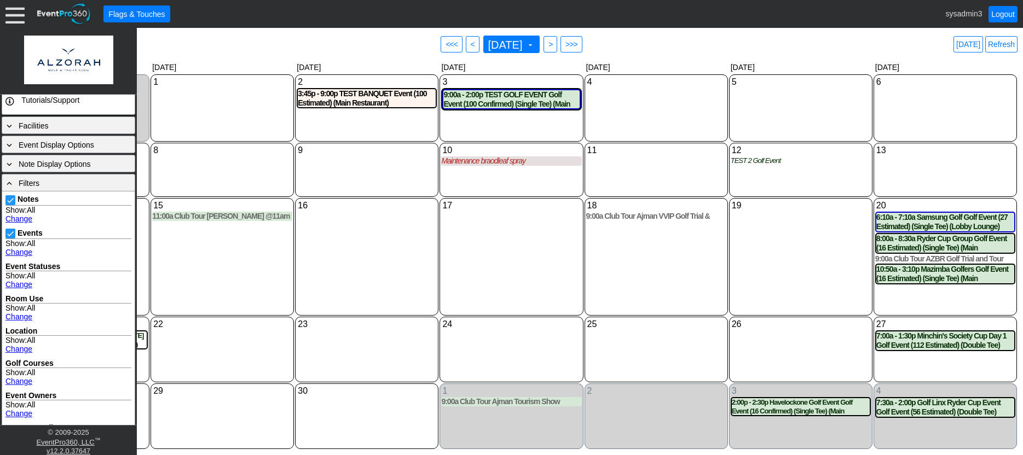
drag, startPoint x: 546, startPoint y: 261, endPoint x: 548, endPoint y: 246, distance: 15.6
click at [547, 252] on div "17 [DATE]" at bounding box center [511, 257] width 143 height 118
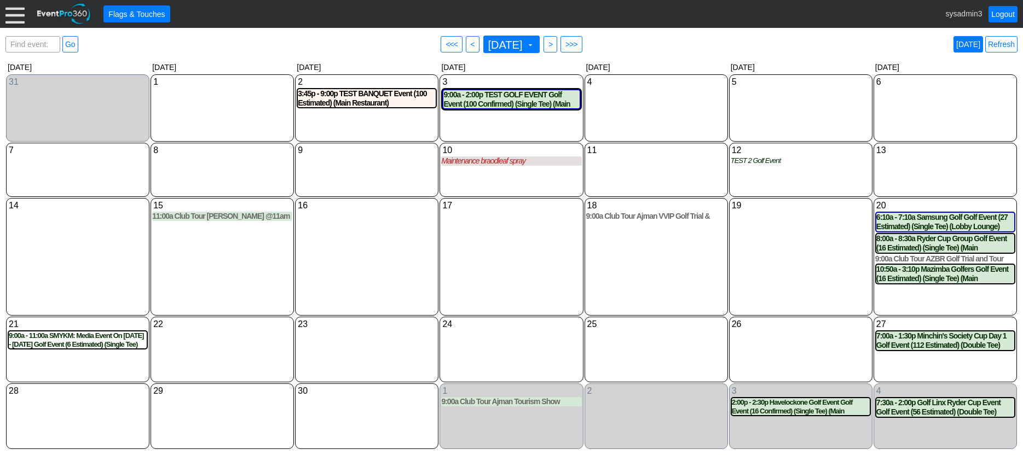
click at [975, 42] on link "Today" at bounding box center [969, 44] width 30 height 16
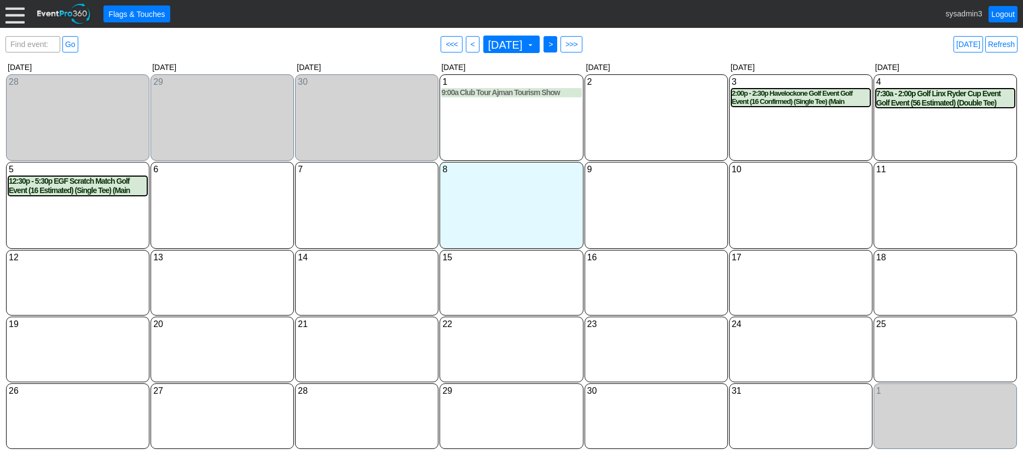
click at [554, 43] on span ">" at bounding box center [550, 44] width 8 height 11
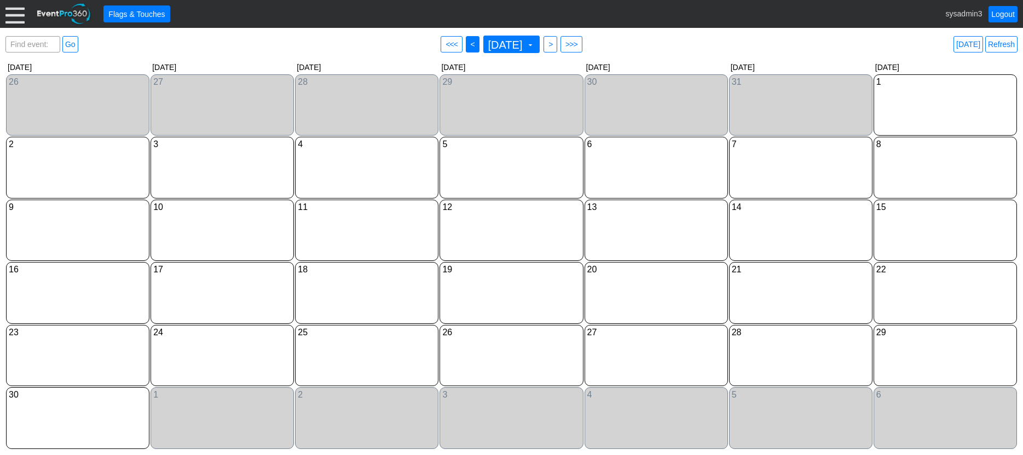
click at [469, 43] on span "<" at bounding box center [473, 44] width 8 height 11
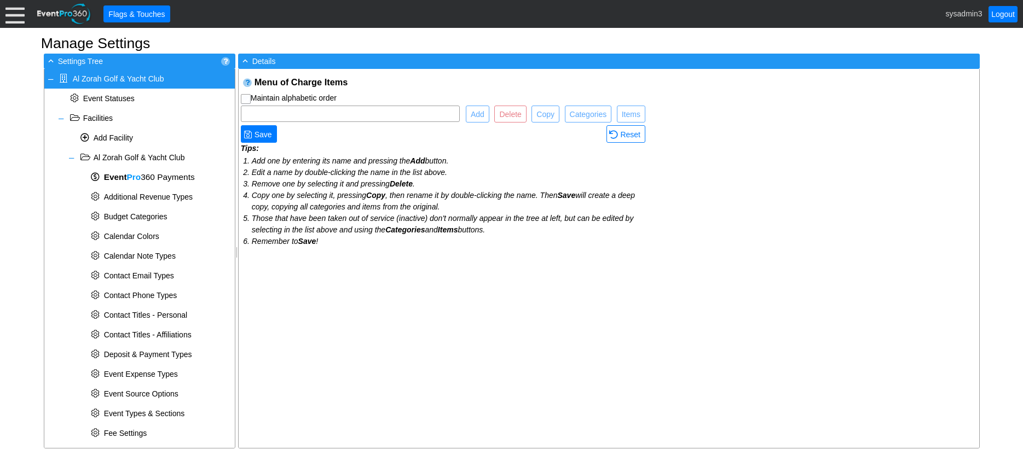
checkbox input "true"
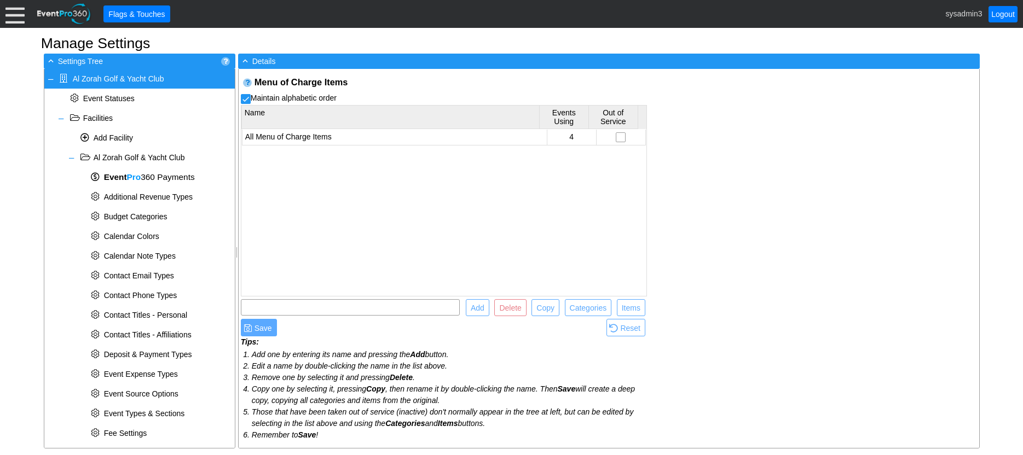
scroll to position [344, 0]
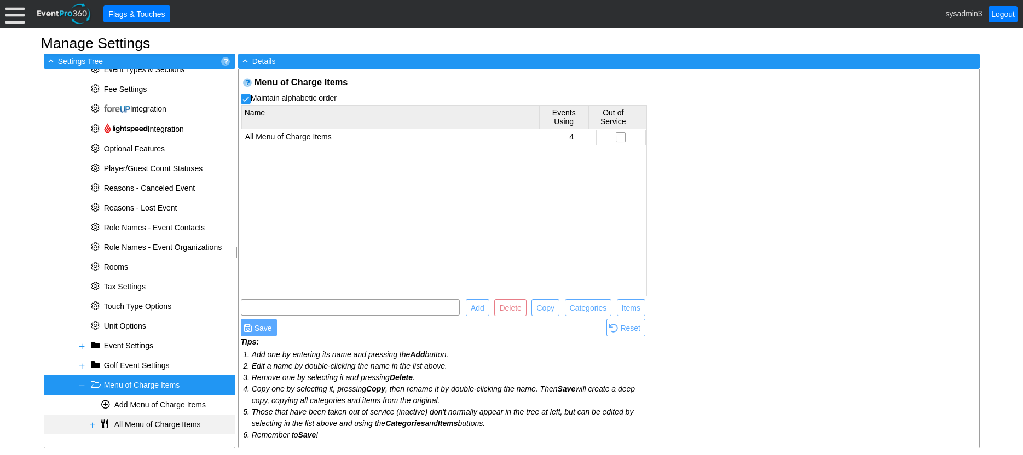
click at [94, 424] on span at bounding box center [92, 425] width 9 height 9
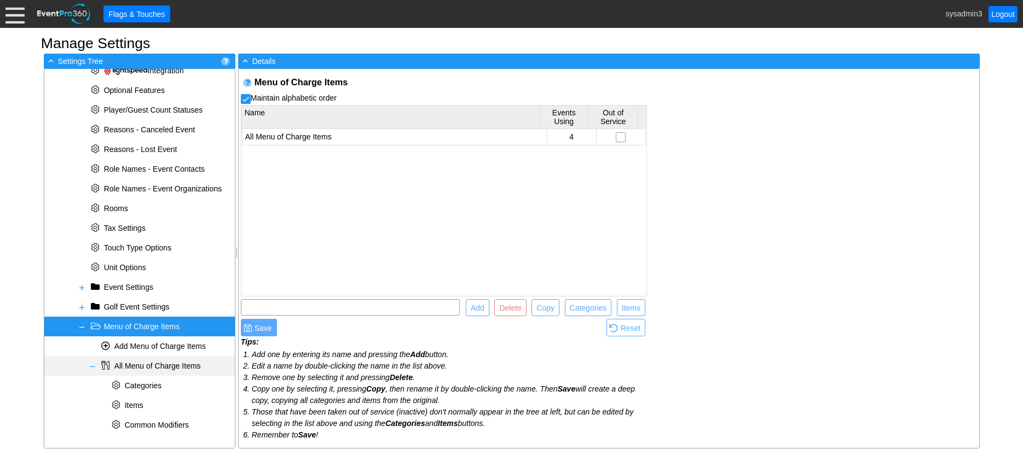
scroll to position [403, 0]
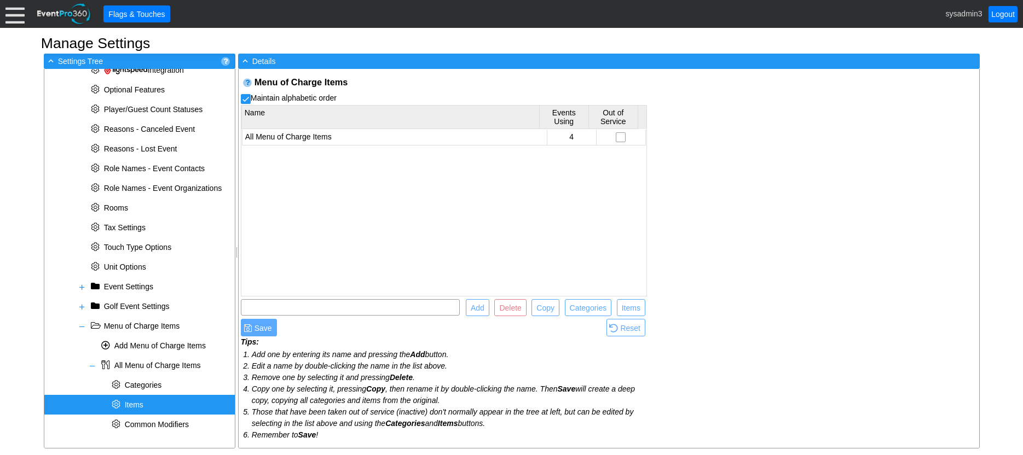
click at [141, 406] on span "Items" at bounding box center [134, 405] width 19 height 9
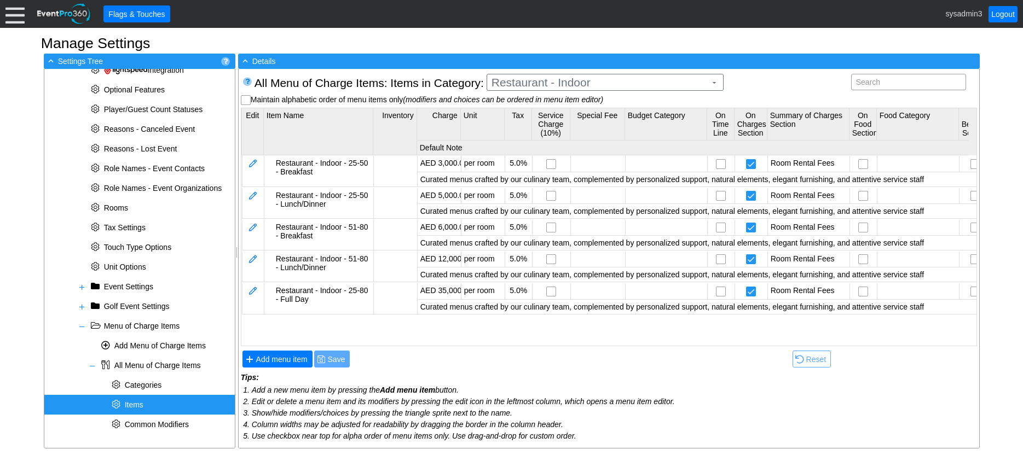
scroll to position [0, 0]
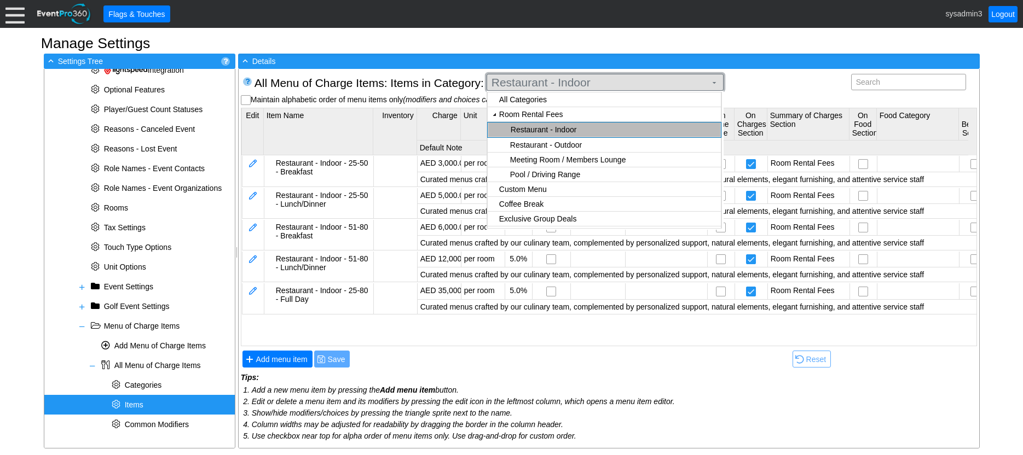
click at [632, 88] on span "Restaurant - Indoor" at bounding box center [598, 82] width 219 height 11
click at [541, 83] on span "Restaurant - Indoor" at bounding box center [598, 82] width 219 height 11
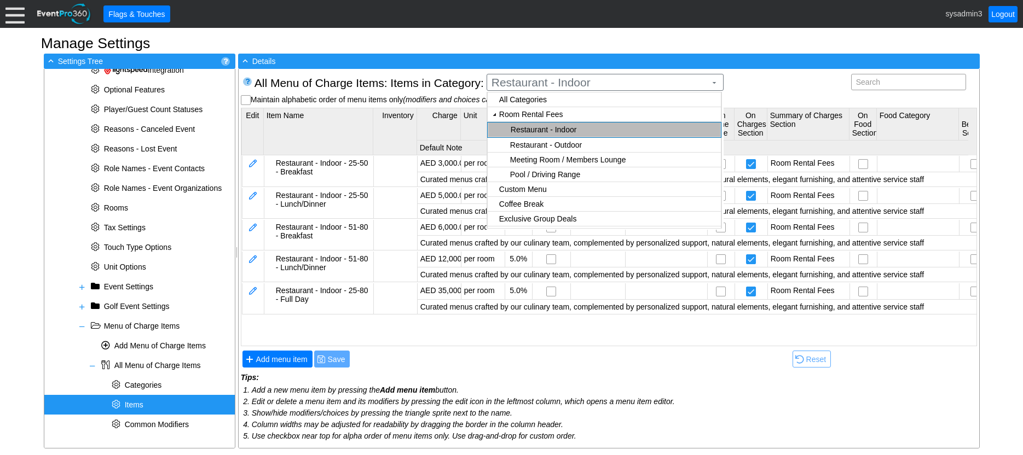
click at [574, 188] on body "Calendar of Events + New Event + Reports + Manage Contacts + Manage Organizatio…" at bounding box center [511, 227] width 1023 height 455
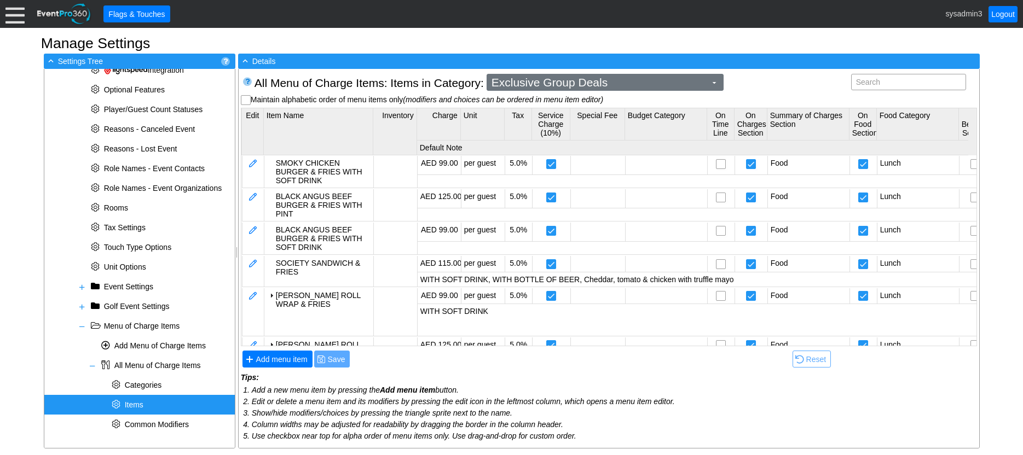
click at [615, 80] on span "Exclusive Group Deals" at bounding box center [598, 82] width 219 height 11
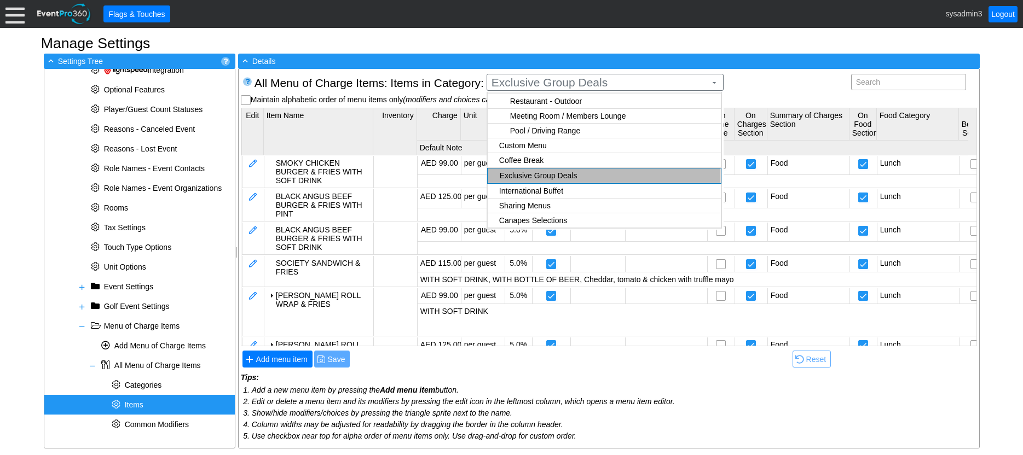
scroll to position [55, 0]
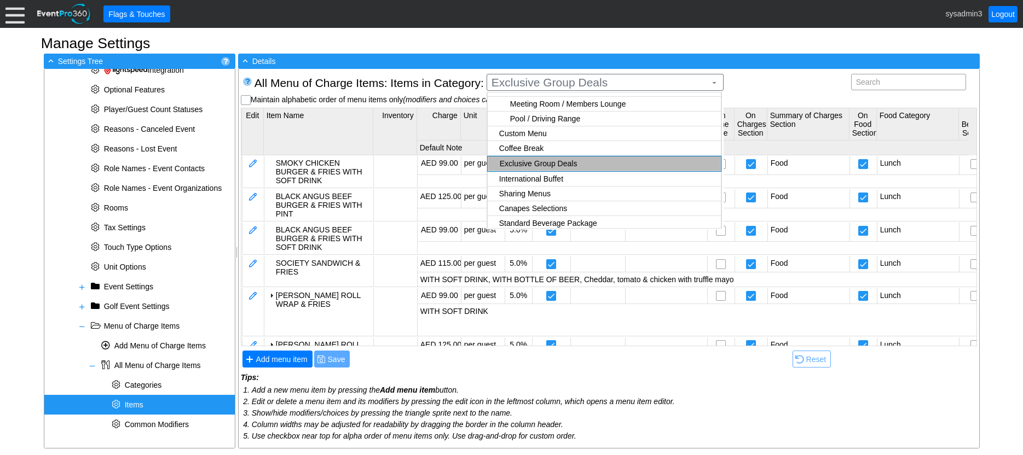
checkbox input "true"
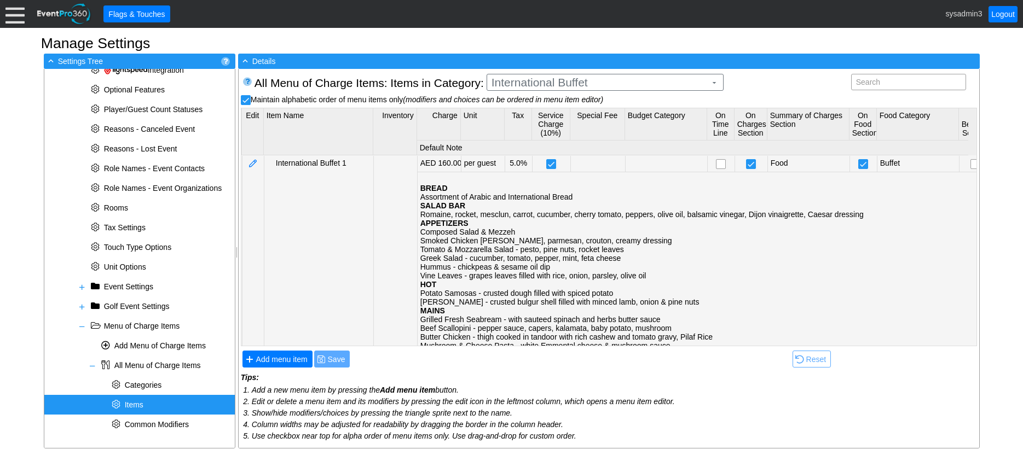
scroll to position [0, 0]
click at [586, 177] on body "Calendar of Events + New Event + Reports + Manage Contacts + Manage Organizatio…" at bounding box center [511, 227] width 1023 height 455
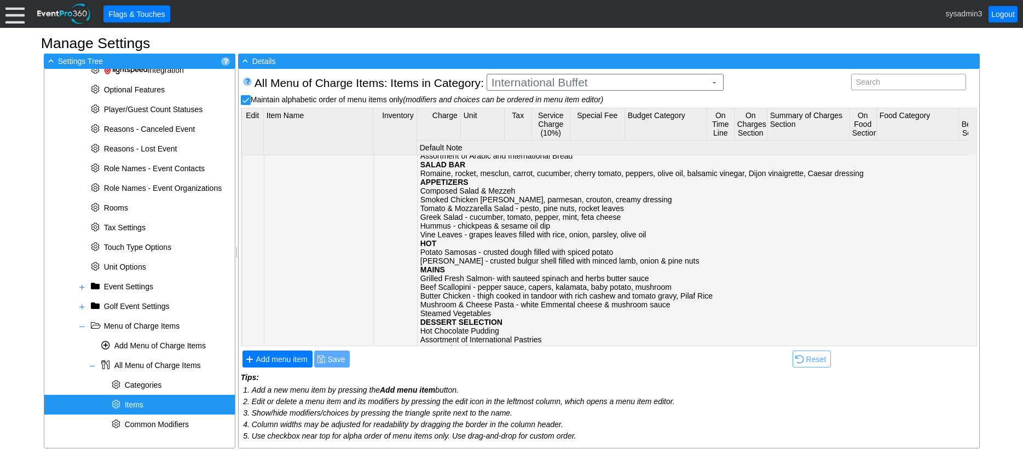
scroll to position [274, 0]
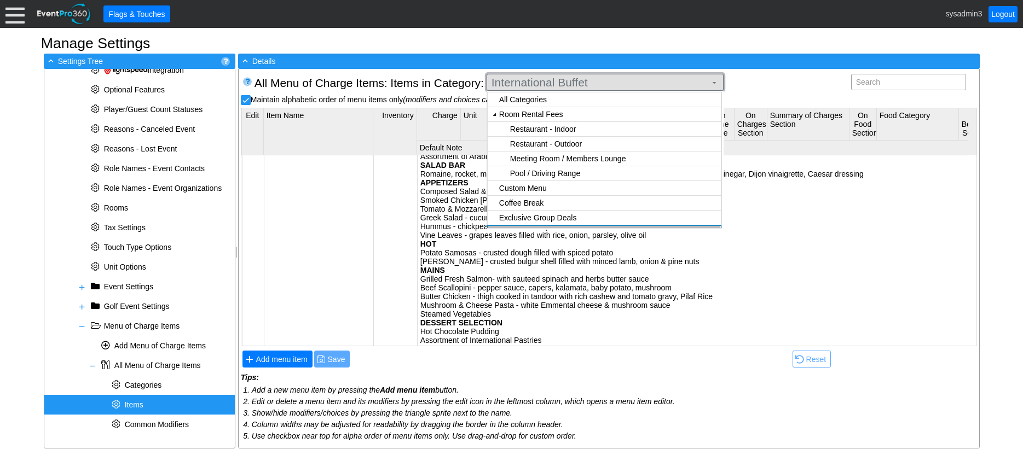
click at [642, 83] on span "International Buffet" at bounding box center [598, 82] width 219 height 11
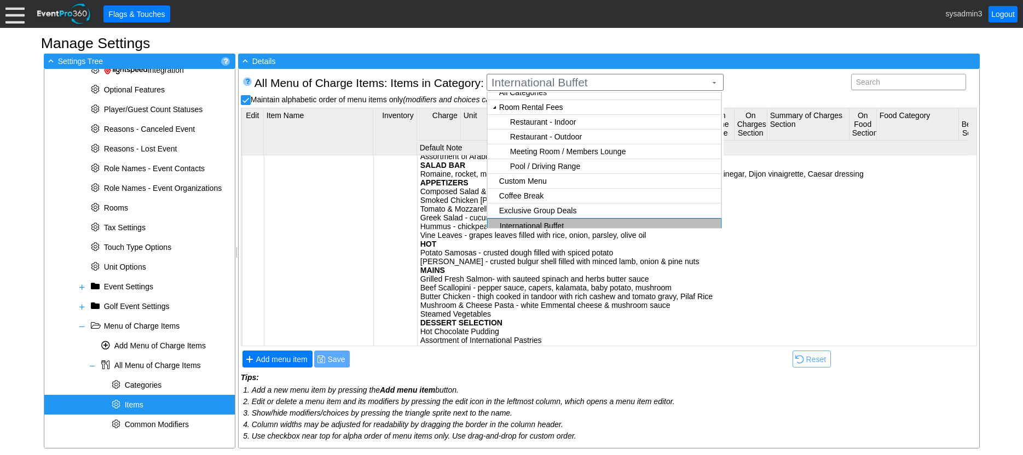
scroll to position [0, 0]
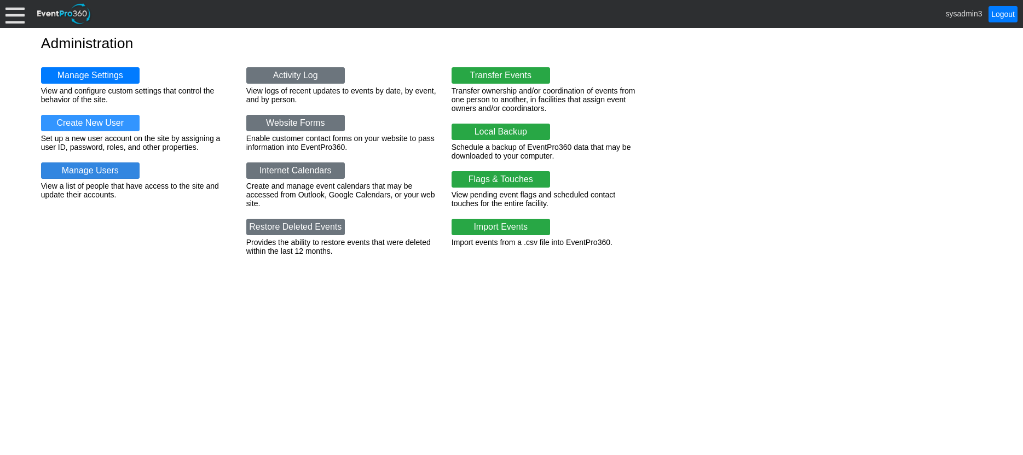
click at [80, 171] on link "Manage Users" at bounding box center [90, 171] width 99 height 16
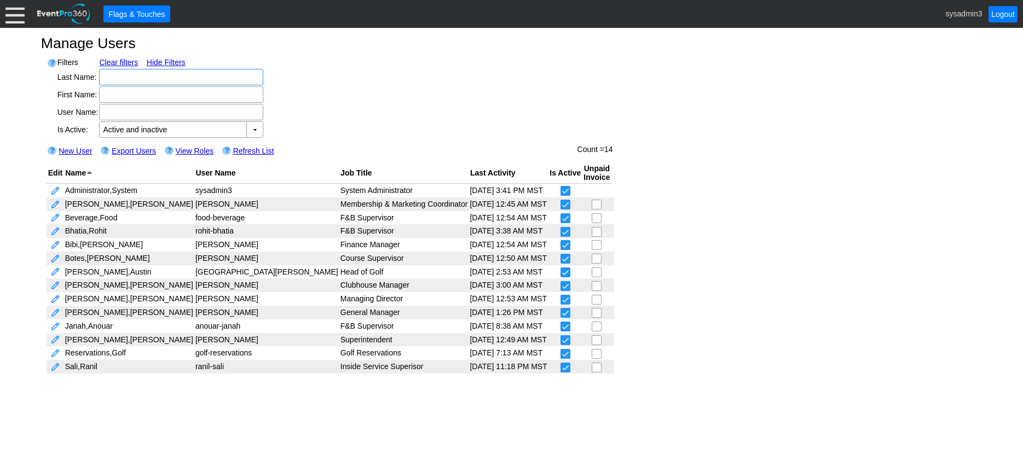
click at [19, 14] on div at bounding box center [14, 13] width 19 height 19
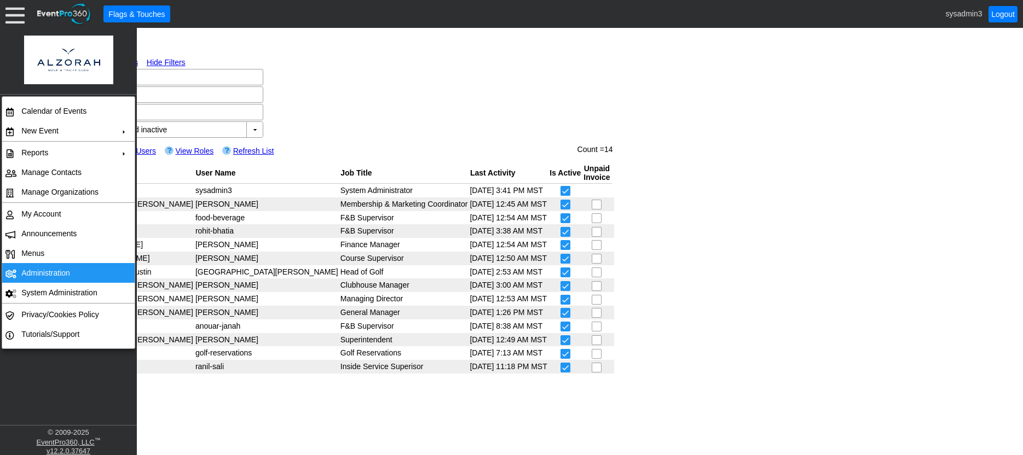
click at [44, 269] on td "Administration" at bounding box center [66, 273] width 98 height 20
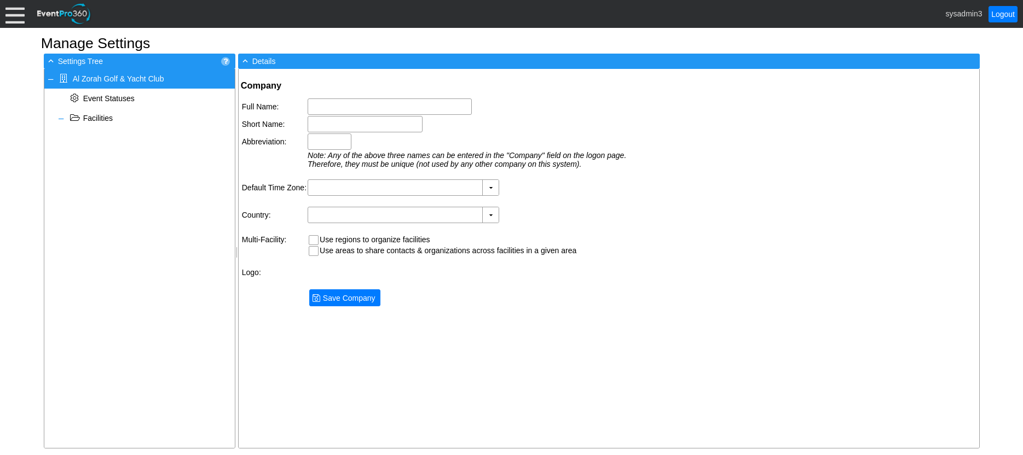
type input "Al Zorah Golf & Yacht Club"
type input "Al Zorah"
type input "AZGYC"
type input "(GMT+04:00) Abu Dhabi, Muscat"
type input "United Arab Emirates (Arabic)"
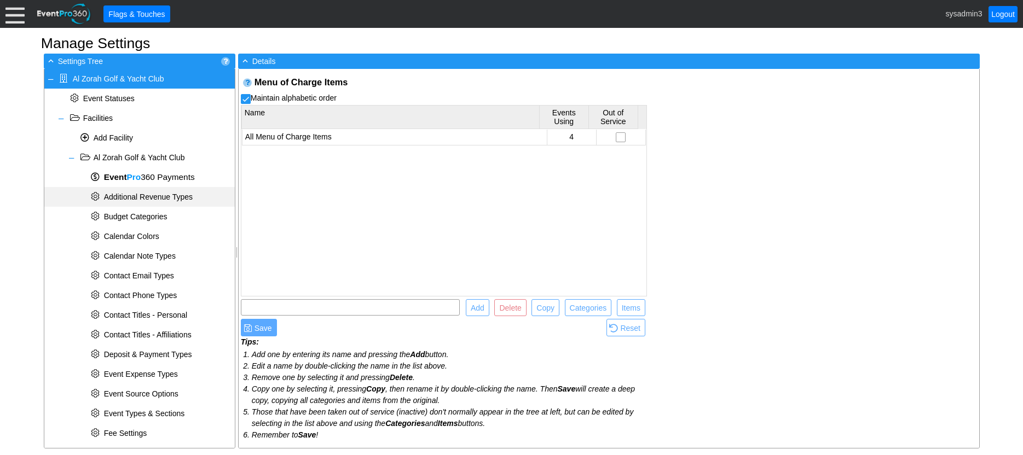
scroll to position [344, 0]
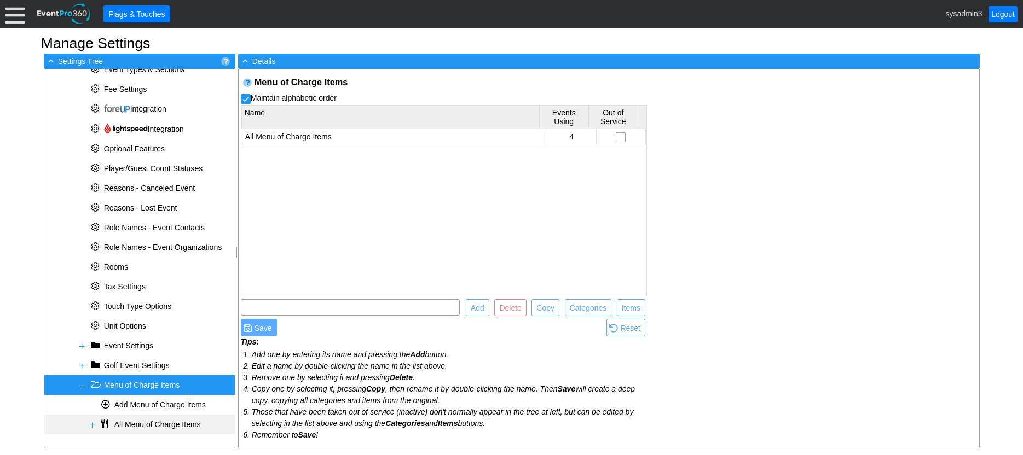
click at [90, 424] on span at bounding box center [92, 425] width 9 height 9
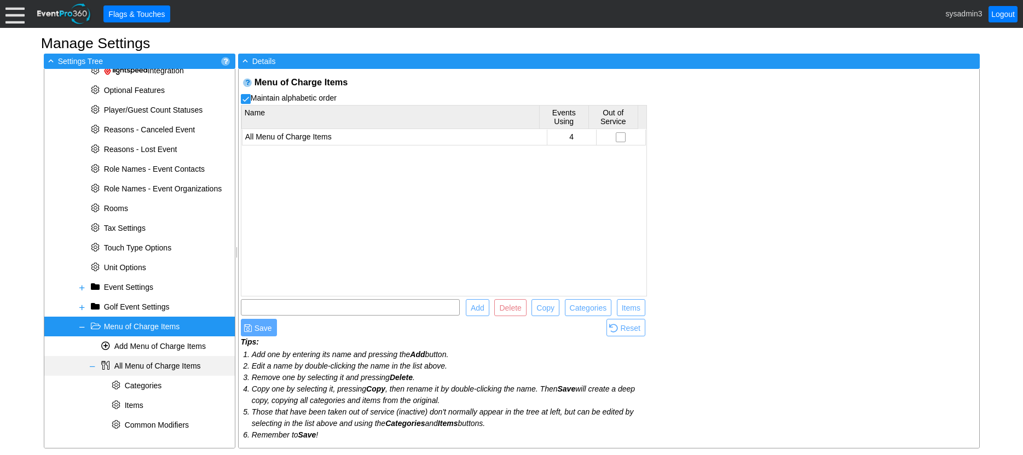
scroll to position [403, 0]
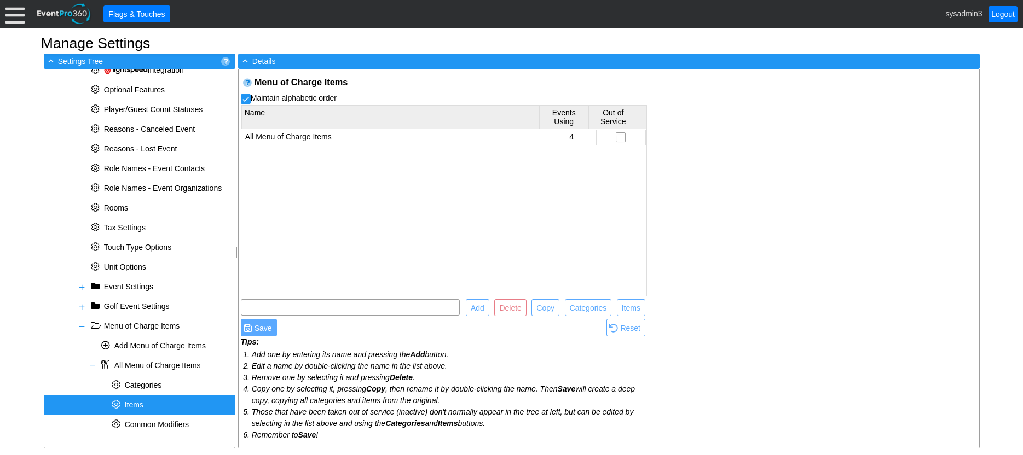
click at [142, 405] on span "Items" at bounding box center [134, 405] width 19 height 9
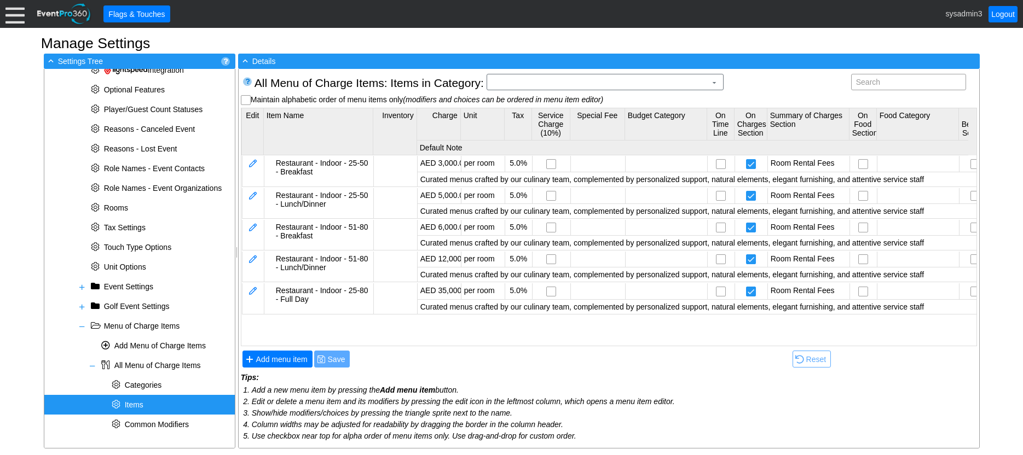
scroll to position [0, 0]
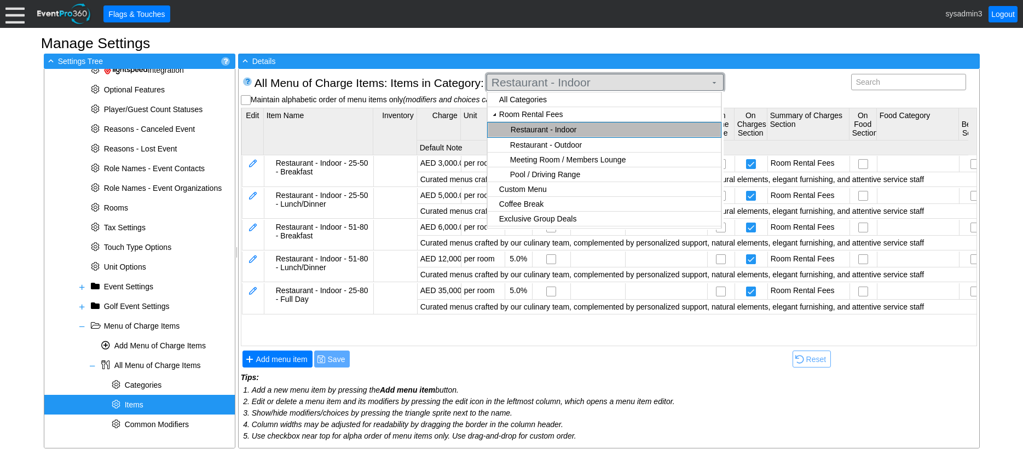
click at [575, 77] on span "Restaurant - Indoor" at bounding box center [598, 82] width 219 height 11
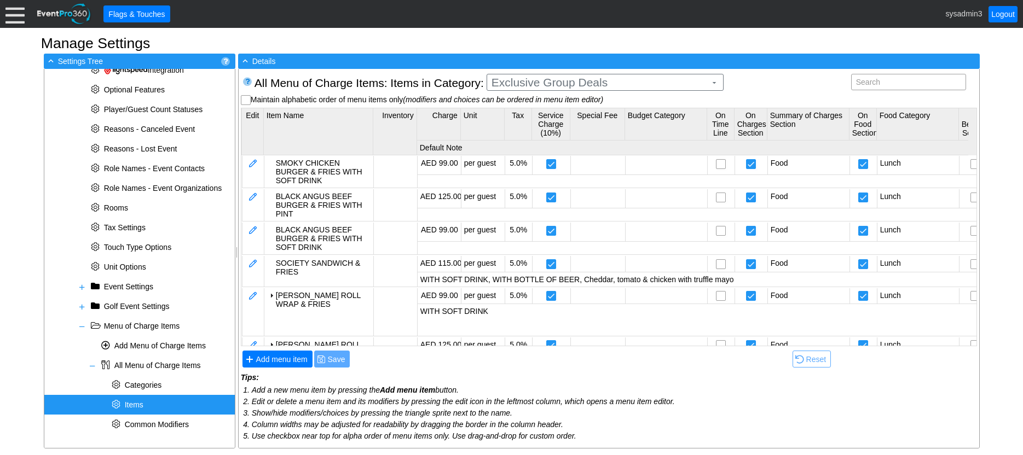
click at [545, 136] on body "Calendar of Events + New Event + Reports + Manage Contacts + Manage Organizatio…" at bounding box center [511, 227] width 1023 height 455
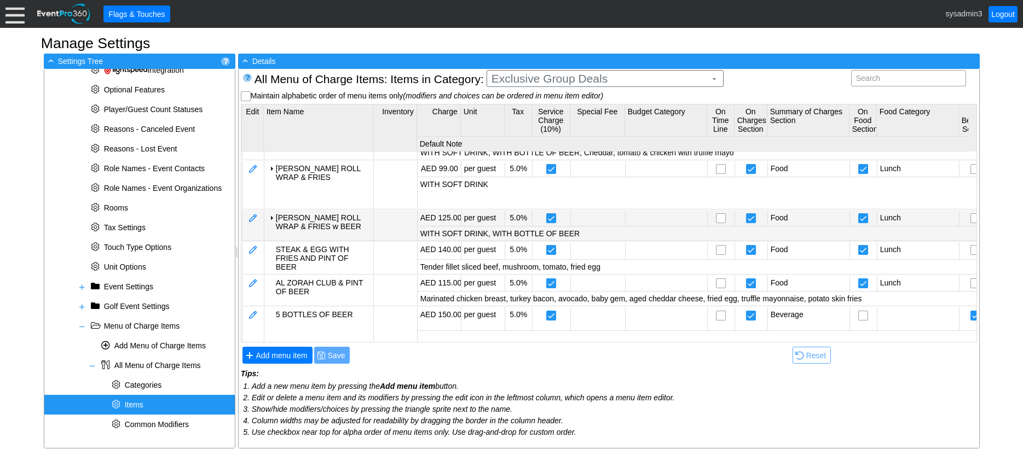
scroll to position [135, 0]
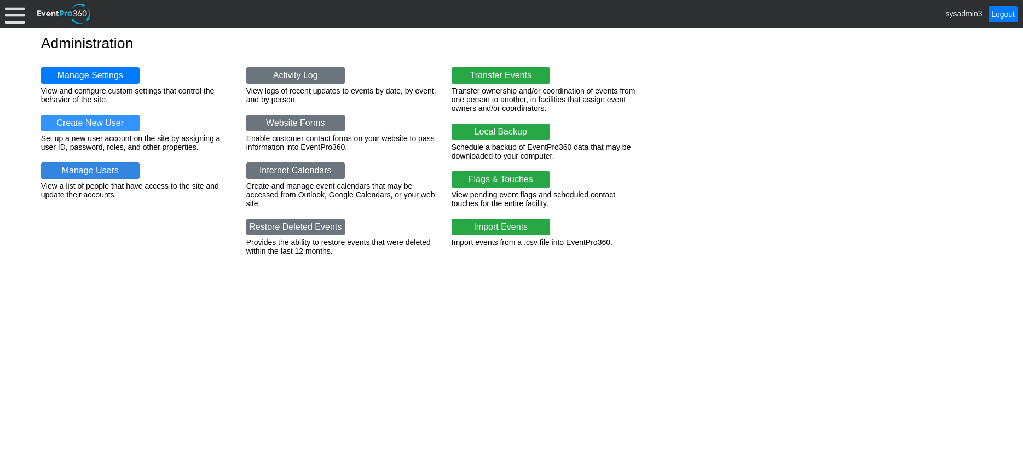
click at [113, 176] on link "Manage Users" at bounding box center [90, 171] width 99 height 16
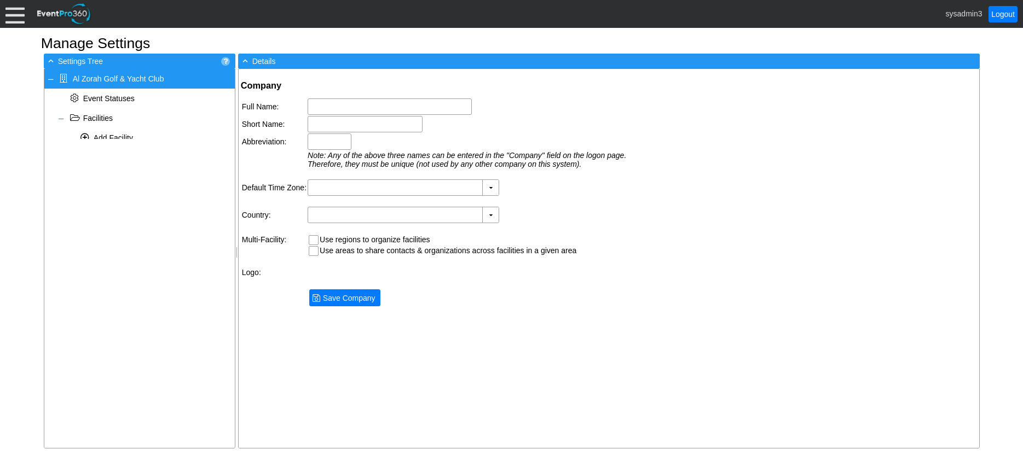
type input "Al Zorah Golf & Yacht Club"
type input "Al Zorah"
type input "AZGYC"
type input "(GMT+04:00) [GEOGRAPHIC_DATA], [GEOGRAPHIC_DATA]"
type input "[GEOGRAPHIC_DATA] (Arabic)"
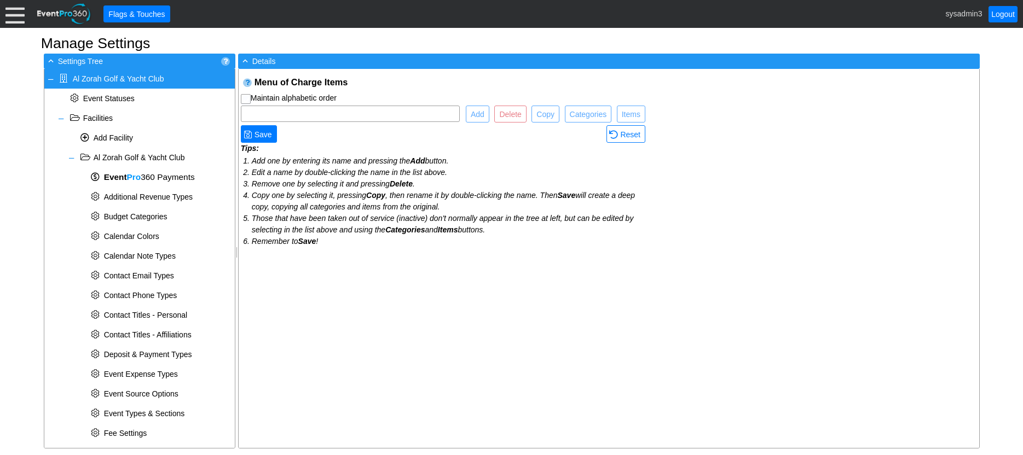
checkbox input "true"
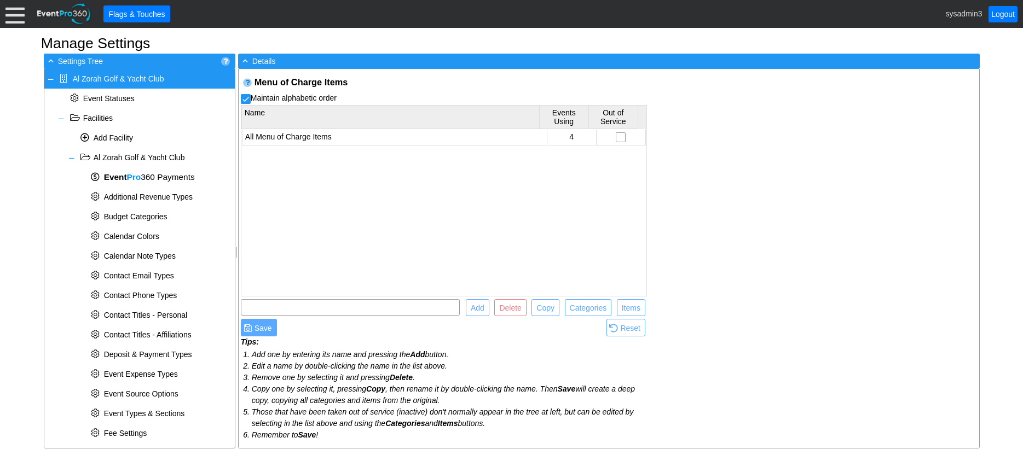
scroll to position [344, 0]
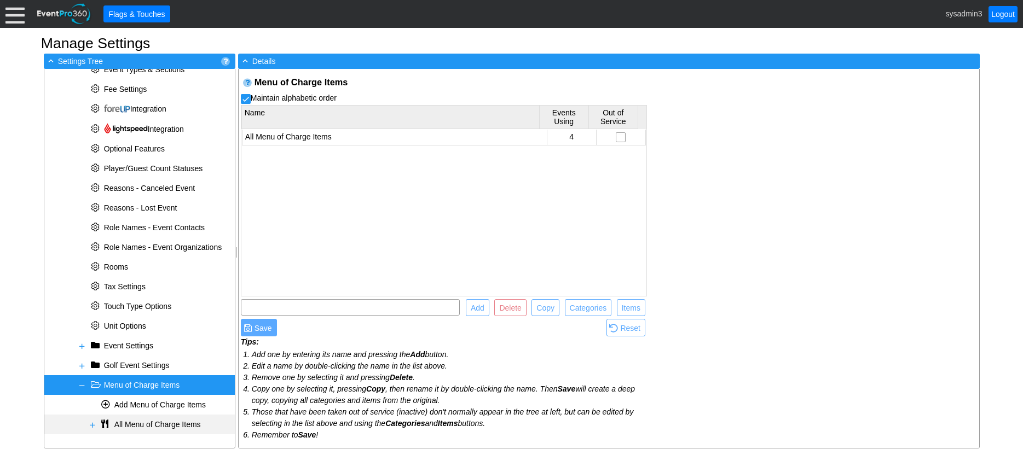
click at [93, 424] on span at bounding box center [92, 425] width 9 height 9
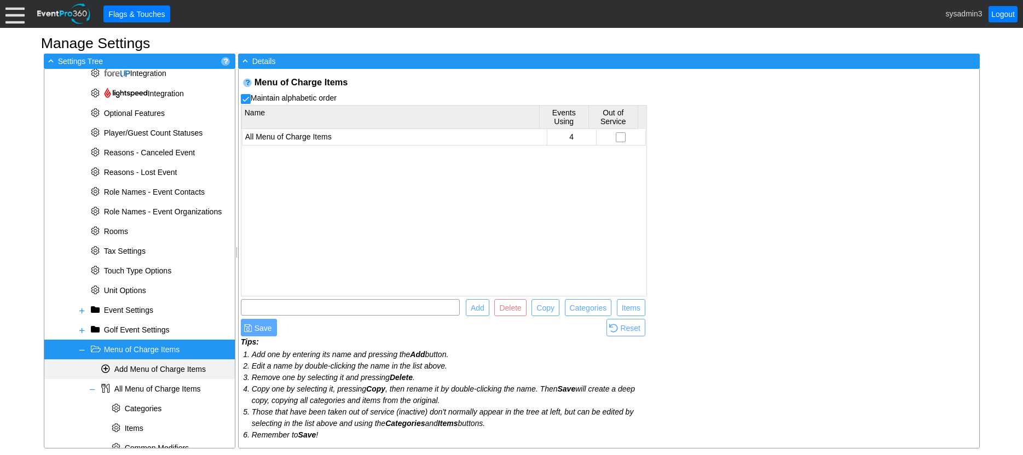
scroll to position [403, 0]
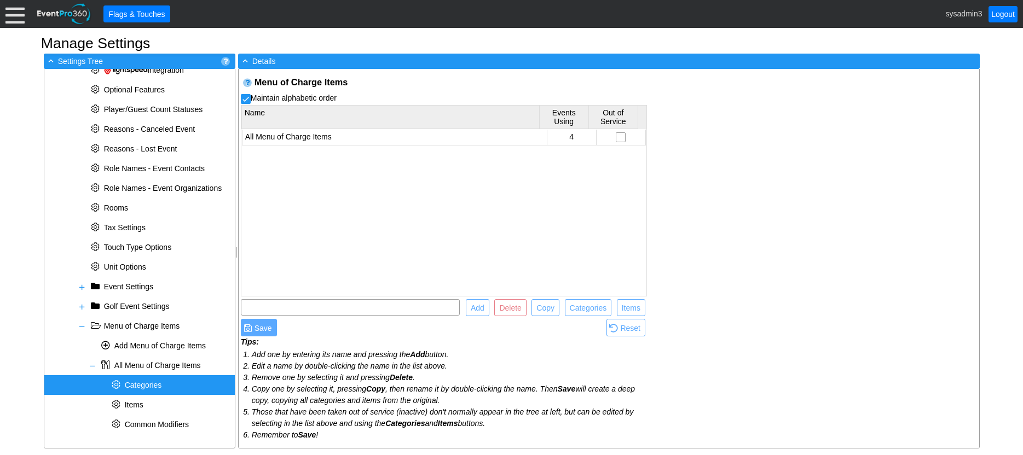
click at [148, 383] on span "Categories" at bounding box center [143, 385] width 37 height 9
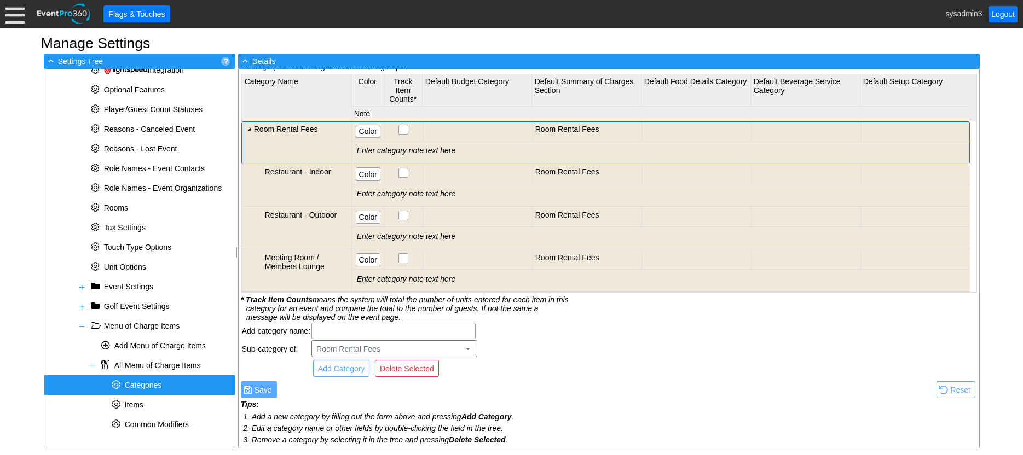
scroll to position [0, 0]
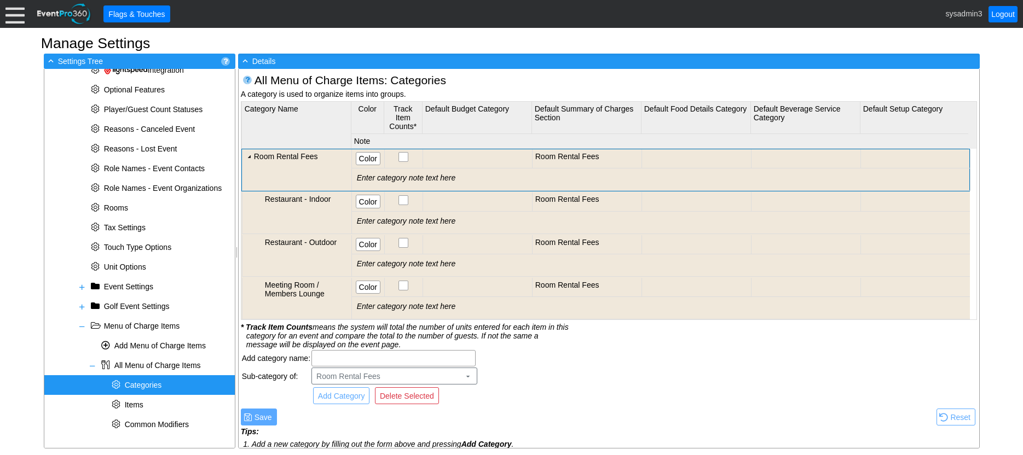
drag, startPoint x: 482, startPoint y: 144, endPoint x: 679, endPoint y: 86, distance: 205.4
click at [679, 86] on div "All Menu of Charge Items : Categories" at bounding box center [609, 80] width 709 height 13
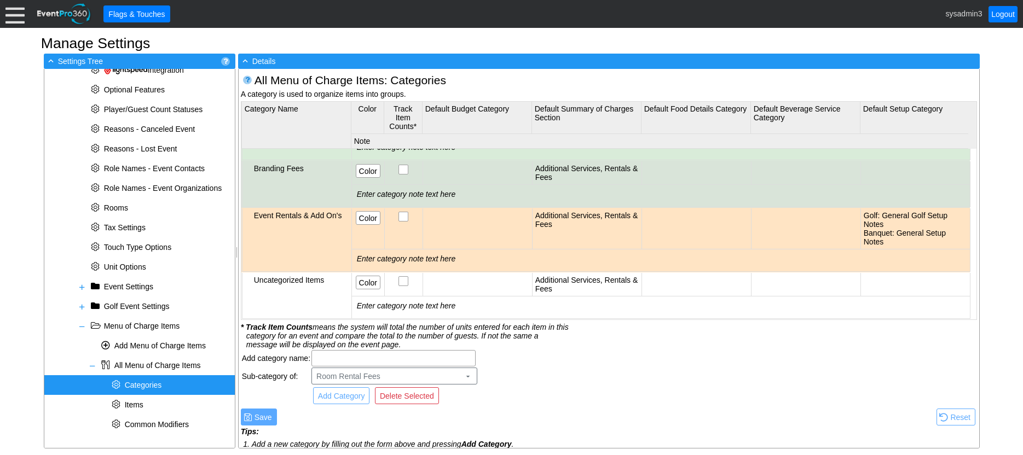
scroll to position [752, 0]
click at [134, 406] on span "Items" at bounding box center [134, 405] width 19 height 9
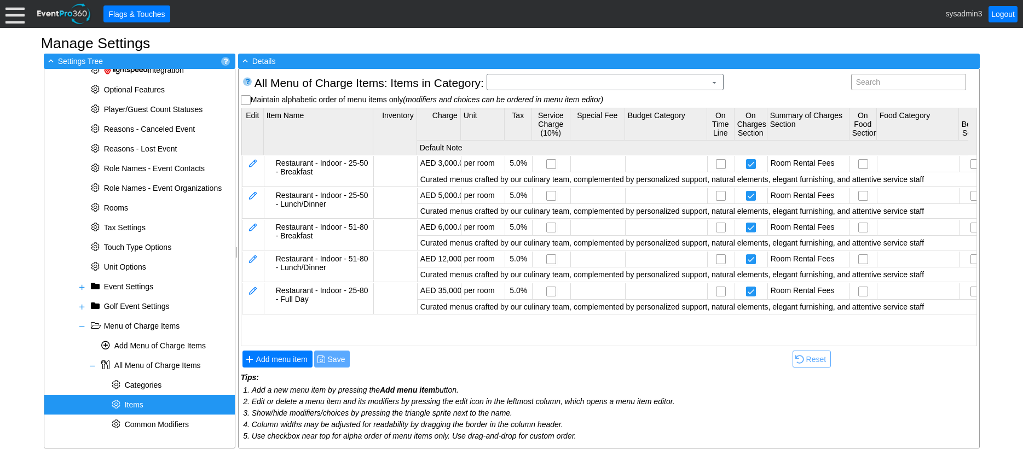
scroll to position [0, 0]
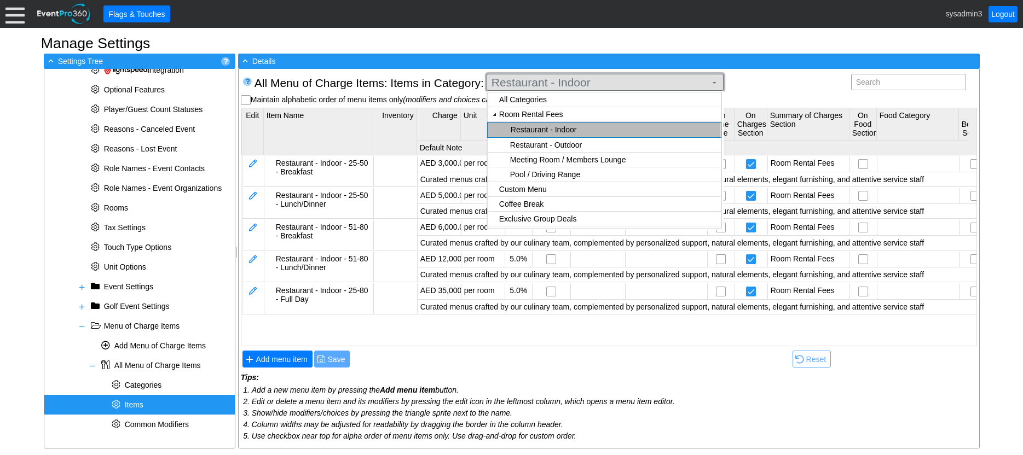
click at [574, 82] on span "Restaurant - Indoor" at bounding box center [598, 82] width 219 height 11
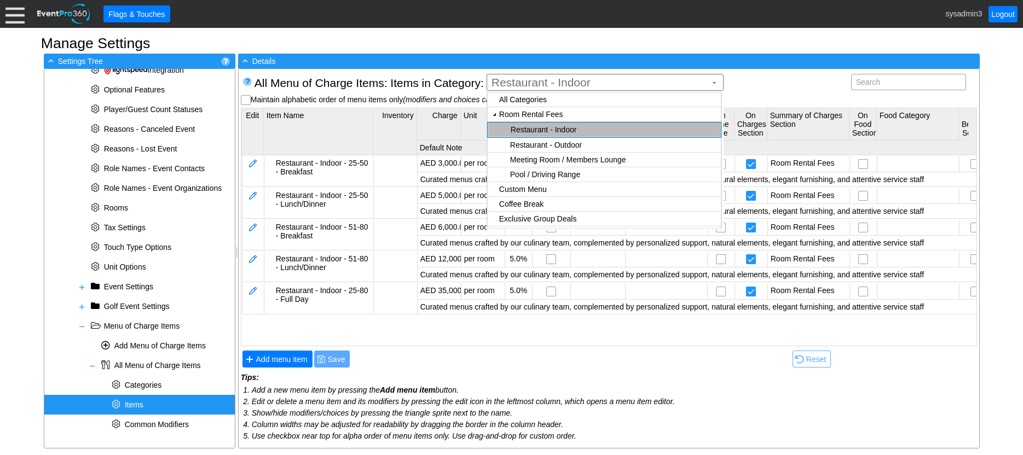
scroll to position [84, 0]
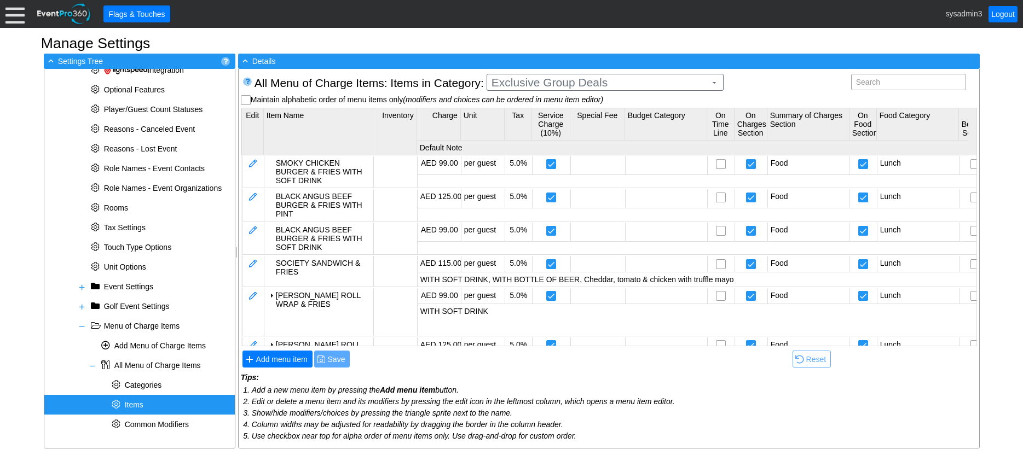
click at [544, 135] on body "Calendar of Events + New Event + Reports + Manage Contacts + Manage Organizatio…" at bounding box center [511, 227] width 1023 height 455
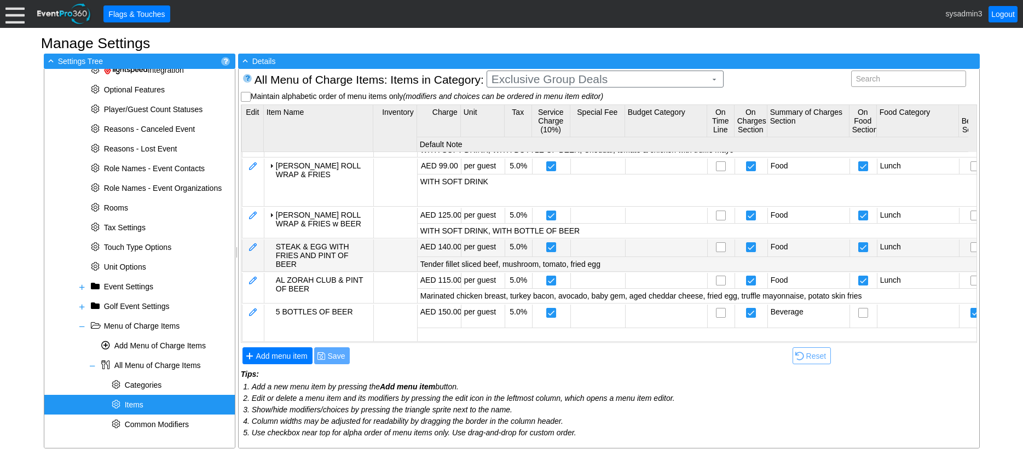
scroll to position [4, 0]
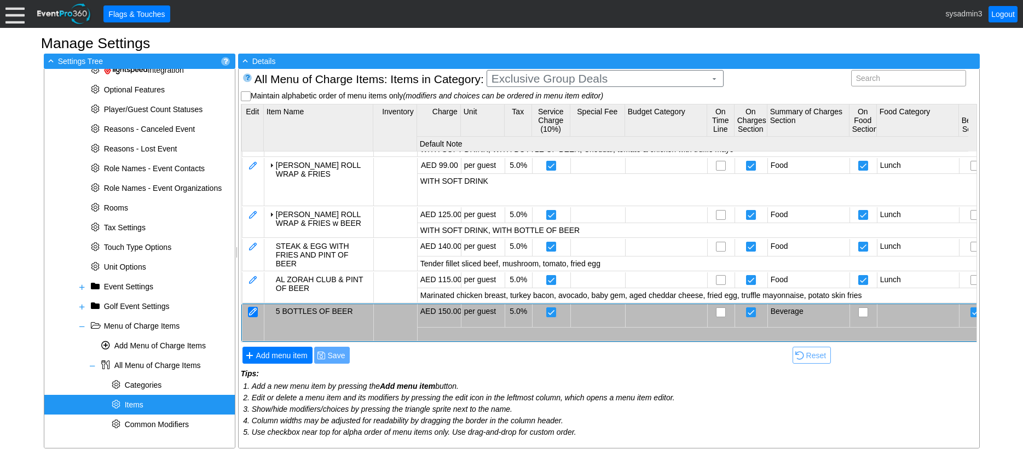
click at [251, 307] on div at bounding box center [253, 312] width 10 height 10
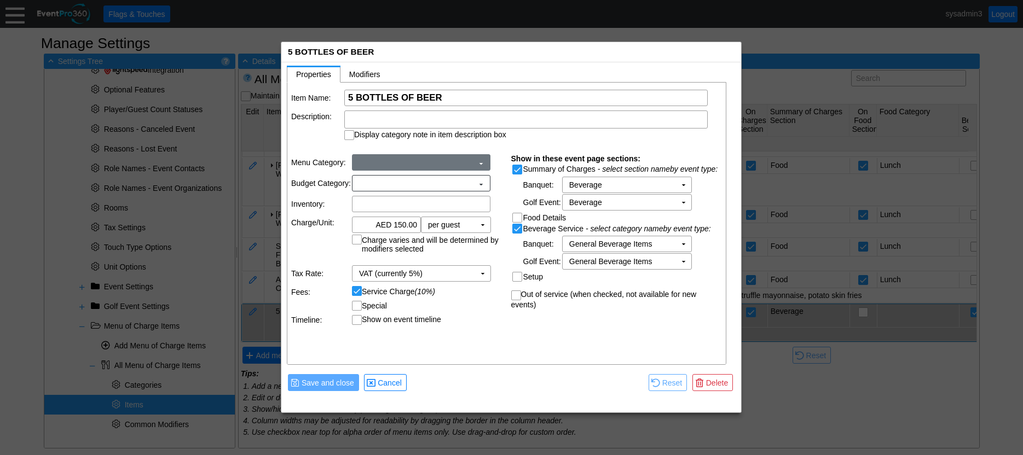
scroll to position [0, 0]
click at [402, 226] on input "150.00" at bounding box center [386, 226] width 61 height 15
type input "AED 160.00"
click at [467, 330] on table "Menu Category: Exclusive Group Deals ▼ Budget Category: None ▼ Inventory: Χ Cha…" at bounding box center [397, 240] width 220 height 186
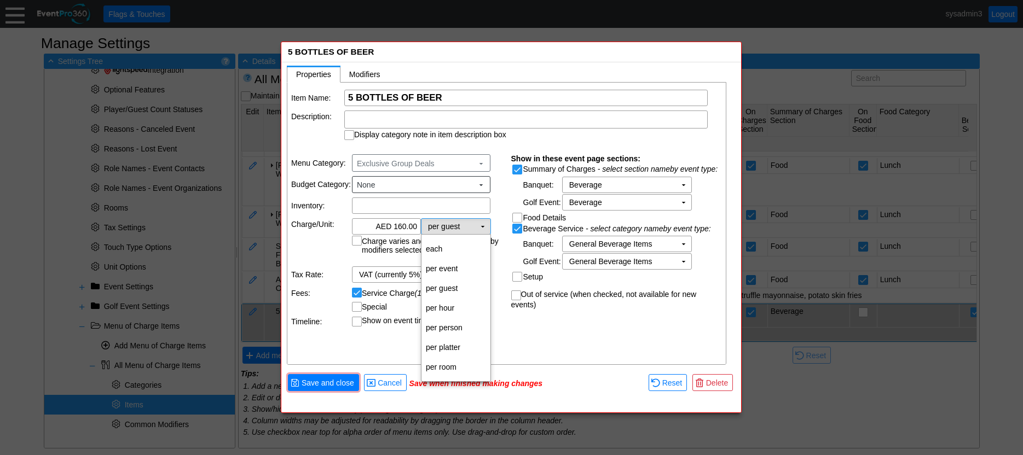
click at [479, 224] on td "▼" at bounding box center [482, 226] width 15 height 15
click at [442, 251] on td "each" at bounding box center [455, 249] width 69 height 20
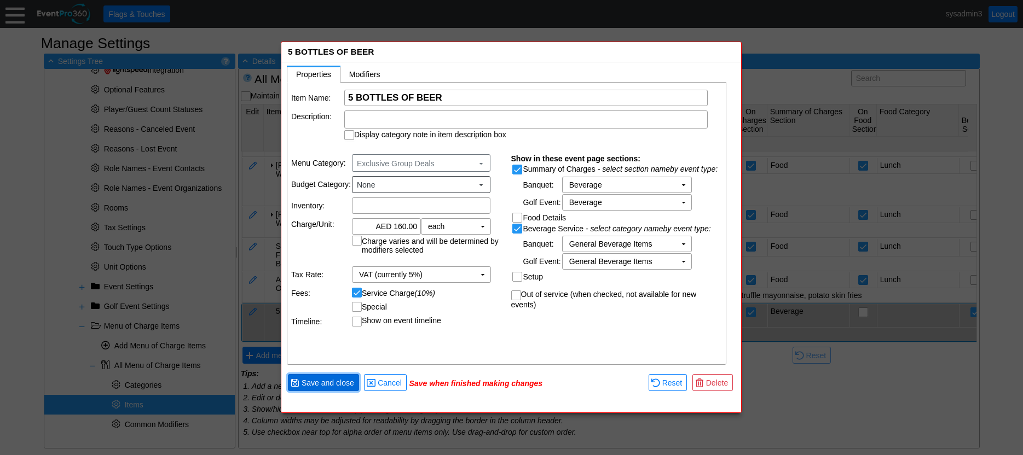
click at [333, 386] on span "Save and close" at bounding box center [327, 383] width 57 height 11
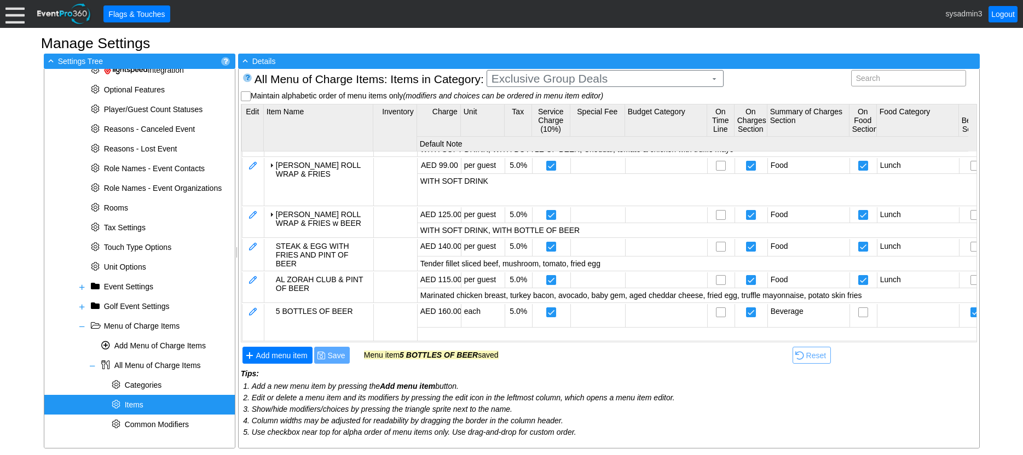
scroll to position [134, 0]
click at [137, 384] on span "Categories" at bounding box center [143, 385] width 37 height 9
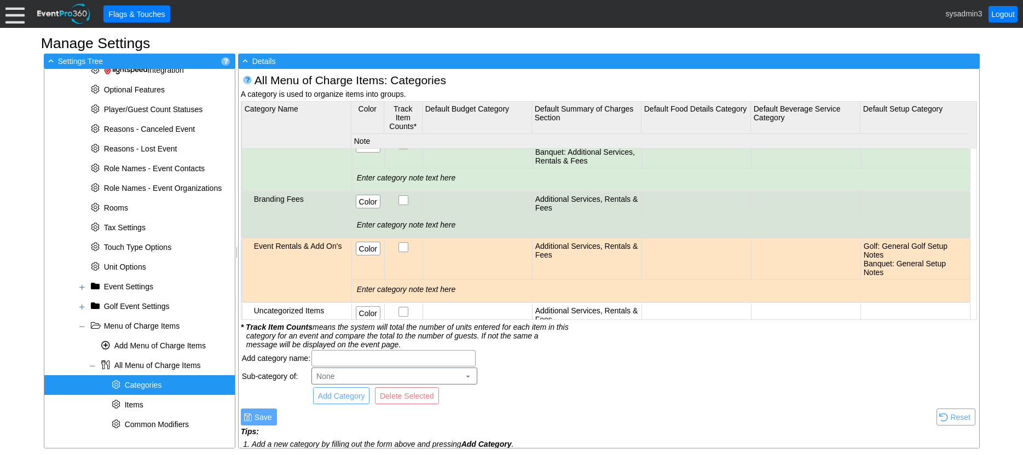
scroll to position [752, 0]
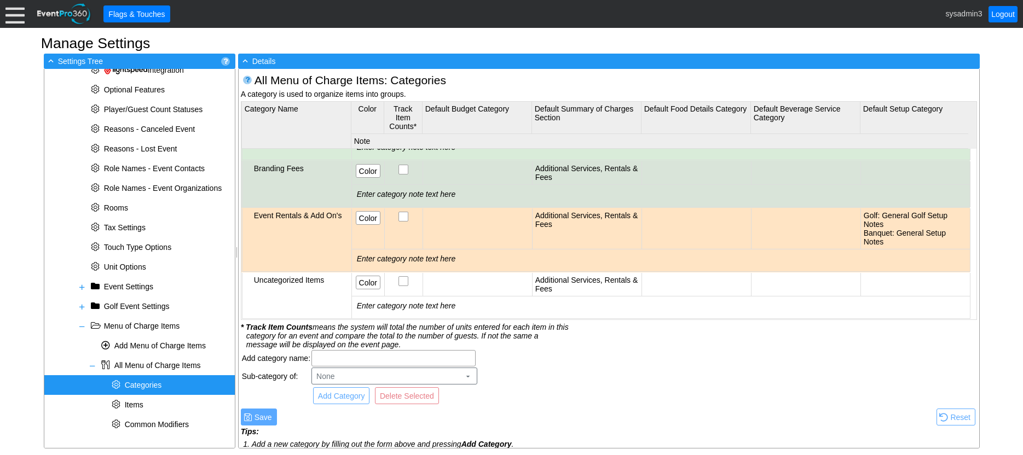
drag, startPoint x: 343, startPoint y: 57, endPoint x: 378, endPoint y: 10, distance: 59.1
click at [334, 354] on input "text" at bounding box center [393, 358] width 157 height 15
type input "Little Champions Menu"
click at [348, 393] on span "Add Category" at bounding box center [341, 396] width 51 height 11
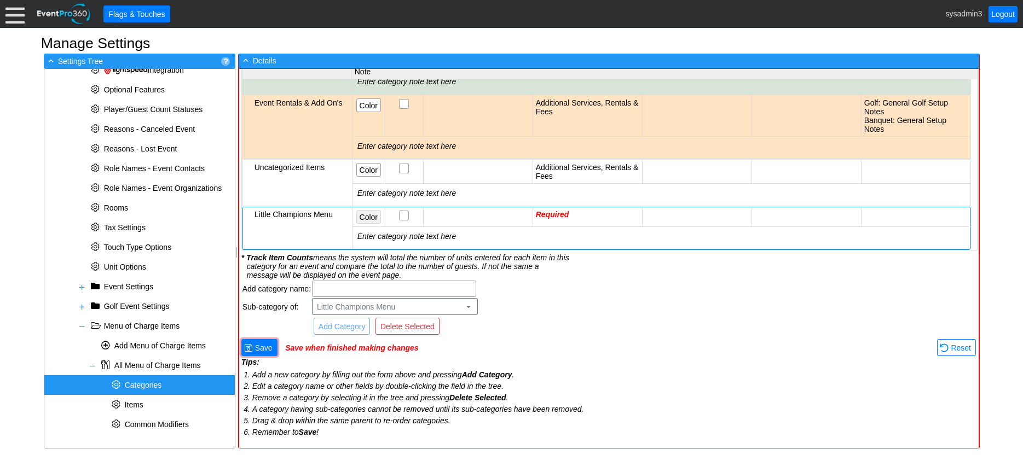
scroll to position [0, 0]
click at [373, 212] on span "Color" at bounding box center [368, 217] width 22 height 11
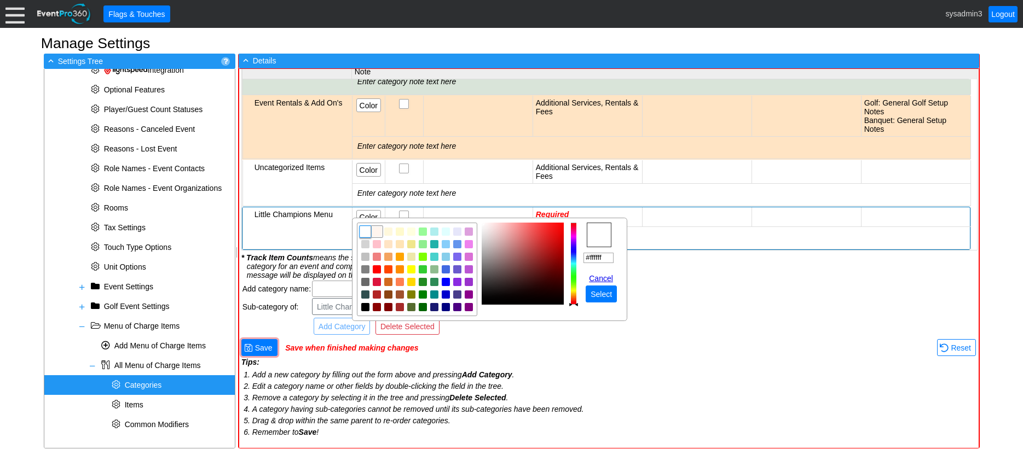
click at [373, 230] on img "focusNode" at bounding box center [377, 232] width 10 height 10
type input "#fff5ee"
click at [605, 288] on span "● Select" at bounding box center [601, 294] width 31 height 17
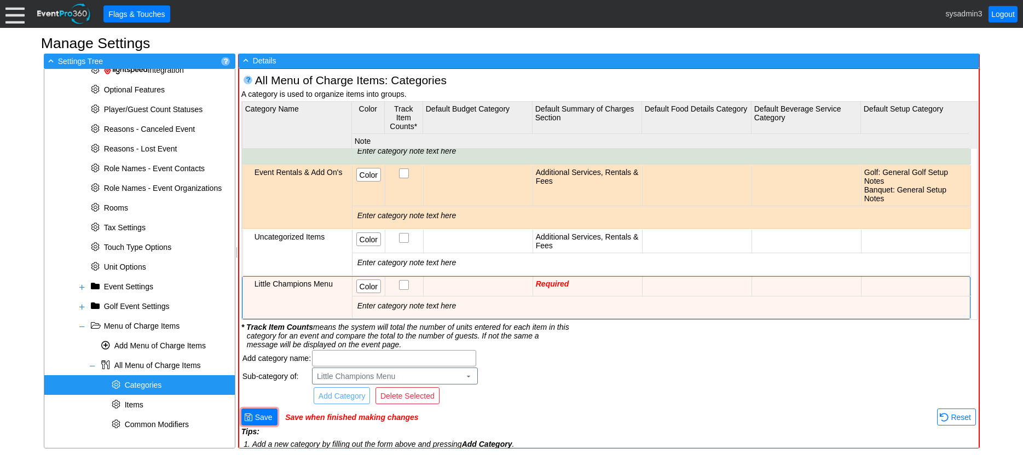
click at [576, 277] on td "Required" at bounding box center [587, 286] width 109 height 19
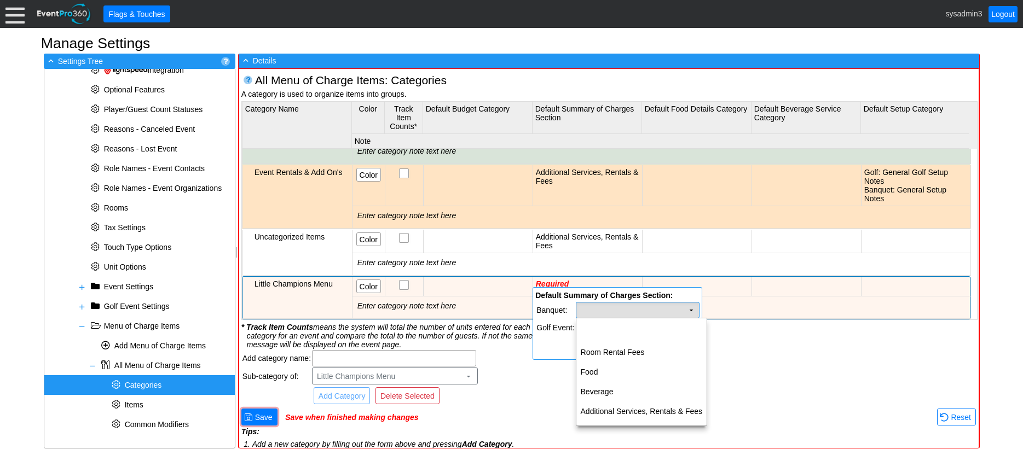
click at [626, 310] on td "Χ" at bounding box center [637, 310] width 123 height 15
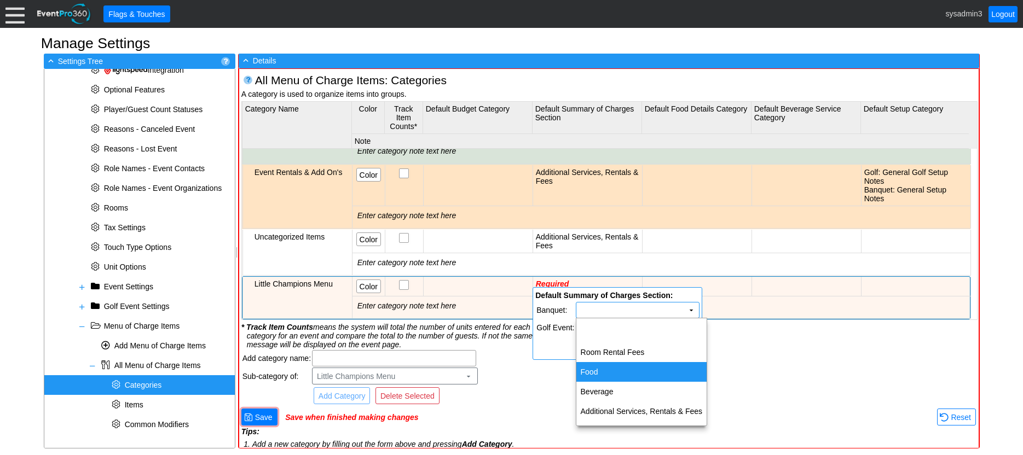
click at [594, 371] on td "Food" at bounding box center [641, 372] width 131 height 20
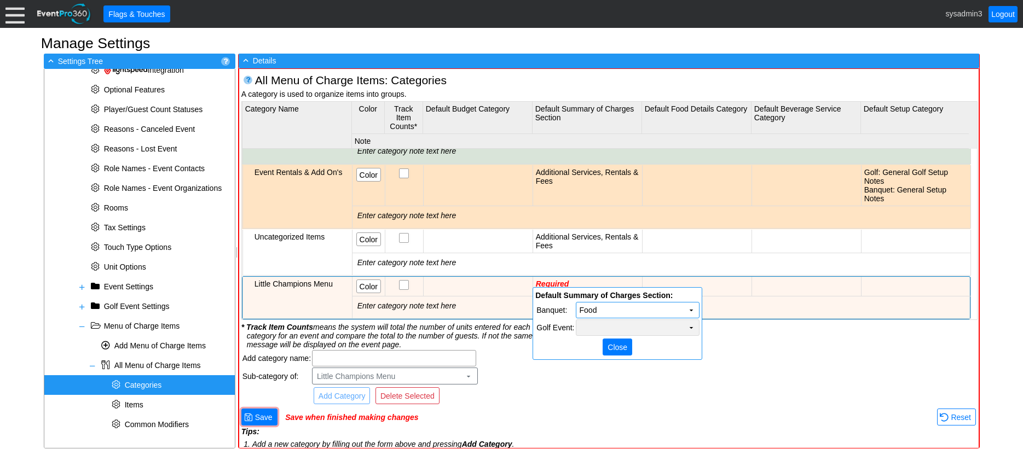
click at [626, 325] on td "Χ" at bounding box center [637, 327] width 123 height 15
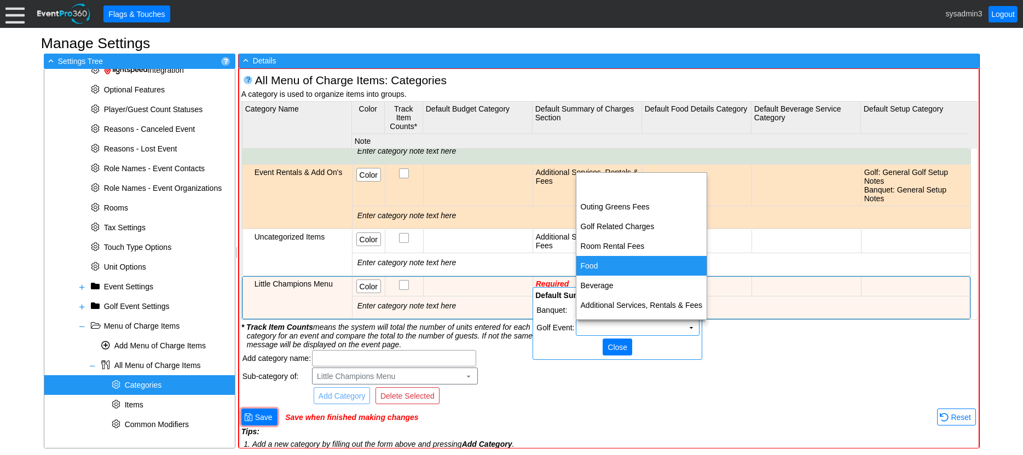
click at [615, 260] on td "Food" at bounding box center [641, 266] width 131 height 20
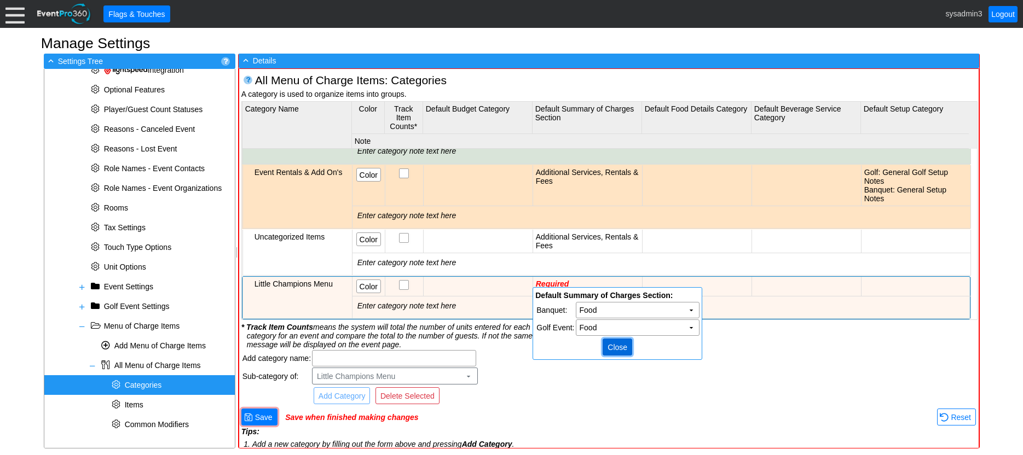
click at [619, 349] on span "Close" at bounding box center [617, 347] width 24 height 11
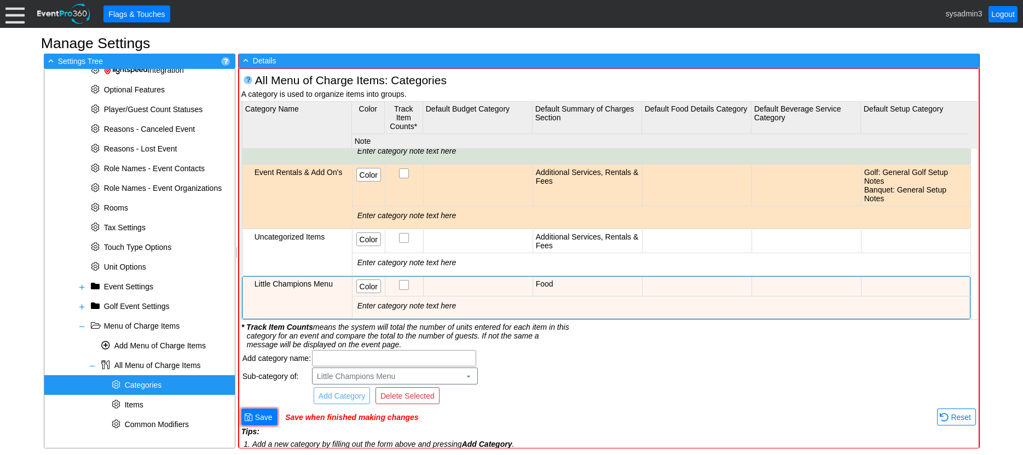
click at [692, 277] on td at bounding box center [696, 286] width 109 height 19
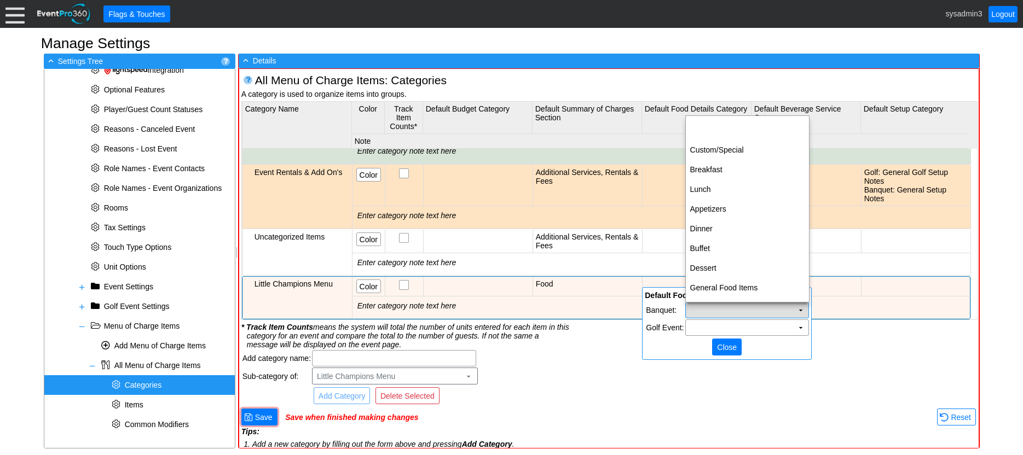
click at [794, 305] on td "▼" at bounding box center [800, 310] width 15 height 15
click at [730, 282] on td "General Food Items" at bounding box center [747, 288] width 123 height 20
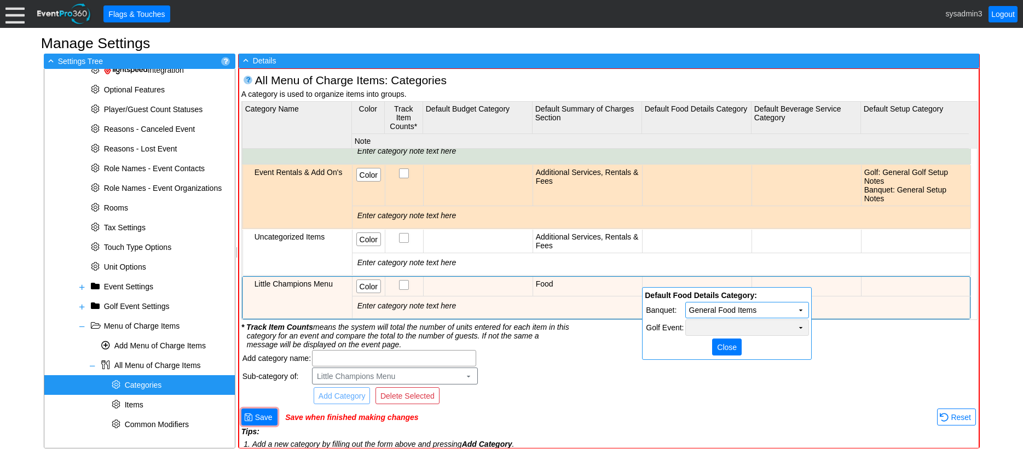
click at [772, 328] on td "Χ" at bounding box center [747, 327] width 123 height 15
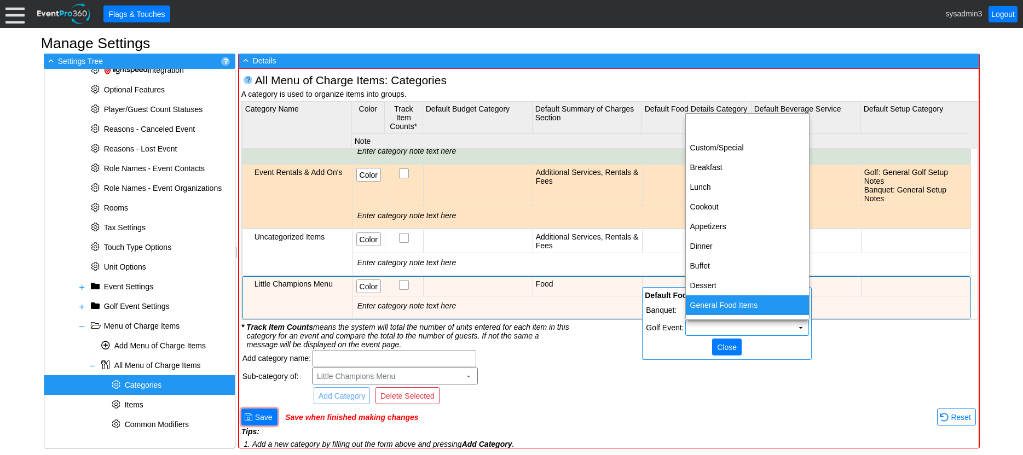
click at [730, 302] on td "General Food Items" at bounding box center [747, 306] width 123 height 20
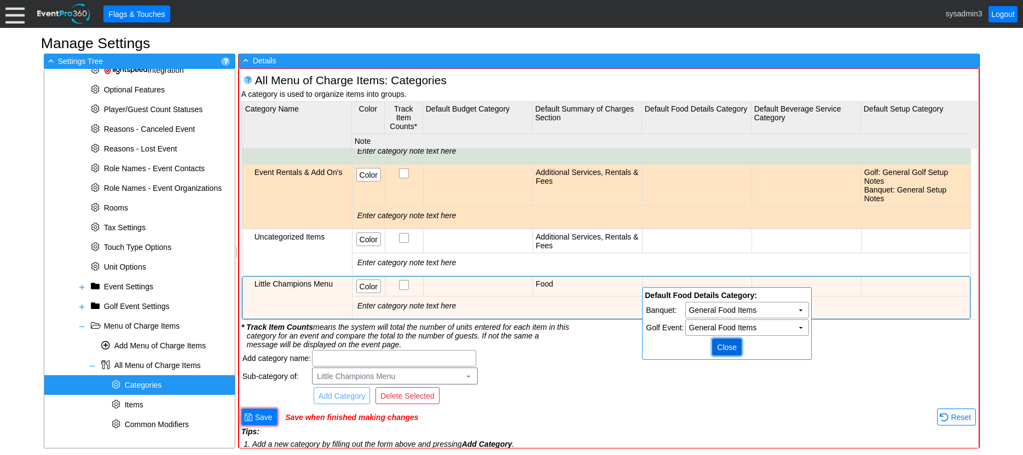
click at [729, 350] on span "Close" at bounding box center [727, 347] width 24 height 11
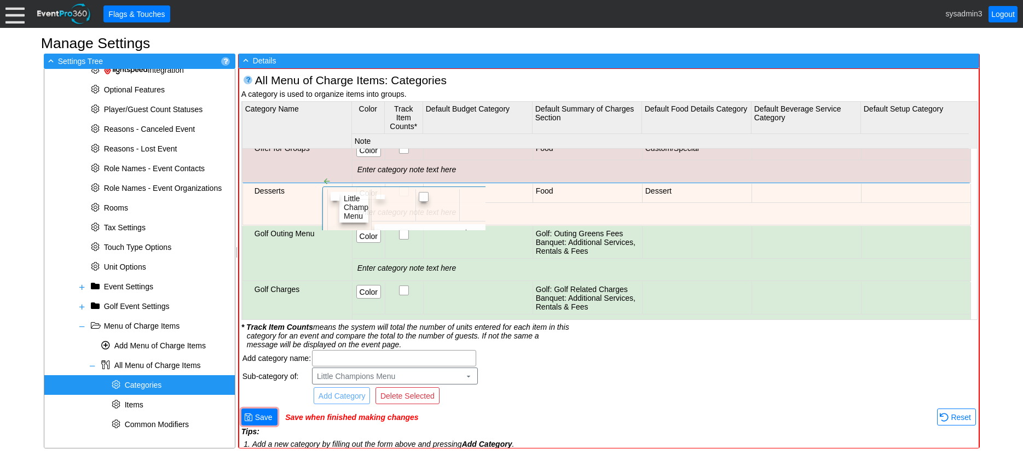
scroll to position [564, 0]
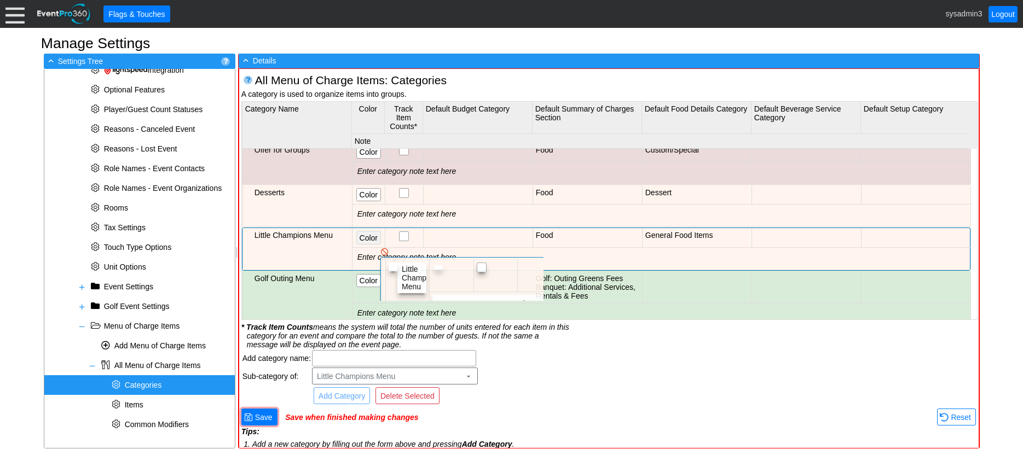
click at [371, 238] on span "Color" at bounding box center [368, 238] width 22 height 11
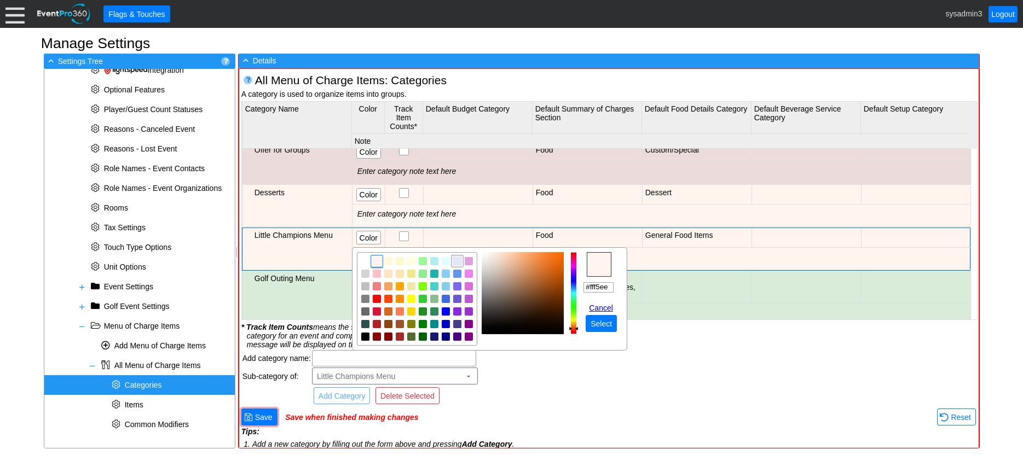
click at [457, 261] on img "focusNode" at bounding box center [458, 262] width 10 height 10
type input "#e6e6fa"
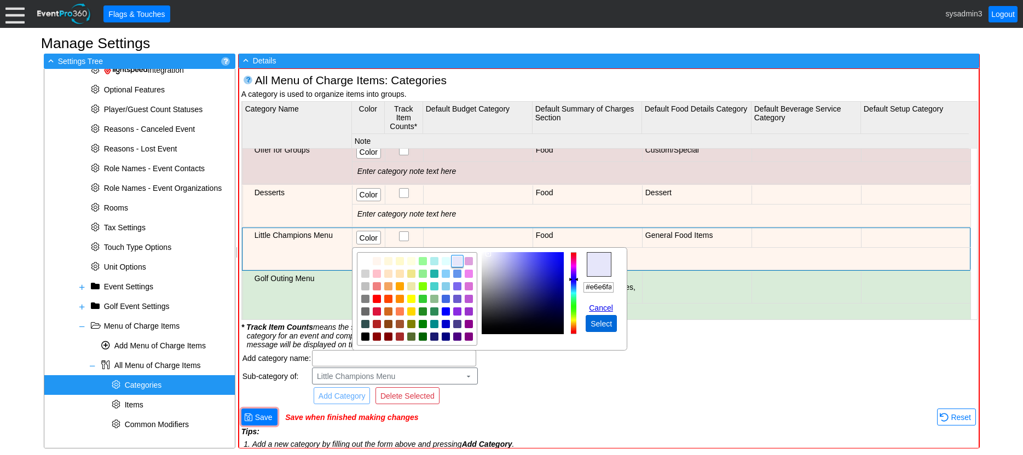
click at [606, 321] on span "Select" at bounding box center [601, 324] width 26 height 11
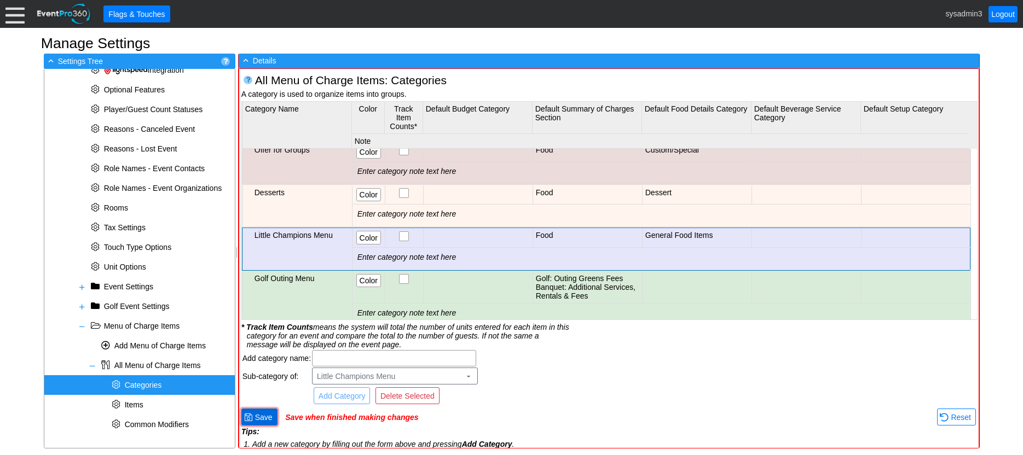
click at [265, 420] on span "Save" at bounding box center [264, 417] width 22 height 11
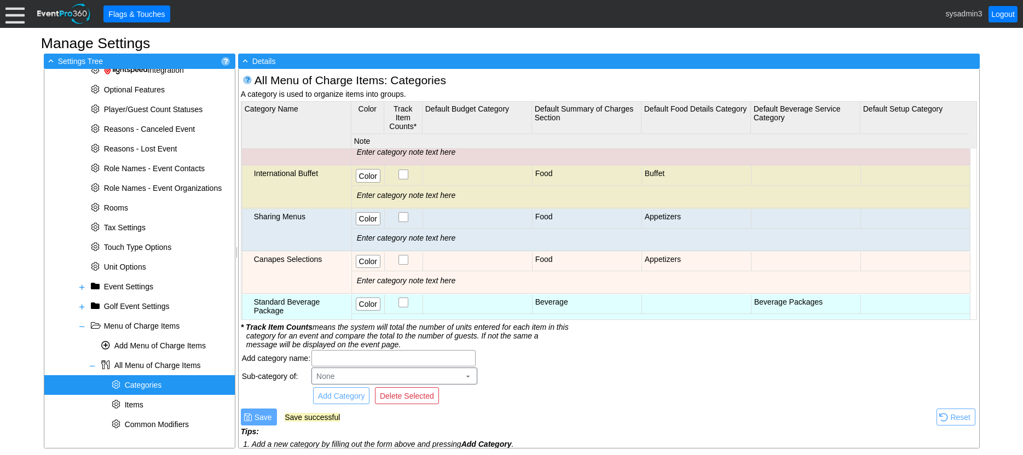
scroll to position [383, 0]
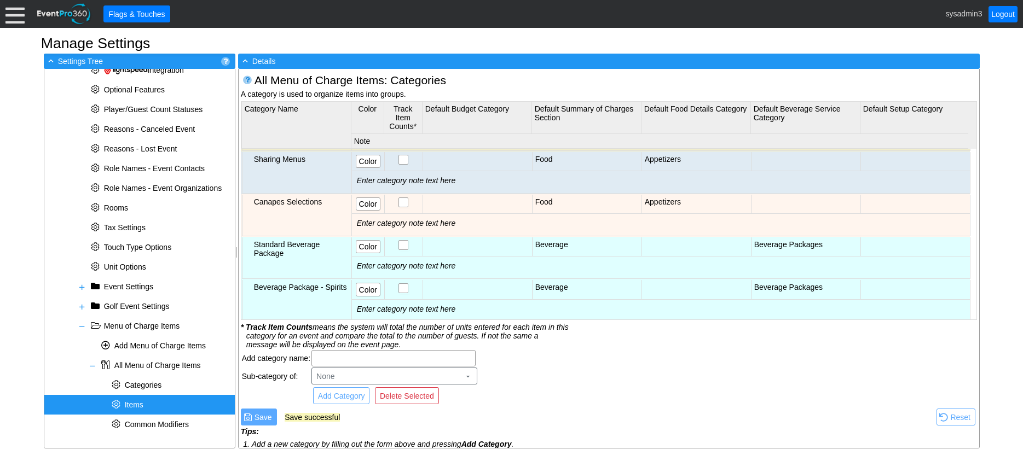
click at [137, 405] on span "Items" at bounding box center [134, 405] width 19 height 9
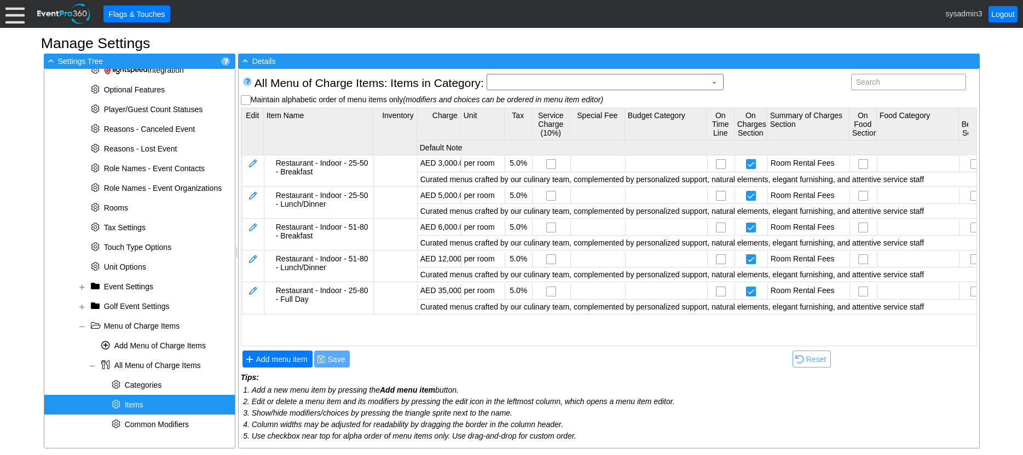
scroll to position [0, 0]
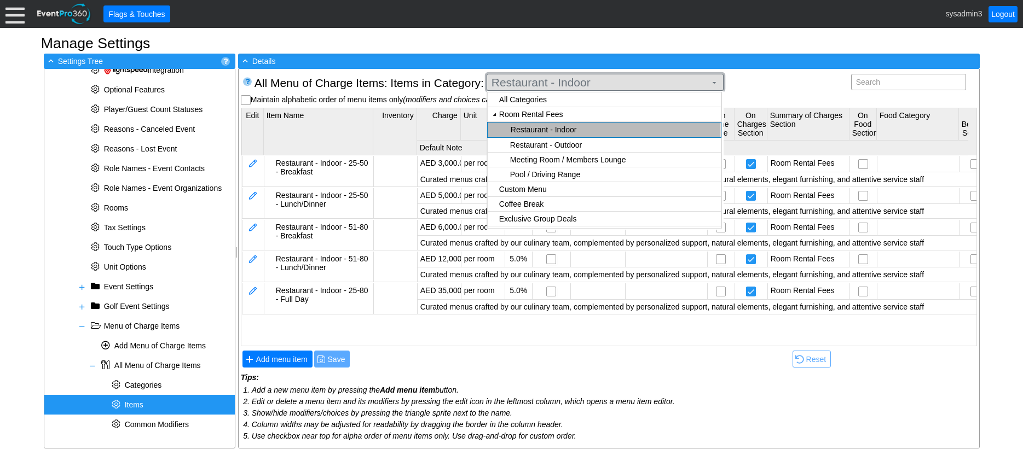
click at [598, 82] on span "Restaurant - Indoor" at bounding box center [598, 82] width 219 height 11
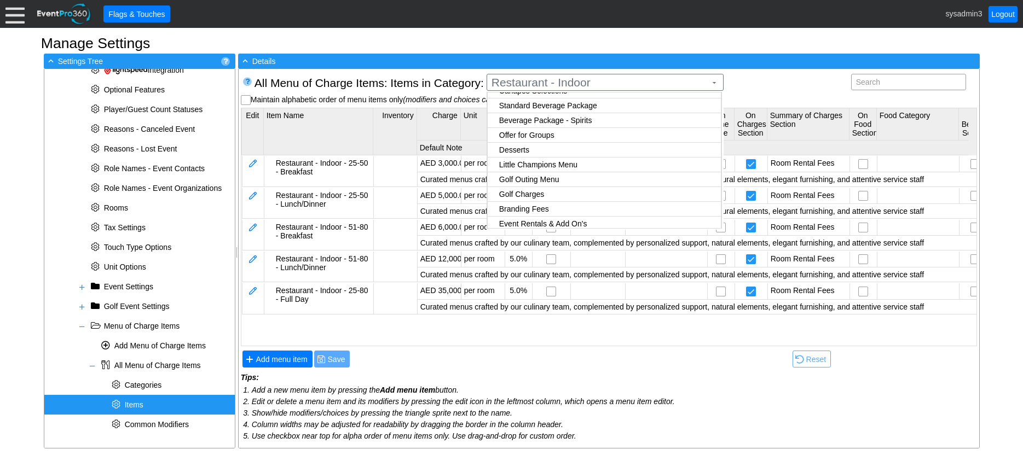
scroll to position [190, 0]
checkbox input "true"
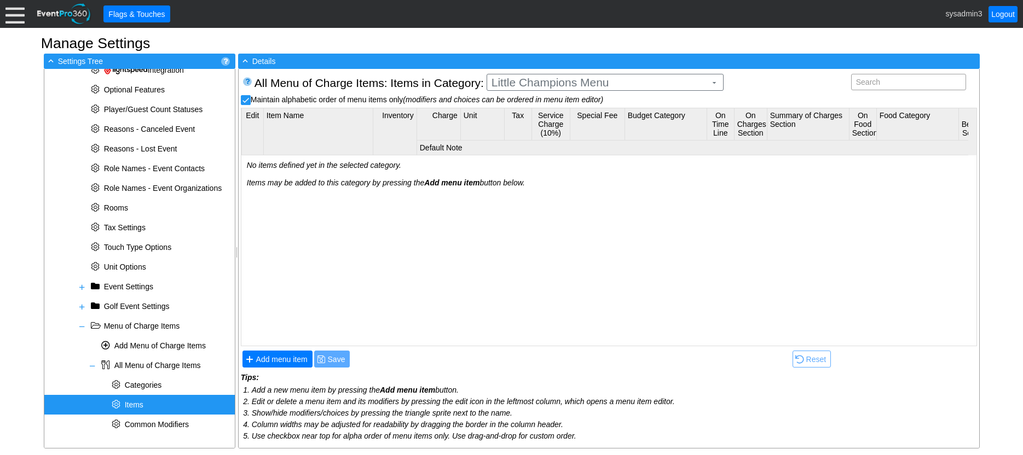
click at [548, 147] on body "Calendar of Events + New Event + Reports + Manage Contacts + Manage Organizatio…" at bounding box center [511, 227] width 1023 height 455
click at [279, 359] on span "Add menu item" at bounding box center [282, 359] width 56 height 11
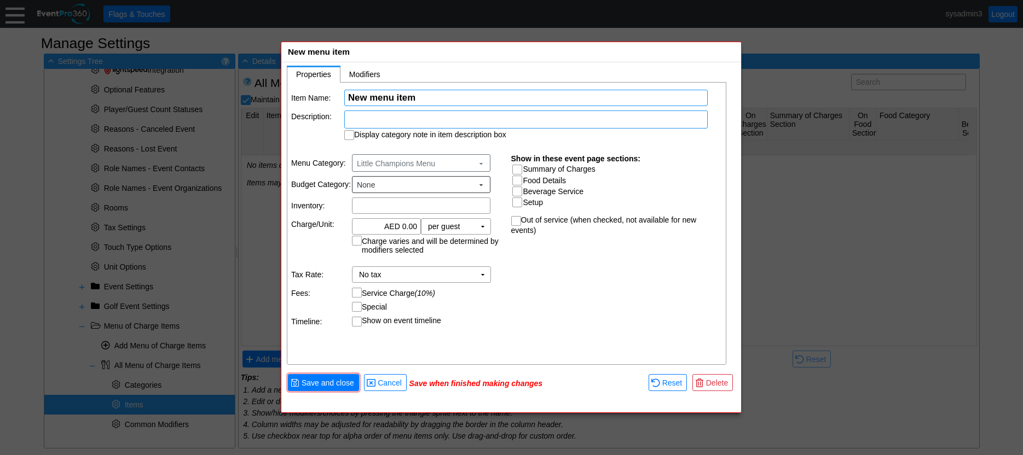
scroll to position [0, 0]
type input "Beef Slider"
click at [365, 119] on div at bounding box center [525, 120] width 363 height 18
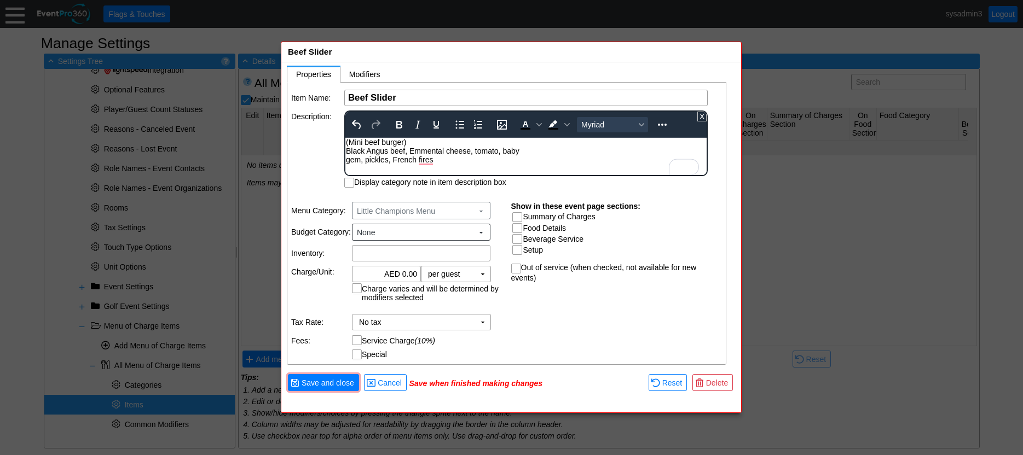
click at [348, 151] on div "(Mini beef burger) Black Angus beef, Emmental cheese, tomato, baby gem, pickles…" at bounding box center [526, 151] width 360 height 26
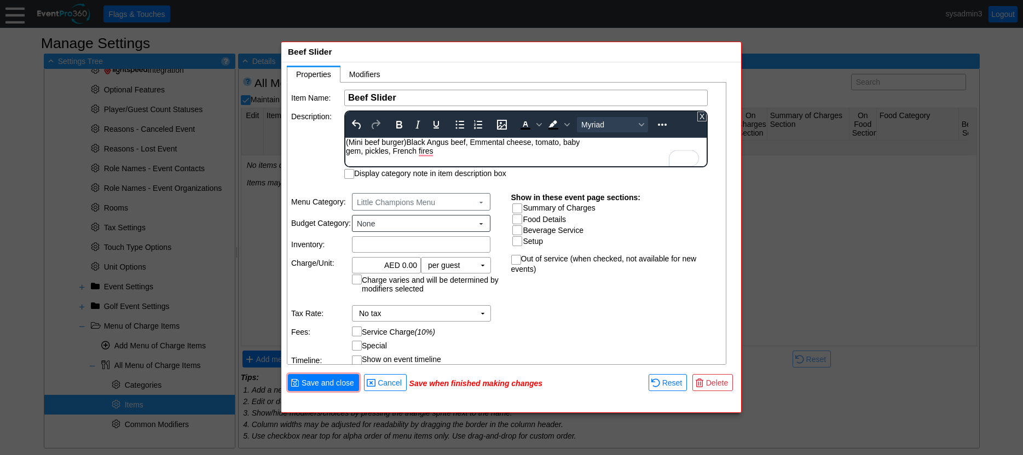
click at [346, 153] on div "(Mini beef burger) Black Angus beef, Emmental cheese, tomato, baby gem, pickles…" at bounding box center [526, 147] width 360 height 18
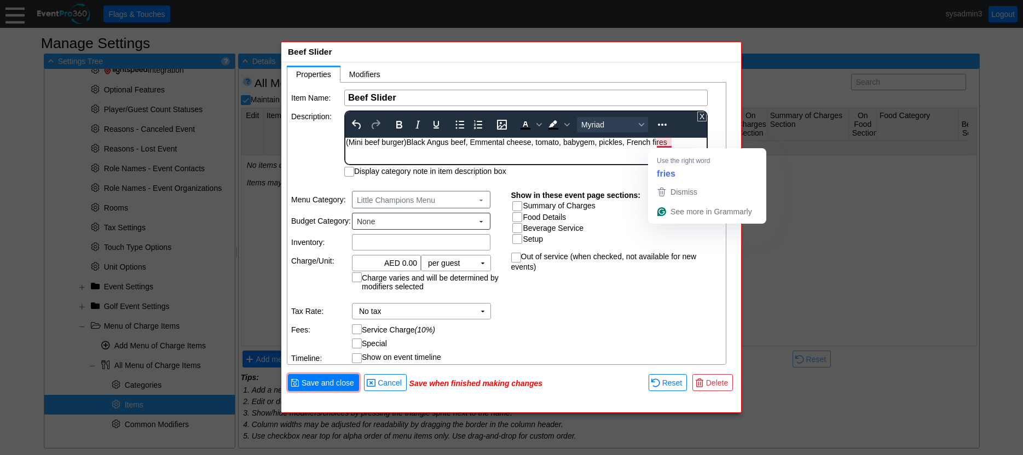
click at [663, 142] on div "(Mini beef burger) Black Angus beef, Emmental cheese, tomato, baby gem, pickles…" at bounding box center [526, 142] width 360 height 9
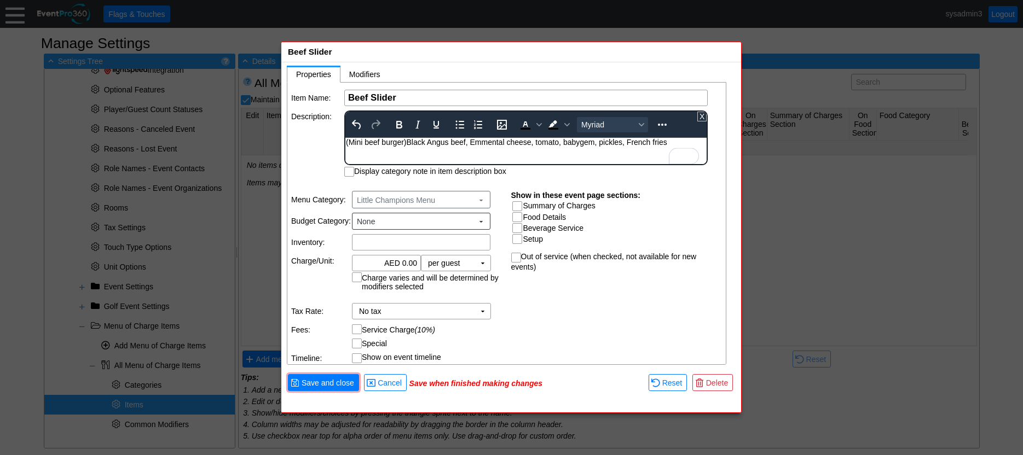
click at [582, 152] on html "(Mini beef burger) Black Angus beef, Emmental cheese, tomato, baby gem, pickles…" at bounding box center [525, 145] width 361 height 14
click at [323, 140] on td "Description:" at bounding box center [317, 144] width 52 height 66
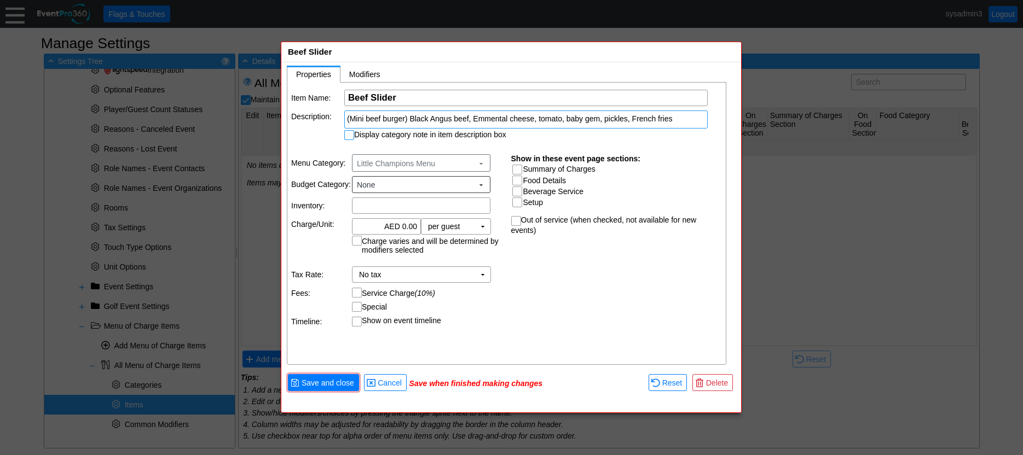
click at [349, 137] on input "Display category note in item description box" at bounding box center [350, 136] width 11 height 11
checkbox input "true"
click at [406, 227] on input "0.00" at bounding box center [386, 226] width 61 height 15
click at [464, 229] on td "per guest Χ" at bounding box center [448, 226] width 54 height 15
type input "AED 50.00"
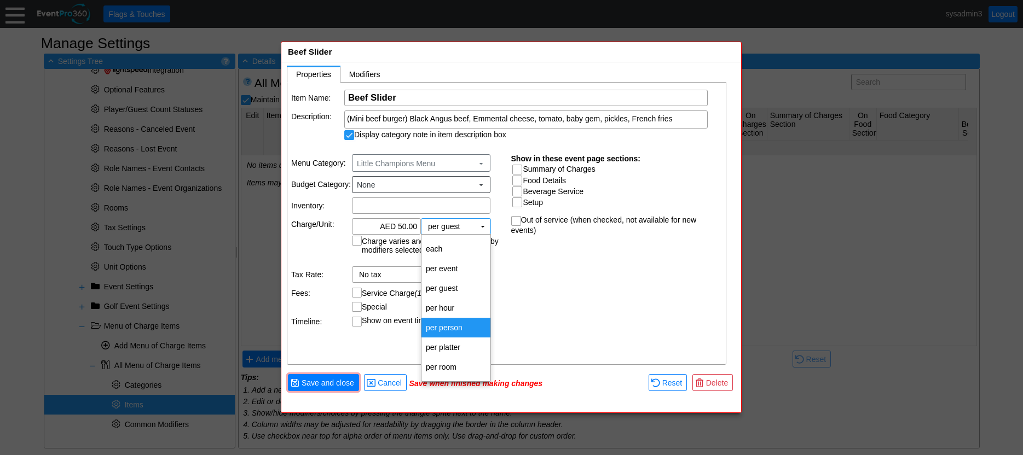
click at [450, 332] on td "per person" at bounding box center [455, 328] width 69 height 20
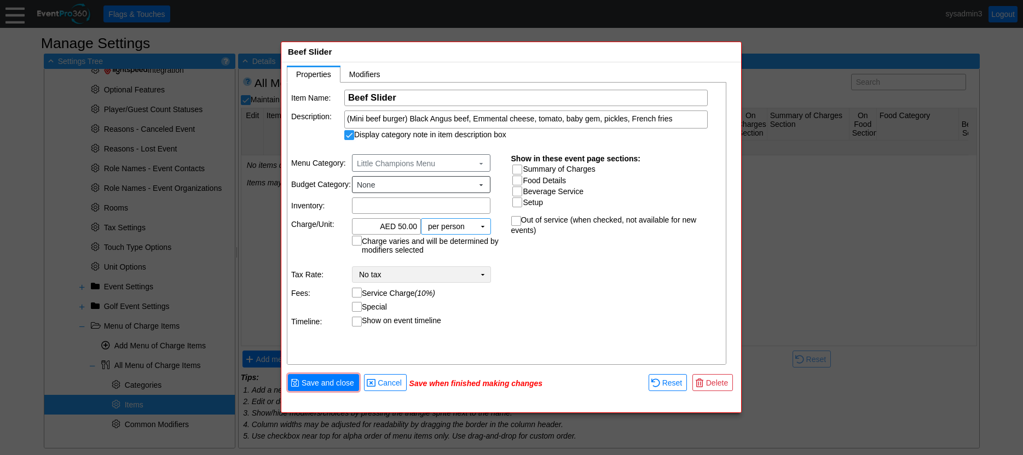
click at [425, 273] on td "No tax Χ" at bounding box center [414, 274] width 123 height 15
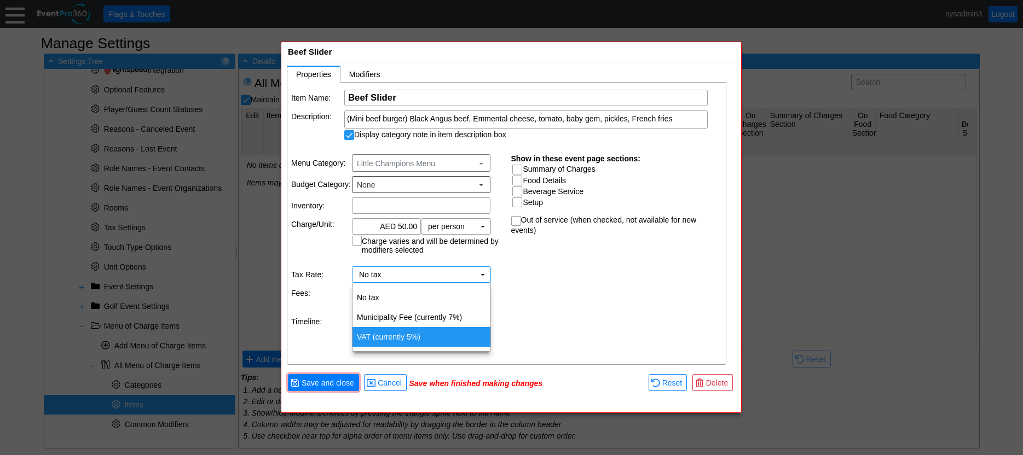
click at [396, 334] on td "VAT (currently 5%)" at bounding box center [422, 337] width 138 height 20
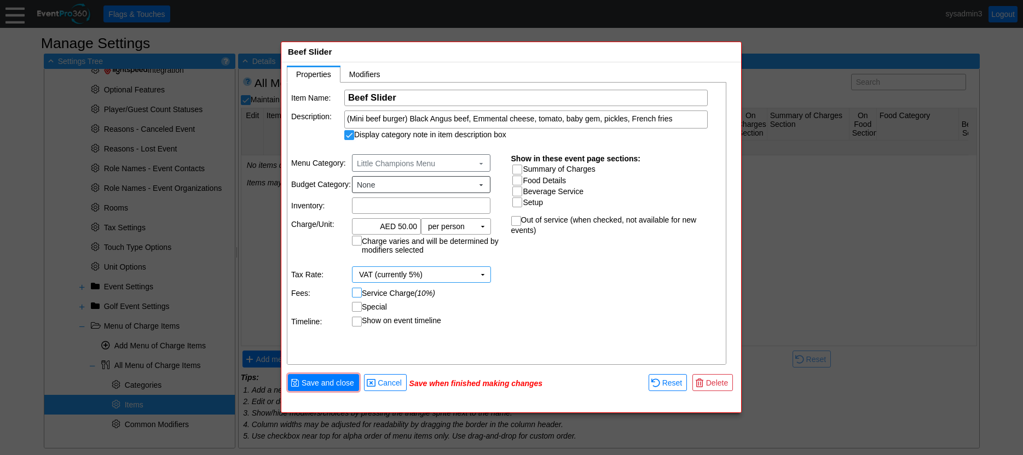
click at [357, 293] on input "Service Charge (10%)" at bounding box center [358, 293] width 11 height 11
checkbox input "true"
click at [517, 167] on input "Summary of Charges" at bounding box center [518, 170] width 11 height 11
checkbox input "true"
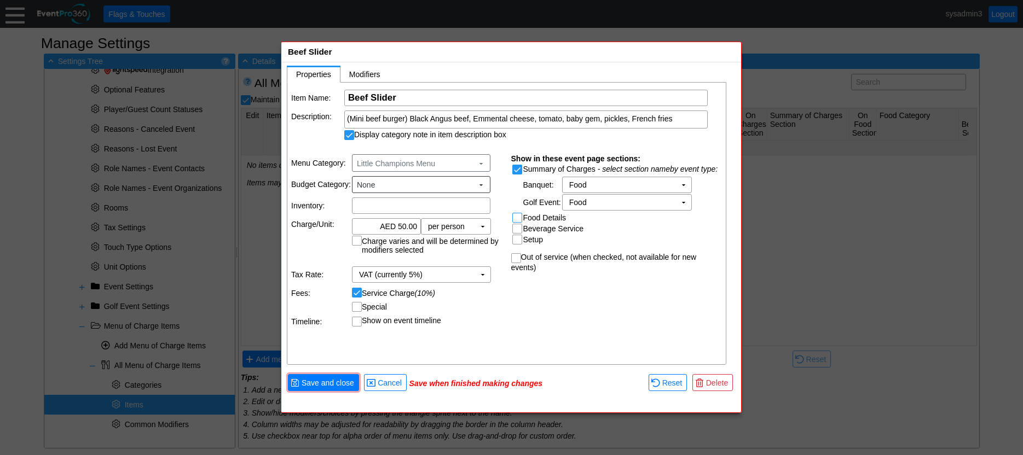
click at [519, 215] on input "Food Details" at bounding box center [518, 218] width 11 height 11
checkbox input "true"
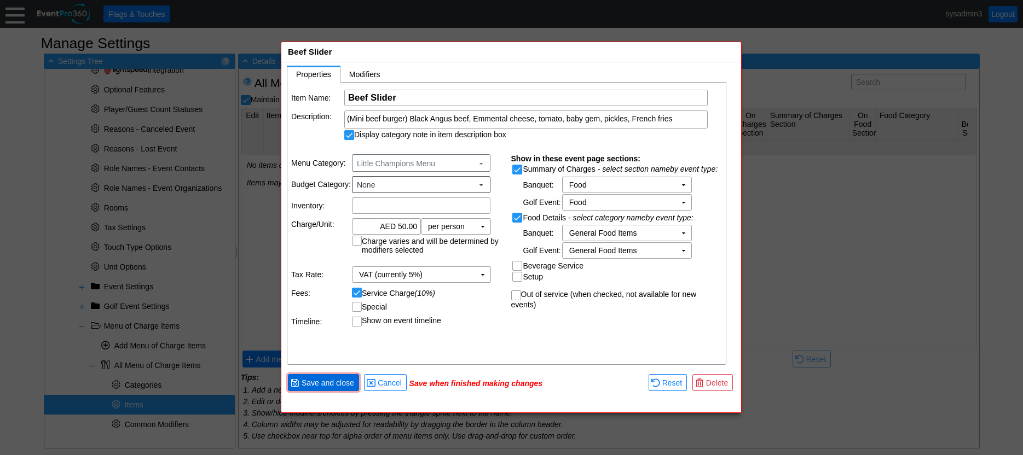
click at [323, 381] on span "Save and close" at bounding box center [327, 383] width 57 height 11
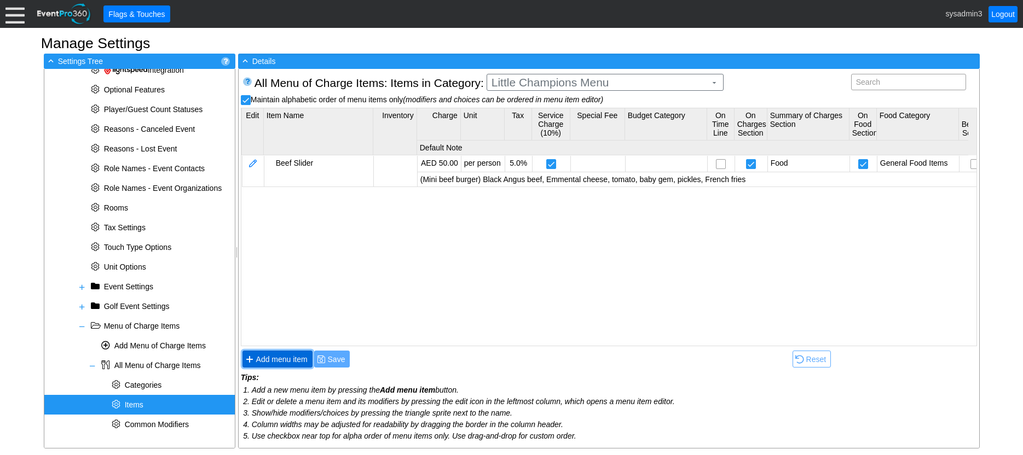
click at [292, 359] on span "Add menu item" at bounding box center [282, 359] width 56 height 11
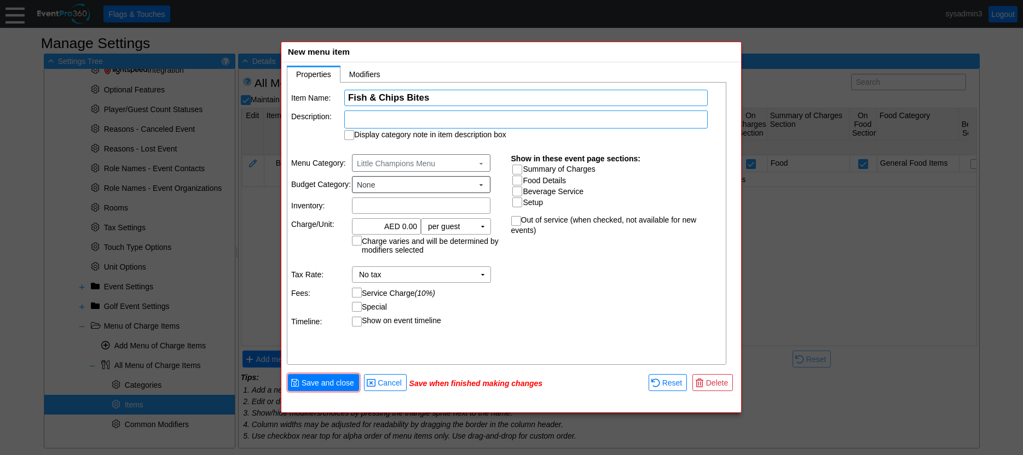
type input "Fish & Chips Bites"
click at [396, 117] on div at bounding box center [525, 120] width 363 height 18
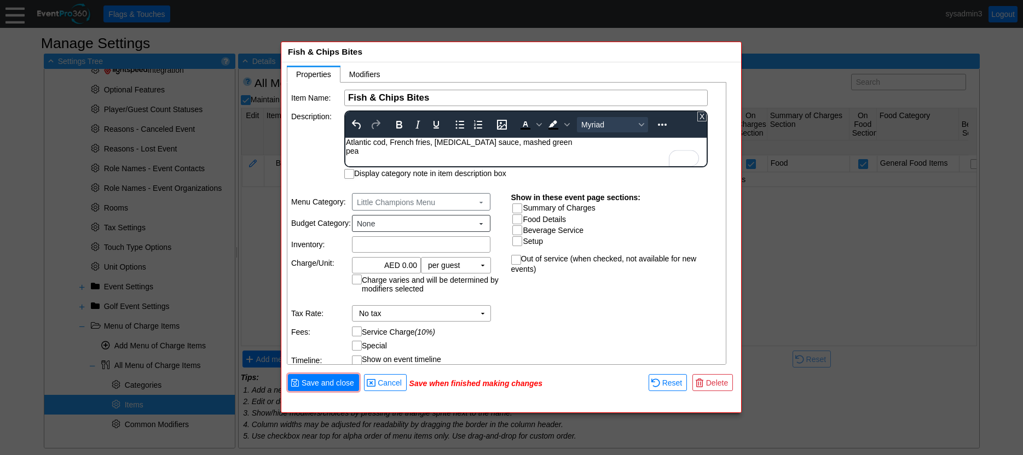
drag, startPoint x: 345, startPoint y: 149, endPoint x: 353, endPoint y: 146, distance: 8.6
click at [346, 149] on body "Atlantic cod, French fries, tartar sauce, mashed green pea" at bounding box center [525, 149] width 361 height 23
click at [322, 141] on table "Item Name: Χ Fish & Chips Bites Name of the menu item Description: To open the …" at bounding box center [507, 133] width 440 height 101
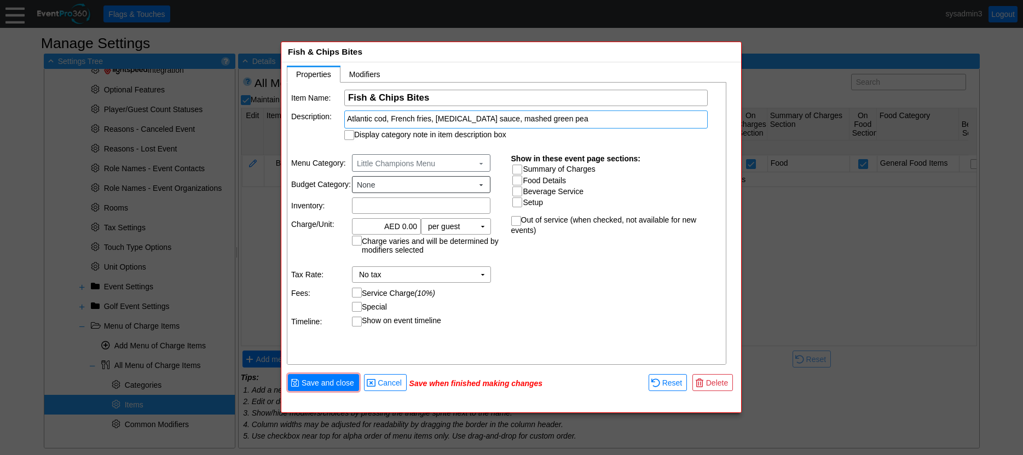
click at [351, 134] on input "Display category note in item description box" at bounding box center [350, 136] width 11 height 11
checkbox input "true"
click at [406, 224] on input "0.00" at bounding box center [386, 226] width 61 height 15
click at [483, 227] on td "▼" at bounding box center [482, 226] width 15 height 15
type input "AED 60.00"
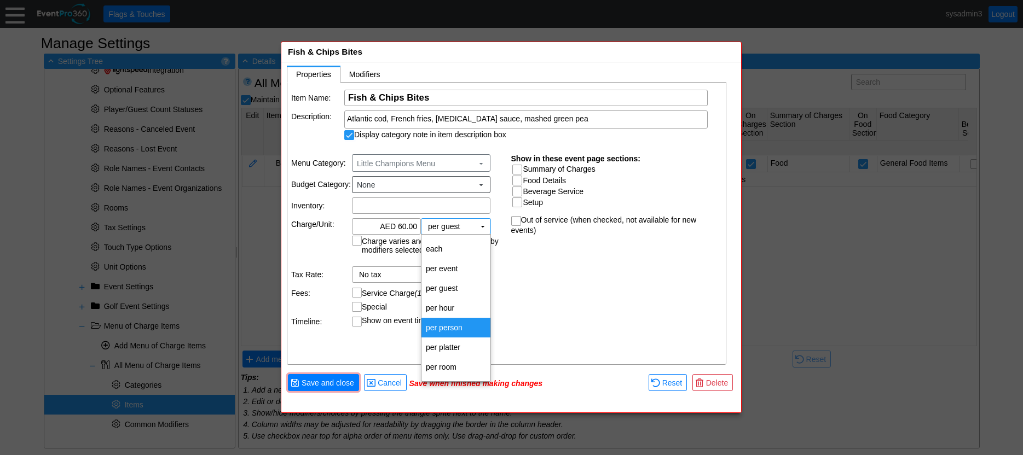
click at [450, 324] on td "per person" at bounding box center [455, 328] width 69 height 20
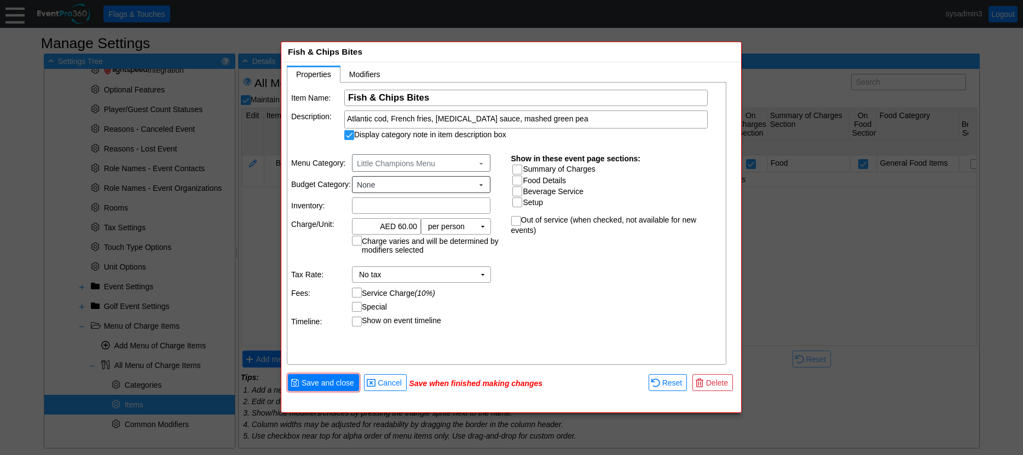
click at [514, 290] on div "Item Name: Χ Fish & Chips Bites Name of the menu item Description: Atlantic cod…" at bounding box center [507, 224] width 440 height 283
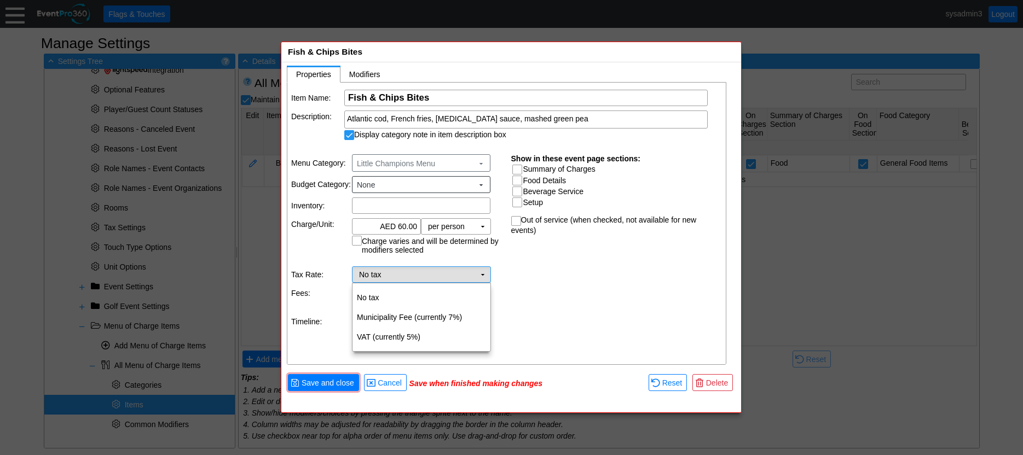
click at [476, 271] on td "▼" at bounding box center [482, 274] width 15 height 15
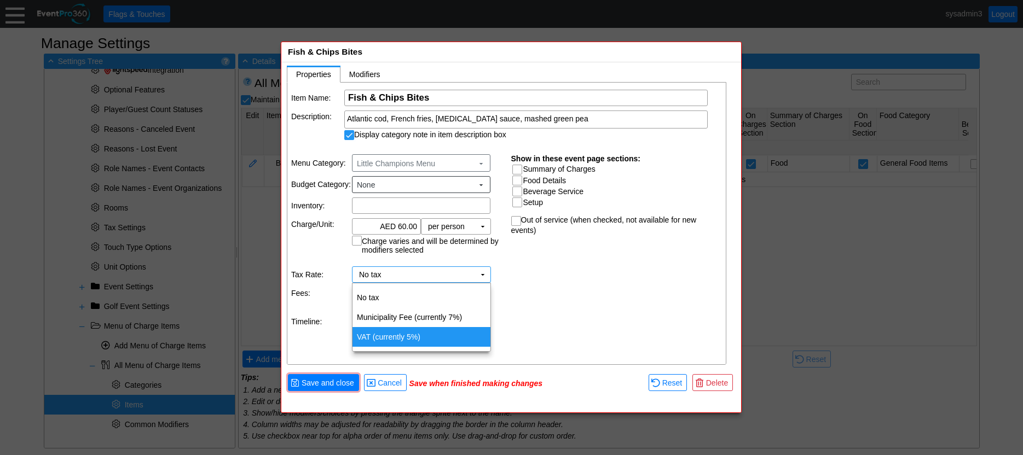
click at [382, 332] on td "VAT (currently 5%)" at bounding box center [422, 337] width 138 height 20
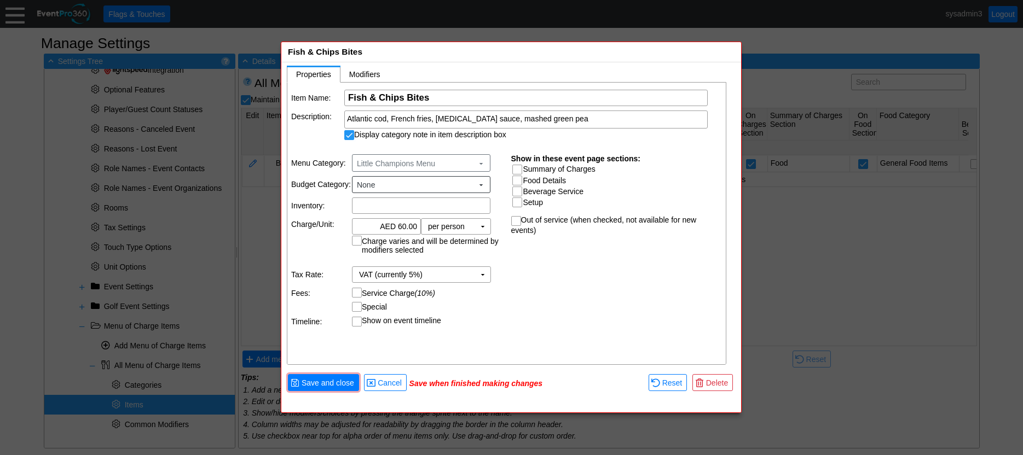
click at [356, 291] on input "Service Charge (10%)" at bounding box center [358, 293] width 11 height 11
checkbox input "true"
click at [515, 170] on input "Summary of Charges" at bounding box center [518, 170] width 11 height 11
checkbox input "true"
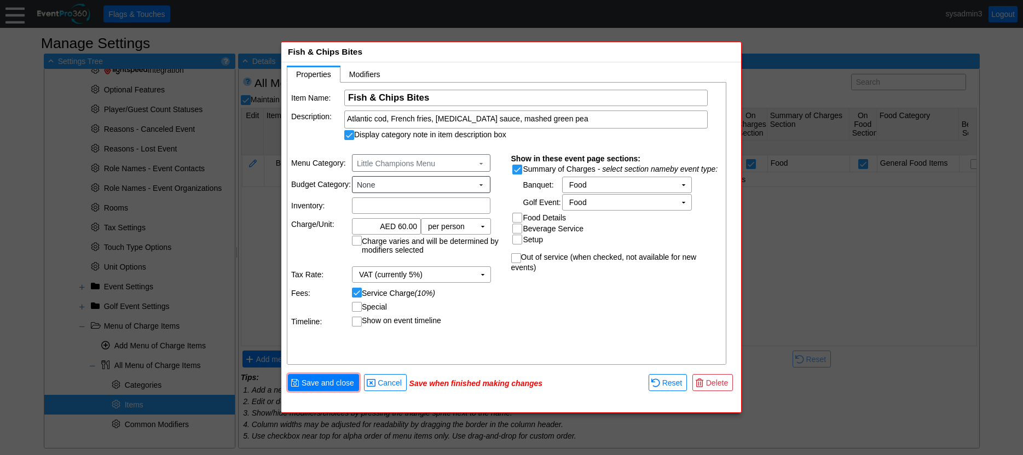
drag, startPoint x: 516, startPoint y: 215, endPoint x: 529, endPoint y: 233, distance: 22.3
click at [517, 215] on input "Food Details" at bounding box center [518, 218] width 11 height 11
checkbox input "true"
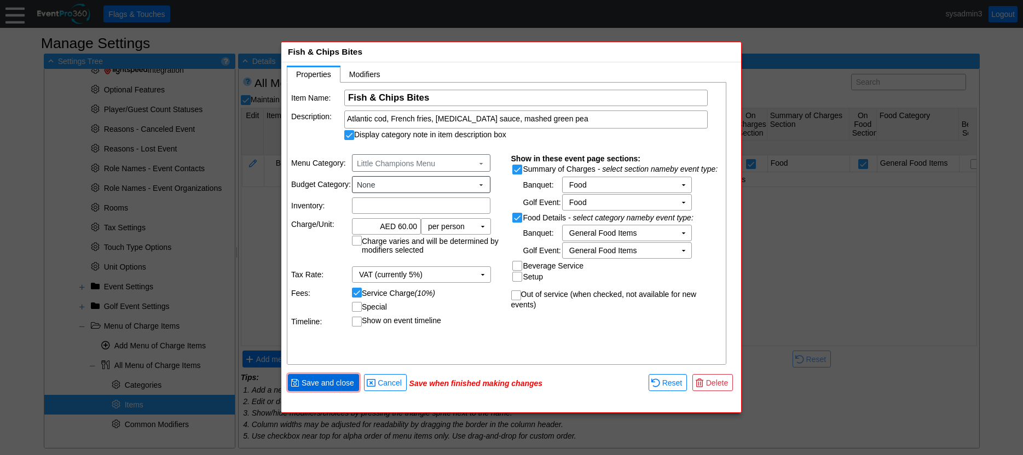
click at [333, 383] on span "Save and close" at bounding box center [327, 383] width 57 height 11
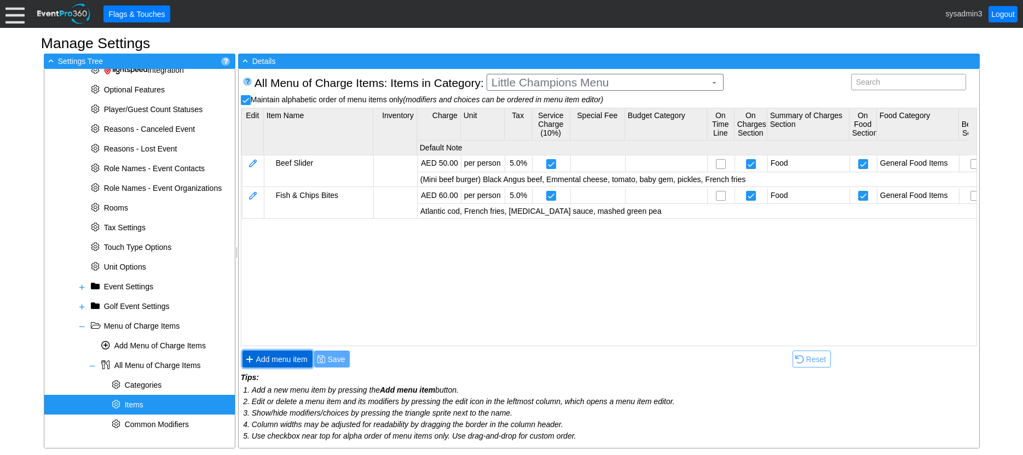
click at [286, 357] on span "Add menu item" at bounding box center [282, 359] width 56 height 11
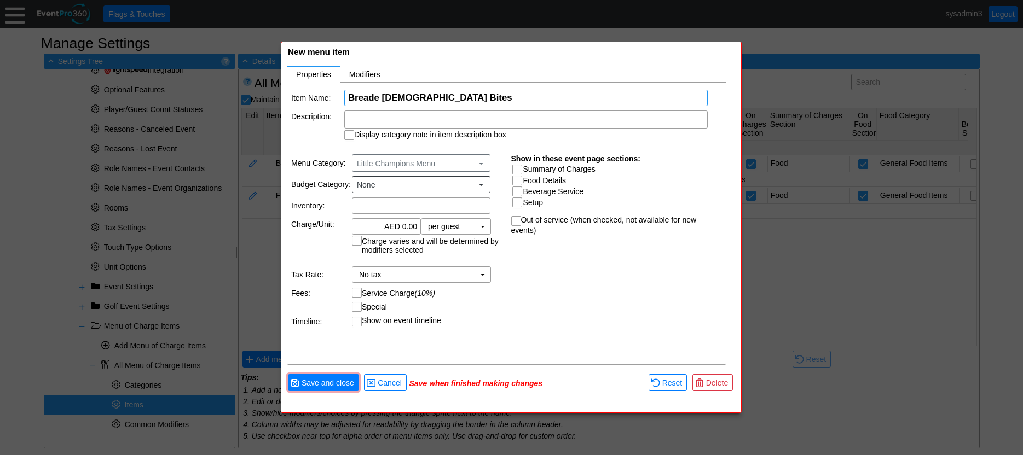
click at [406, 94] on input "Breade Chick Bites" at bounding box center [526, 97] width 356 height 15
type input "Breade Chicken Bites"
click at [377, 114] on div at bounding box center [525, 120] width 363 height 18
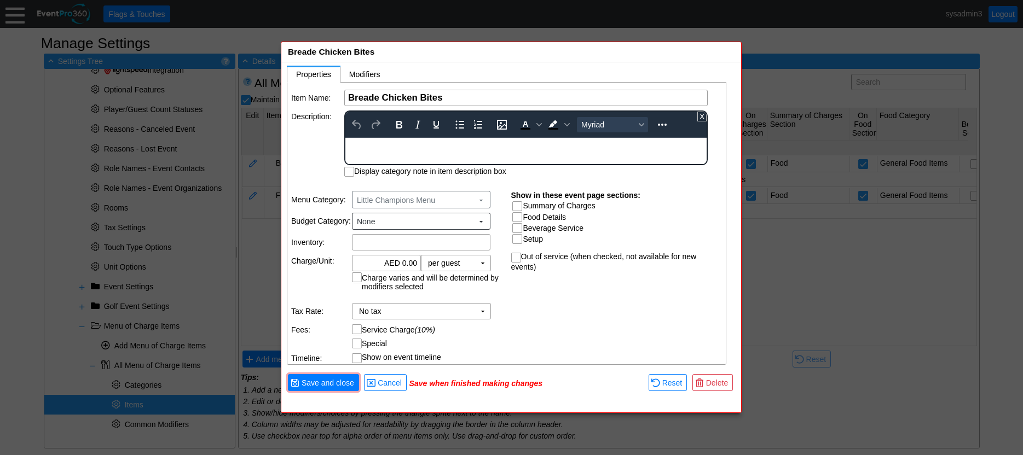
drag, startPoint x: 722, startPoint y: 252, endPoint x: 356, endPoint y: 143, distance: 382.2
click at [356, 143] on div "Rich Text Area. Press ALT-0 for help." at bounding box center [526, 142] width 360 height 9
click at [383, 145] on div "Fried crumbs chicken breast, French fries" at bounding box center [526, 142] width 360 height 9
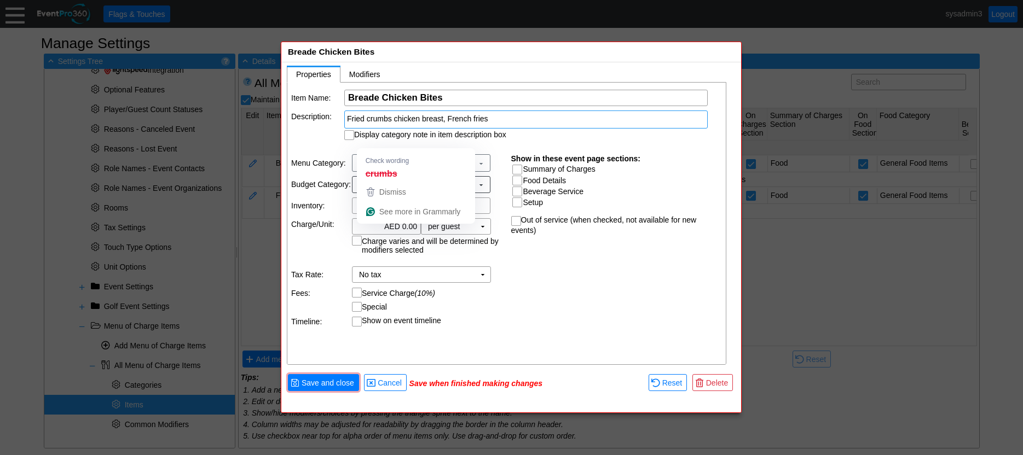
click at [317, 143] on table "Item Name: Χ Breade Chicken Bites Name of the menu item Description: Fried crum…" at bounding box center [507, 115] width 440 height 65
click at [350, 138] on input "Display category note in item description box" at bounding box center [350, 136] width 11 height 11
checkbox input "true"
click at [407, 227] on input "0.00" at bounding box center [386, 226] width 61 height 15
type input "AED 55.00"
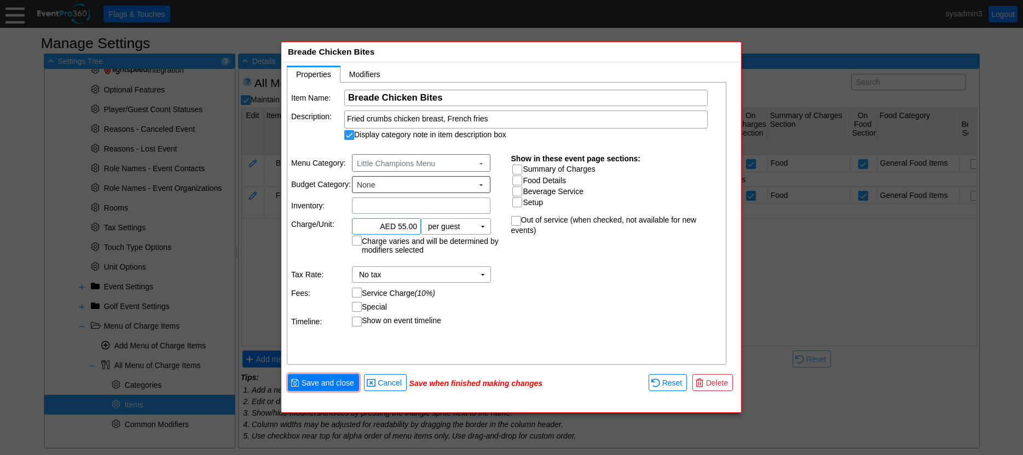
click at [504, 293] on table "Menu Category: Little Champions Menu ▼ Budget Category: None ▼ Inventory: Χ Cha…" at bounding box center [397, 240] width 220 height 186
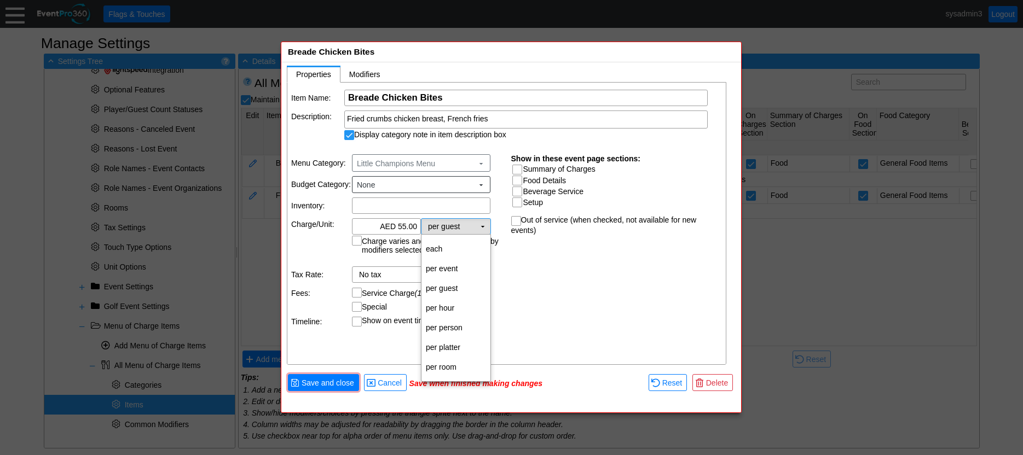
click at [481, 225] on td "▼" at bounding box center [482, 226] width 15 height 15
click at [448, 323] on td "per person" at bounding box center [455, 328] width 69 height 20
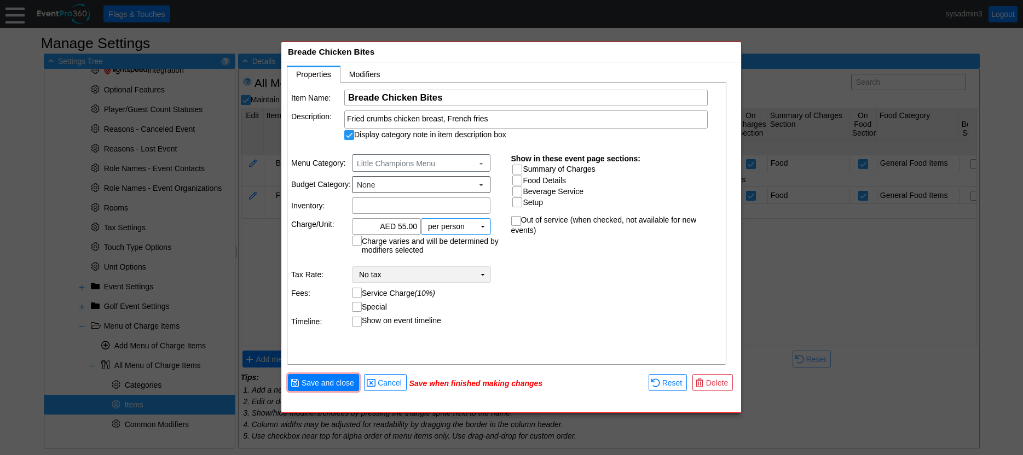
click at [390, 275] on td "No tax Χ" at bounding box center [414, 274] width 123 height 15
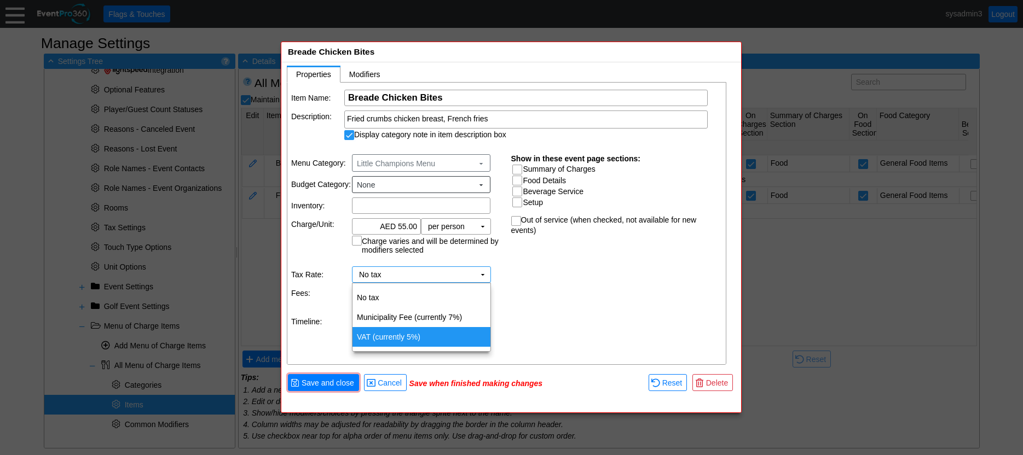
click at [384, 333] on td "VAT (currently 5%)" at bounding box center [422, 337] width 138 height 20
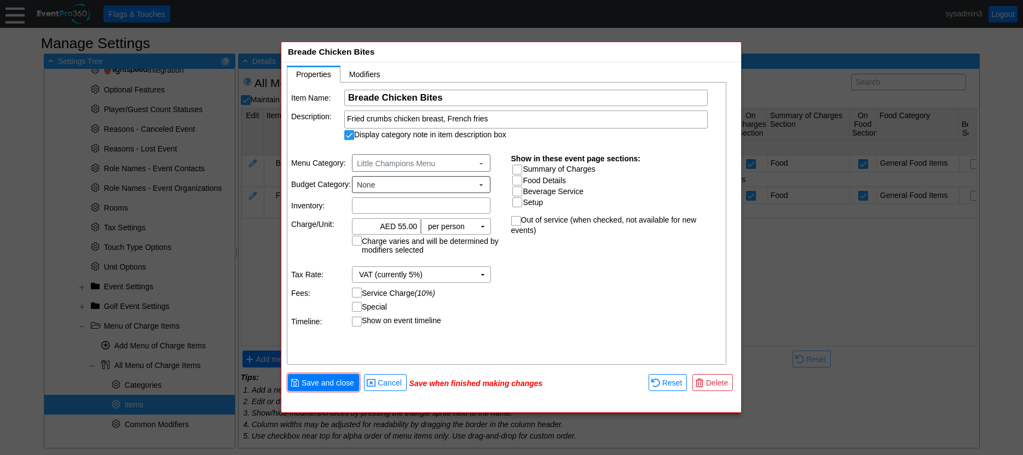
click at [357, 290] on input "Service Charge (10%)" at bounding box center [358, 293] width 11 height 11
checkbox input "true"
click at [515, 169] on input "Summary of Charges" at bounding box center [518, 170] width 11 height 11
checkbox input "true"
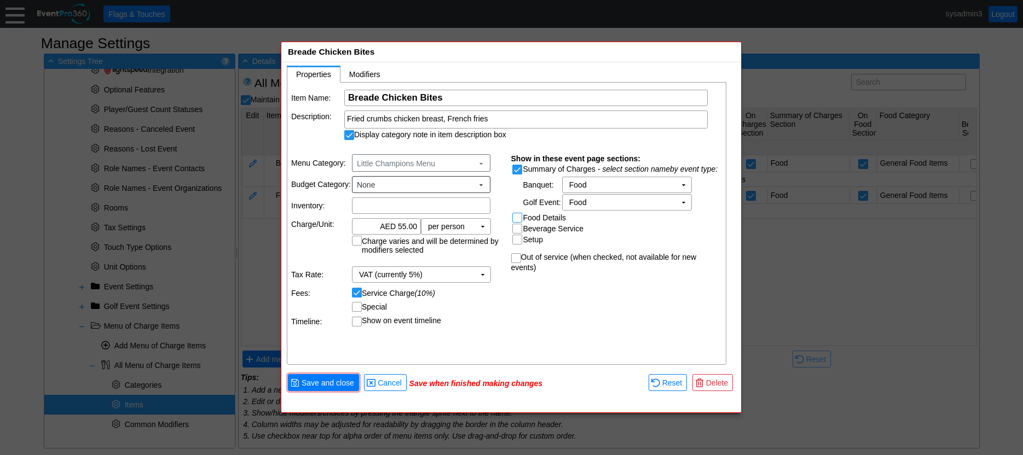
click at [517, 218] on input "Food Details" at bounding box center [518, 218] width 11 height 11
checkbox input "true"
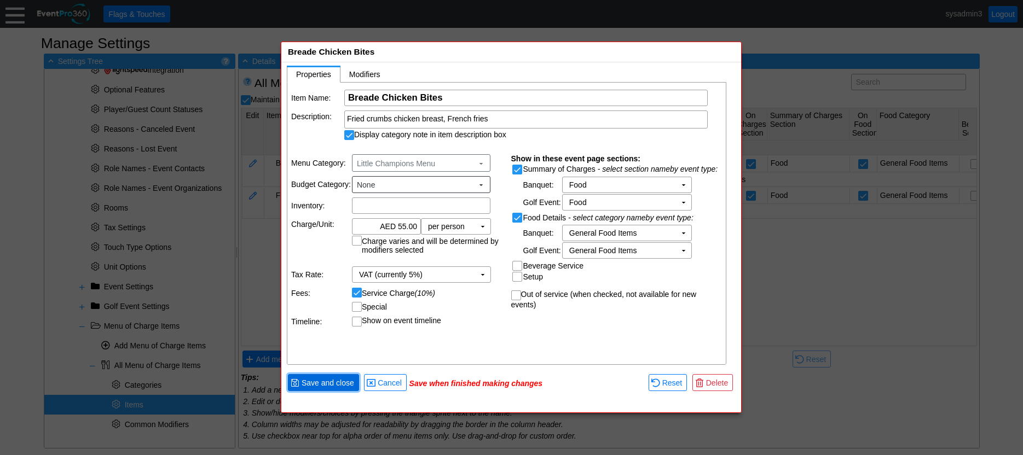
click at [322, 377] on span "● Save and close" at bounding box center [324, 382] width 66 height 11
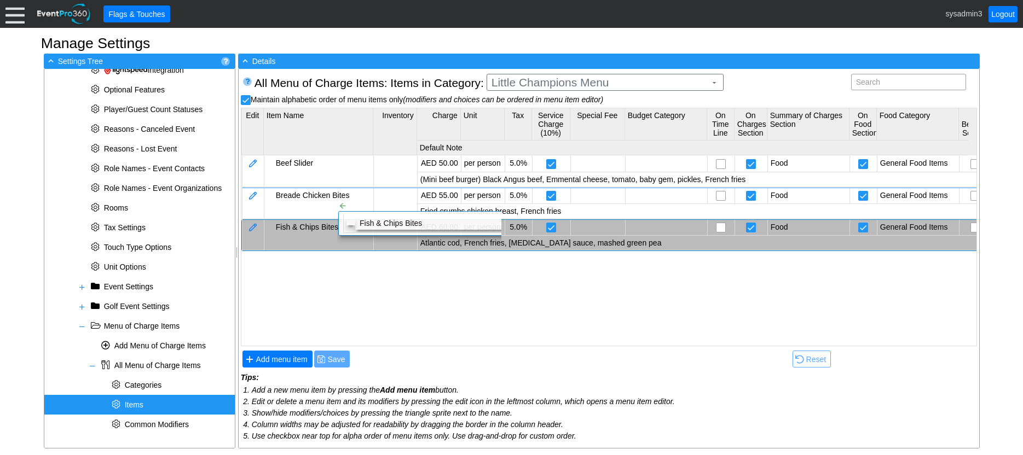
checkbox input "false"
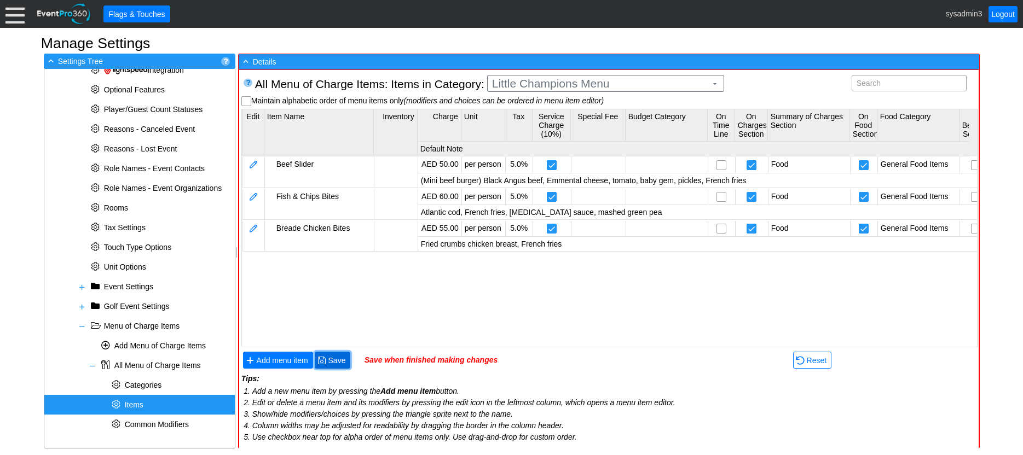
click at [330, 361] on span "Save" at bounding box center [337, 360] width 22 height 11
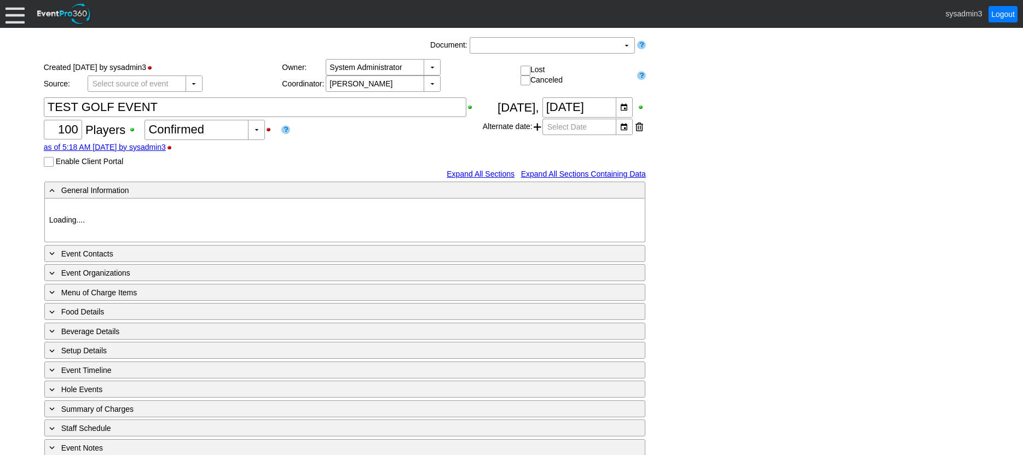
type input "Al Zorah Golf & Yacht Club"
type input "Club Golf Event"
type input "Individual"
type input "Single Tee"
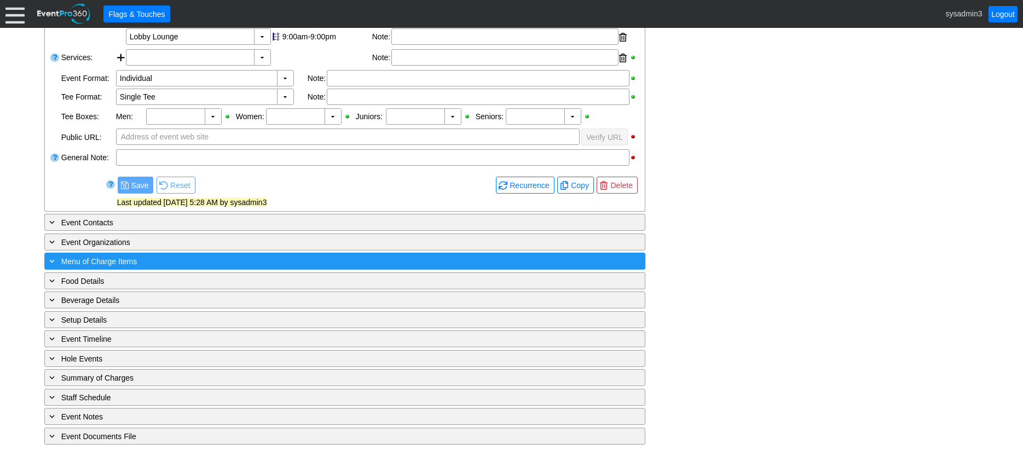
click at [186, 259] on div "+ Menu of Charge Items" at bounding box center [322, 261] width 551 height 13
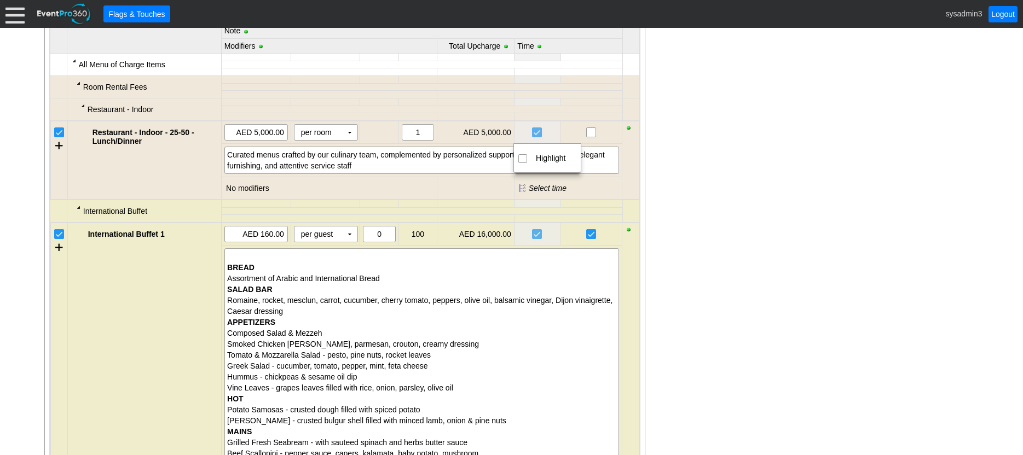
scroll to position [456, 0]
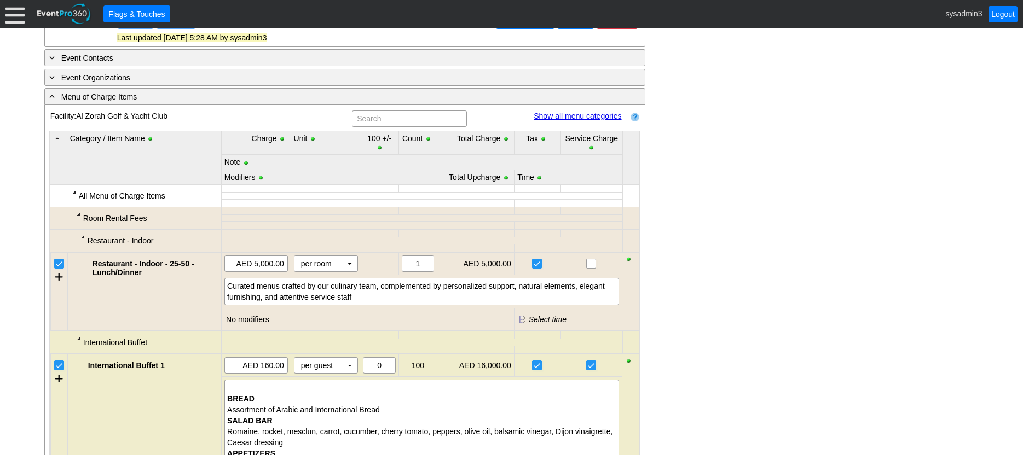
click at [573, 111] on td "Remove all highlights Hide unselected items Show all menu categories" at bounding box center [545, 118] width 154 height 19
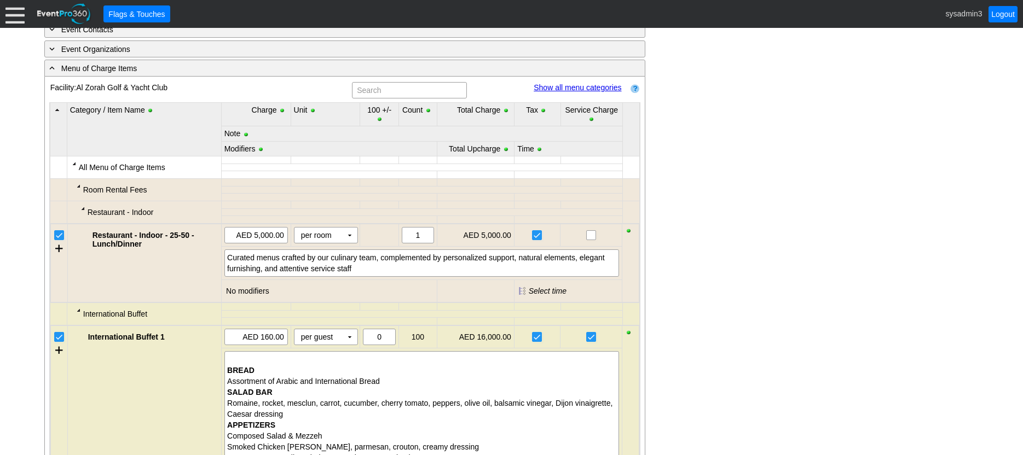
scroll to position [565, 0]
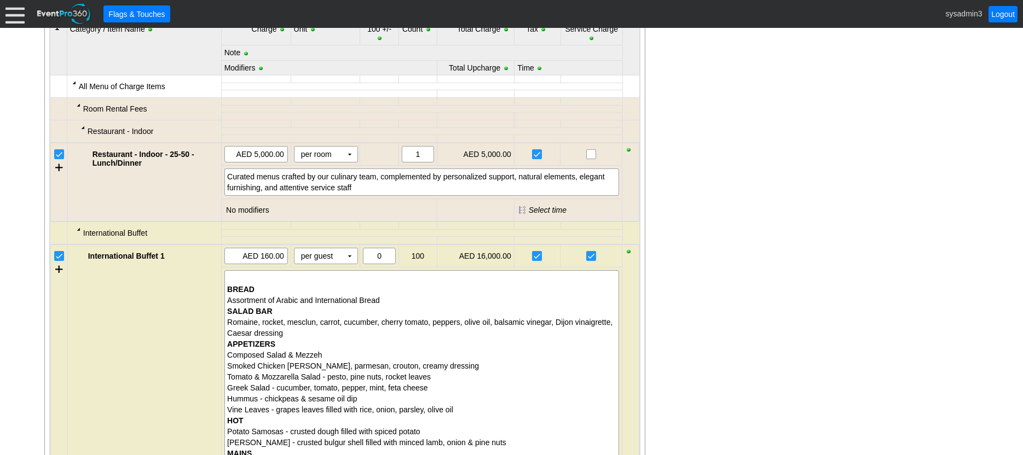
click at [61, 157] on input "checkbox" at bounding box center [60, 155] width 11 height 11
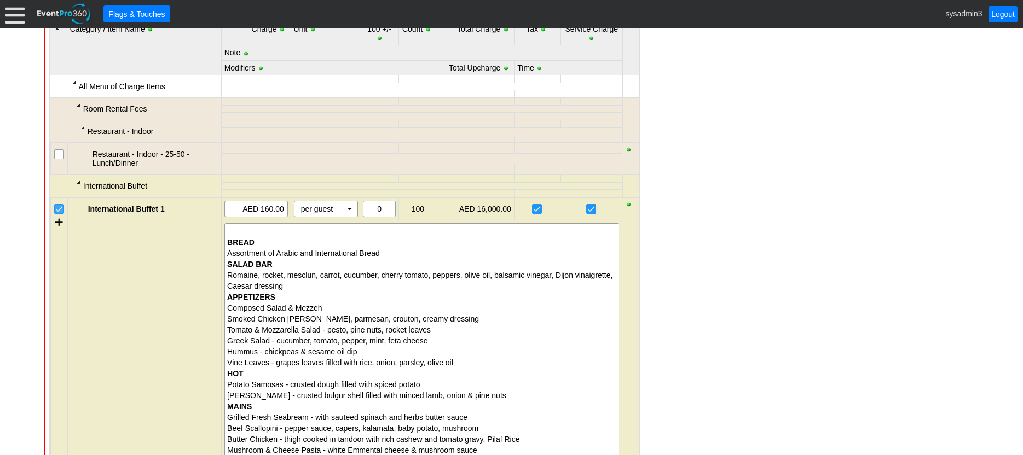
click at [59, 210] on input "checkbox" at bounding box center [60, 210] width 11 height 11
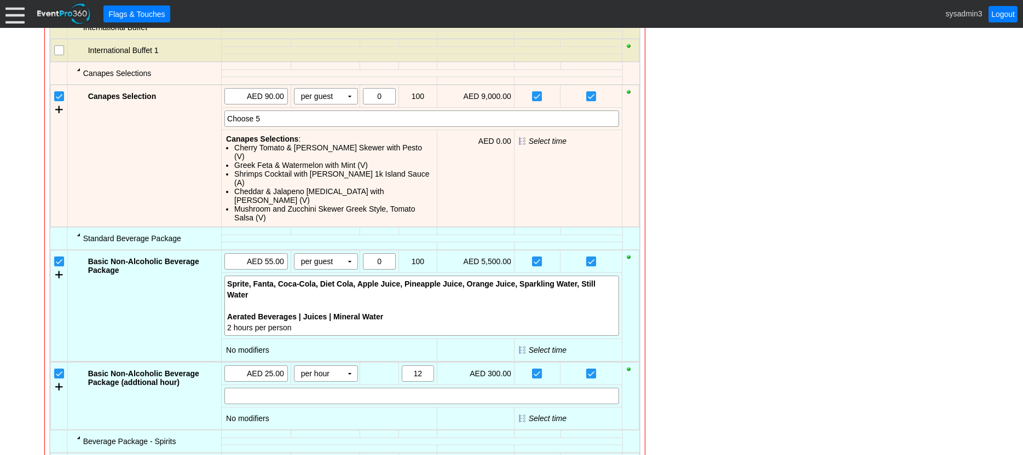
scroll to position [784, 0]
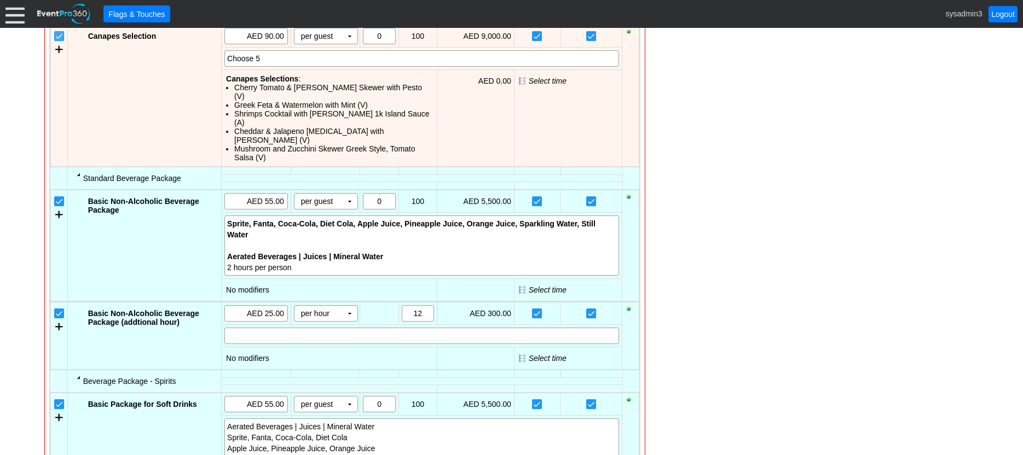
click at [55, 34] on input "checkbox" at bounding box center [60, 37] width 11 height 11
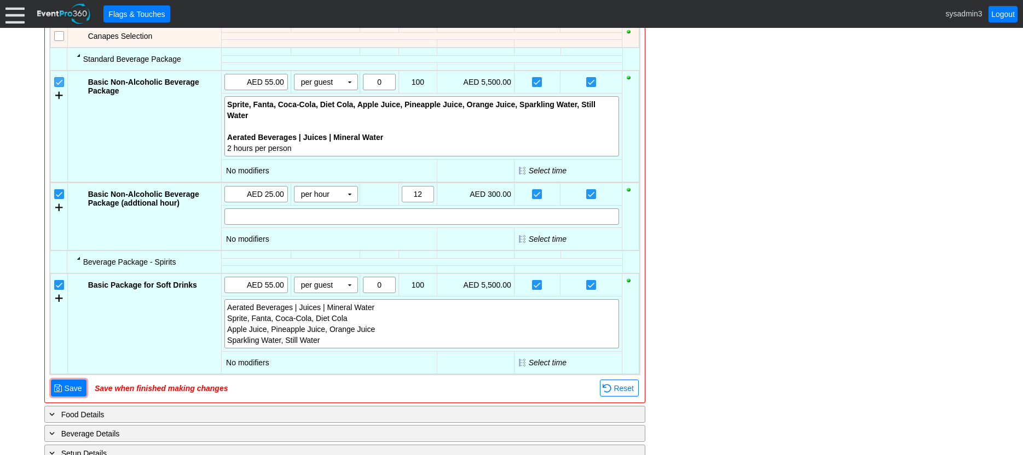
click at [62, 84] on input "checkbox" at bounding box center [60, 83] width 11 height 11
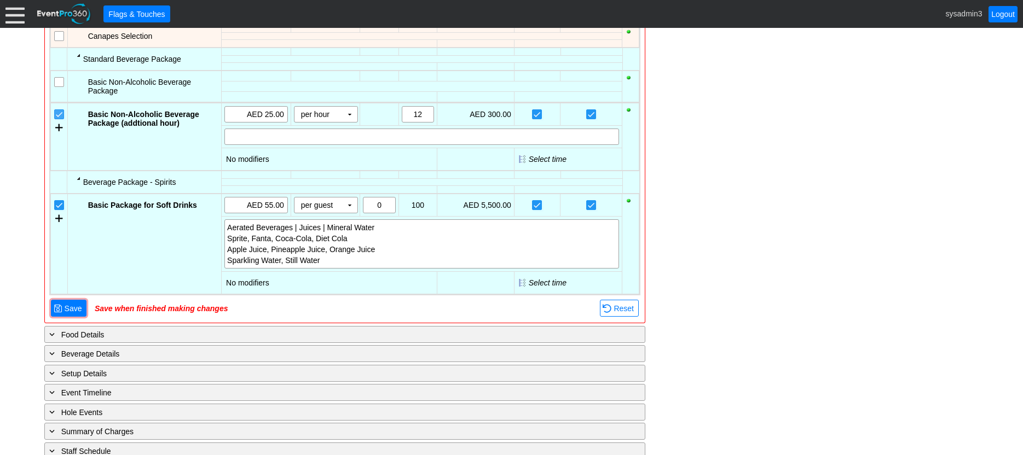
drag, startPoint x: 61, startPoint y: 120, endPoint x: 62, endPoint y: 150, distance: 29.6
click at [61, 122] on td at bounding box center [58, 136] width 17 height 67
click at [62, 112] on input "checkbox" at bounding box center [60, 115] width 11 height 11
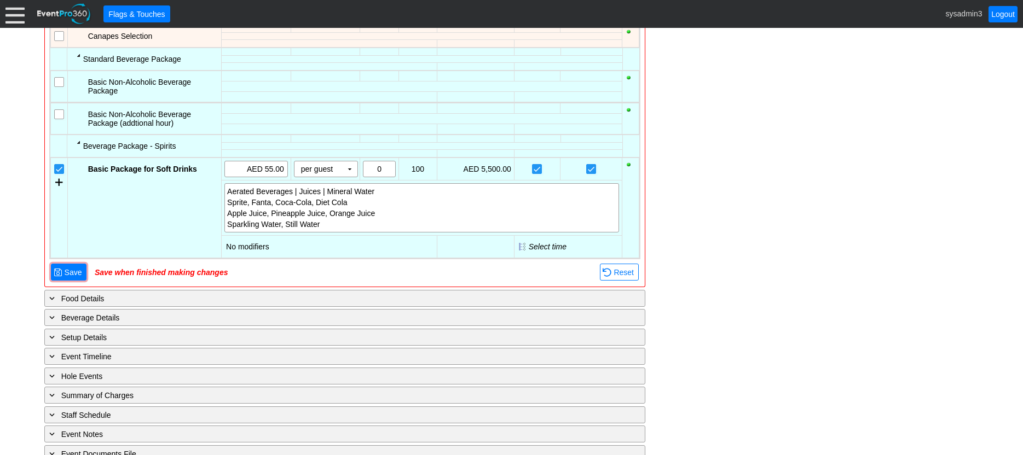
click at [61, 169] on input "checkbox" at bounding box center [60, 170] width 11 height 11
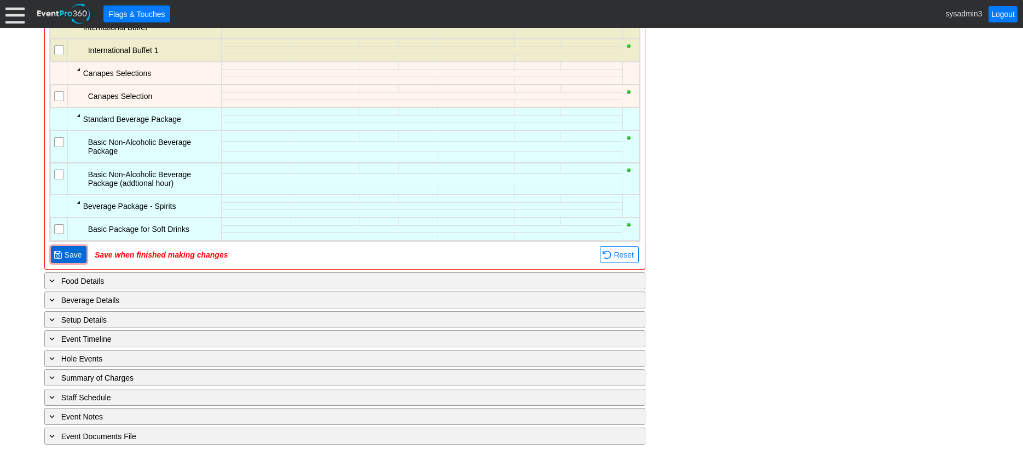
click at [68, 252] on span "Save" at bounding box center [73, 255] width 22 height 11
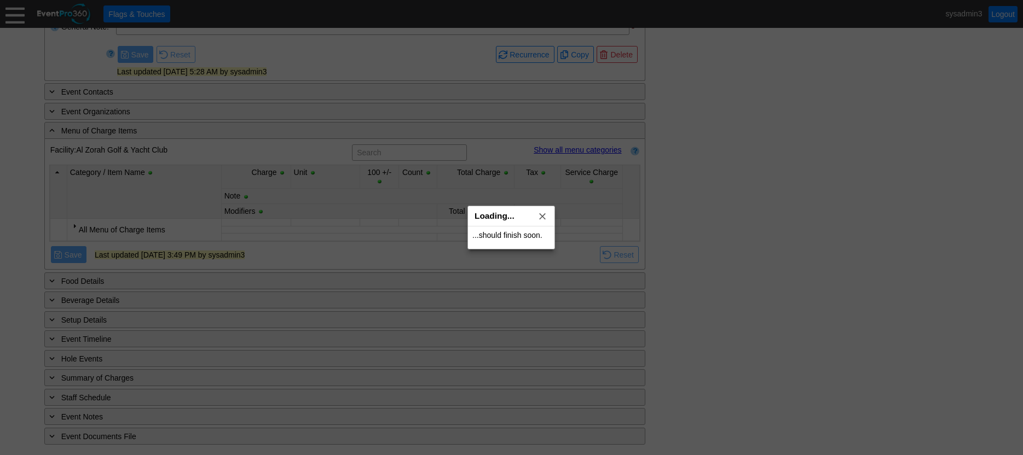
scroll to position [423, 0]
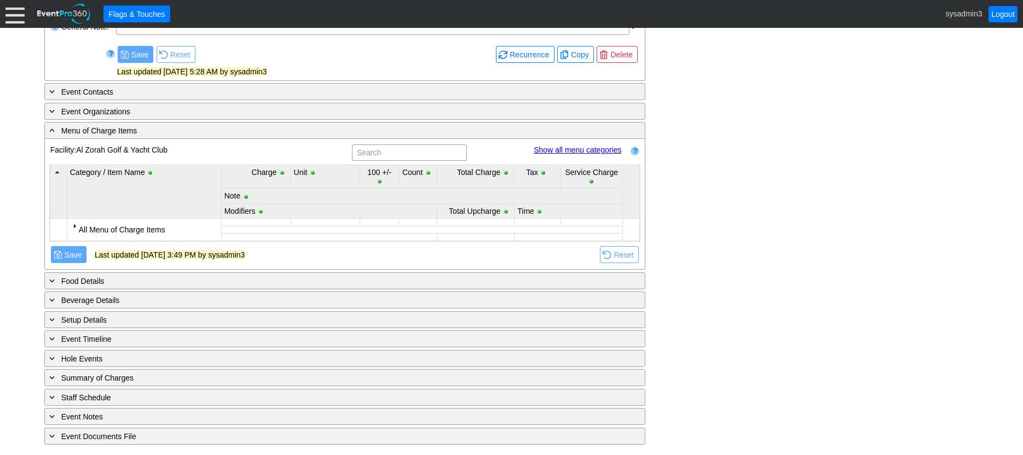
click at [72, 223] on div at bounding box center [74, 226] width 9 height 9
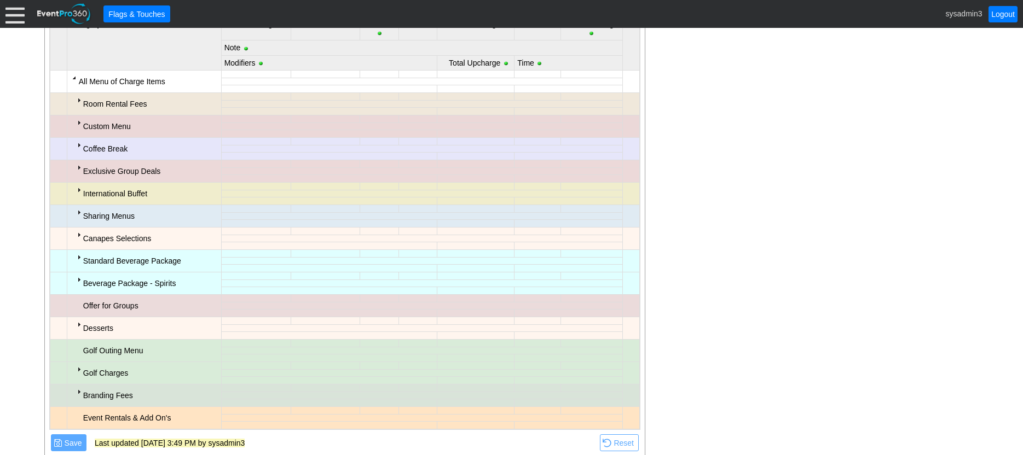
scroll to position [587, 0]
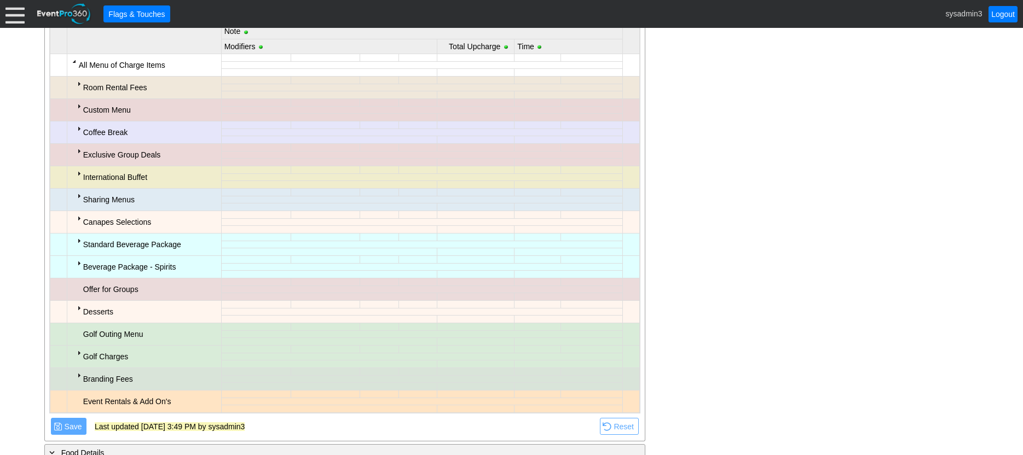
click at [76, 128] on div at bounding box center [78, 128] width 9 height 9
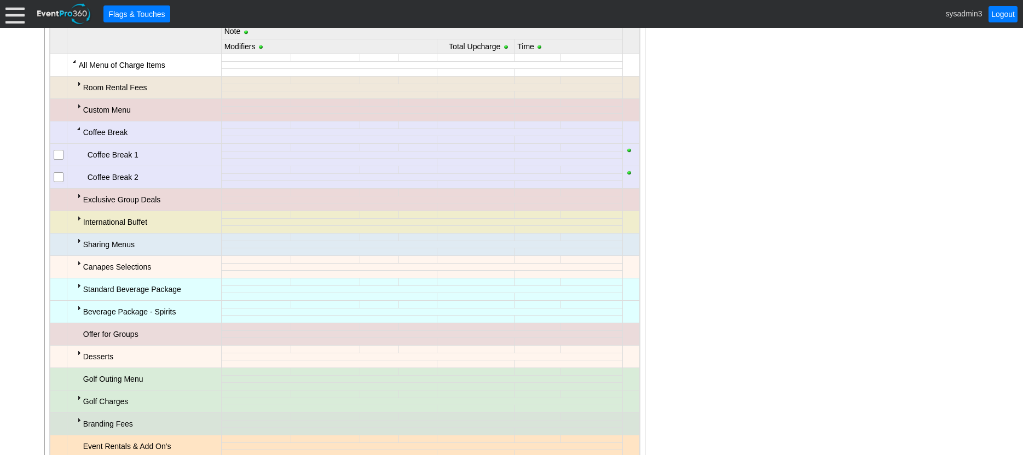
click at [62, 157] on input "checkbox" at bounding box center [59, 156] width 11 height 11
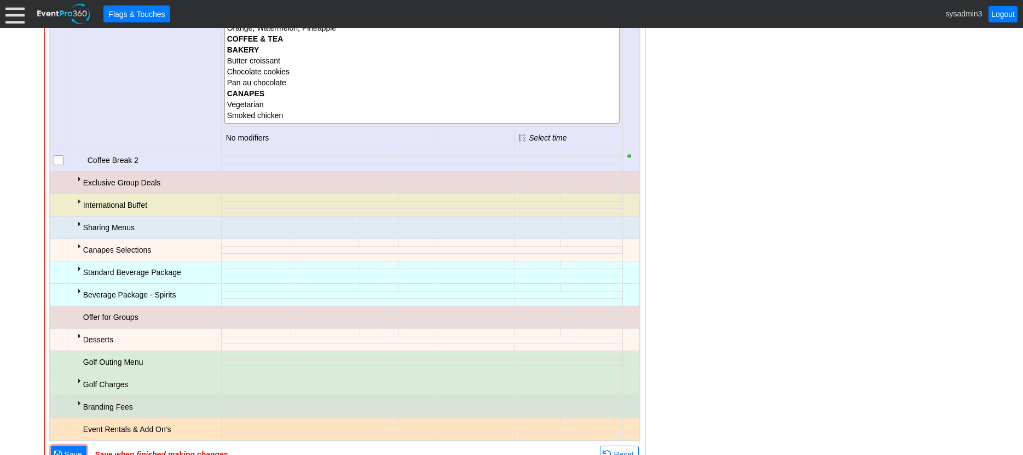
scroll to position [751, 0]
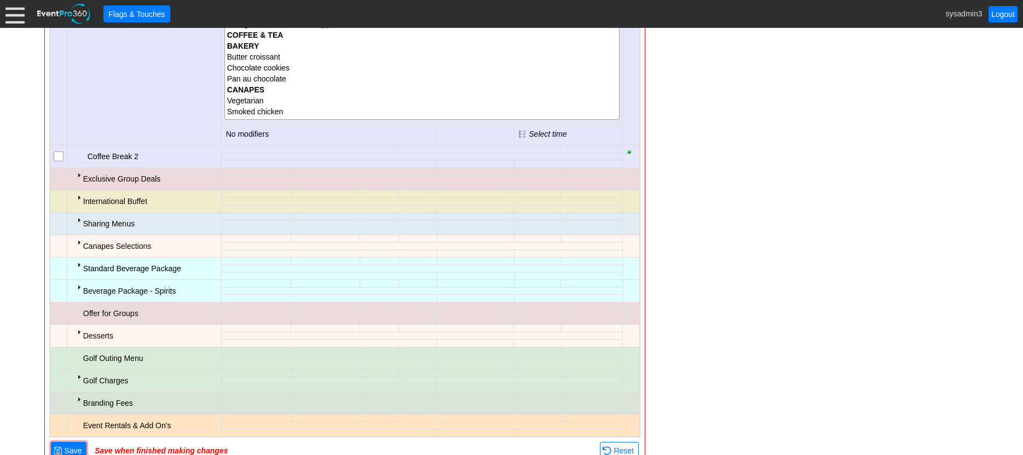
click at [80, 219] on div at bounding box center [78, 220] width 9 height 9
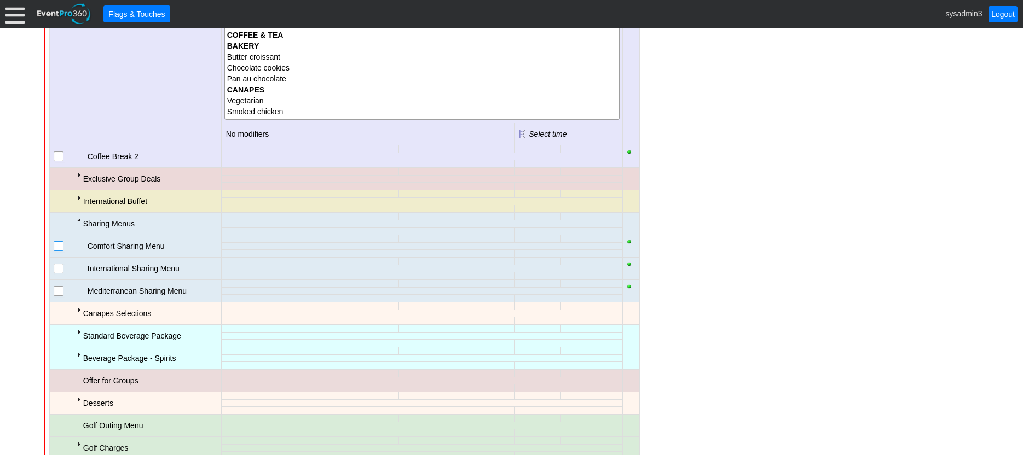
click at [60, 250] on input "checkbox" at bounding box center [59, 247] width 11 height 11
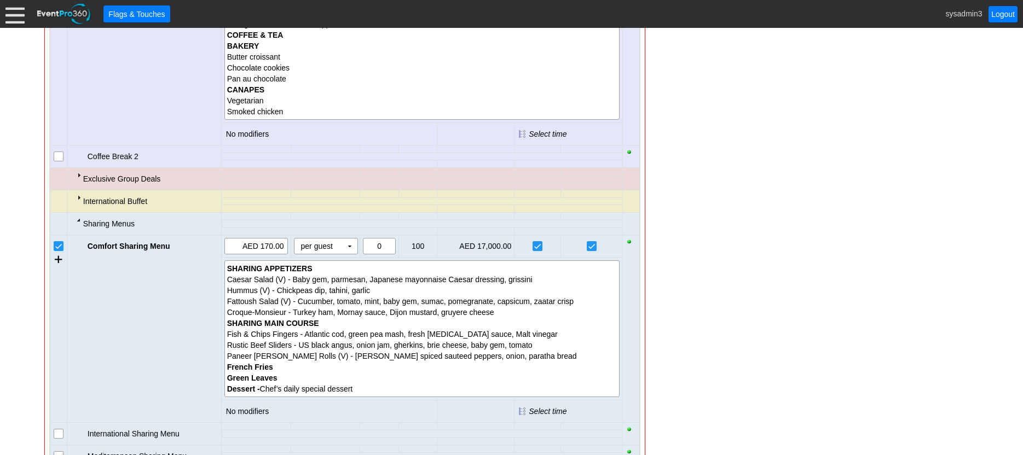
click at [60, 250] on input "checkbox" at bounding box center [59, 247] width 11 height 11
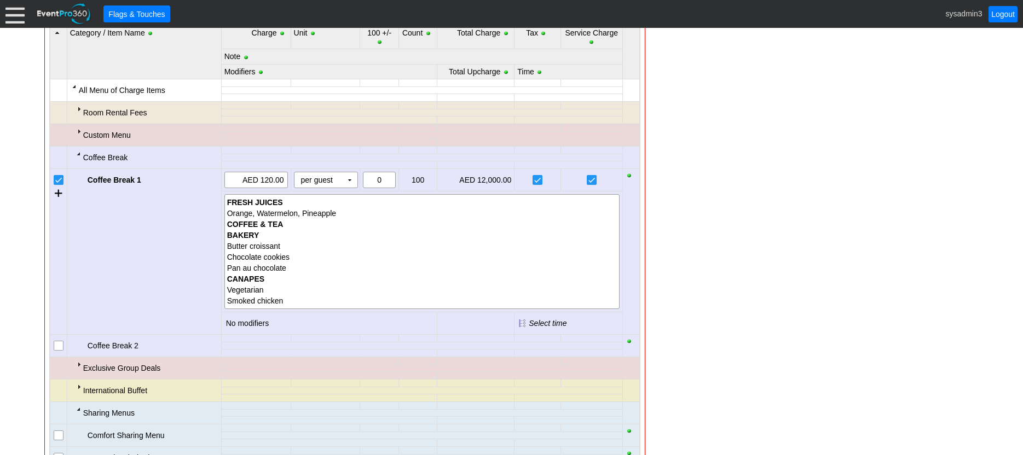
scroll to position [477, 0]
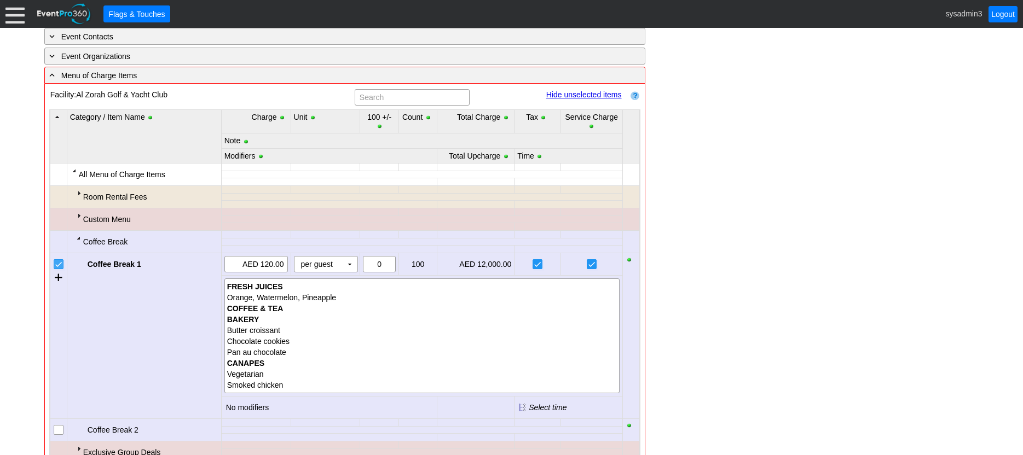
click at [59, 267] on input "checkbox" at bounding box center [59, 265] width 11 height 11
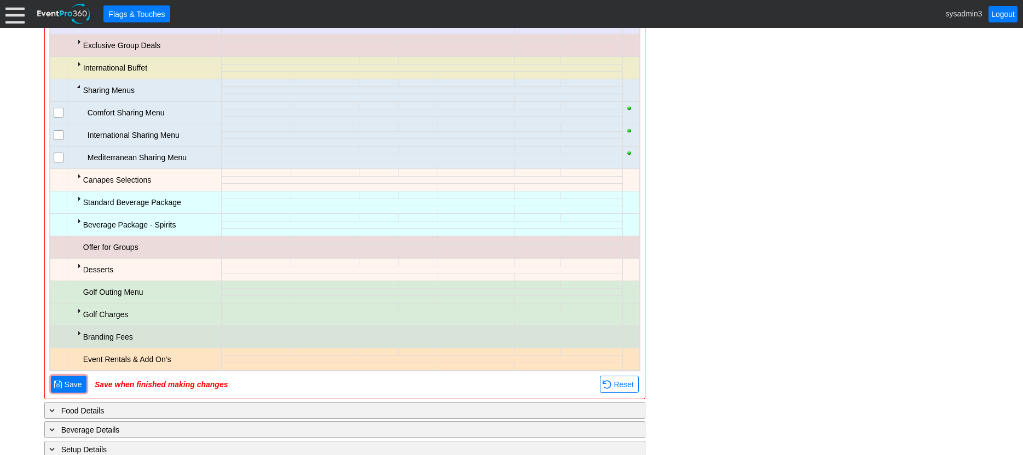
scroll to position [587, 0]
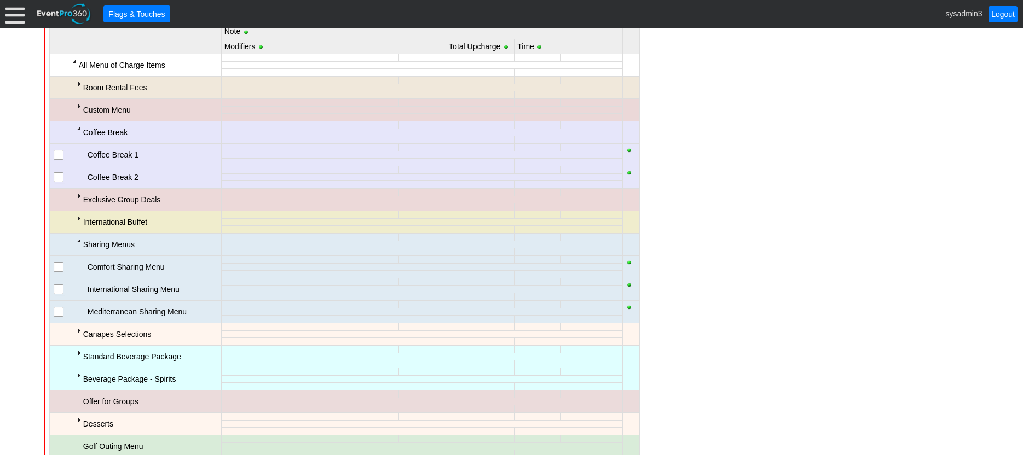
drag, startPoint x: 192, startPoint y: 26, endPoint x: 197, endPoint y: 11, distance: 15.8
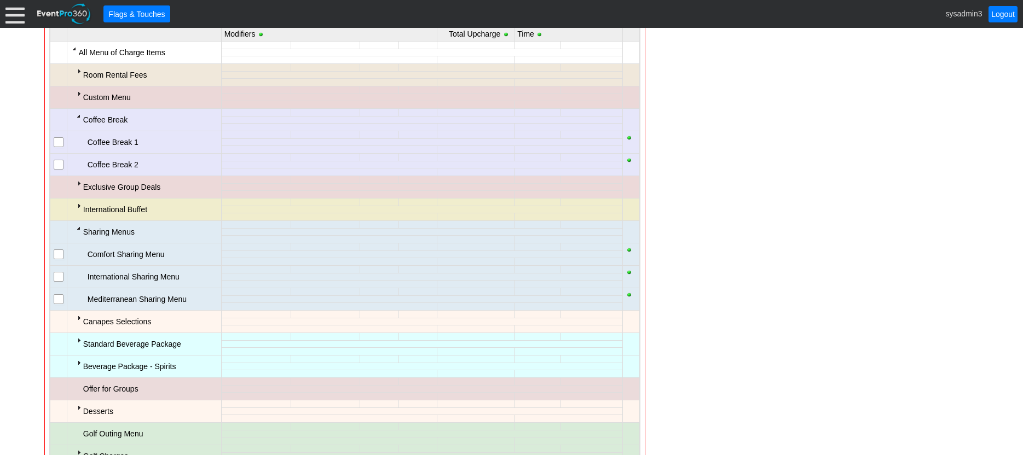
scroll to position [724, 0]
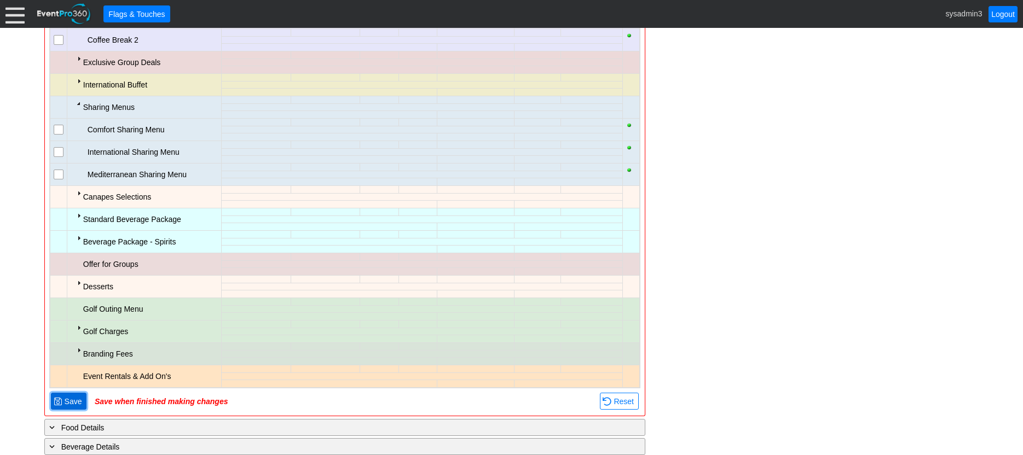
click at [68, 402] on span "Save" at bounding box center [73, 401] width 22 height 11
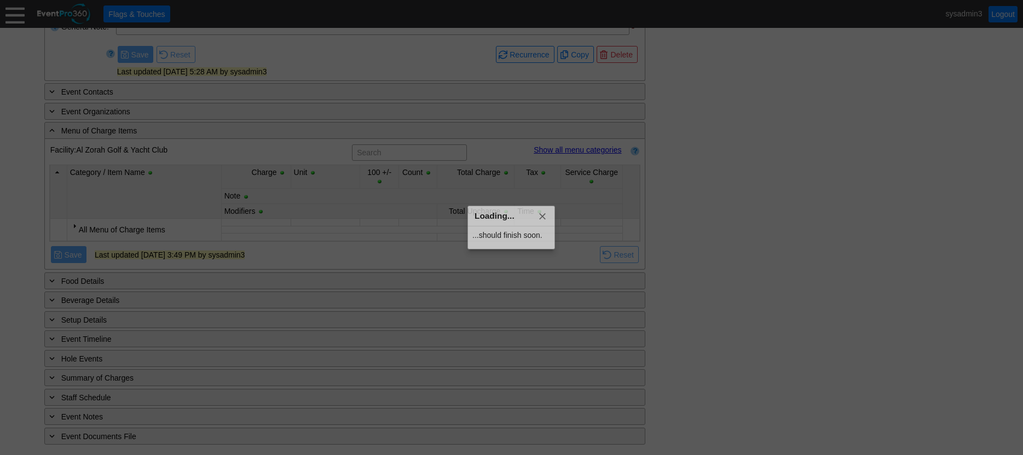
scroll to position [423, 0]
